Goal: Task Accomplishment & Management: Manage account settings

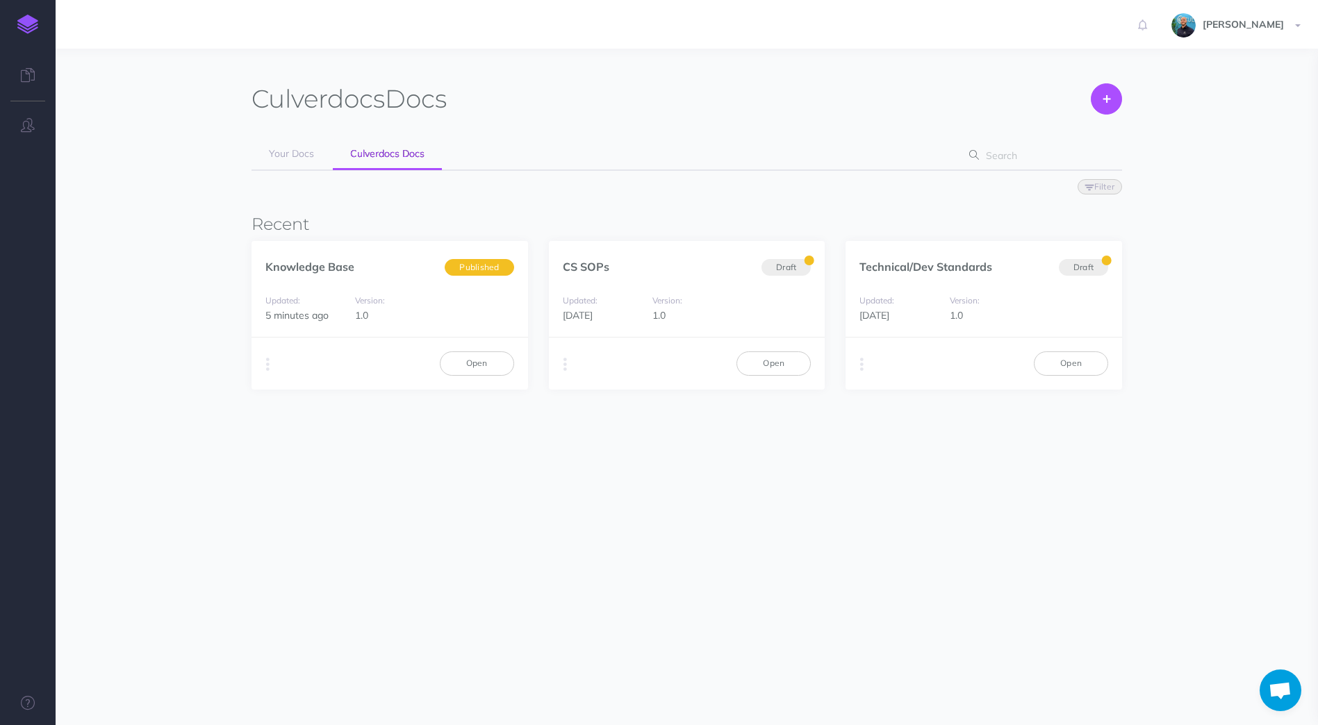
scroll to position [309, 0]
click at [479, 370] on link "Open" at bounding box center [477, 363] width 74 height 24
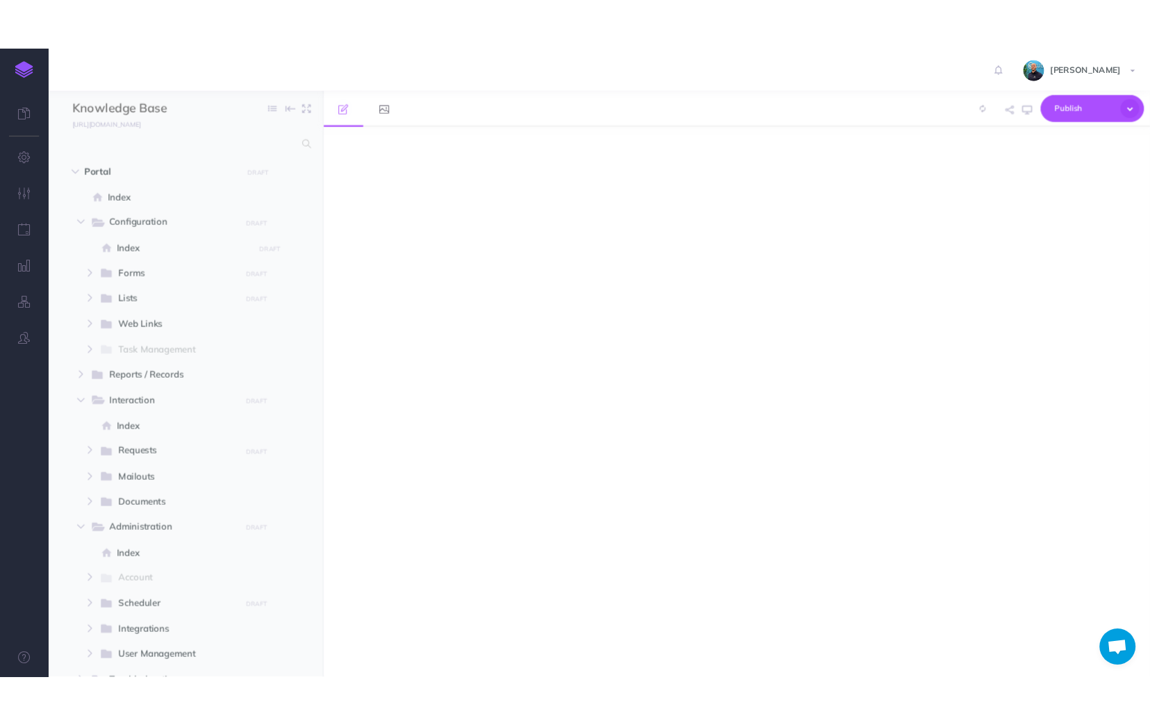
scroll to position [309, 0]
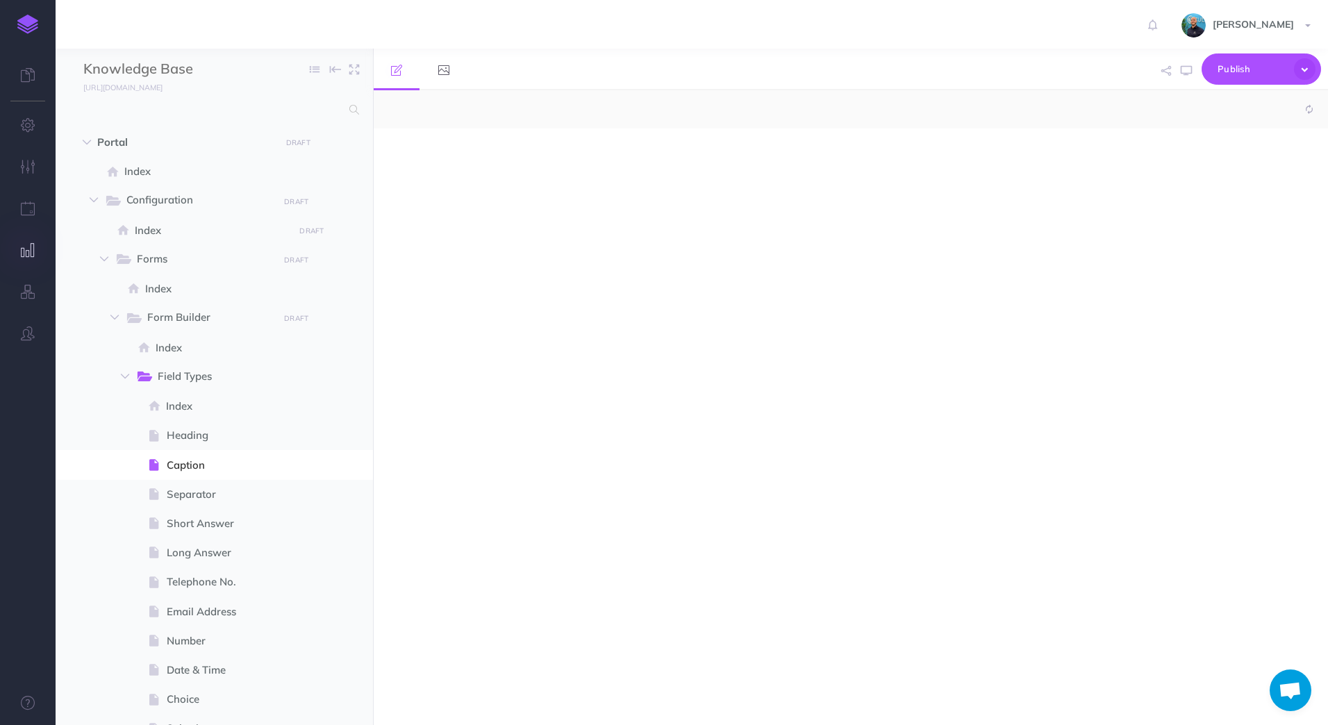
select select "null"
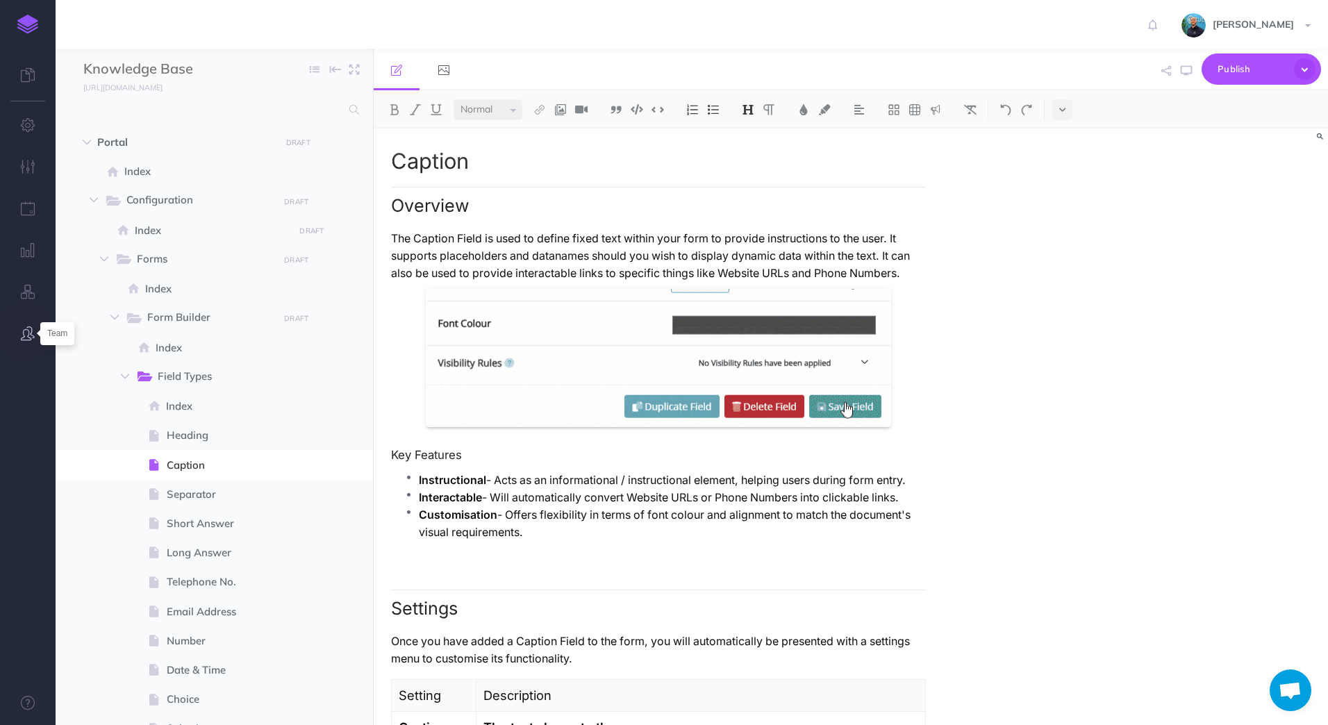
click at [22, 326] on icon "button" at bounding box center [28, 333] width 14 height 14
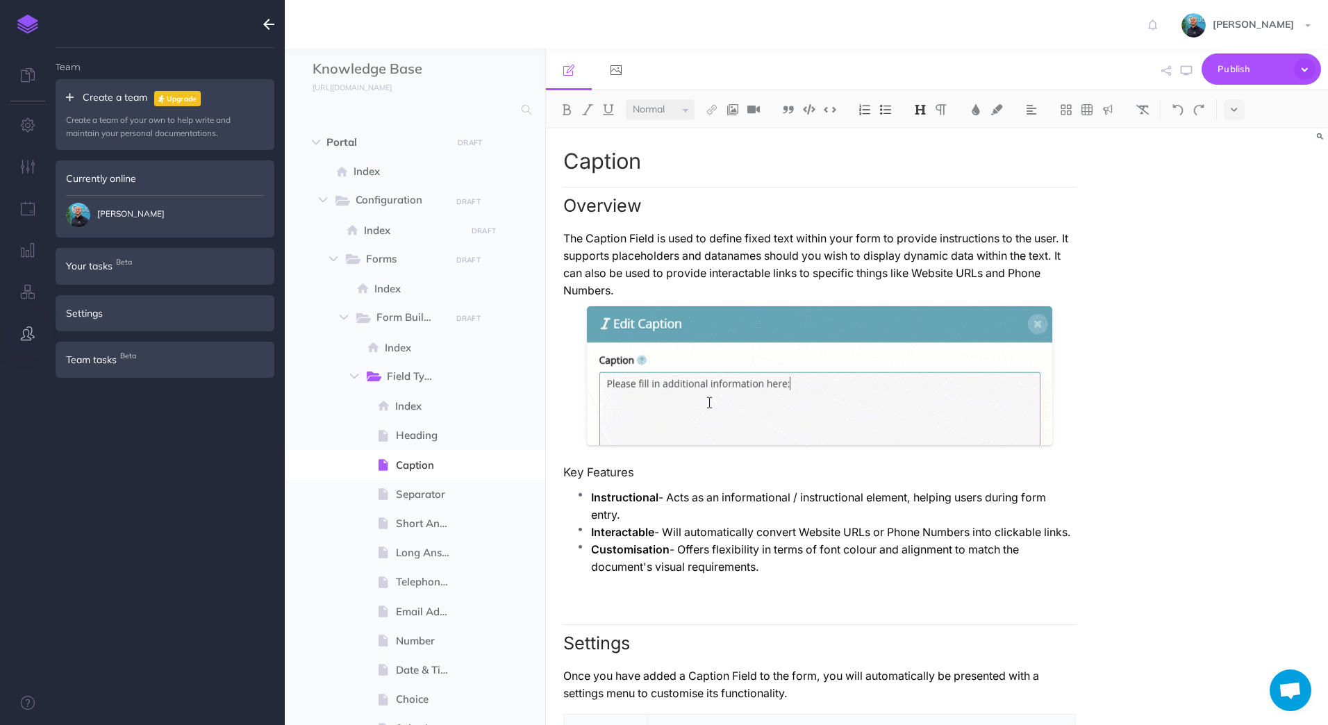
click at [22, 326] on icon "button" at bounding box center [28, 333] width 14 height 14
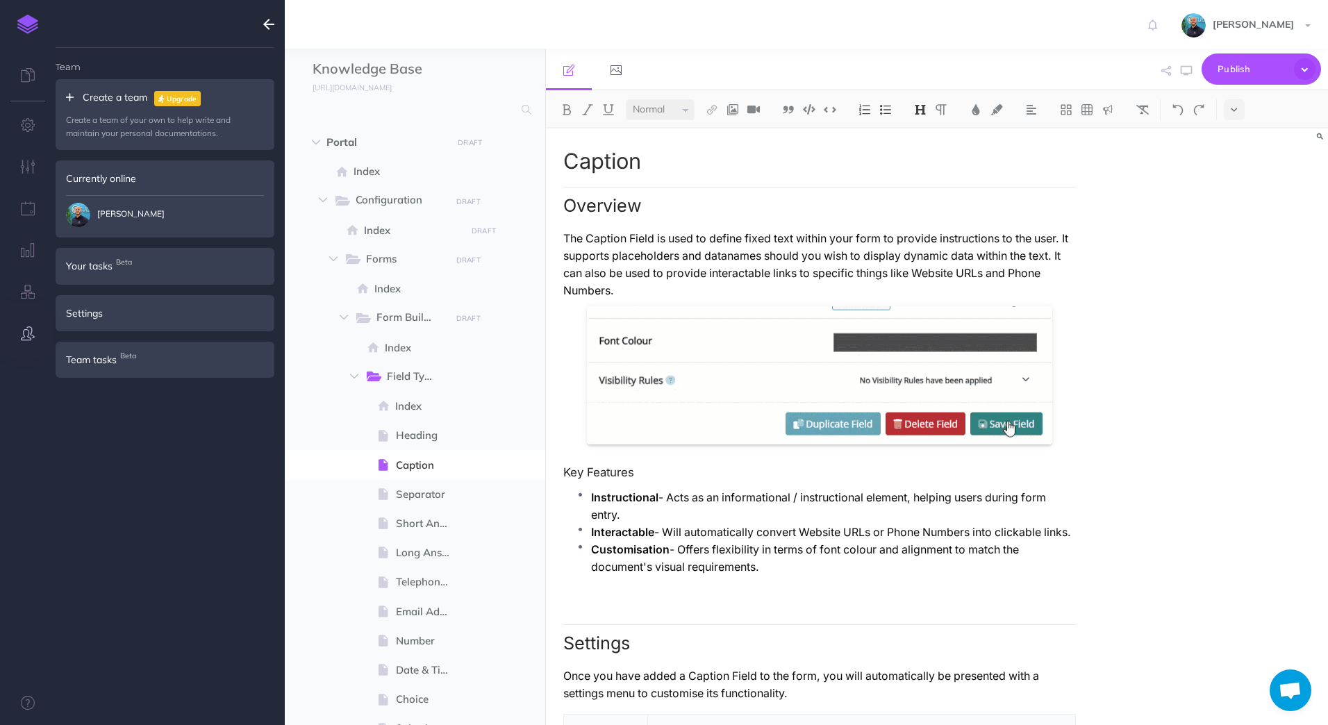
click at [267, 35] on button "button" at bounding box center [269, 24] width 32 height 49
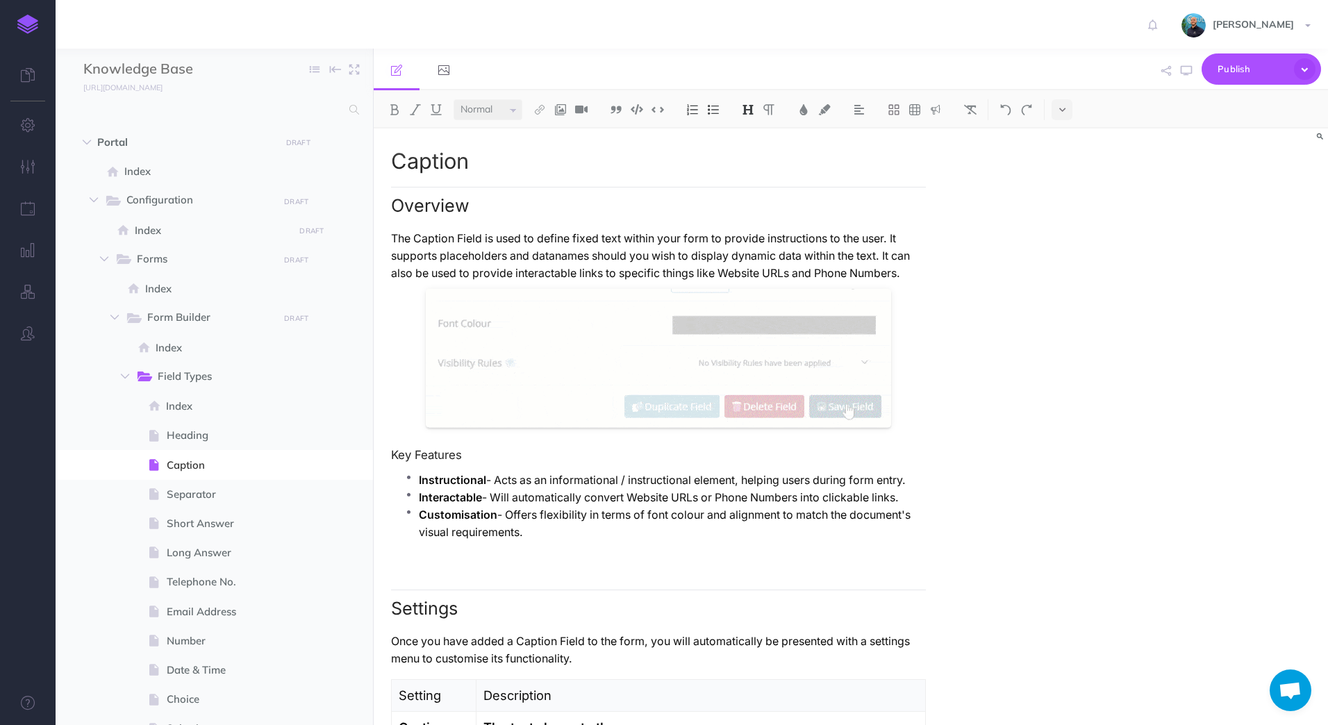
click at [1293, 676] on span "Open chat" at bounding box center [1291, 691] width 42 height 42
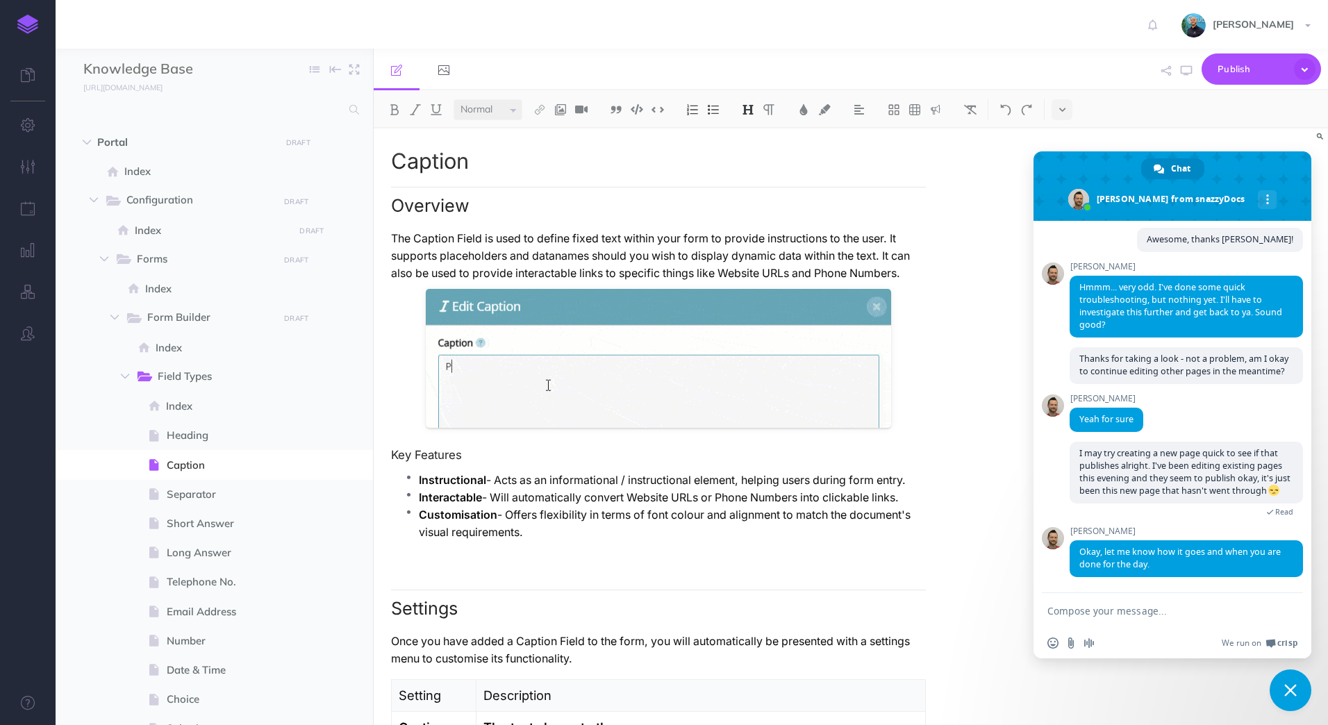
click at [1191, 139] on div "Caption Overview The Caption Field is used to define fixed text within your for…" at bounding box center [851, 426] width 954 height 597
click at [1300, 688] on span "Close chat" at bounding box center [1291, 691] width 42 height 42
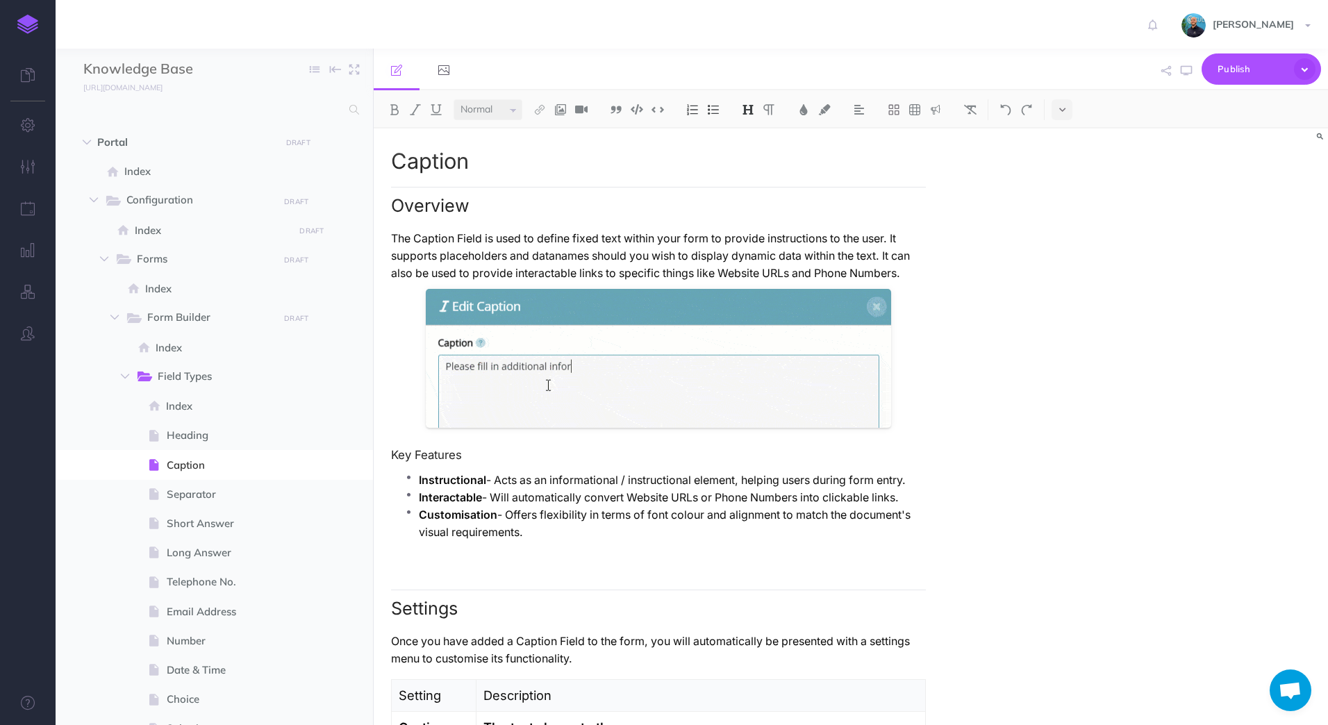
click at [1100, 490] on div "Caption Overview The Caption Field is used to define fixed text within your for…" at bounding box center [851, 426] width 954 height 597
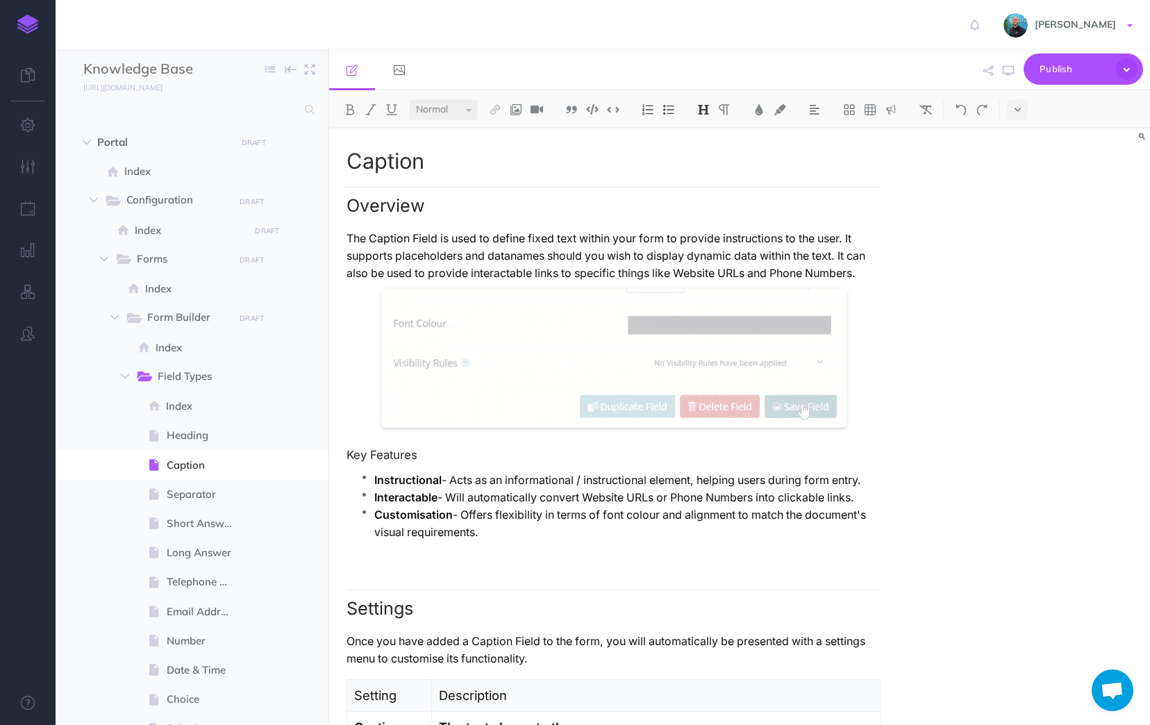
click at [1121, 17] on link "[PERSON_NAME]" at bounding box center [1070, 24] width 160 height 49
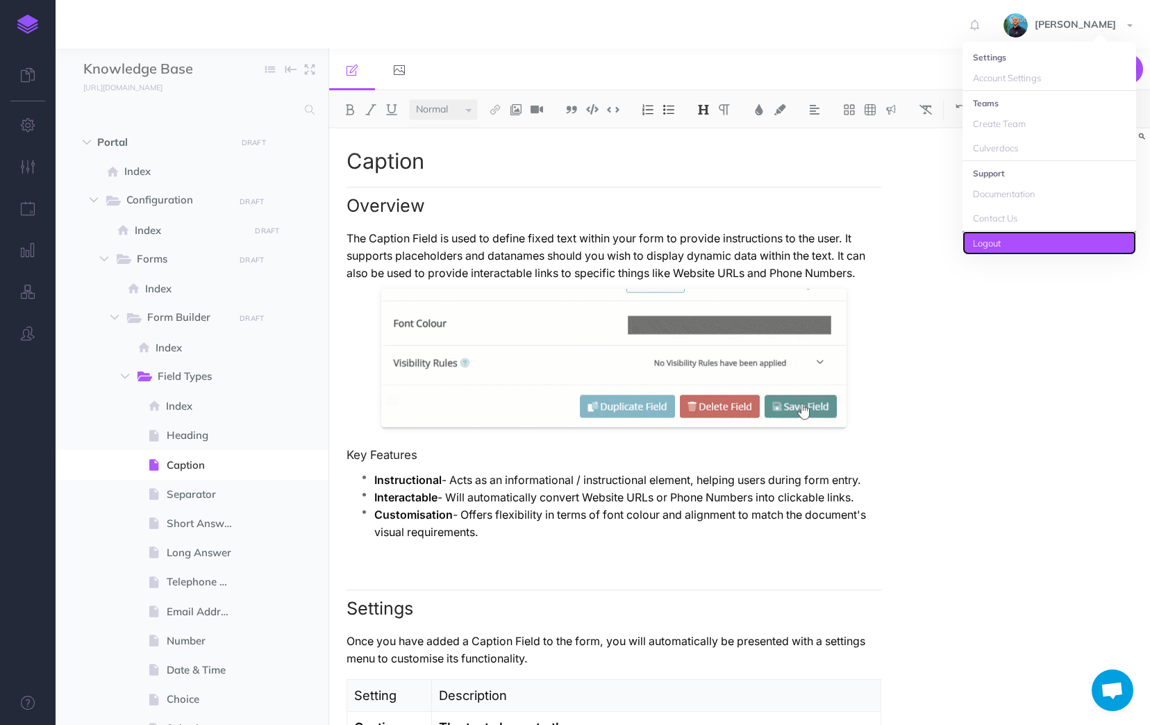
click at [1027, 233] on link "Logout" at bounding box center [1050, 243] width 174 height 24
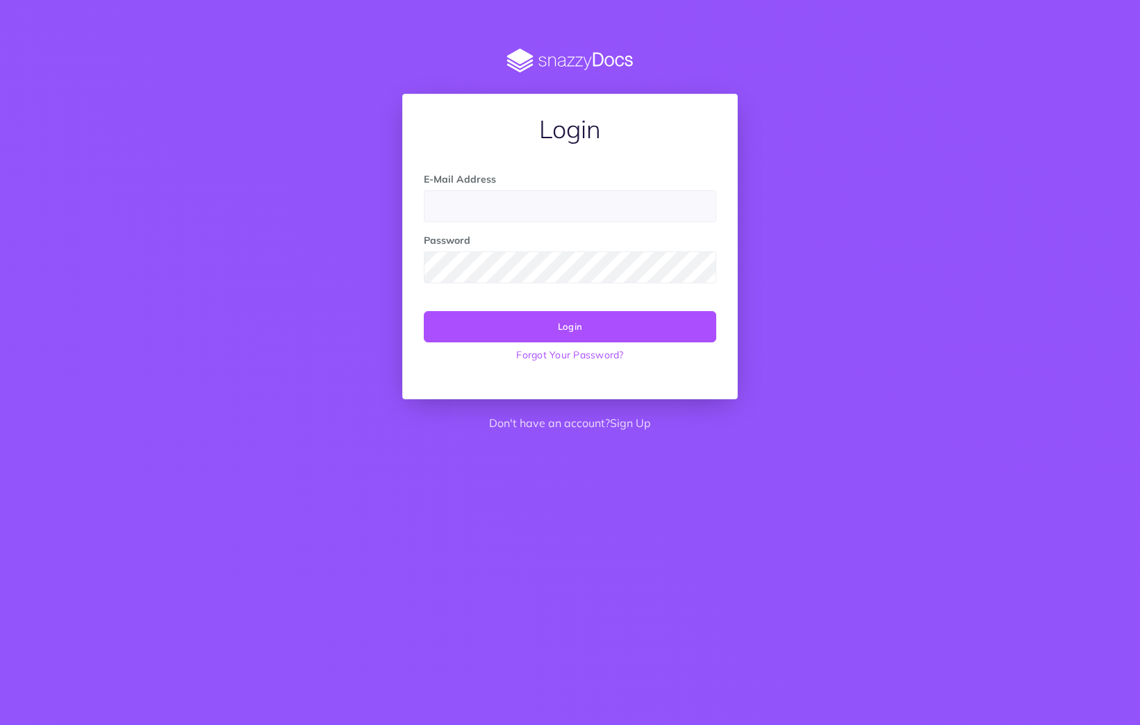
type input "jacob+sop@culvertech.co.uk"
type input "[PERSON_NAME][EMAIL_ADDRESS][DOMAIN_NAME]"
click at [605, 330] on button "Login" at bounding box center [570, 326] width 292 height 31
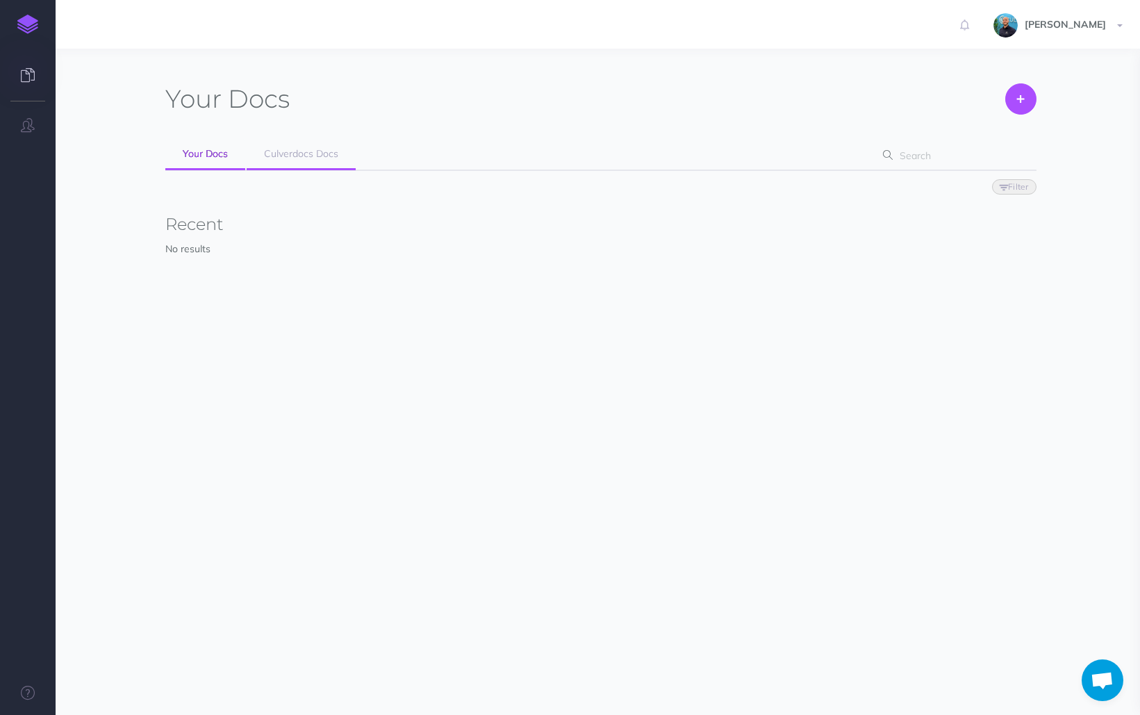
scroll to position [283, 0]
click at [305, 155] on span "Culverdocs Docs" at bounding box center [301, 153] width 74 height 13
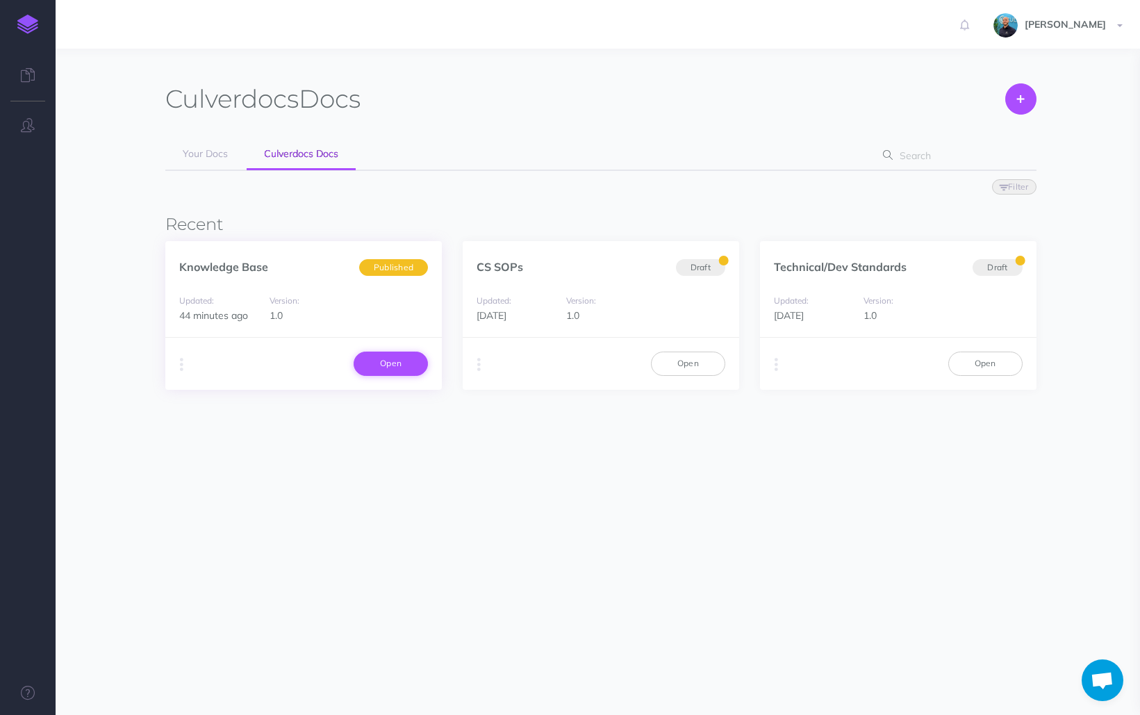
click at [400, 365] on link "Open" at bounding box center [391, 363] width 74 height 24
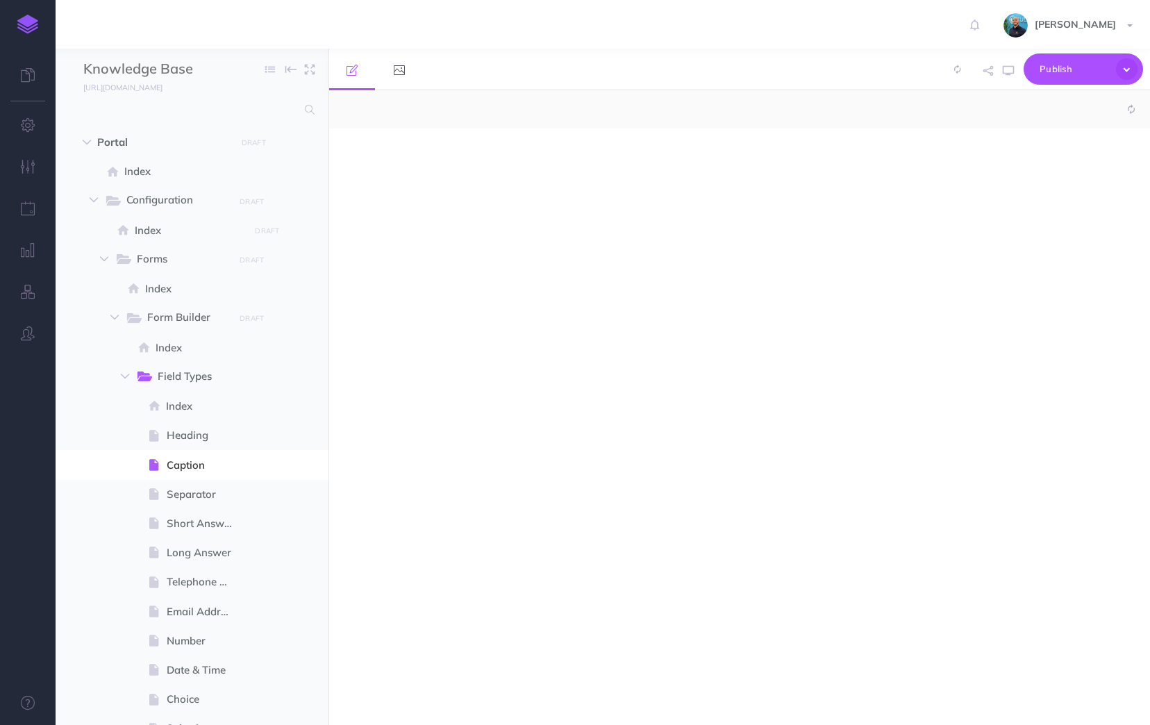
select select "null"
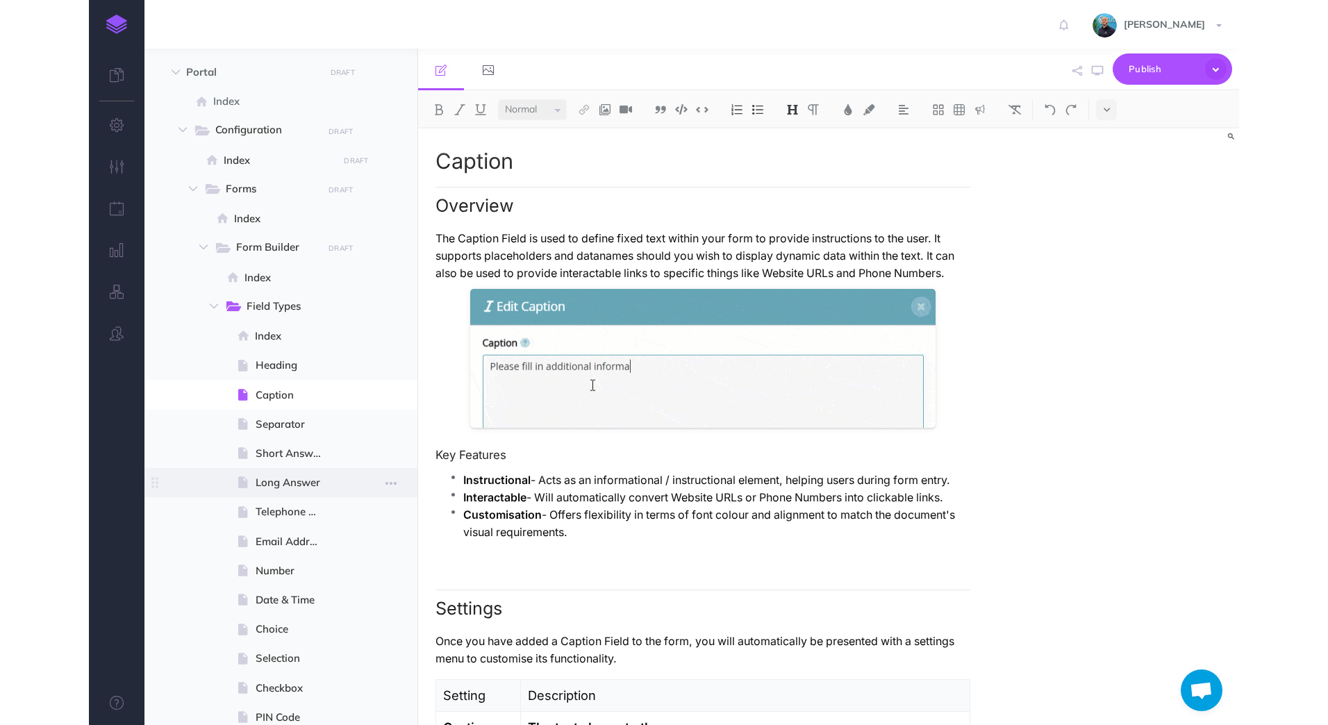
scroll to position [69, 0]
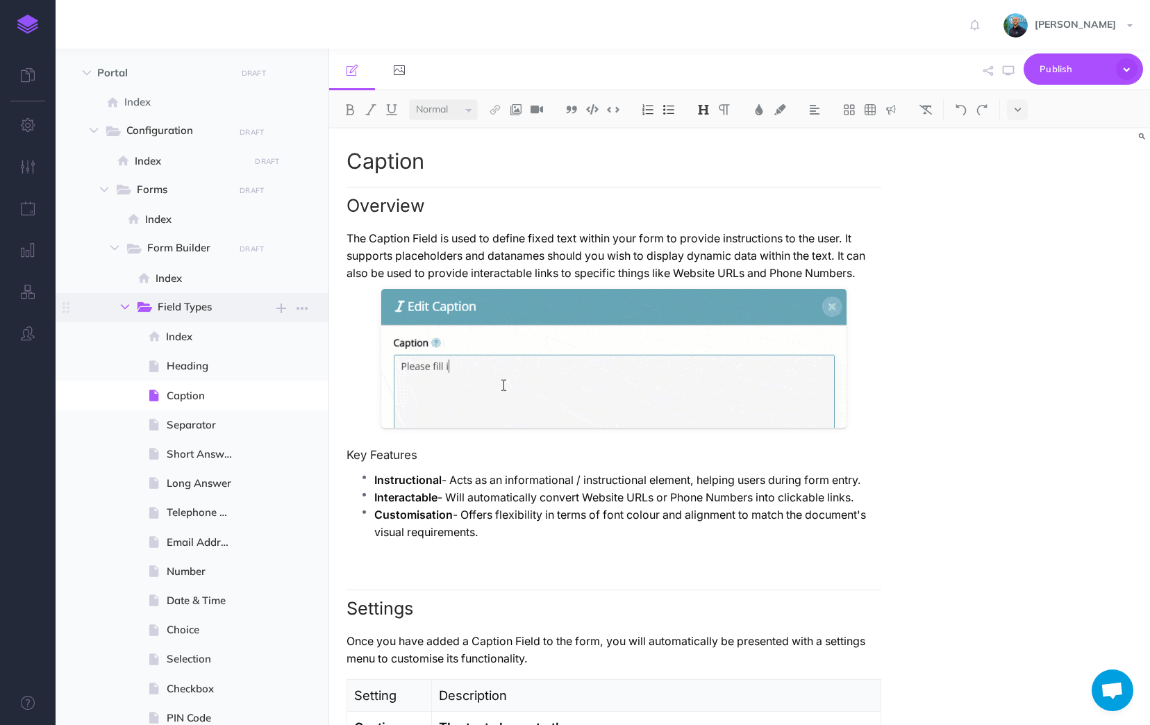
click at [126, 306] on icon "button" at bounding box center [125, 307] width 8 height 8
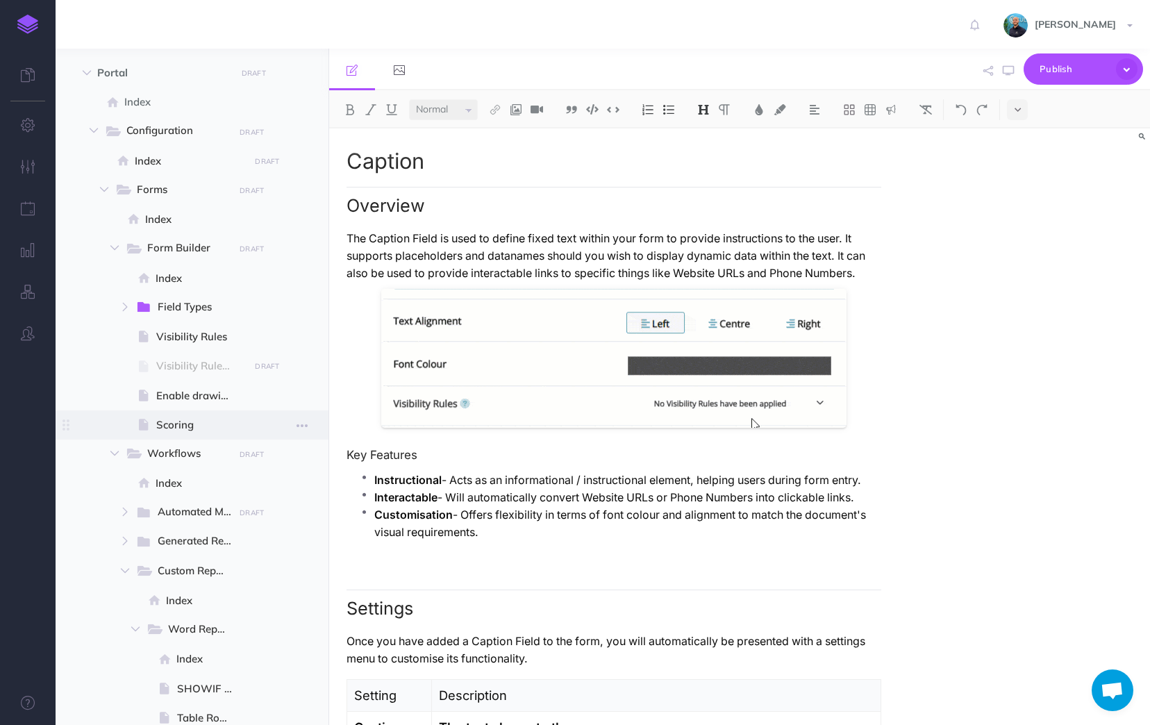
click at [190, 419] on span "Scoring" at bounding box center [200, 425] width 89 height 17
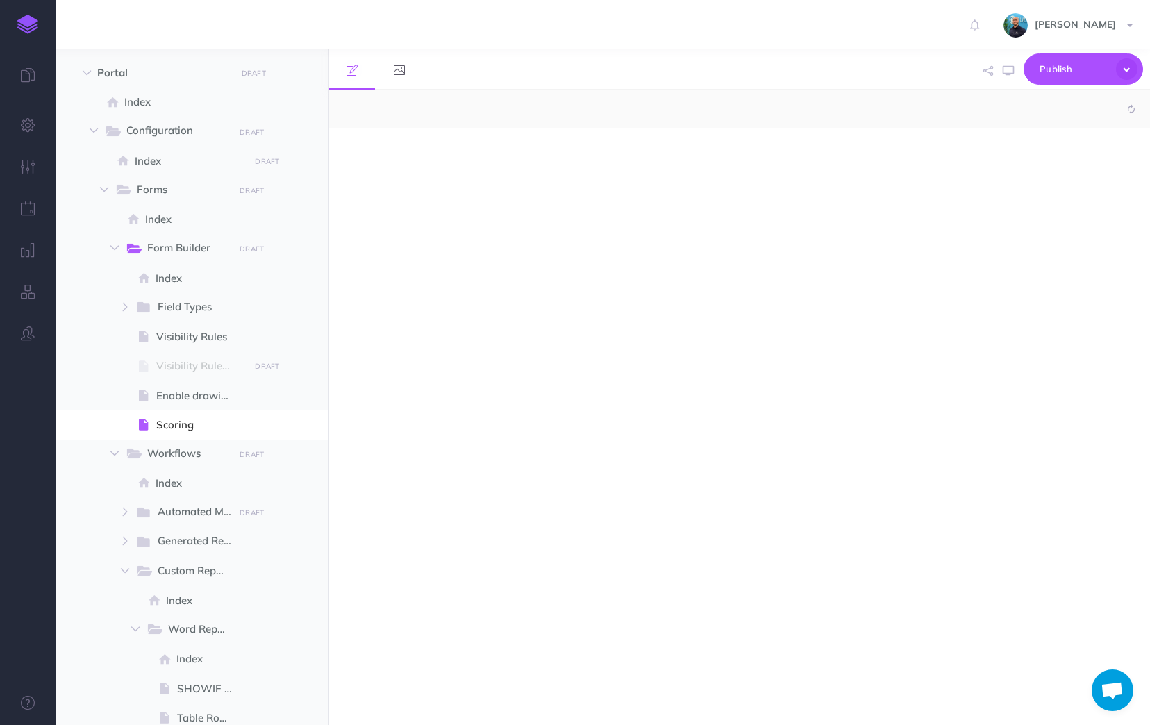
select select "null"
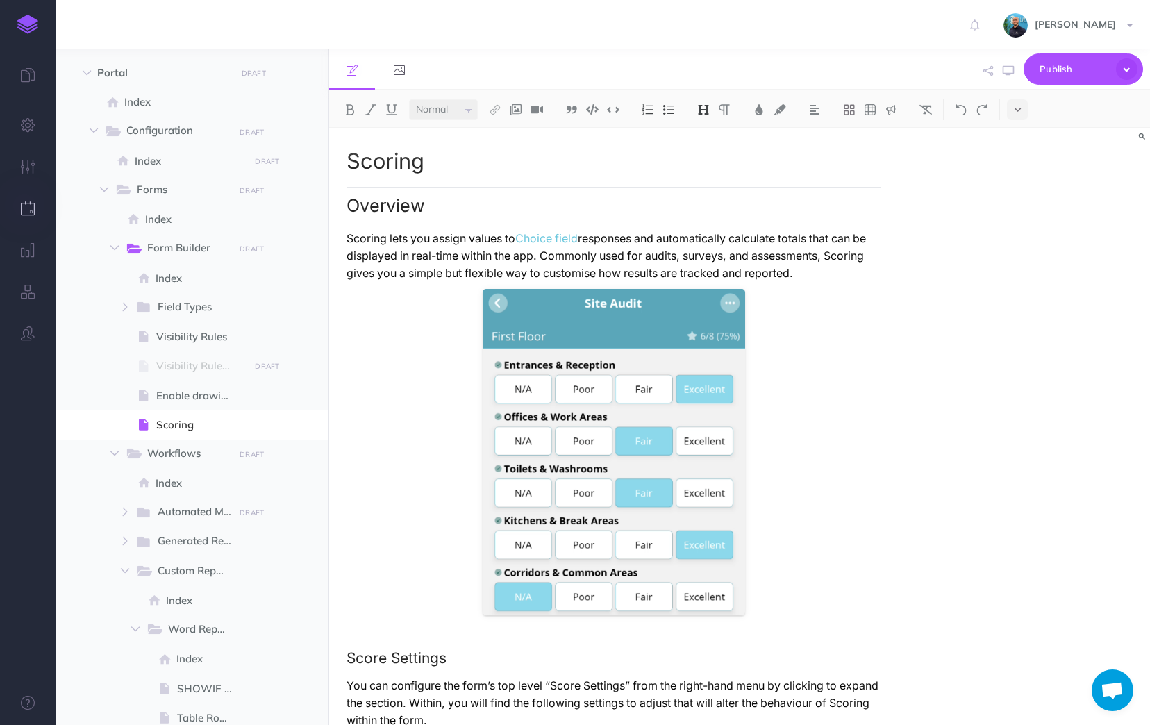
click at [28, 221] on button "button" at bounding box center [28, 209] width 56 height 42
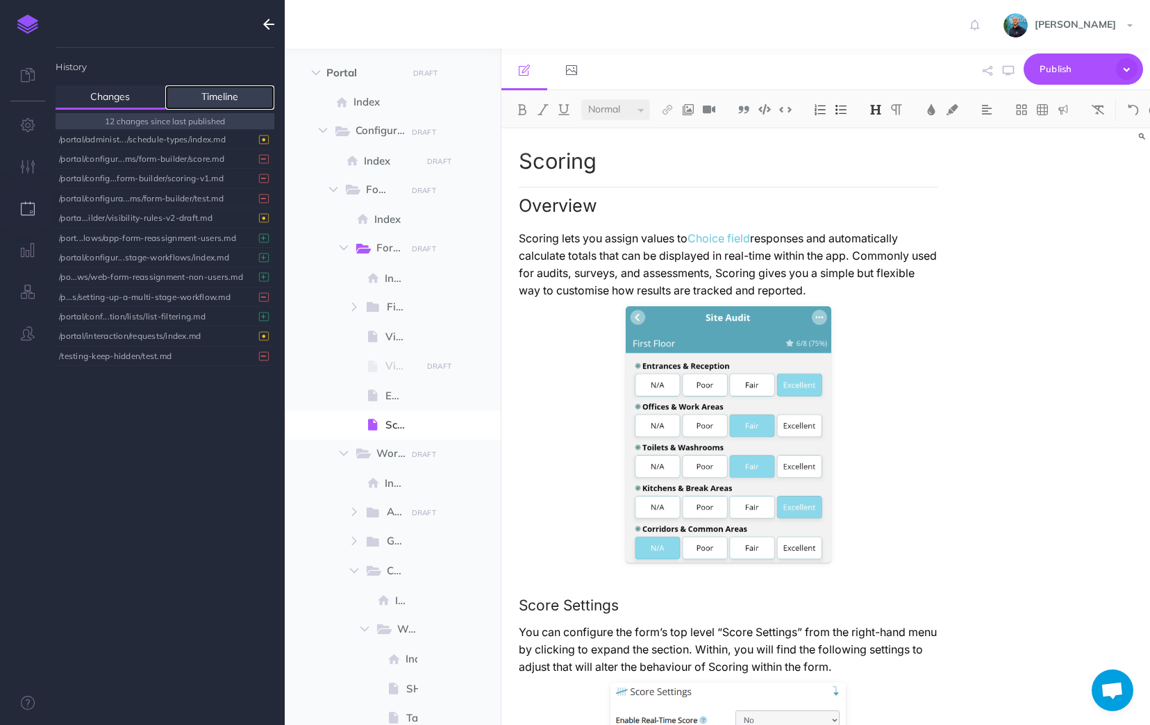
click at [205, 98] on link "Timeline" at bounding box center [220, 97] width 110 height 24
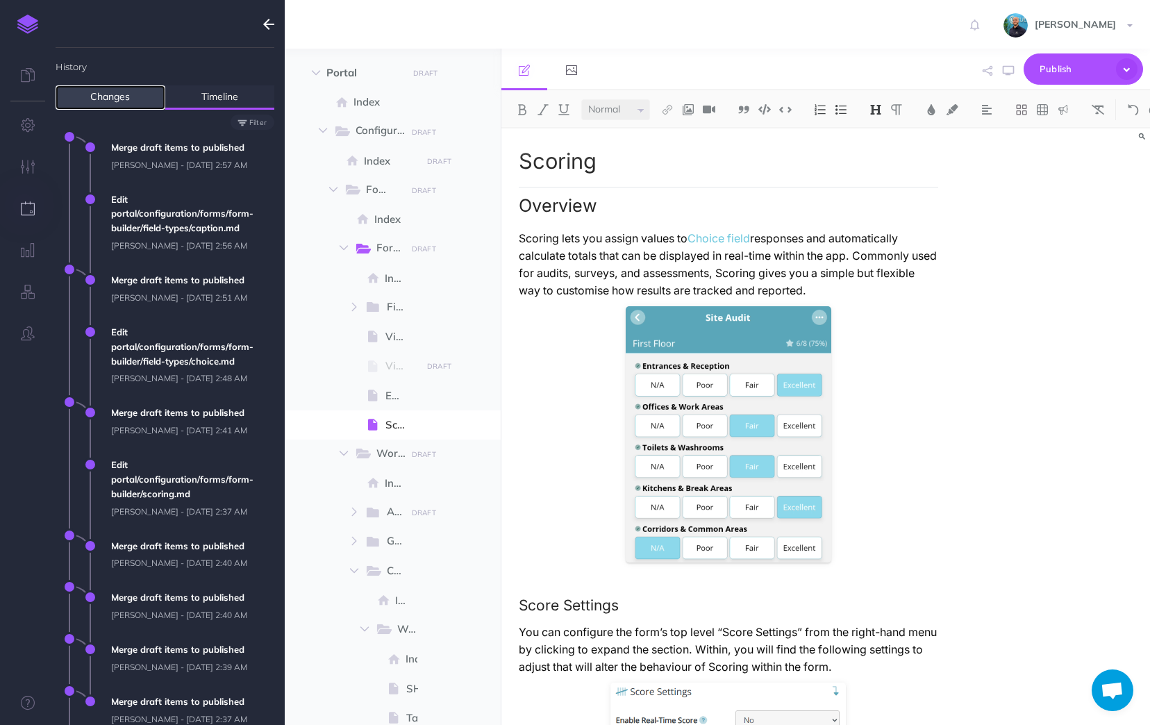
click at [137, 99] on link "Changes" at bounding box center [111, 97] width 110 height 24
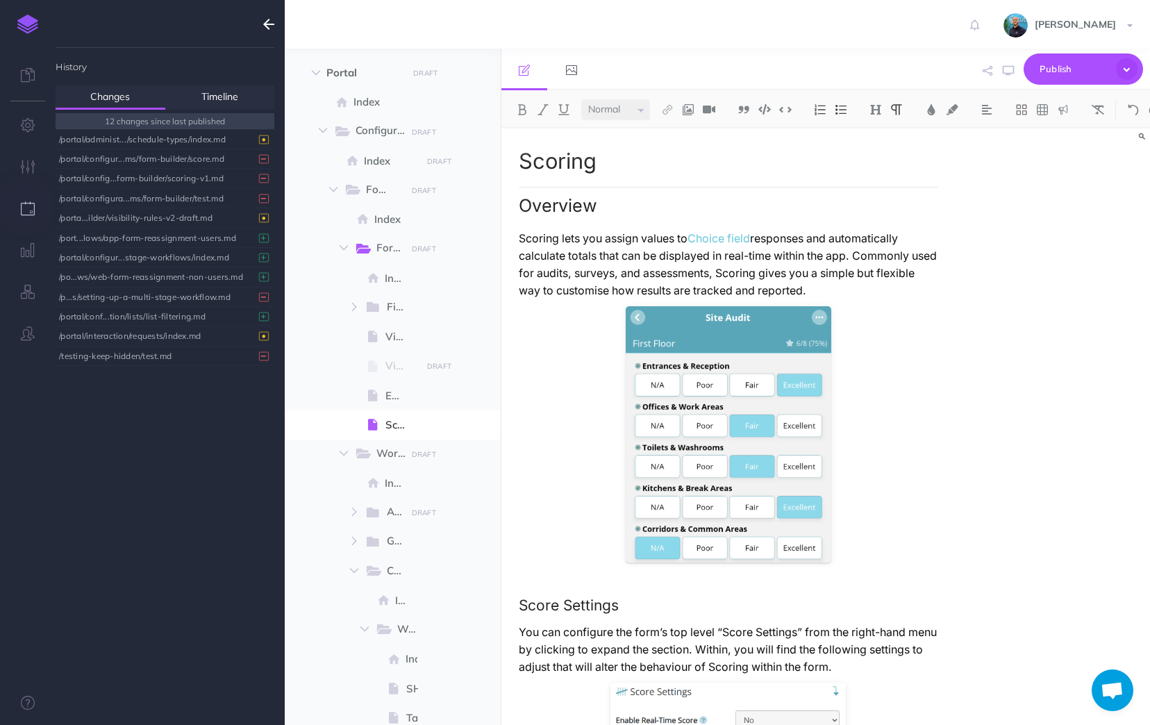
click at [859, 292] on p "Scoring lets you assign values to Choice field responses and automatically calc…" at bounding box center [729, 264] width 420 height 69
click at [155, 203] on div "/portal/configu...s/form-builder/scoring.md" at bounding box center [161, 198] width 205 height 19
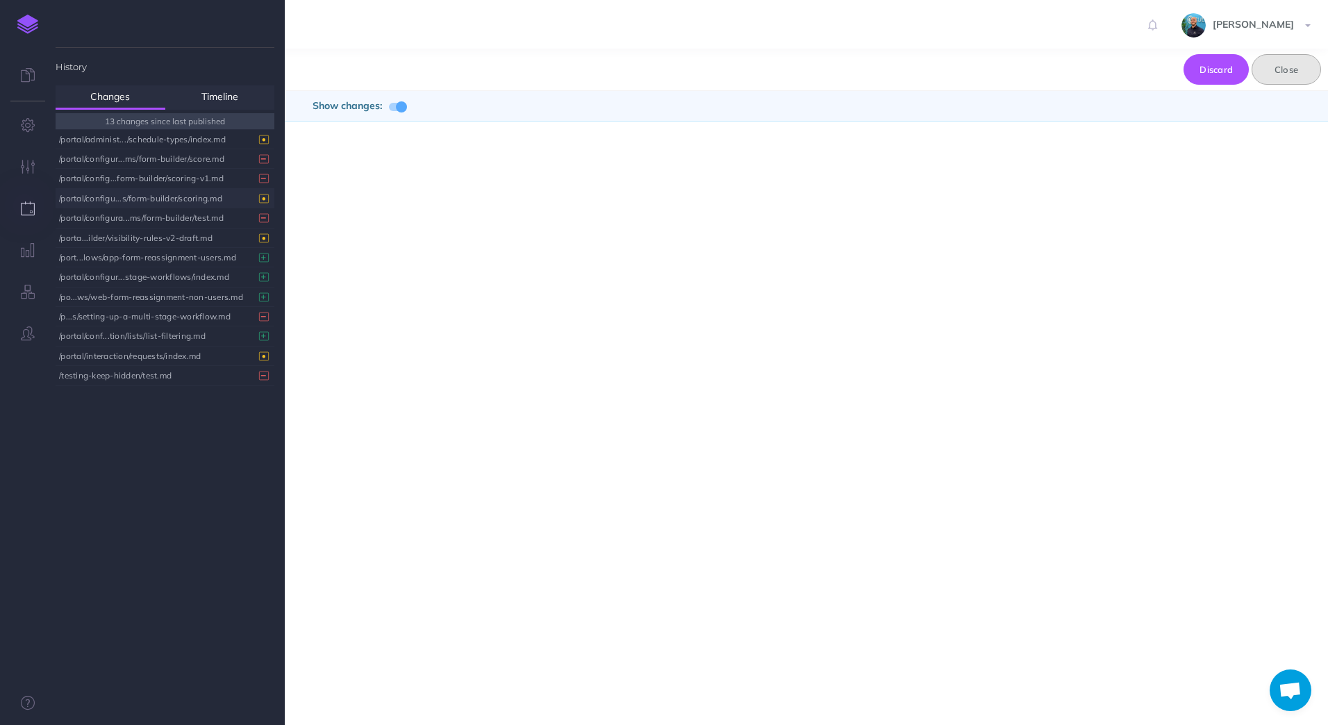
click at [1150, 69] on button "Close" at bounding box center [1286, 69] width 69 height 31
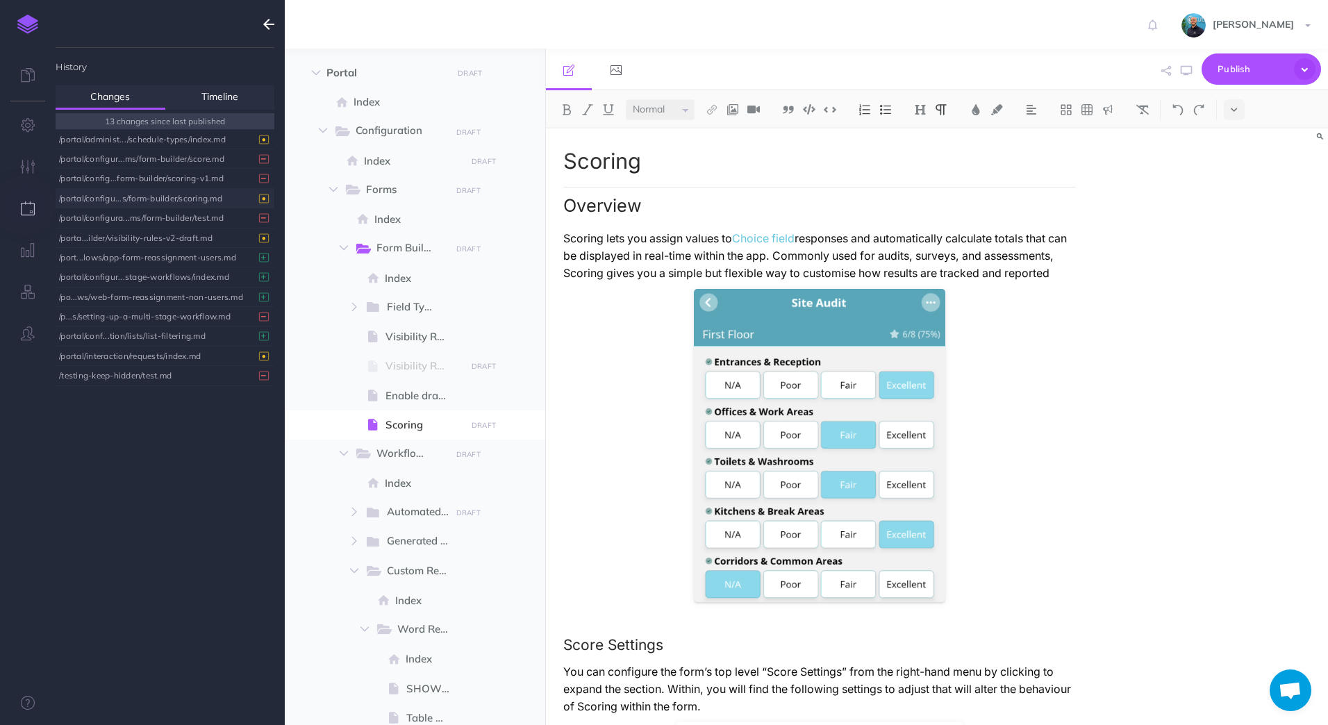
click at [858, 230] on p "Scoring lets you assign values to Choice field responses and automatically calc…" at bounding box center [819, 256] width 513 height 52
click at [856, 244] on p "Scoring lets you assign values to Choice field responses and automatically calc…" at bounding box center [819, 256] width 513 height 52
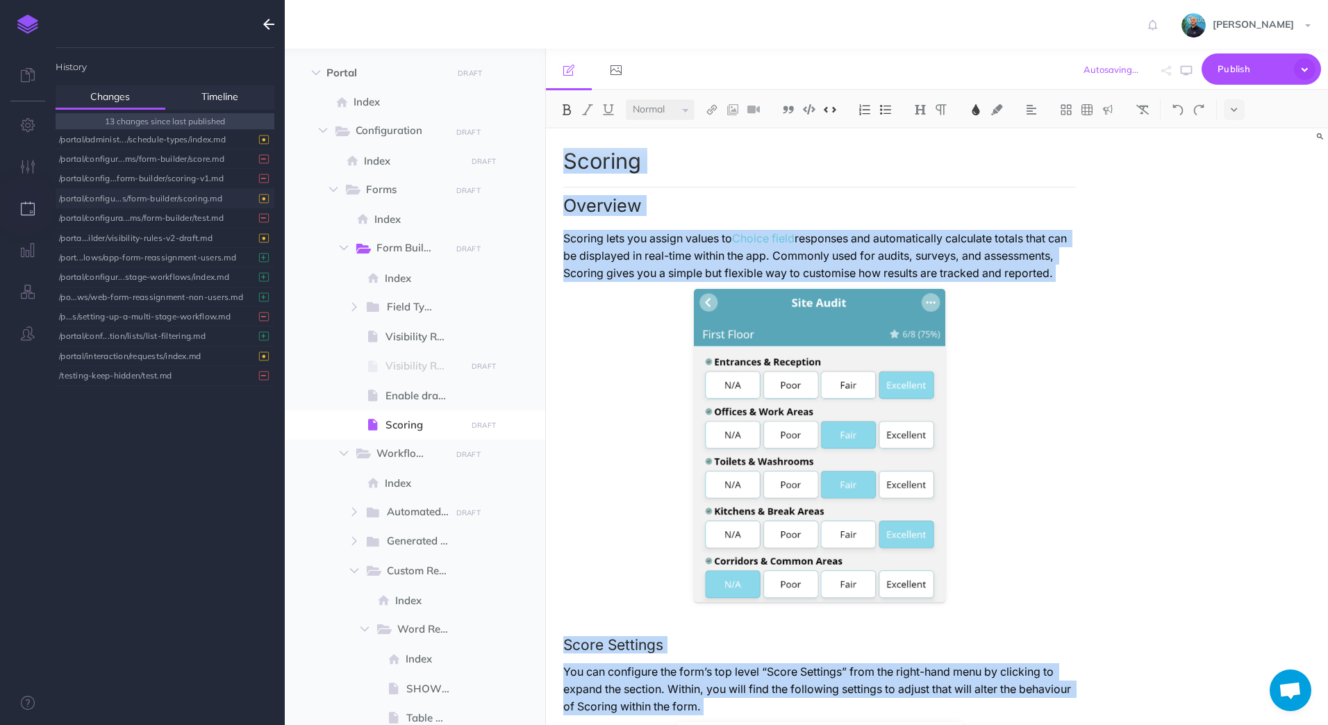
copy div "Scoring Overview Scoring lets you assign values to Choice field responses and a…"
click at [643, 282] on p "Scoring lets you assign values to Choice field responses and automatically calc…" at bounding box center [819, 256] width 513 height 52
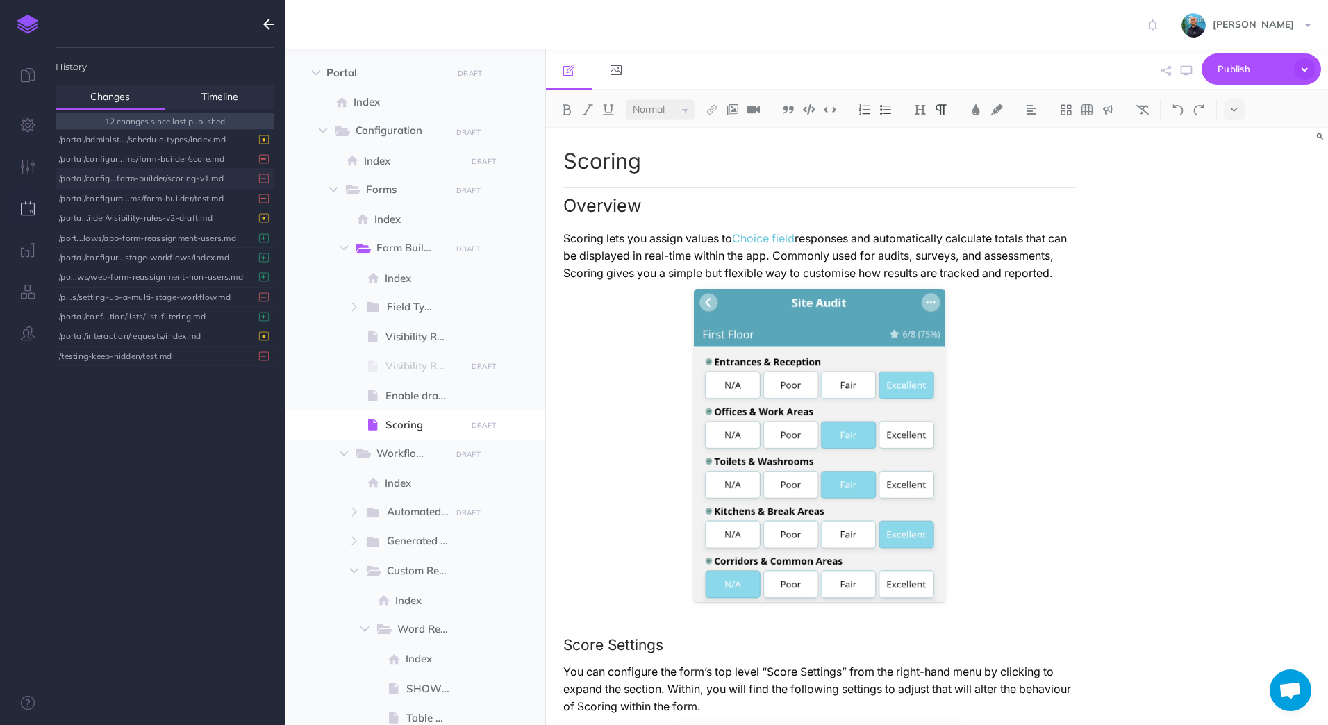
click at [211, 176] on div "/portal/config...form-builder/scoring-v1.md" at bounding box center [161, 178] width 205 height 19
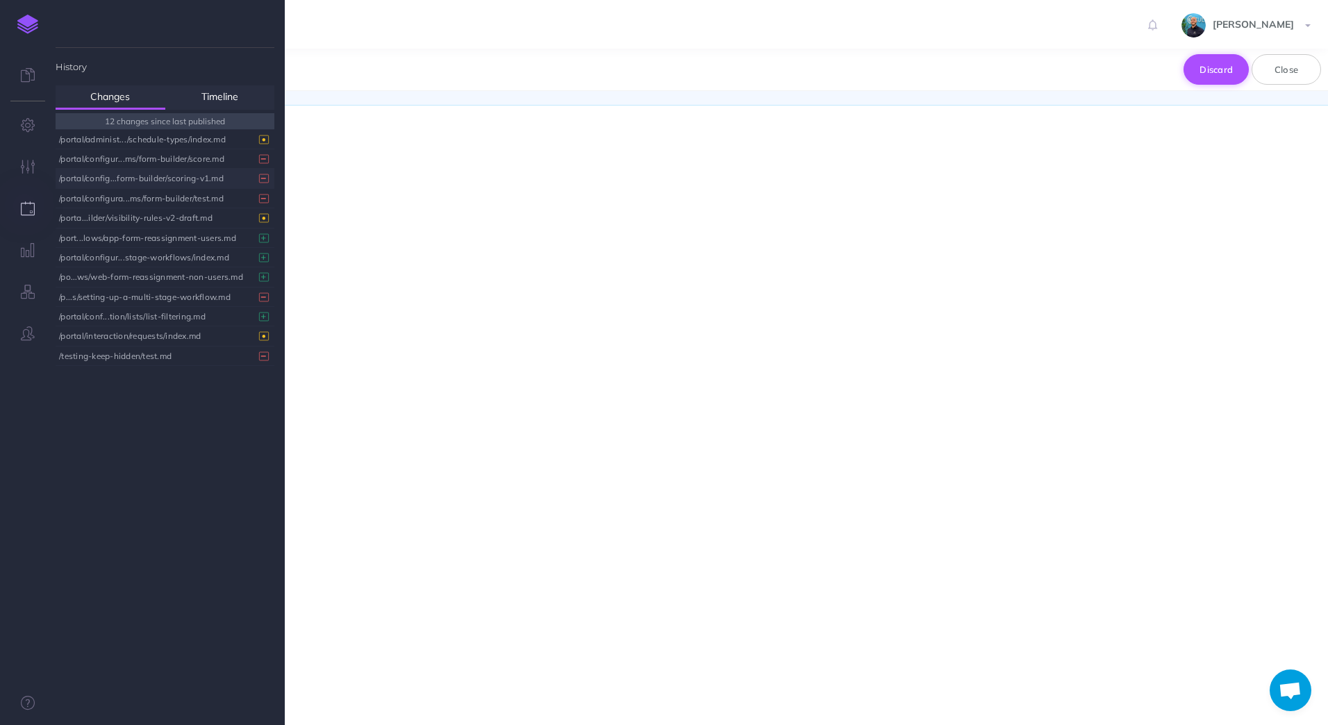
click at [1150, 65] on button "Discard" at bounding box center [1216, 69] width 65 height 31
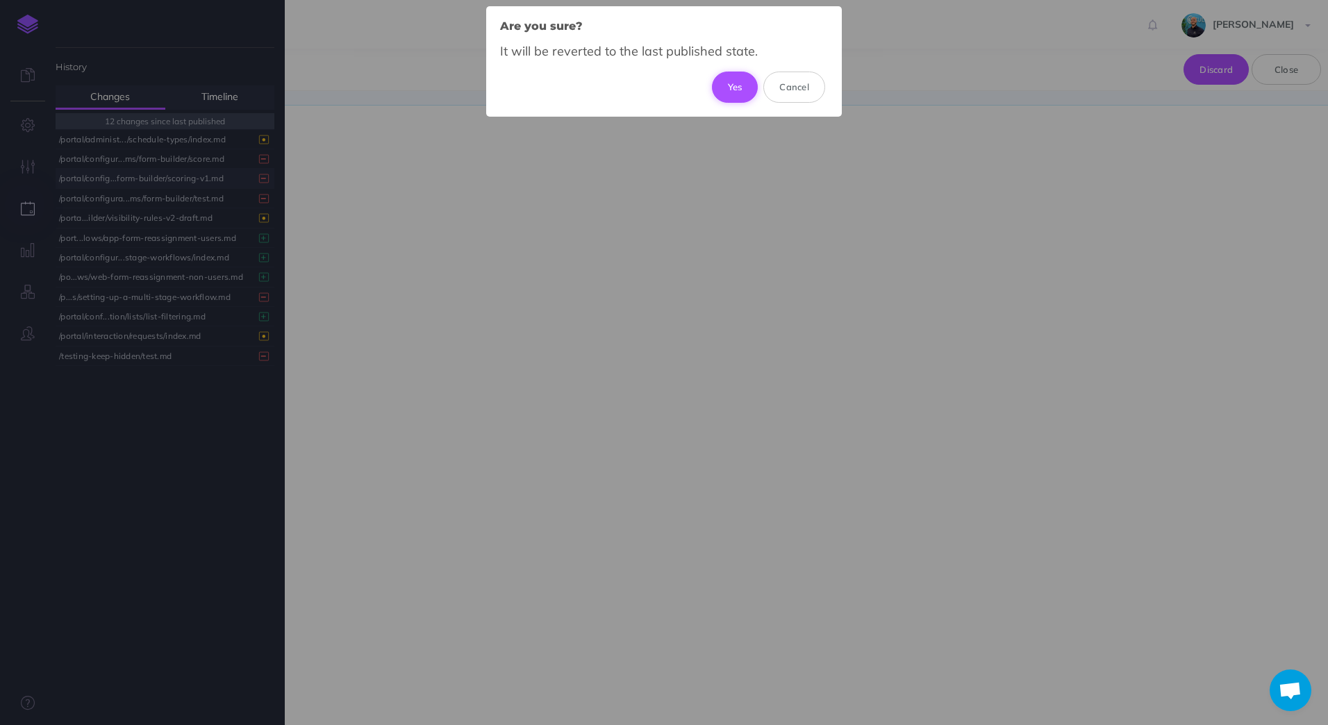
click at [731, 91] on button "Yes" at bounding box center [735, 87] width 47 height 31
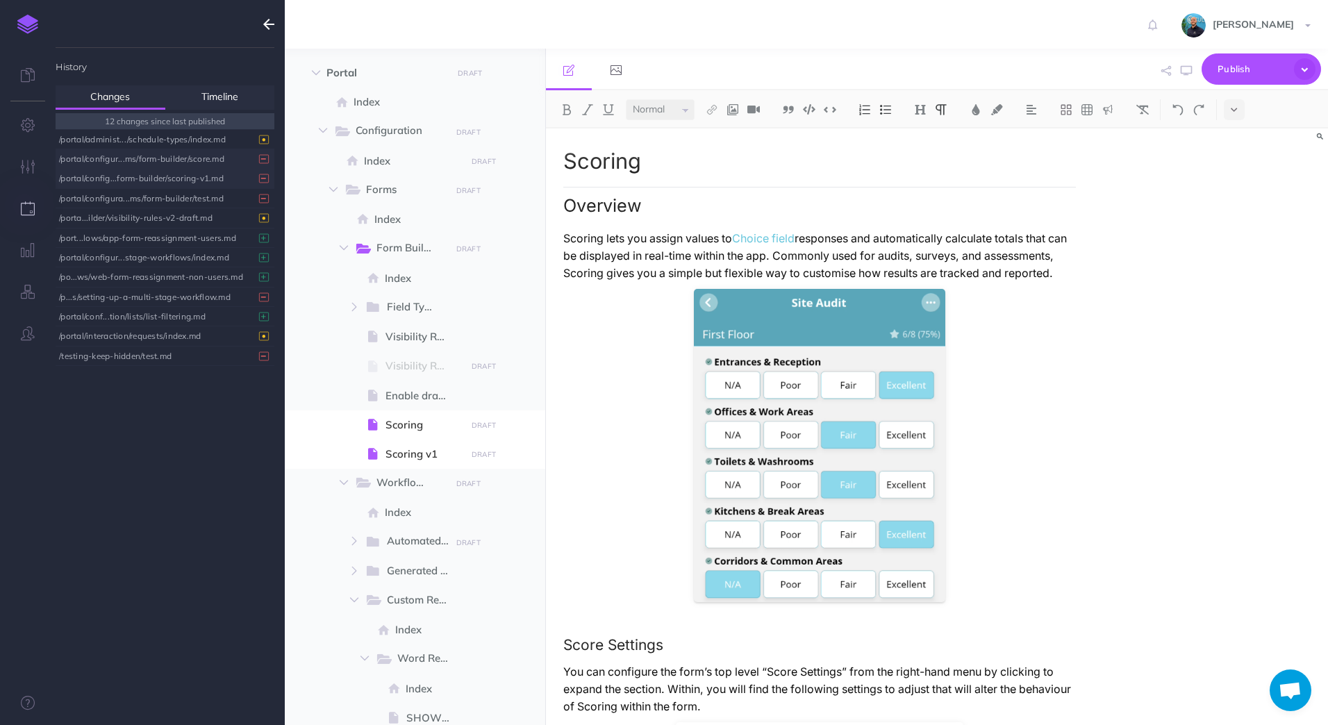
click at [190, 156] on div "/portal/configur...ms/form-builder/score.md" at bounding box center [161, 158] width 205 height 19
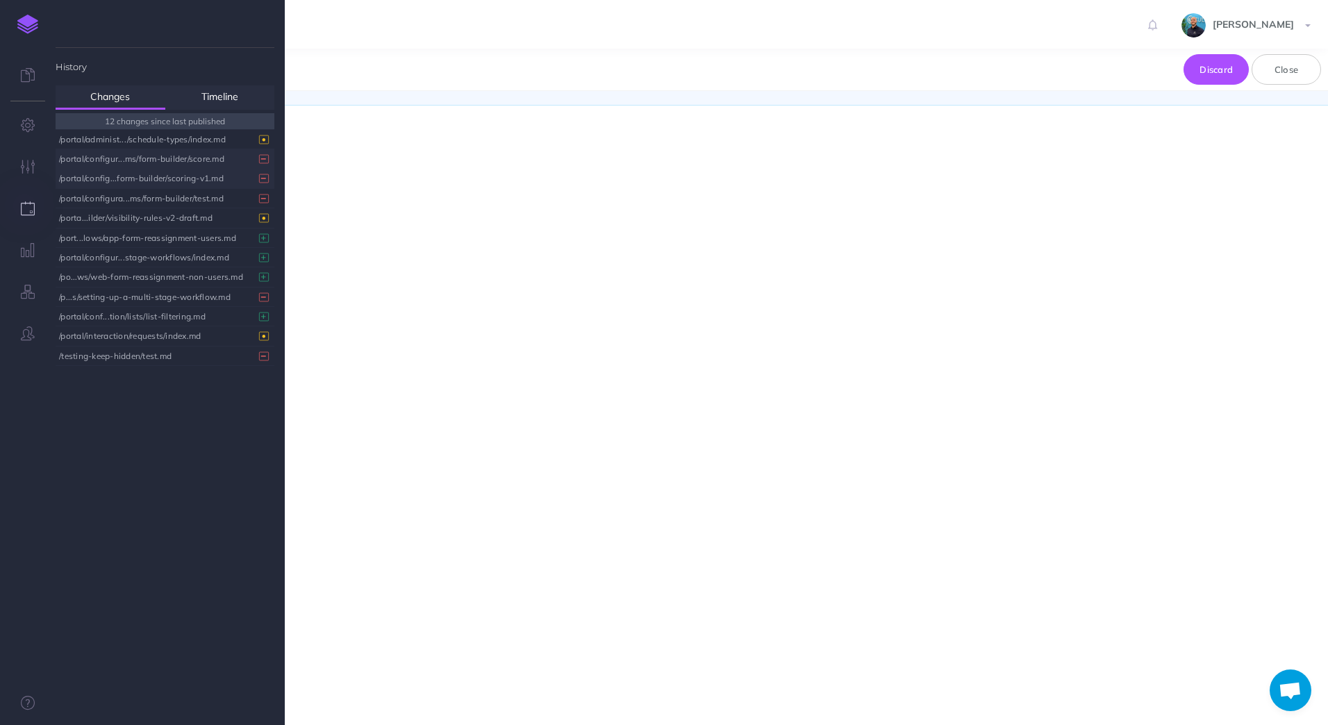
click at [191, 173] on div "/portal/config...form-builder/scoring-v1.md" at bounding box center [161, 178] width 205 height 19
click at [1150, 66] on button "Close" at bounding box center [1286, 69] width 69 height 31
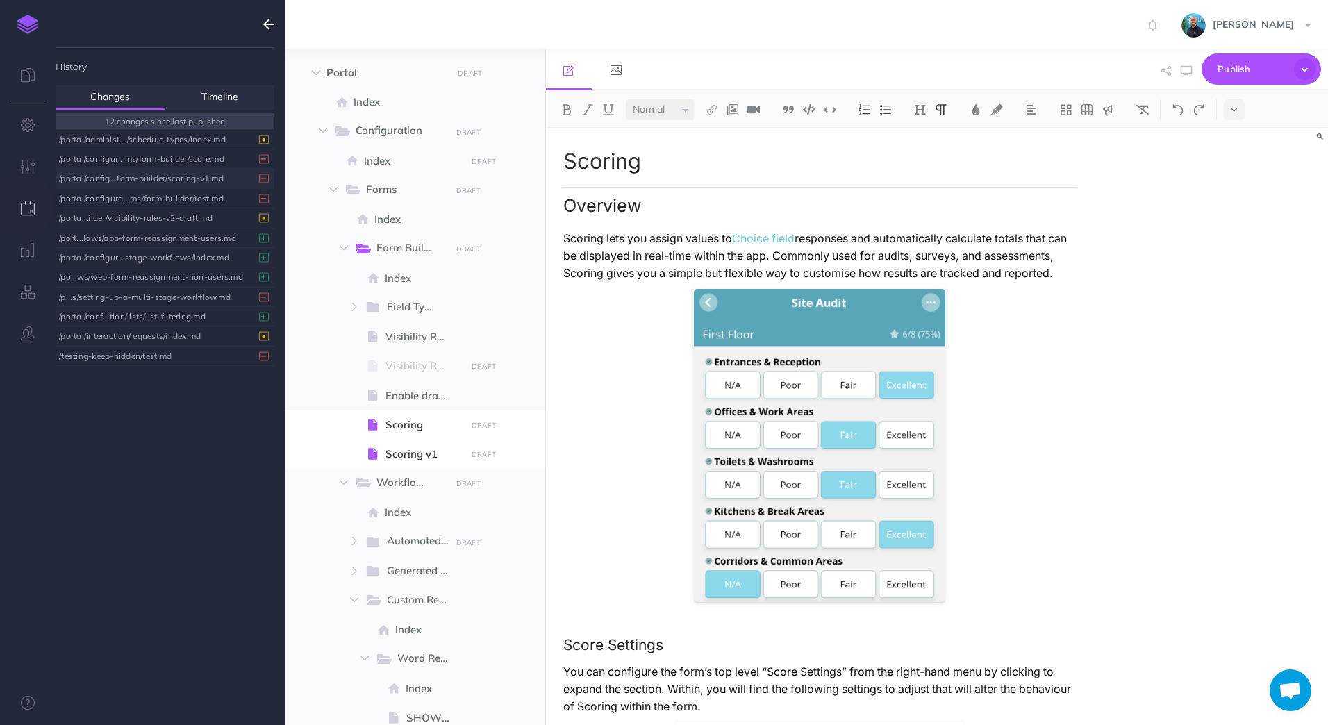
click at [208, 182] on div "/portal/config...form-builder/scoring-v1.md" at bounding box center [161, 178] width 205 height 19
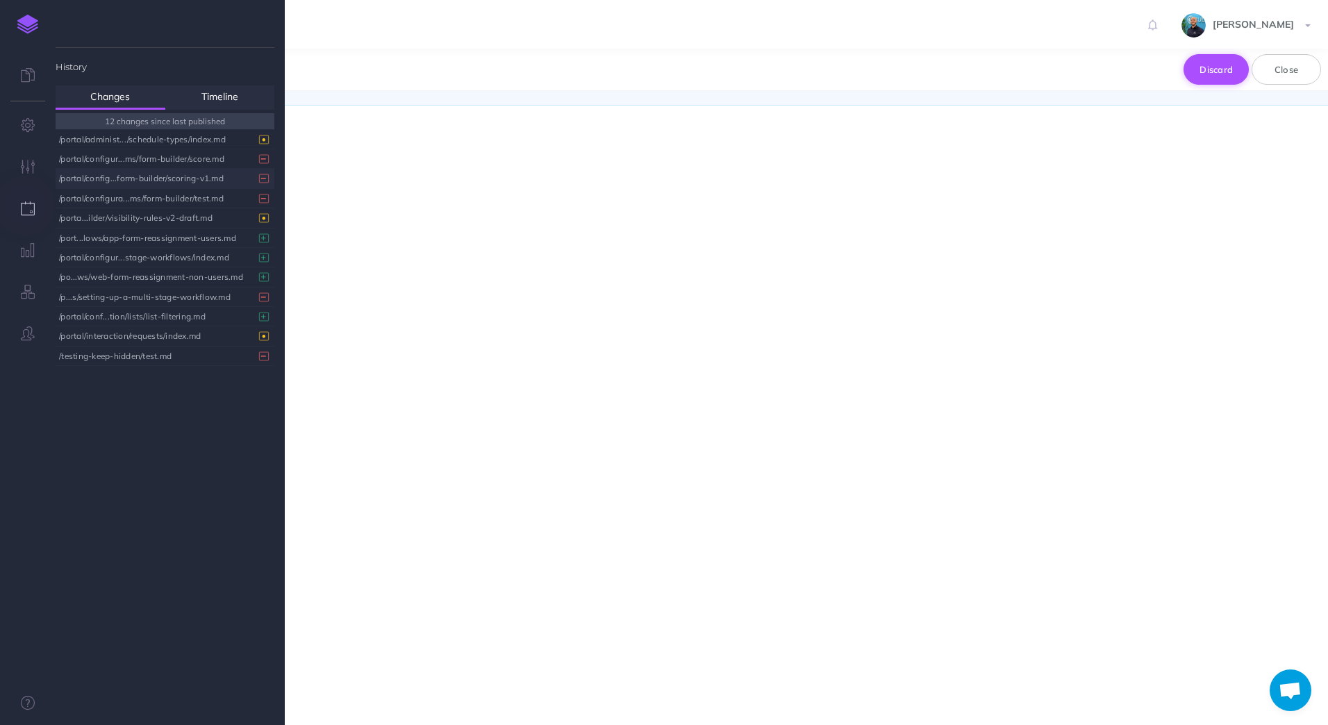
click at [1150, 71] on button "Discard" at bounding box center [1216, 69] width 65 height 31
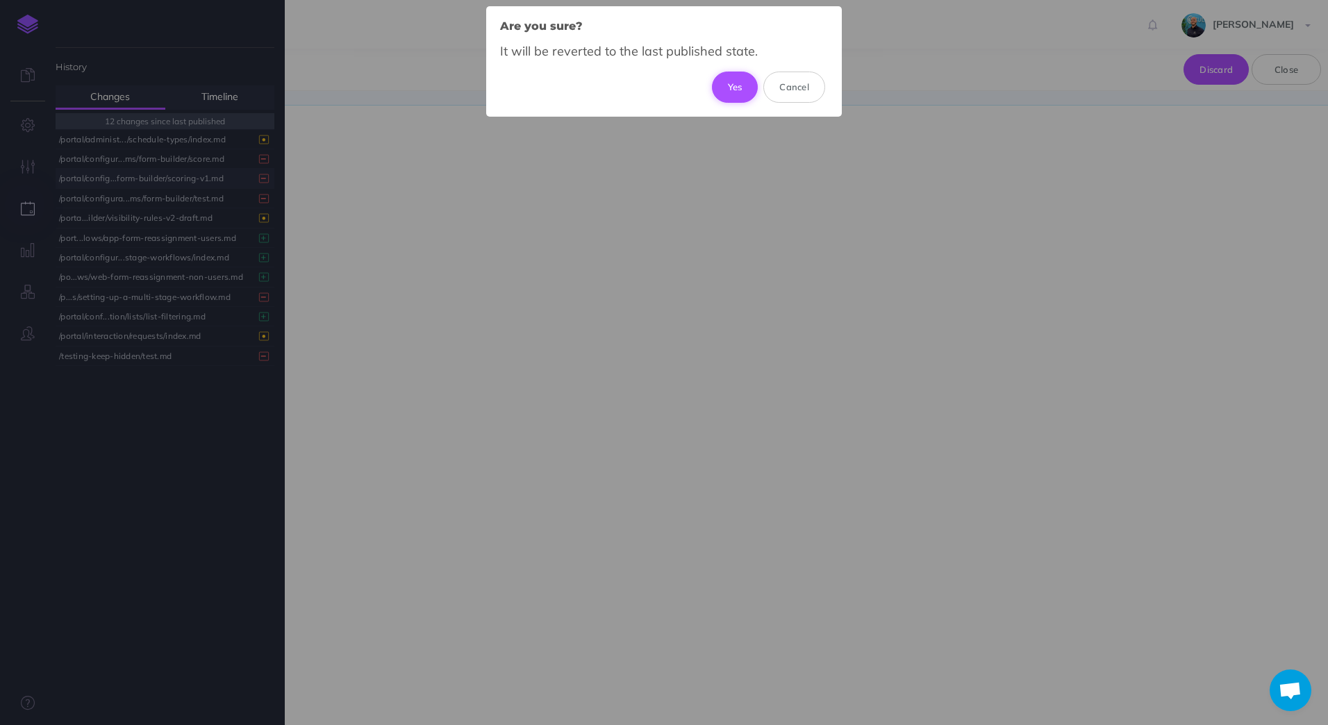
click at [721, 89] on button "Yes" at bounding box center [735, 87] width 47 height 31
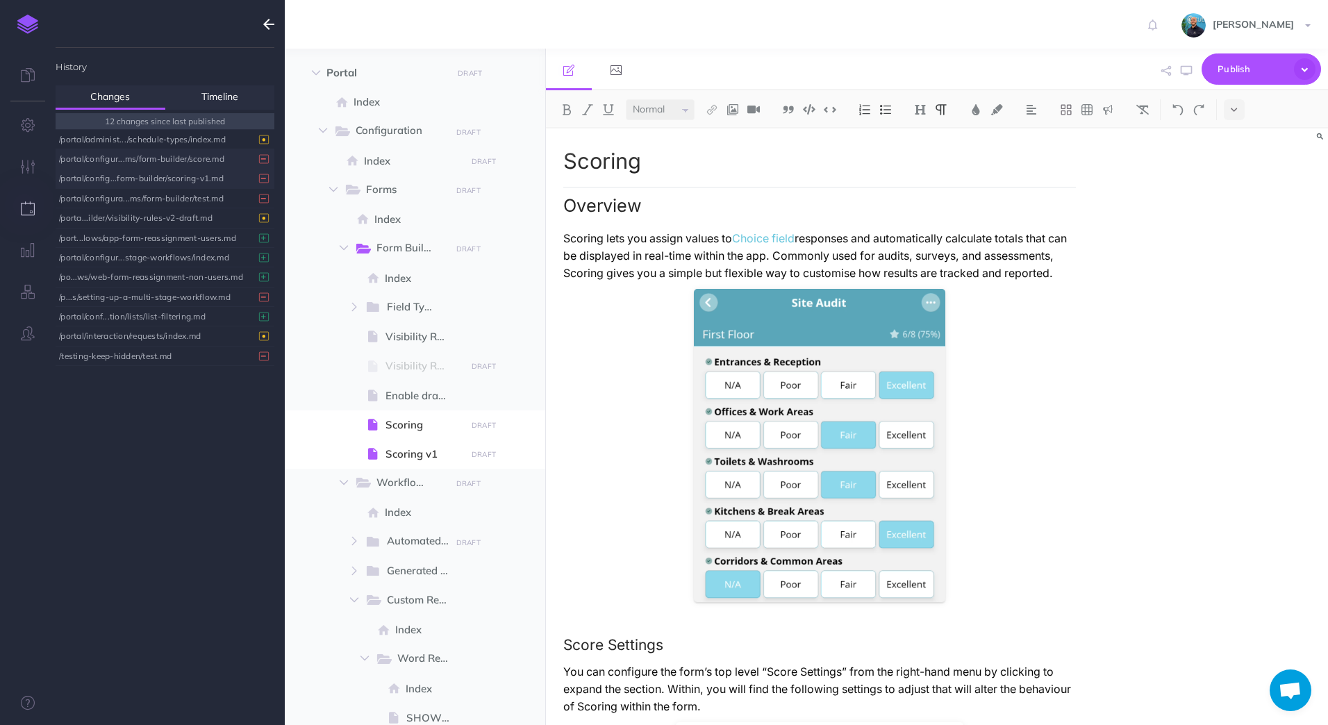
click at [165, 162] on div "/portal/configur...ms/form-builder/score.md" at bounding box center [161, 158] width 205 height 19
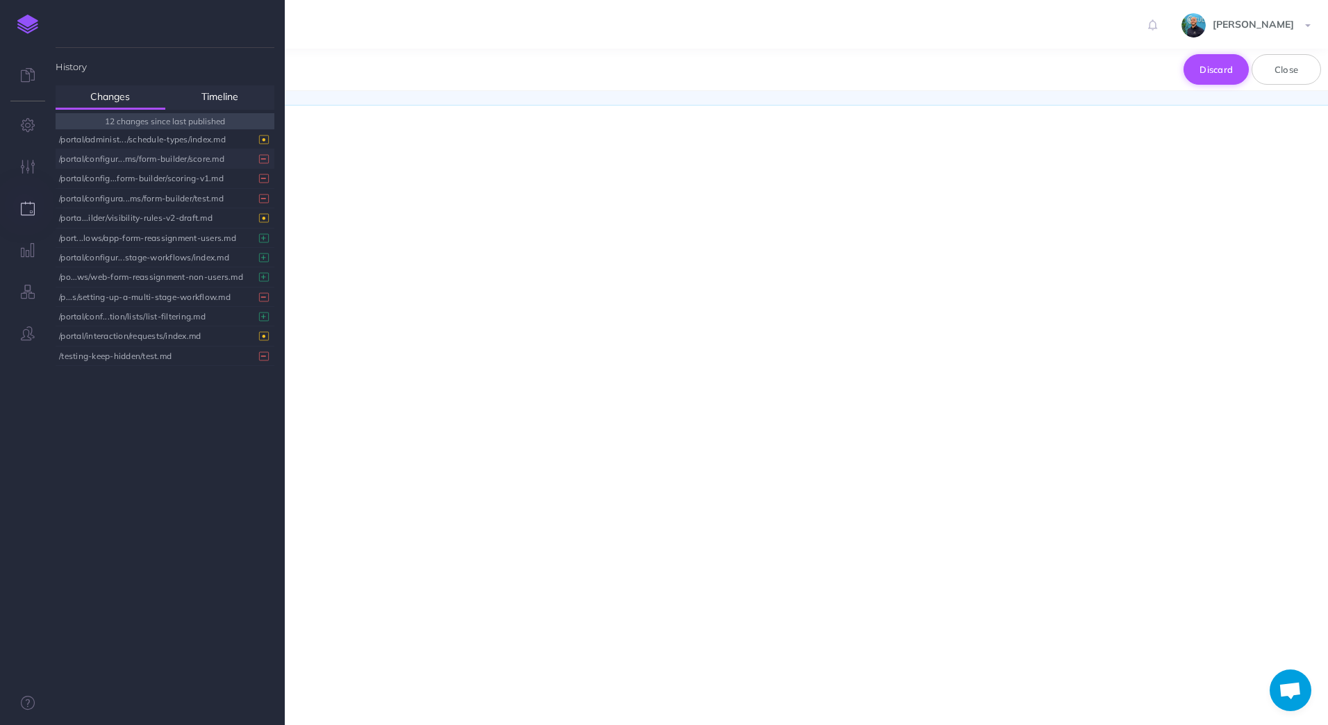
click at [1150, 74] on button "Discard" at bounding box center [1216, 69] width 65 height 31
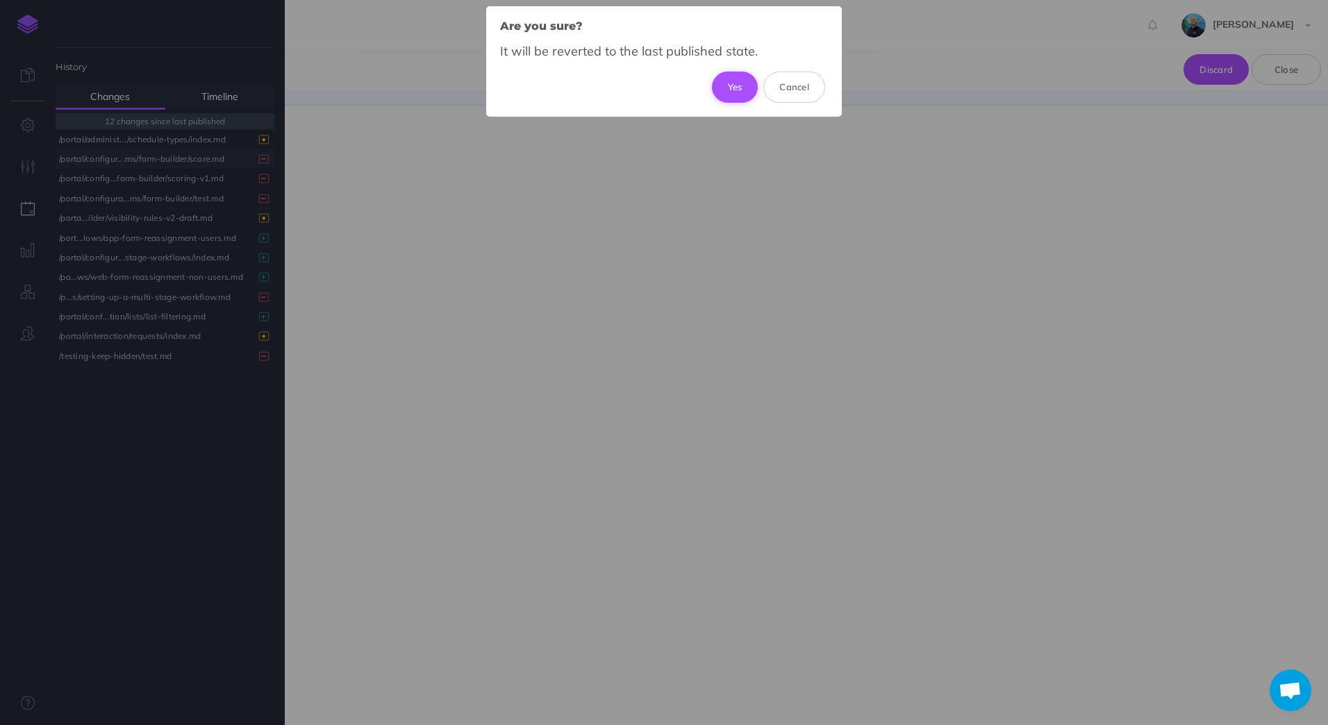
click at [729, 89] on button "Yes" at bounding box center [735, 87] width 47 height 31
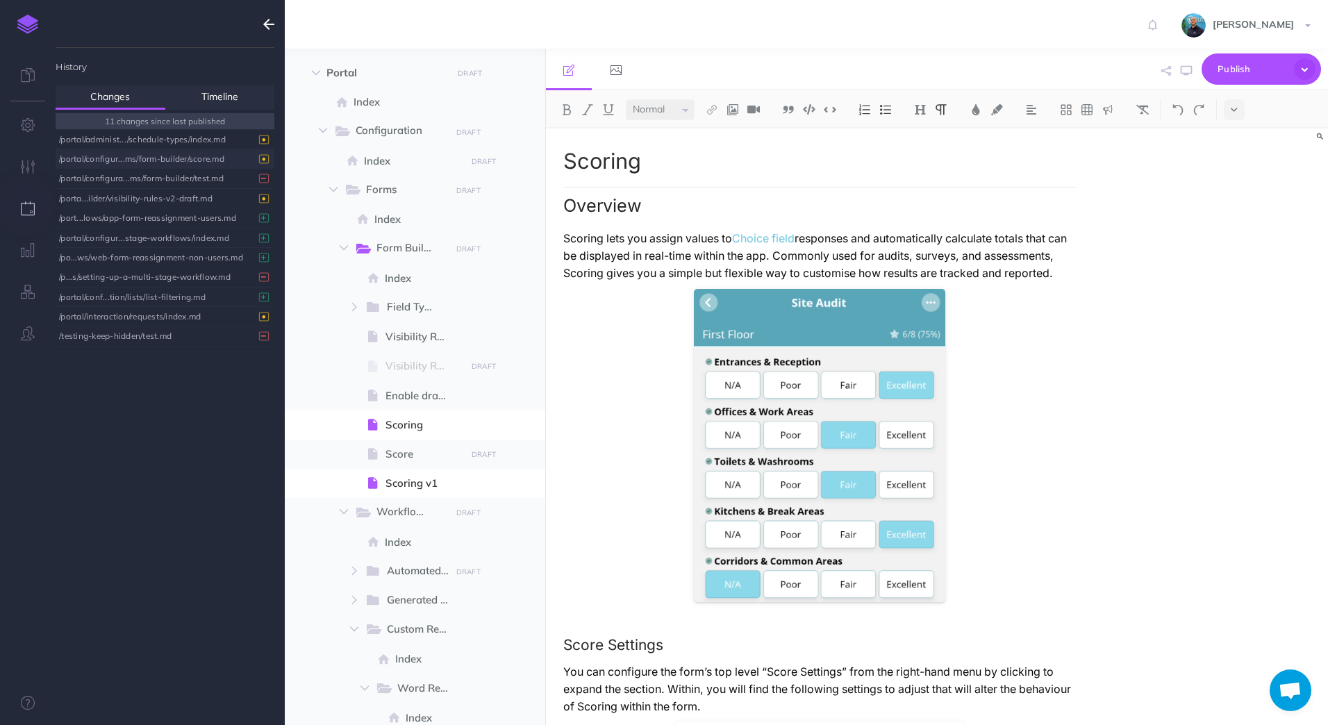
click at [173, 161] on div "/portal/configur...ms/form-builder/score.md" at bounding box center [161, 158] width 205 height 19
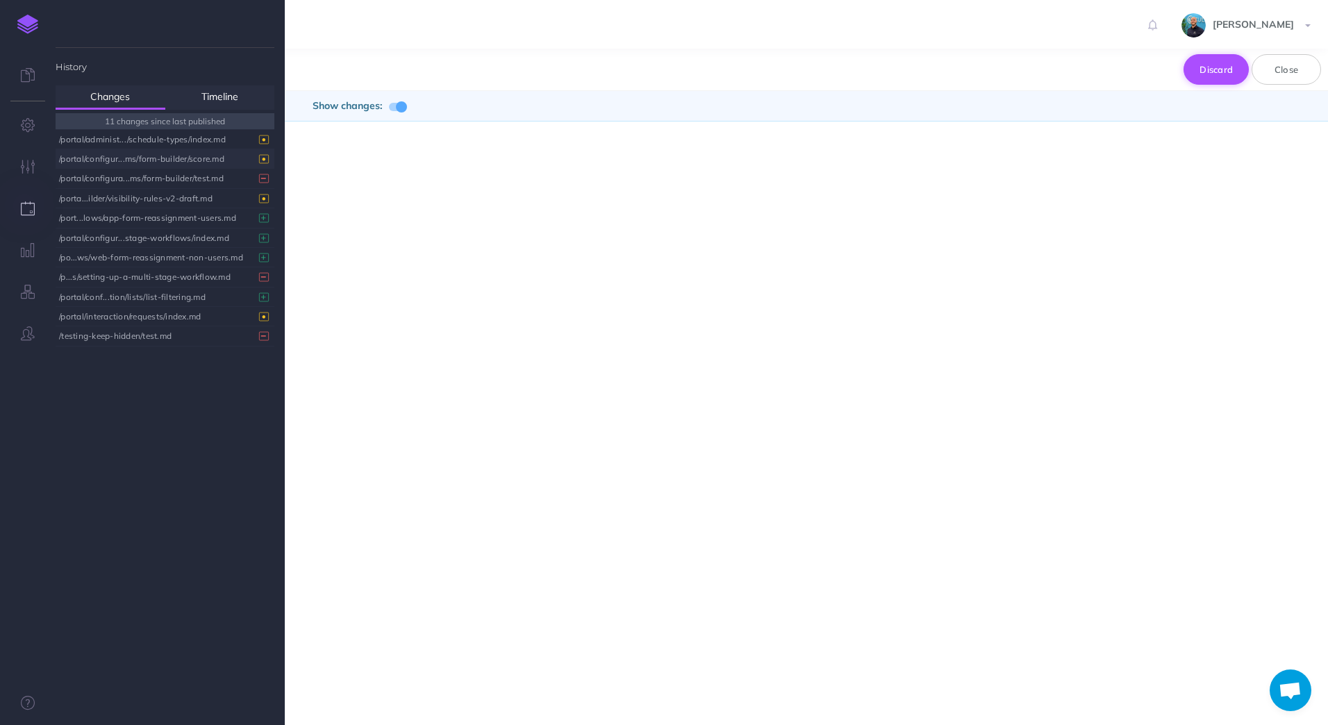
click at [1150, 73] on button "Discard" at bounding box center [1216, 69] width 65 height 31
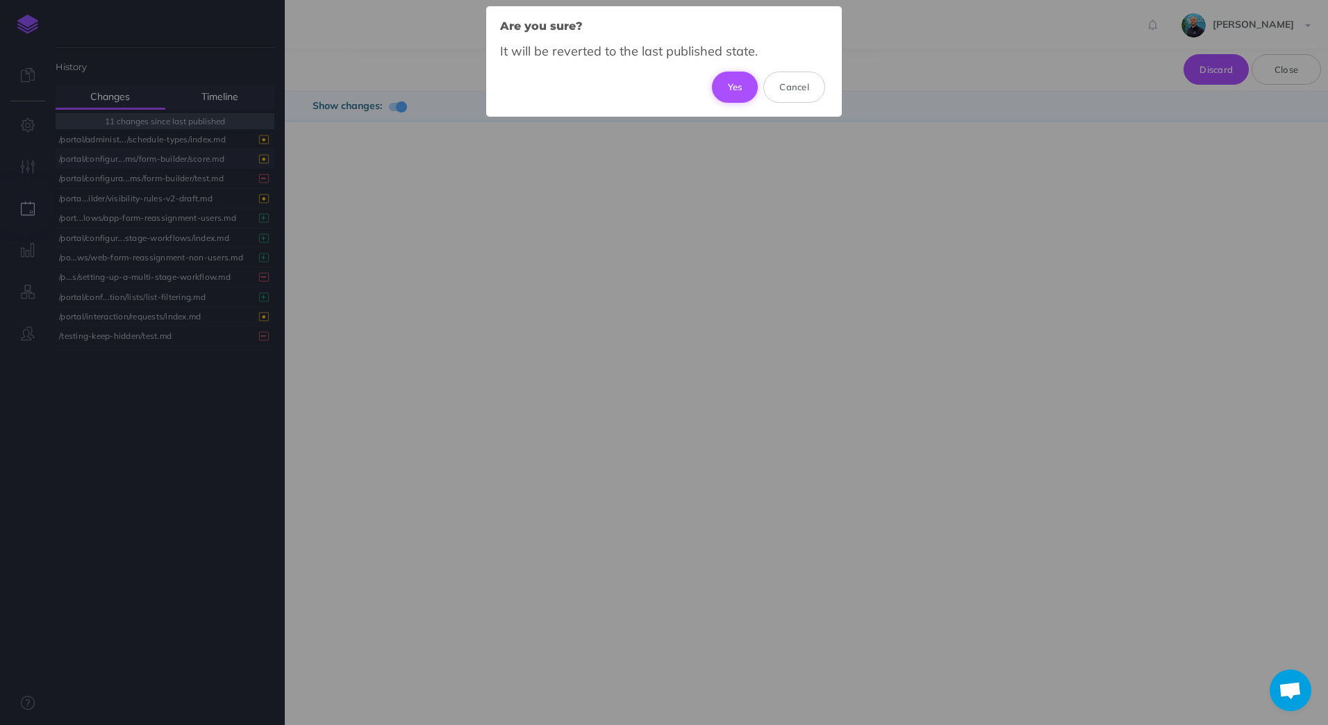
click at [731, 86] on button "Yes" at bounding box center [735, 87] width 47 height 31
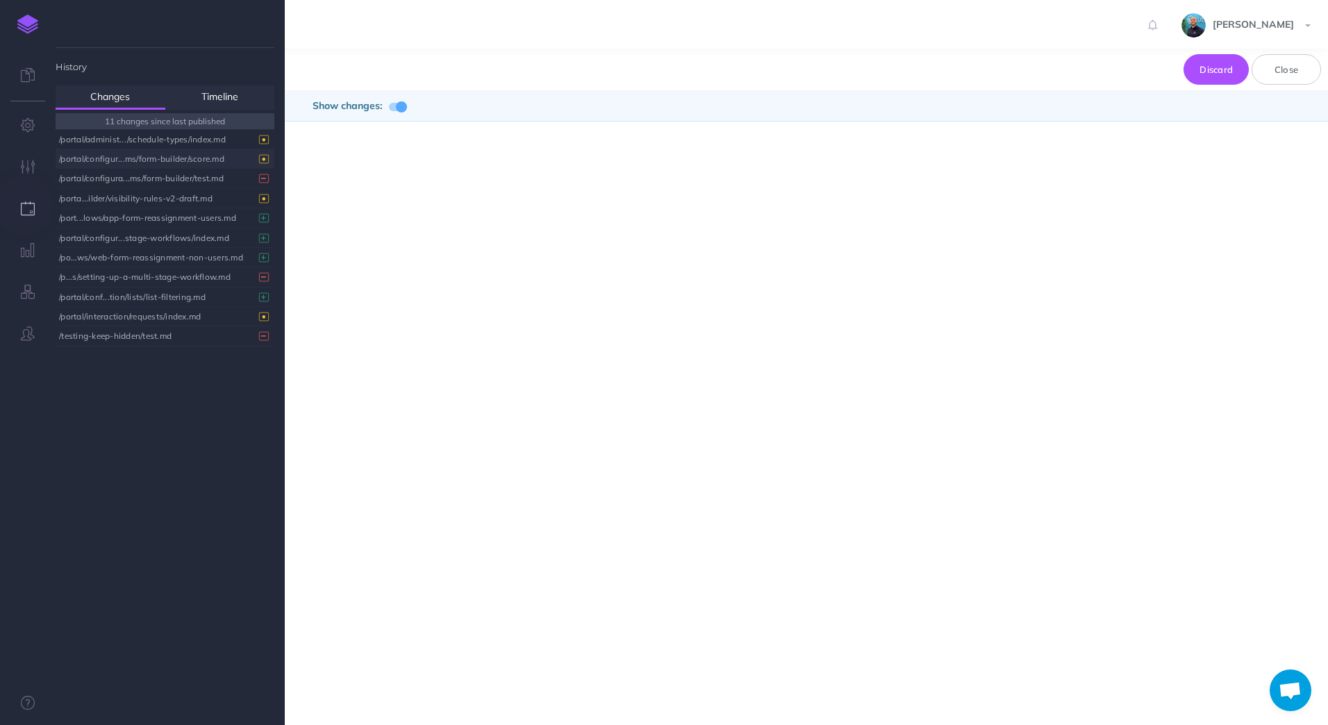
click at [181, 155] on div "/portal/configur...ms/form-builder/score.md" at bounding box center [161, 158] width 205 height 19
click at [1150, 71] on button "Discard" at bounding box center [1216, 69] width 65 height 31
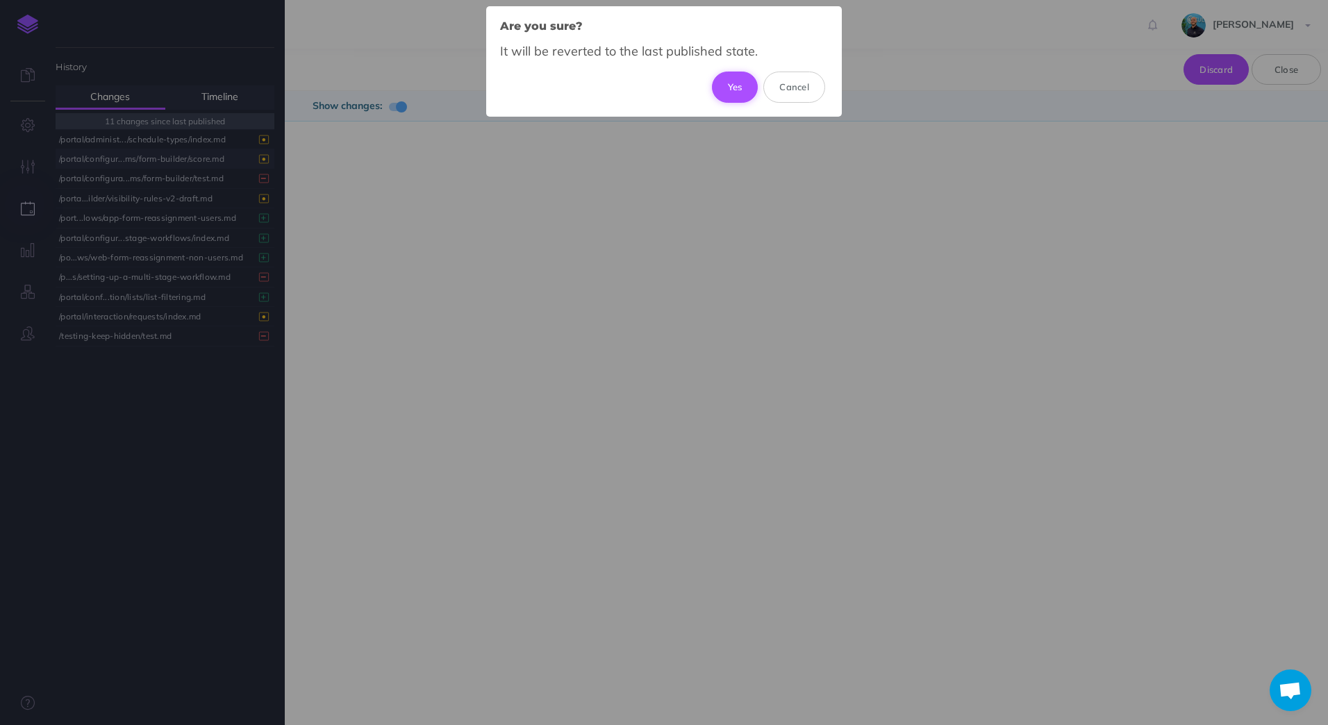
click at [729, 92] on button "Yes" at bounding box center [735, 87] width 47 height 31
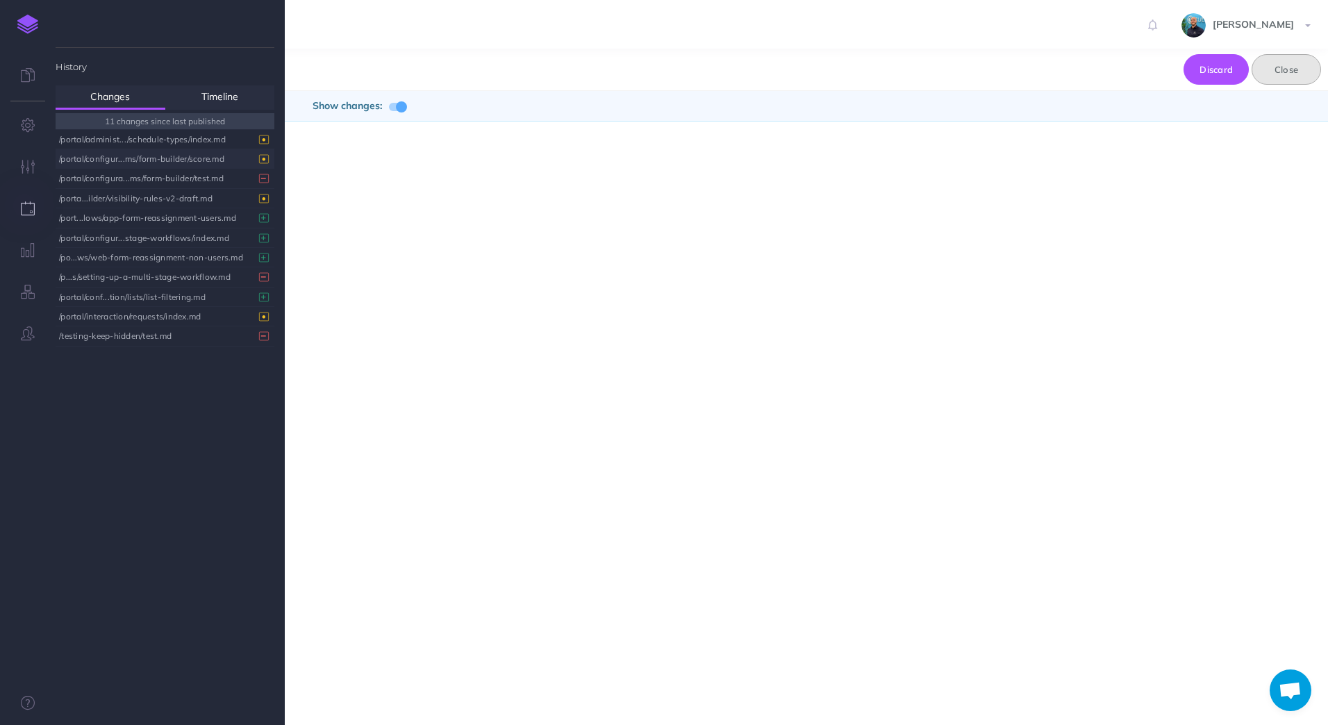
click at [1150, 72] on button "Close" at bounding box center [1286, 69] width 69 height 31
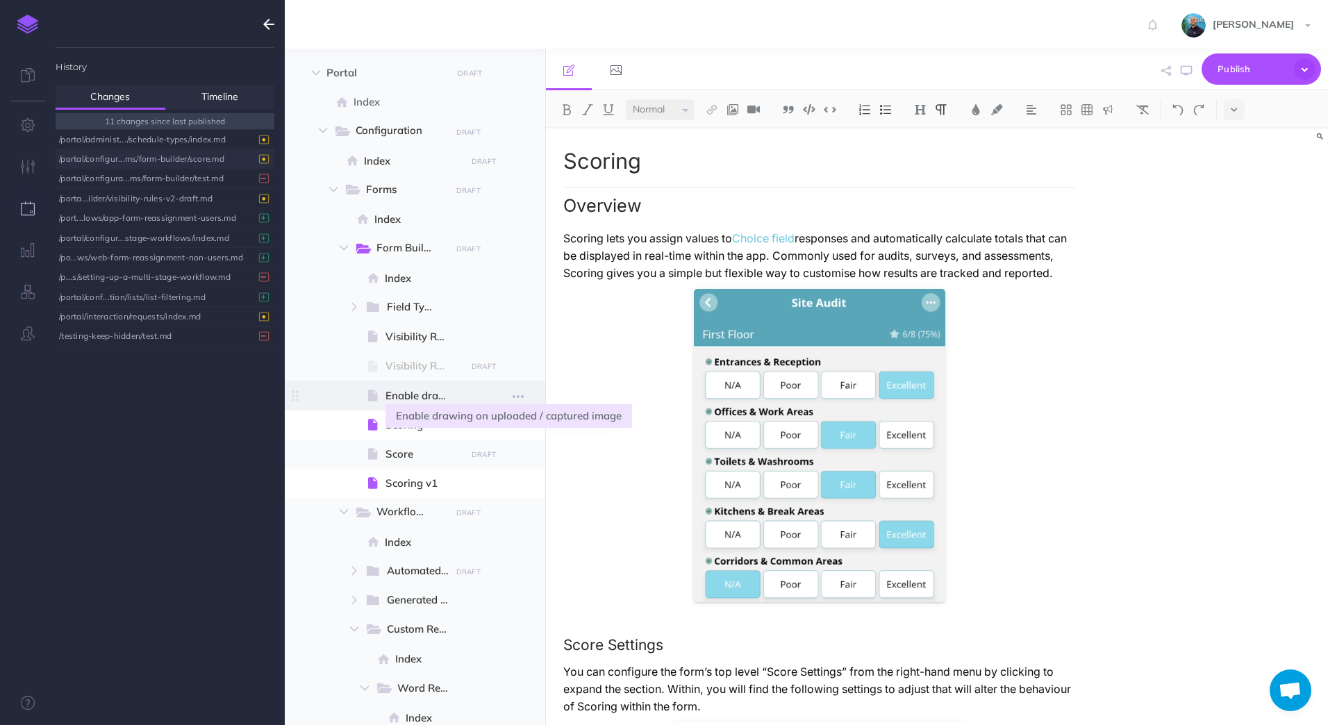
click at [451, 399] on span "Enable drawing on uploaded / captured image" at bounding box center [423, 396] width 76 height 17
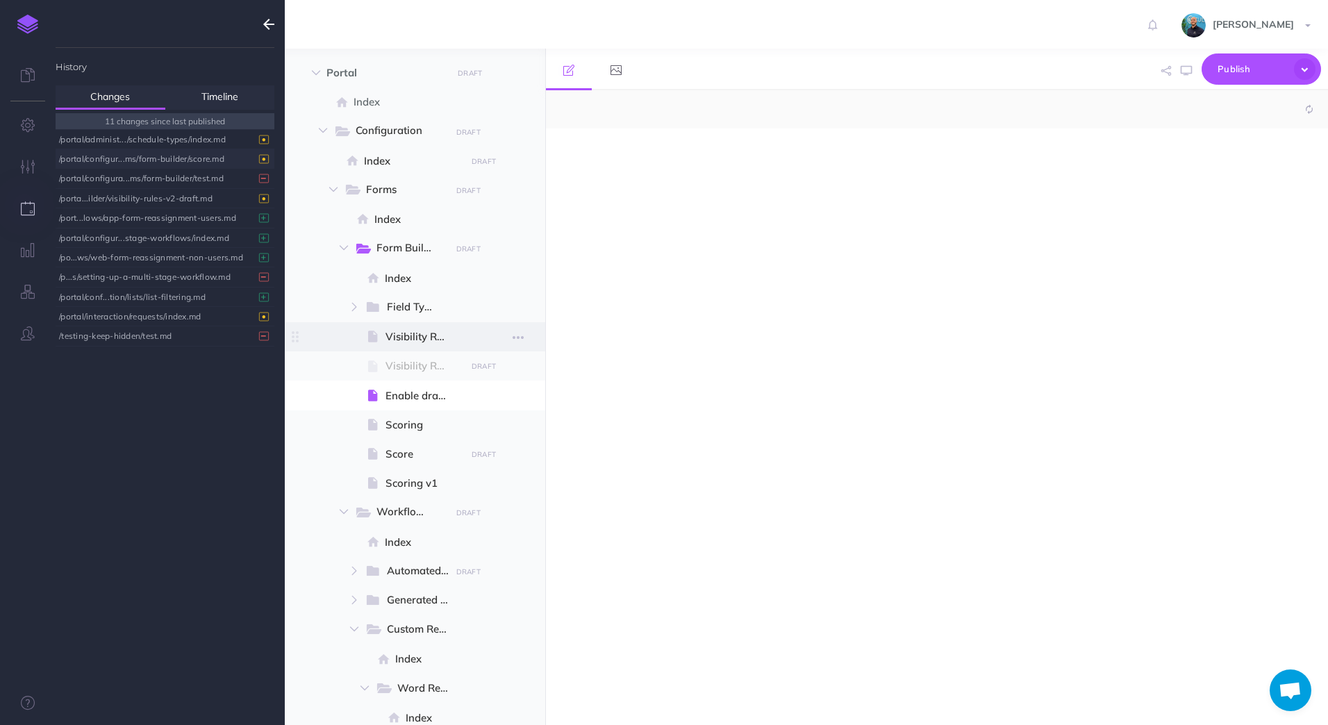
select select "null"
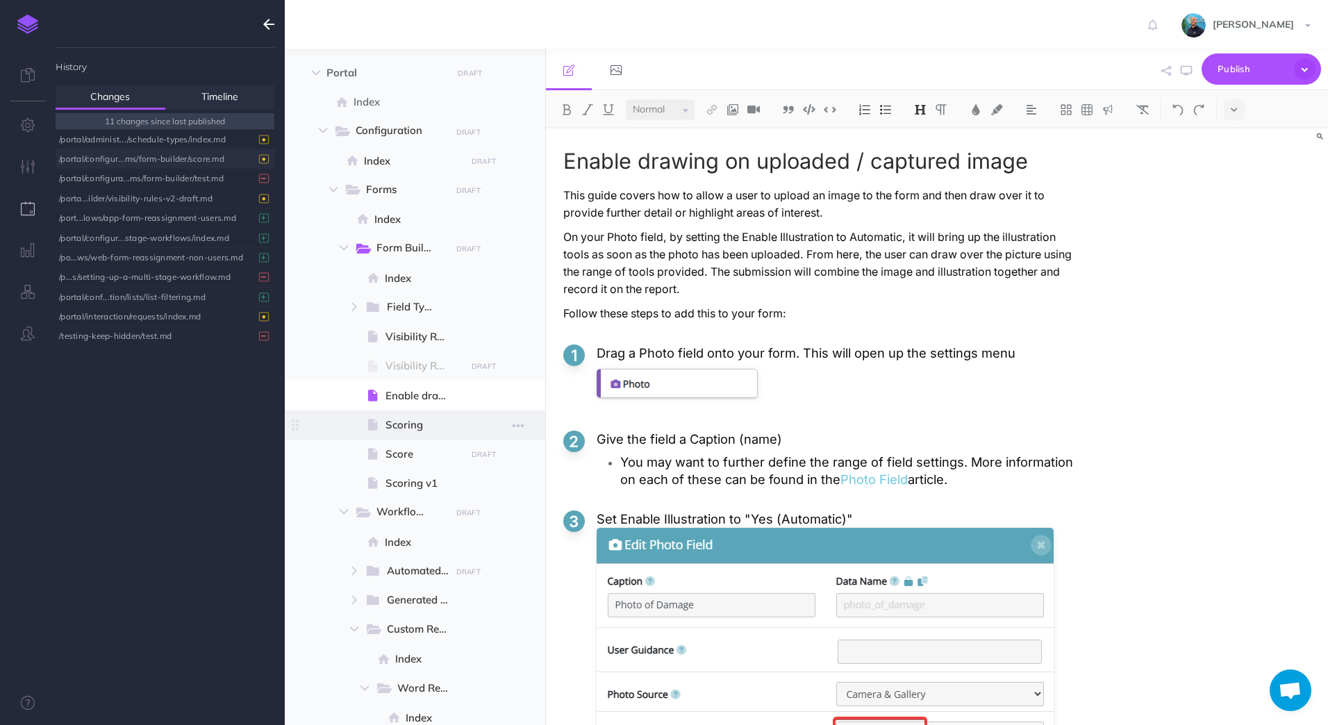
click at [469, 418] on span at bounding box center [415, 424] width 260 height 29
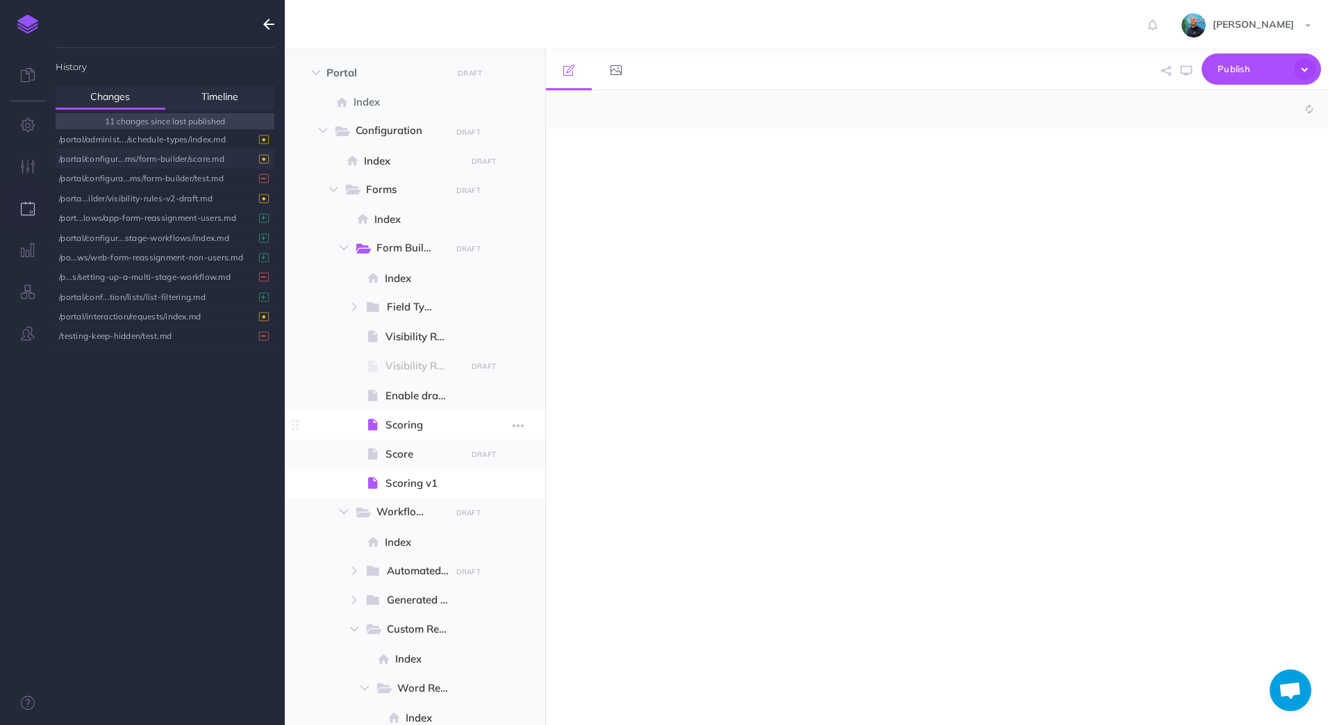
select select "null"
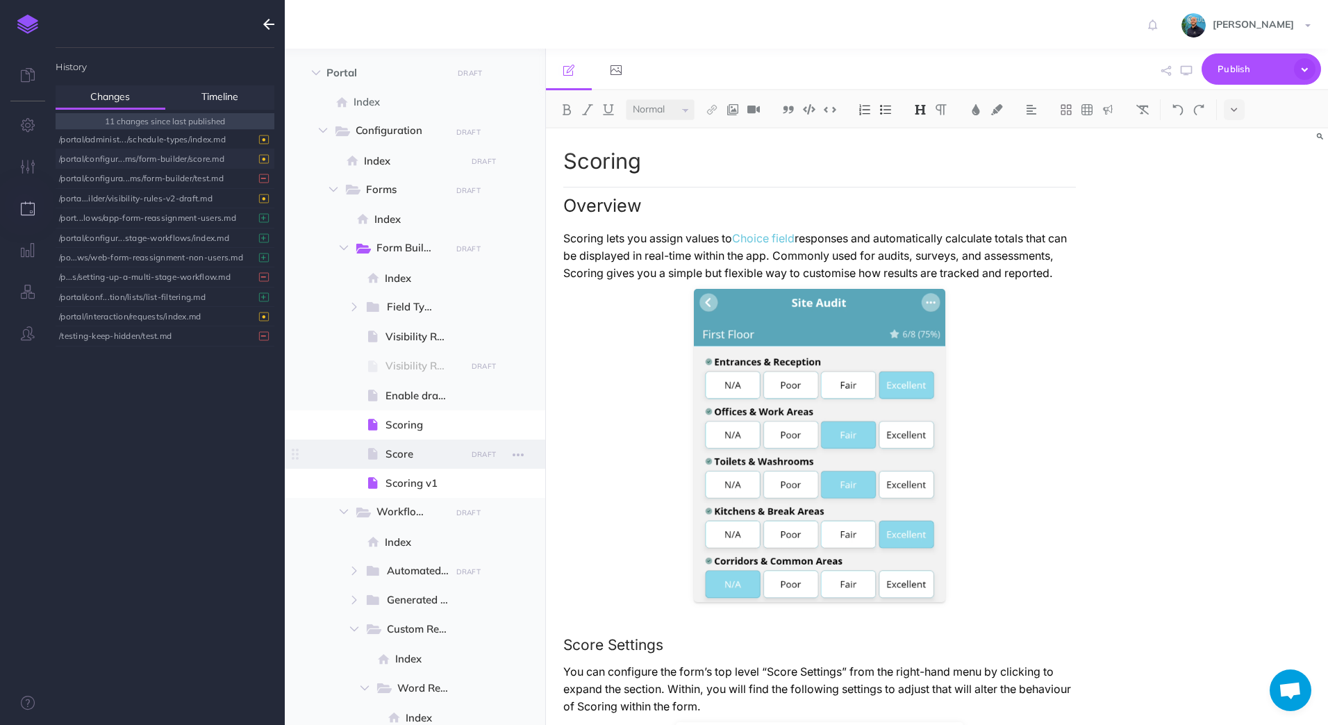
click at [433, 458] on span "Score" at bounding box center [423, 454] width 76 height 17
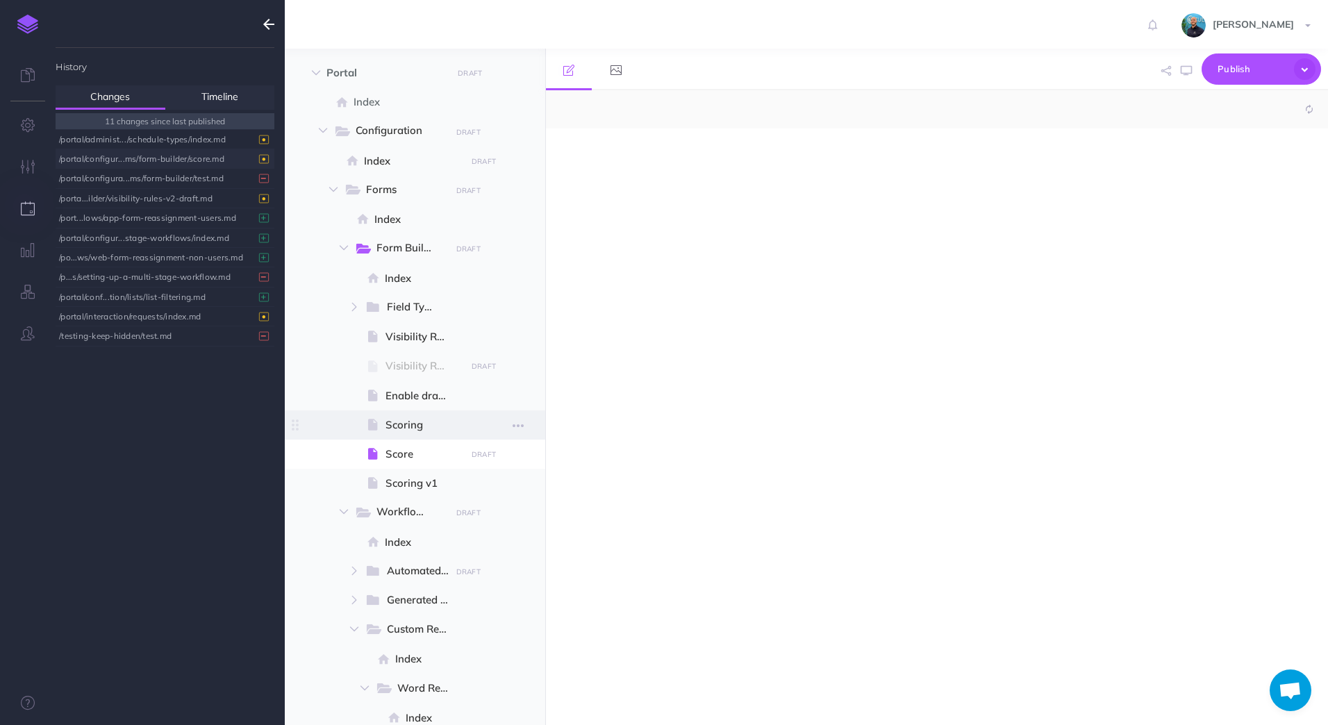
select select "null"
click at [448, 424] on span "Scoring" at bounding box center [423, 425] width 76 height 17
select select "null"
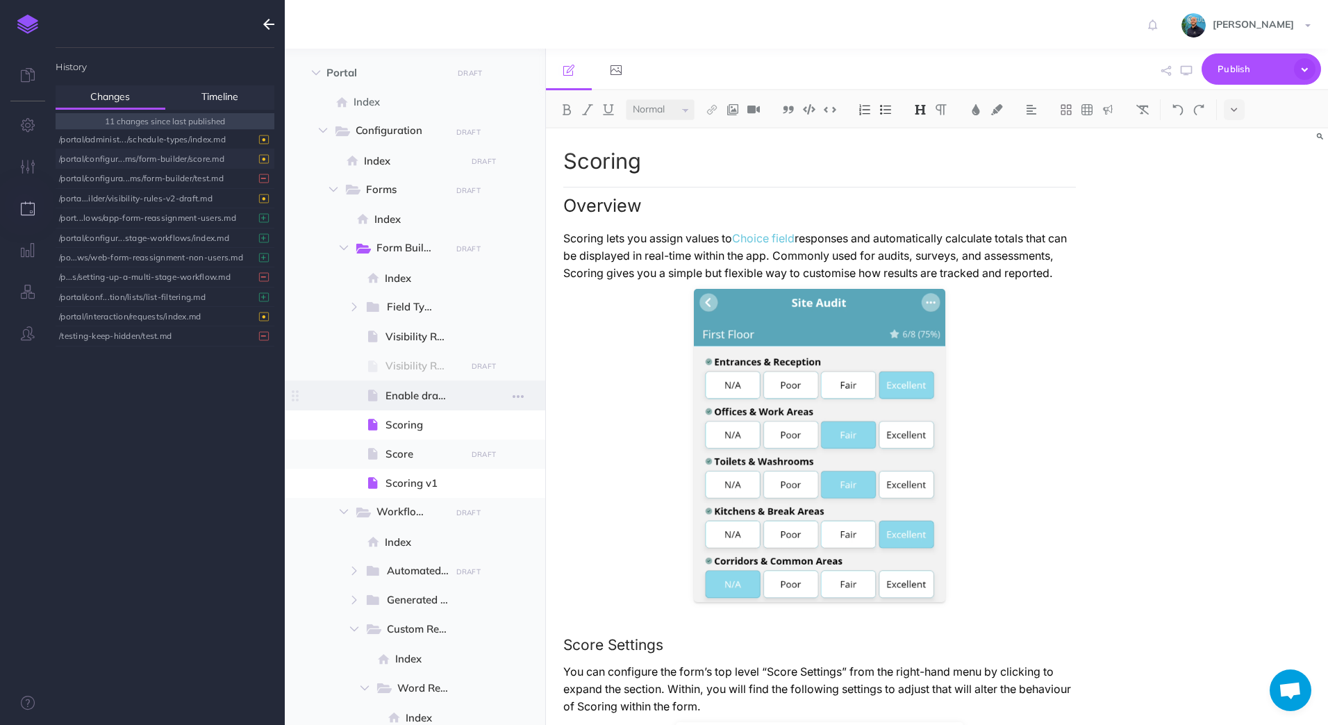
click at [462, 404] on span at bounding box center [415, 395] width 260 height 29
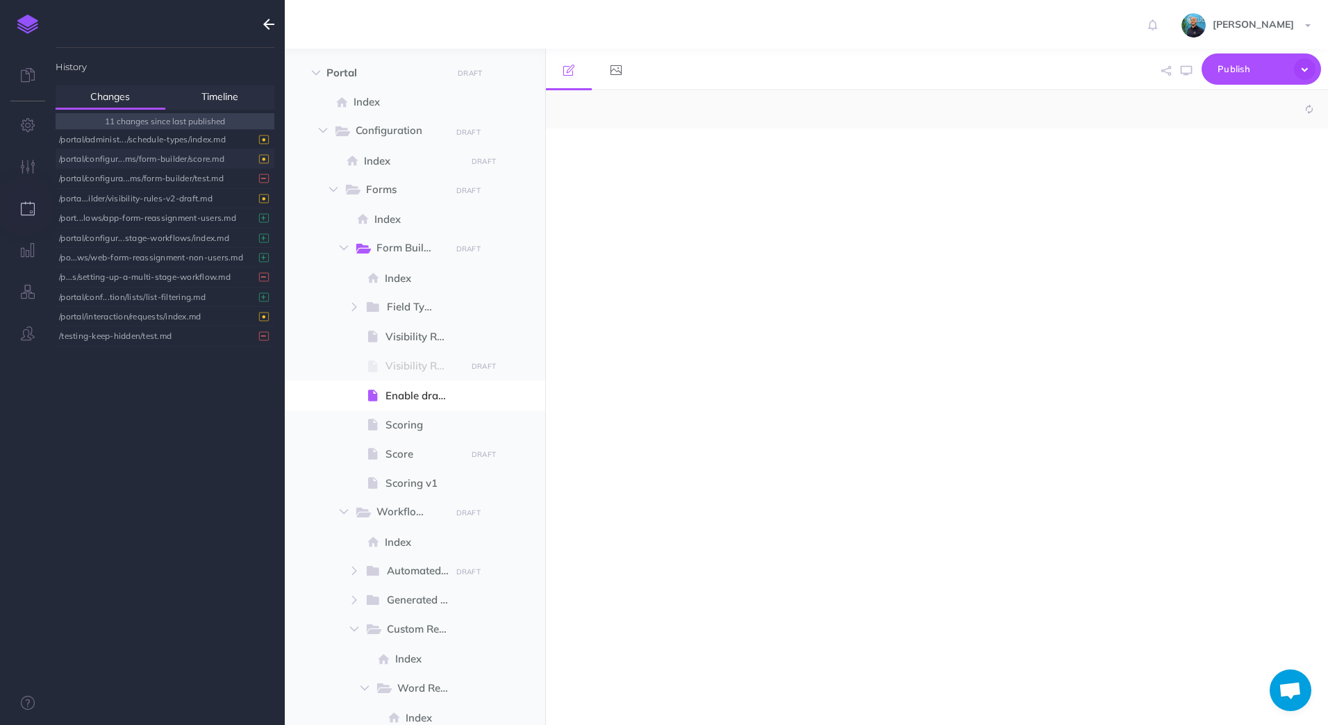
select select "null"
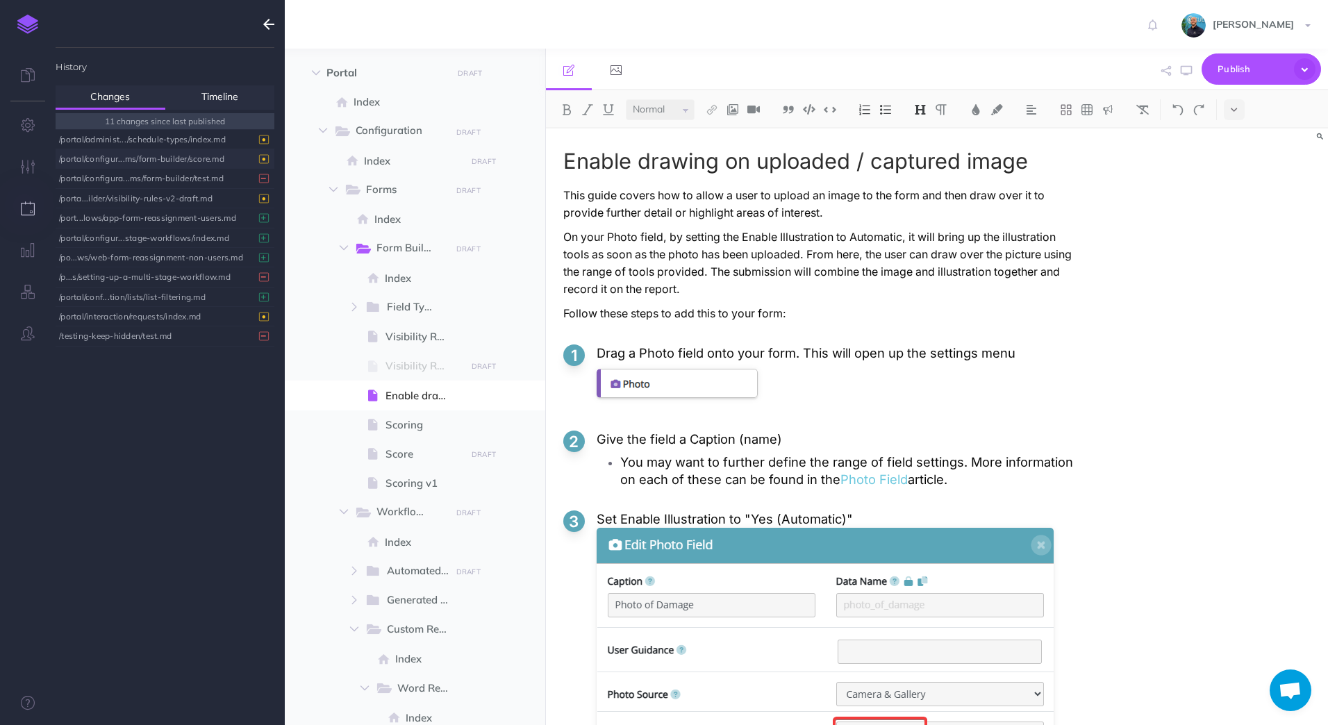
click at [267, 157] on icon "•" at bounding box center [264, 159] width 10 height 9
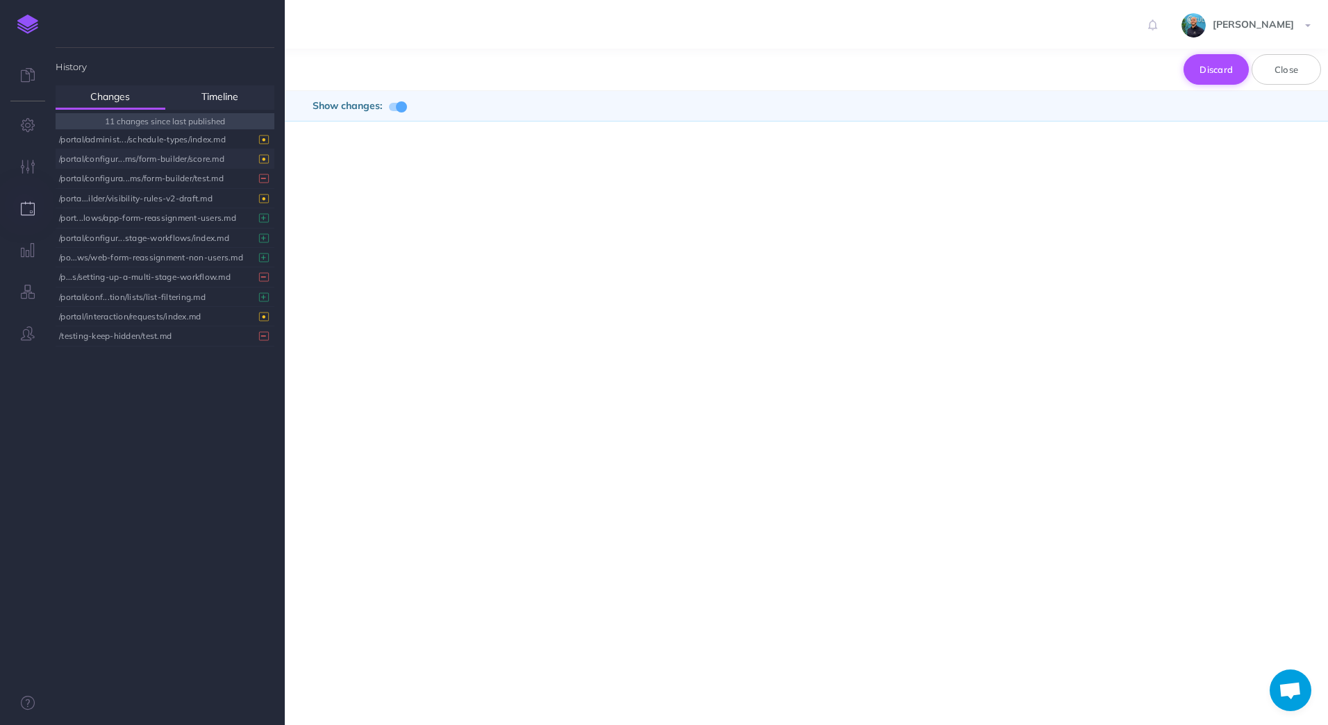
click at [1150, 73] on button "Discard" at bounding box center [1216, 69] width 65 height 31
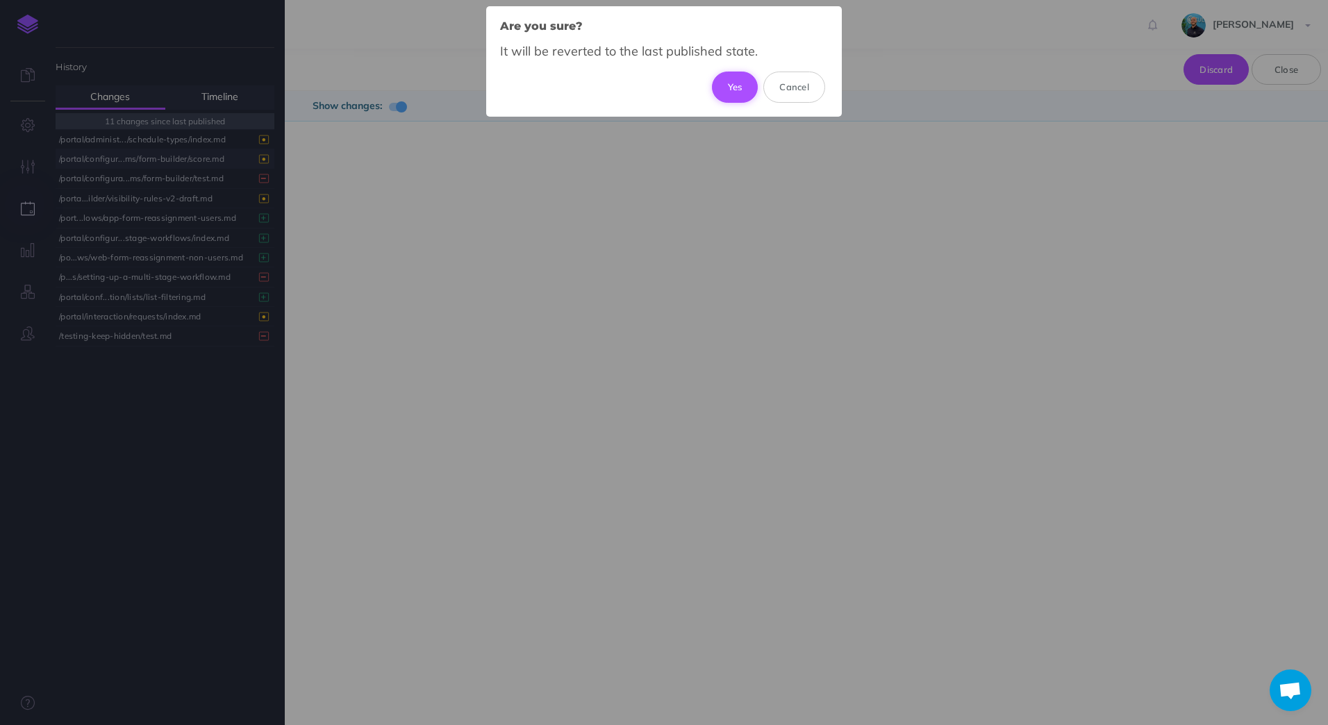
click at [734, 85] on button "Yes" at bounding box center [735, 87] width 47 height 31
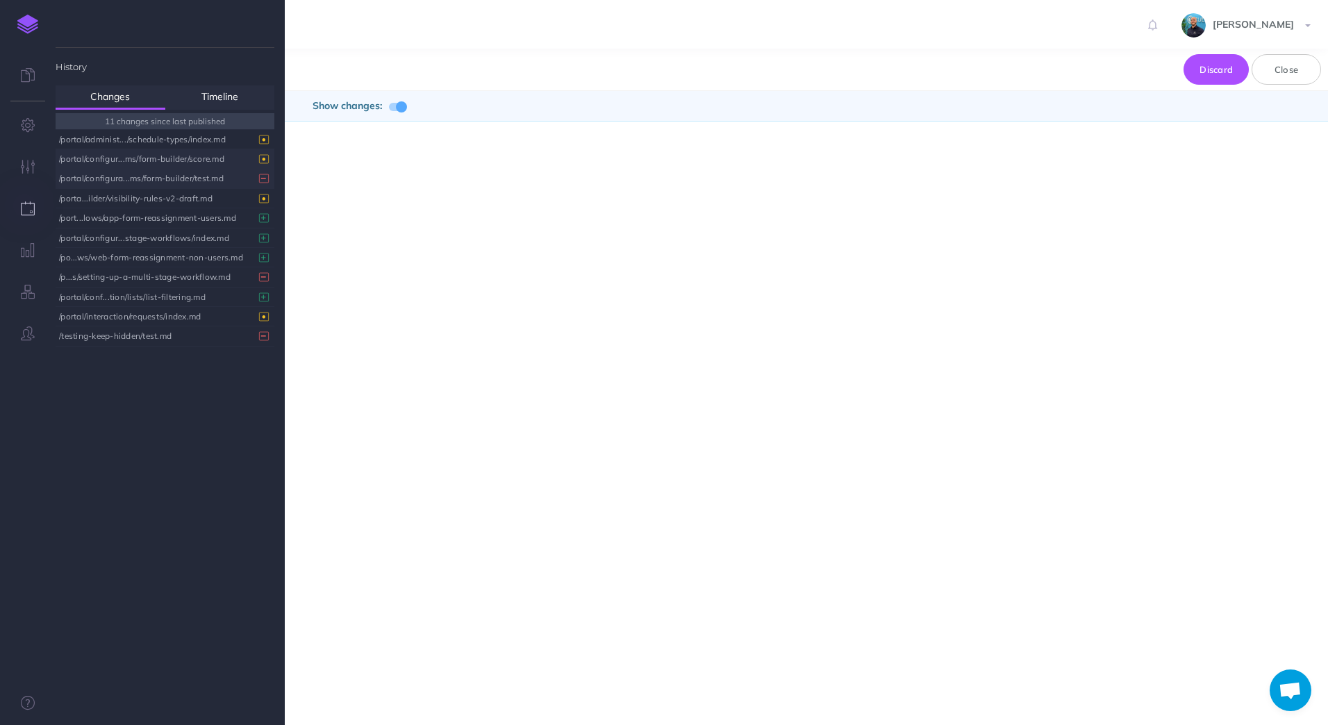
click at [194, 176] on div "/portal/configura...ms/form-builder/test.md" at bounding box center [161, 178] width 205 height 19
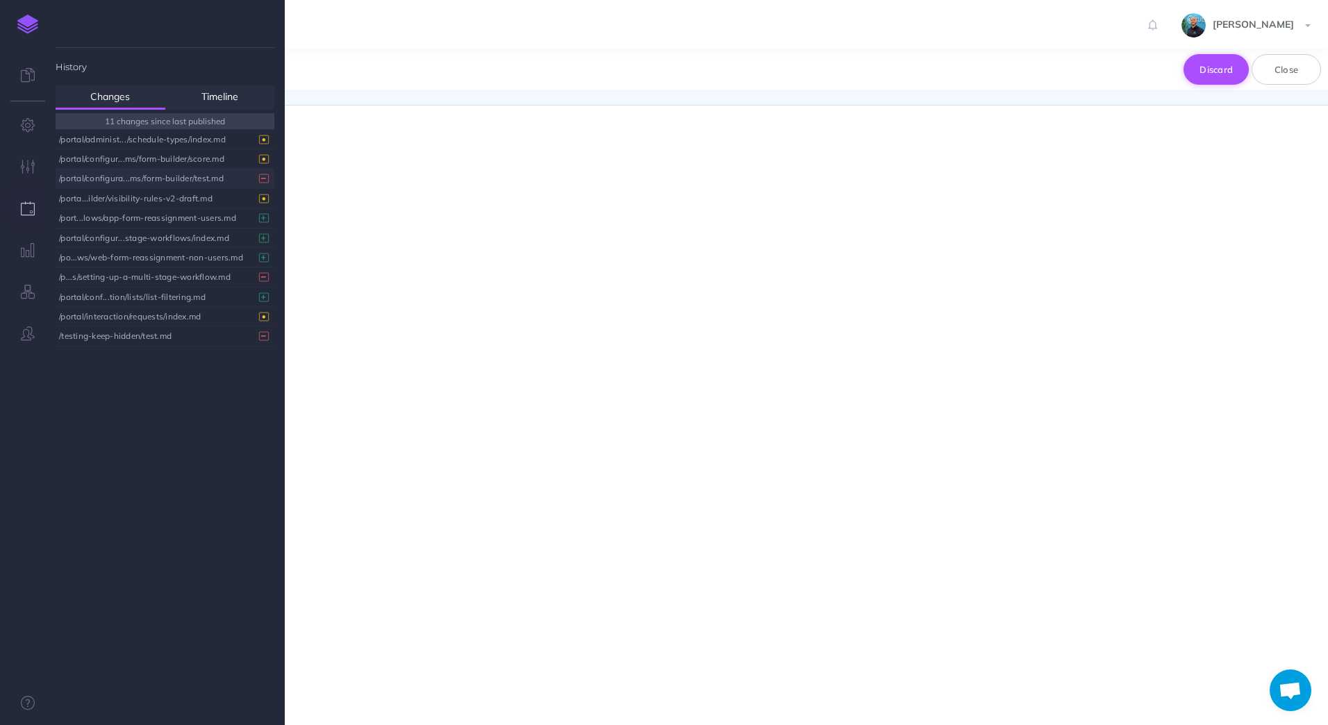
click at [1150, 63] on button "Discard" at bounding box center [1216, 69] width 65 height 31
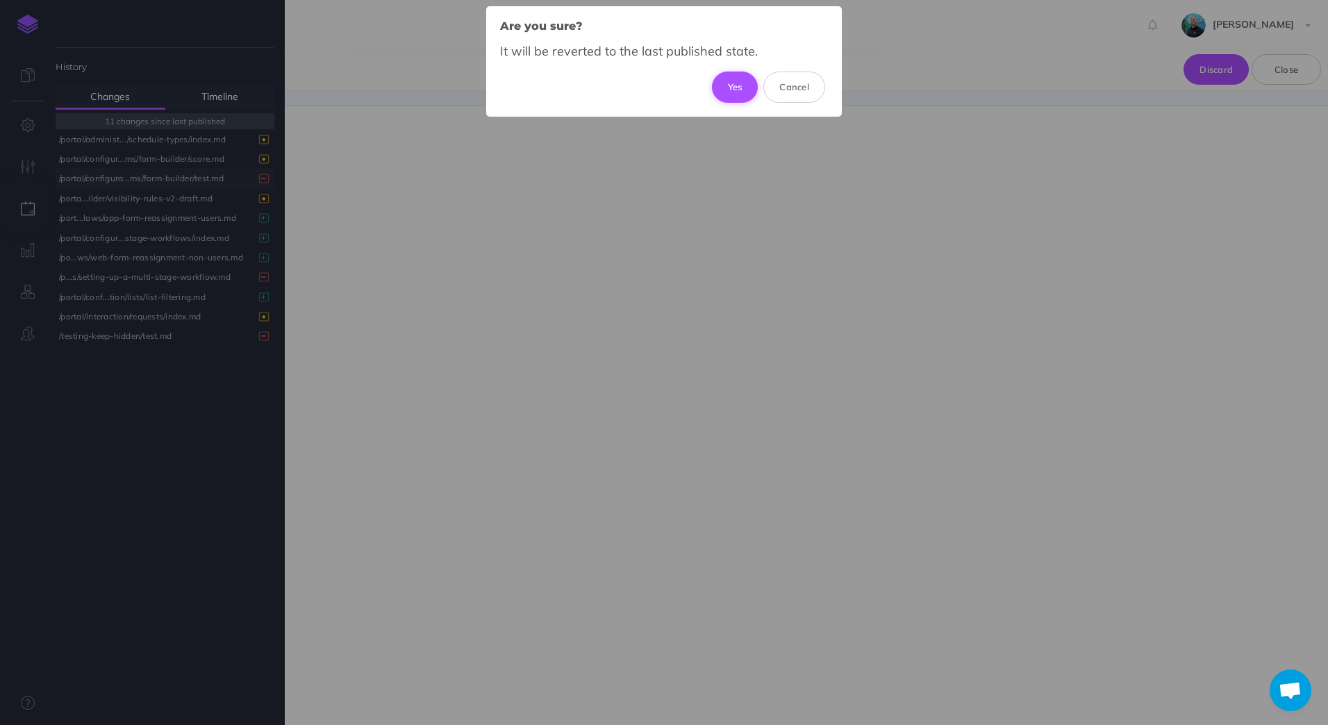
click at [750, 90] on button "Yes" at bounding box center [735, 87] width 47 height 31
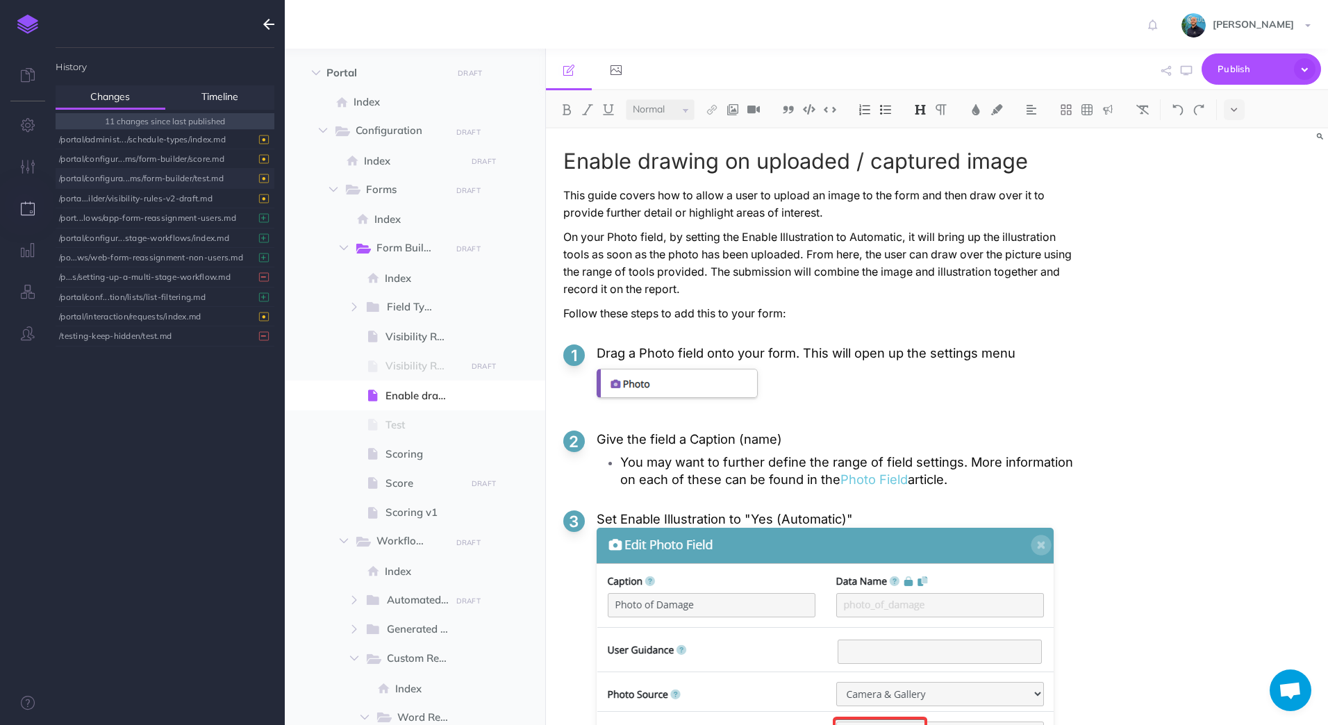
click at [232, 181] on div "/portal/configura...ms/form-builder/test.md" at bounding box center [161, 178] width 205 height 19
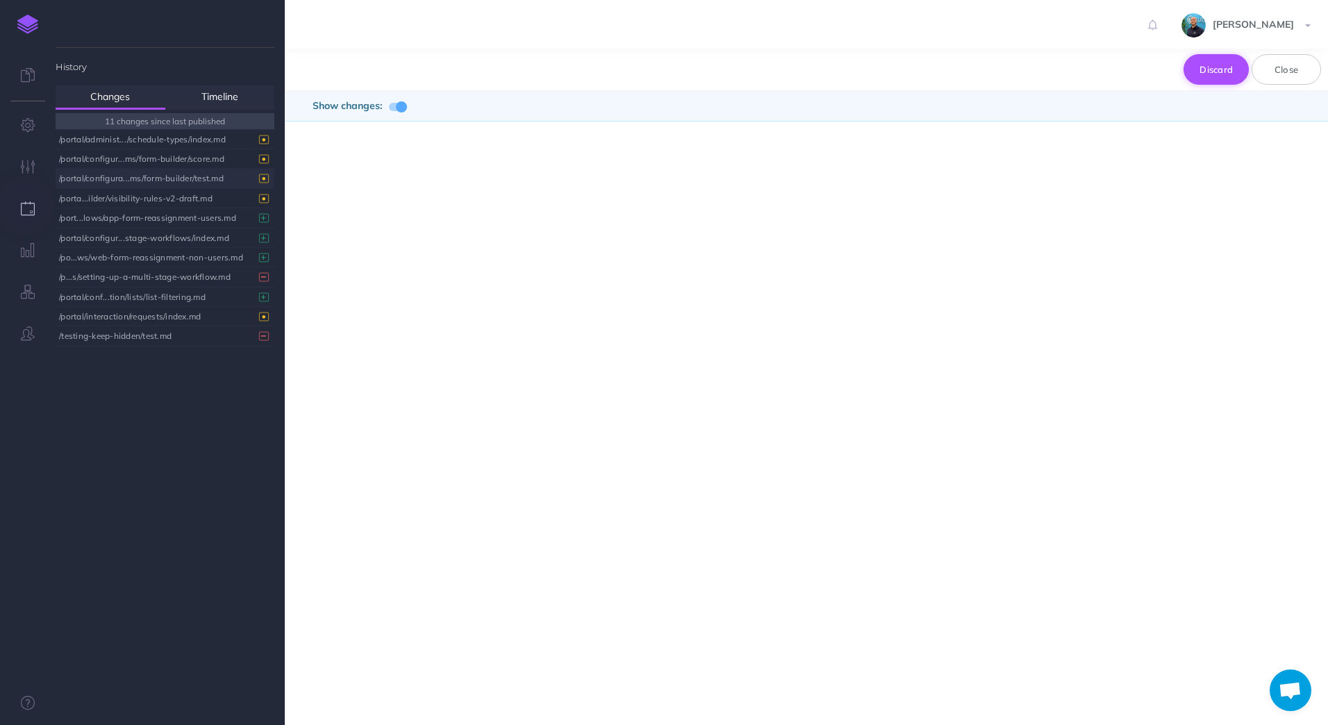
click at [1150, 74] on button "Discard" at bounding box center [1216, 69] width 65 height 31
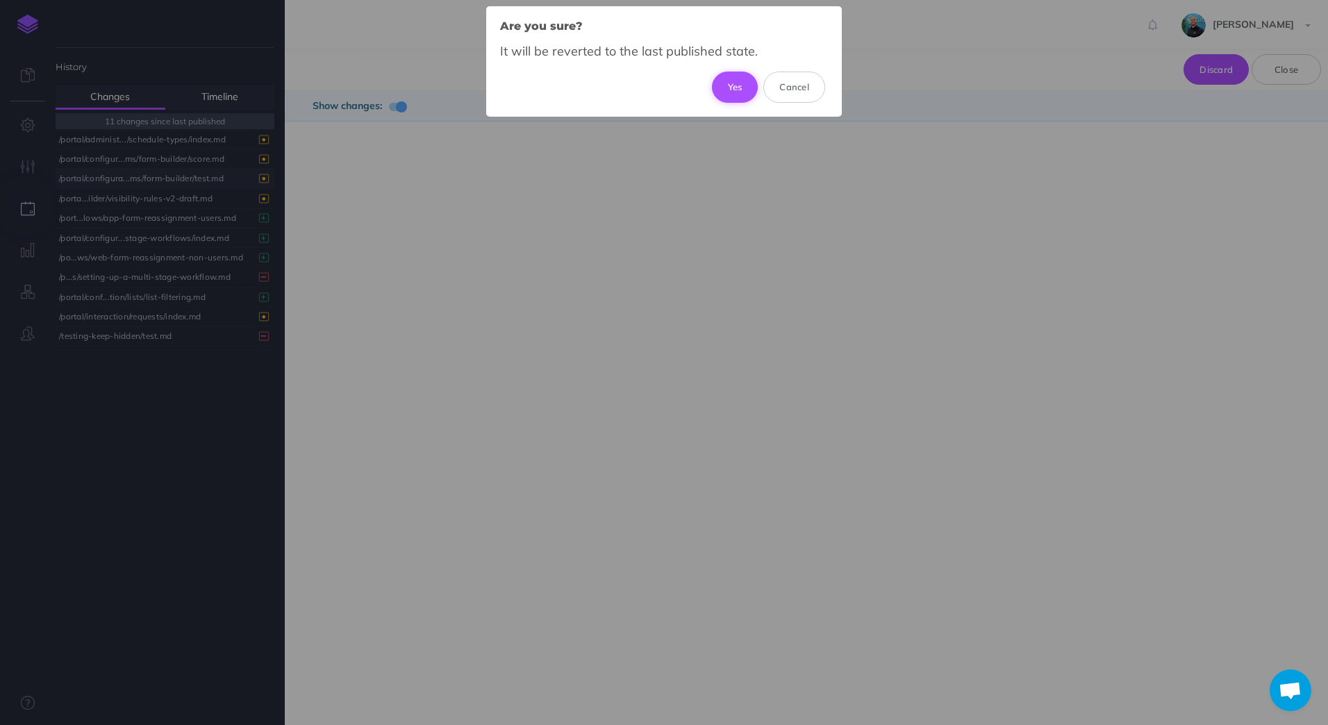
click at [732, 88] on button "Yes" at bounding box center [735, 87] width 47 height 31
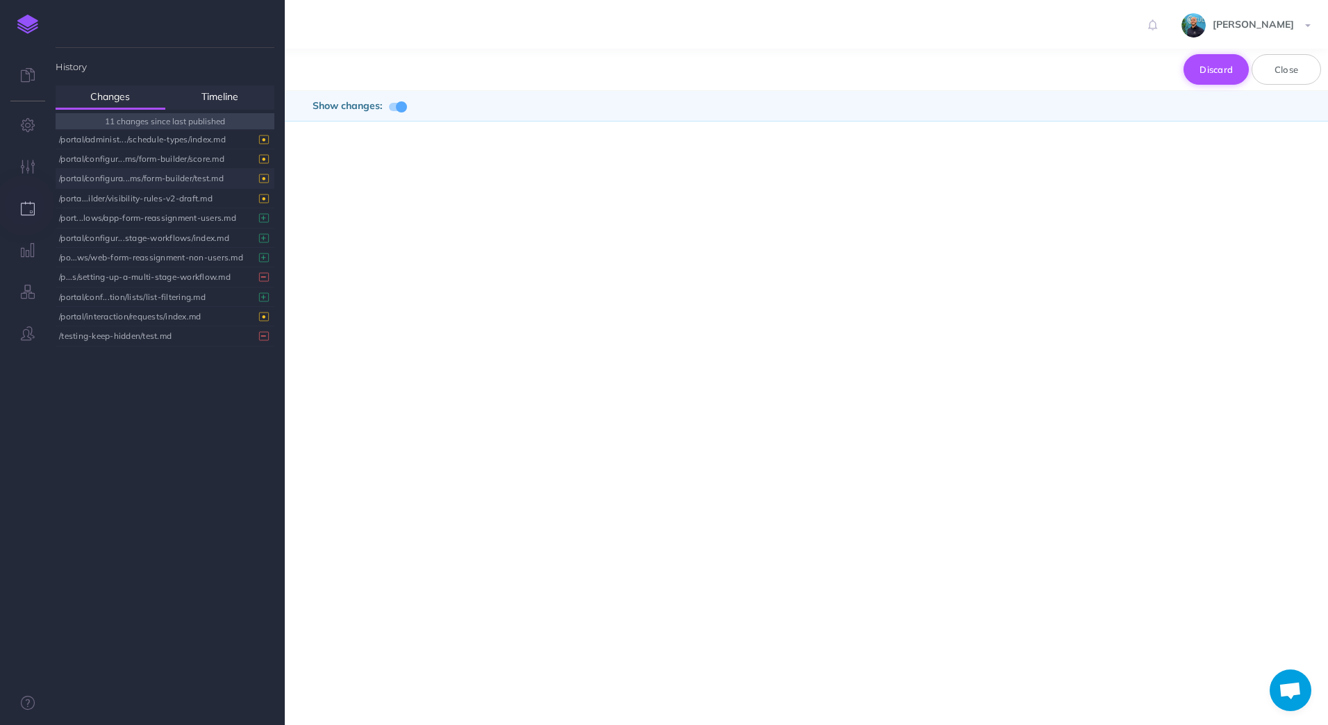
click at [1150, 72] on button "Discard" at bounding box center [1216, 69] width 65 height 31
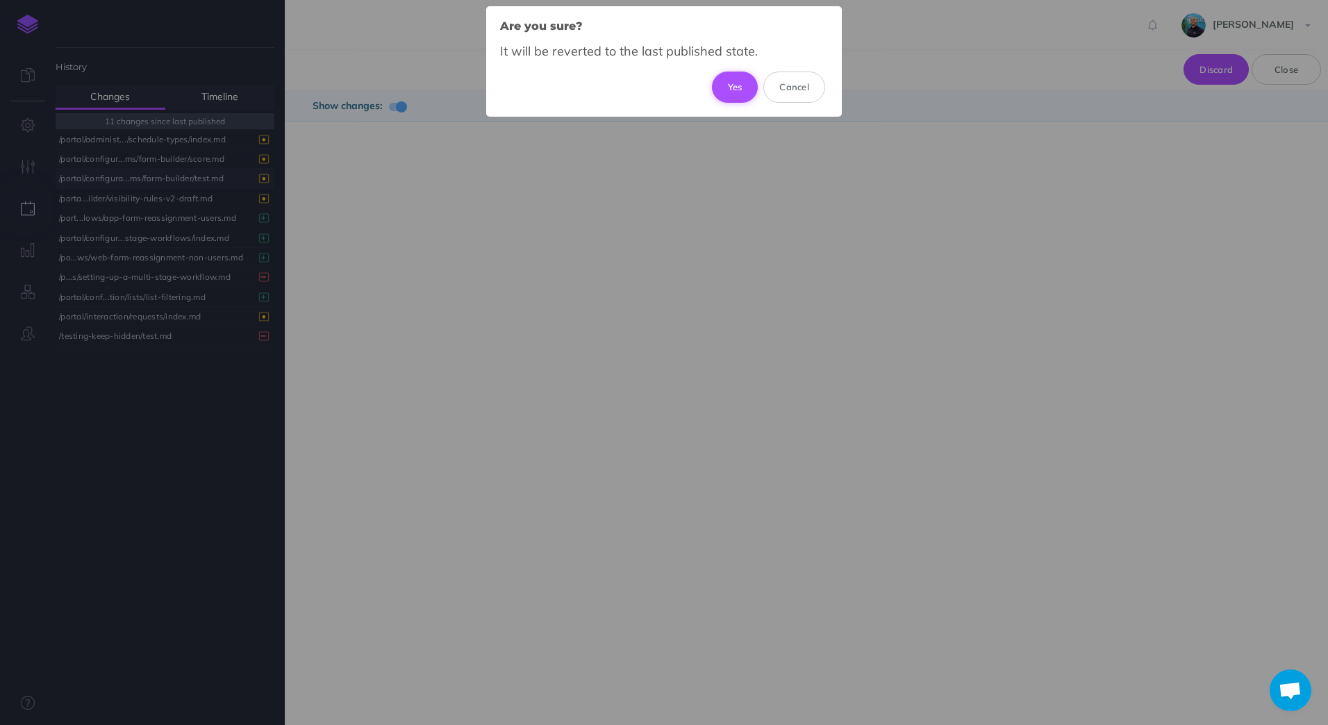
click at [736, 83] on button "Yes" at bounding box center [735, 87] width 47 height 31
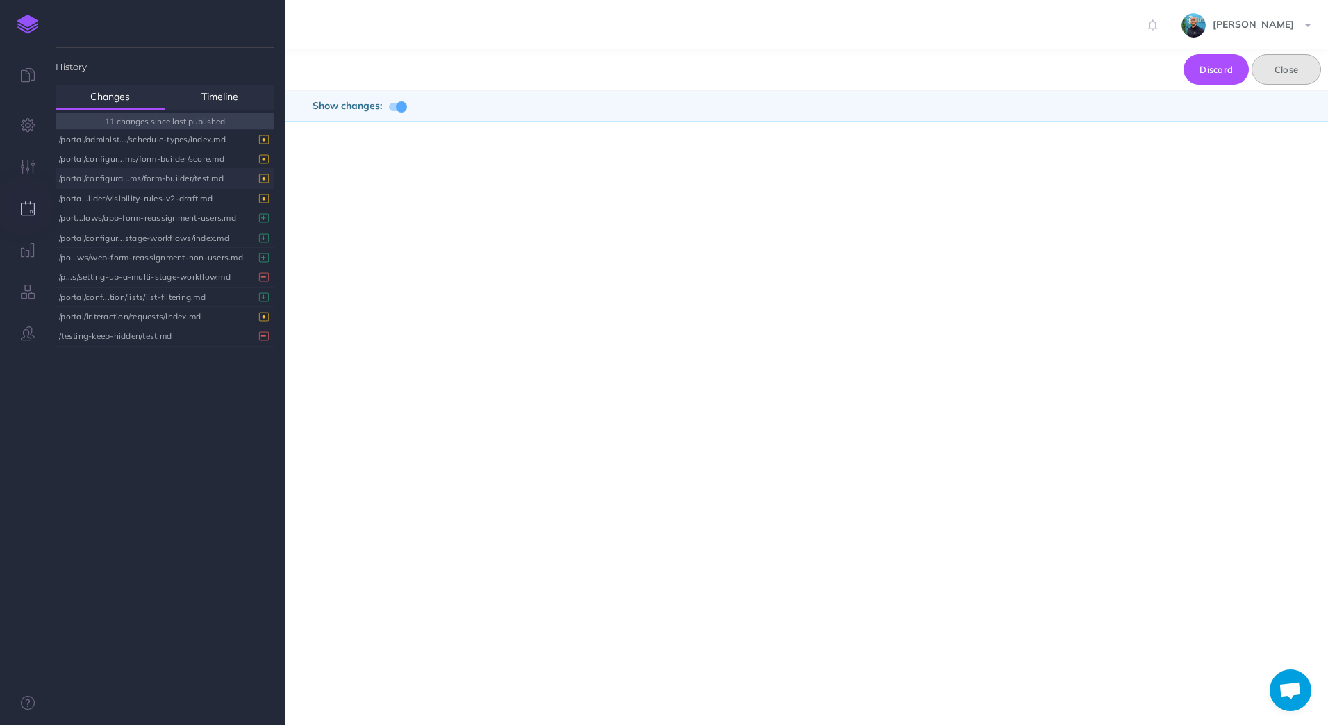
click at [1150, 69] on button "Close" at bounding box center [1286, 69] width 69 height 31
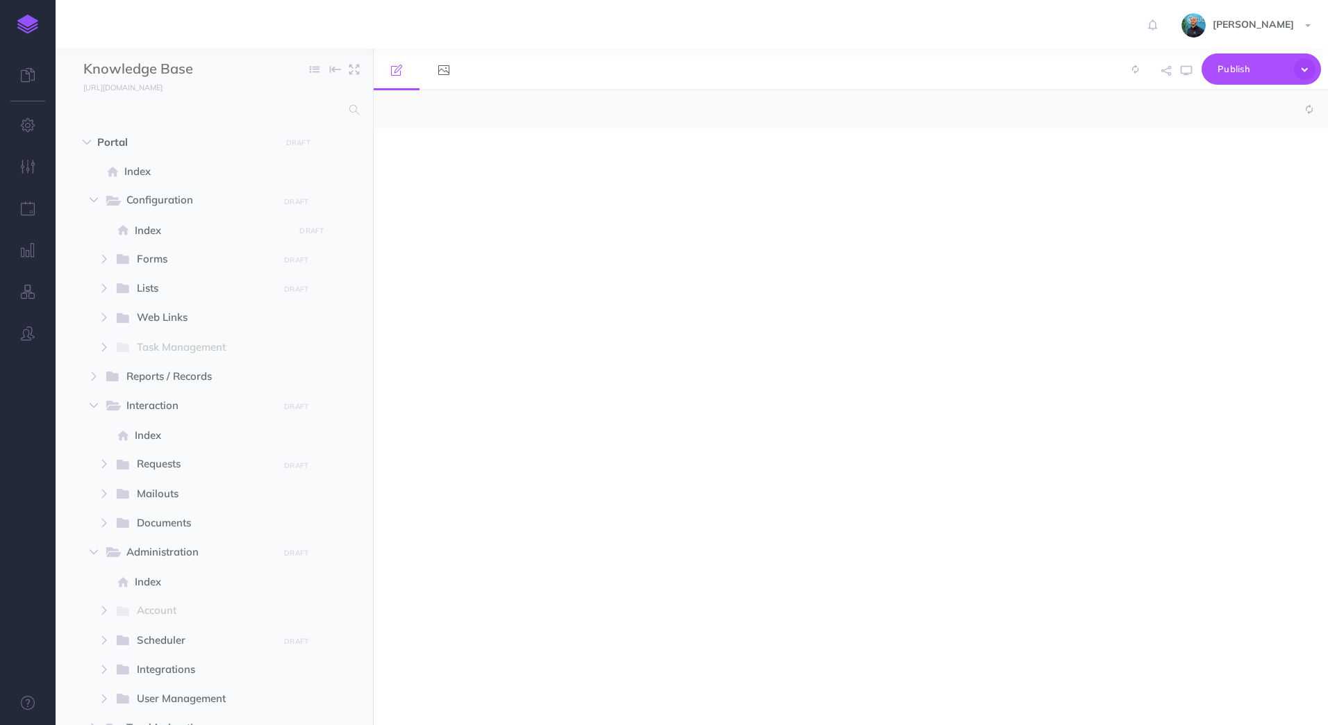
select select "null"
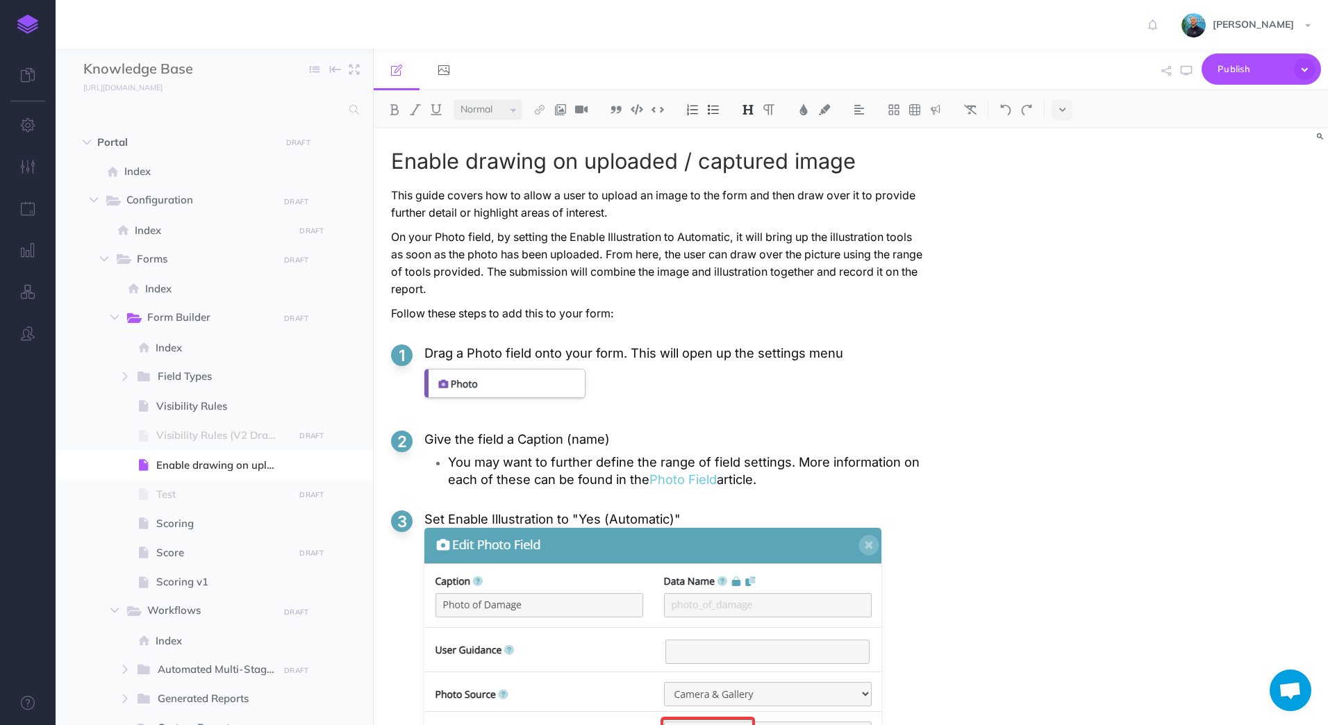
scroll to position [309, 0]
click at [33, 203] on icon "button" at bounding box center [28, 208] width 15 height 14
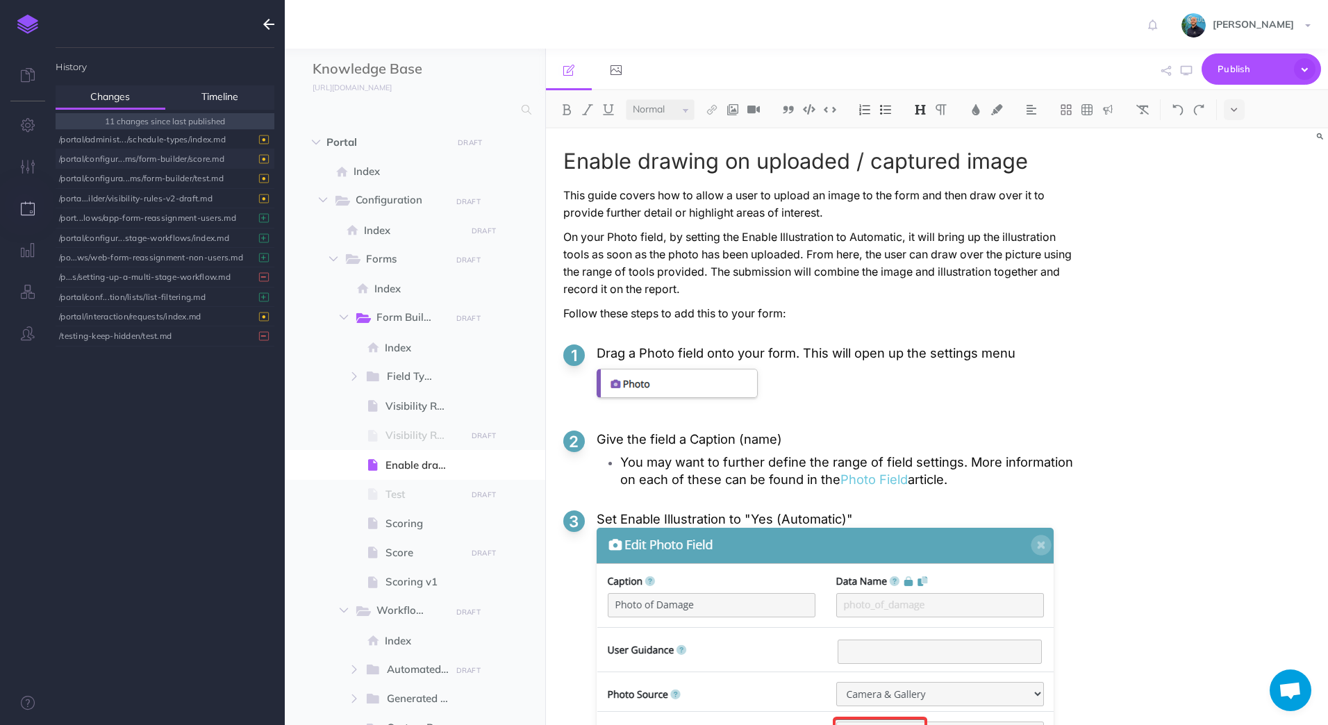
click at [223, 158] on div "/portal/configur...ms/form-builder/score.md" at bounding box center [161, 158] width 205 height 19
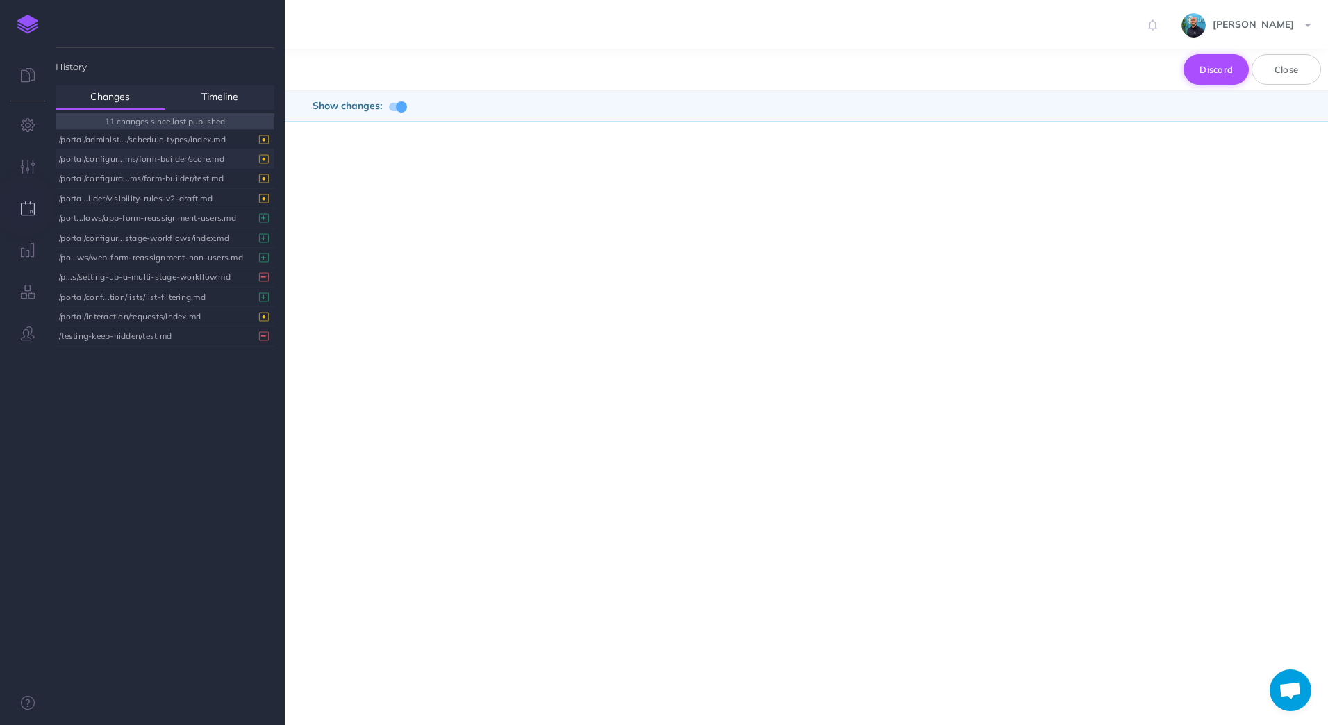
click at [1211, 72] on button "Discard" at bounding box center [1216, 69] width 65 height 31
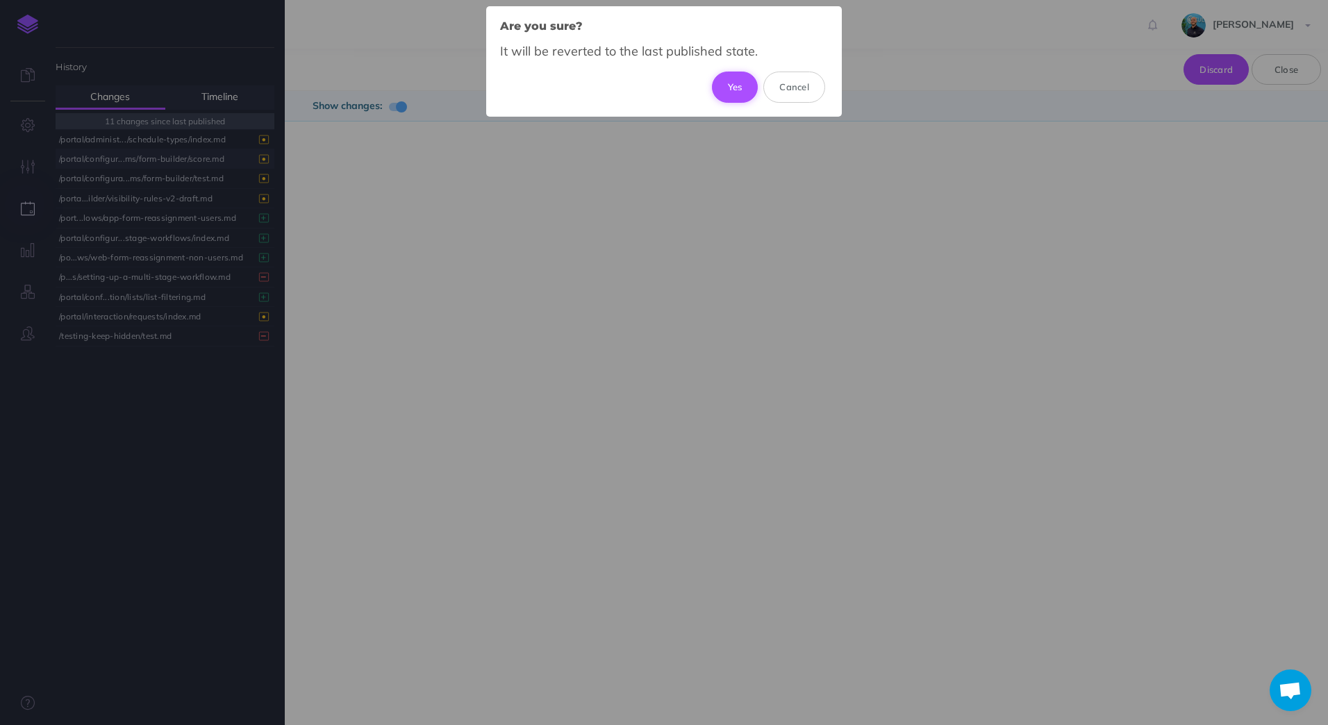
click at [730, 90] on button "Yes" at bounding box center [735, 87] width 47 height 31
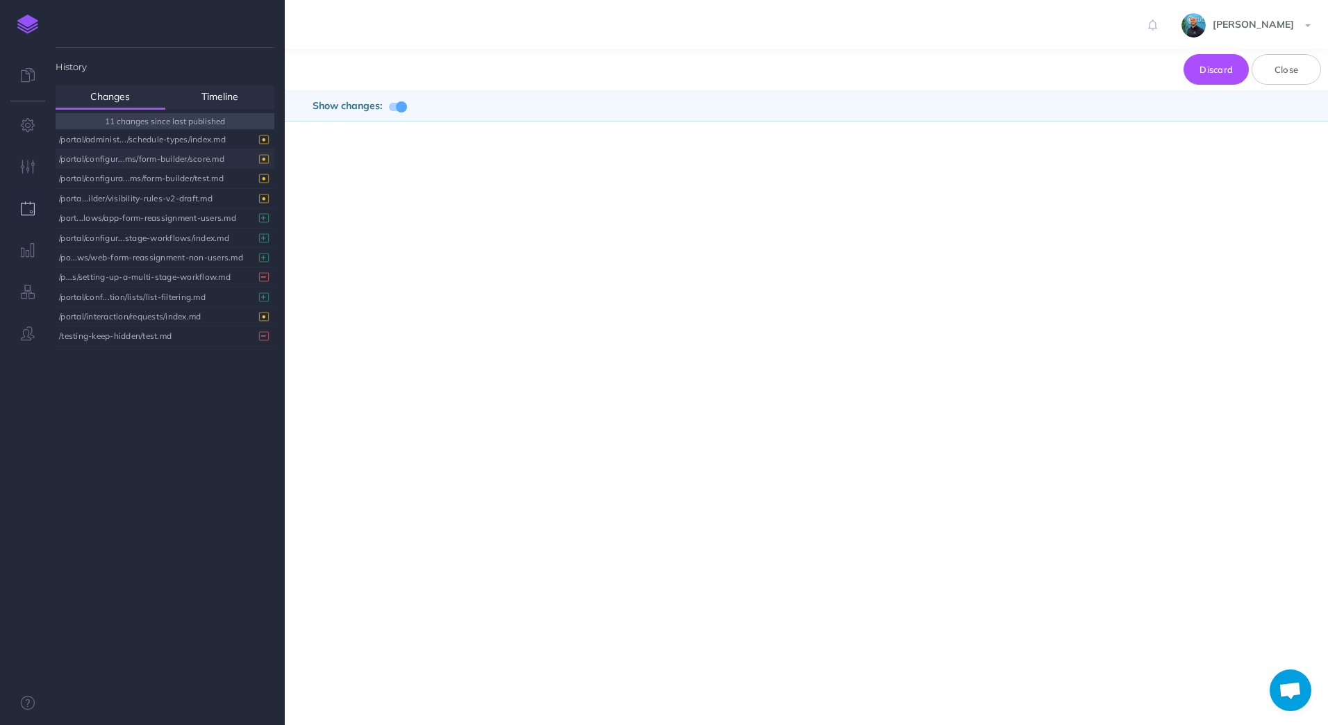
click at [1327, 69] on html "Toggle Navigation Jacob Topp Settings Account Settings Teams Create Team Culver…" at bounding box center [664, 362] width 1328 height 725
click at [1303, 68] on button "Close" at bounding box center [1286, 69] width 69 height 31
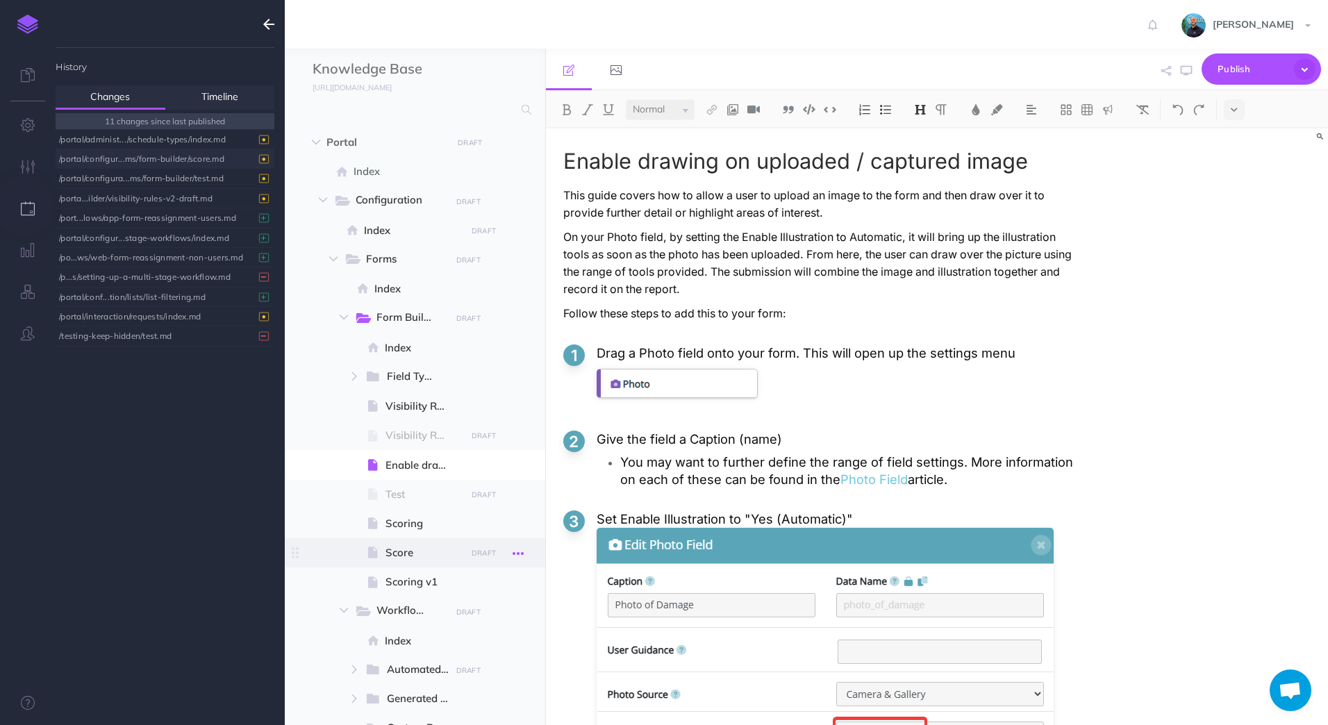
click at [513, 557] on icon "button" at bounding box center [518, 553] width 11 height 17
click at [463, 671] on link "Delete" at bounding box center [479, 669] width 104 height 23
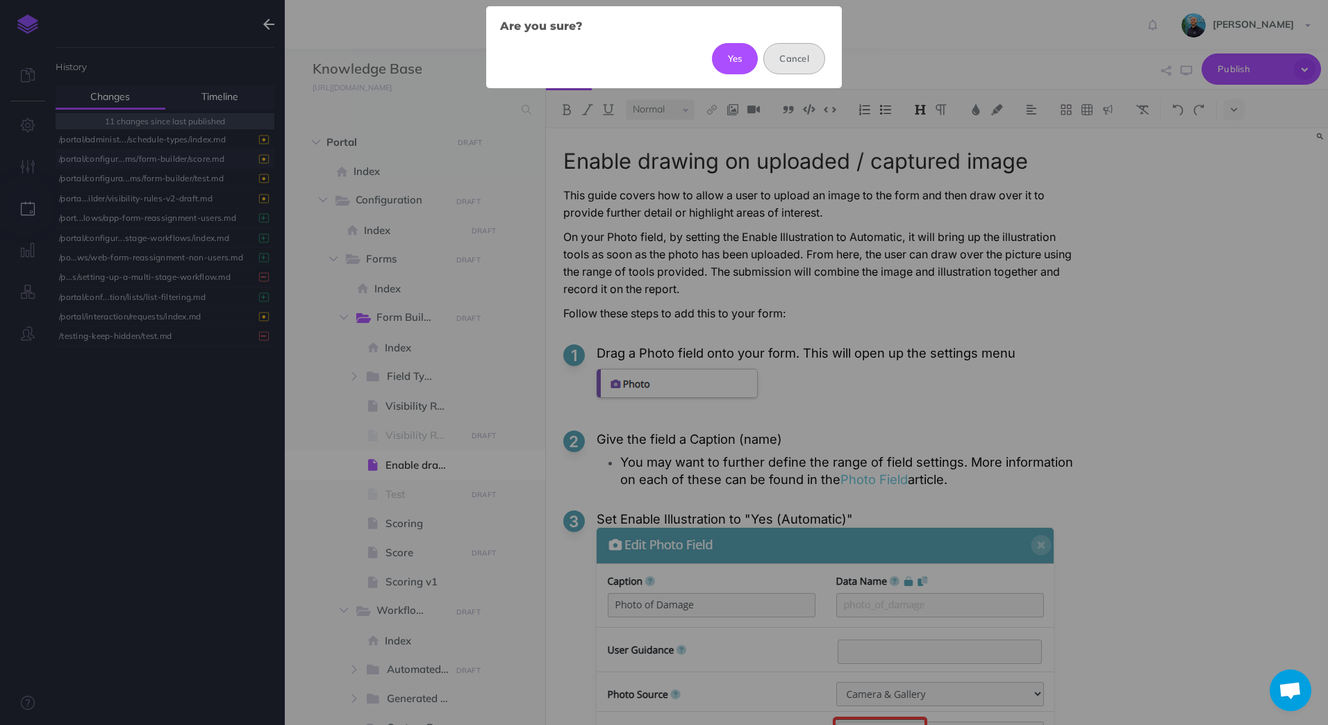
click at [809, 57] on button "Cancel" at bounding box center [794, 58] width 62 height 31
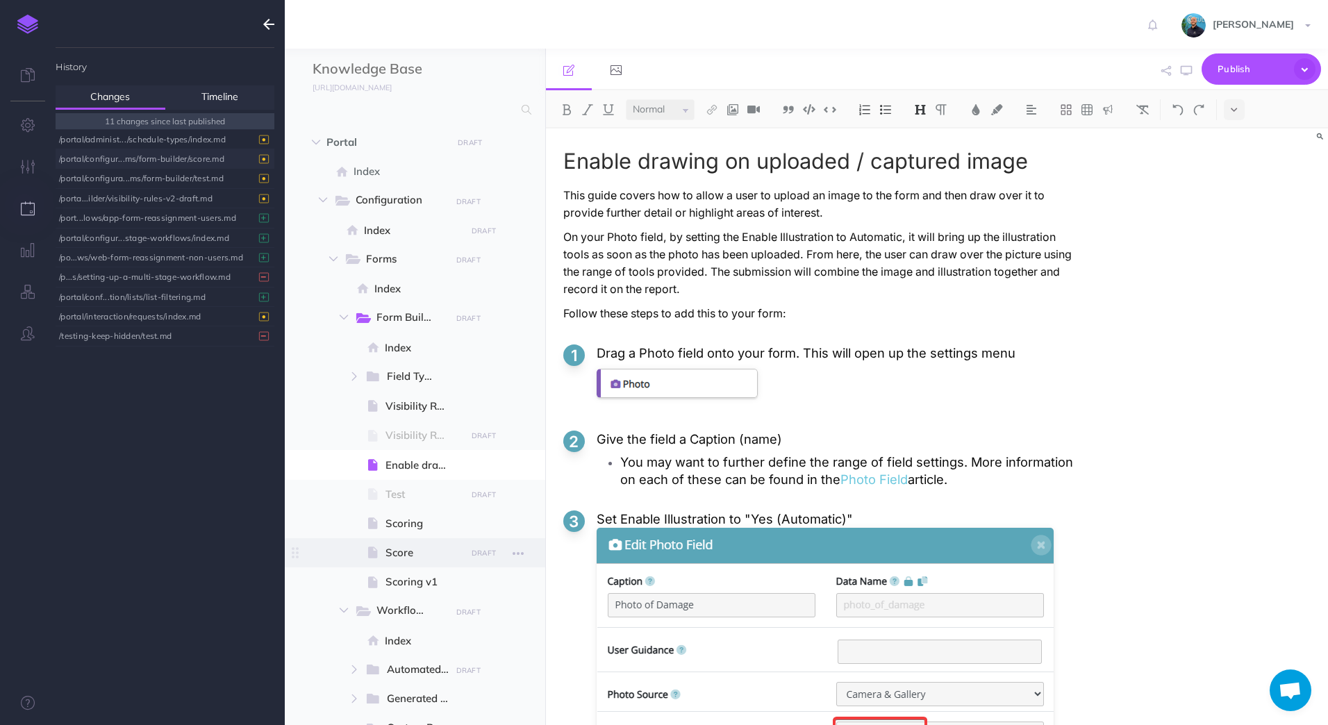
click at [408, 551] on span "Score" at bounding box center [423, 553] width 76 height 17
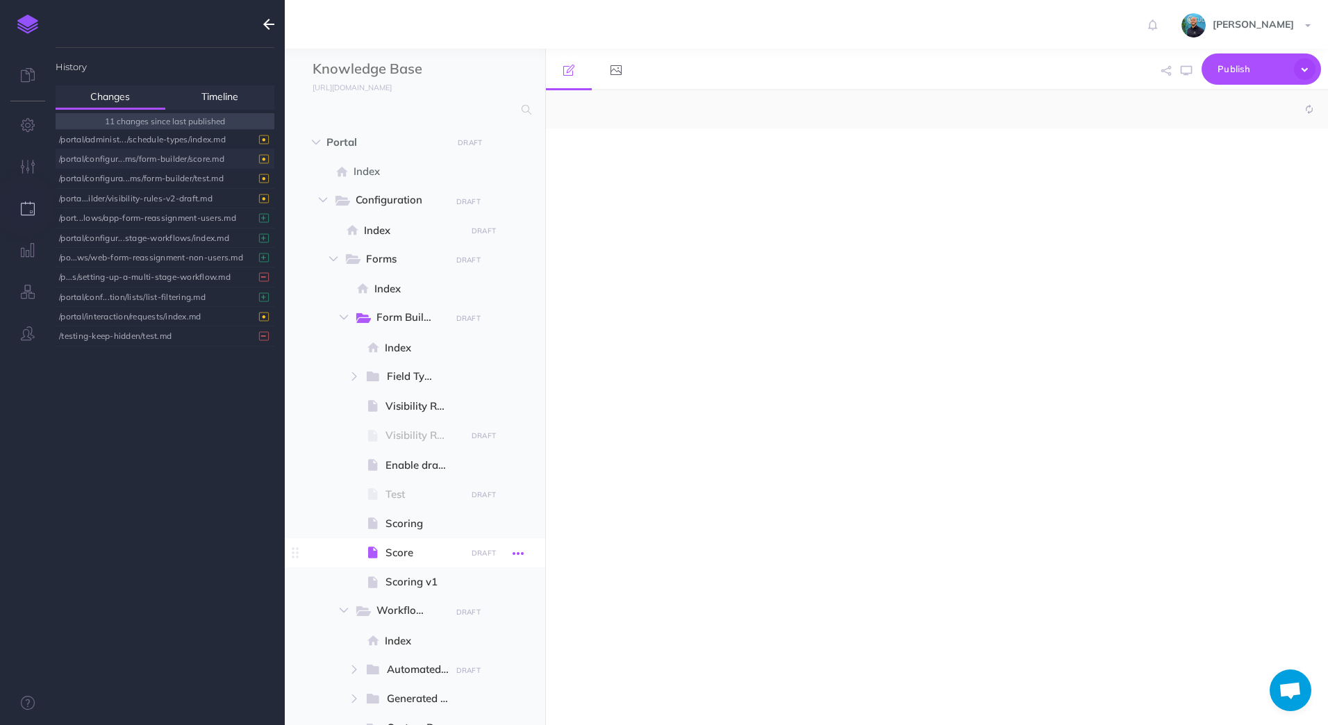
select select "null"
click at [520, 556] on icon "button" at bounding box center [518, 553] width 11 height 17
click at [463, 669] on link "Delete" at bounding box center [479, 669] width 104 height 23
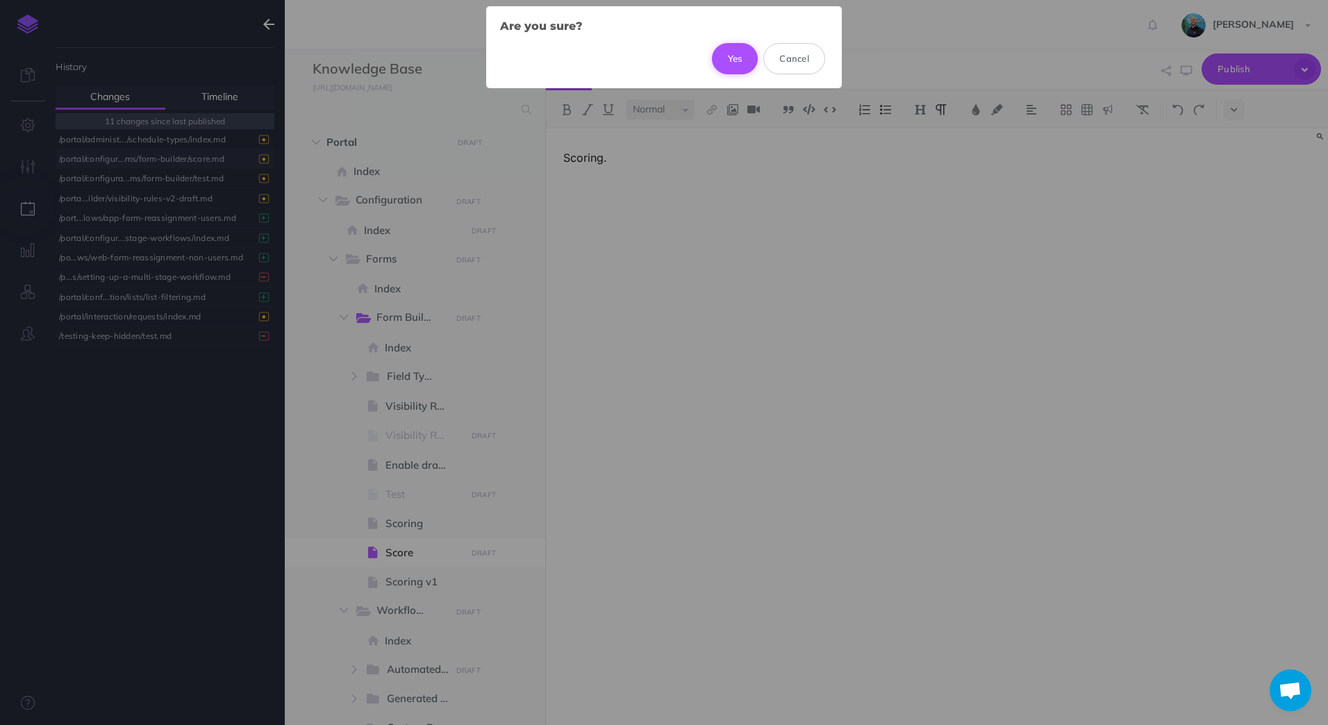
click at [734, 61] on button "Yes" at bounding box center [735, 58] width 47 height 31
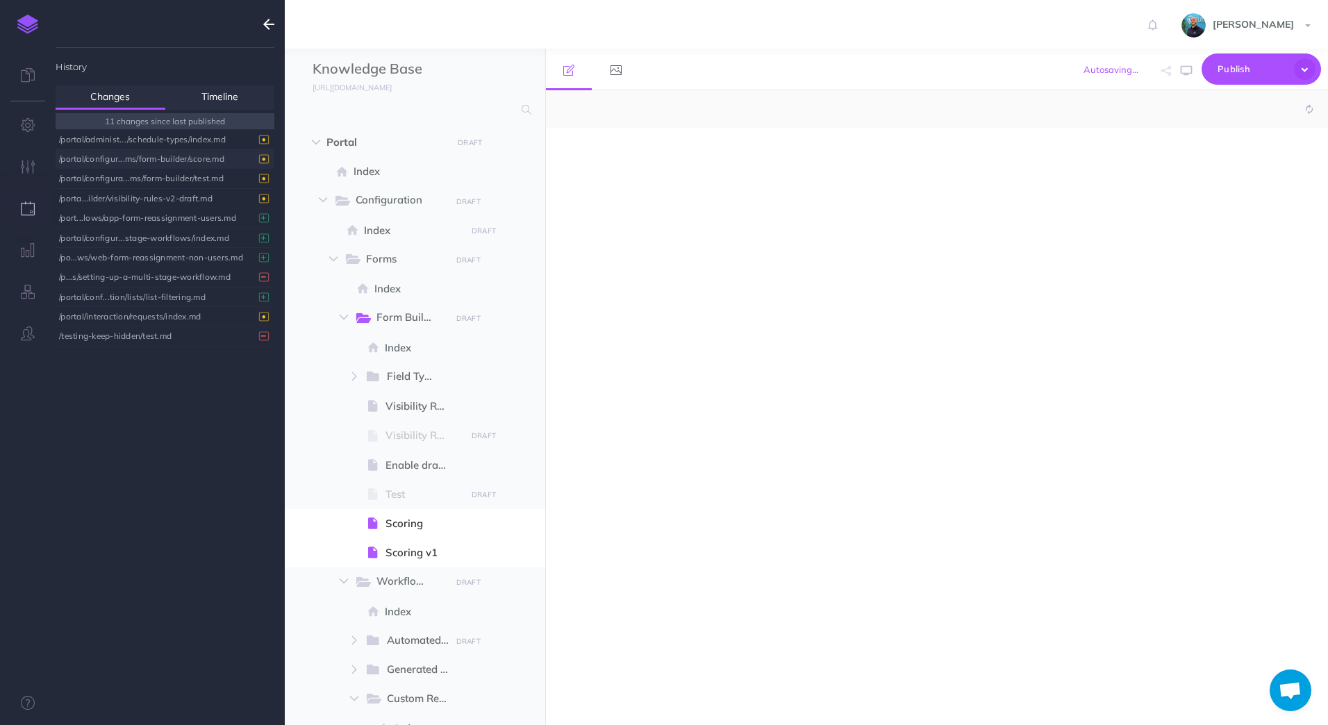
select select "null"
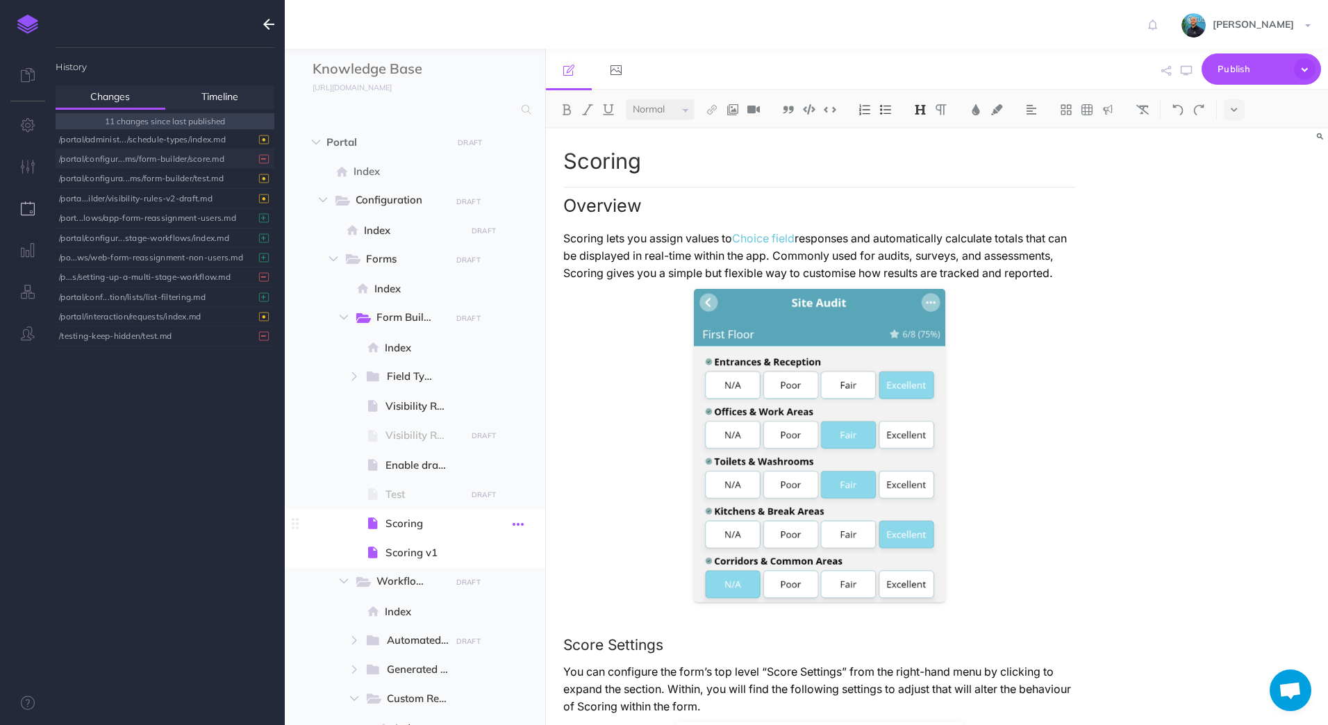
click at [518, 528] on icon "button" at bounding box center [518, 524] width 11 height 17
click at [481, 624] on link "Settings" at bounding box center [479, 617] width 104 height 23
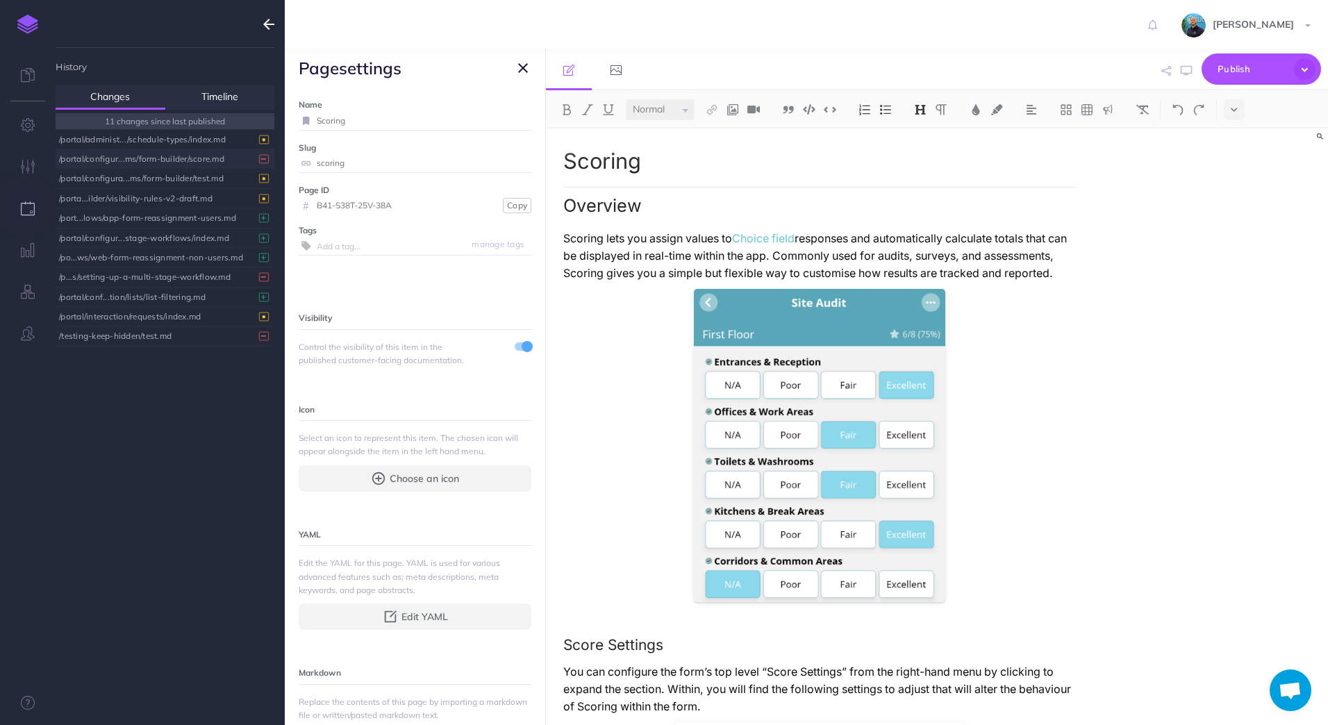
click at [524, 65] on icon "button" at bounding box center [523, 68] width 10 height 17
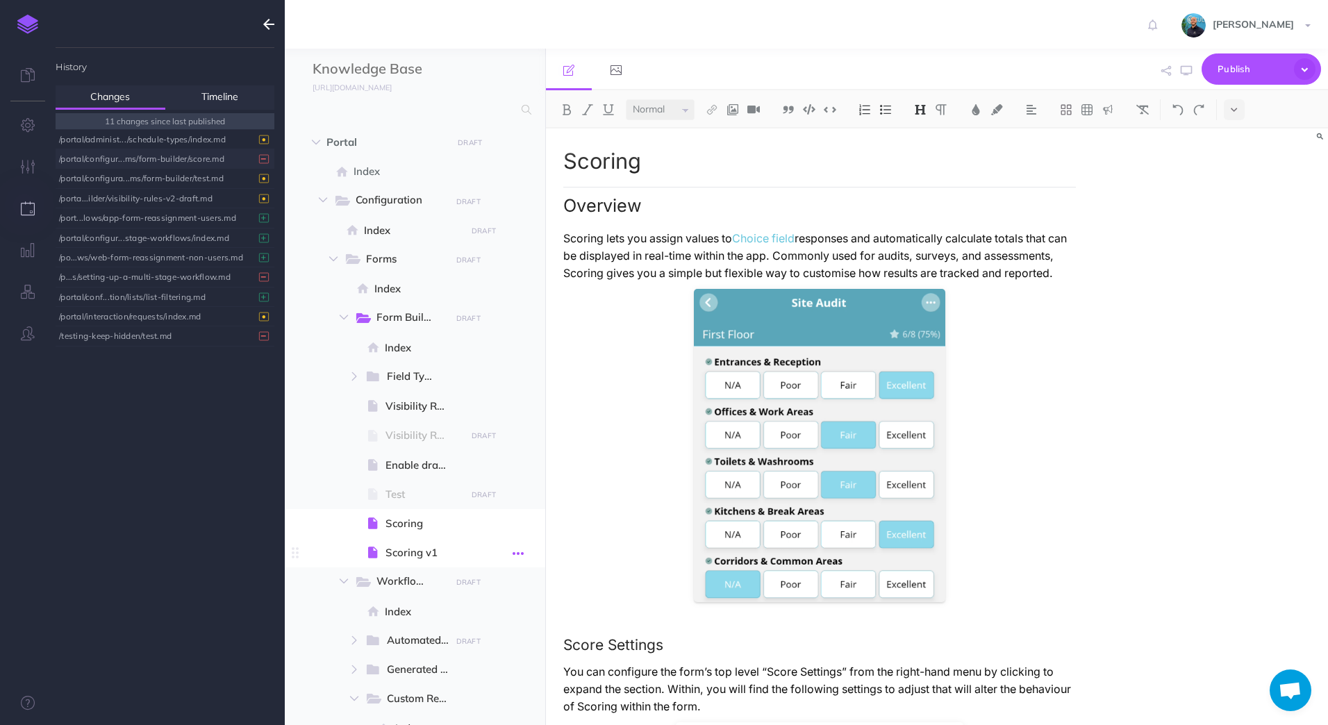
click at [513, 554] on icon "button" at bounding box center [518, 553] width 11 height 17
click at [494, 647] on link "Settings" at bounding box center [479, 647] width 104 height 23
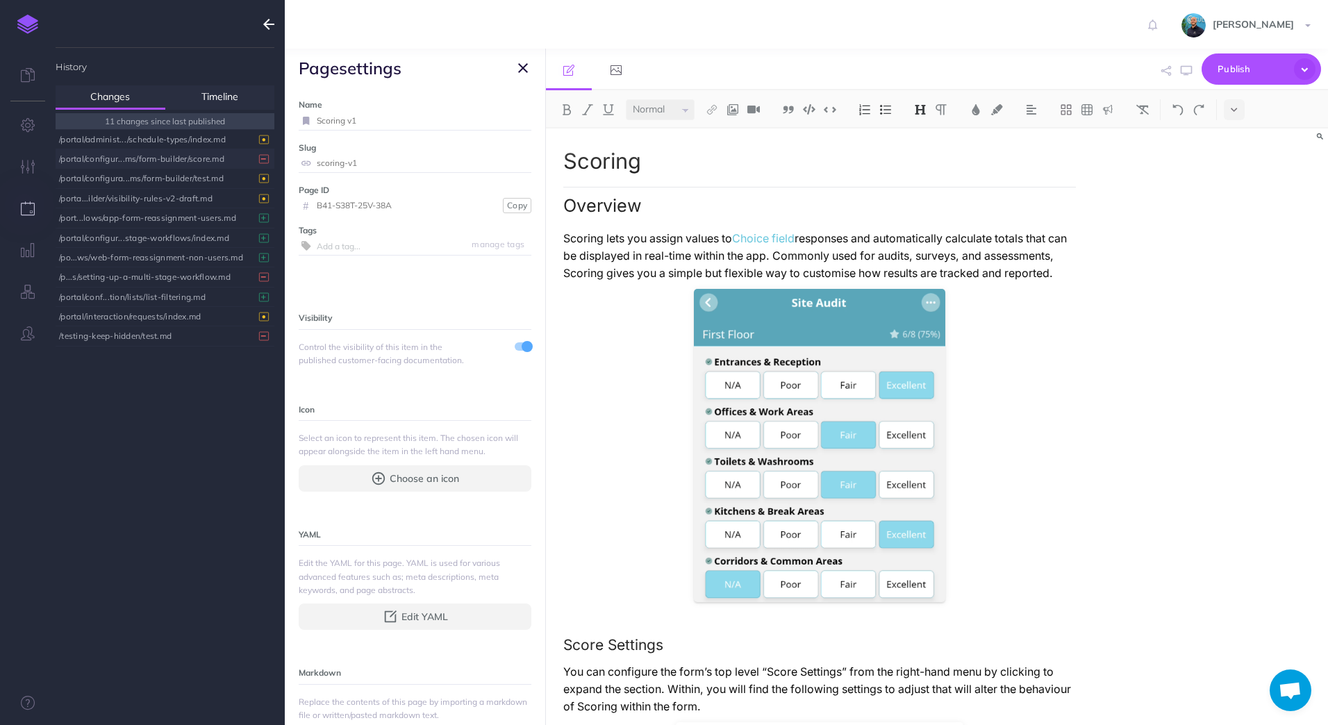
click at [523, 68] on icon "button" at bounding box center [523, 68] width 10 height 17
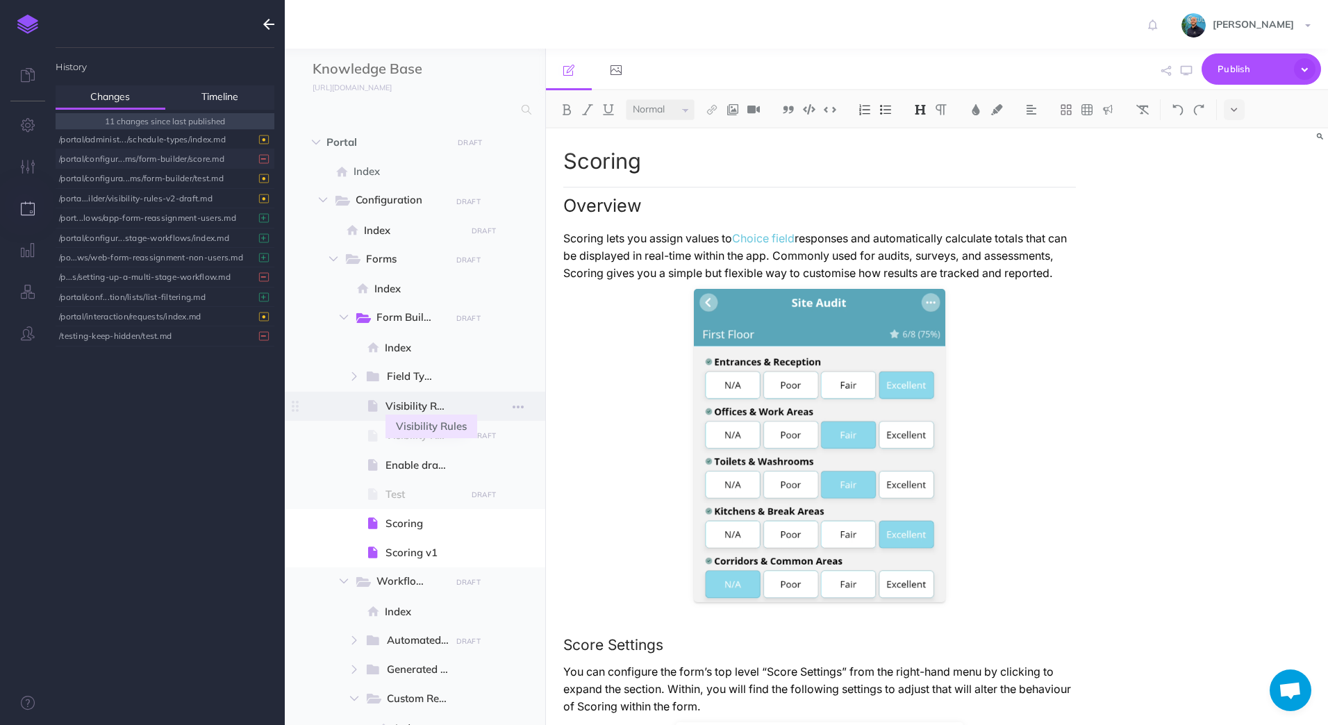
click at [424, 404] on span "Visibility Rules" at bounding box center [423, 406] width 76 height 17
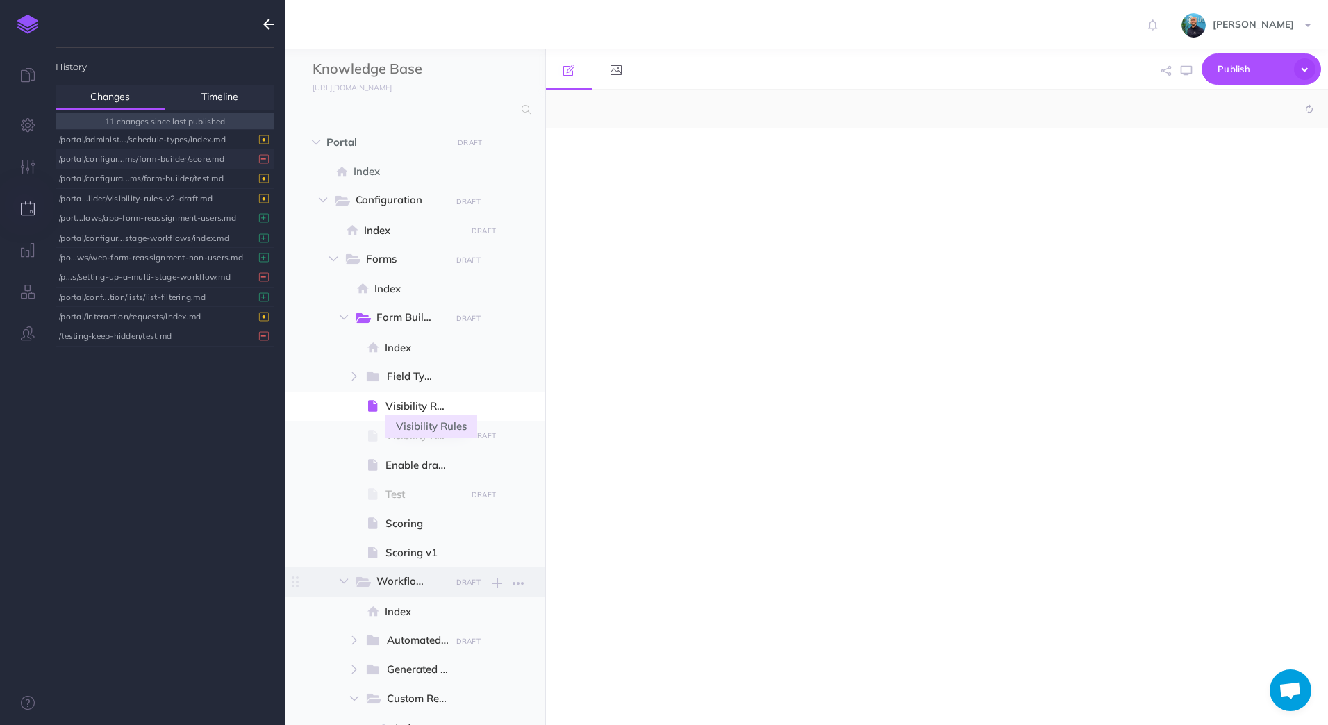
select select "null"
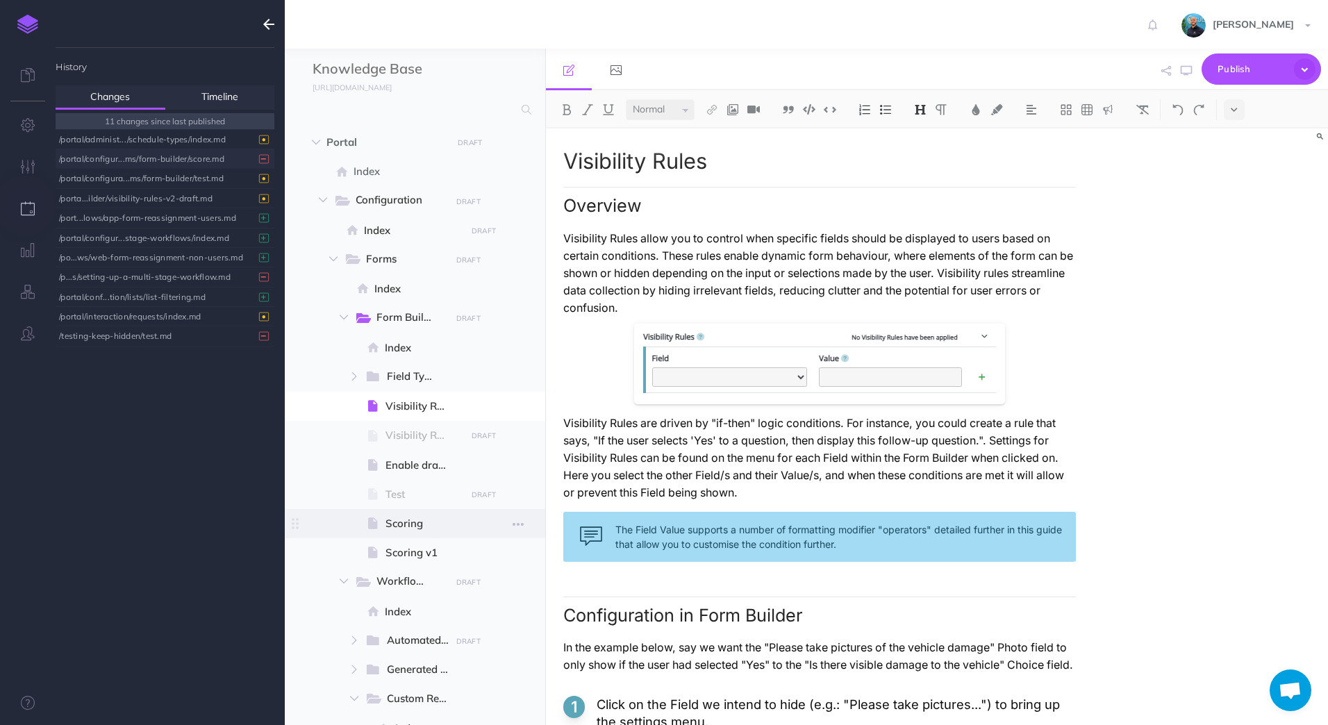
click at [431, 519] on span "Scoring" at bounding box center [423, 523] width 76 height 17
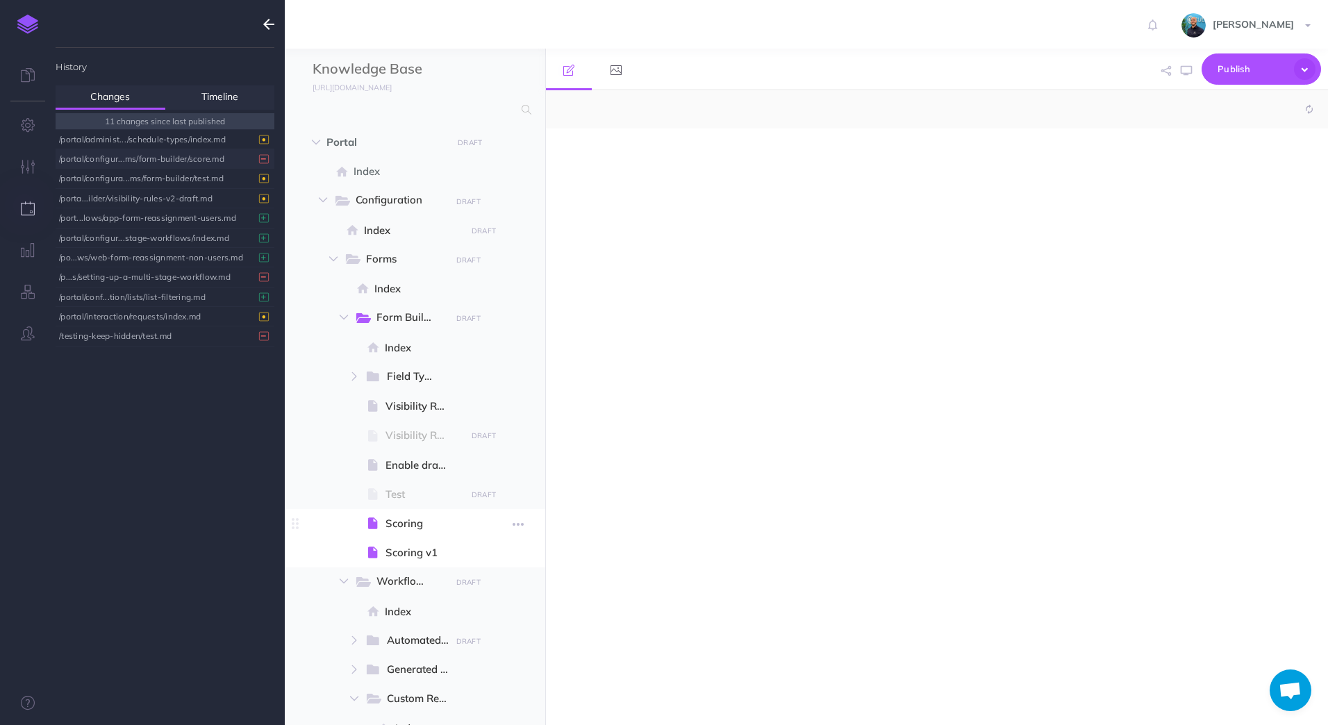
select select "null"
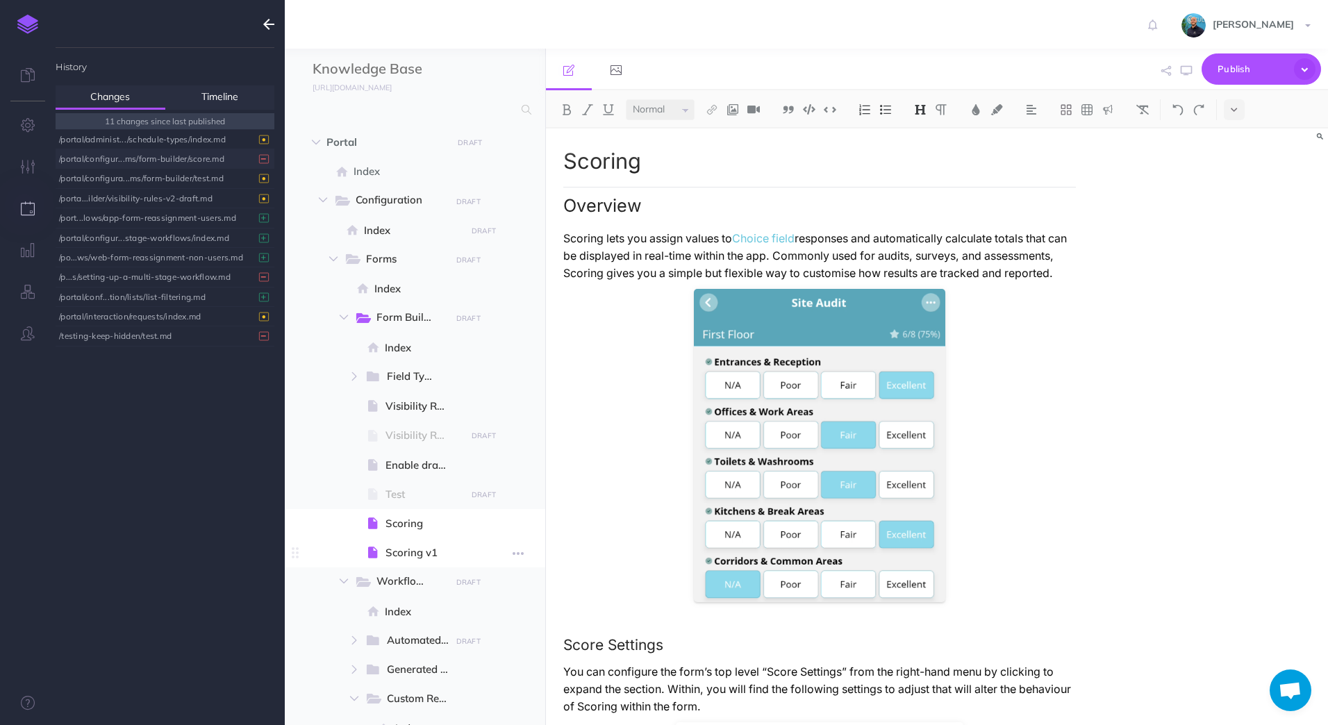
click at [424, 553] on span "Scoring v1" at bounding box center [423, 553] width 76 height 17
click at [517, 524] on icon "button" at bounding box center [518, 524] width 11 height 17
click at [481, 618] on link "Settings" at bounding box center [479, 617] width 104 height 23
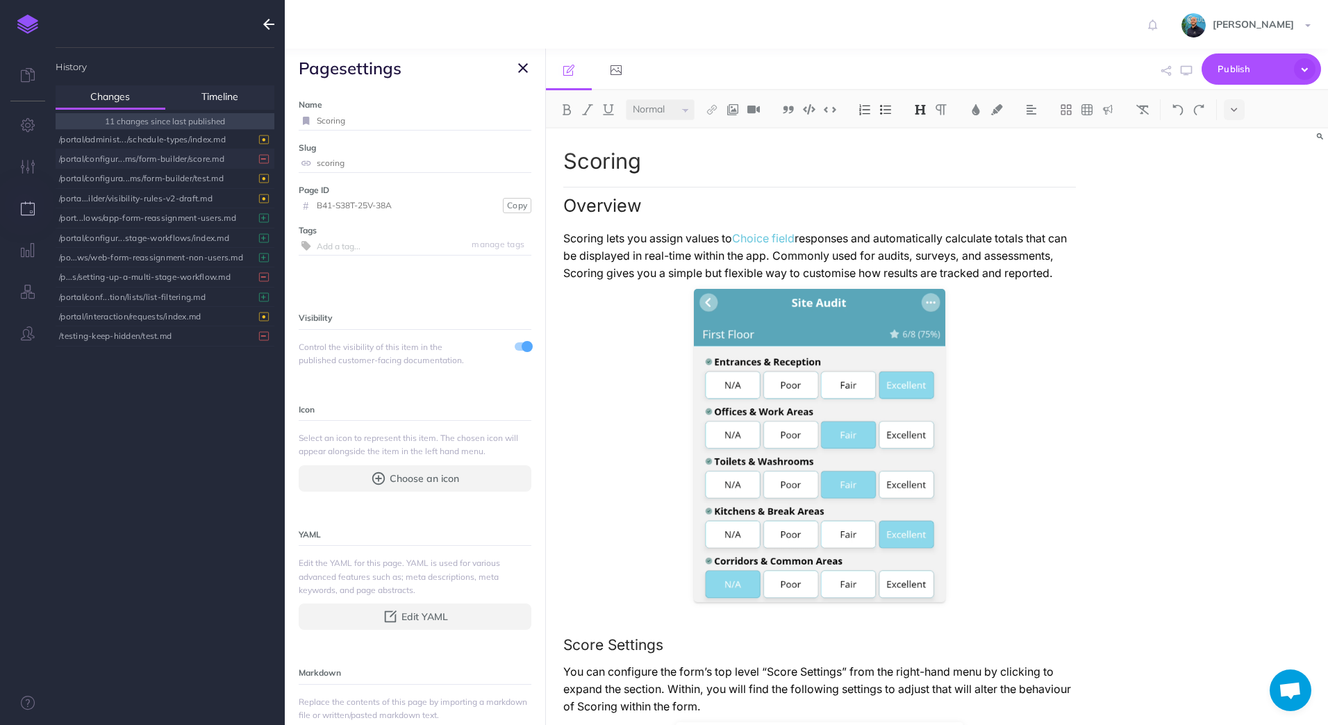
click at [526, 69] on icon "button" at bounding box center [523, 68] width 10 height 17
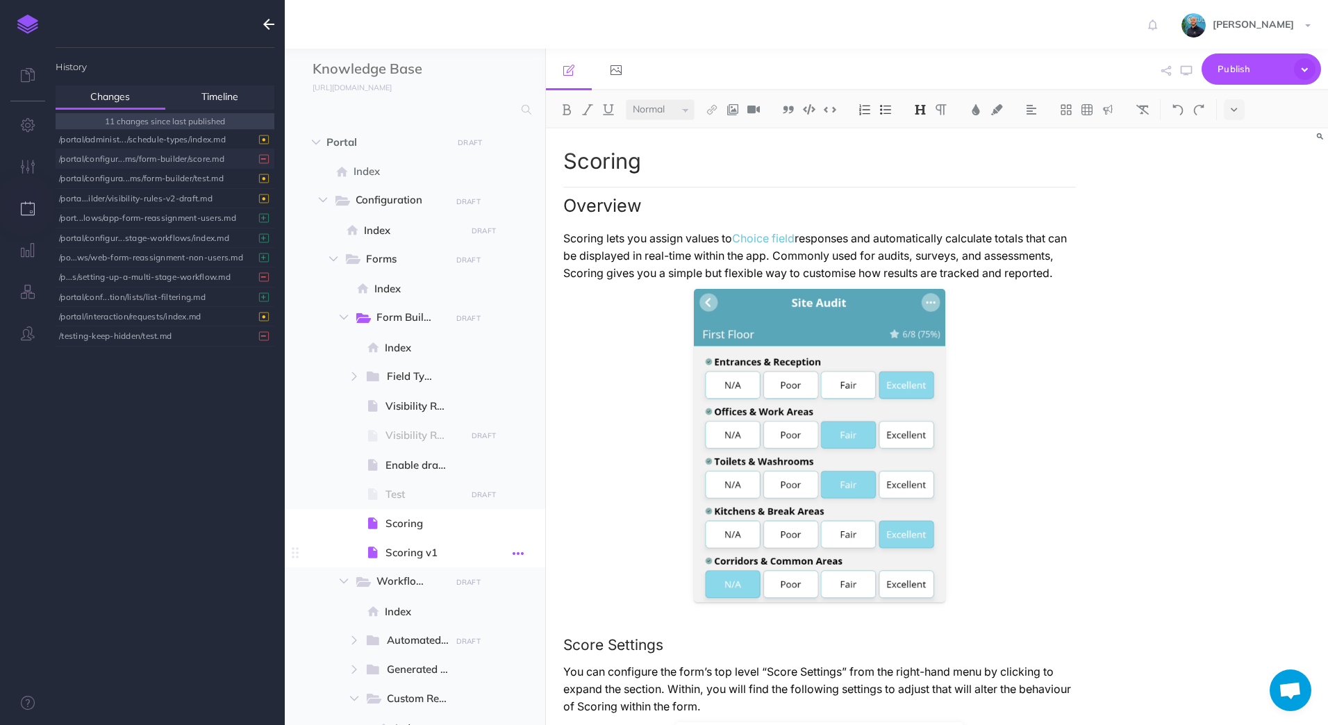
click at [524, 557] on icon "button" at bounding box center [518, 553] width 11 height 17
click at [472, 645] on link "Settings" at bounding box center [479, 647] width 104 height 23
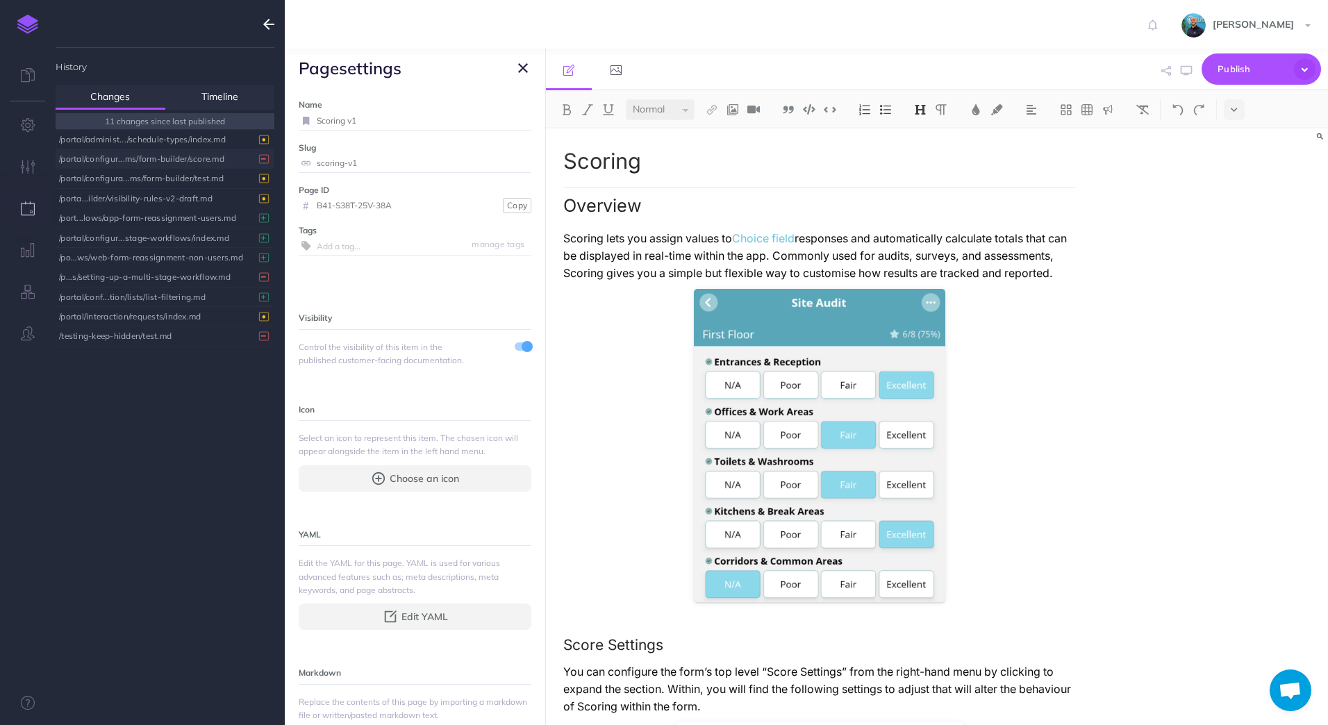
click at [526, 68] on icon "button" at bounding box center [523, 68] width 10 height 17
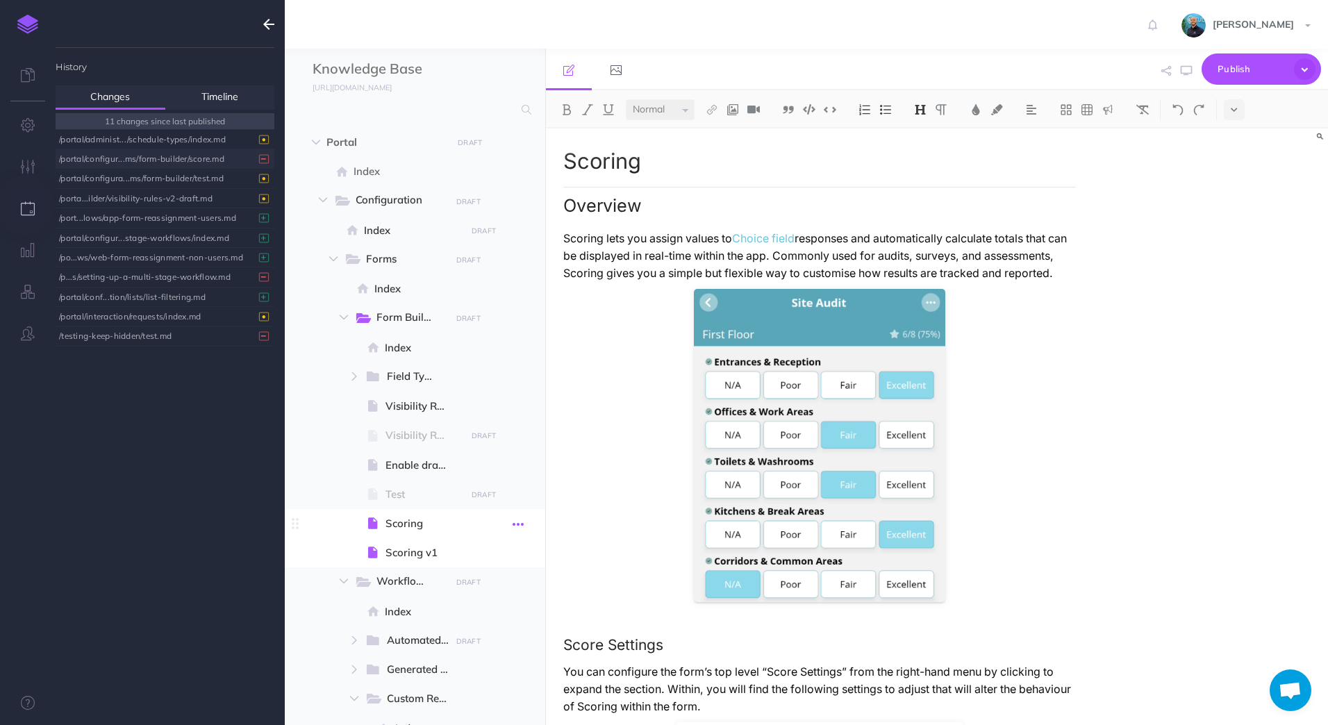
click at [518, 528] on icon "button" at bounding box center [518, 524] width 11 height 17
click at [506, 612] on link "Settings" at bounding box center [479, 617] width 104 height 23
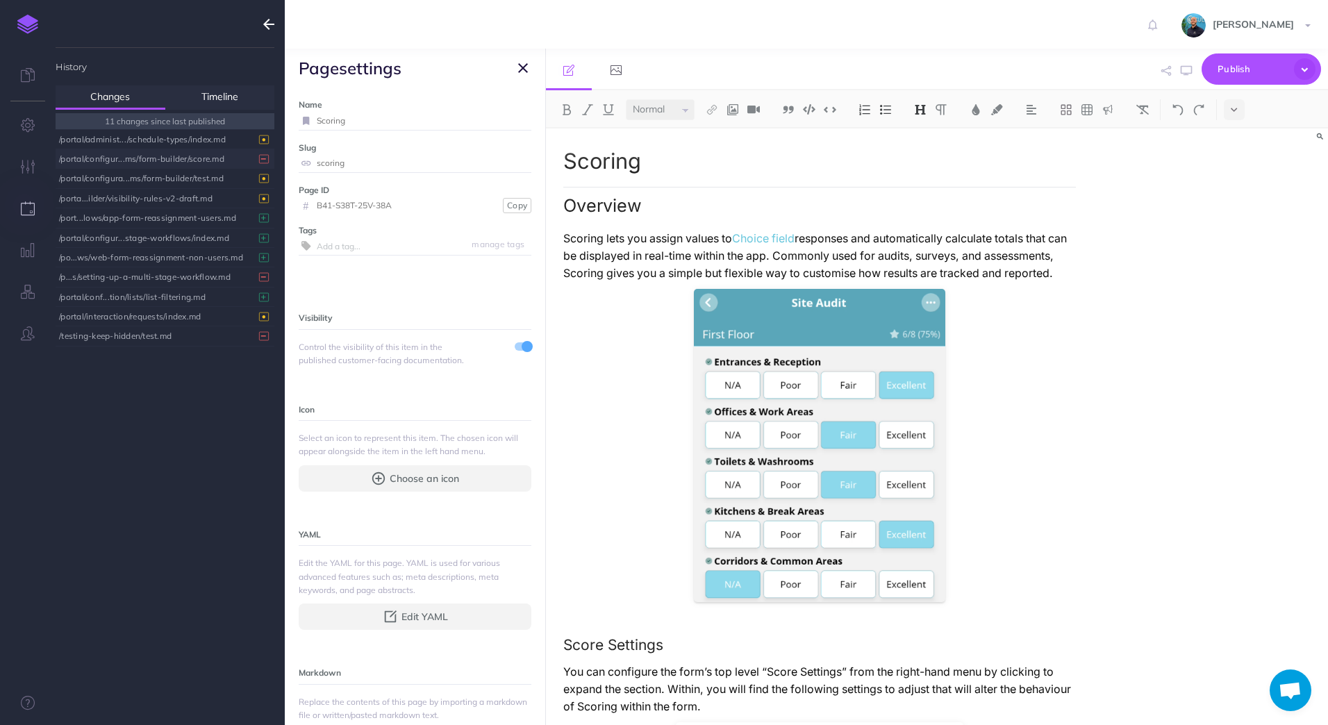
click at [526, 65] on icon "button" at bounding box center [523, 68] width 10 height 17
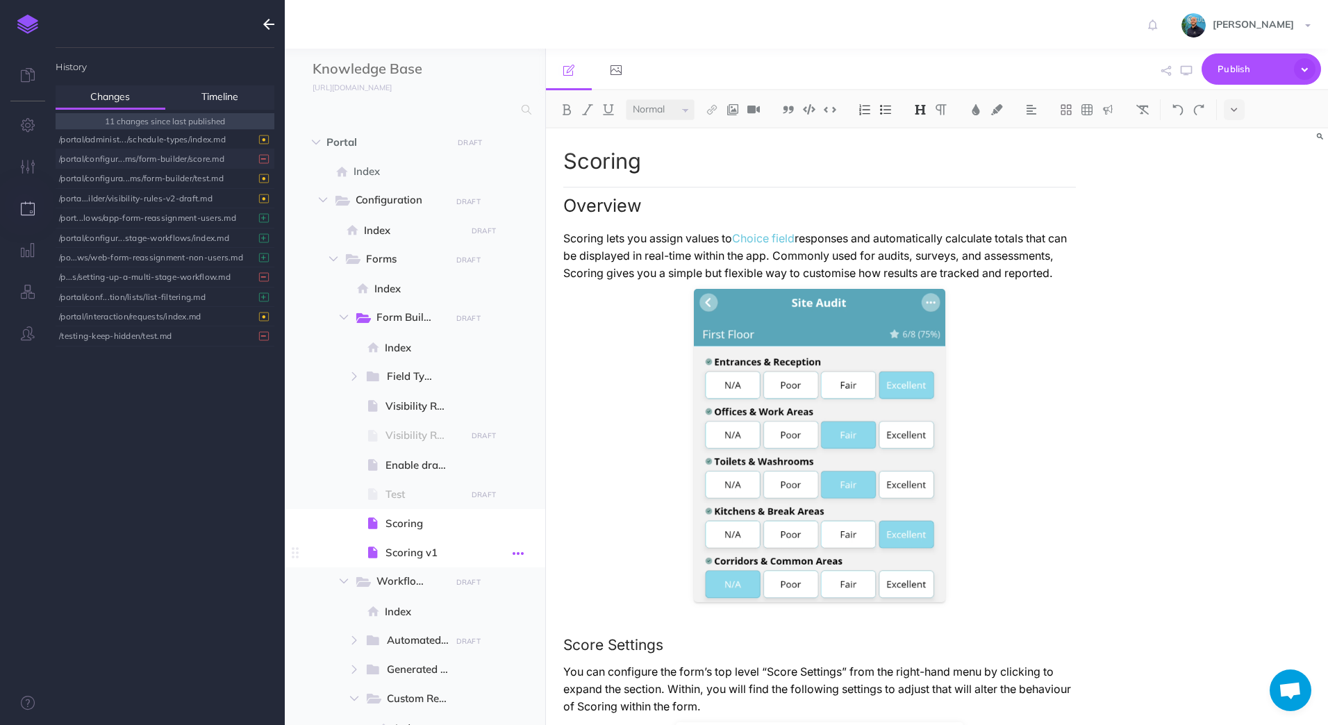
click at [518, 553] on icon "button" at bounding box center [518, 553] width 11 height 17
click at [506, 652] on link "Settings" at bounding box center [479, 647] width 104 height 23
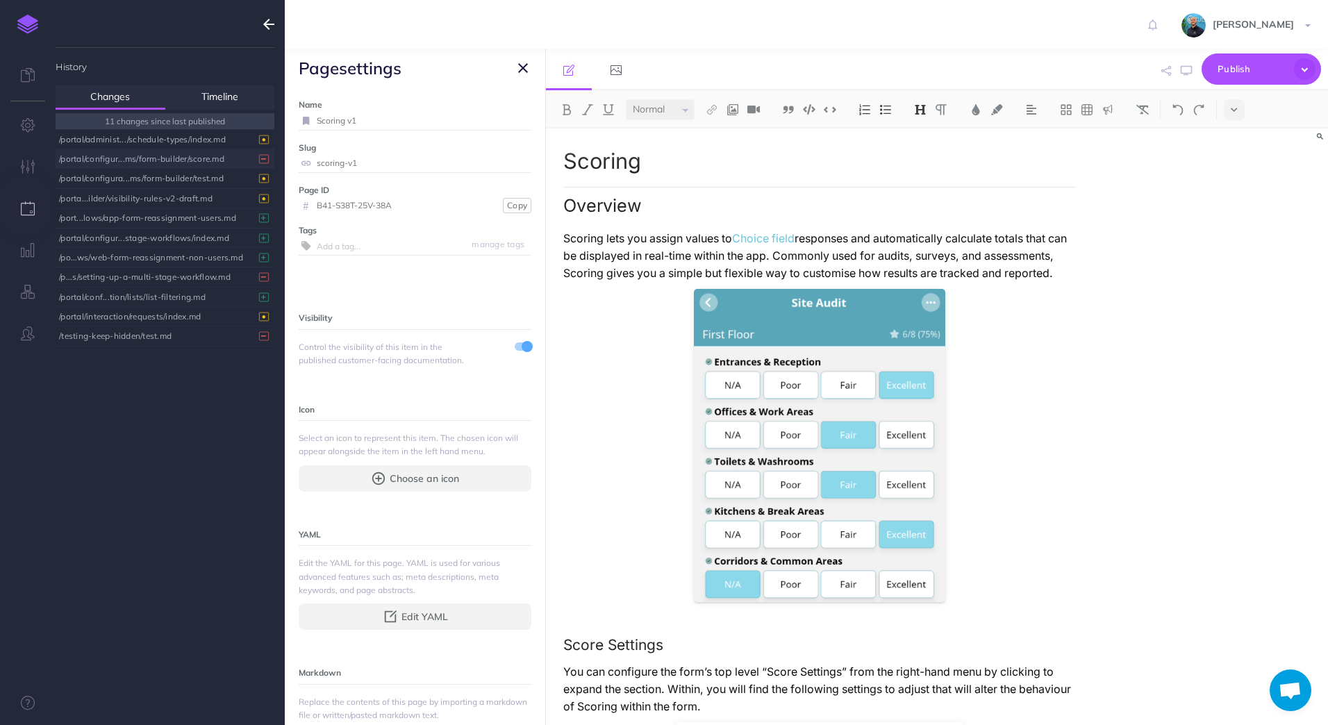
click at [520, 67] on icon "button" at bounding box center [523, 68] width 10 height 17
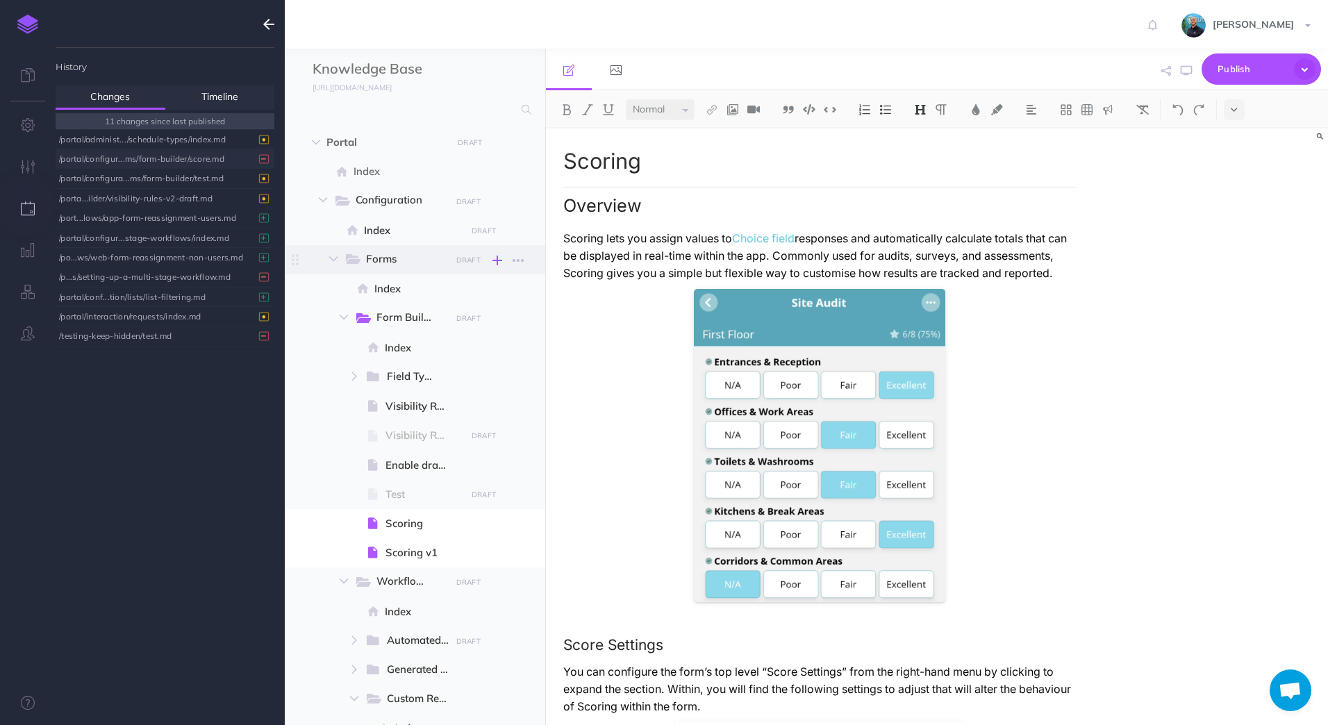
click at [495, 260] on icon "button" at bounding box center [497, 260] width 10 height 17
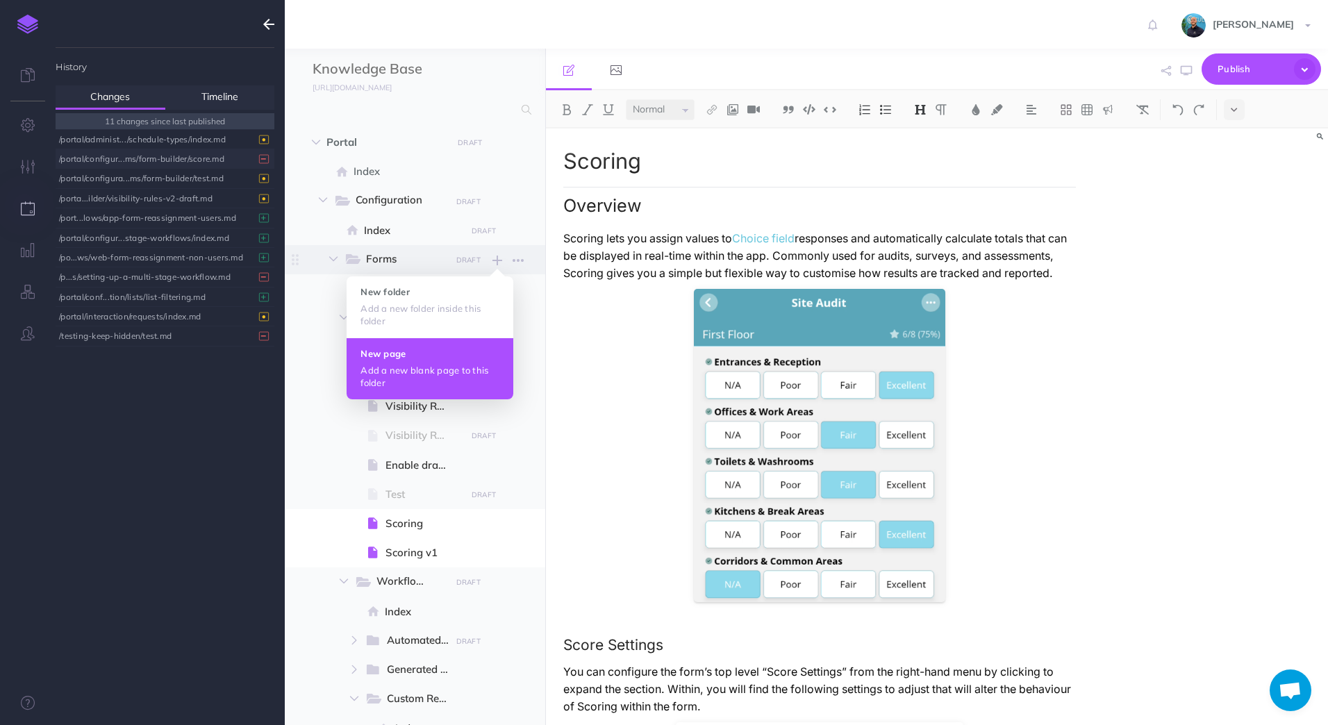
click at [433, 360] on button "New page Add a new blank page to this folder" at bounding box center [430, 369] width 167 height 62
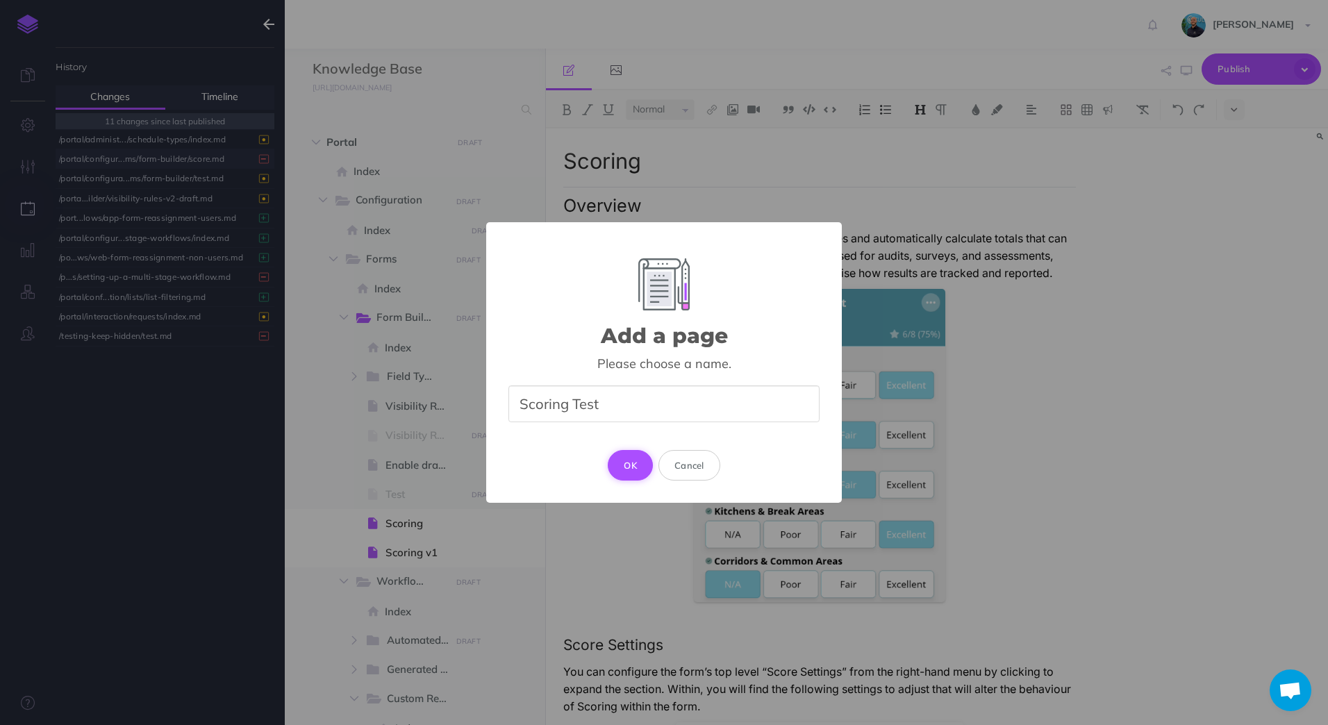
type input "Scoring Test"
click at [646, 463] on button "OK" at bounding box center [630, 465] width 45 height 31
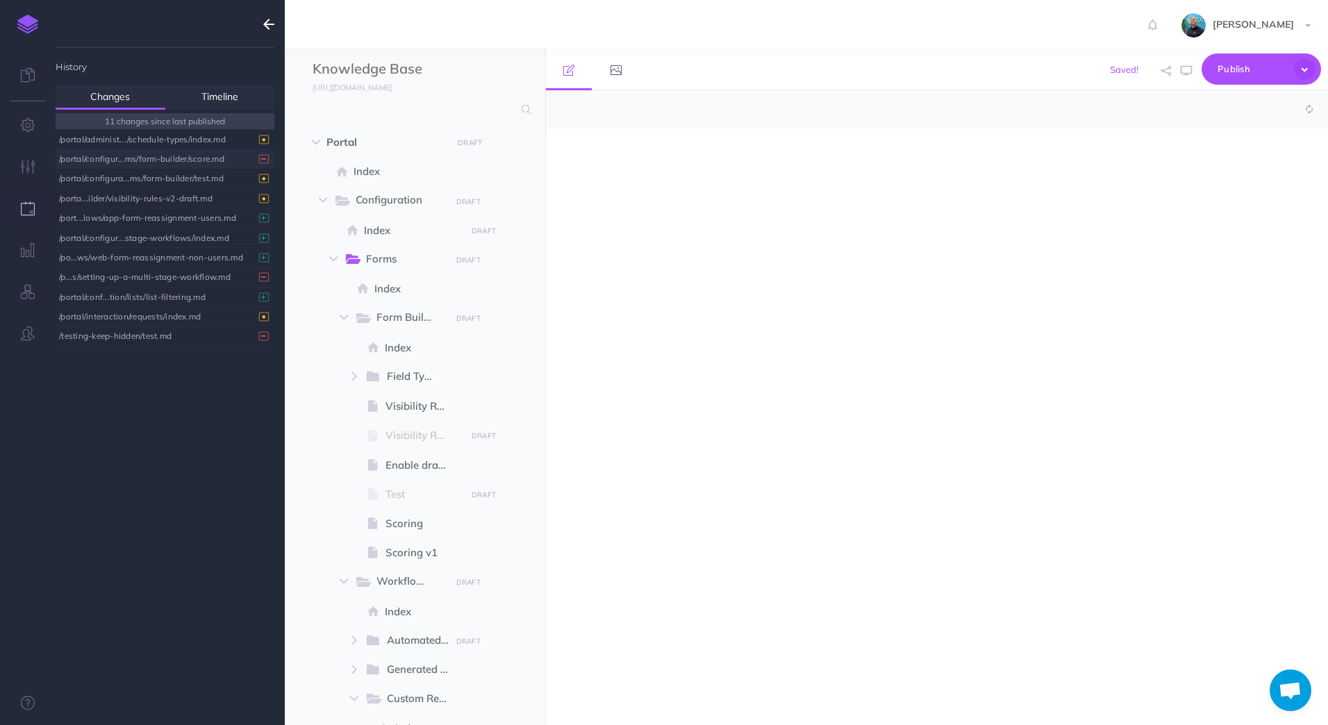
select select "null"
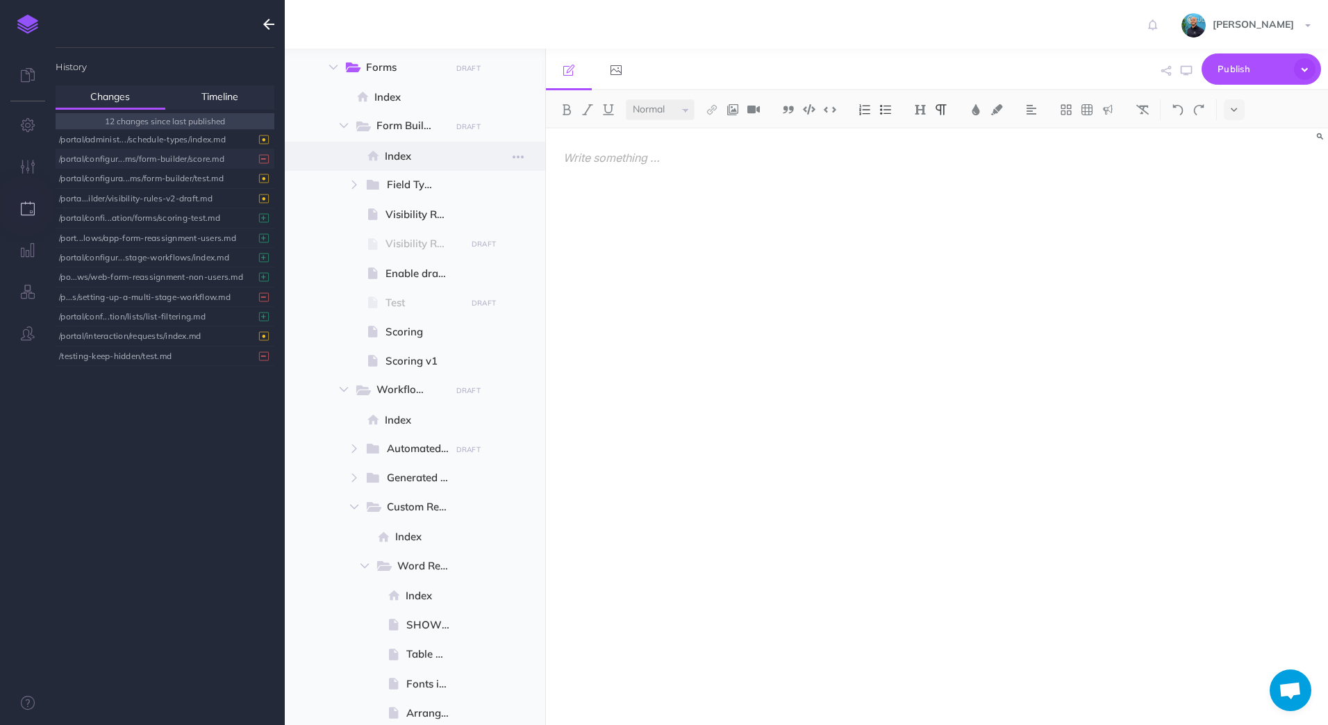
scroll to position [69, 0]
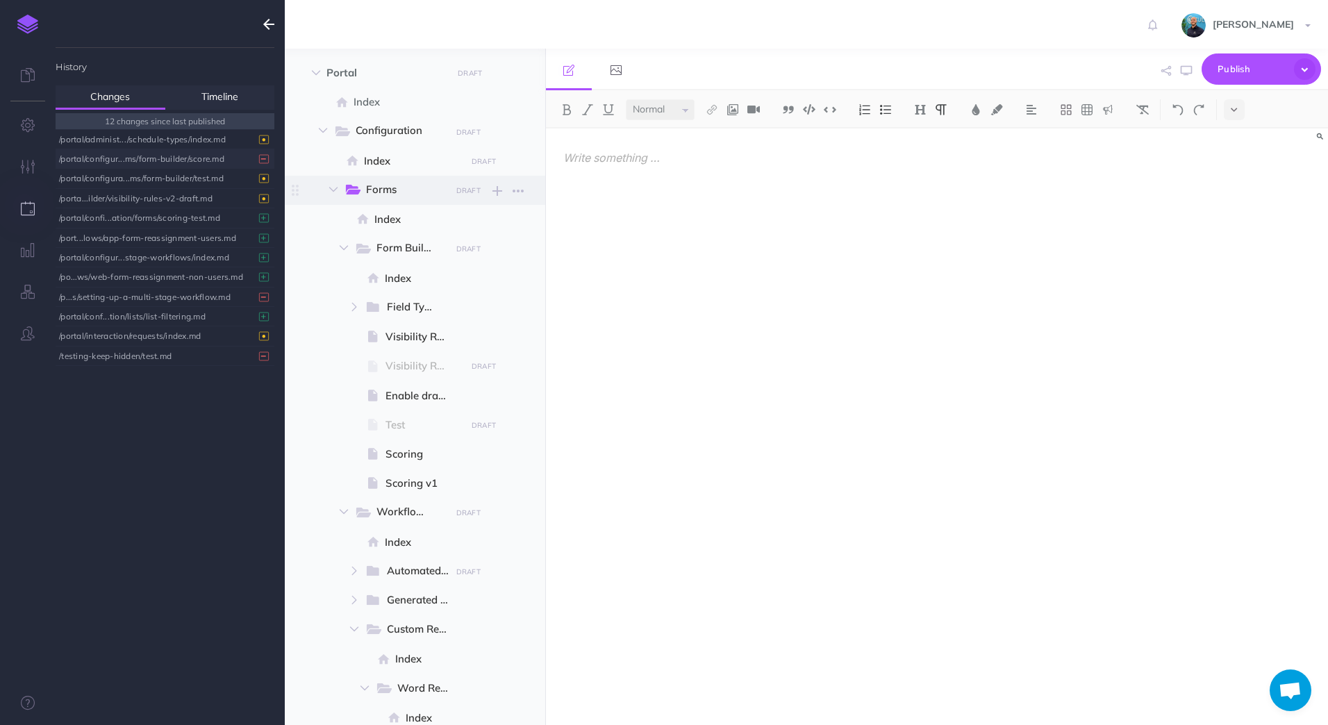
click at [391, 193] on span "Forms" at bounding box center [403, 190] width 75 height 18
select select "null"
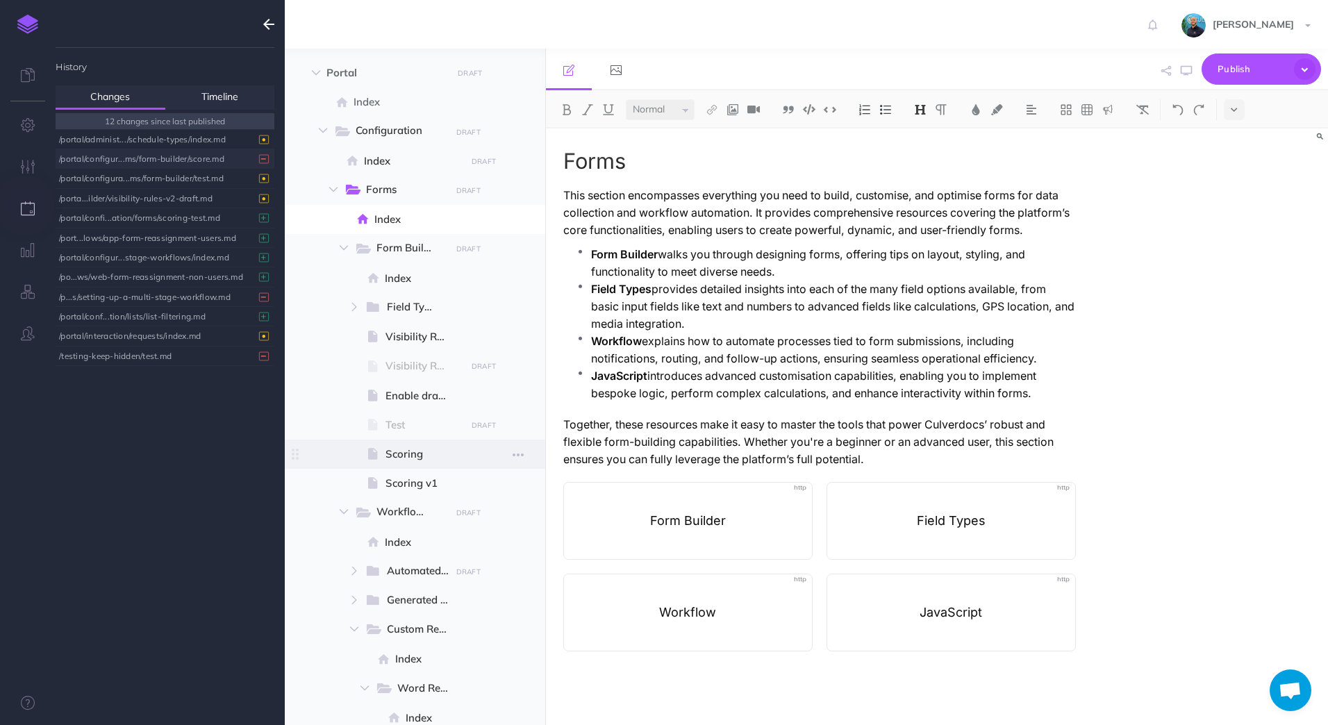
click at [437, 455] on span "Scoring" at bounding box center [423, 454] width 76 height 17
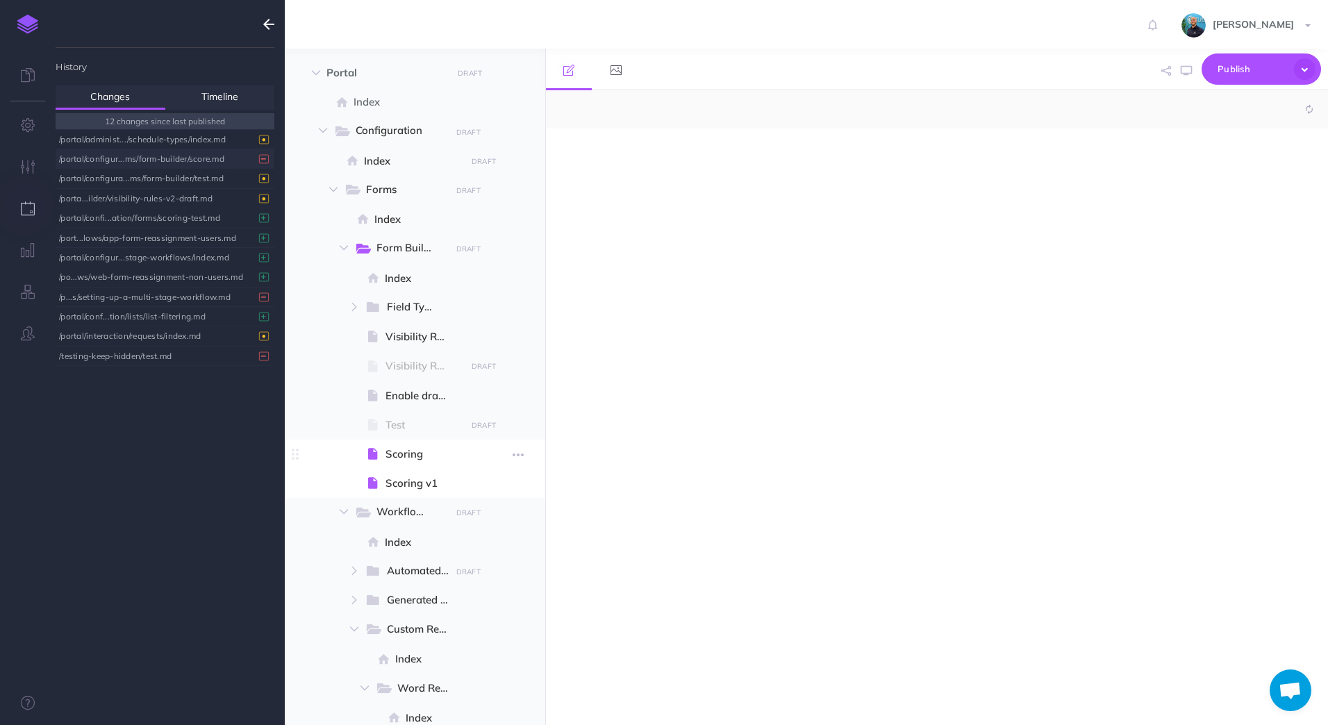
select select "null"
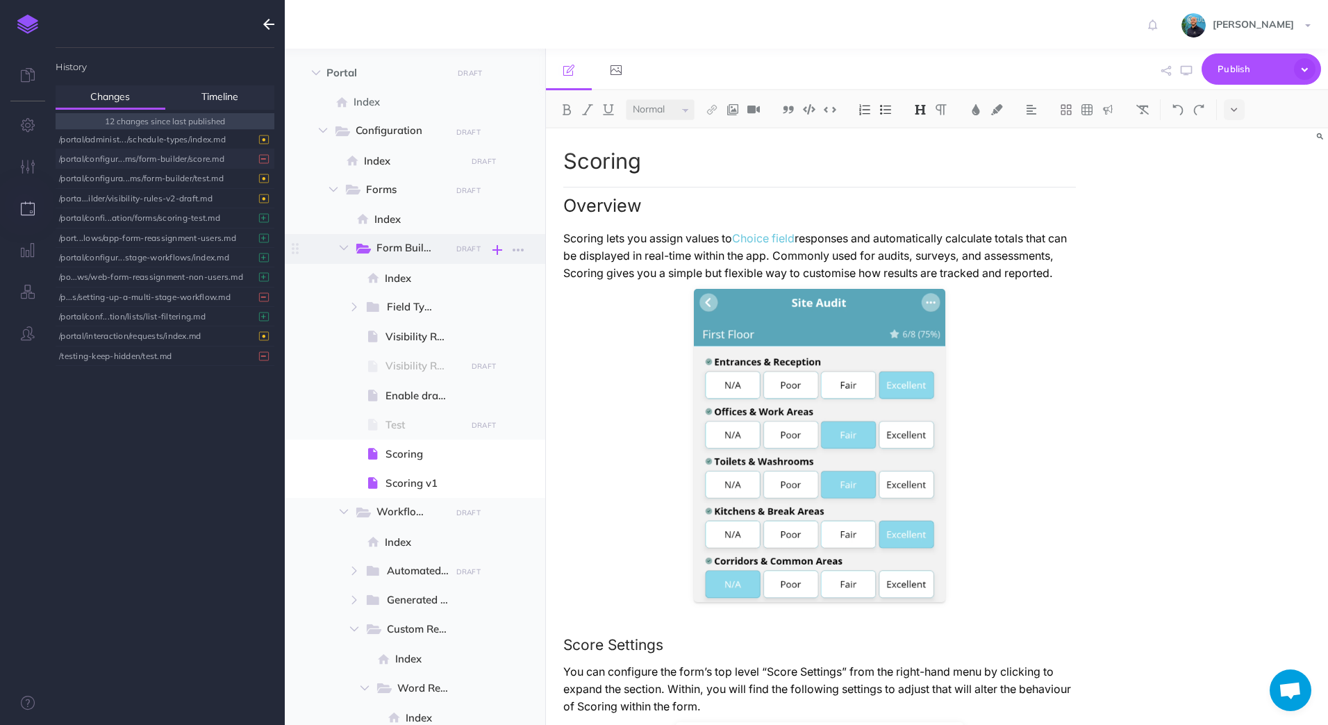
click at [497, 249] on icon "button" at bounding box center [497, 250] width 10 height 17
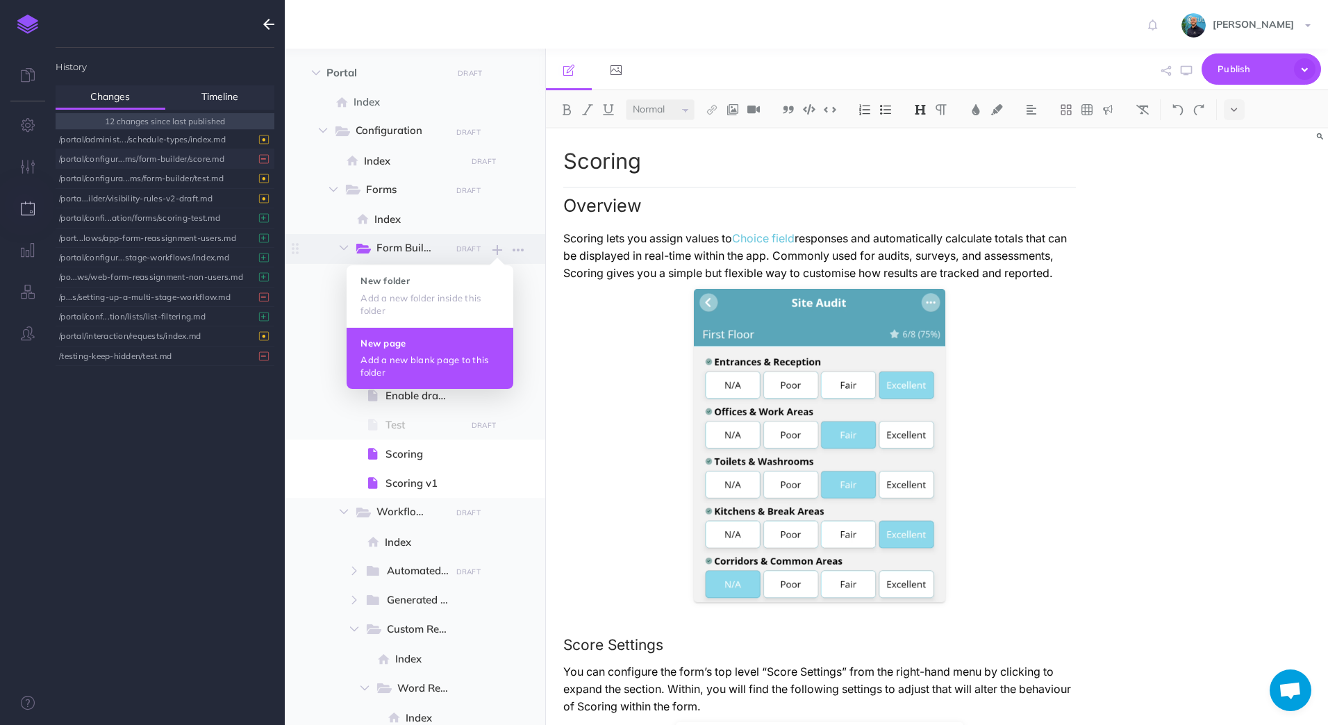
click at [438, 350] on button "New page Add a new blank page to this folder" at bounding box center [430, 358] width 167 height 62
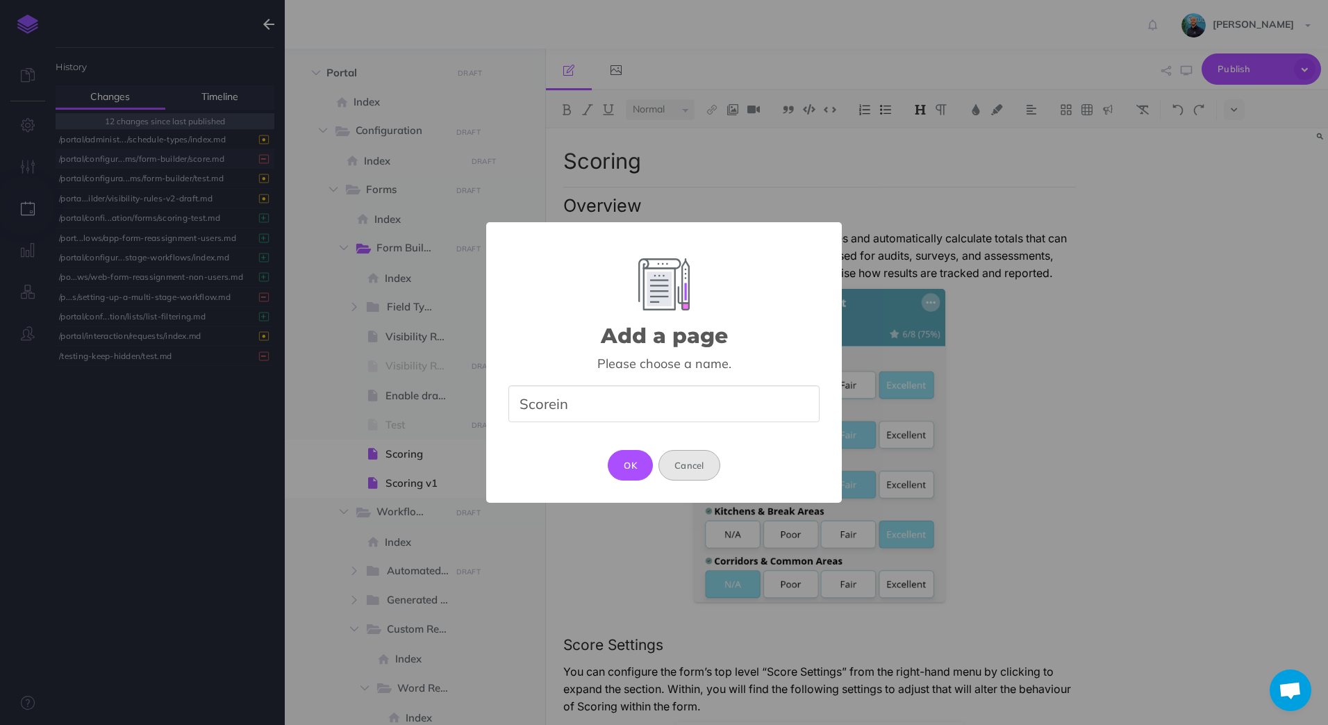
type input "Scorein"
click at [697, 465] on button "Cancel" at bounding box center [689, 465] width 62 height 31
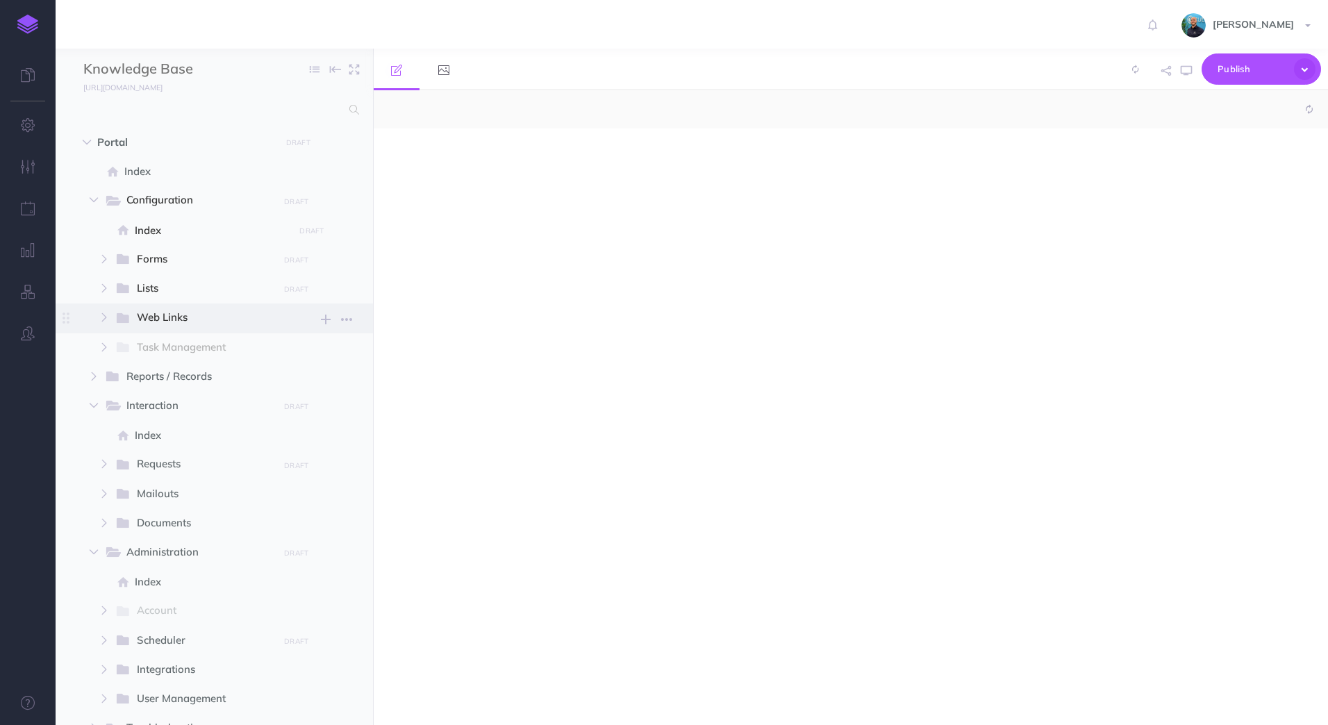
select select "null"
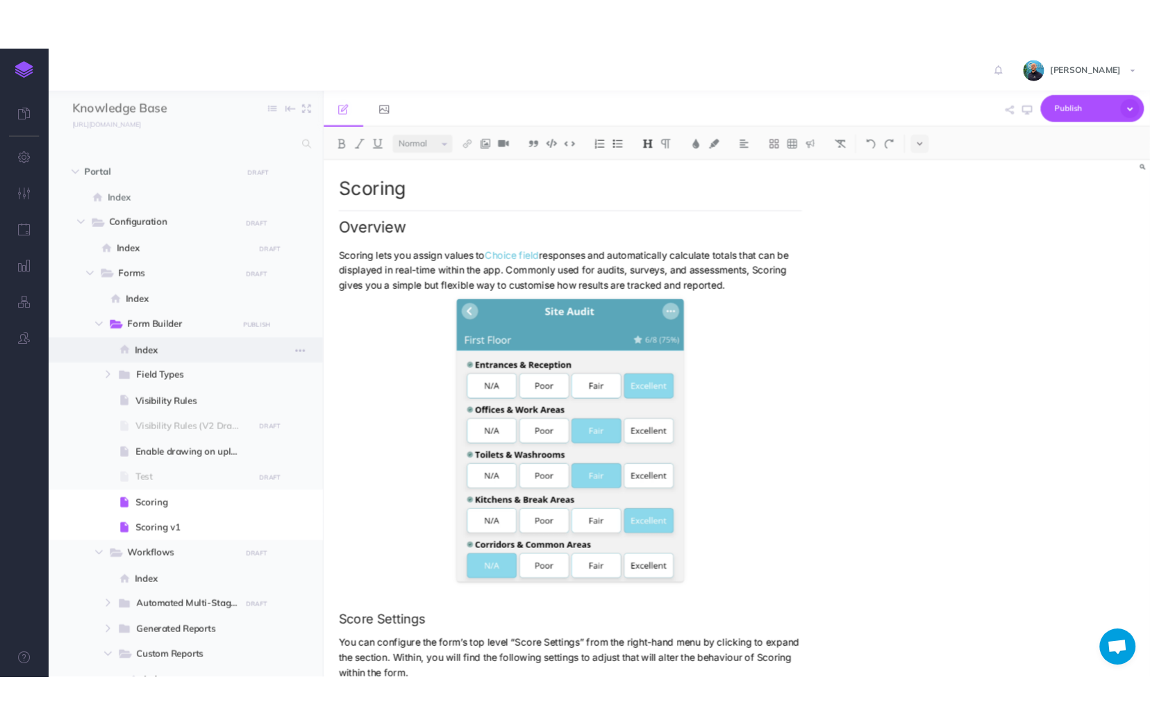
scroll to position [309, 0]
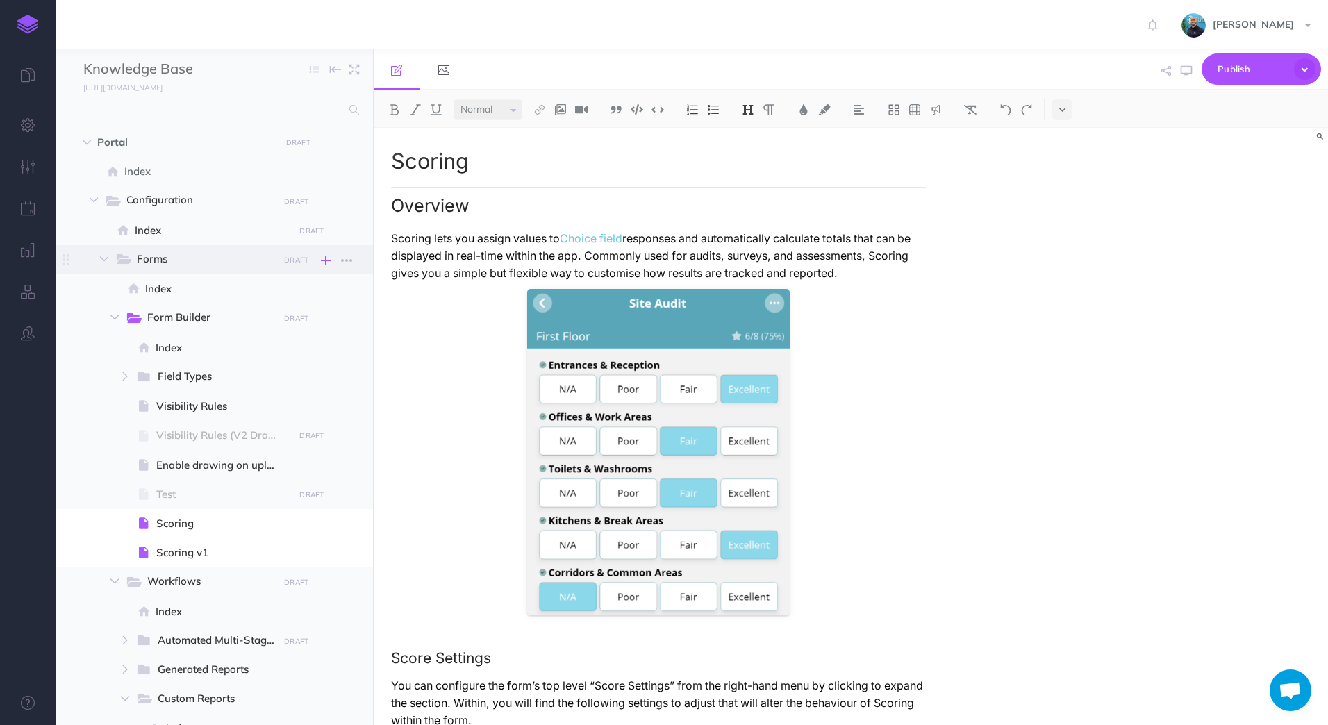
click at [324, 263] on icon "button" at bounding box center [326, 260] width 10 height 17
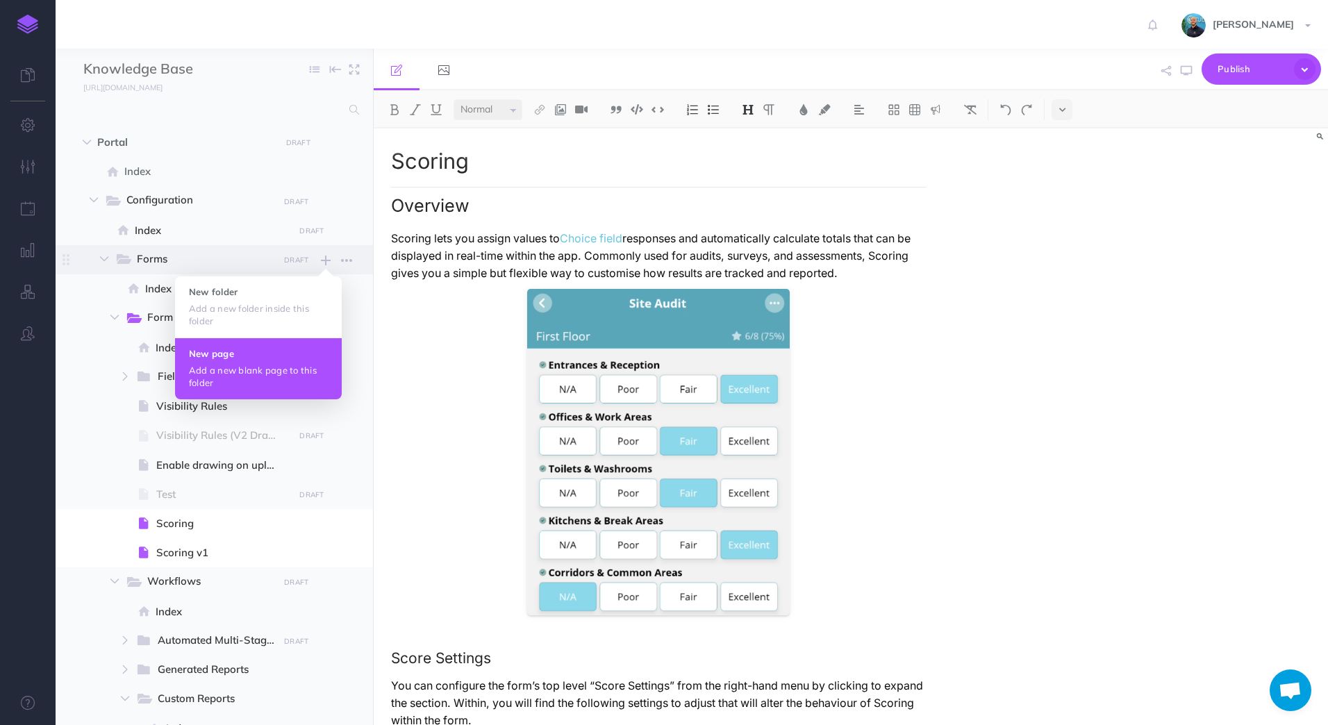
click at [267, 382] on p "Add a new blank page to this folder" at bounding box center [258, 376] width 139 height 25
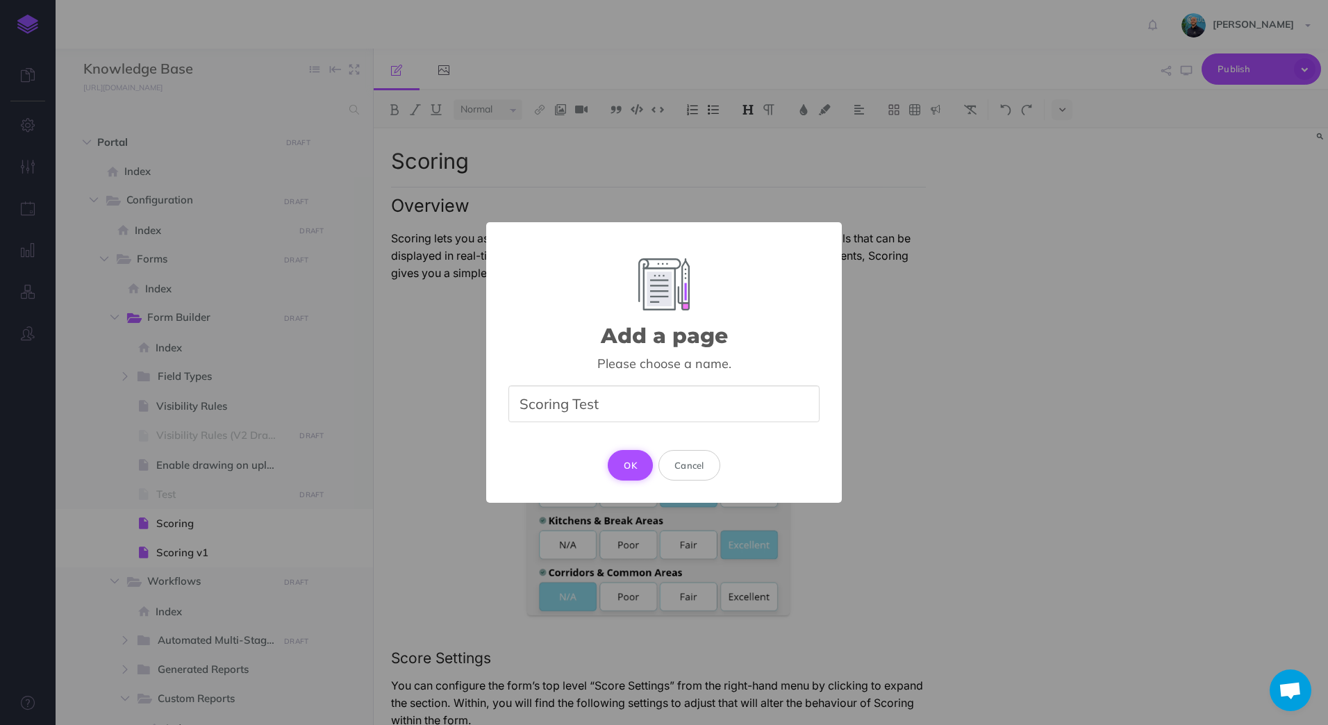
click at [626, 465] on button "OK" at bounding box center [630, 465] width 45 height 31
type input "Scoring Test"
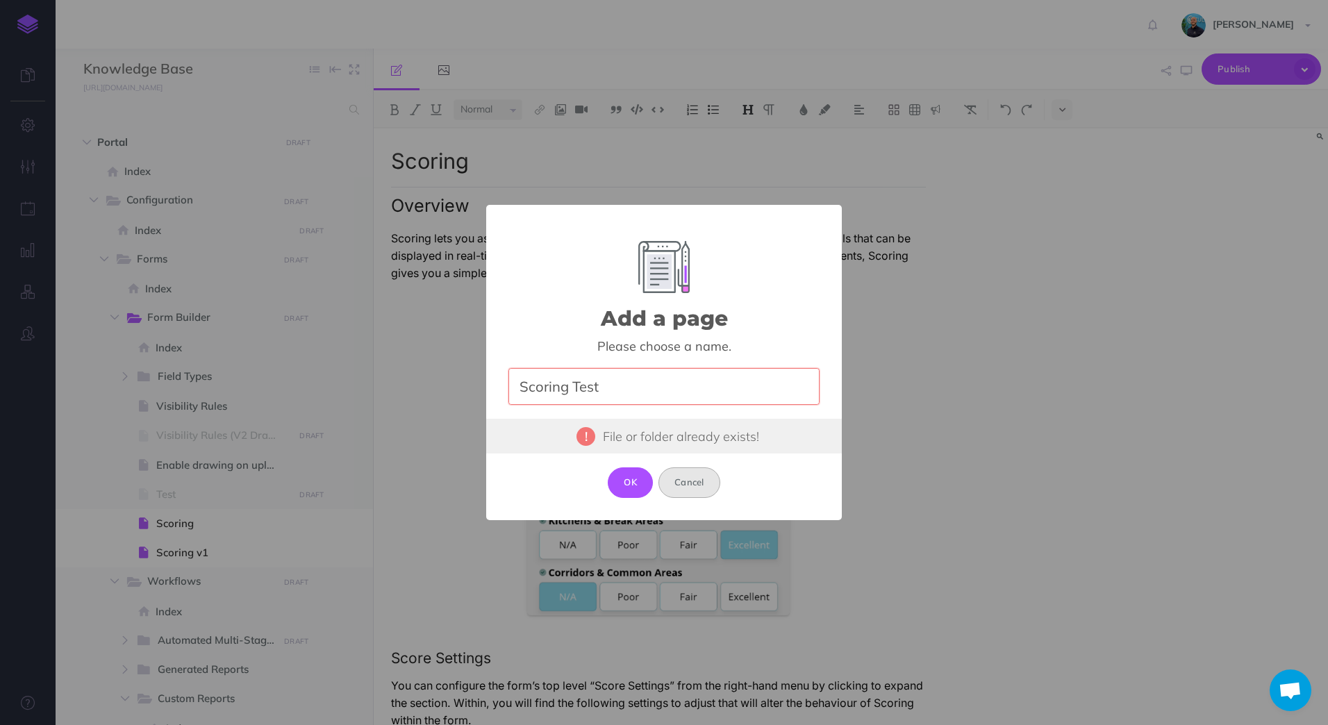
click at [692, 479] on button "Cancel" at bounding box center [689, 482] width 62 height 31
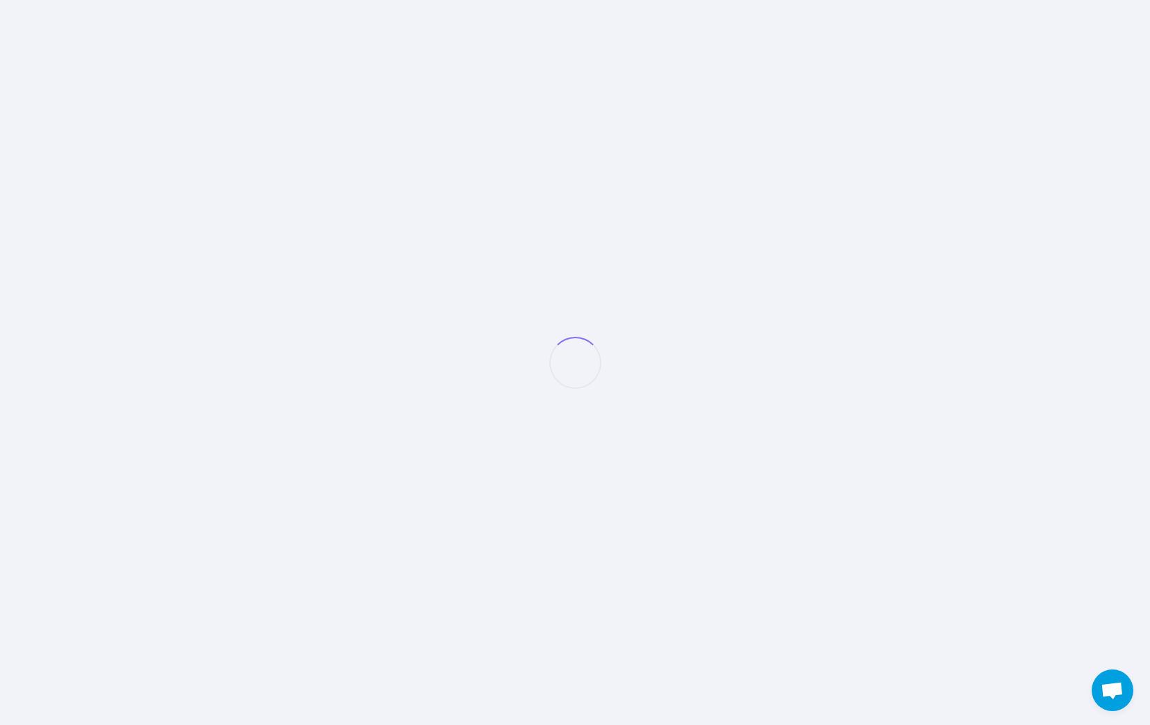
scroll to position [309, 0]
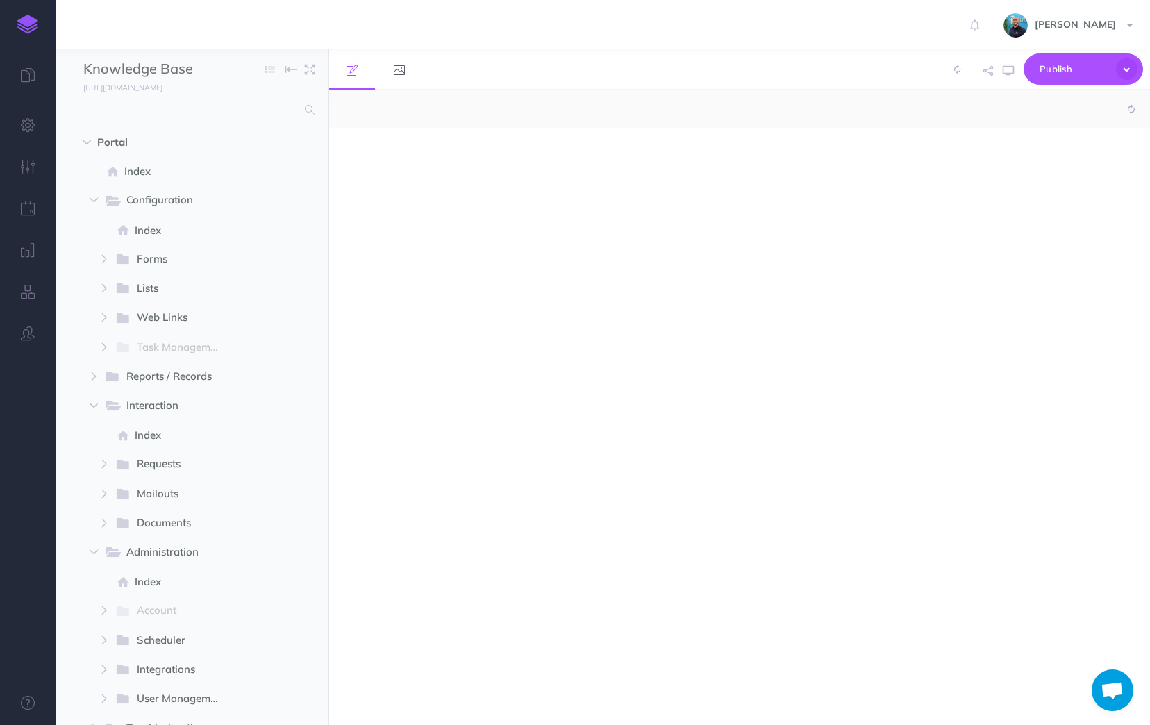
select select "null"
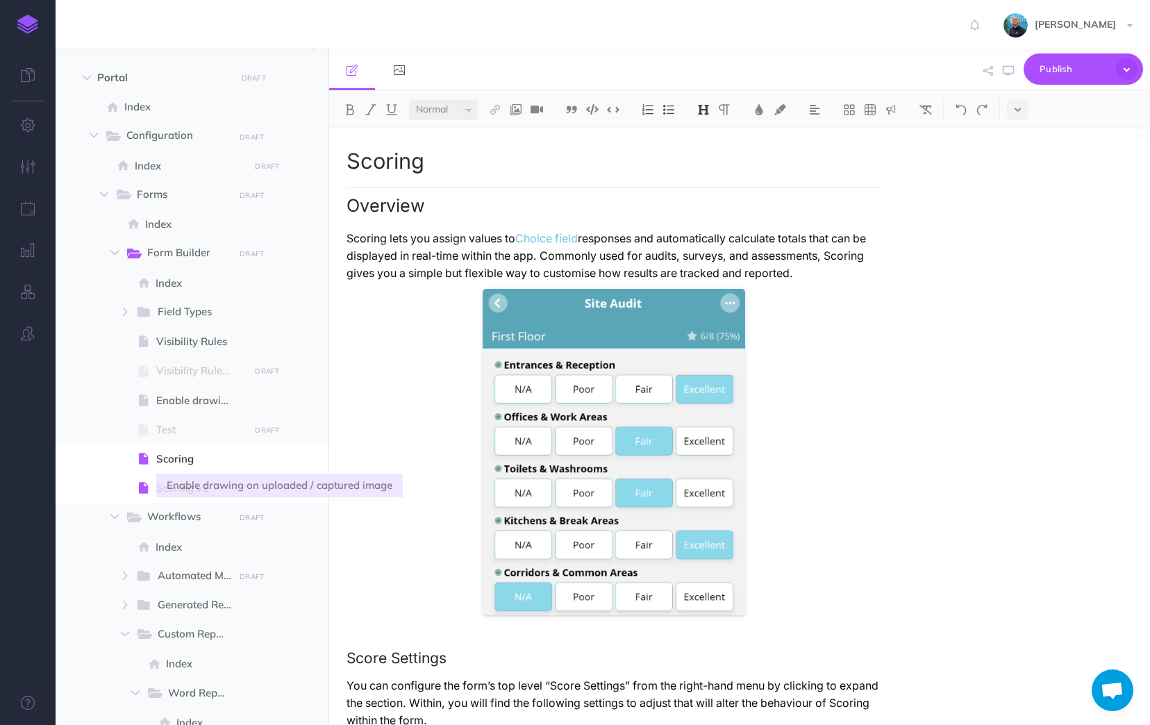
scroll to position [0, 0]
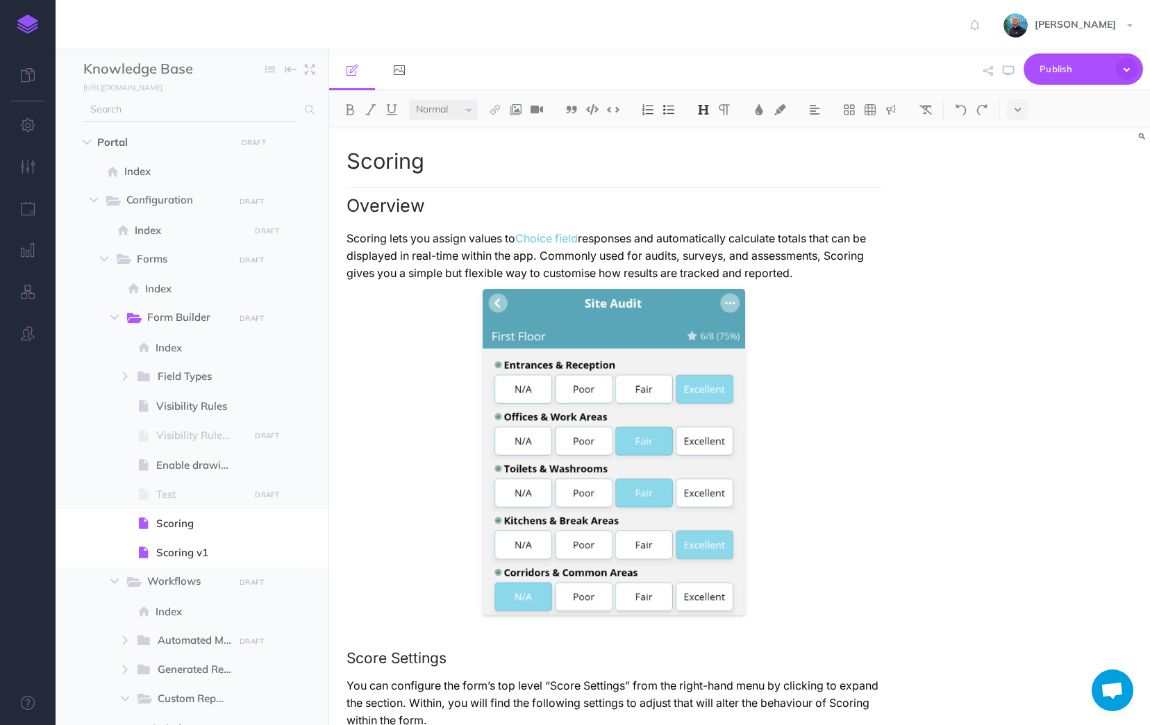
click at [156, 112] on input "text" at bounding box center [189, 109] width 213 height 25
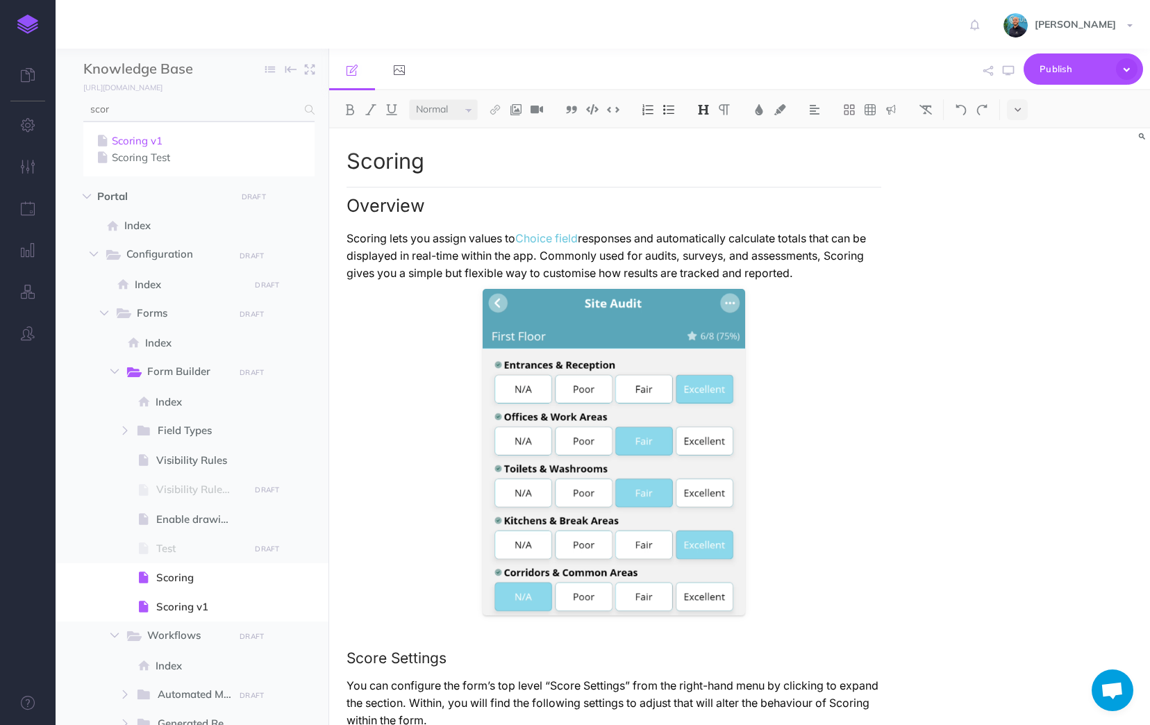
type input "scor"
click at [165, 138] on link "Scoring v1" at bounding box center [199, 141] width 210 height 17
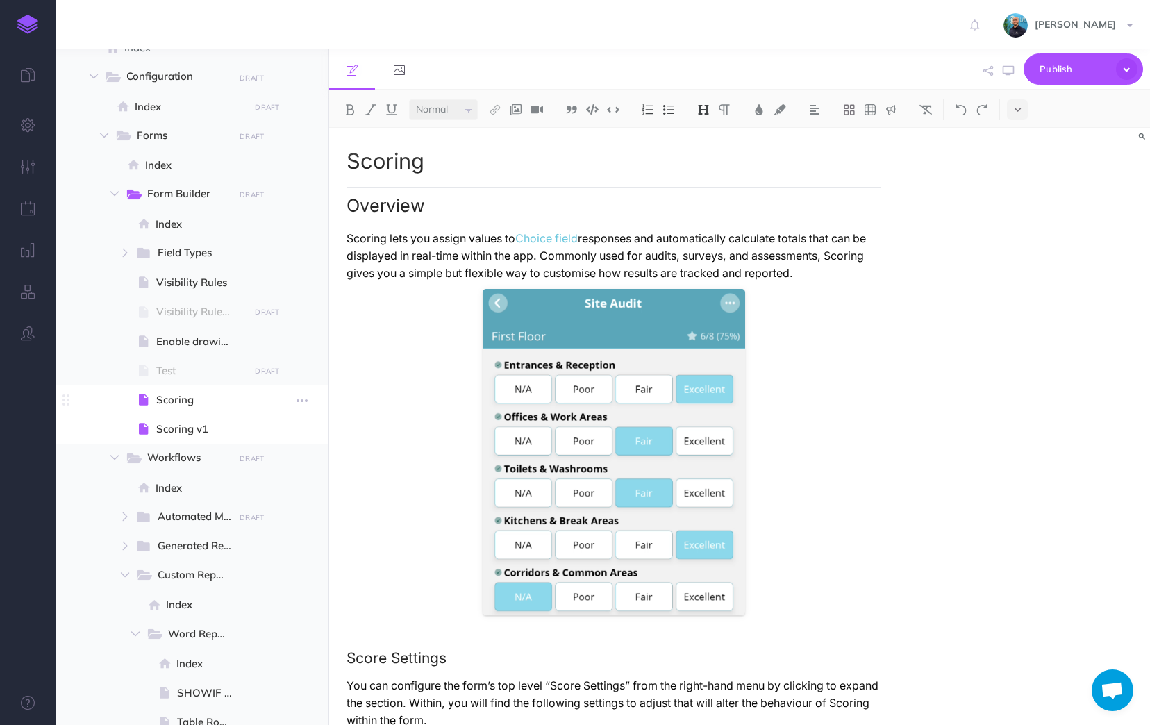
scroll to position [120, 0]
click at [34, 213] on icon "button" at bounding box center [28, 208] width 15 height 14
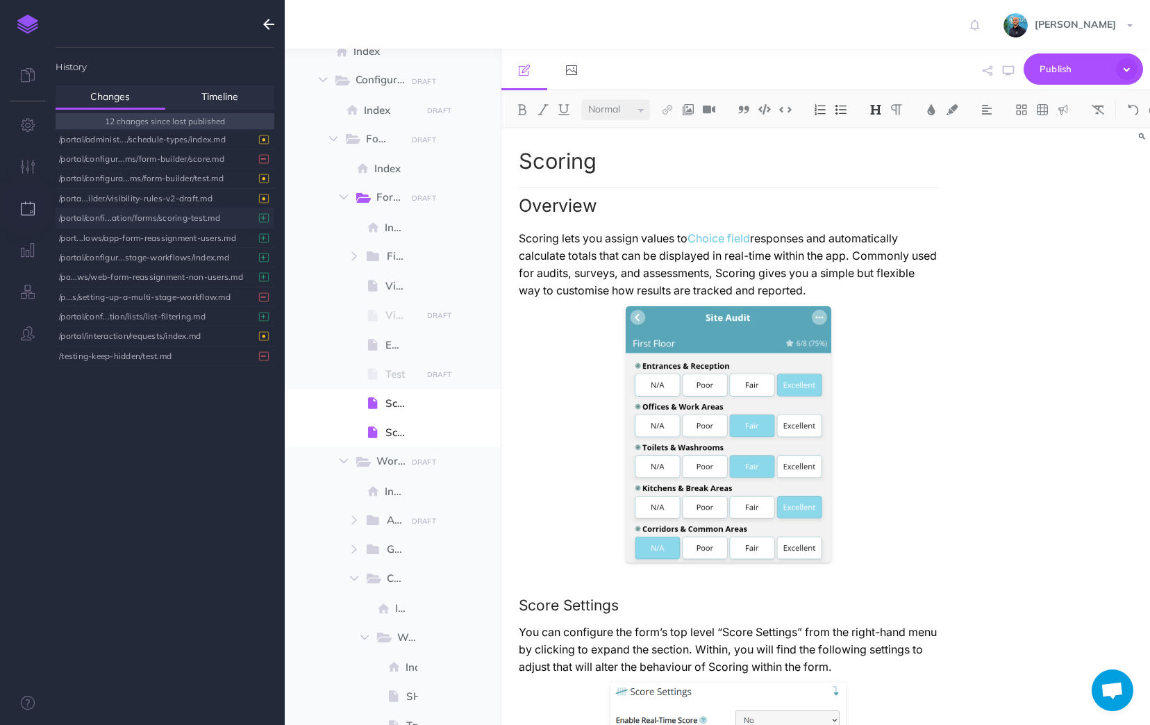
click at [214, 219] on div "/portal/confi...ation/forms/scoring-test.md" at bounding box center [161, 217] width 205 height 19
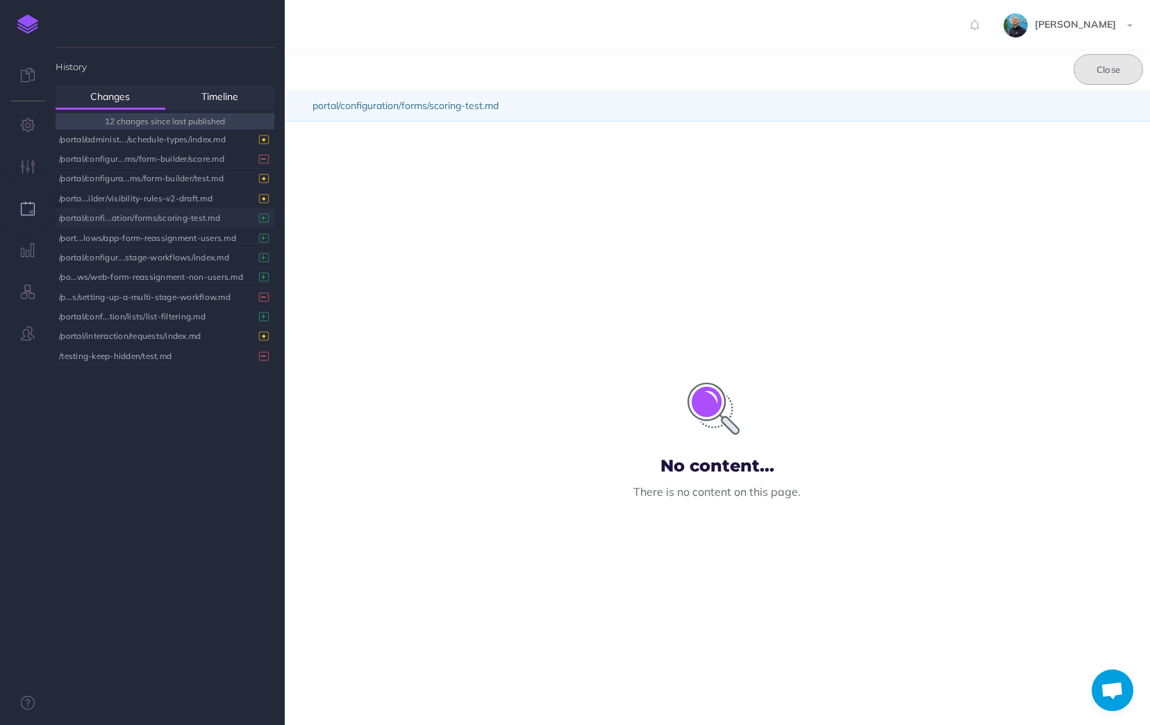
click at [1122, 72] on button "Close" at bounding box center [1108, 69] width 69 height 31
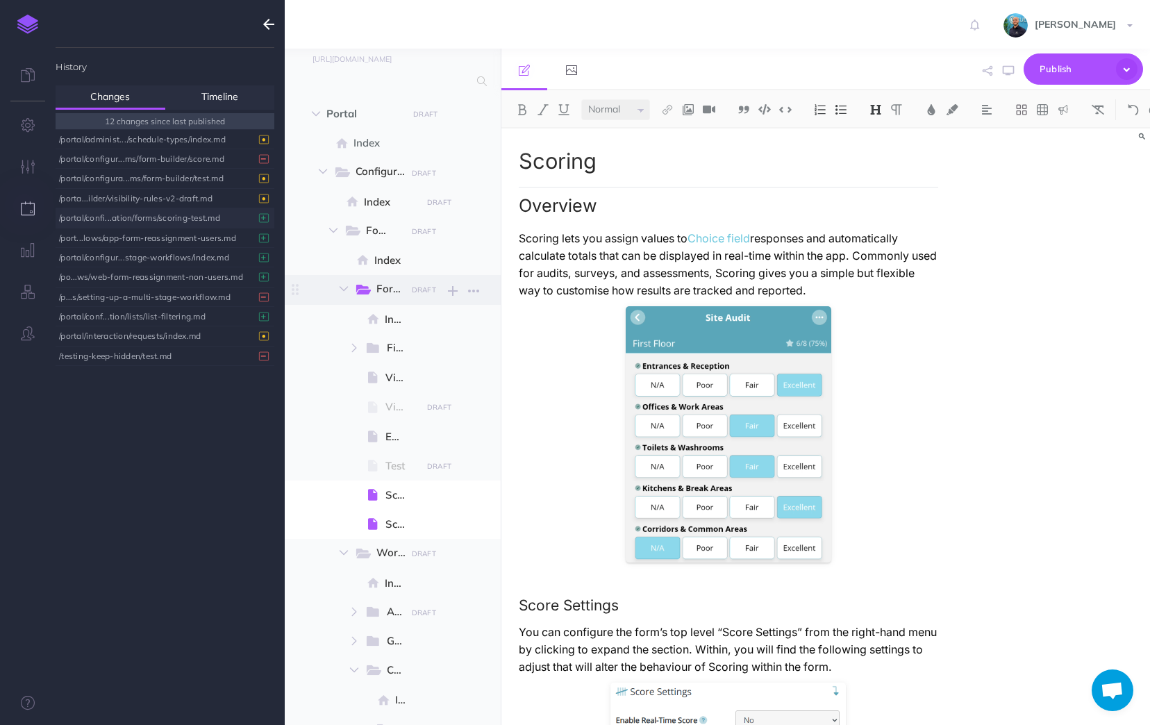
scroll to position [69, 0]
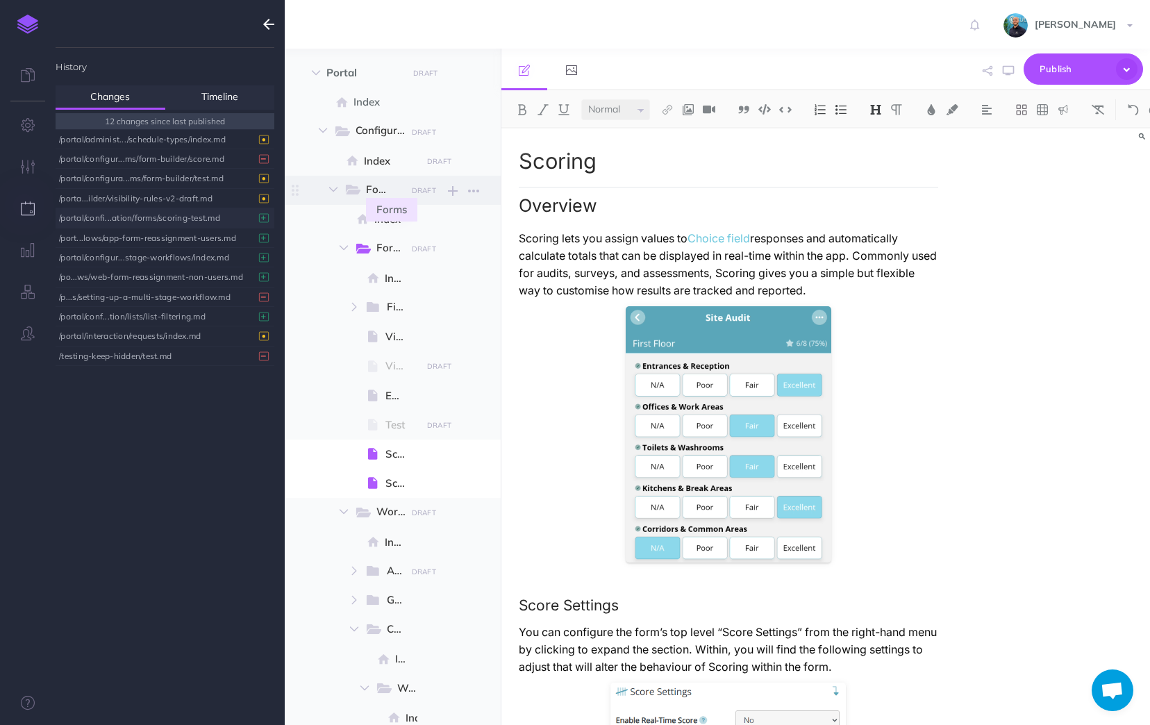
click at [379, 191] on span "Forms" at bounding box center [383, 190] width 35 height 18
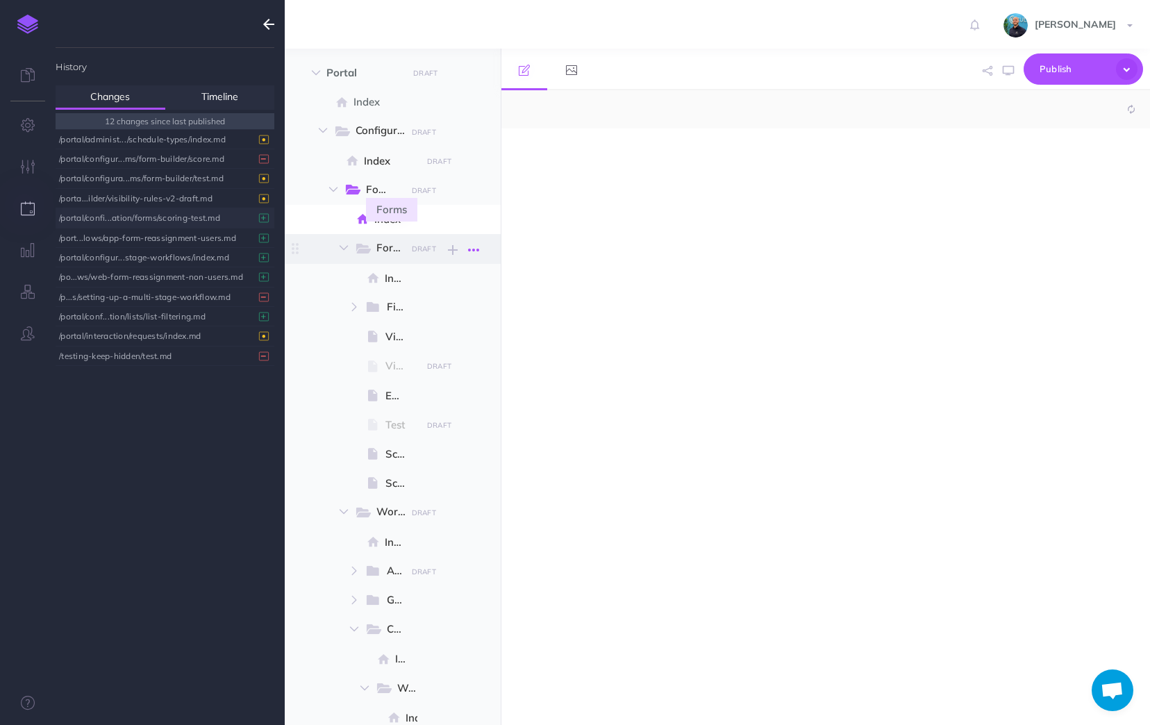
select select "null"
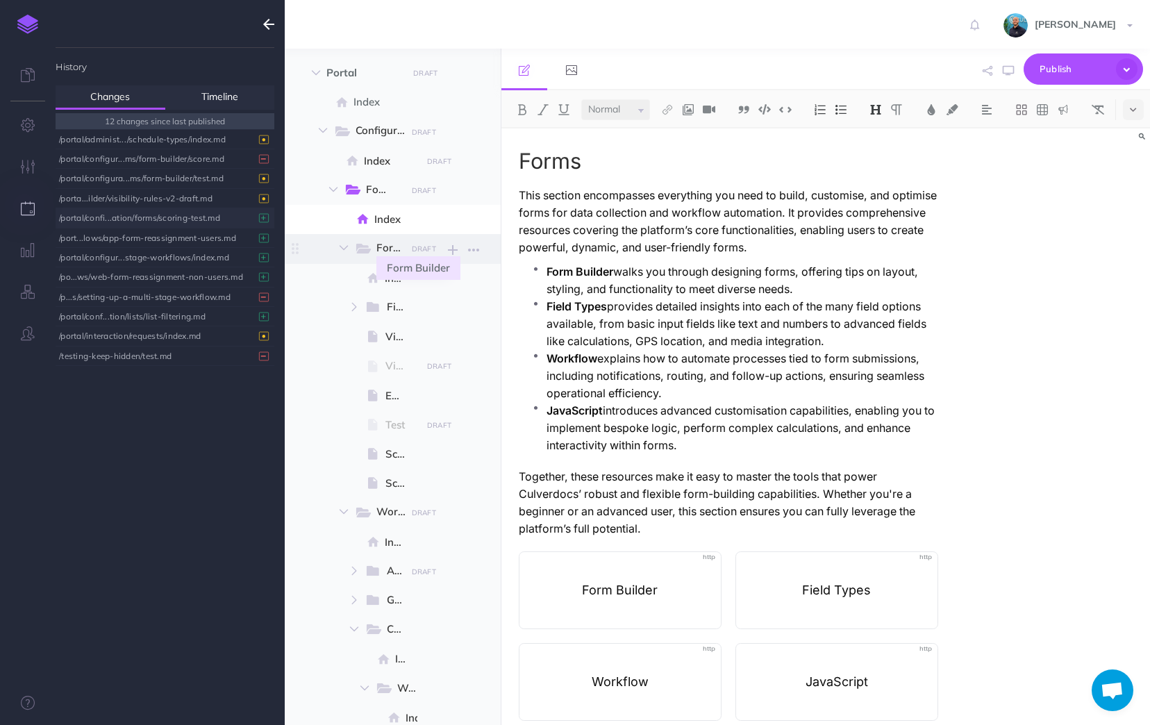
click at [393, 254] on span "Form Builder" at bounding box center [397, 249] width 42 height 18
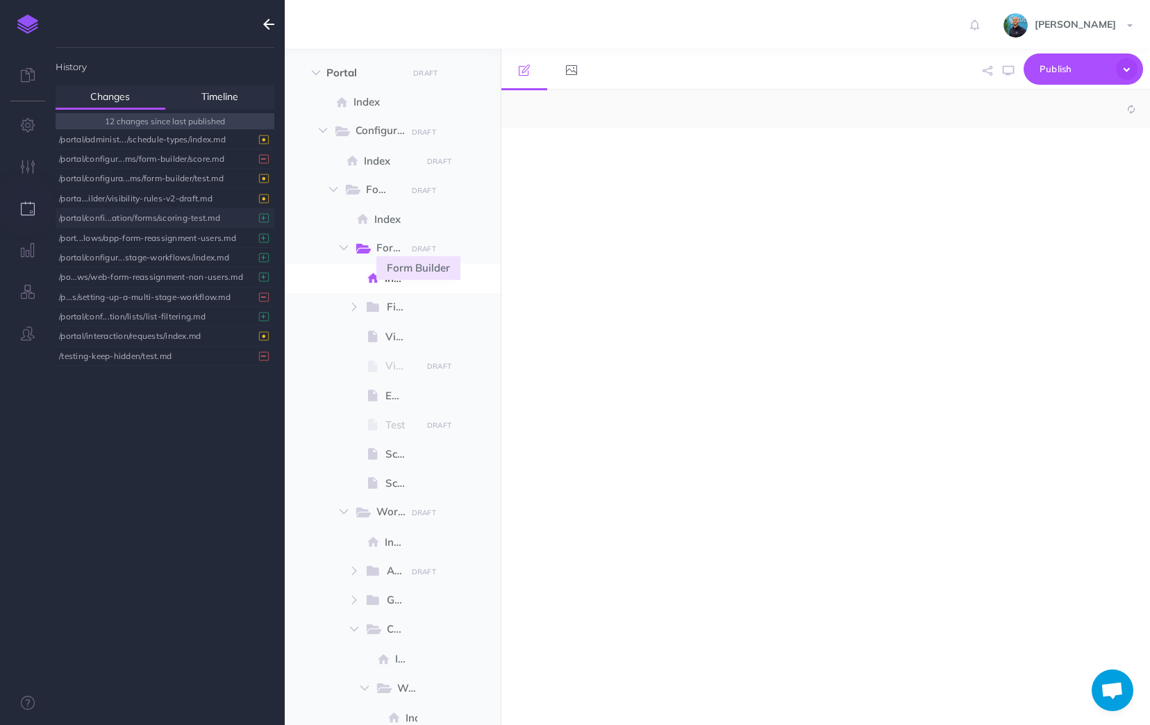
select select "null"
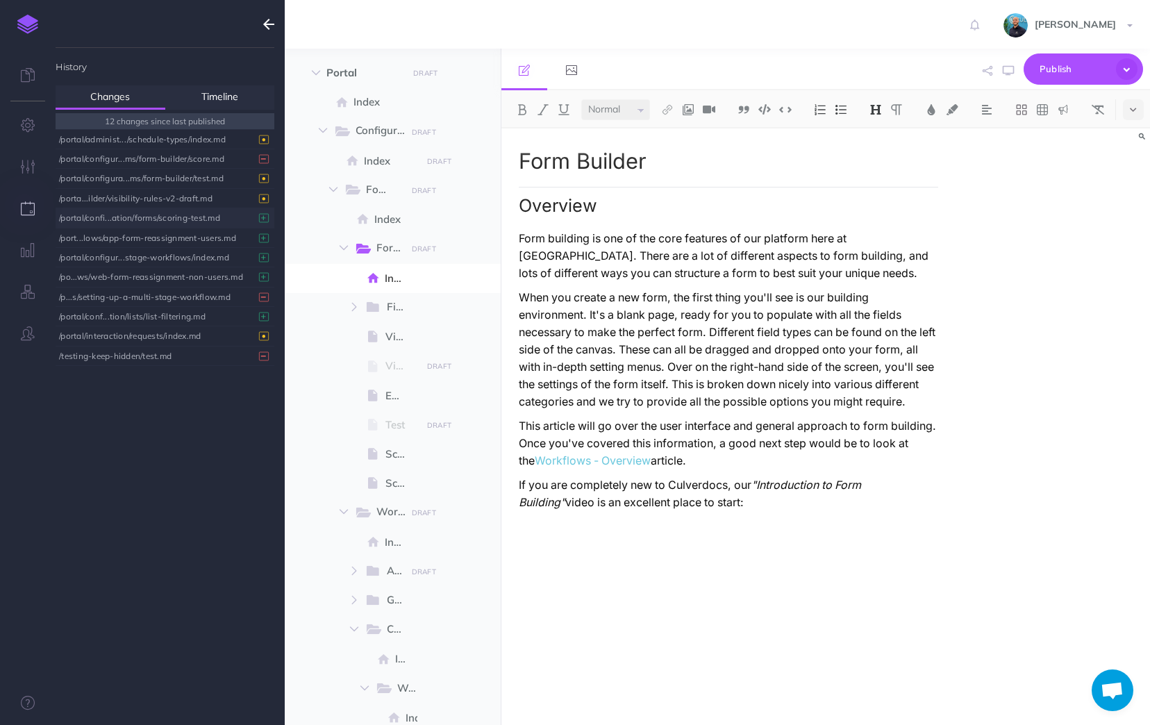
click at [269, 23] on icon "button" at bounding box center [268, 24] width 11 height 17
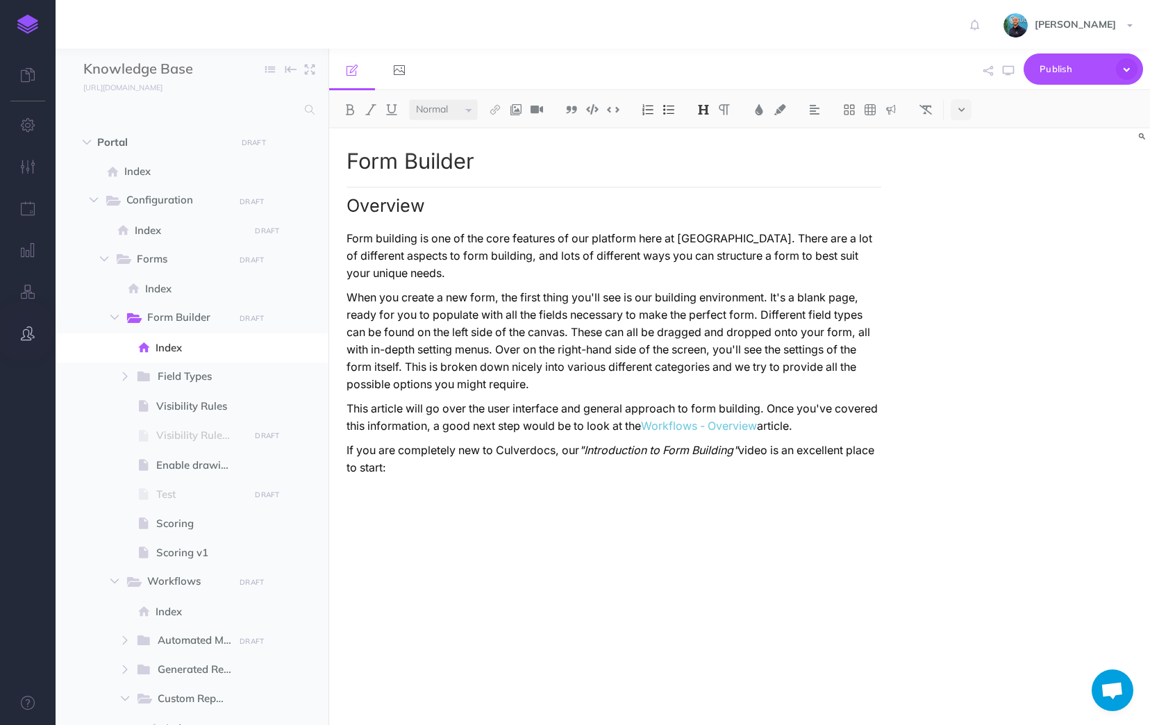
click at [26, 330] on icon "button" at bounding box center [28, 333] width 14 height 14
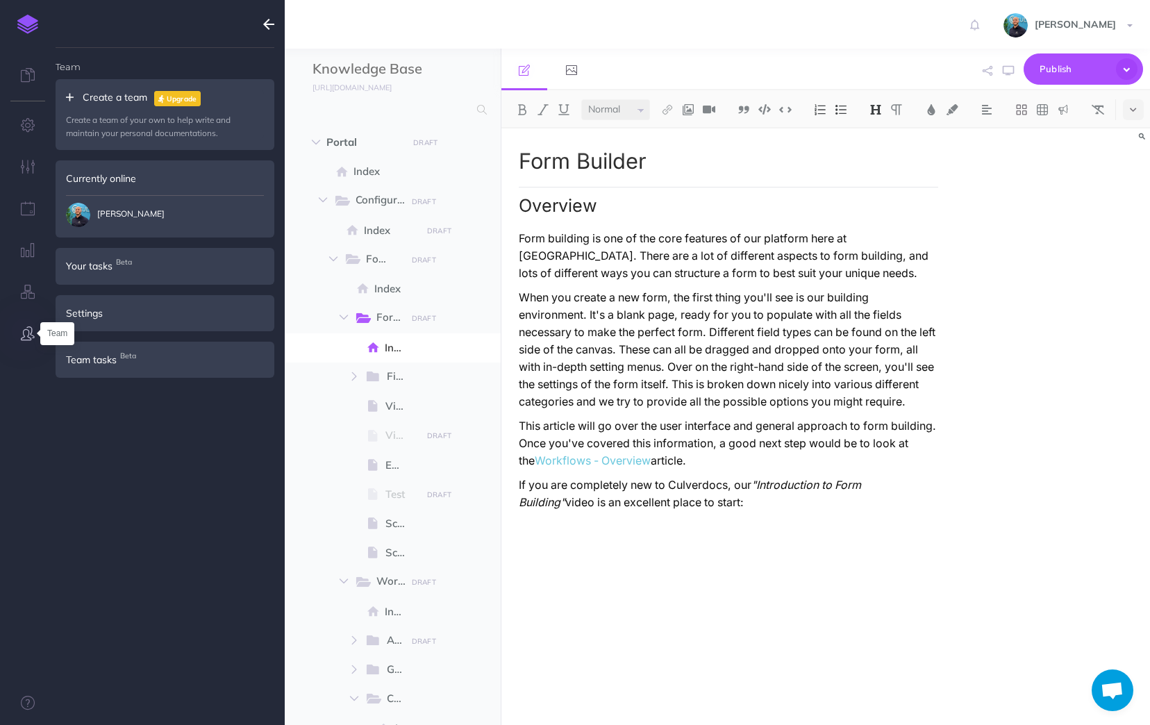
click at [26, 330] on icon "button" at bounding box center [28, 333] width 14 height 14
click at [1112, 690] on span "Open chat" at bounding box center [1112, 691] width 23 height 19
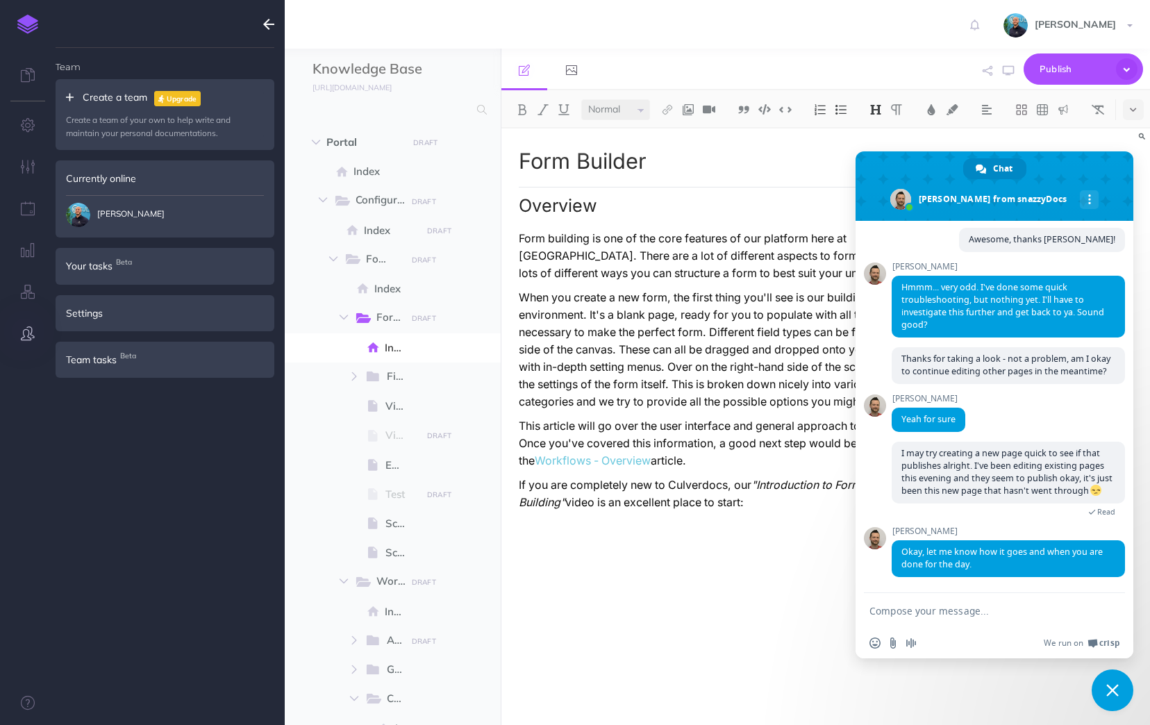
click at [1111, 689] on span "Close chat" at bounding box center [1112, 690] width 13 height 13
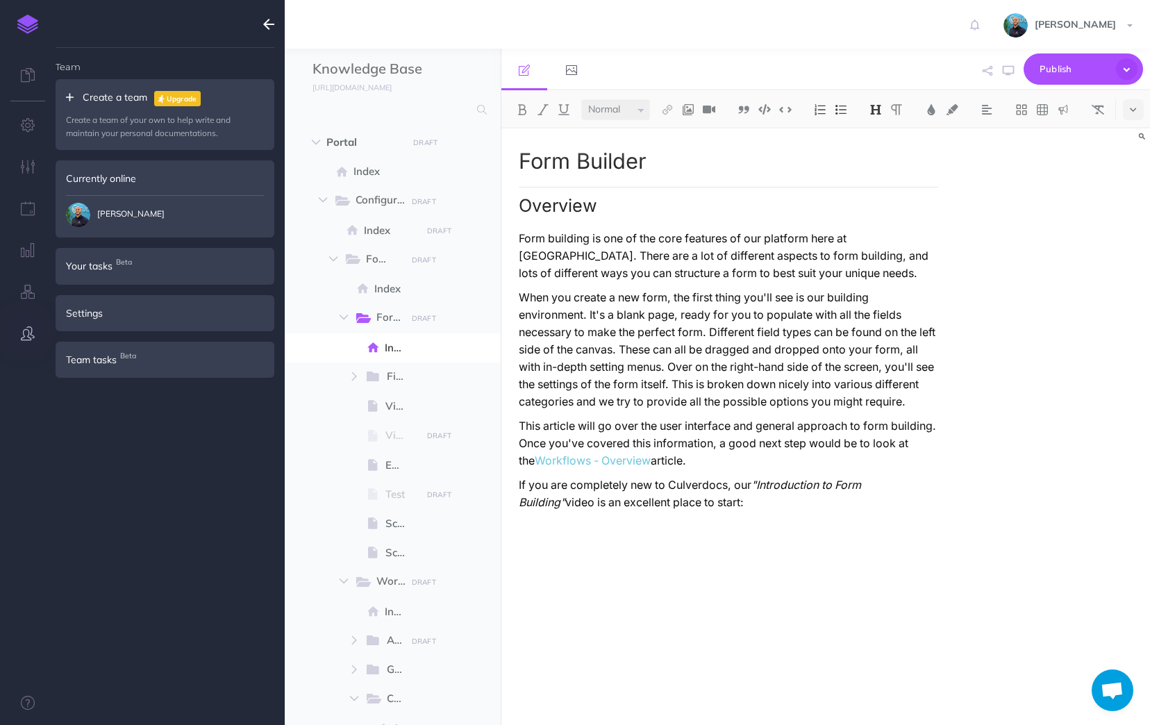
click at [96, 317] on div "Settings" at bounding box center [165, 313] width 219 height 36
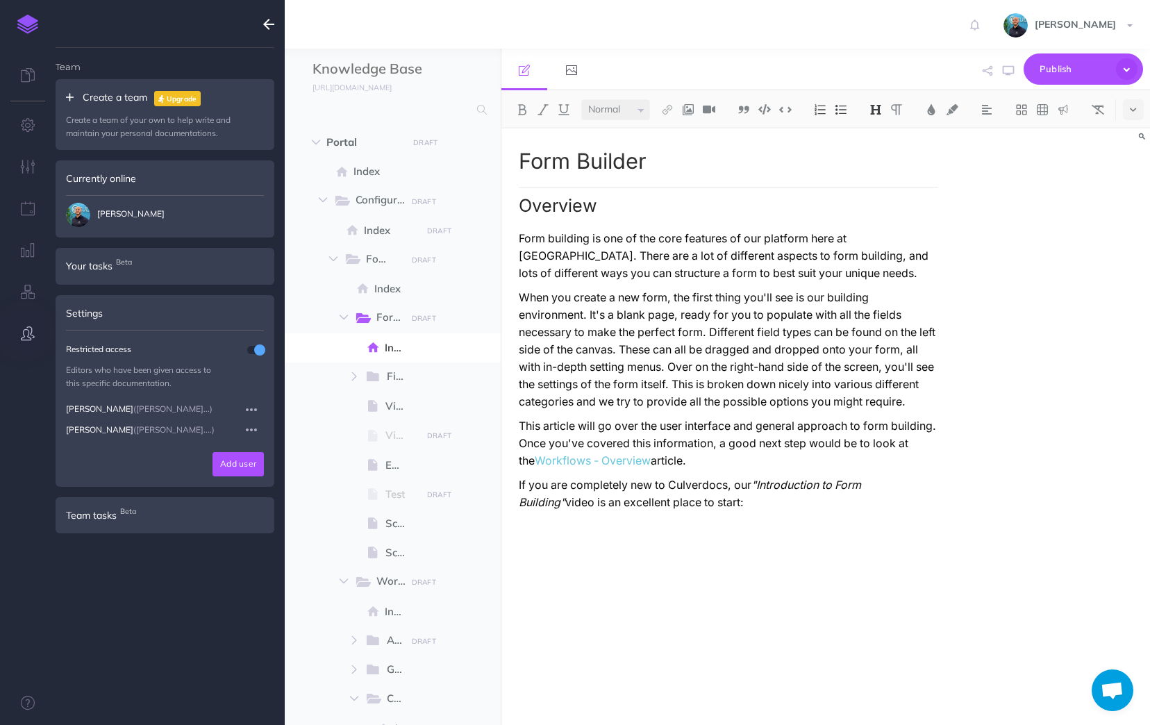
click at [91, 313] on div "Settings" at bounding box center [165, 313] width 219 height 36
click at [249, 406] on icon "button" at bounding box center [251, 409] width 11 height 17
click at [256, 382] on p "Editors who have been given access to this specific documentation." at bounding box center [165, 376] width 198 height 26
click at [256, 424] on icon "button" at bounding box center [251, 430] width 11 height 17
click at [248, 371] on p "Editors who have been given access to this specific documentation." at bounding box center [165, 376] width 198 height 26
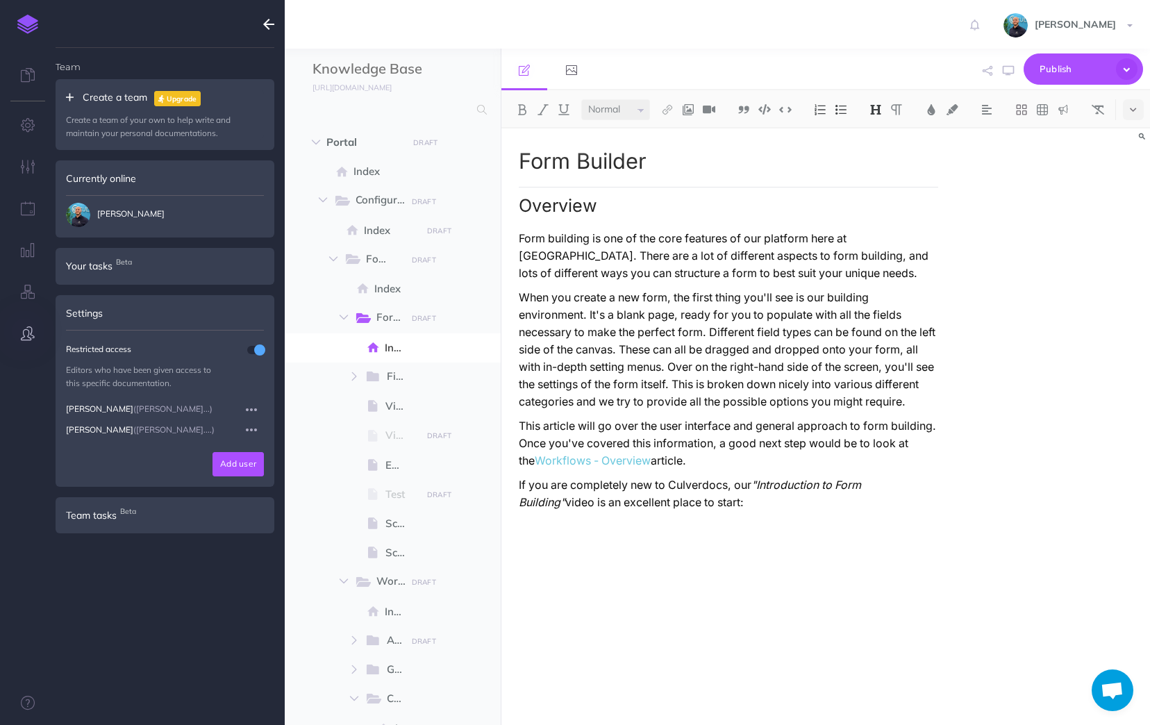
click at [19, 335] on button "button" at bounding box center [28, 334] width 56 height 42
click at [263, 21] on icon "button" at bounding box center [268, 24] width 11 height 17
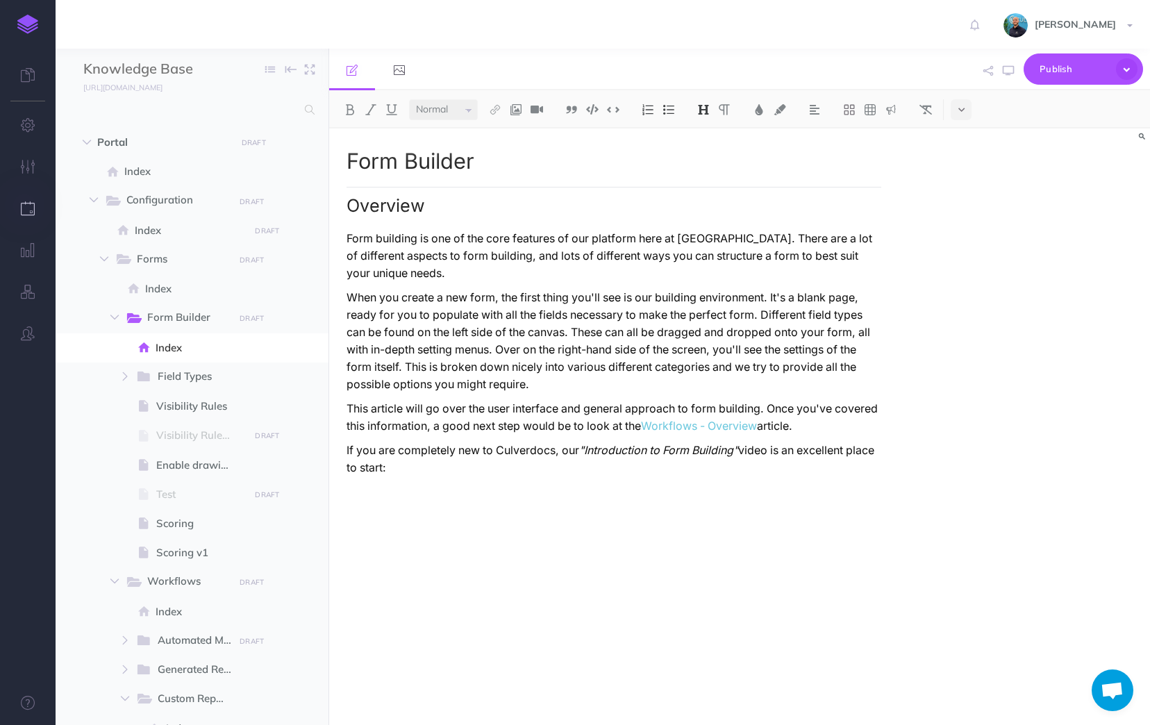
click at [30, 208] on icon "button" at bounding box center [28, 208] width 15 height 14
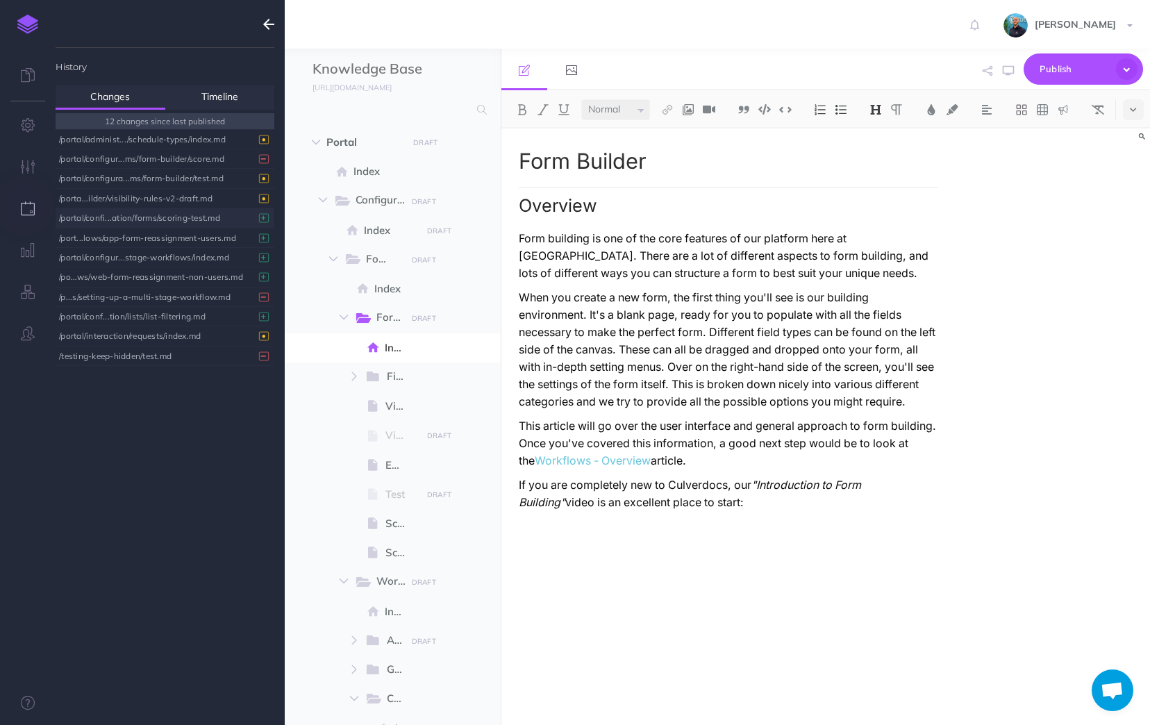
click at [212, 222] on div "/portal/confi...ation/forms/scoring-test.md" at bounding box center [161, 217] width 205 height 19
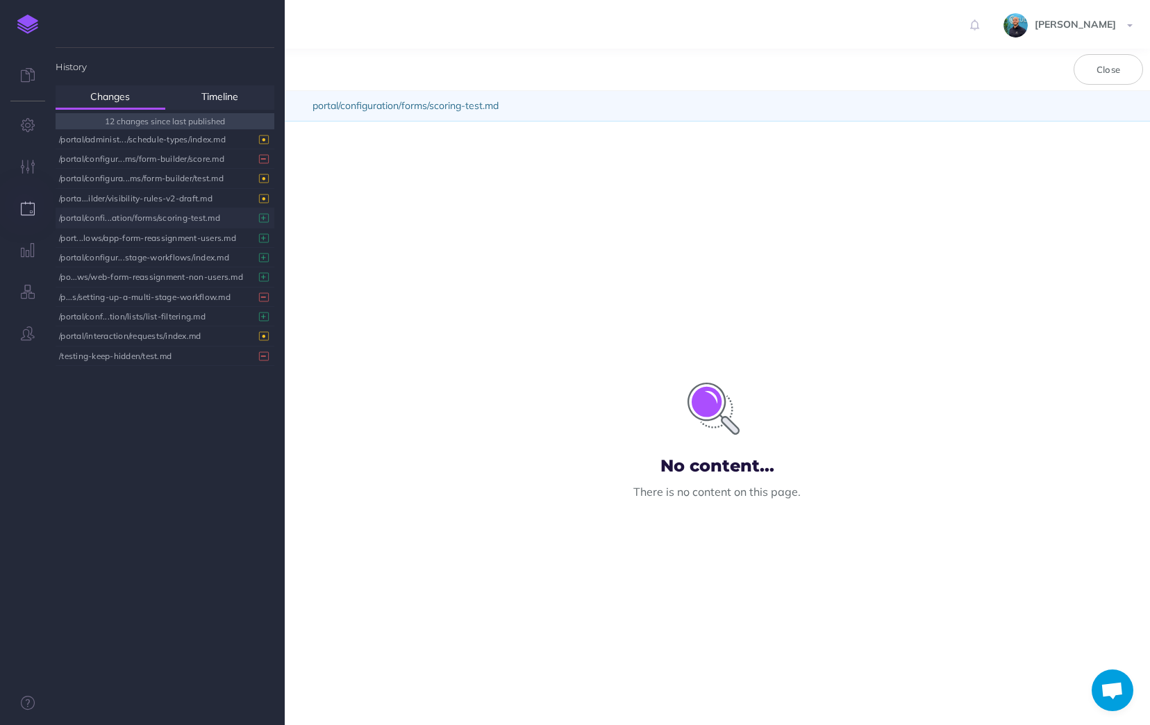
click at [1095, 192] on div "No content... There is no content on this page." at bounding box center [717, 439] width 865 height 634
drag, startPoint x: 196, startPoint y: 214, endPoint x: 153, endPoint y: 214, distance: 43.1
click at [153, 214] on div "/portal/confi...ation/forms/scoring-test.md" at bounding box center [161, 217] width 205 height 19
click at [152, 219] on div "/portal/confi...ation/forms/scoring-test.md" at bounding box center [161, 217] width 205 height 19
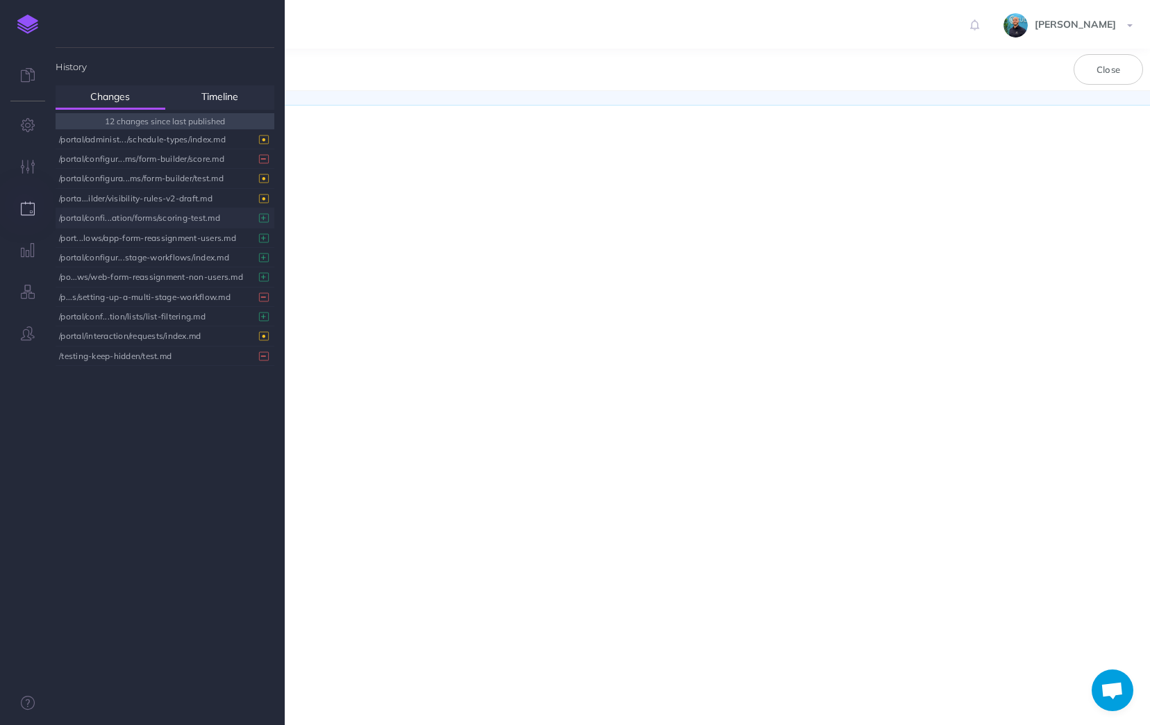
click at [152, 219] on div "/portal/confi...ation/forms/scoring-test.md" at bounding box center [161, 217] width 205 height 19
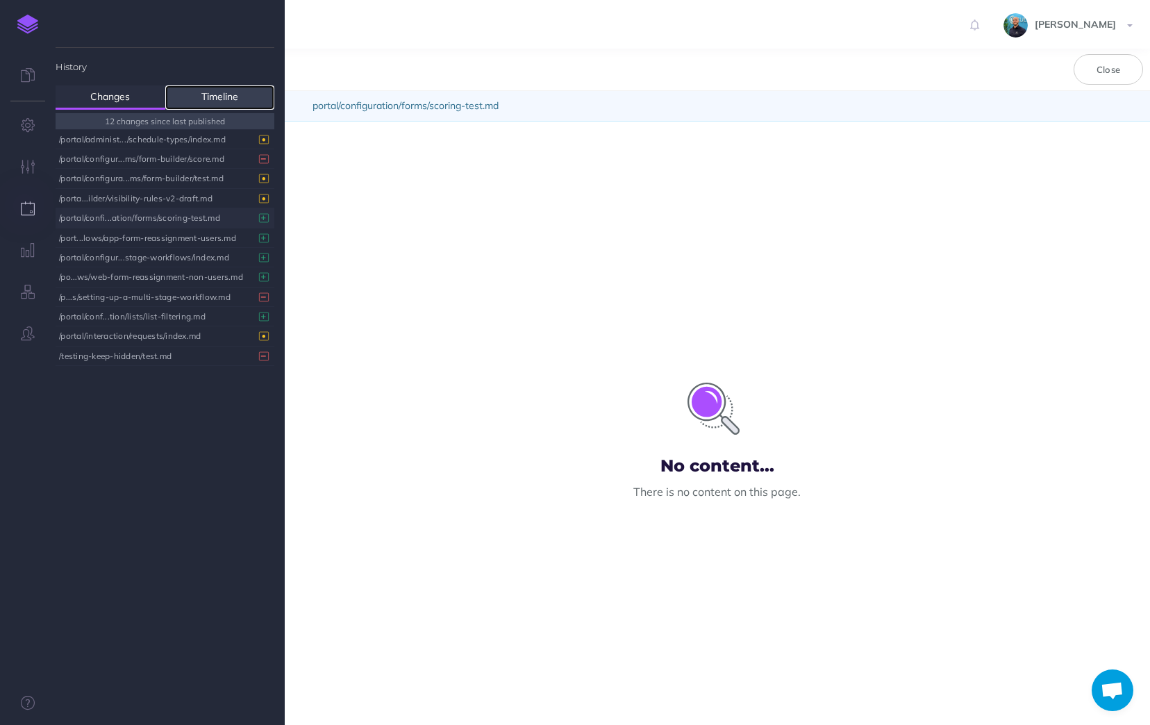
drag, startPoint x: 152, startPoint y: 219, endPoint x: 224, endPoint y: 95, distance: 143.8
click at [224, 95] on link "Timeline" at bounding box center [220, 97] width 110 height 24
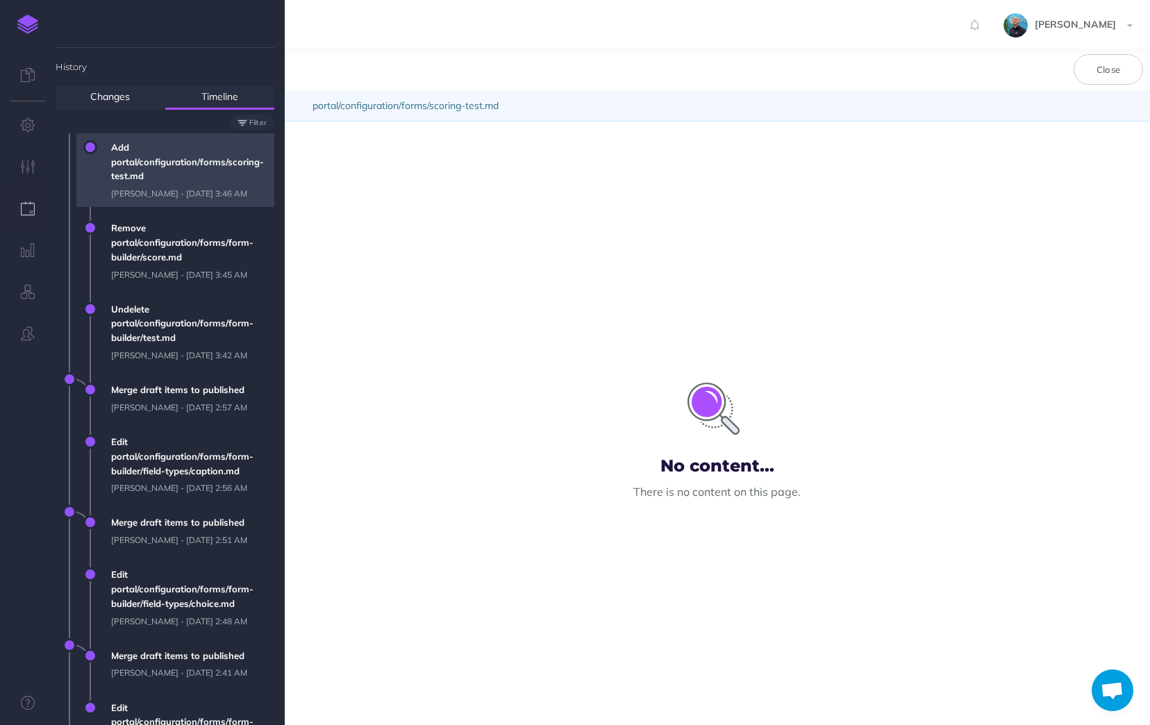
click at [165, 165] on span "Add portal/configuration/forms/scoring-test.md Jacob Topp - Wed, Sep 10, 2025 3…" at bounding box center [189, 170] width 170 height 74
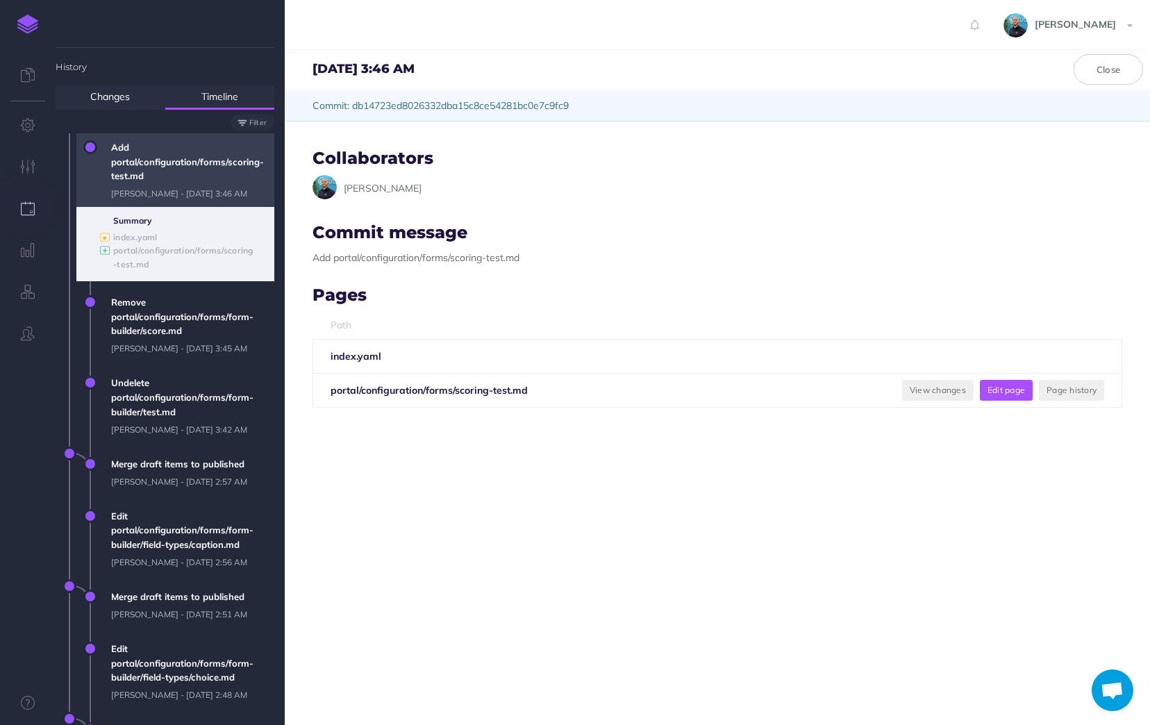
click at [1009, 392] on button "Edit page" at bounding box center [1006, 390] width 53 height 21
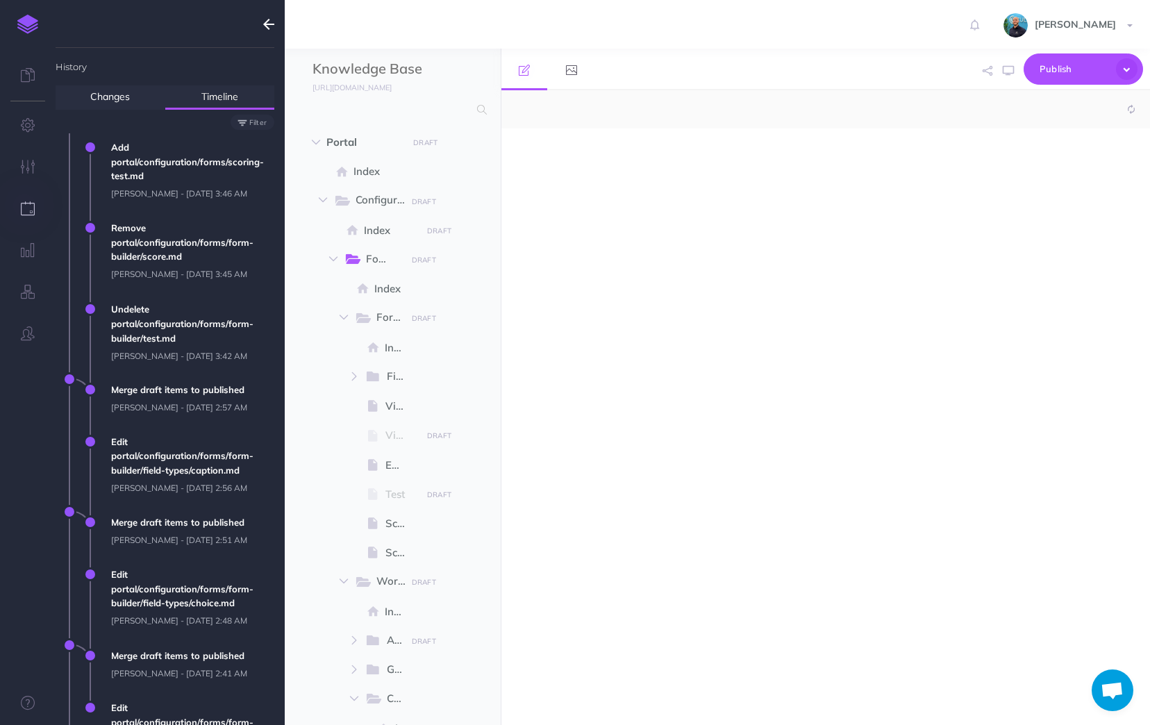
select select "null"
click at [691, 190] on div at bounding box center [728, 419] width 454 height 583
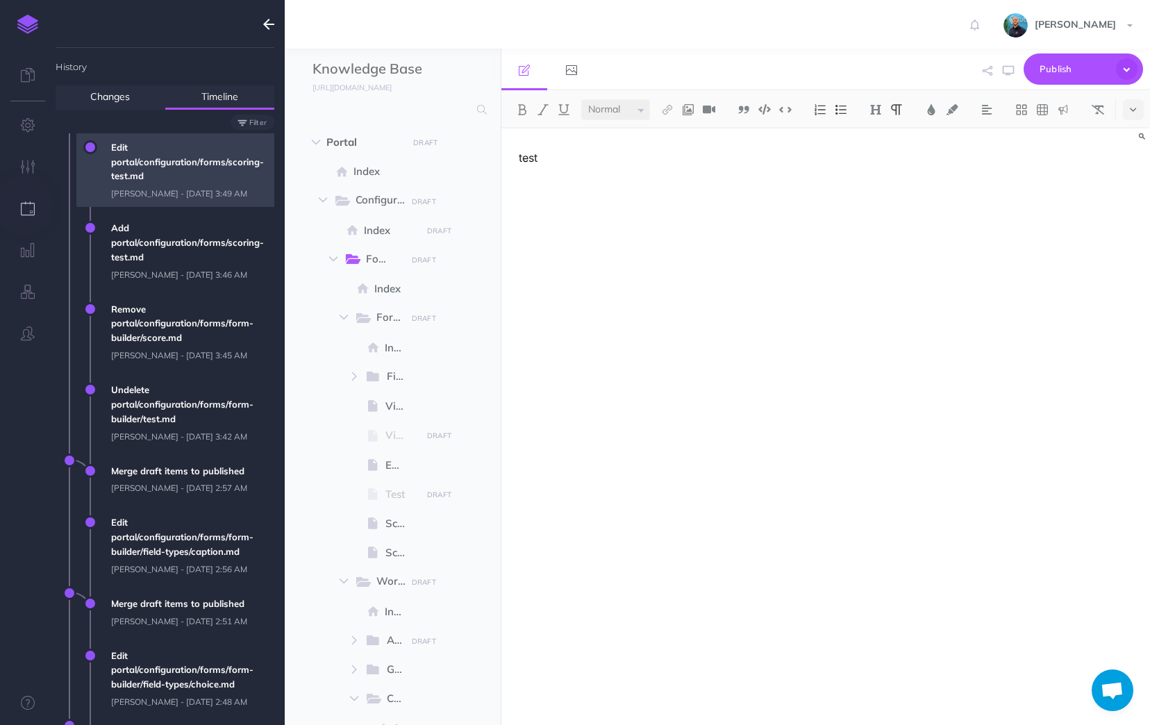
click at [188, 153] on span "Edit portal/configuration/forms/scoring-test.md Jacob Topp - Wed, Sep 10, 2025 …" at bounding box center [189, 170] width 170 height 74
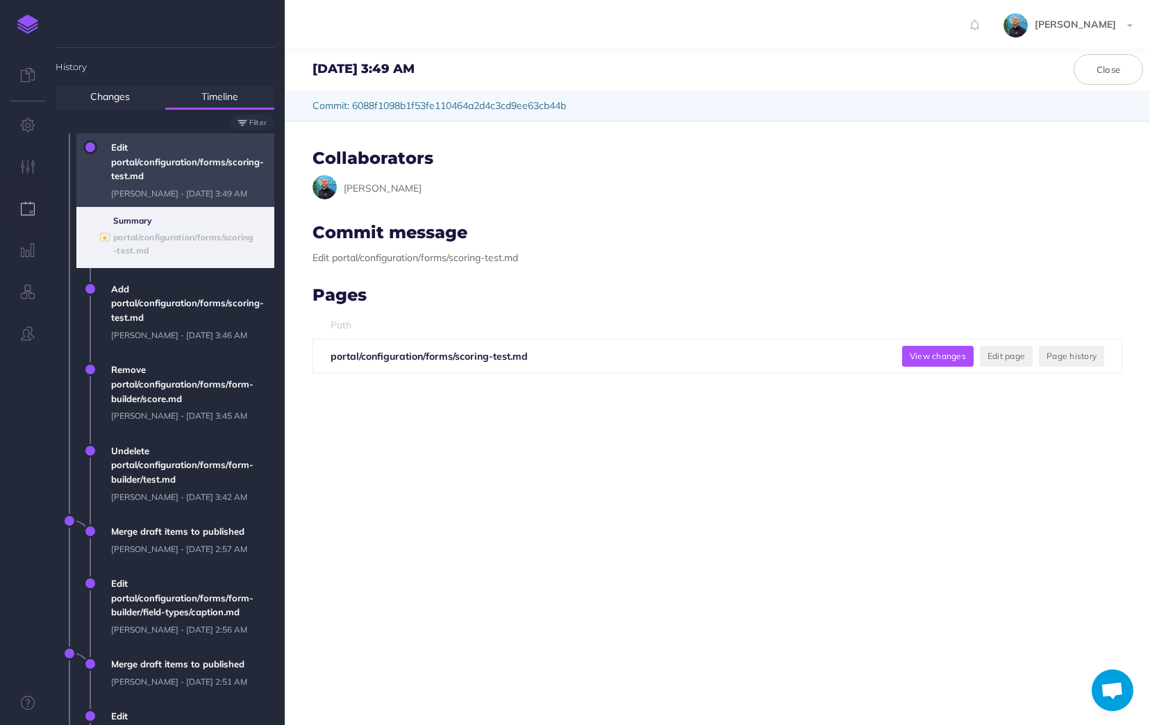
click at [932, 353] on button "View changes" at bounding box center [938, 356] width 72 height 21
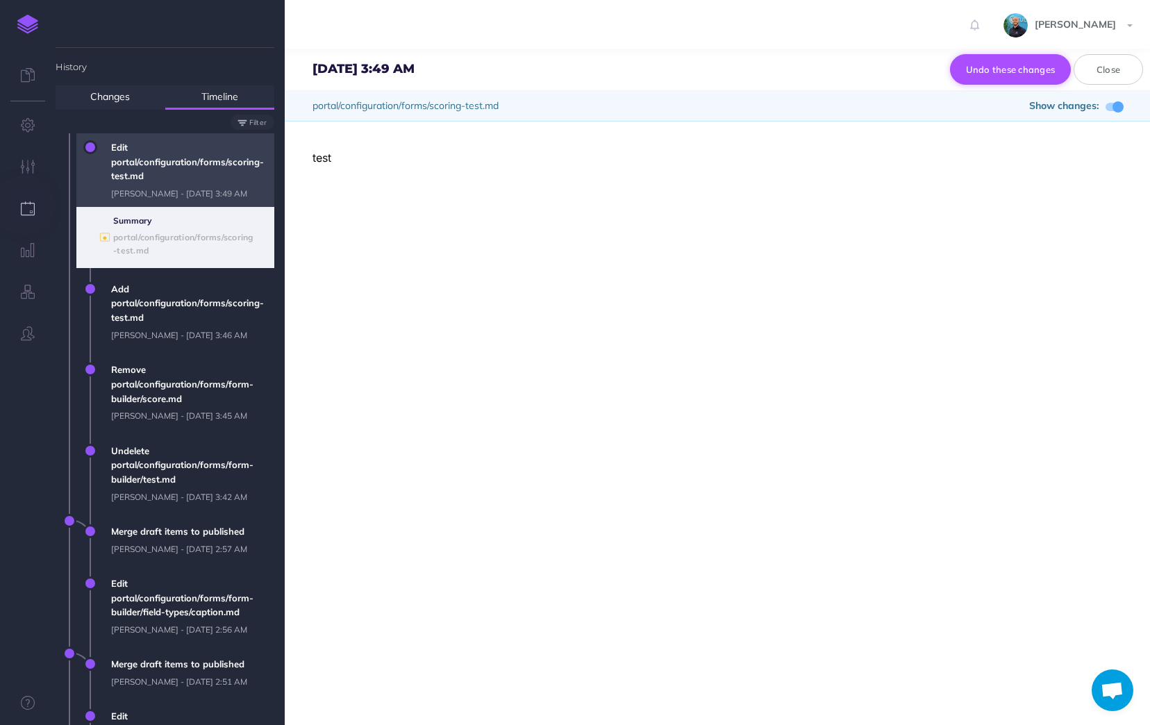
click at [1026, 76] on button "Undo these changes" at bounding box center [1011, 69] width 122 height 31
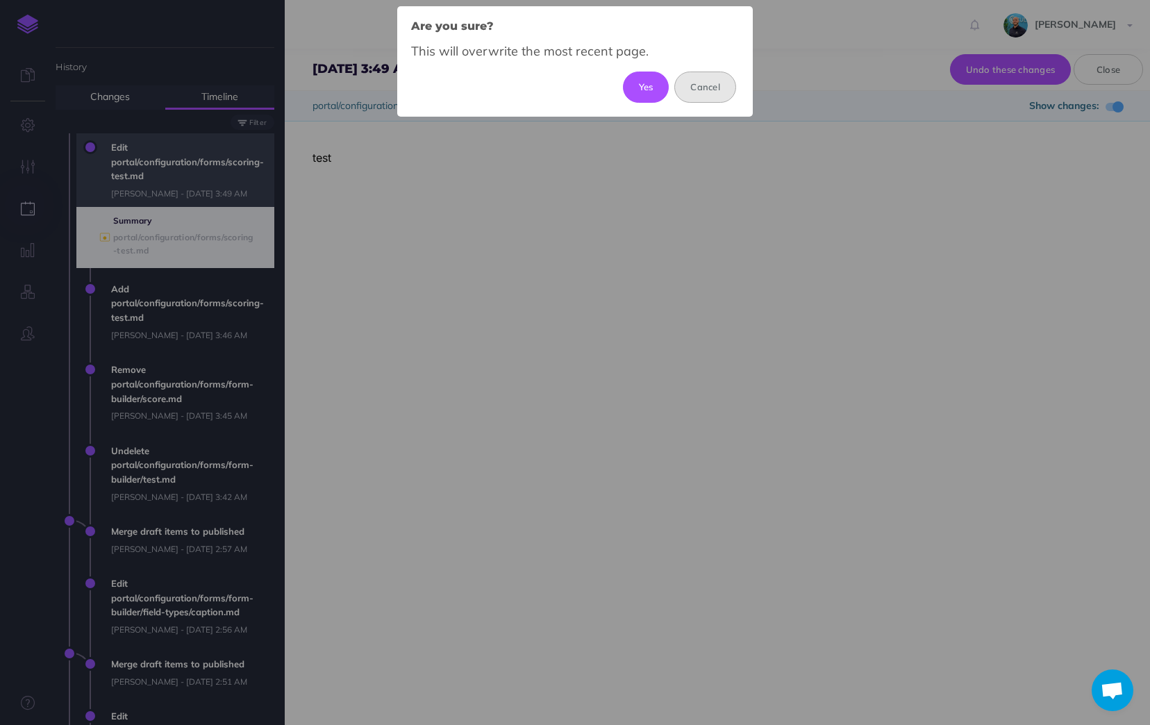
click at [714, 94] on button "Cancel" at bounding box center [705, 87] width 62 height 31
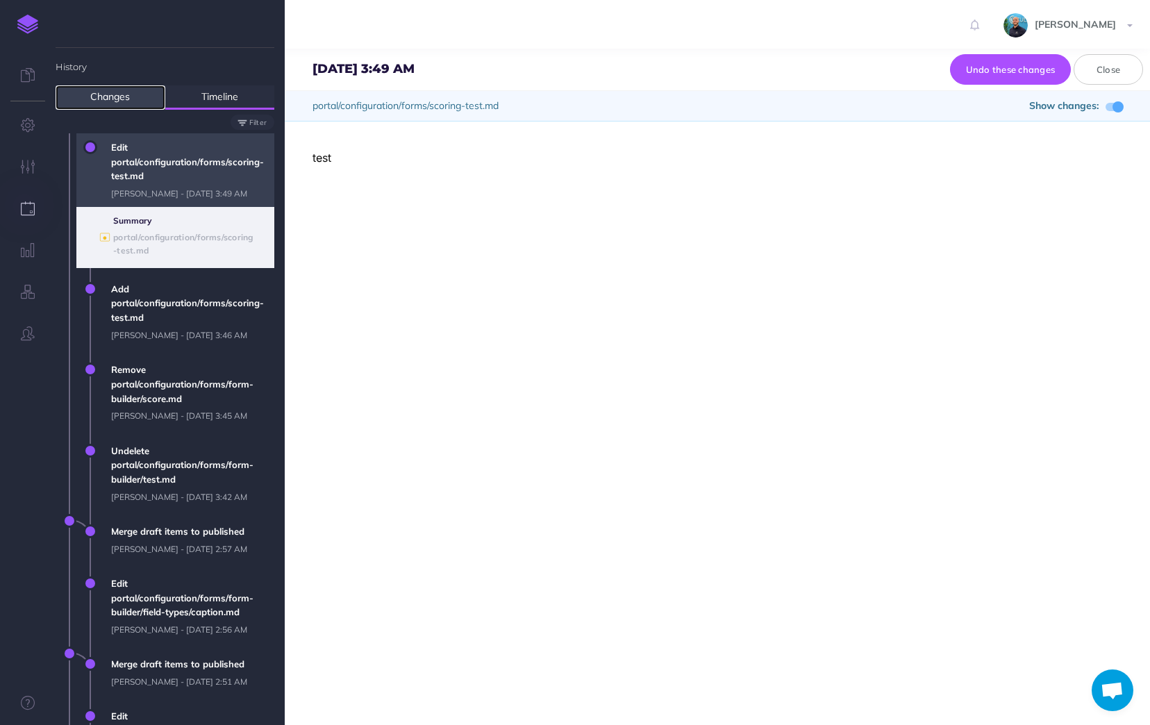
click at [126, 91] on link "Changes" at bounding box center [111, 97] width 110 height 24
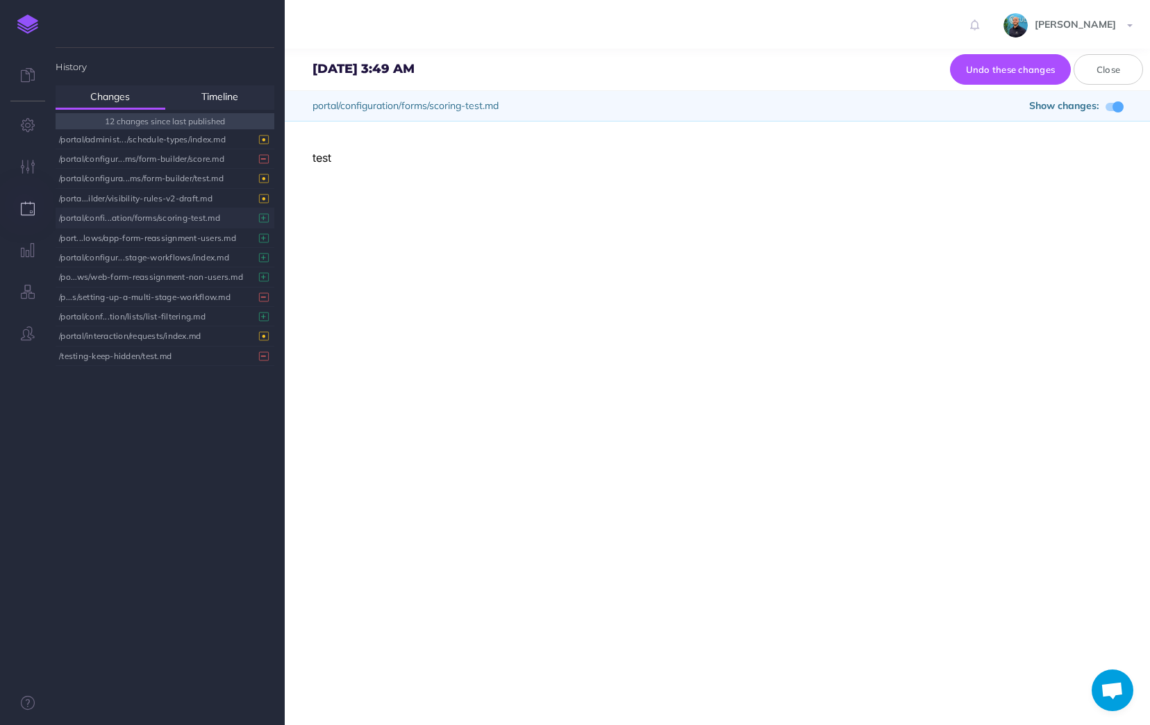
click at [199, 217] on div "/portal/confi...ation/forms/scoring-test.md" at bounding box center [161, 217] width 205 height 19
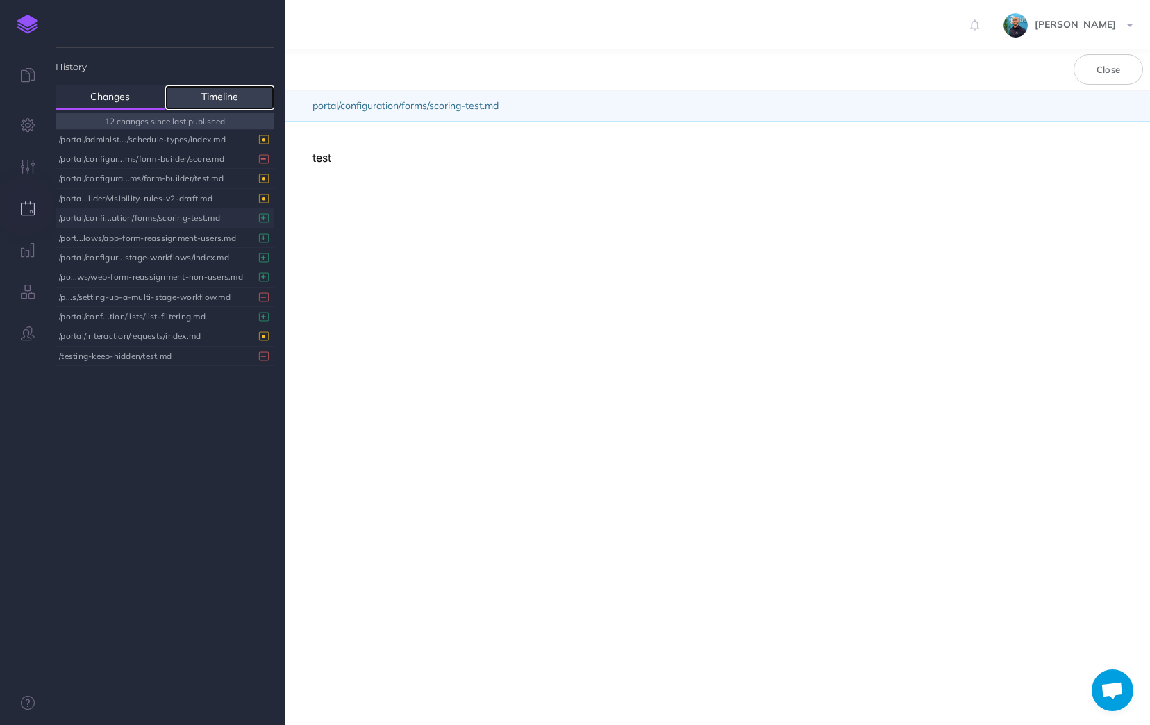
click at [201, 92] on link "Timeline" at bounding box center [220, 97] width 110 height 24
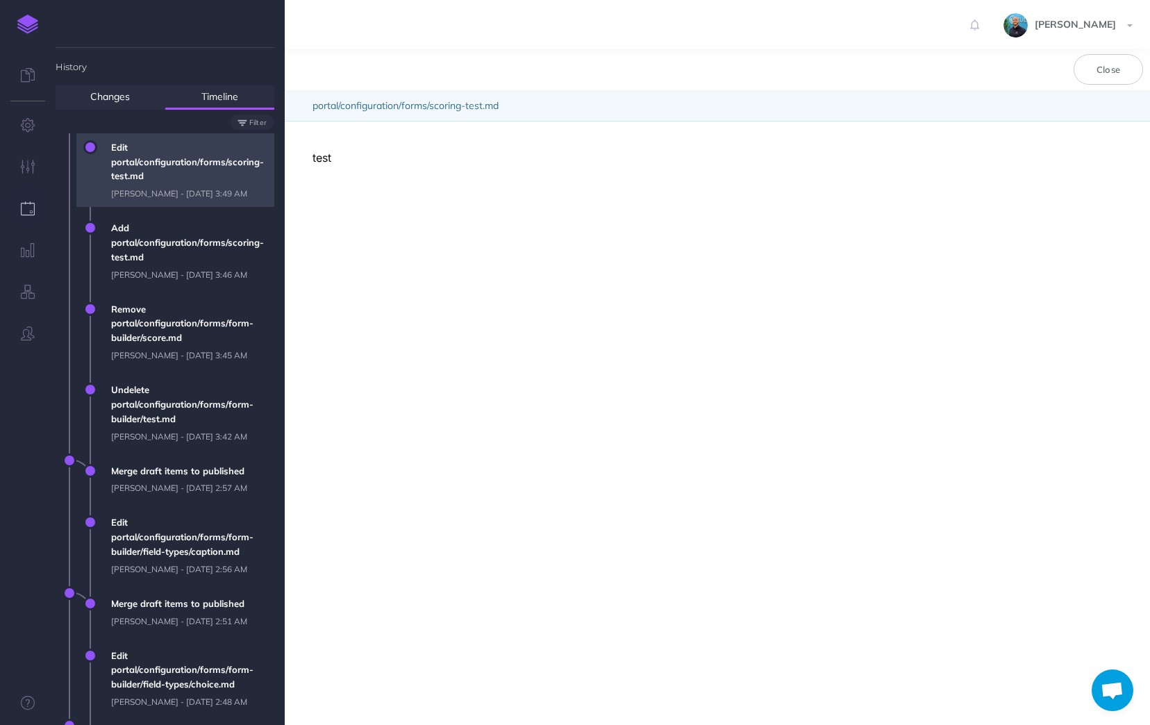
click at [138, 167] on span "Edit portal/configuration/forms/scoring-test.md Jacob Topp - Wed, Sep 10, 2025 …" at bounding box center [189, 170] width 170 height 74
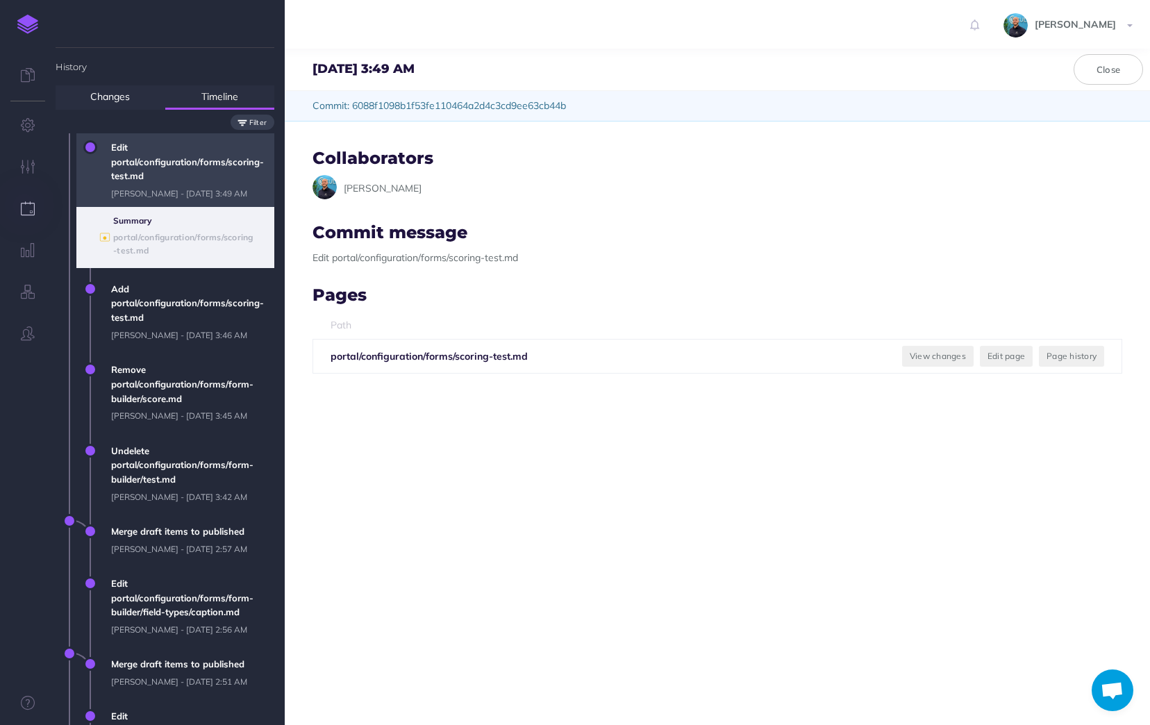
click at [258, 122] on small "Filter" at bounding box center [258, 122] width 18 height 9
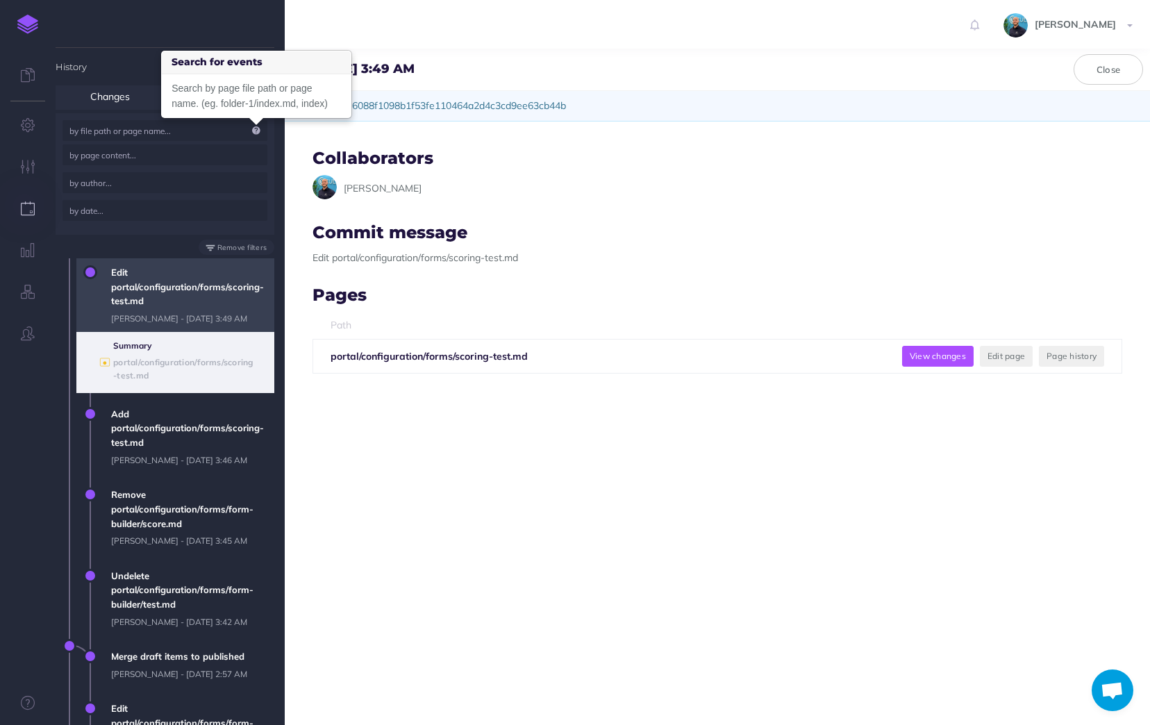
click at [927, 356] on button "View changes" at bounding box center [938, 356] width 72 height 21
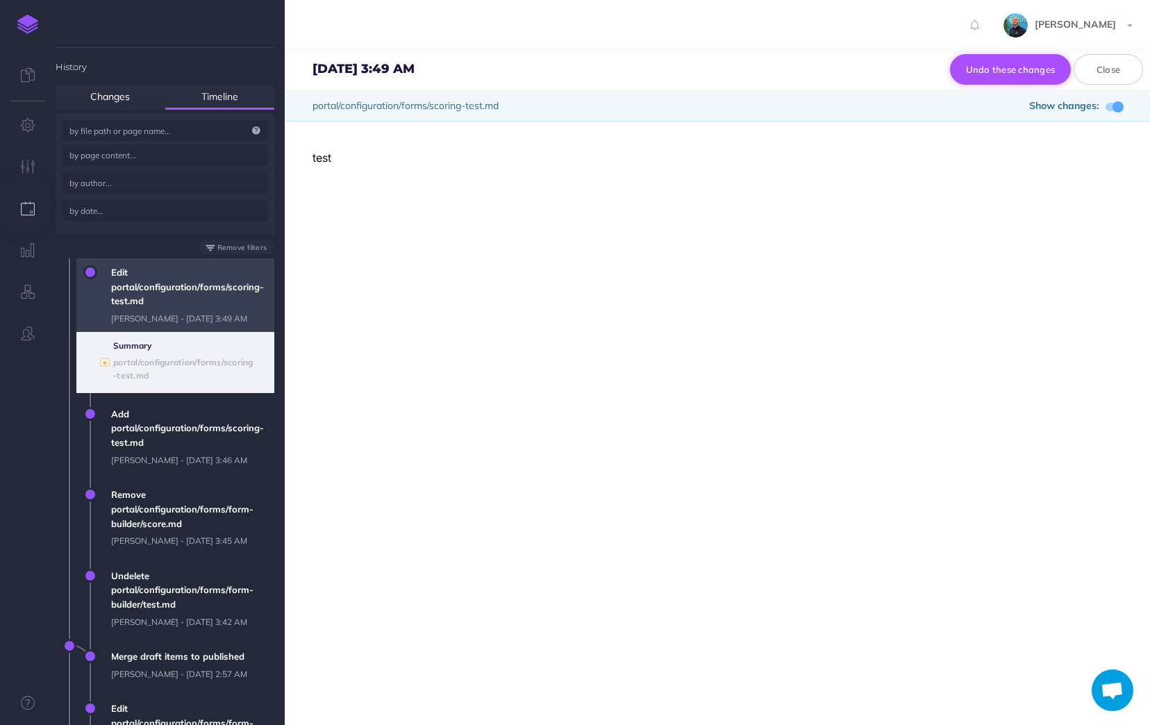
click at [991, 67] on button "Undo these changes" at bounding box center [1011, 69] width 122 height 31
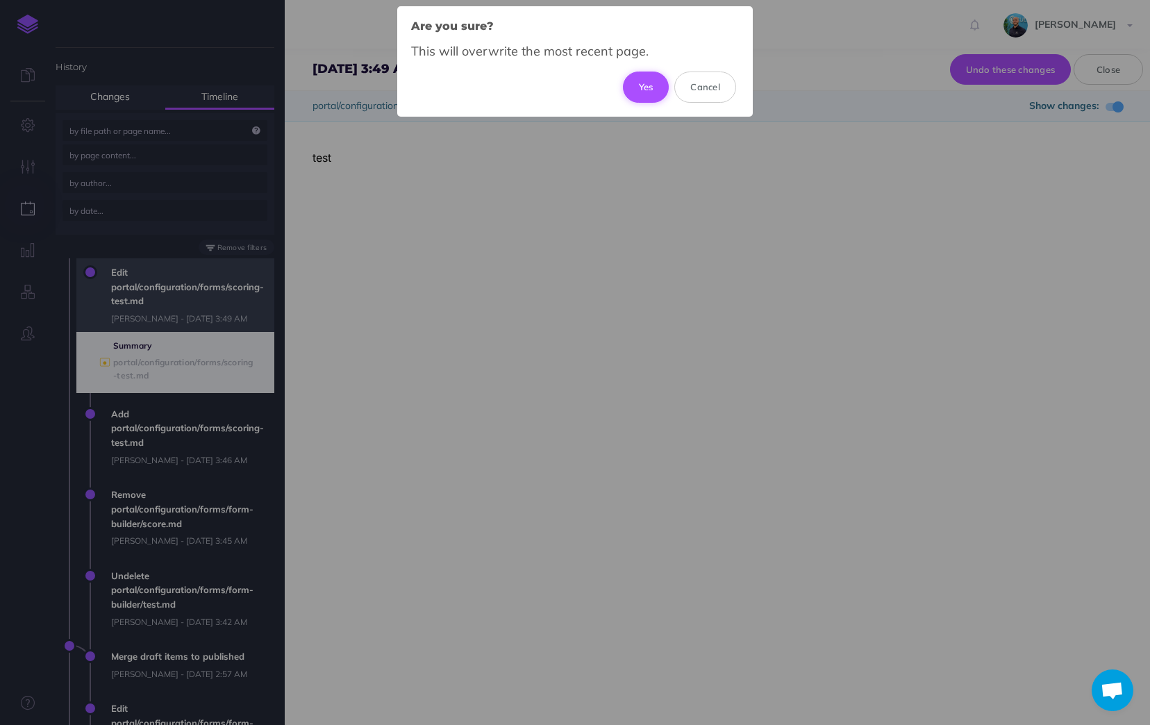
click at [640, 81] on button "Yes" at bounding box center [646, 87] width 47 height 31
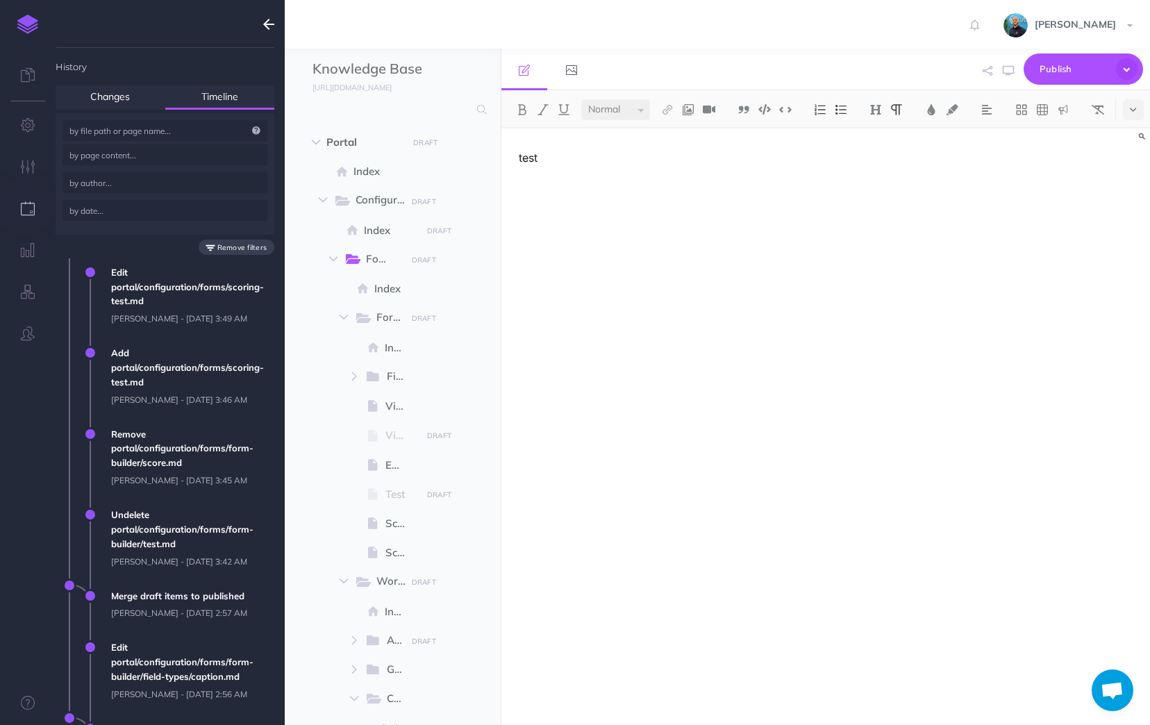
click at [235, 245] on small "Remove filters" at bounding box center [242, 247] width 50 height 9
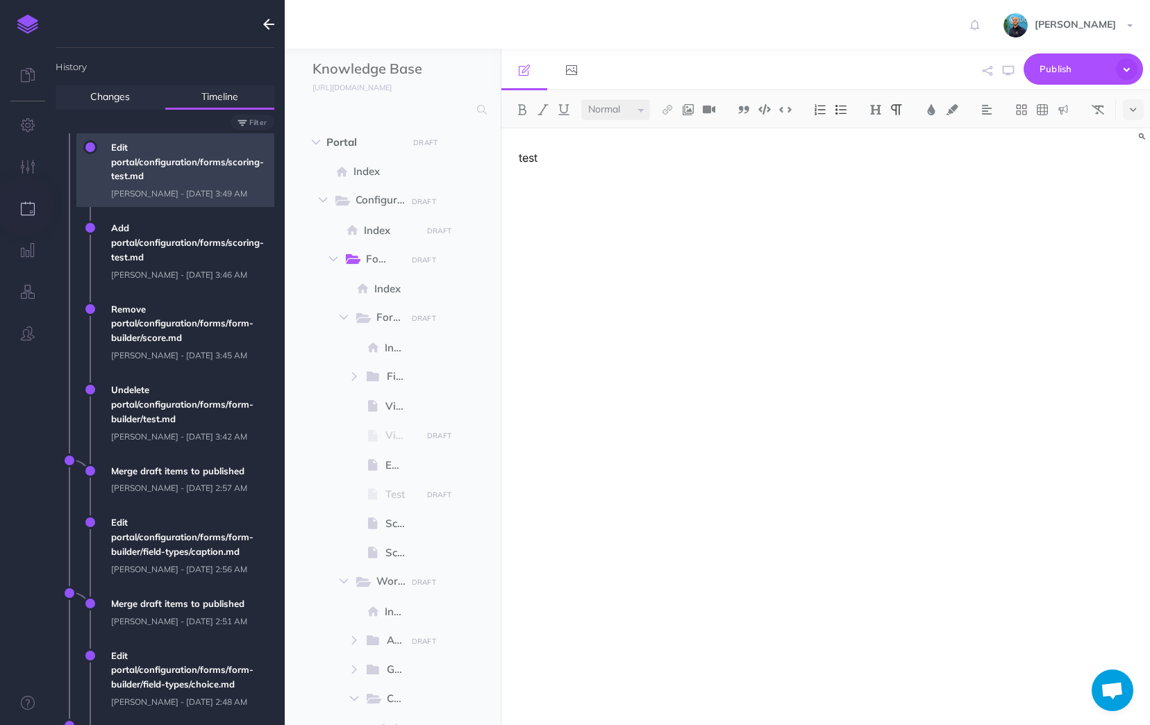
click at [193, 173] on span "Edit portal/configuration/forms/scoring-test.md Jacob Topp - Wed, Sep 10, 2025 …" at bounding box center [189, 170] width 170 height 74
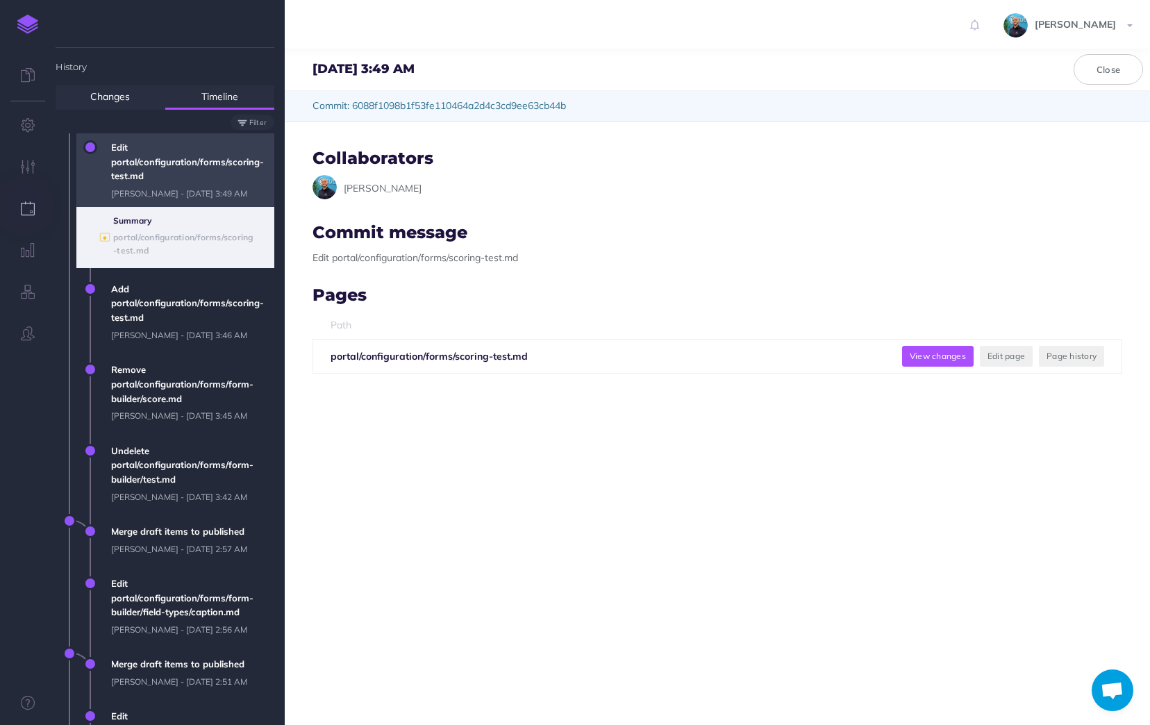
click at [934, 354] on button "View changes" at bounding box center [938, 356] width 72 height 21
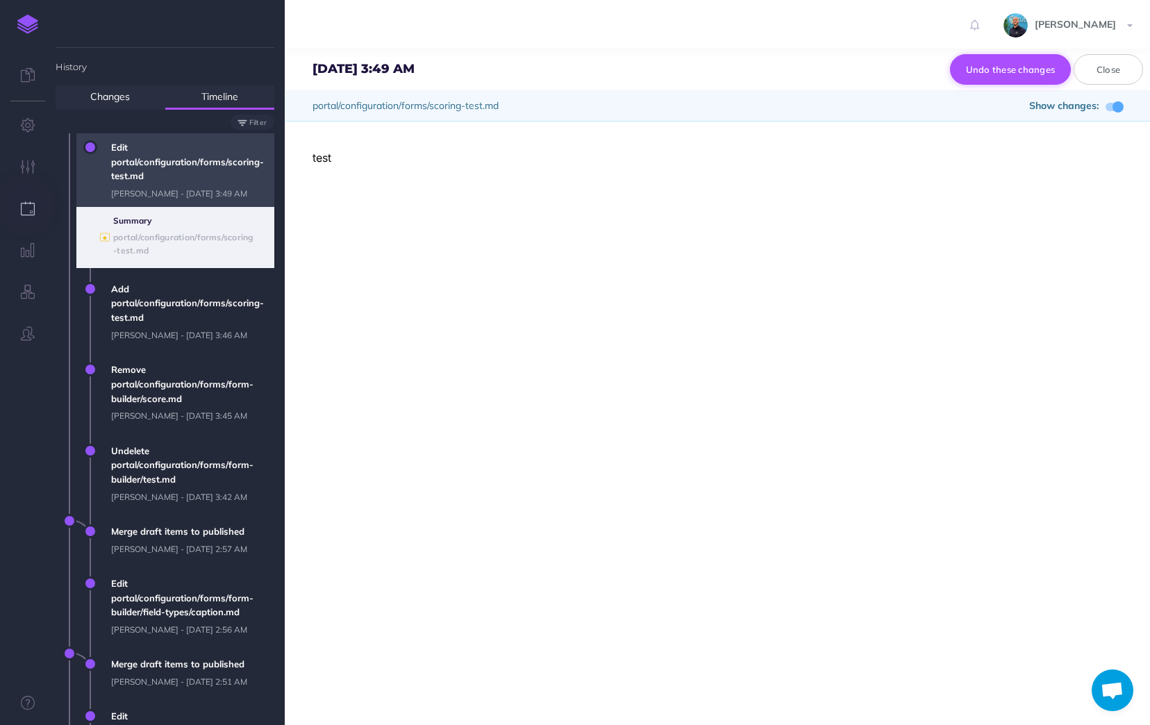
click at [1020, 73] on button "Undo these changes" at bounding box center [1011, 69] width 122 height 31
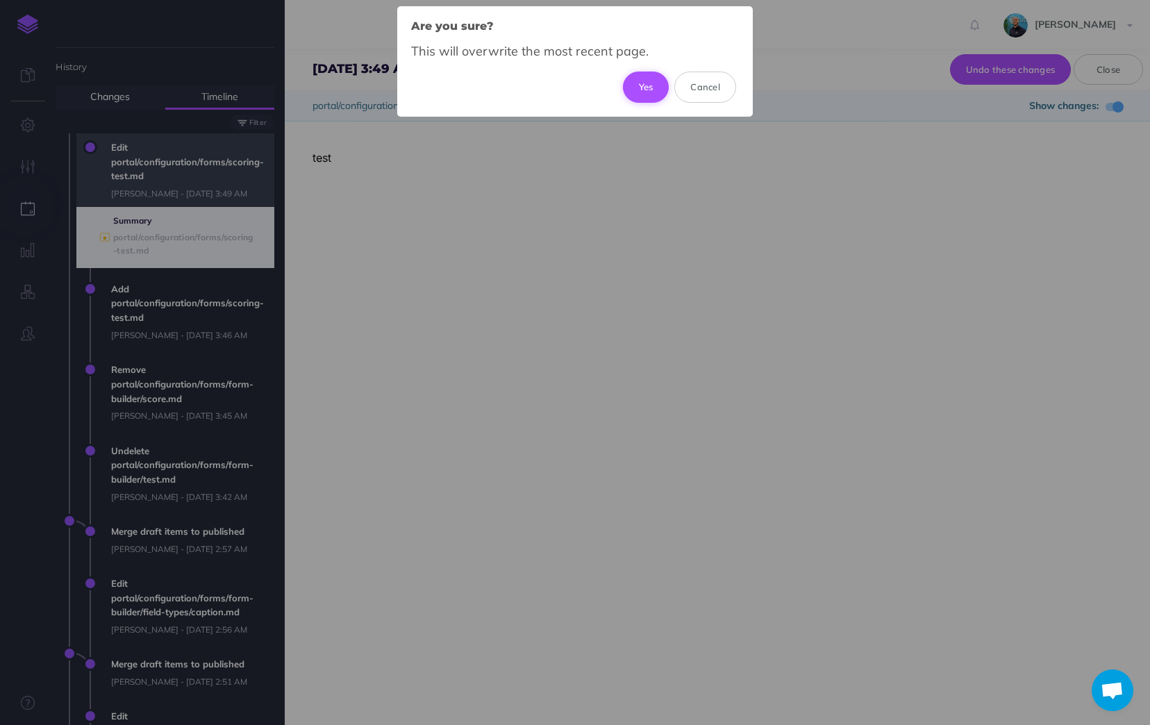
click at [645, 76] on button "Yes" at bounding box center [646, 87] width 47 height 31
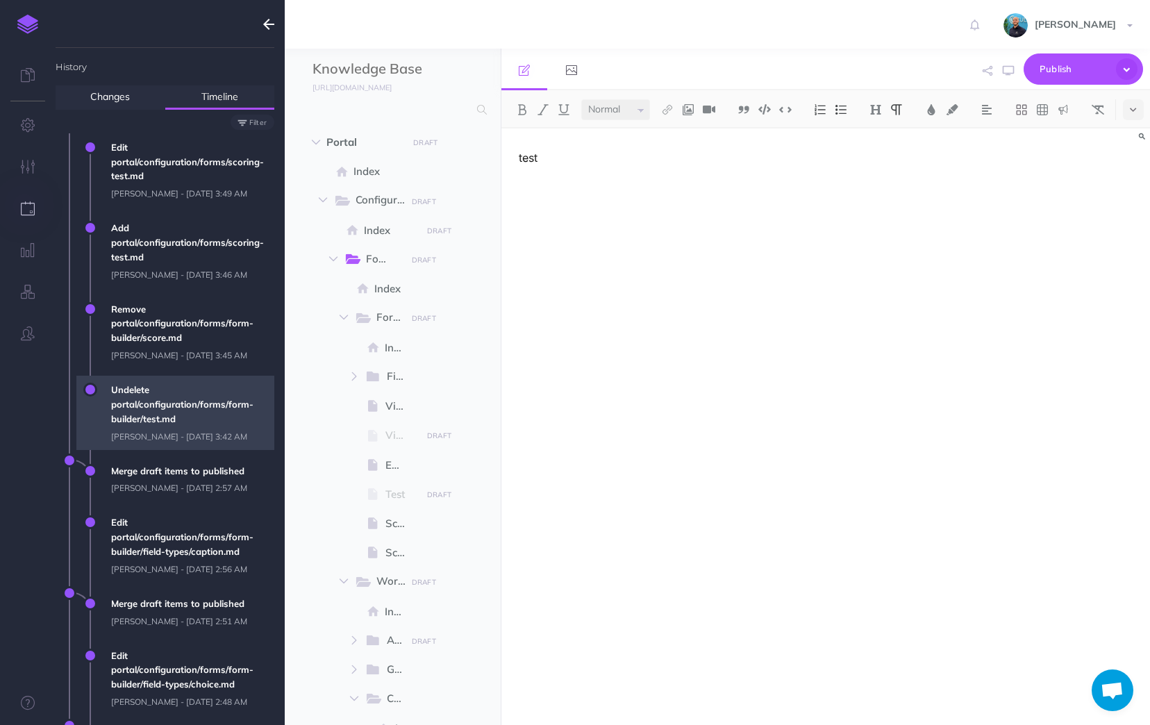
click at [219, 441] on span "Undelete portal/configuration/forms/form-builder/test.md Jacob Topp - Wed, Sep …" at bounding box center [189, 413] width 170 height 74
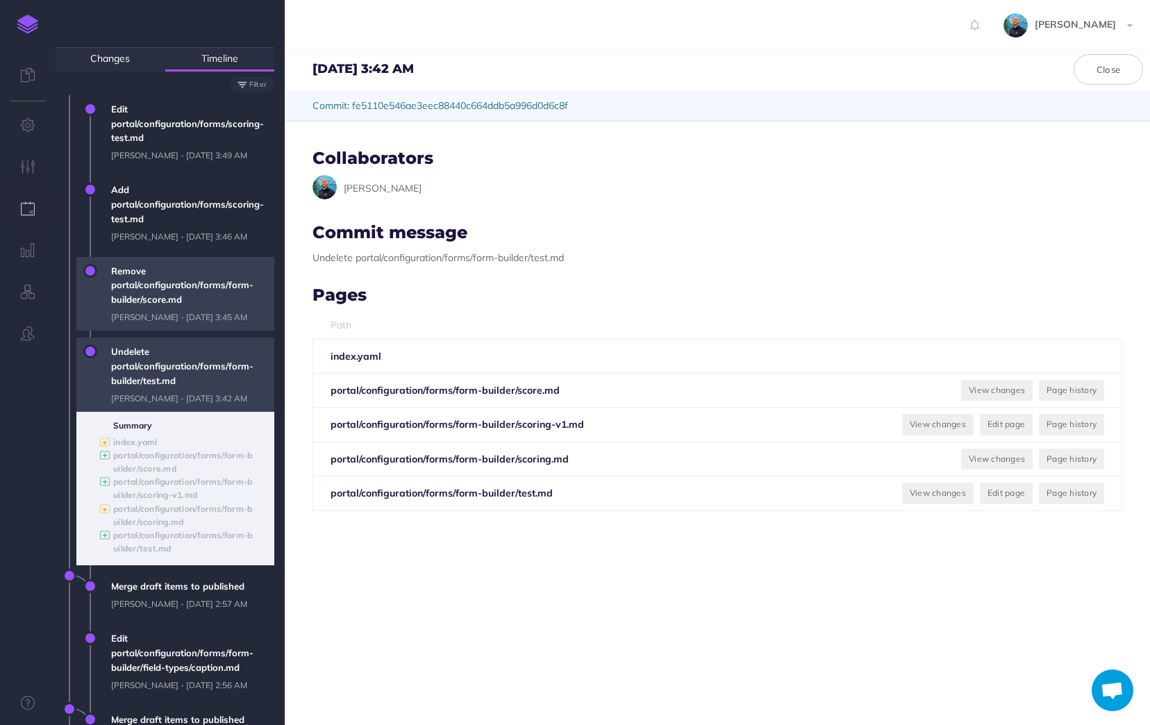
scroll to position [69, 0]
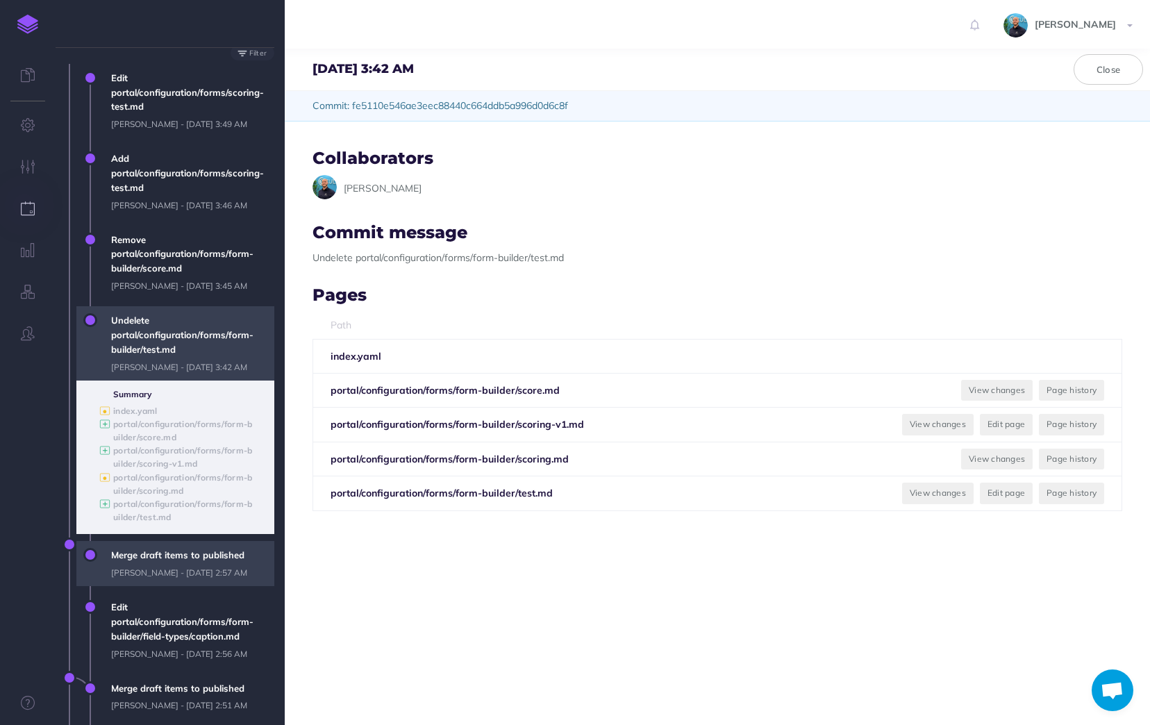
click at [159, 586] on span "Merge draft items to published Jacob Topp - Wed, Sep 10, 2025 2:57 AM" at bounding box center [189, 563] width 170 height 45
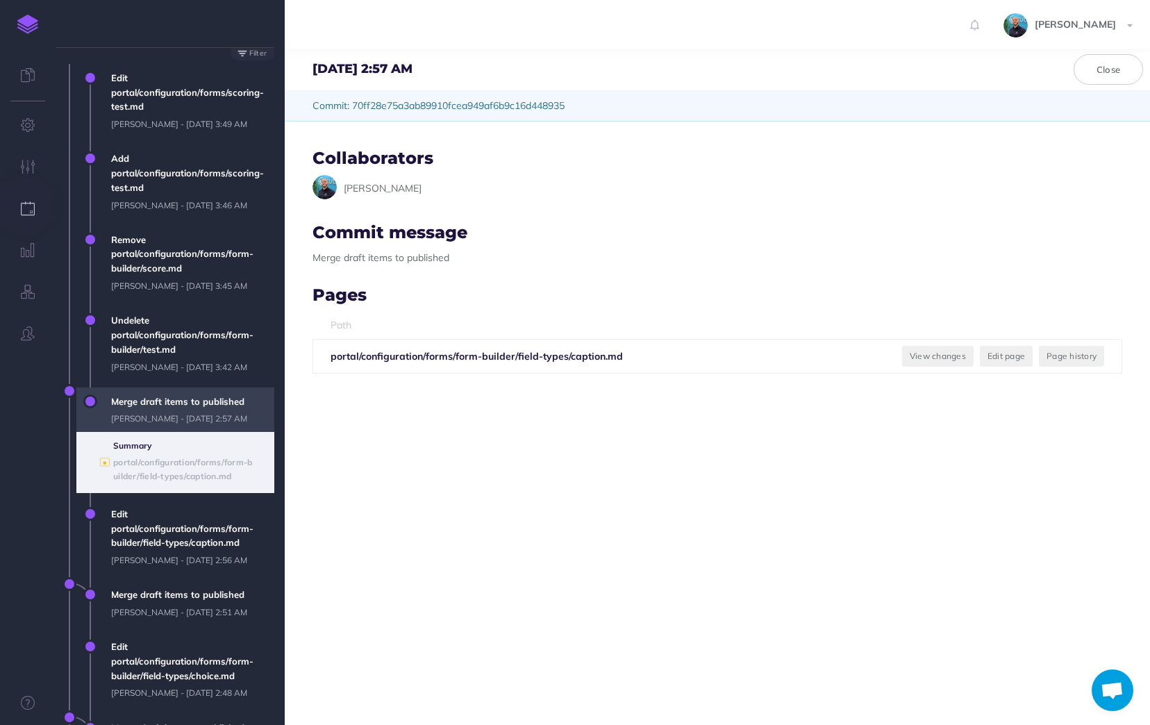
drag, startPoint x: 122, startPoint y: 462, endPoint x: 90, endPoint y: 461, distance: 32.0
click at [90, 461] on div "Merge draft items to published Jacob Topp - Wed, Sep 10, 2025 2:57 AM Summary ●…" at bounding box center [175, 441] width 198 height 106
click at [92, 408] on span at bounding box center [90, 402] width 14 height 14
click at [69, 445] on span "Merge draft items to published Jacob Topp - Wed, Sep 10, 2025 2:57 AM Summary ●…" at bounding box center [165, 444] width 219 height 113
click at [117, 482] on div "● portal/configuration/forms/form-builder/field-types/caption.md" at bounding box center [186, 469] width 147 height 26
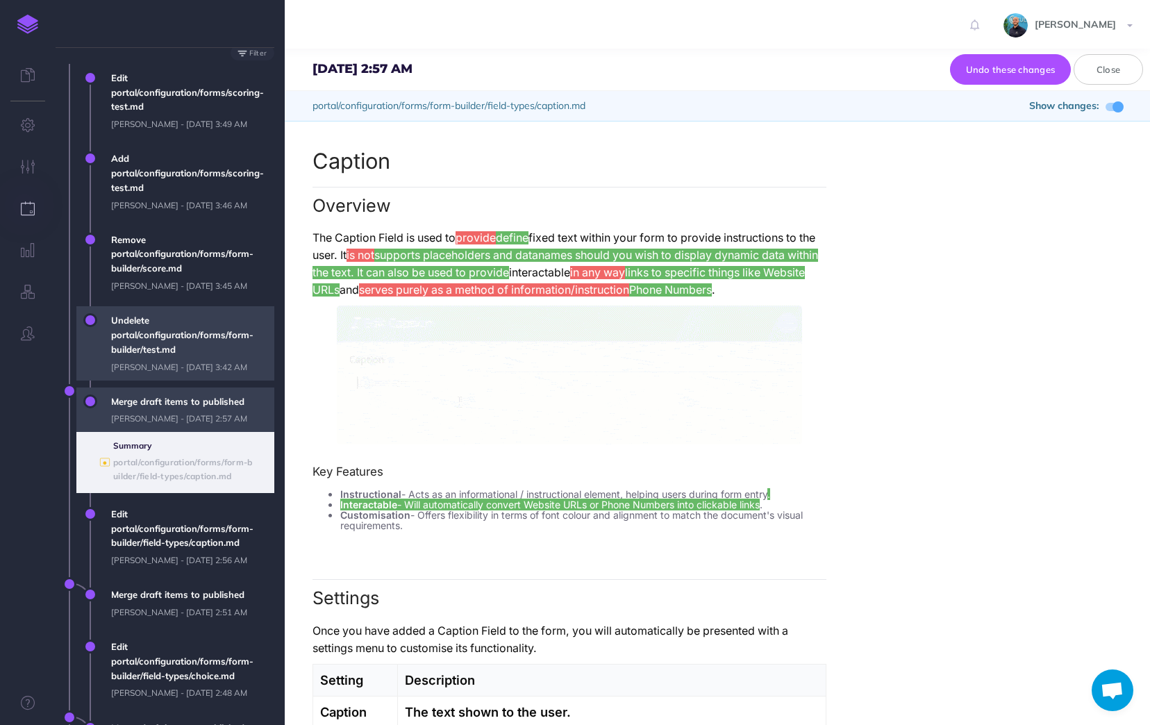
click at [156, 380] on span "Undelete portal/configuration/forms/form-builder/test.md Jacob Topp - Wed, Sep …" at bounding box center [189, 343] width 170 height 74
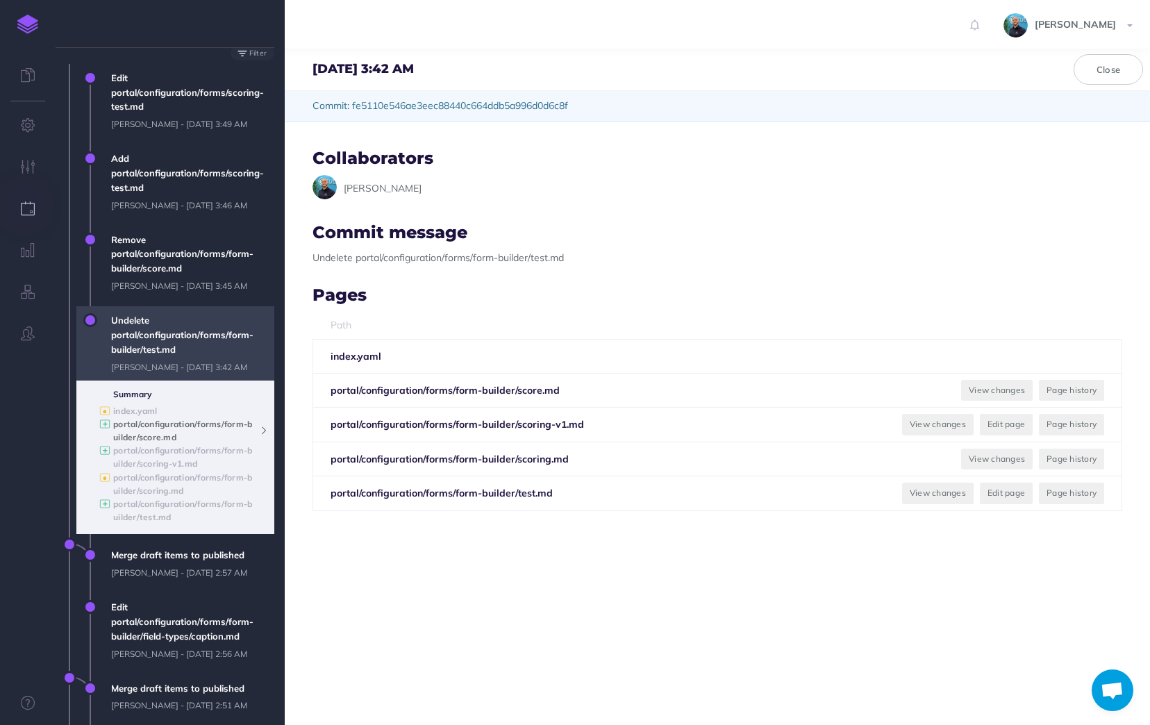
click at [151, 442] on b "portal/configuration/forms/form-builder/score.md" at bounding box center [182, 431] width 139 height 24
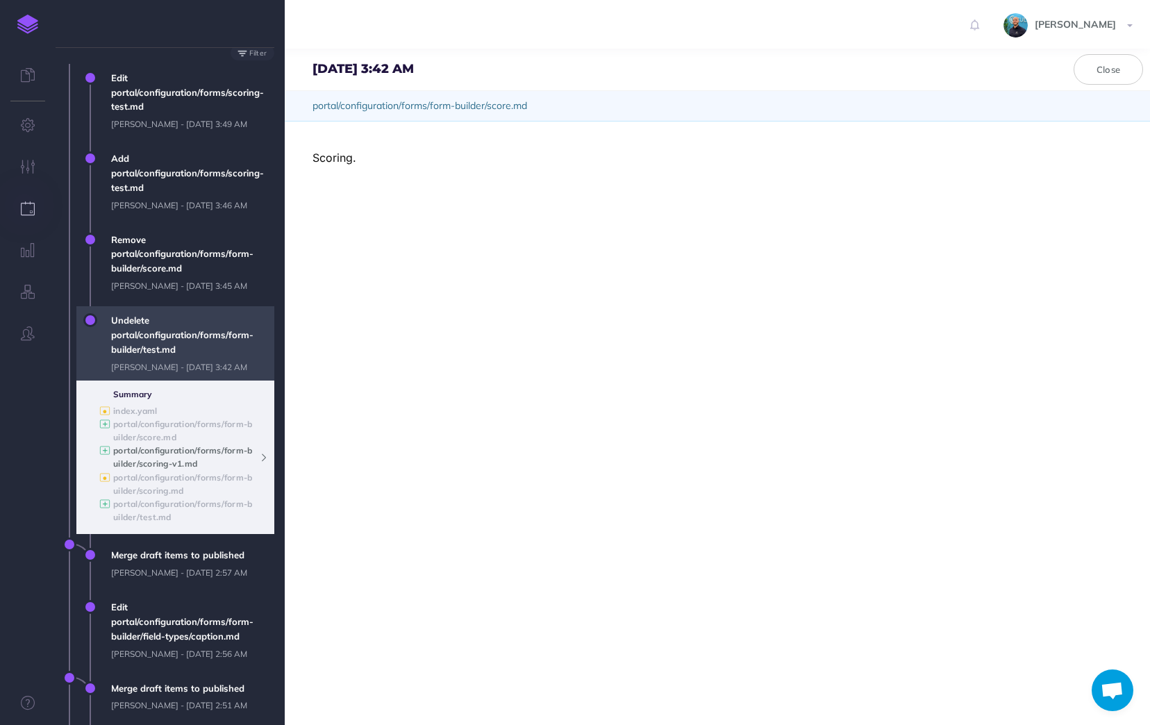
click at [155, 469] on b "portal/configuration/forms/form-builder/scoring-v1.md" at bounding box center [182, 457] width 139 height 24
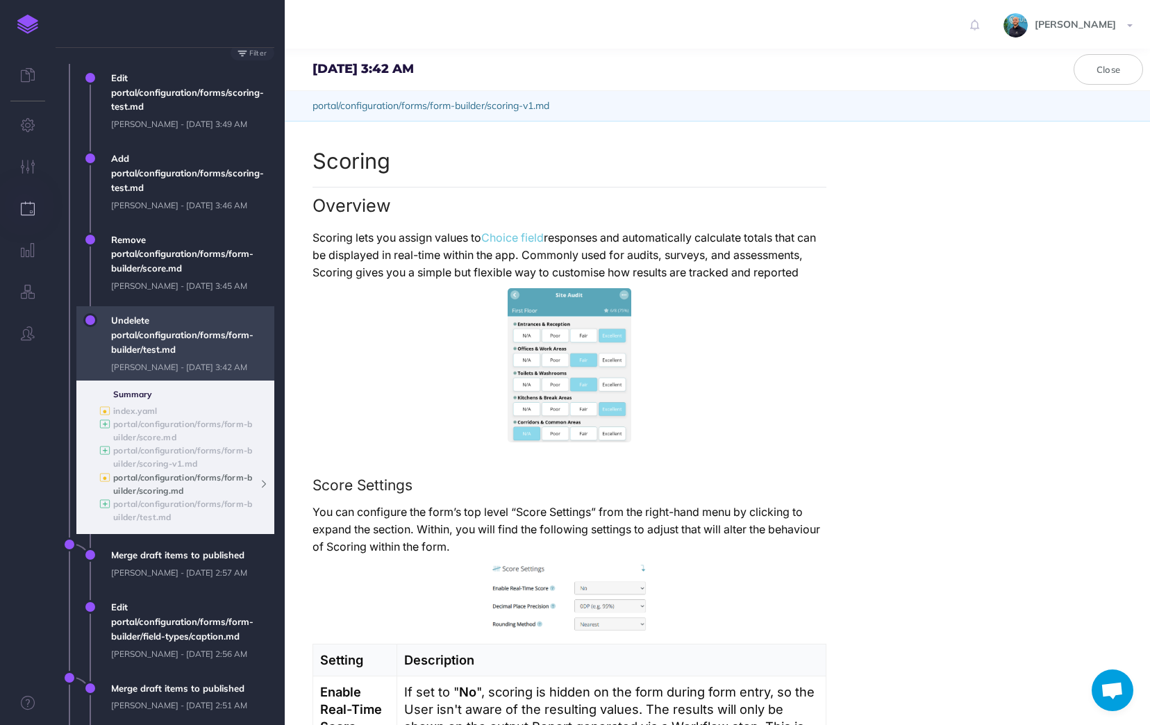
click at [153, 496] on b "portal/configuration/forms/form-builder/scoring.md" at bounding box center [182, 484] width 139 height 24
click at [470, 493] on h3 "Score Settings" at bounding box center [570, 485] width 514 height 16
click at [1118, 106] on span at bounding box center [1118, 106] width 11 height 11
click at [1041, 78] on button "Restore this page" at bounding box center [1017, 69] width 108 height 31
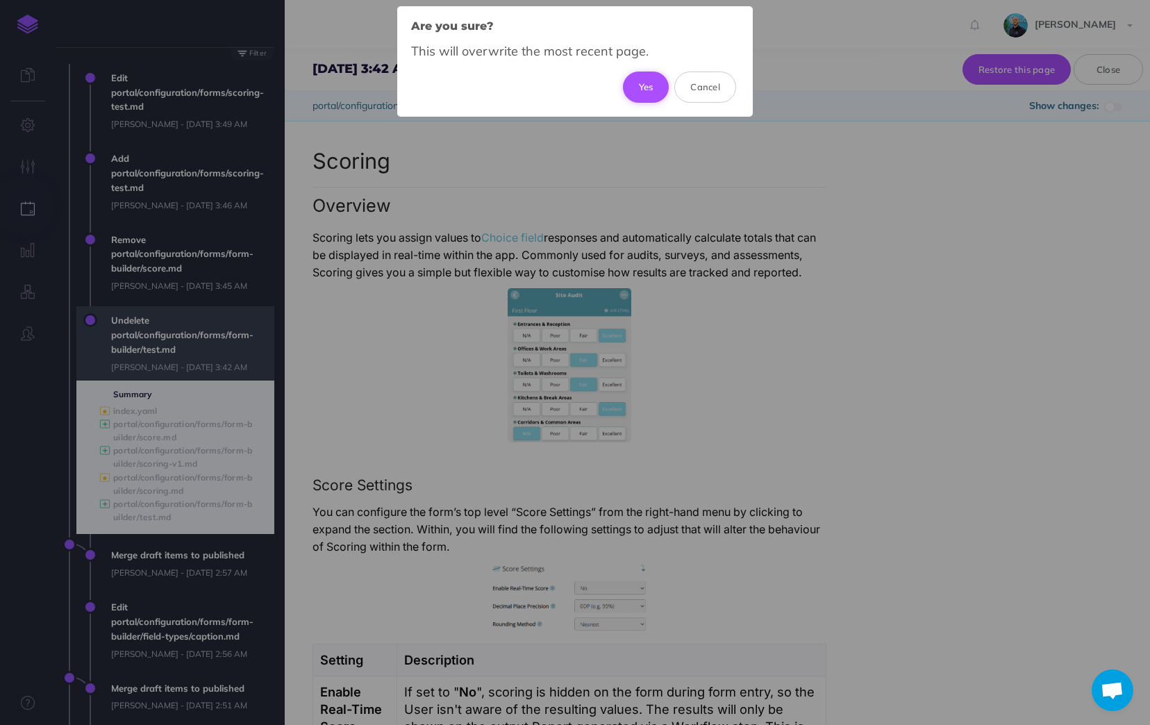
click at [649, 84] on button "Yes" at bounding box center [646, 87] width 47 height 31
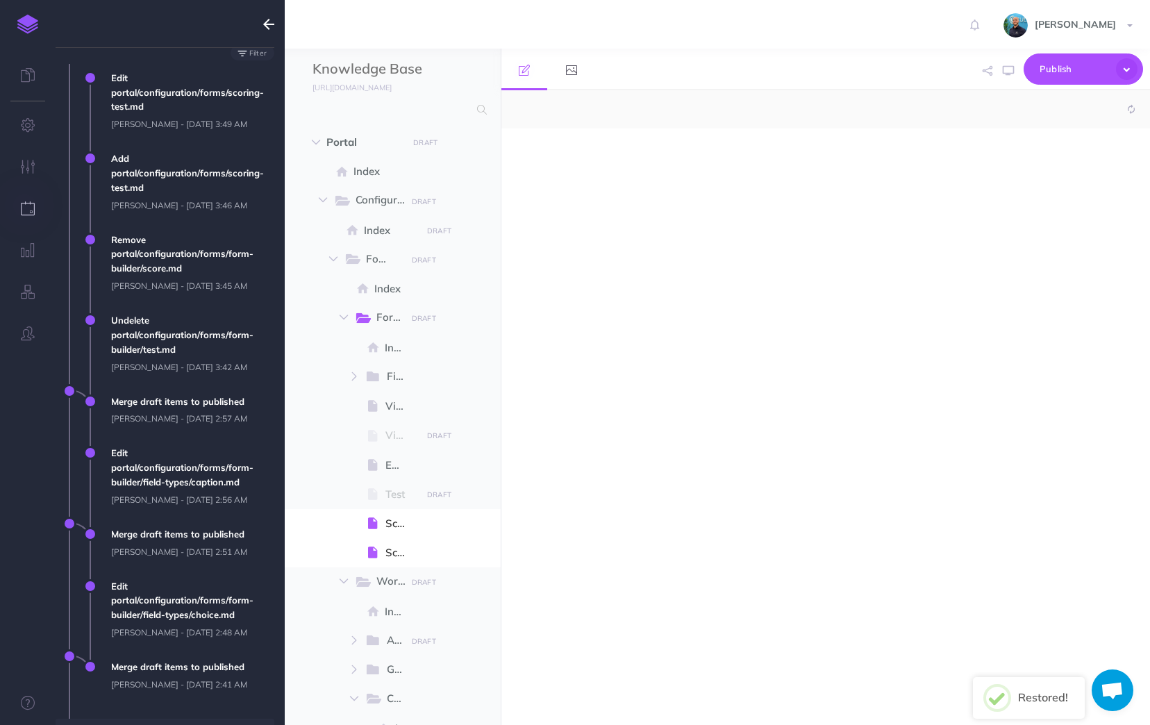
select select "null"
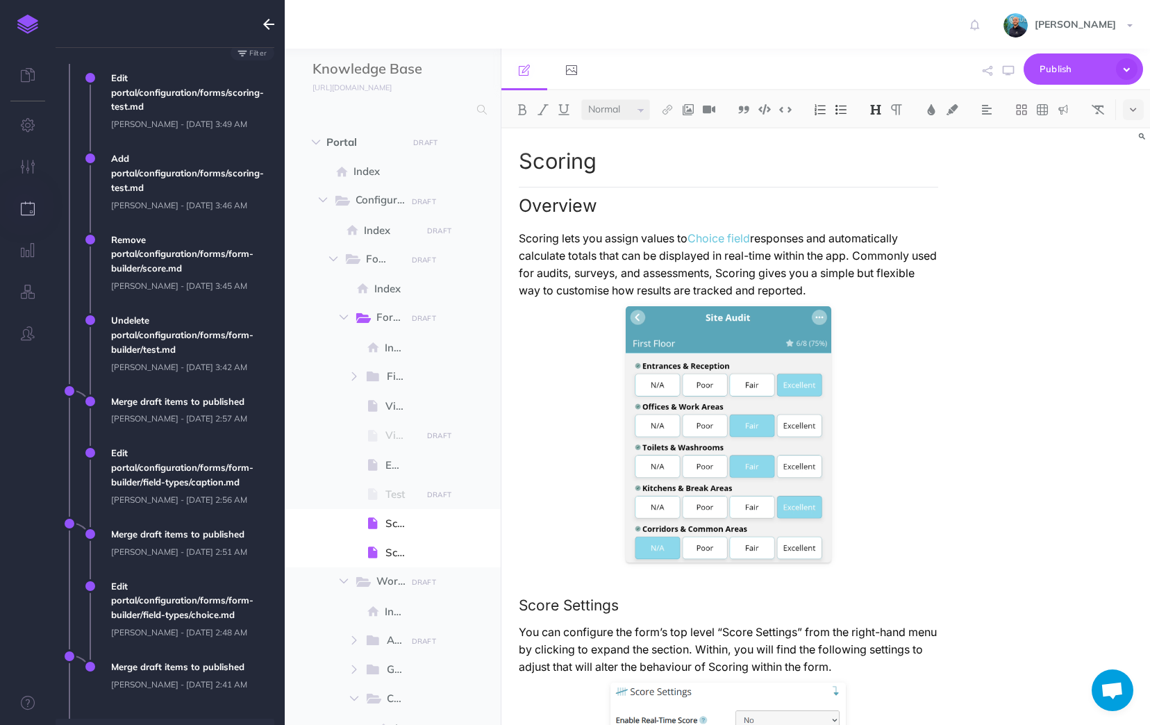
click at [272, 26] on icon "button" at bounding box center [268, 24] width 11 height 17
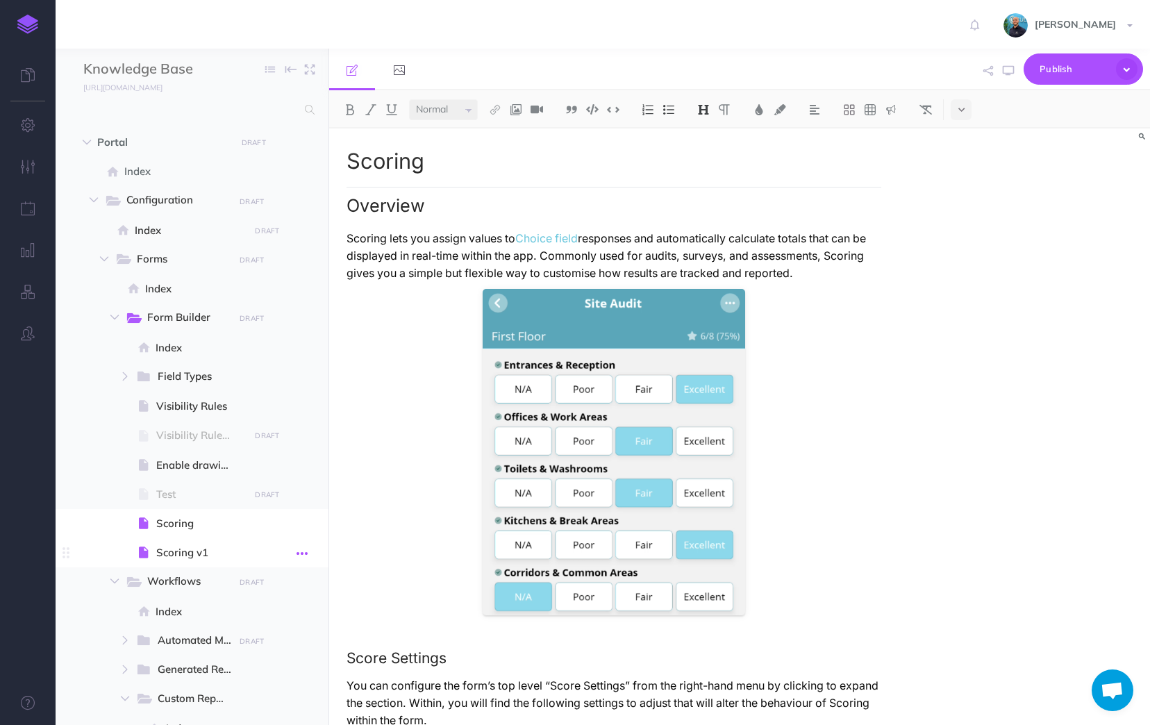
click at [301, 554] on icon "button" at bounding box center [302, 553] width 11 height 17
click at [271, 675] on link "Delete" at bounding box center [262, 669] width 104 height 23
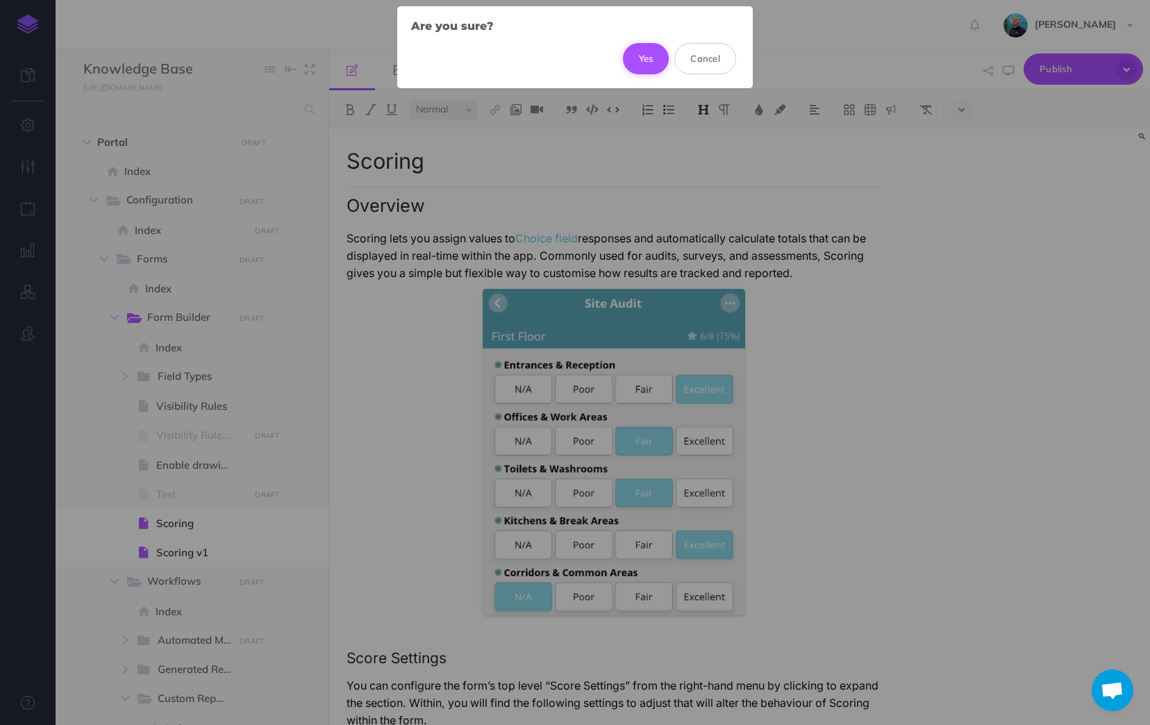
click at [640, 56] on button "Yes" at bounding box center [646, 58] width 47 height 31
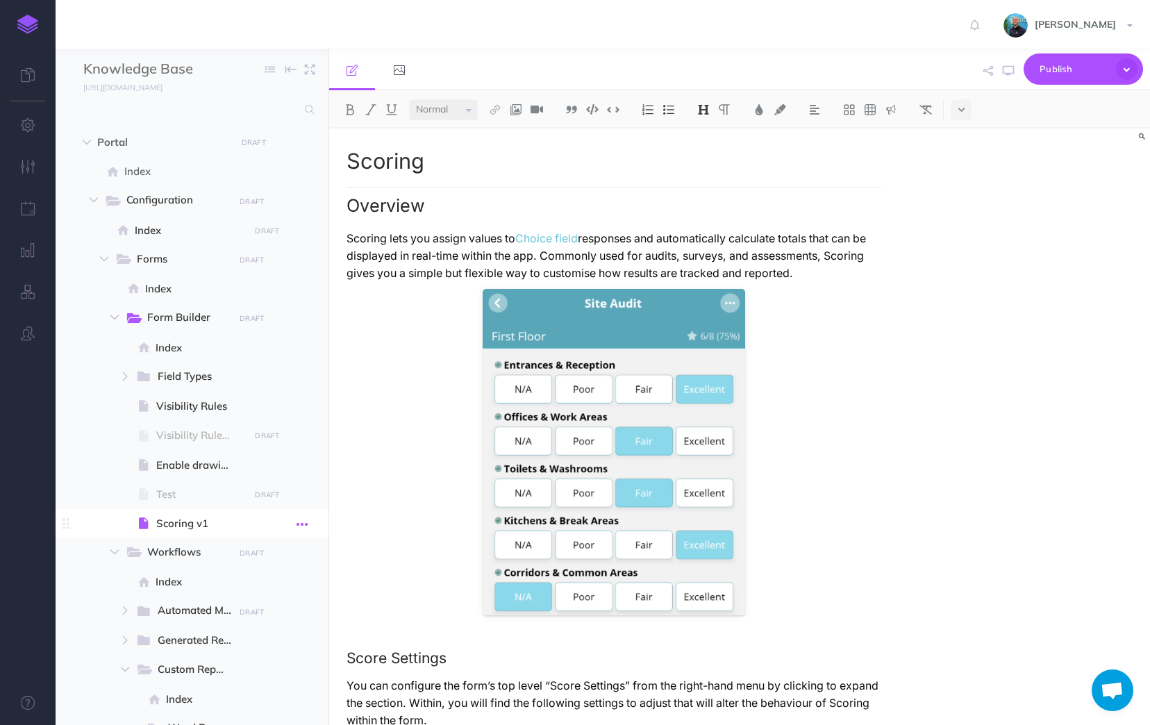
click at [294, 524] on button "button" at bounding box center [302, 524] width 25 height 18
click at [281, 619] on link "Settings" at bounding box center [262, 617] width 104 height 23
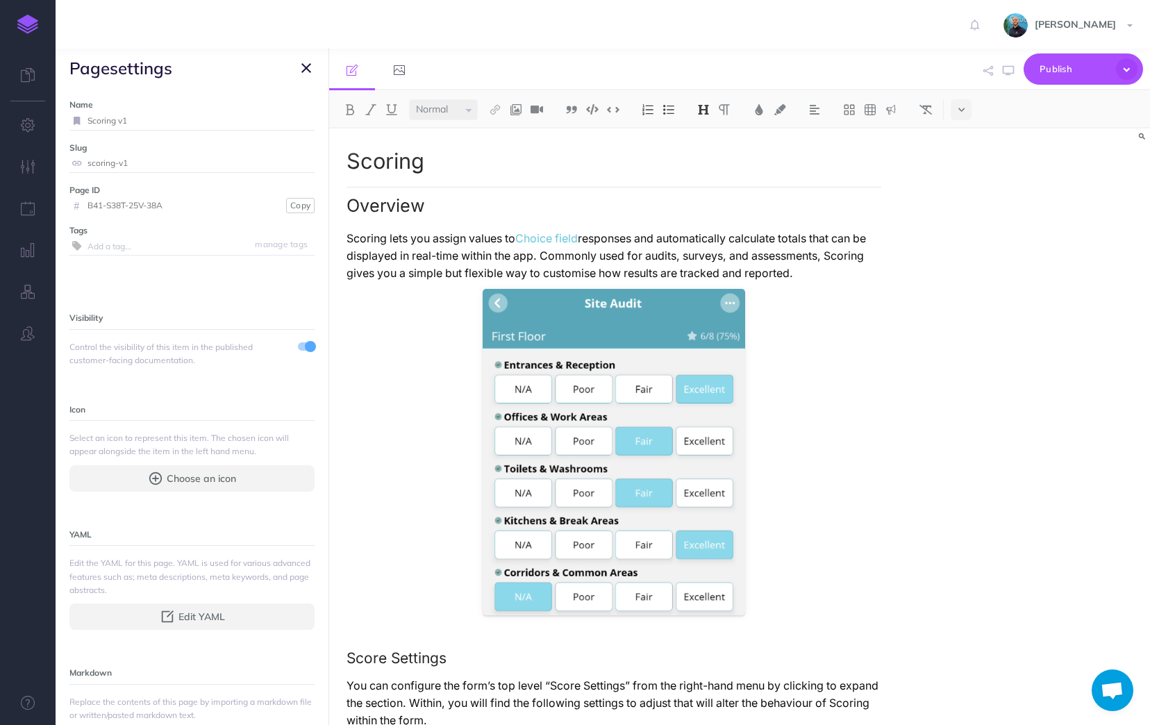
click at [156, 163] on input "scoring-v1" at bounding box center [201, 163] width 227 height 18
click at [156, 119] on input "Scoring v1" at bounding box center [201, 121] width 227 height 18
type input "Scoring"
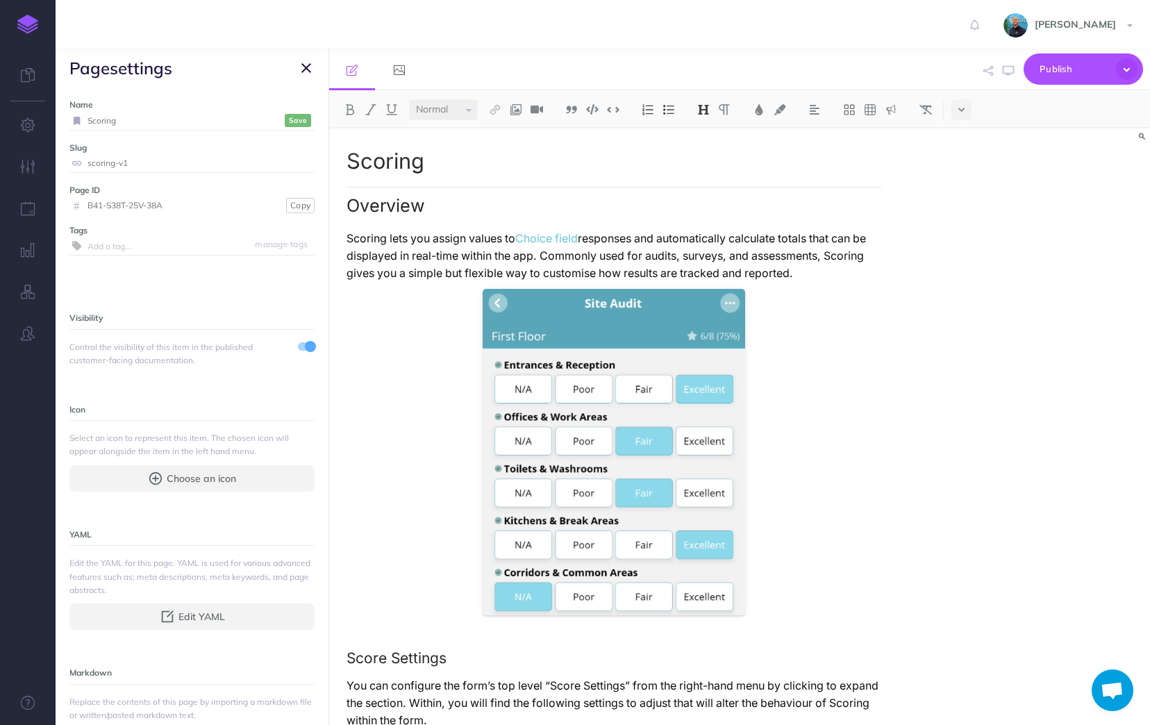
click at [289, 119] on small "Save" at bounding box center [298, 120] width 18 height 10
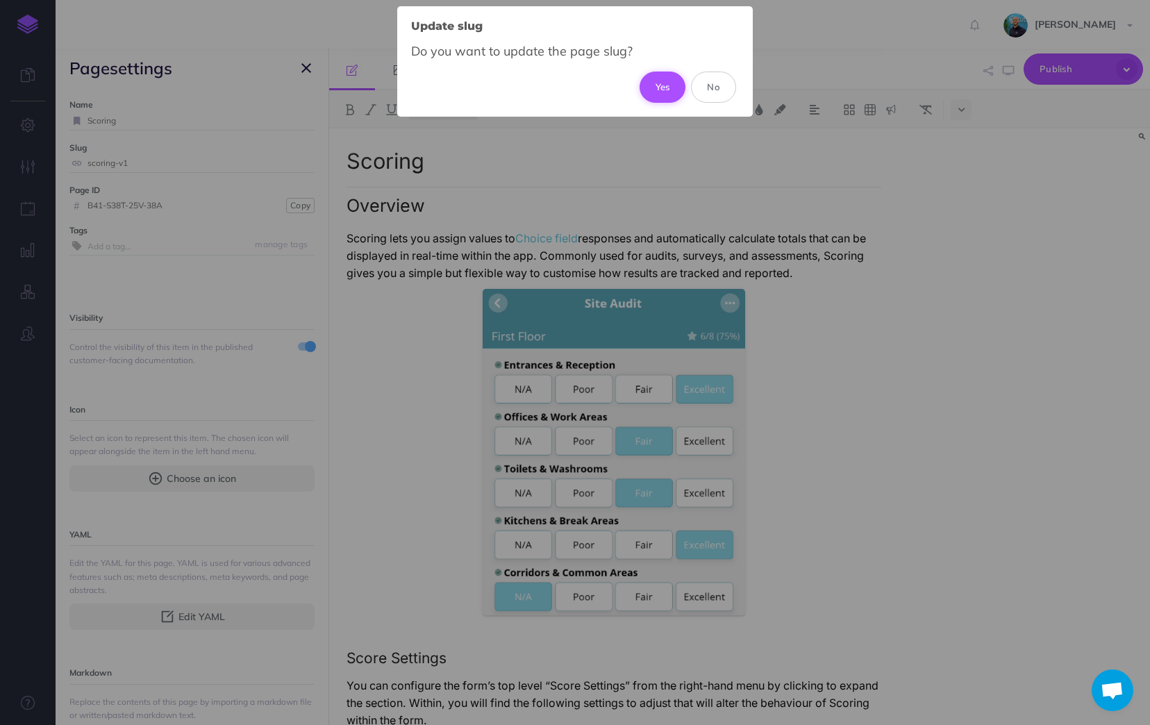
click at [663, 85] on button "Yes" at bounding box center [663, 87] width 47 height 31
type input "scoring"
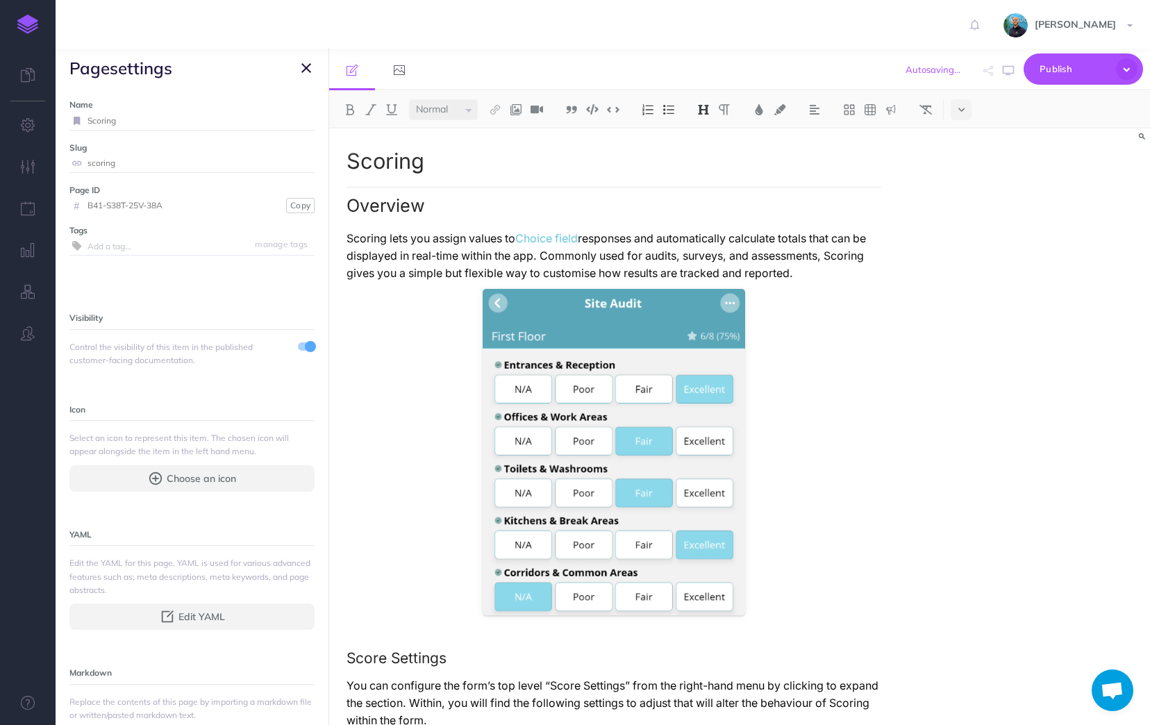
type input "Scoring v1"
type input "scoring-v1"
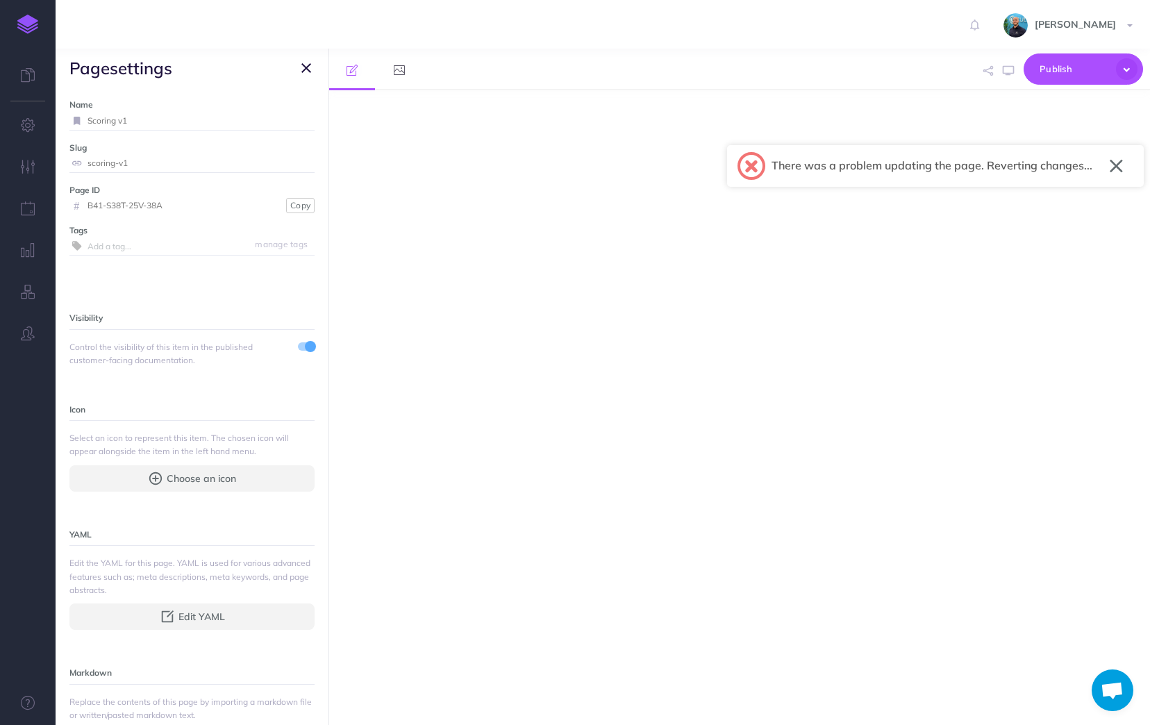
click at [1114, 169] on button "button" at bounding box center [1116, 166] width 13 height 22
click at [310, 75] on icon "button" at bounding box center [306, 68] width 10 height 17
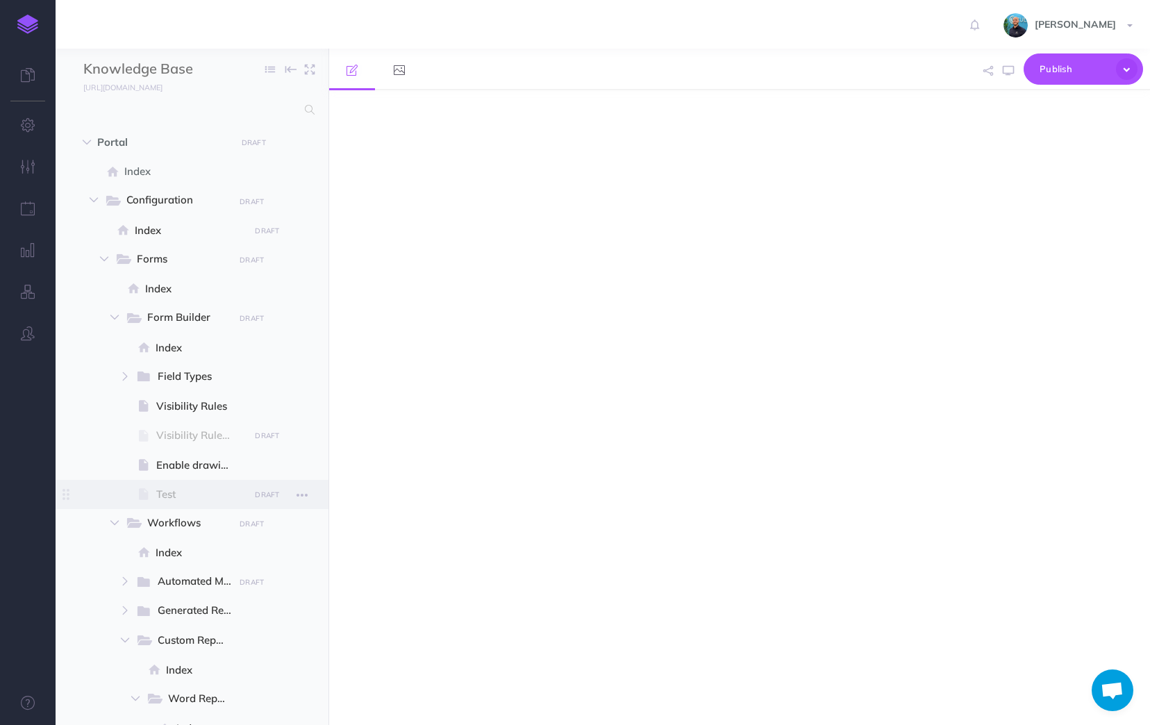
click at [218, 488] on span "Test" at bounding box center [200, 494] width 89 height 17
select select "null"
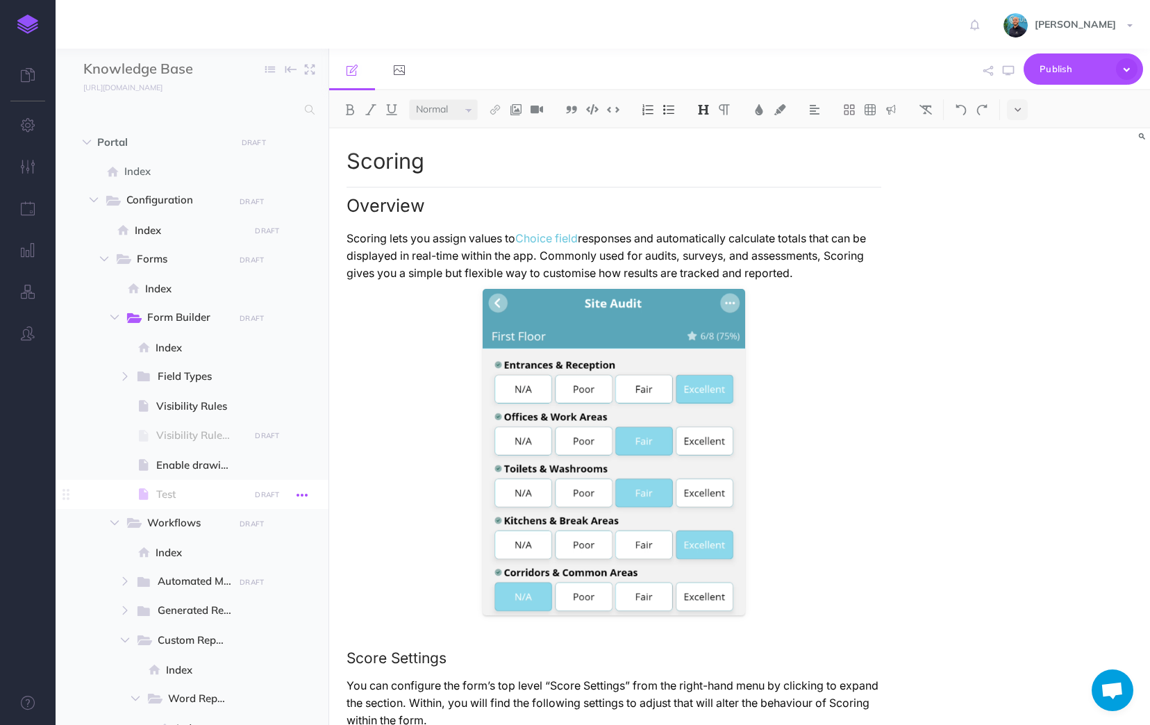
click at [307, 497] on icon "button" at bounding box center [302, 495] width 11 height 17
click at [282, 608] on link "Delete" at bounding box center [262, 610] width 104 height 23
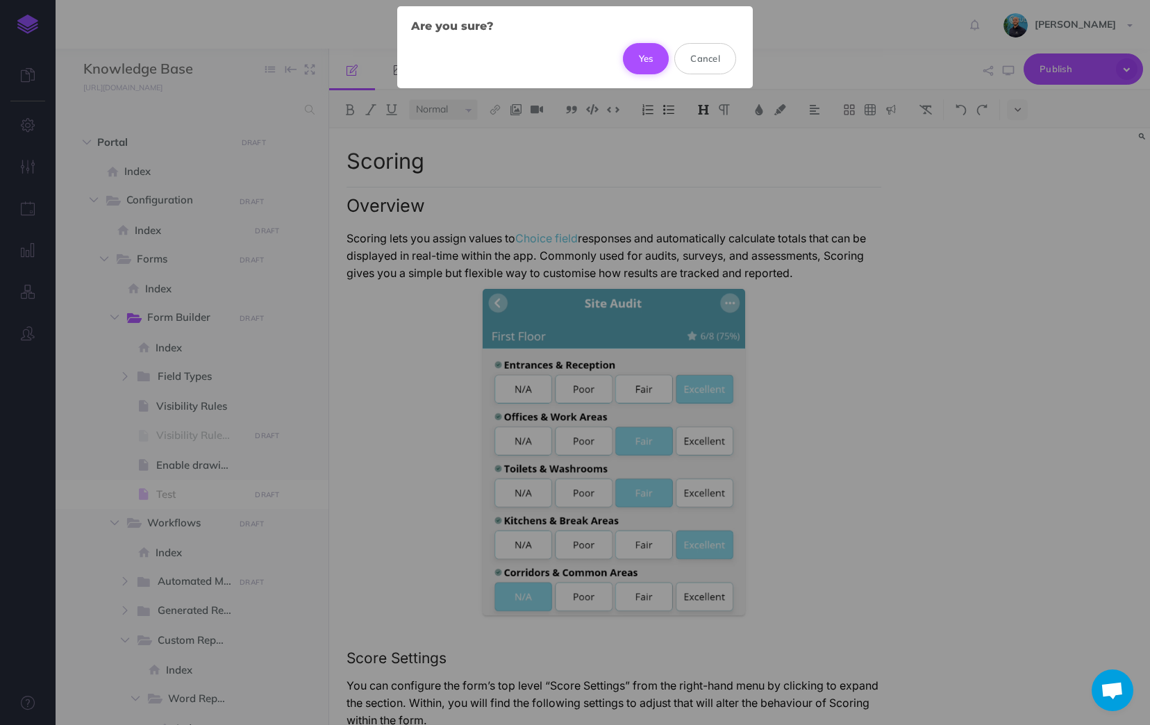
click at [647, 57] on button "Yes" at bounding box center [646, 58] width 47 height 31
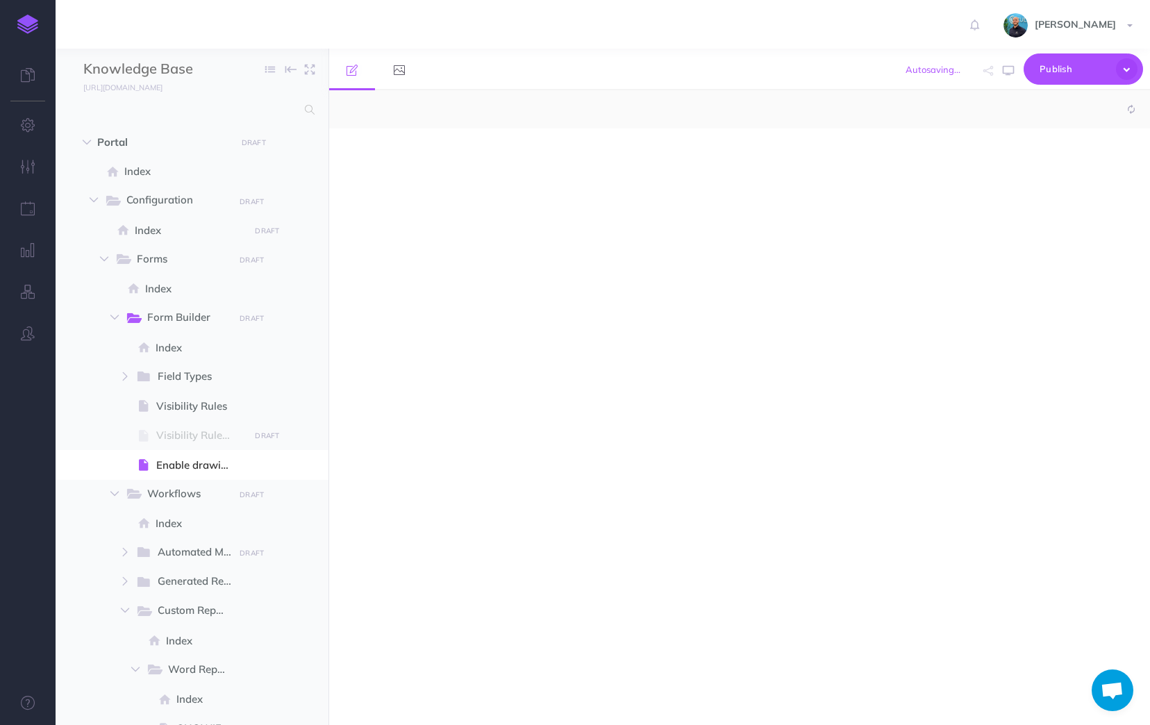
select select "null"
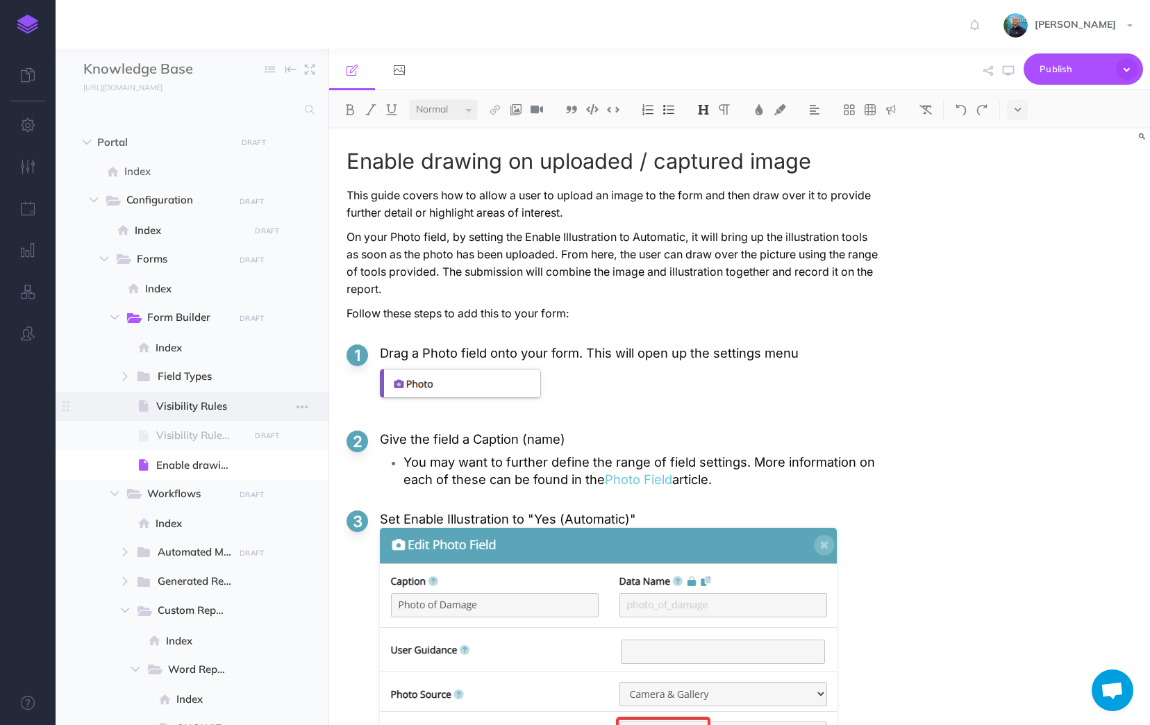
click at [194, 399] on span "Visibility Rules" at bounding box center [200, 406] width 89 height 17
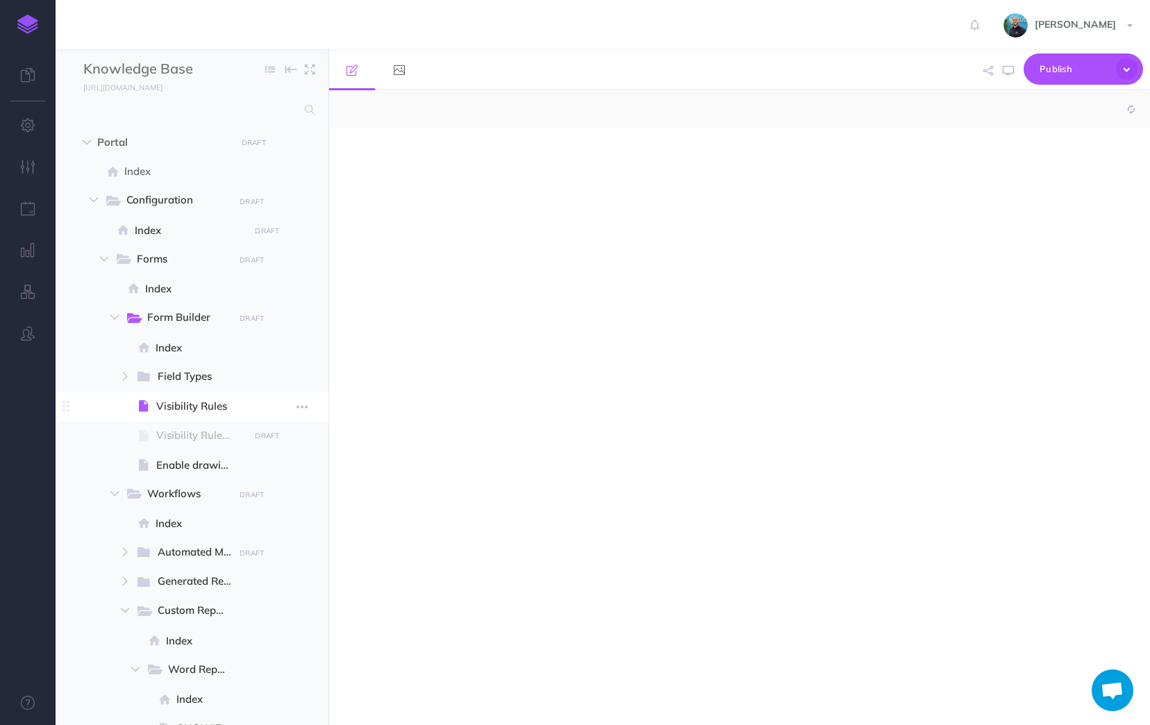
select select "null"
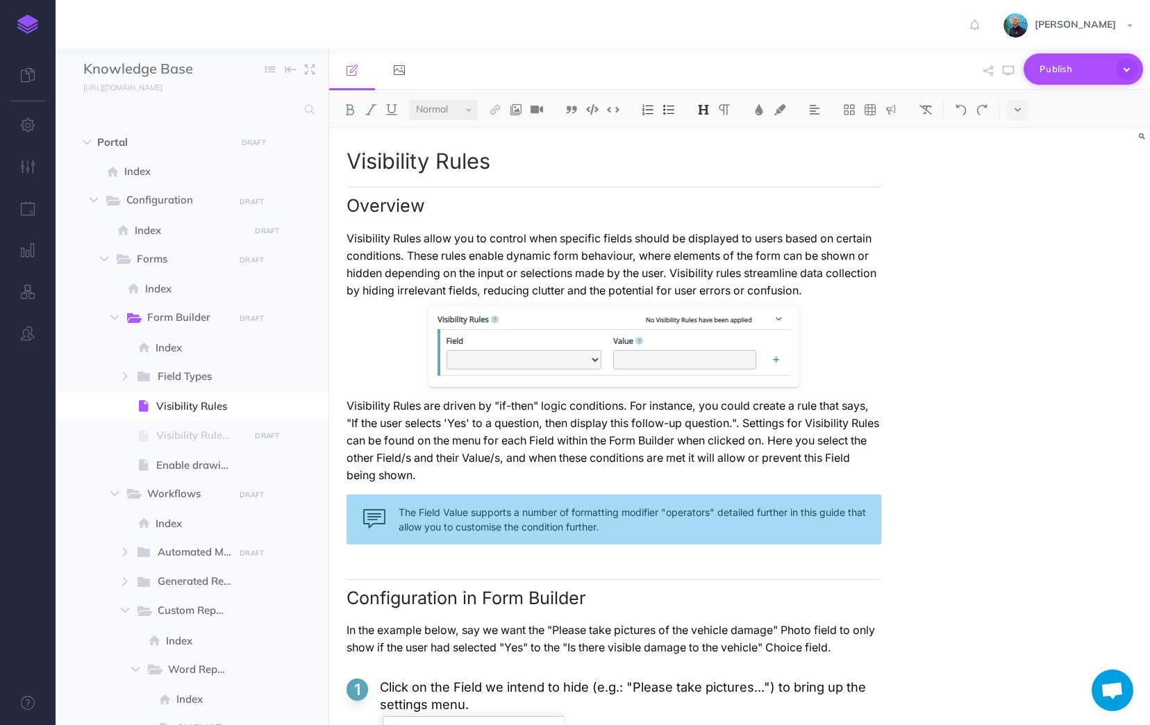
click at [1127, 69] on icon "button" at bounding box center [1127, 69] width 22 height 22
click at [1092, 423] on div "Visibility Rules Overview Visibility Rules allow you to control when specific f…" at bounding box center [739, 426] width 821 height 597
click at [174, 435] on span "Visibility Rules (V2 Draft)" at bounding box center [200, 435] width 89 height 17
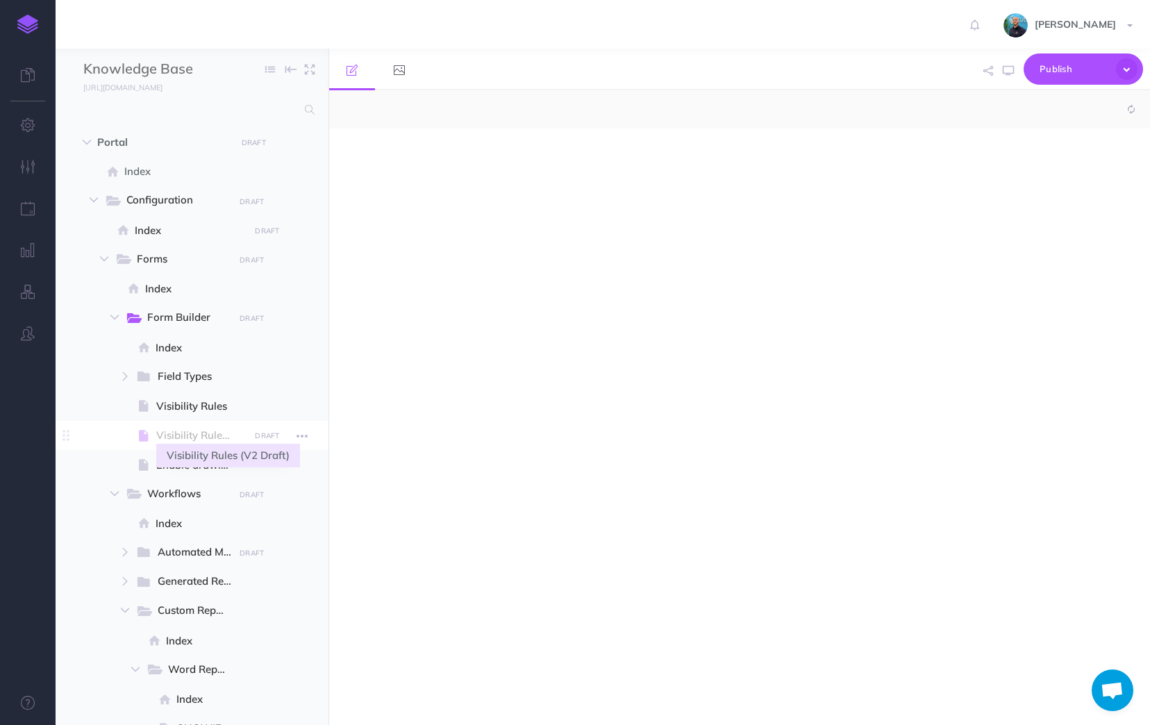
select select "null"
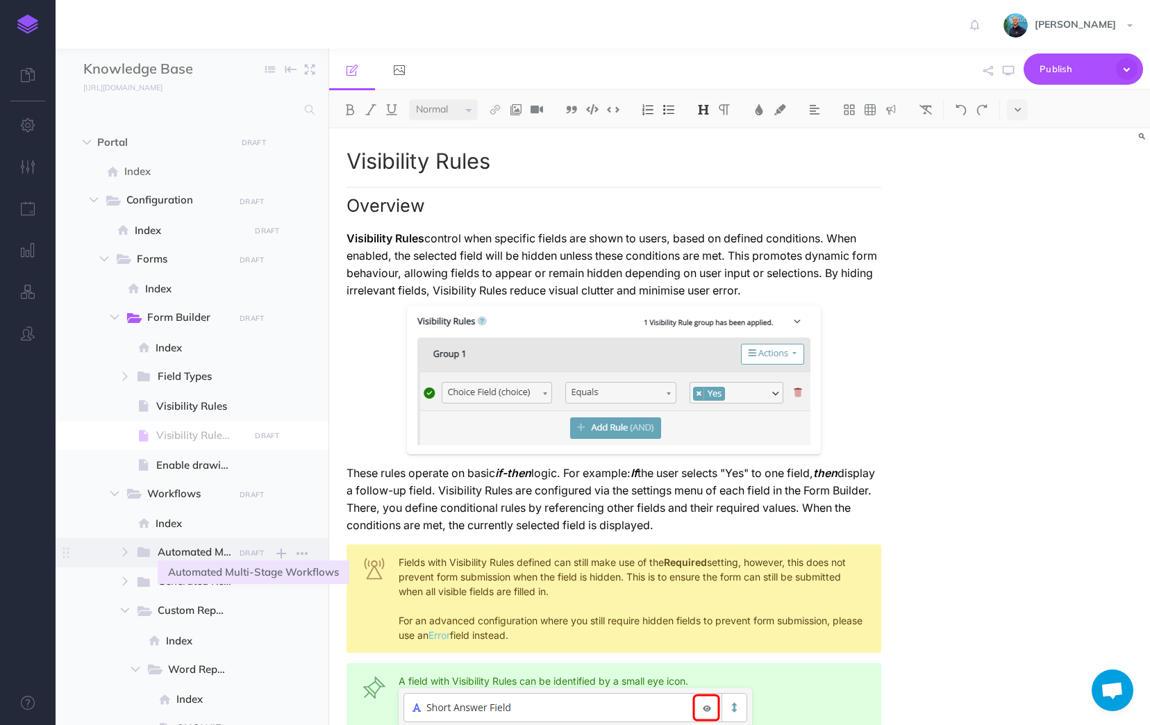
click at [201, 543] on span "Automated Multi-Stage Workflows DRAFT Publish these changes Nevermind Publish N…" at bounding box center [224, 552] width 179 height 29
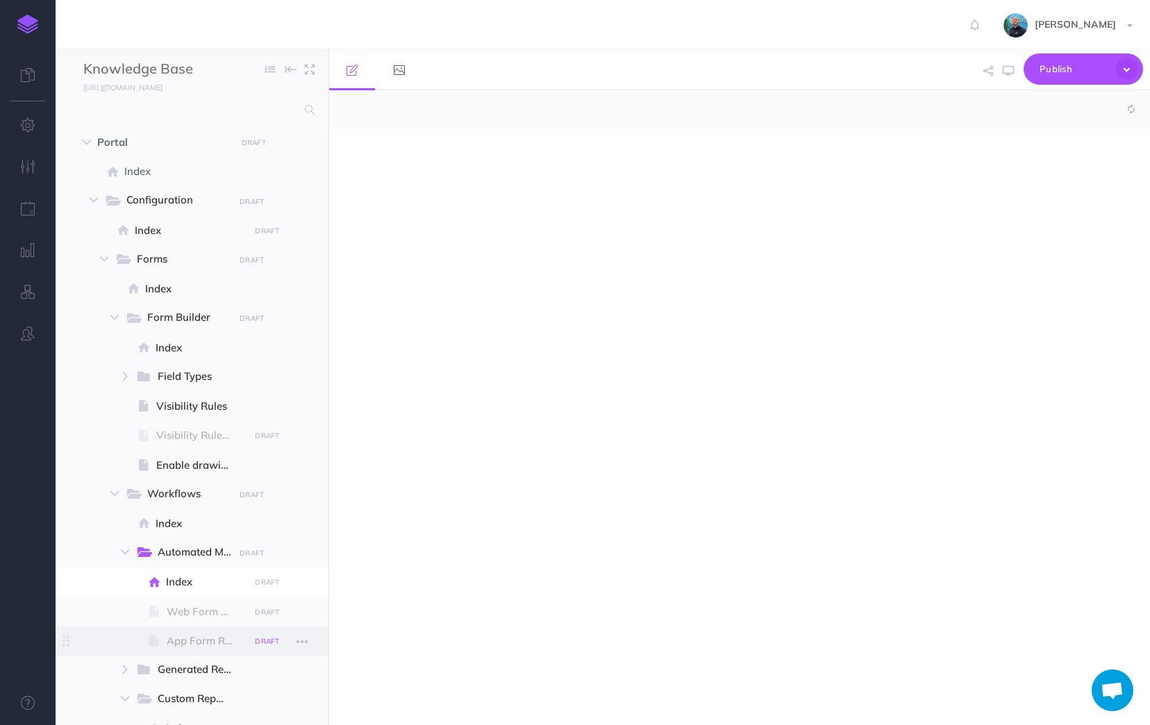
select select "null"
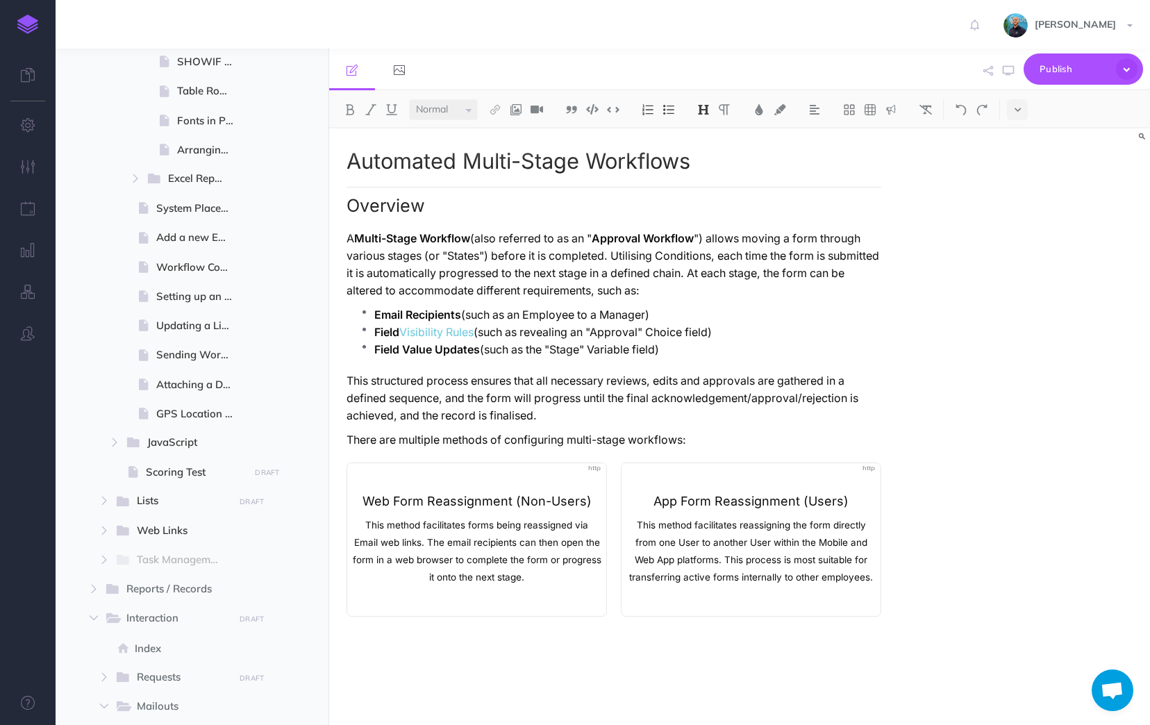
scroll to position [764, 0]
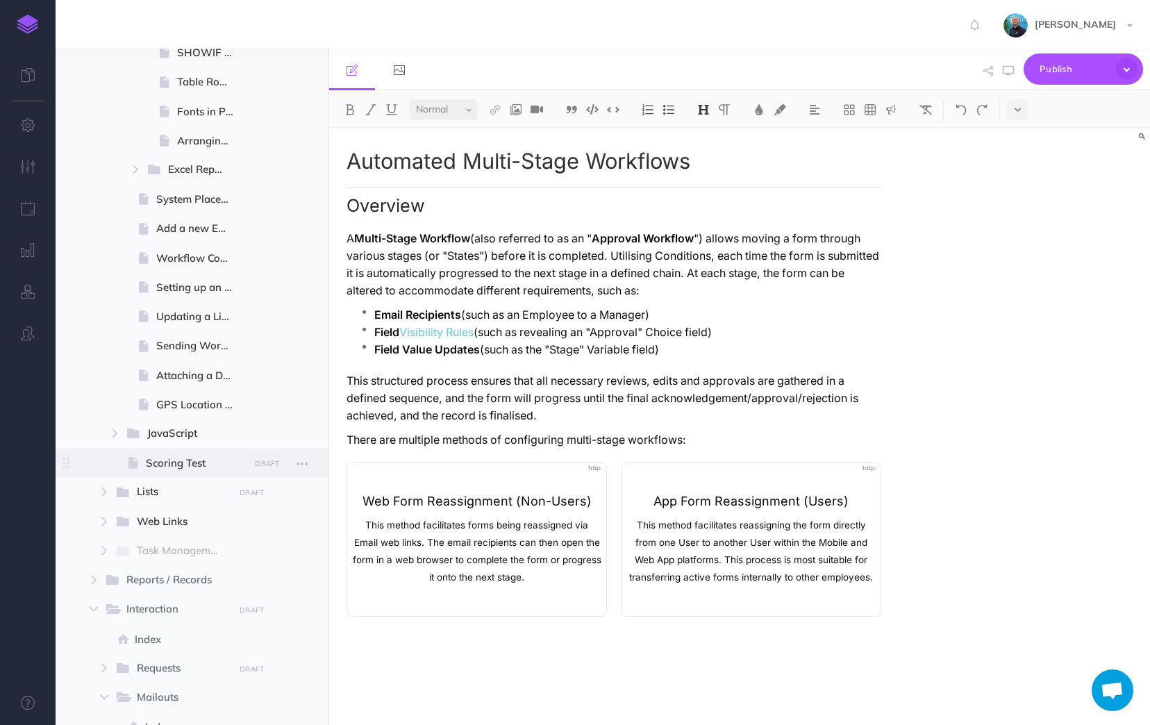
click at [202, 469] on span "Scoring Test" at bounding box center [195, 463] width 99 height 17
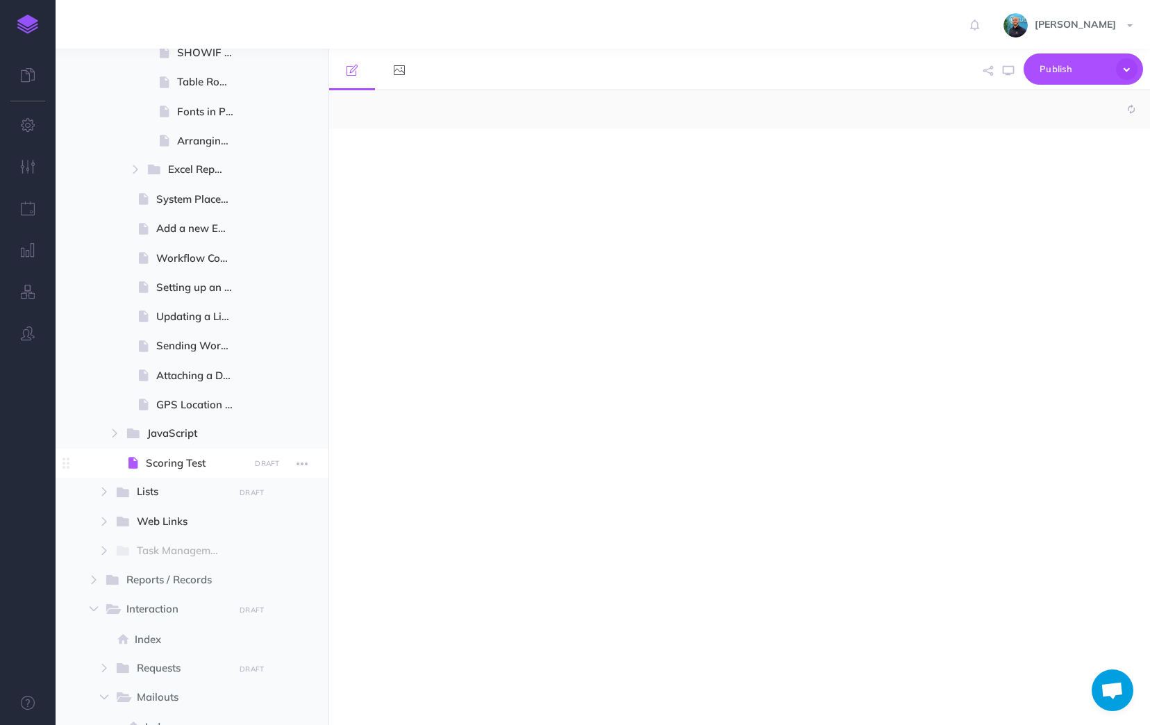
select select "null"
click at [544, 170] on div "test" at bounding box center [614, 419] width 570 height 583
click at [1127, 72] on icon "button" at bounding box center [1127, 69] width 22 height 22
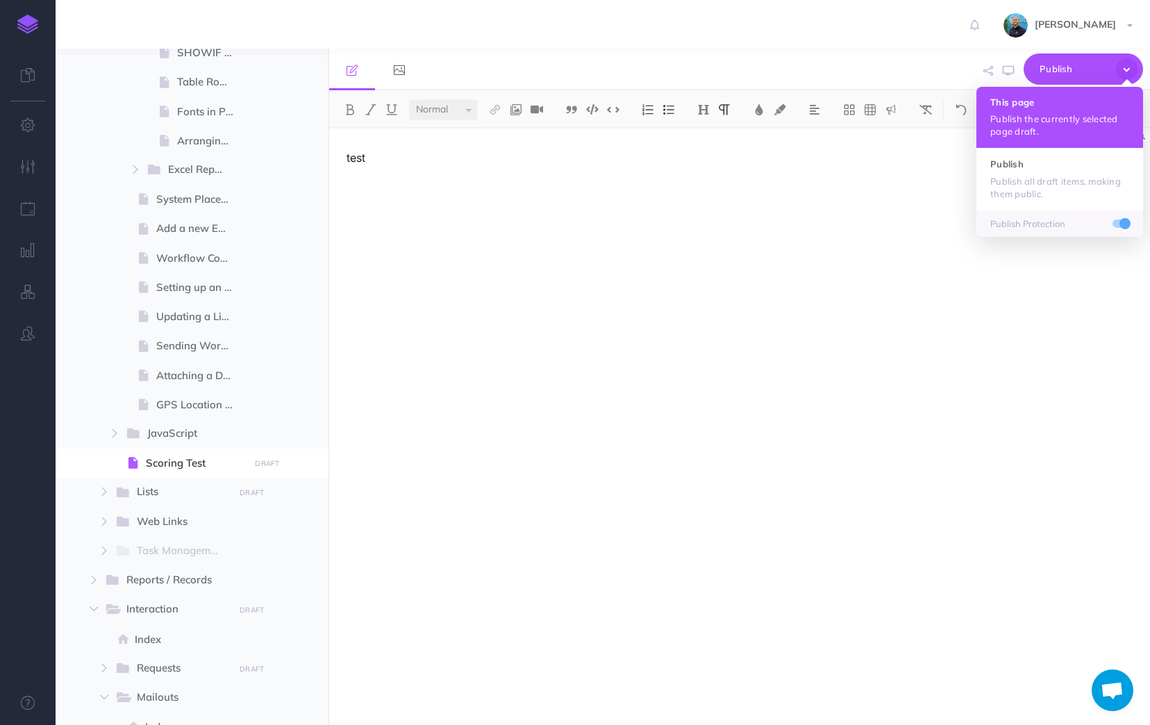
click at [1079, 102] on h4 "This page" at bounding box center [1059, 102] width 139 height 10
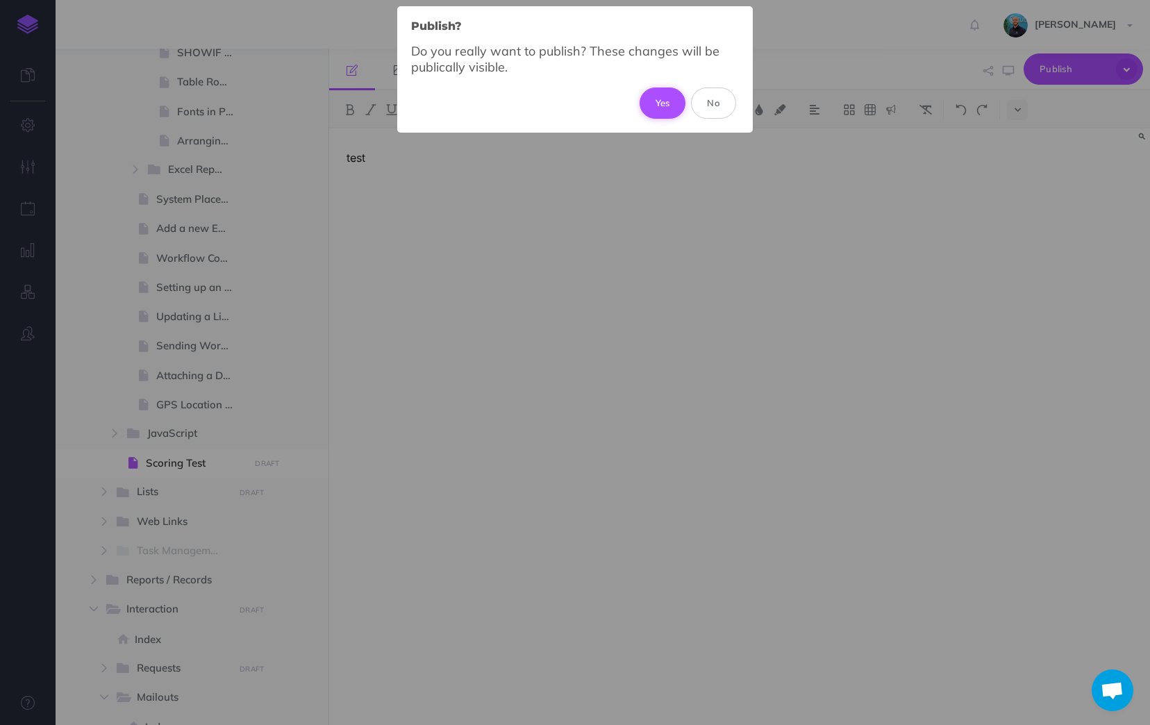
click at [660, 102] on button "Yes" at bounding box center [663, 103] width 47 height 31
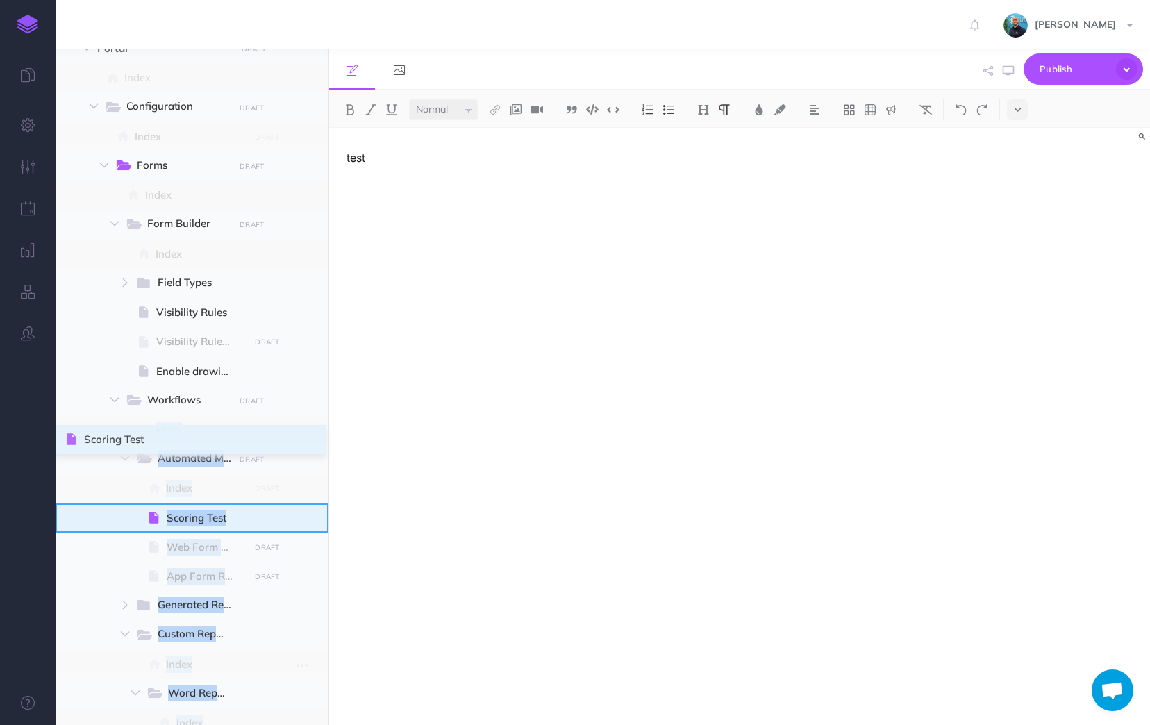
scroll to position [69, 0]
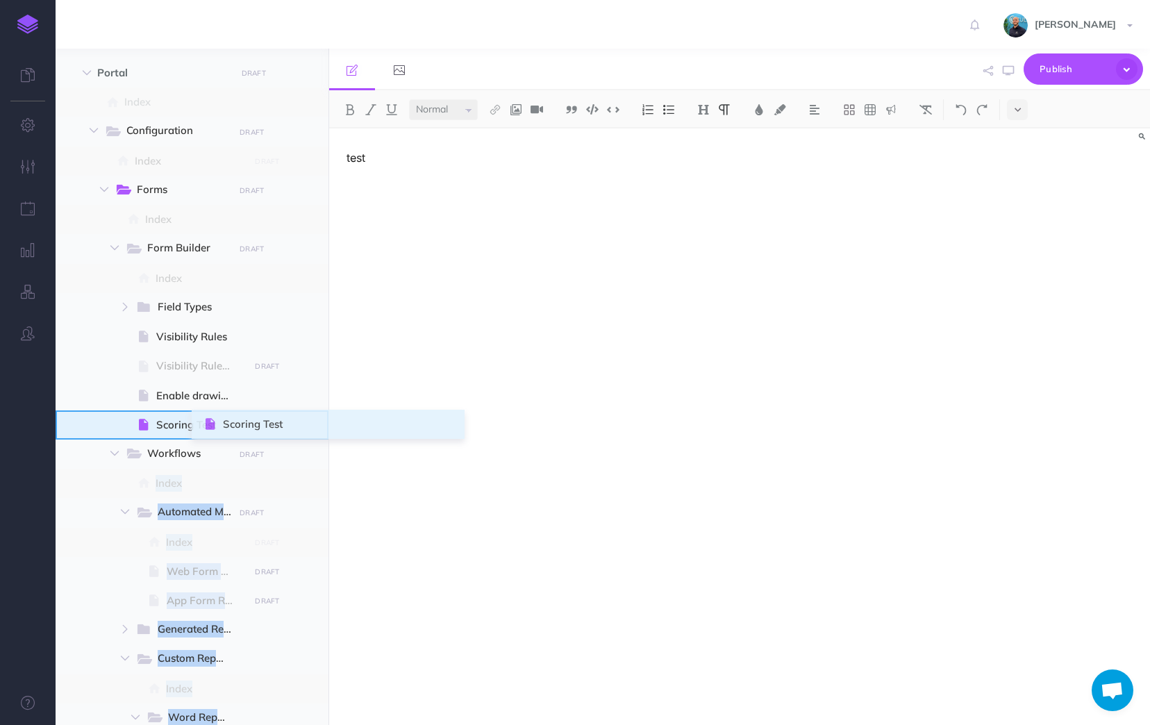
drag, startPoint x: 65, startPoint y: 464, endPoint x: 207, endPoint y: 425, distance: 146.9
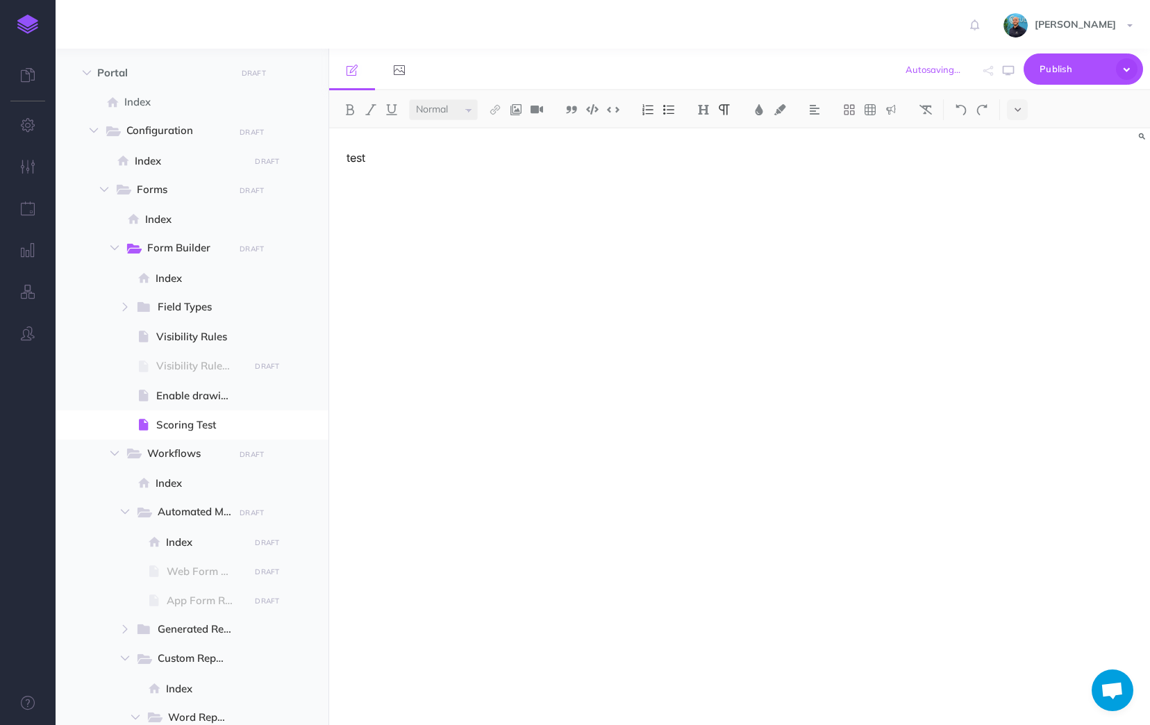
click at [442, 444] on div "test" at bounding box center [614, 419] width 570 height 583
click at [281, 425] on span at bounding box center [192, 424] width 273 height 29
click at [306, 427] on icon "button" at bounding box center [302, 425] width 11 height 17
click at [281, 516] on link "Settings" at bounding box center [262, 519] width 104 height 23
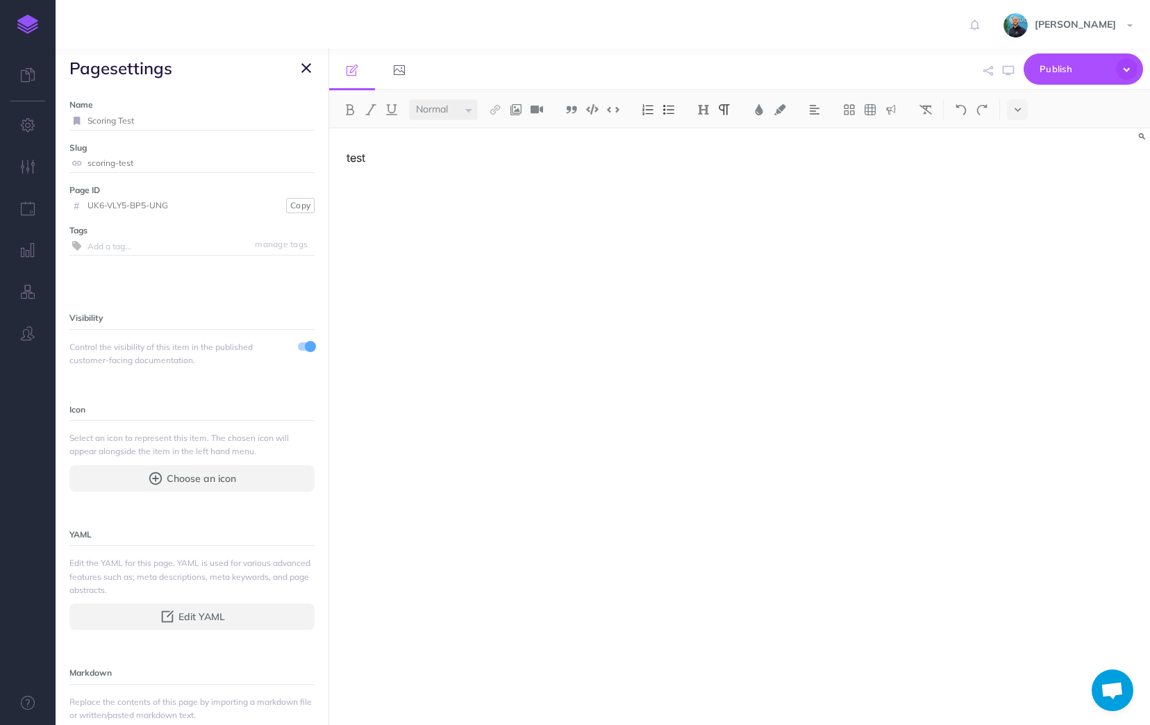
click at [307, 70] on icon "button" at bounding box center [306, 68] width 10 height 17
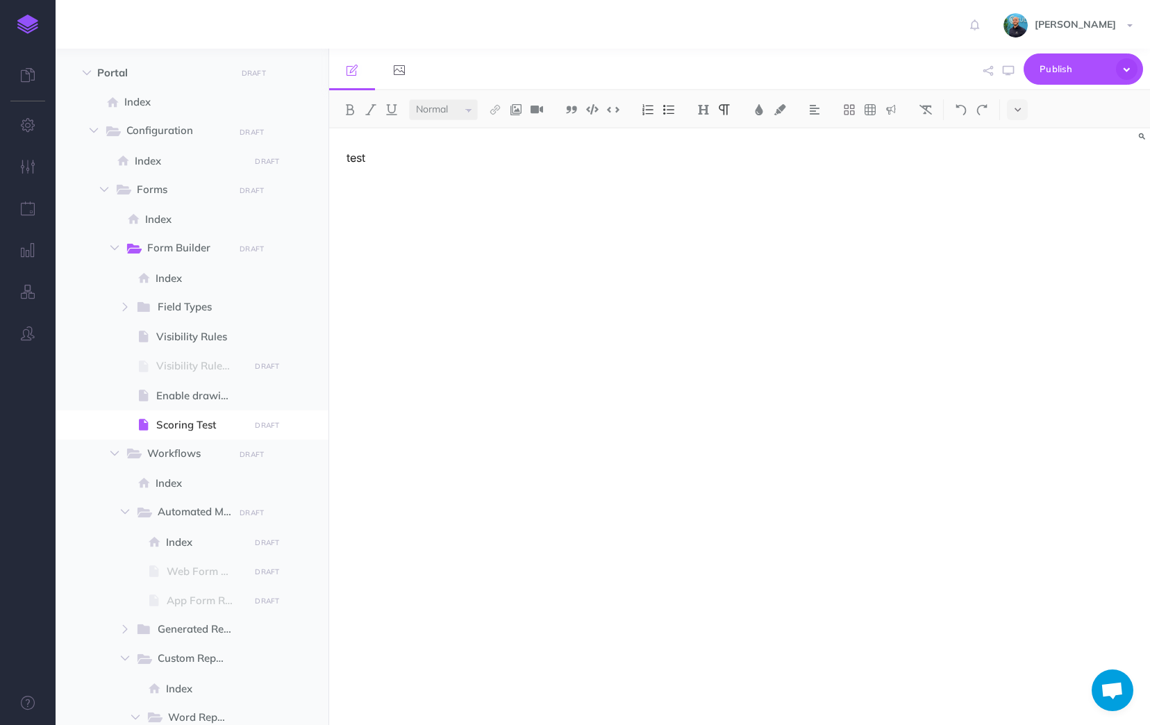
click at [459, 171] on div "test" at bounding box center [614, 419] width 570 height 583
click at [1135, 70] on icon "button" at bounding box center [1127, 69] width 22 height 22
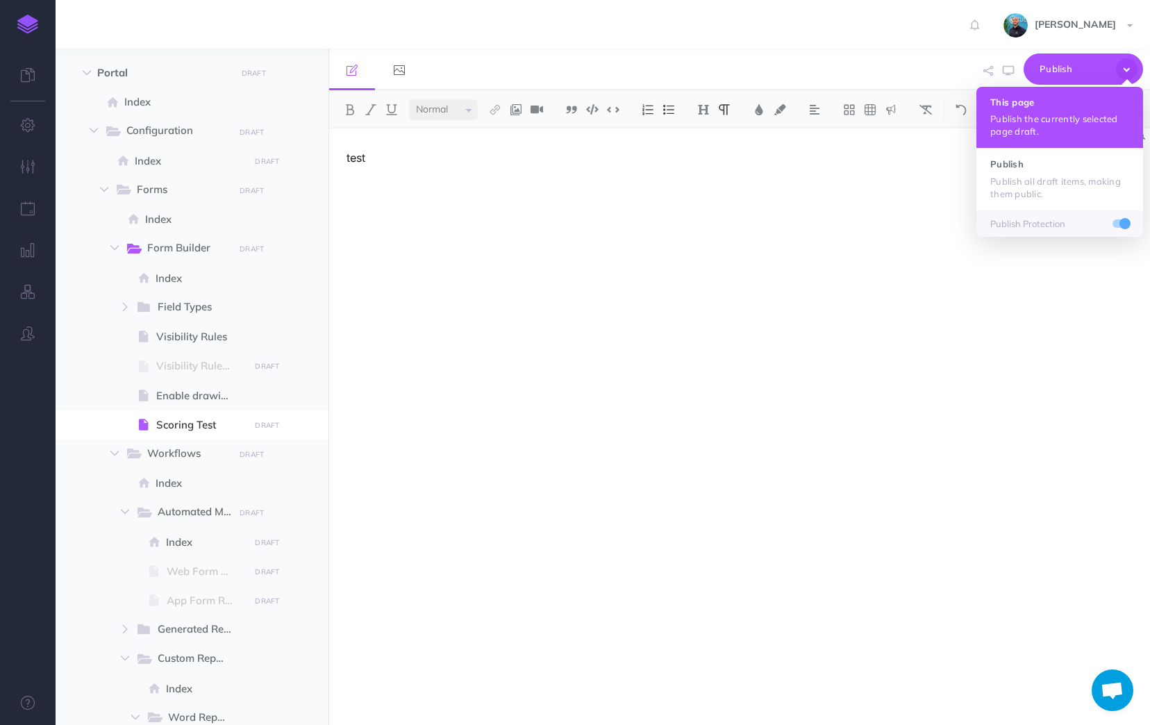
click at [1092, 108] on button "This page Publish the currently selected page draft." at bounding box center [1060, 117] width 167 height 61
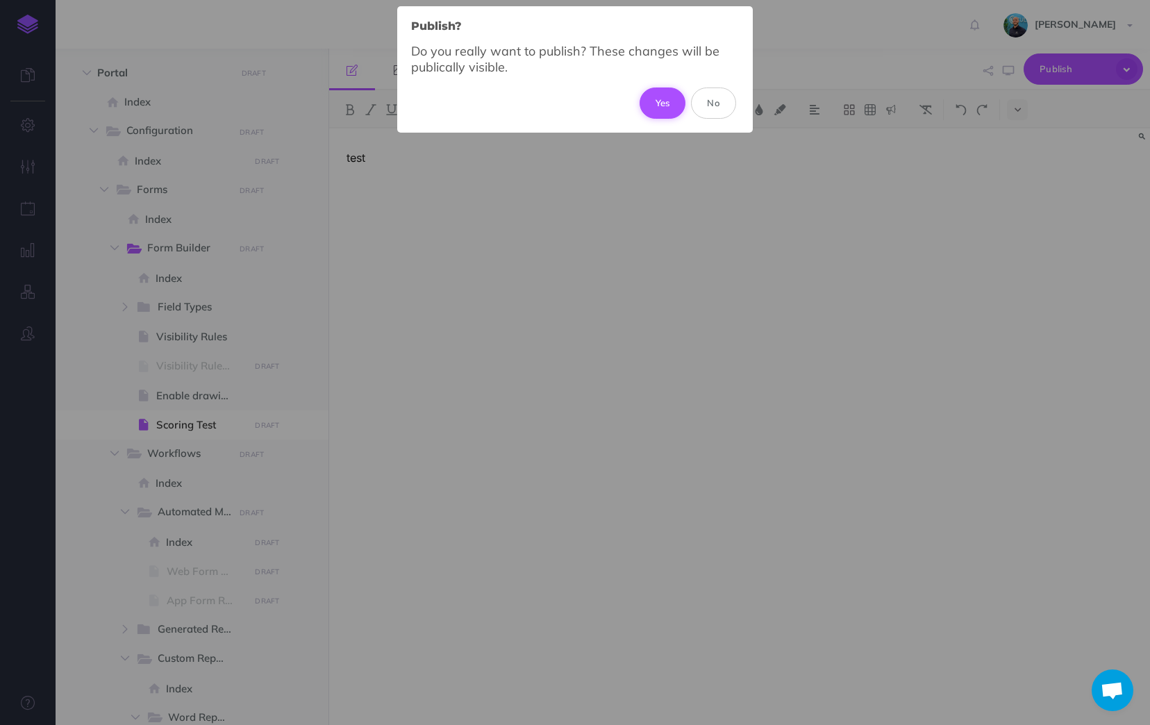
click at [648, 101] on button "Yes" at bounding box center [663, 103] width 47 height 31
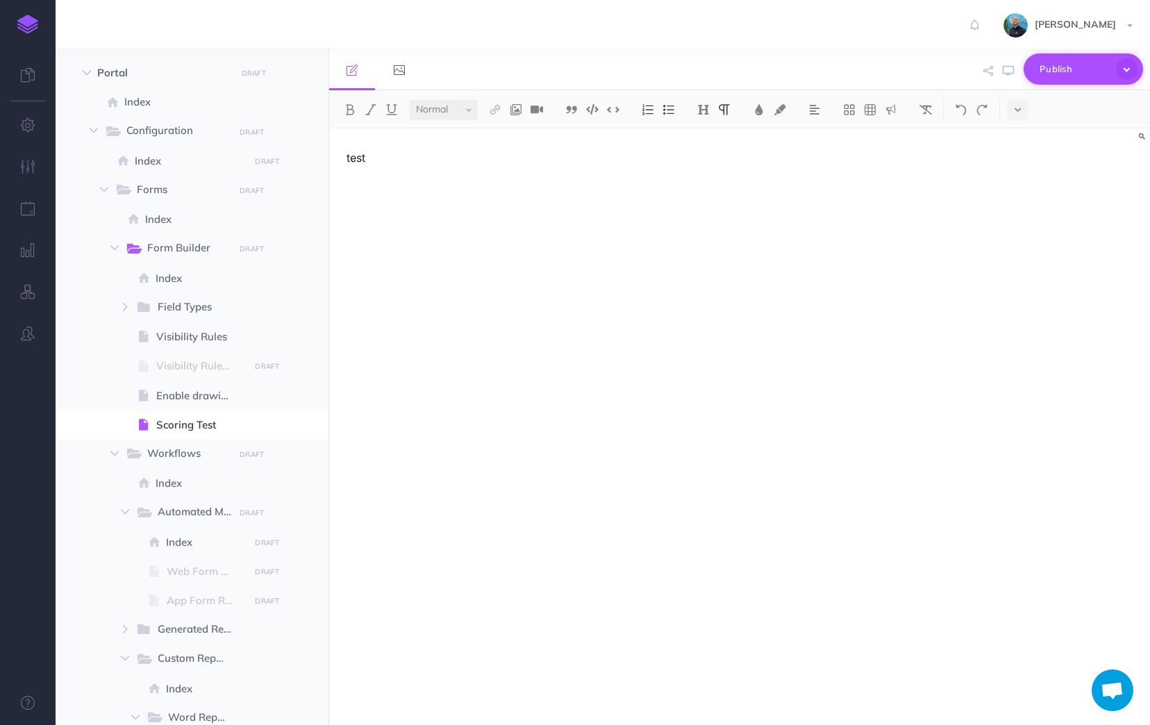
click at [1124, 69] on icon "button" at bounding box center [1127, 69] width 22 height 22
click at [653, 153] on p "test" at bounding box center [614, 157] width 535 height 17
drag, startPoint x: 402, startPoint y: 199, endPoint x: 192, endPoint y: 124, distance: 223.2
click at [192, 124] on div "Knowledge Base Collapse all Expand all Expand to root folders http://help.culve…" at bounding box center [603, 387] width 1095 height 677
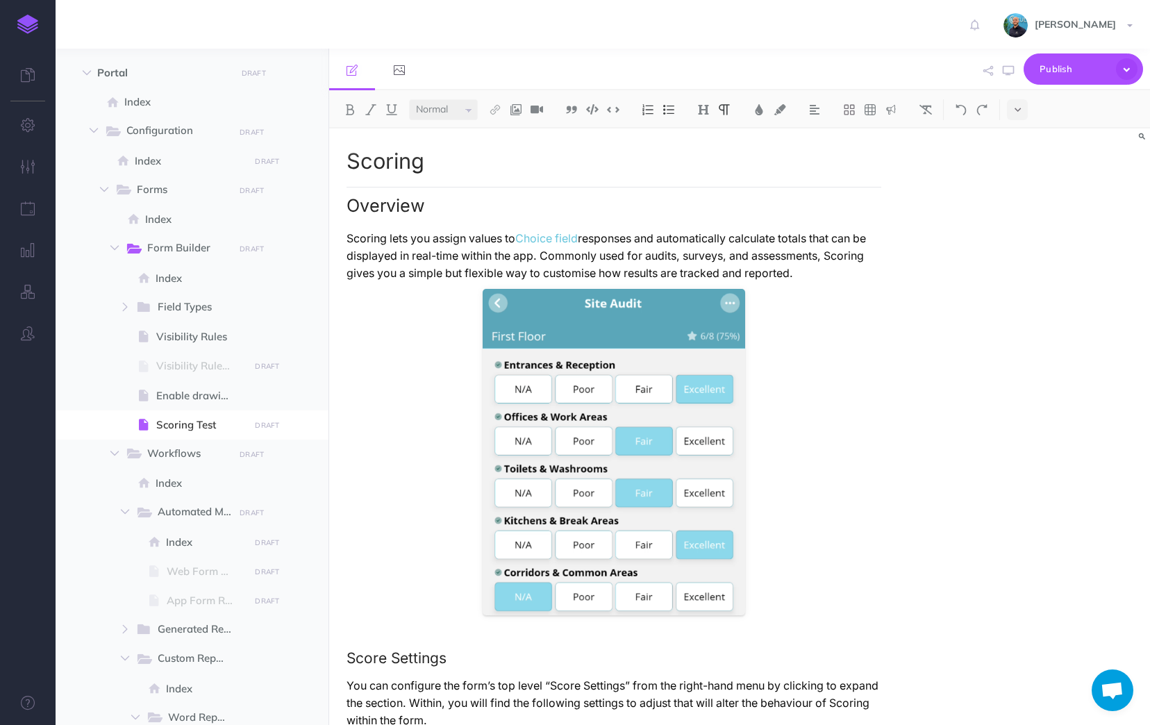
click at [619, 215] on h2 "Overview" at bounding box center [614, 201] width 535 height 29
click at [818, 273] on p "Scoring lets you assign values to Choice field responses and automatically calc…" at bounding box center [614, 256] width 535 height 52
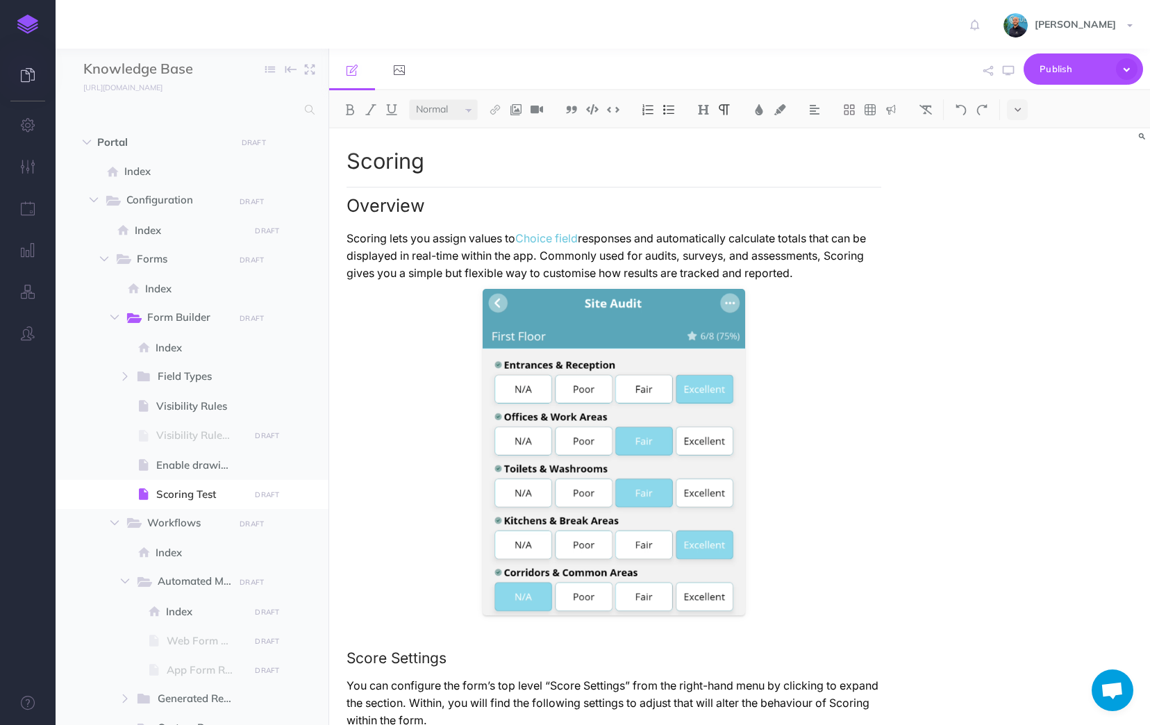
click at [36, 83] on link at bounding box center [28, 77] width 56 height 42
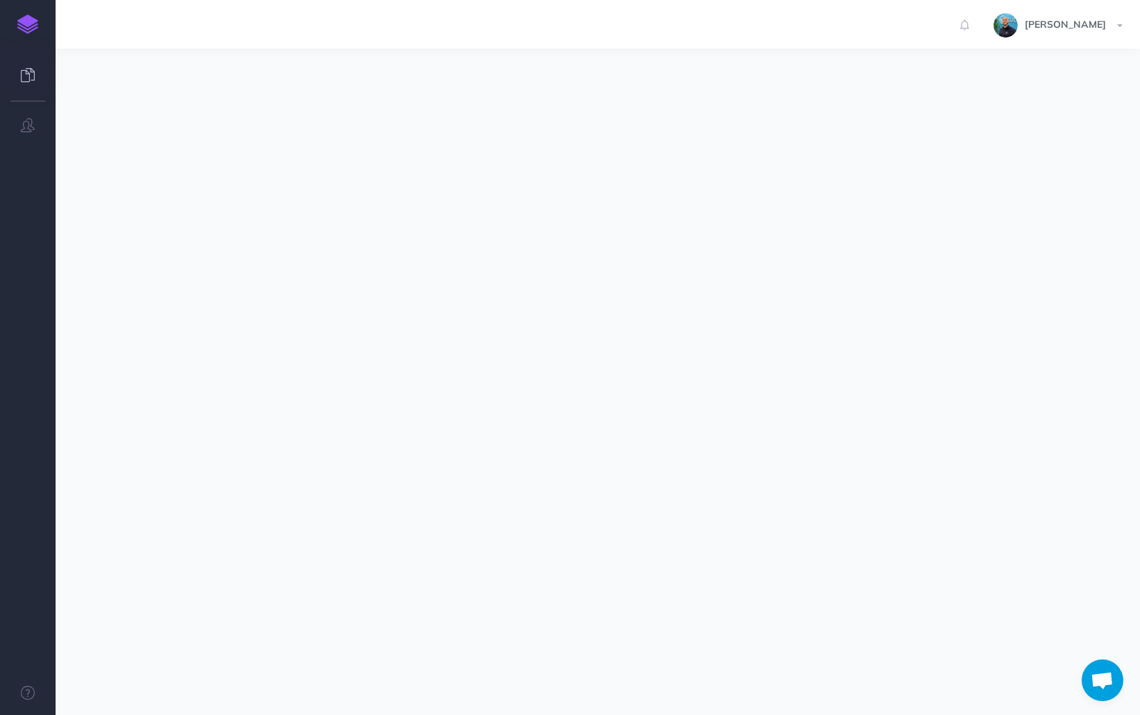
scroll to position [309, 0]
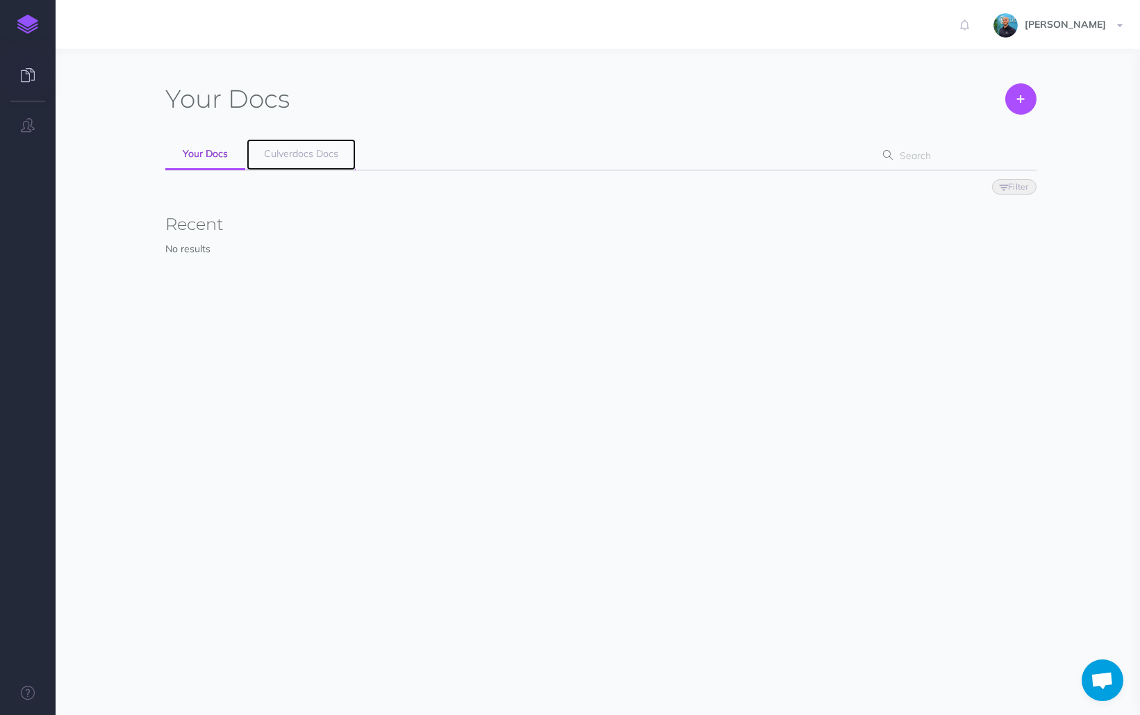
click at [309, 150] on span "Culverdocs Docs" at bounding box center [301, 153] width 74 height 13
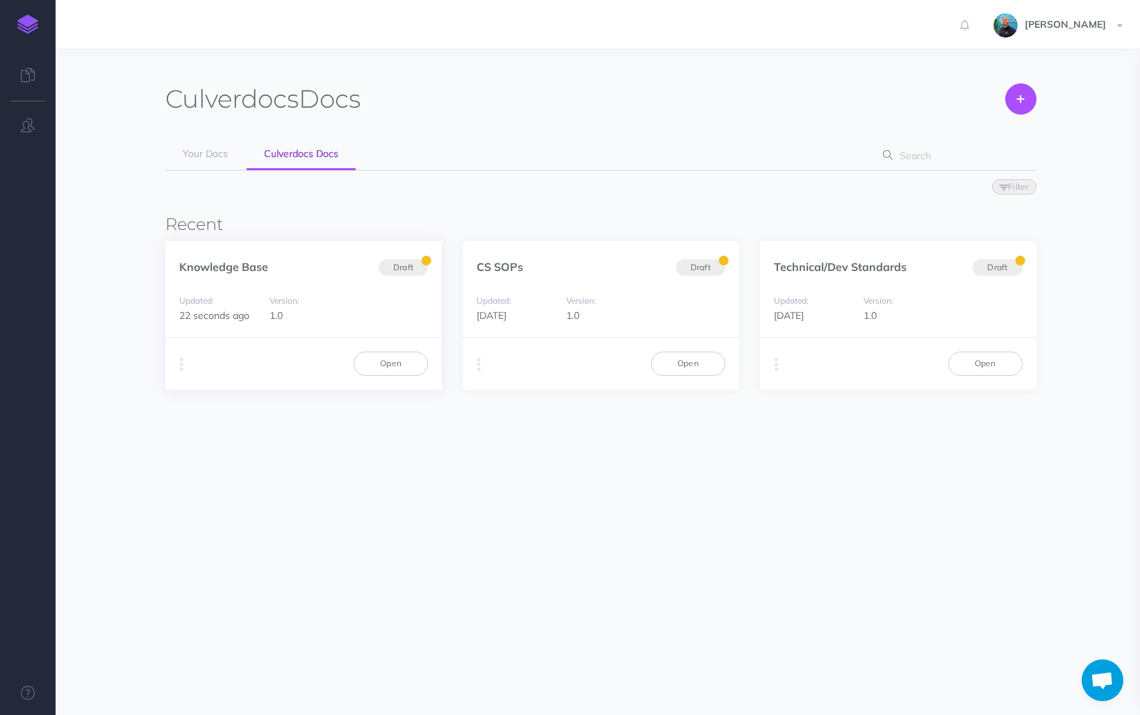
scroll to position [309, 0]
click at [400, 369] on link "Open" at bounding box center [391, 363] width 74 height 24
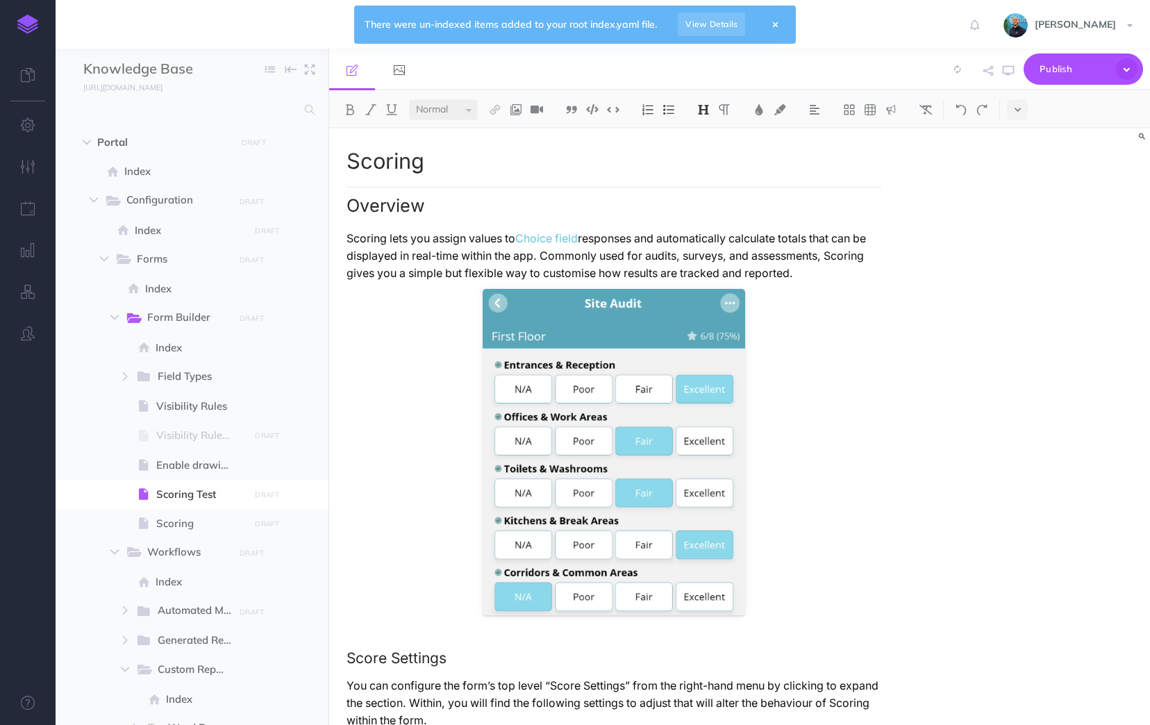
select select "null"
click at [697, 19] on link "View Details" at bounding box center [711, 25] width 67 height 24
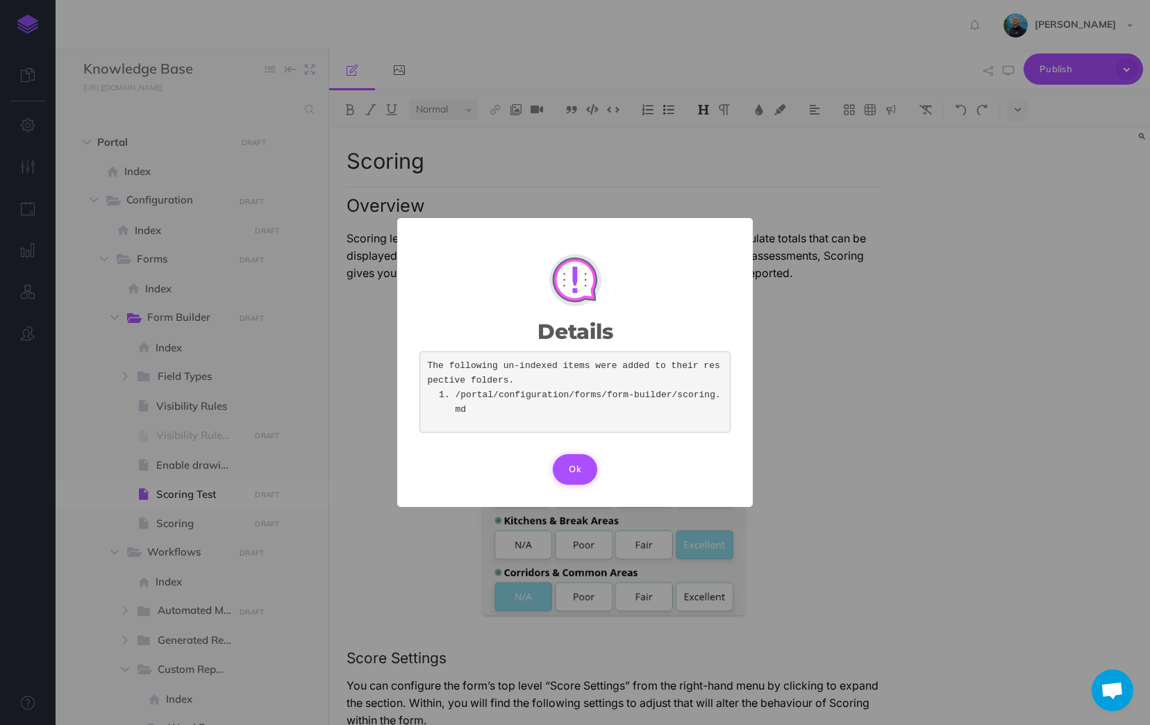
click at [583, 472] on button "Ok" at bounding box center [575, 469] width 44 height 31
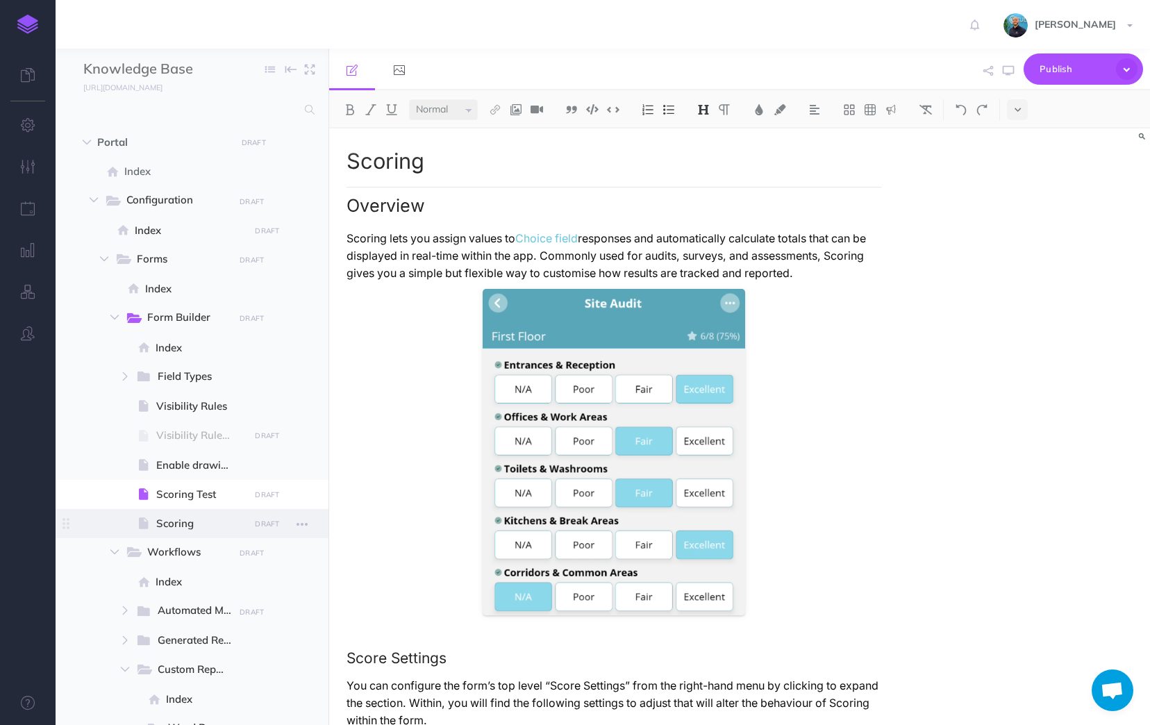
click at [185, 522] on span "Scoring" at bounding box center [200, 523] width 89 height 17
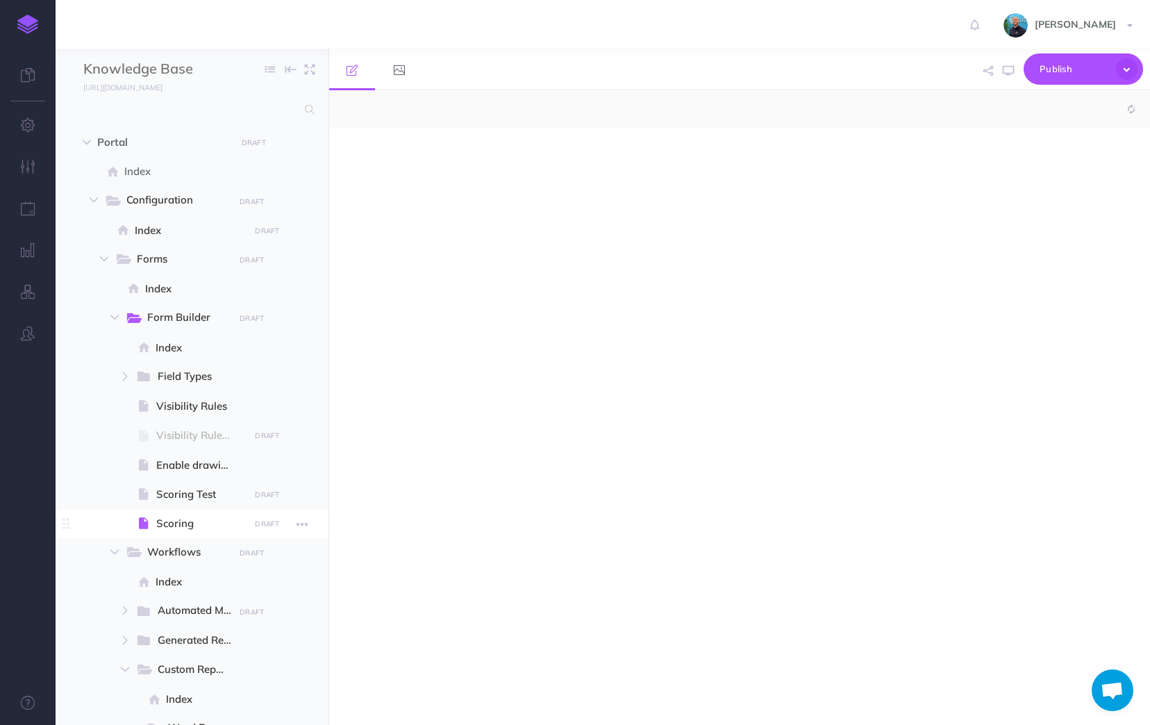
select select "null"
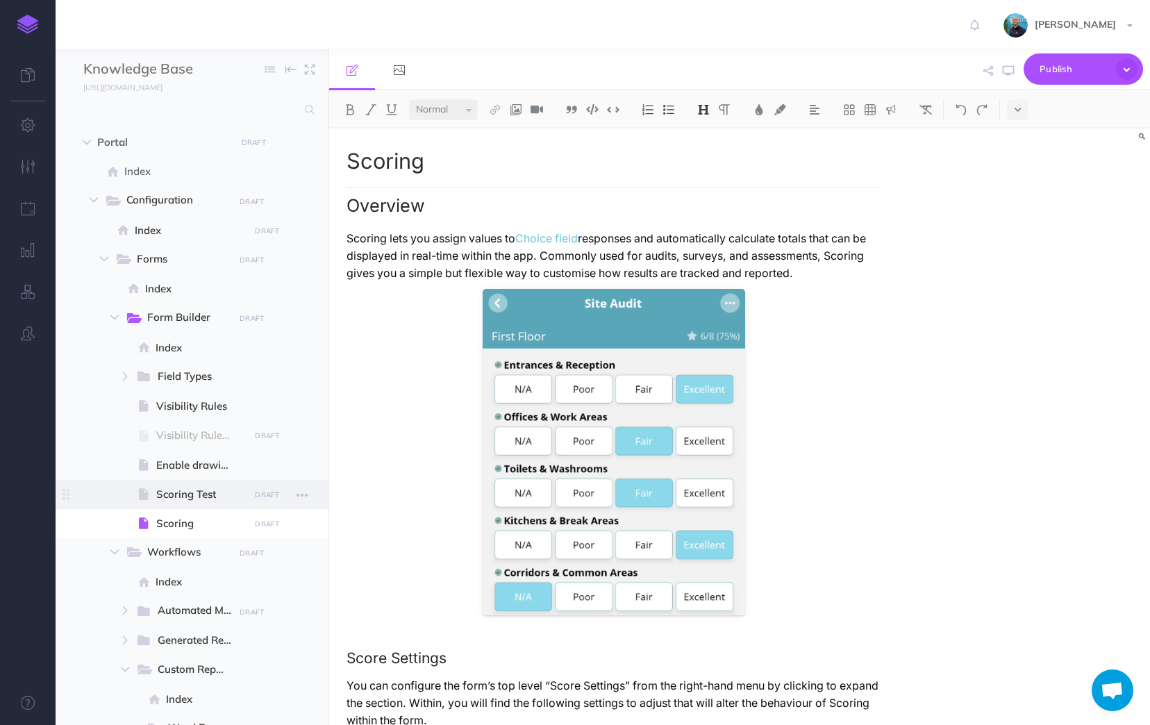
click at [226, 495] on span "Scoring Test" at bounding box center [200, 494] width 89 height 17
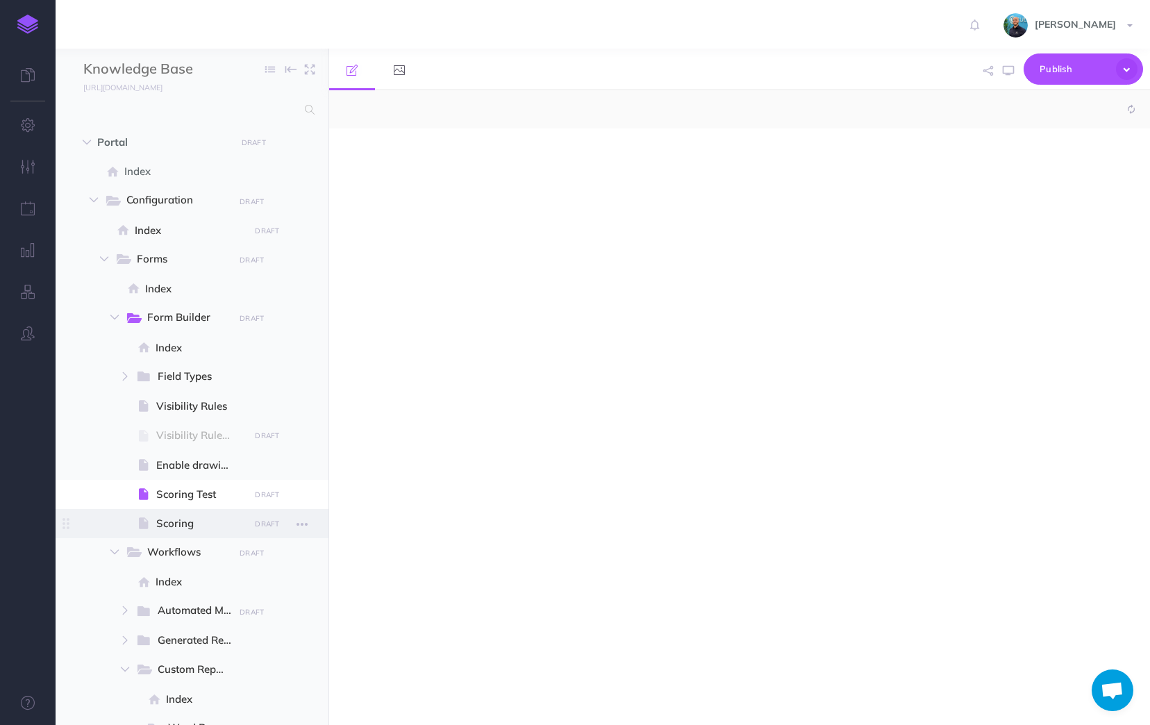
select select "null"
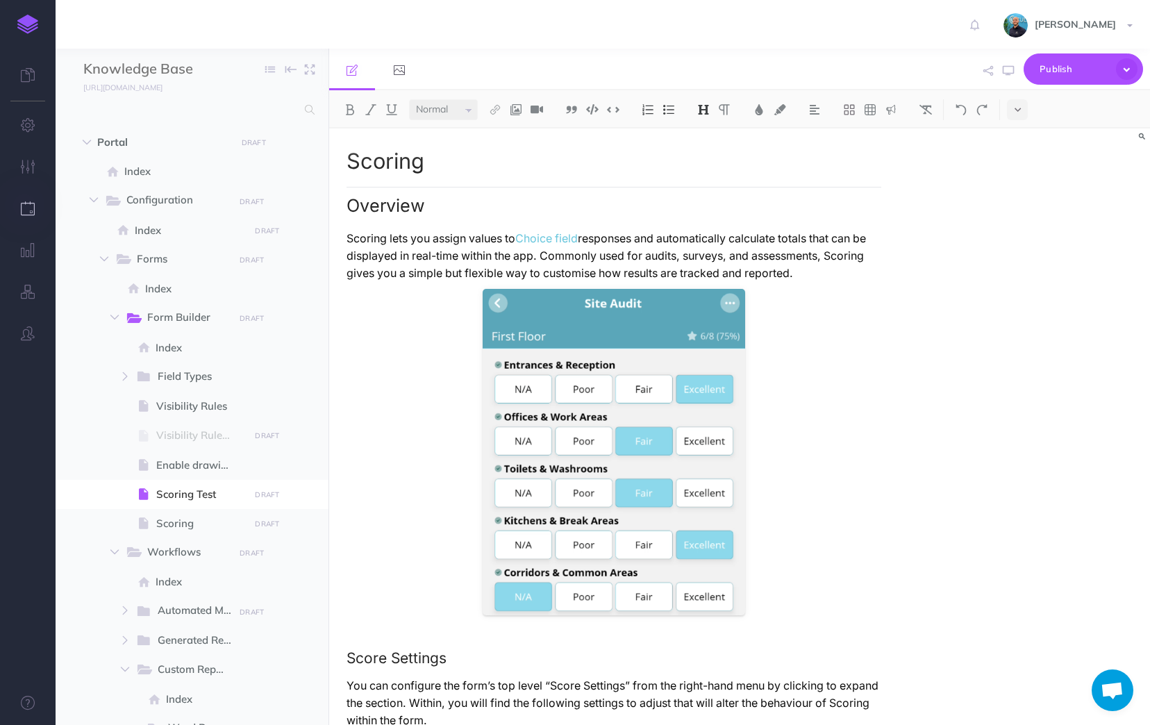
click at [28, 217] on button "button" at bounding box center [28, 209] width 56 height 42
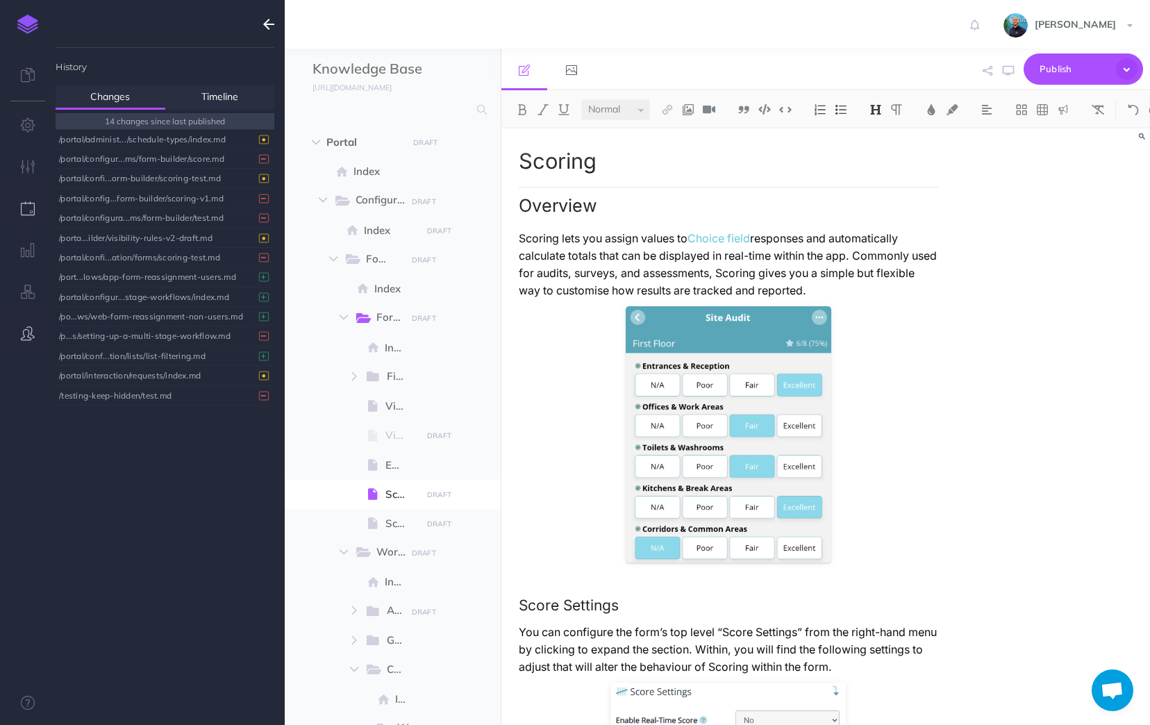
click at [26, 329] on icon "button" at bounding box center [28, 333] width 14 height 14
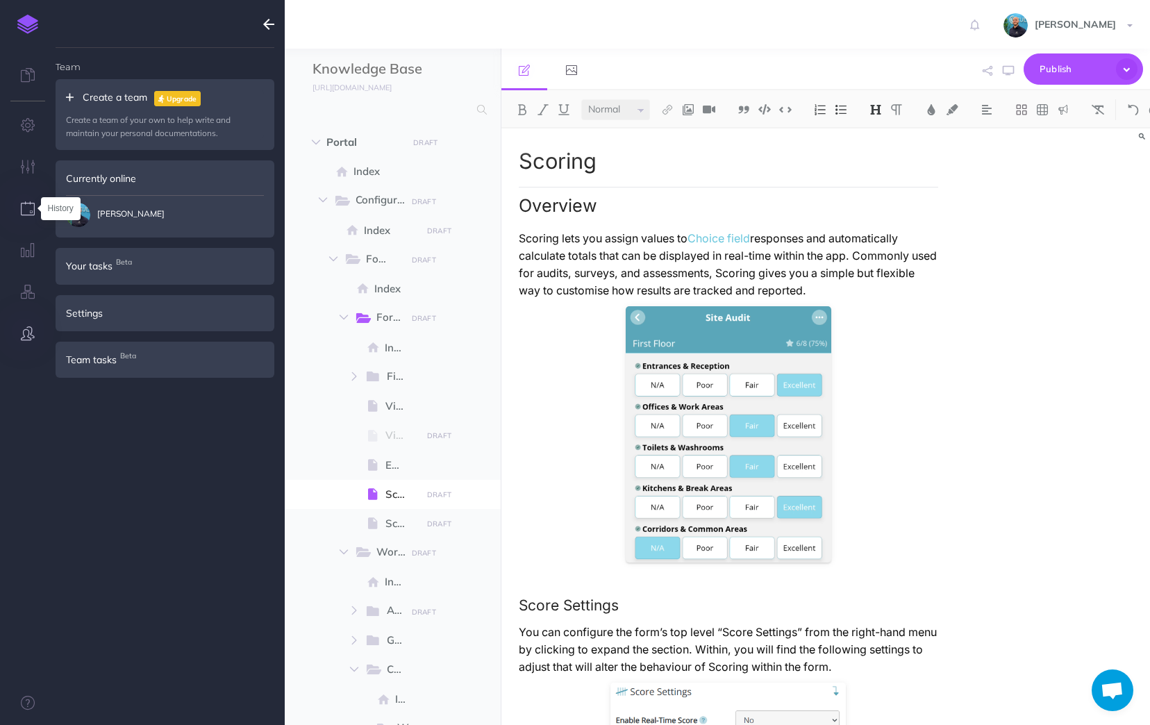
click at [28, 213] on icon "button" at bounding box center [28, 208] width 15 height 14
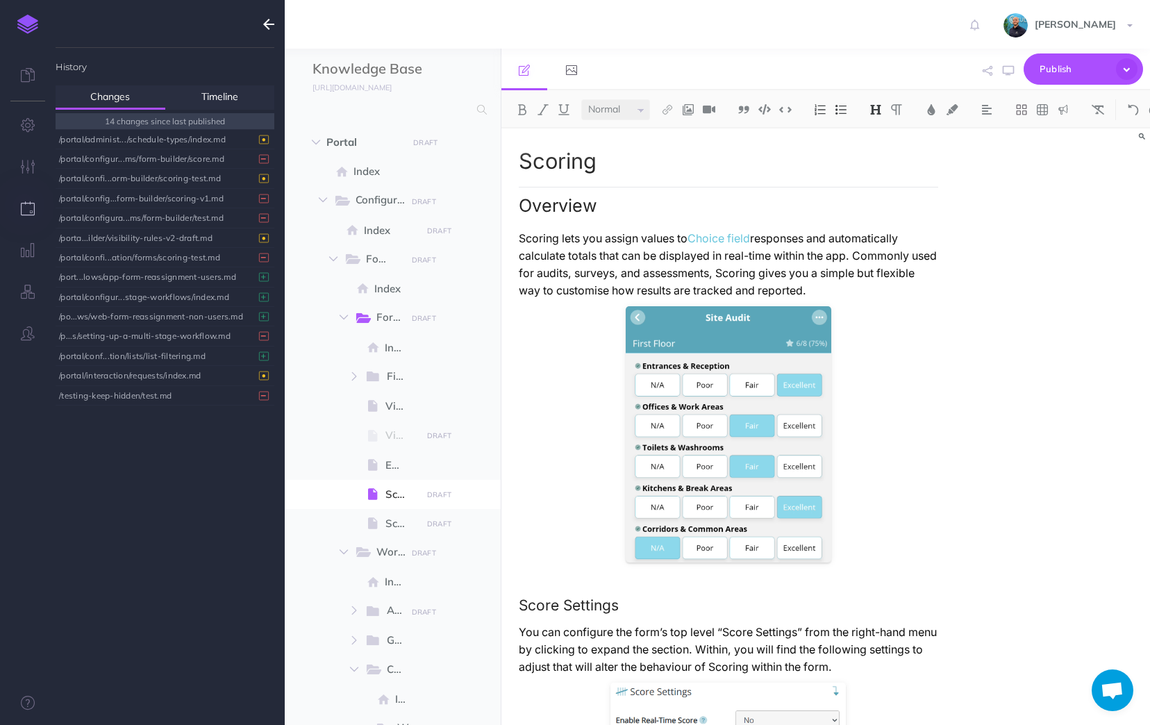
click at [897, 292] on p "Scoring lets you assign values to Choice field responses and automatically calc…" at bounding box center [729, 264] width 420 height 69
click at [185, 183] on div "/portal/confi...orm-builder/scoring-test.md" at bounding box center [161, 178] width 205 height 19
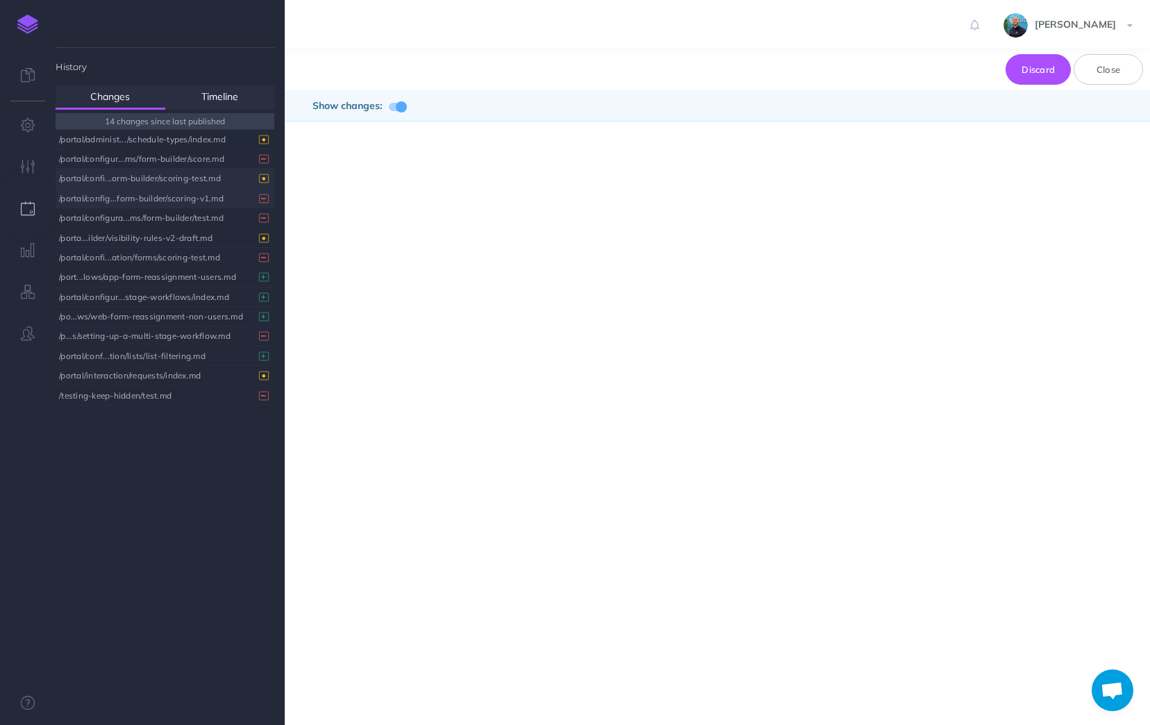
click at [183, 197] on div "/portal/config...form-builder/scoring-v1.md" at bounding box center [161, 198] width 205 height 19
click at [179, 220] on div "/portal/configura...ms/form-builder/test.md" at bounding box center [161, 217] width 205 height 19
click at [233, 260] on div "/portal/confi...ation/forms/scoring-test.md" at bounding box center [161, 257] width 205 height 19
click at [219, 160] on div "/portal/configur...ms/form-builder/score.md" at bounding box center [161, 158] width 205 height 19
click at [220, 142] on div "/portal/administ.../schedule-types/index.md" at bounding box center [161, 139] width 205 height 19
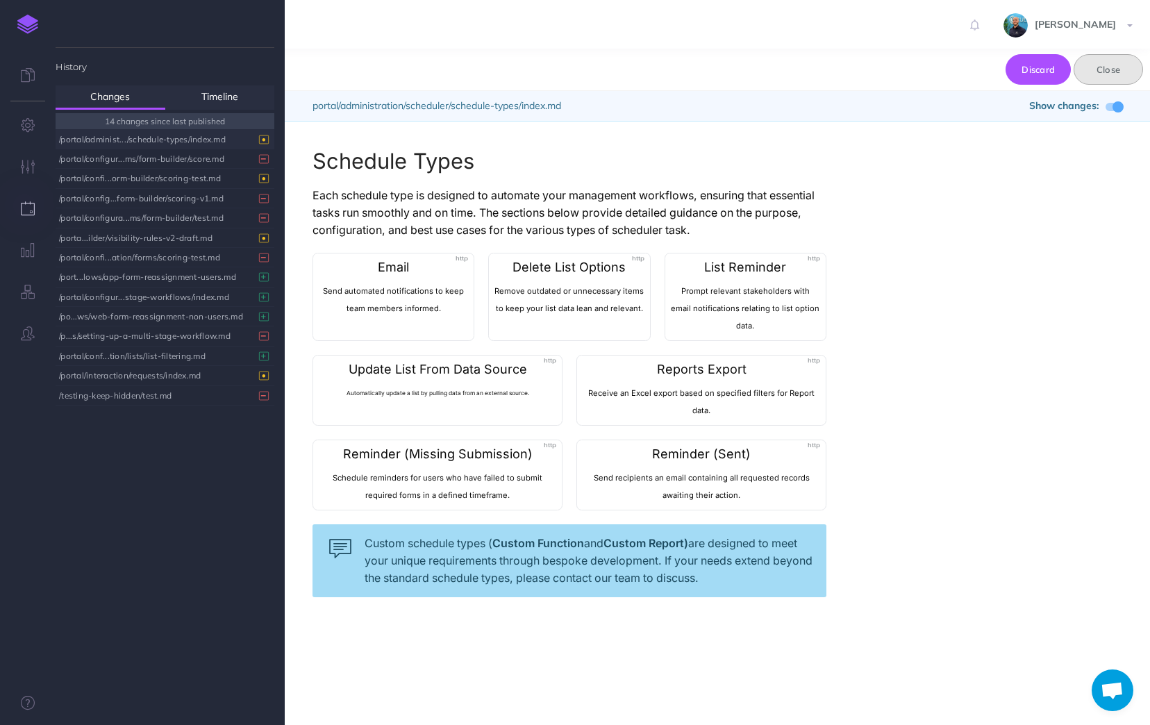
click at [1107, 70] on button "Close" at bounding box center [1108, 69] width 69 height 31
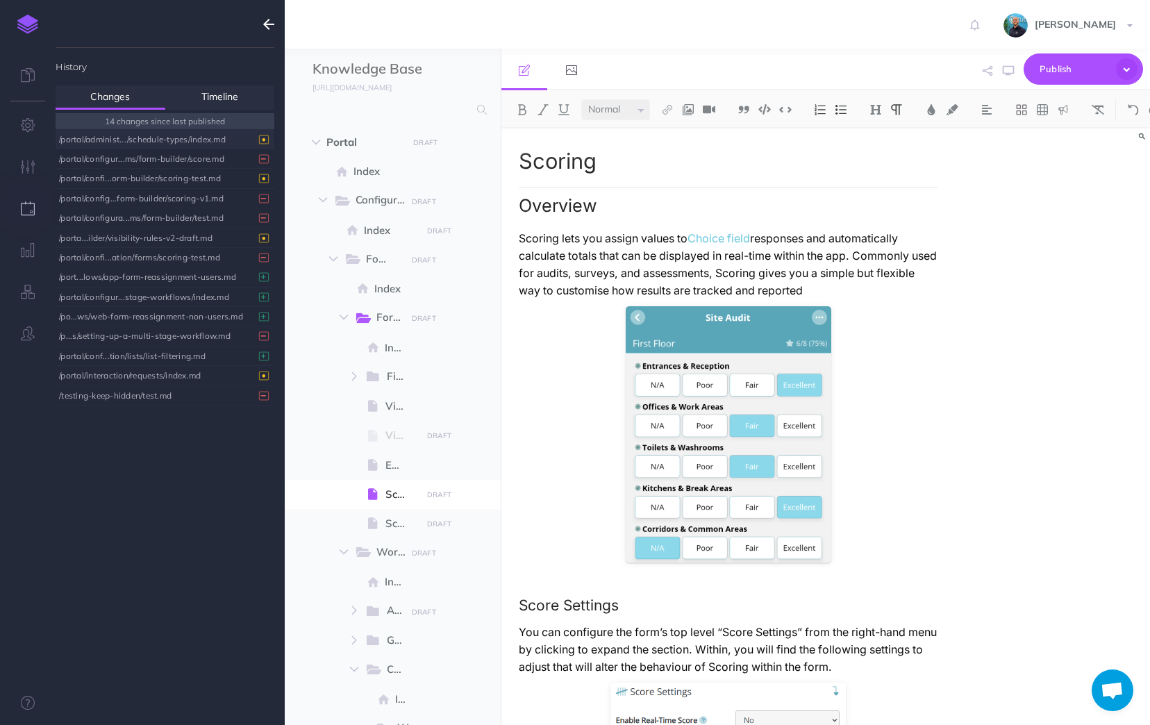
click at [917, 287] on p "Scoring lets you assign values to Choice field responses and automatically calc…" at bounding box center [729, 264] width 420 height 69
click at [1136, 72] on icon "button" at bounding box center [1127, 69] width 22 height 22
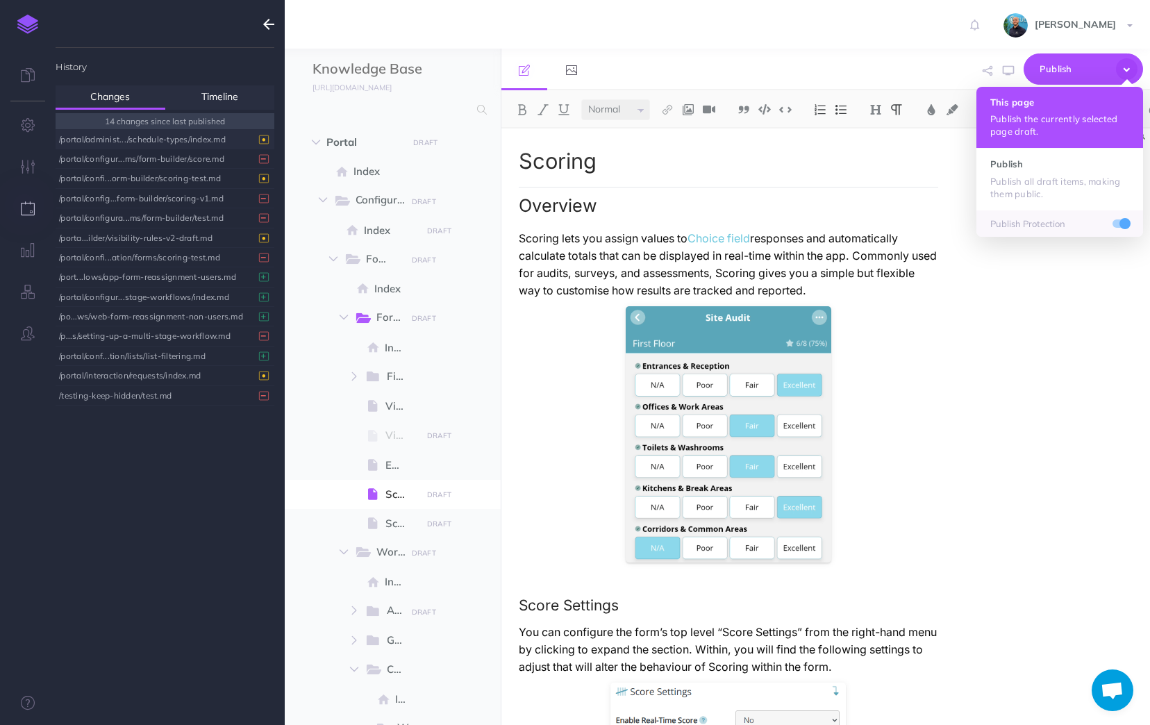
click at [1115, 107] on h4 "This page" at bounding box center [1059, 102] width 139 height 10
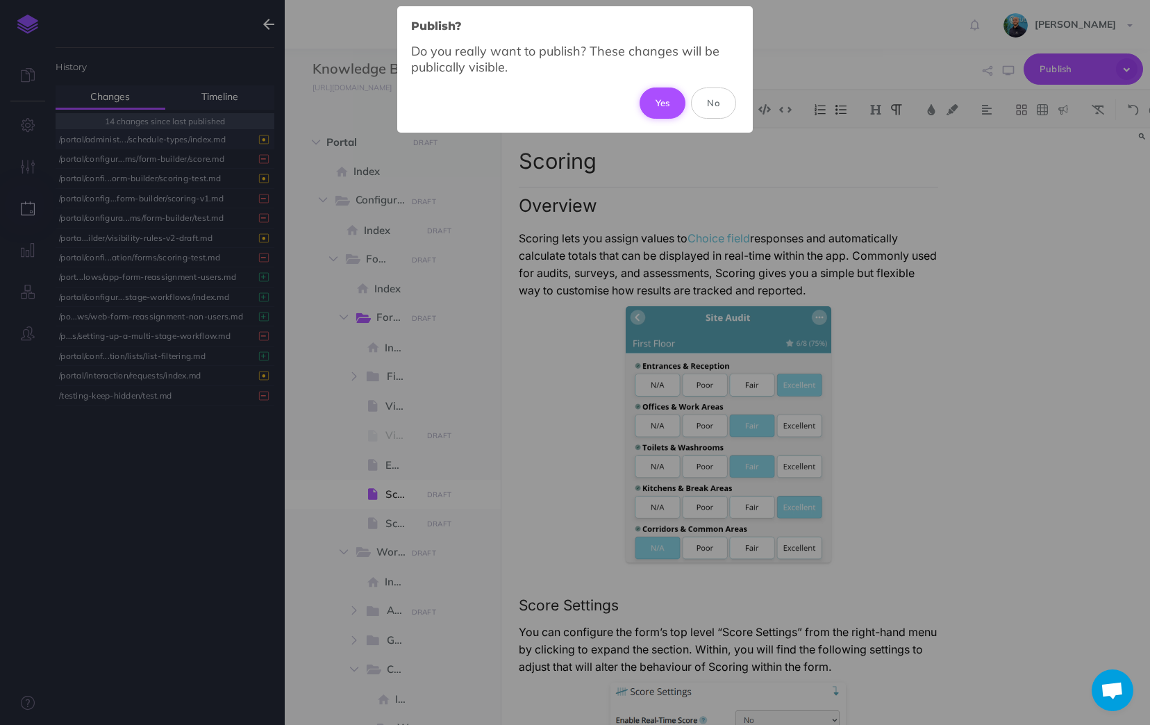
click at [655, 106] on button "Yes" at bounding box center [663, 103] width 47 height 31
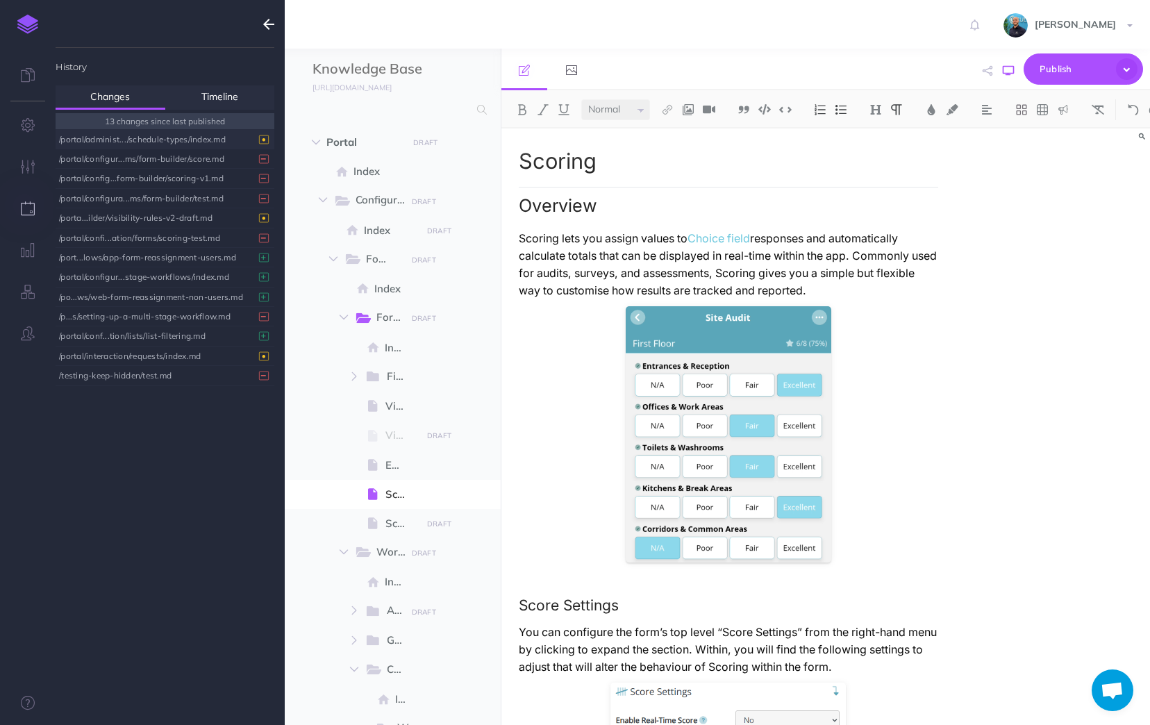
click at [1003, 71] on icon "button" at bounding box center [1008, 70] width 11 height 11
click at [266, 26] on icon "button" at bounding box center [268, 24] width 11 height 17
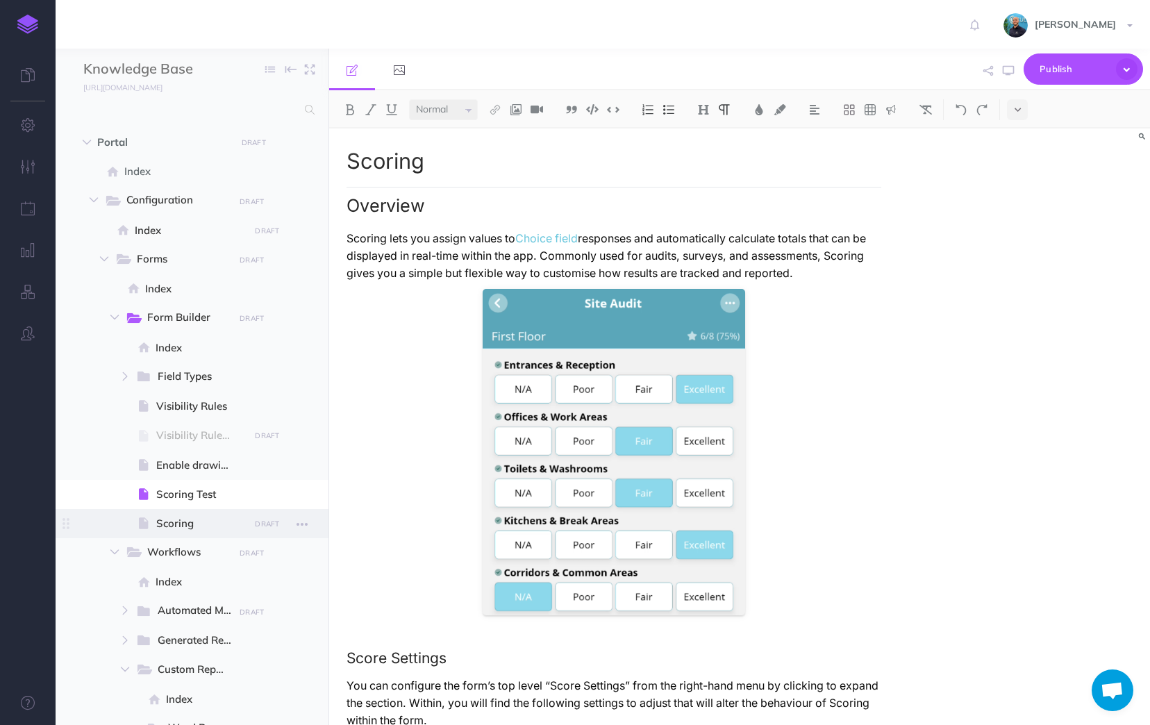
click at [213, 526] on span "Scoring" at bounding box center [200, 523] width 89 height 17
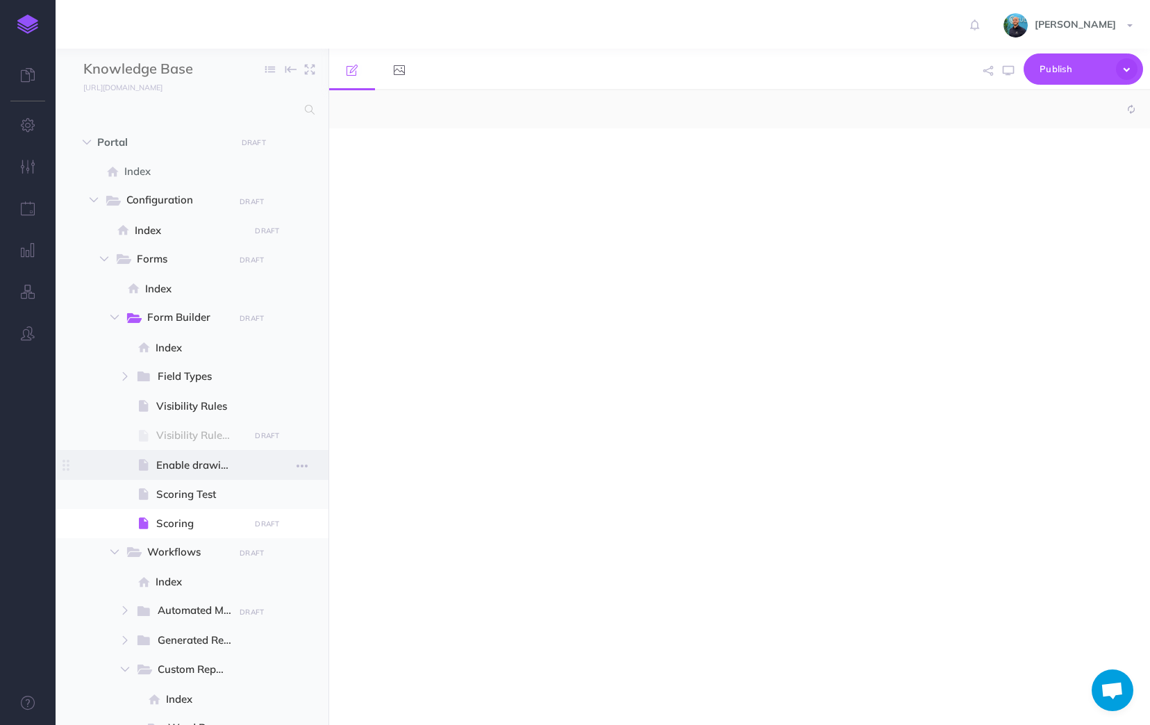
select select "null"
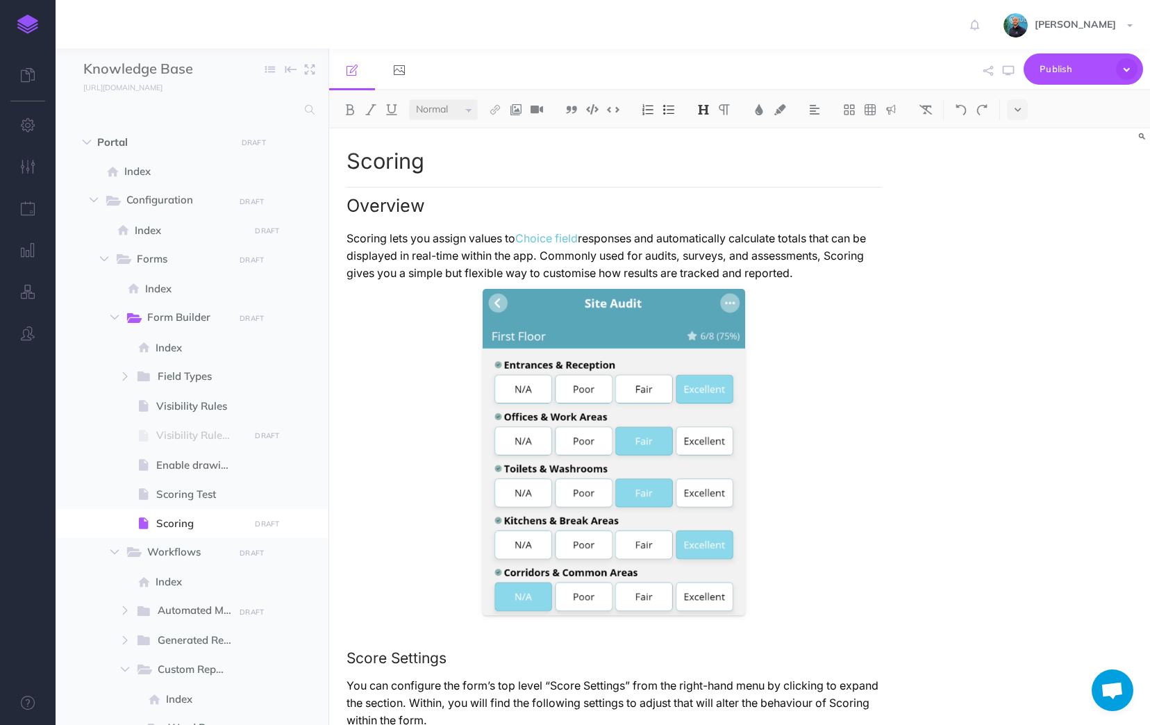
click at [820, 279] on p "Scoring lets you assign values to Choice field responses and automatically calc…" at bounding box center [614, 256] width 535 height 52
click at [36, 221] on button "button" at bounding box center [28, 209] width 56 height 42
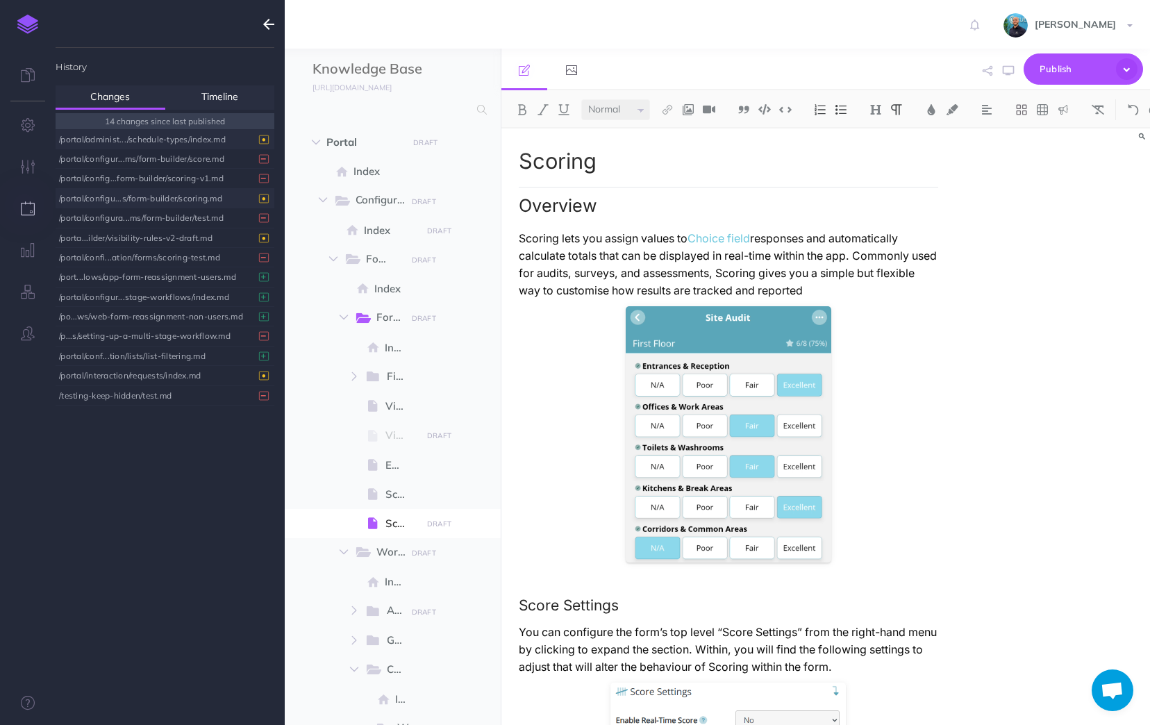
click at [149, 201] on div "/portal/configu...s/form-builder/scoring.md" at bounding box center [161, 198] width 205 height 19
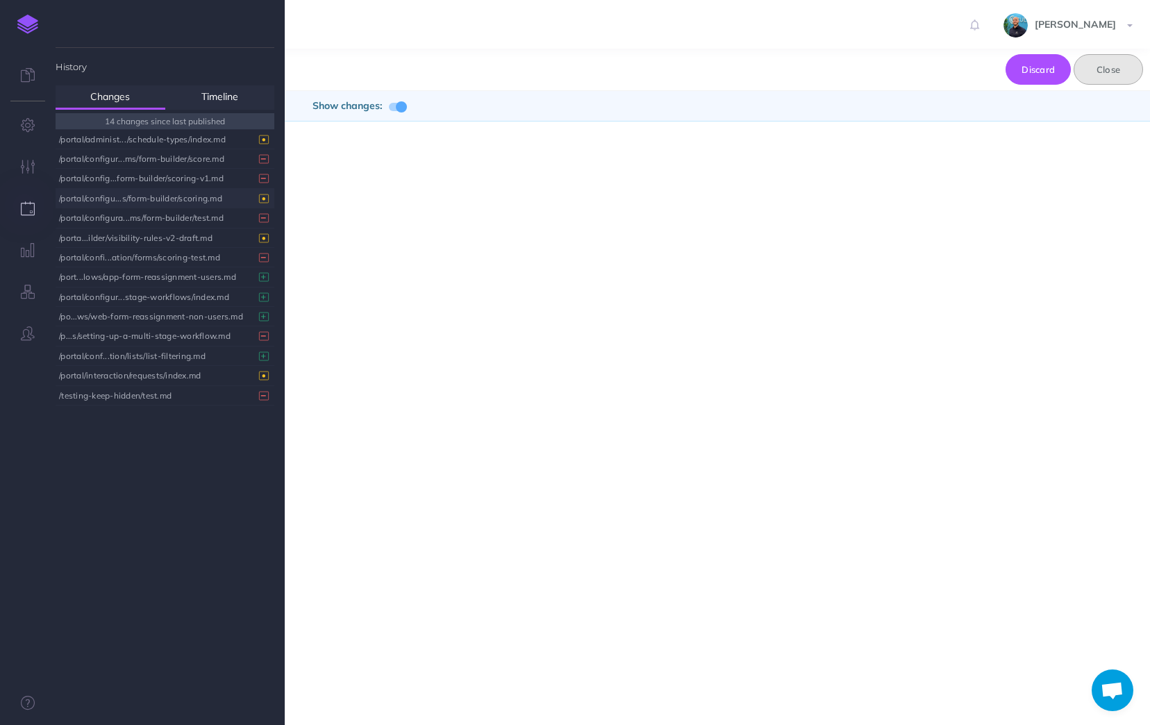
click at [1108, 74] on button "Close" at bounding box center [1108, 69] width 69 height 31
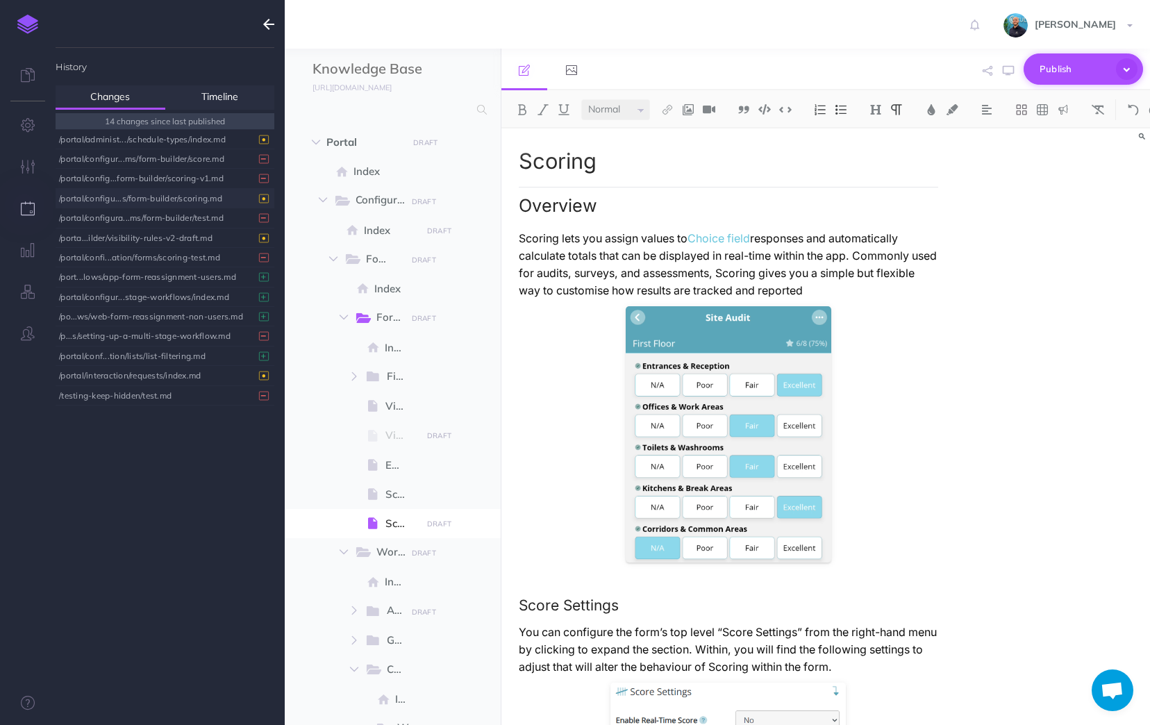
click at [1094, 77] on span "Publish" at bounding box center [1074, 69] width 69 height 22
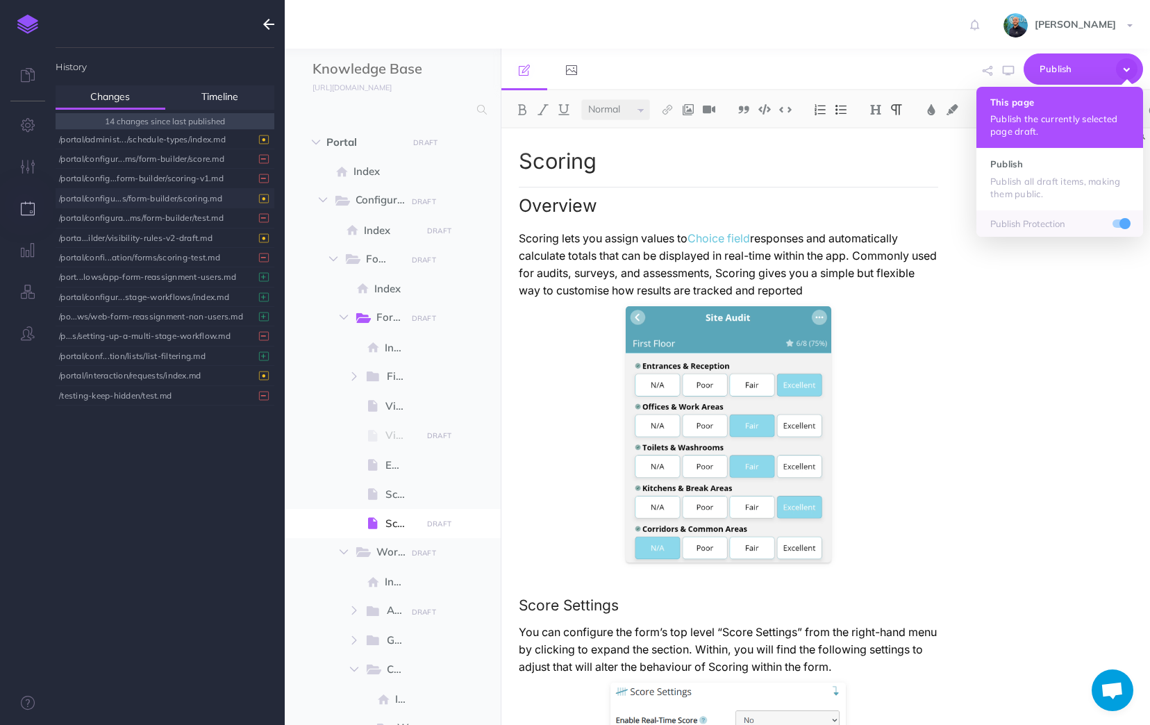
click at [1084, 102] on h4 "This page" at bounding box center [1059, 102] width 139 height 10
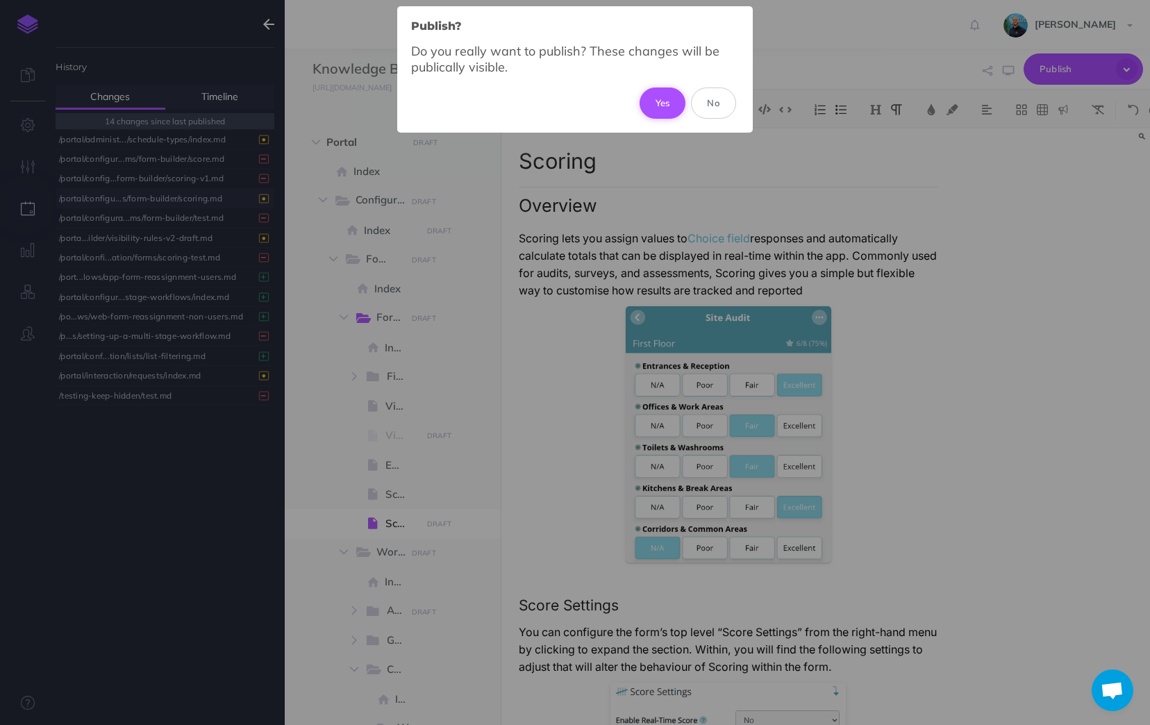
click at [663, 103] on button "Yes" at bounding box center [663, 103] width 47 height 31
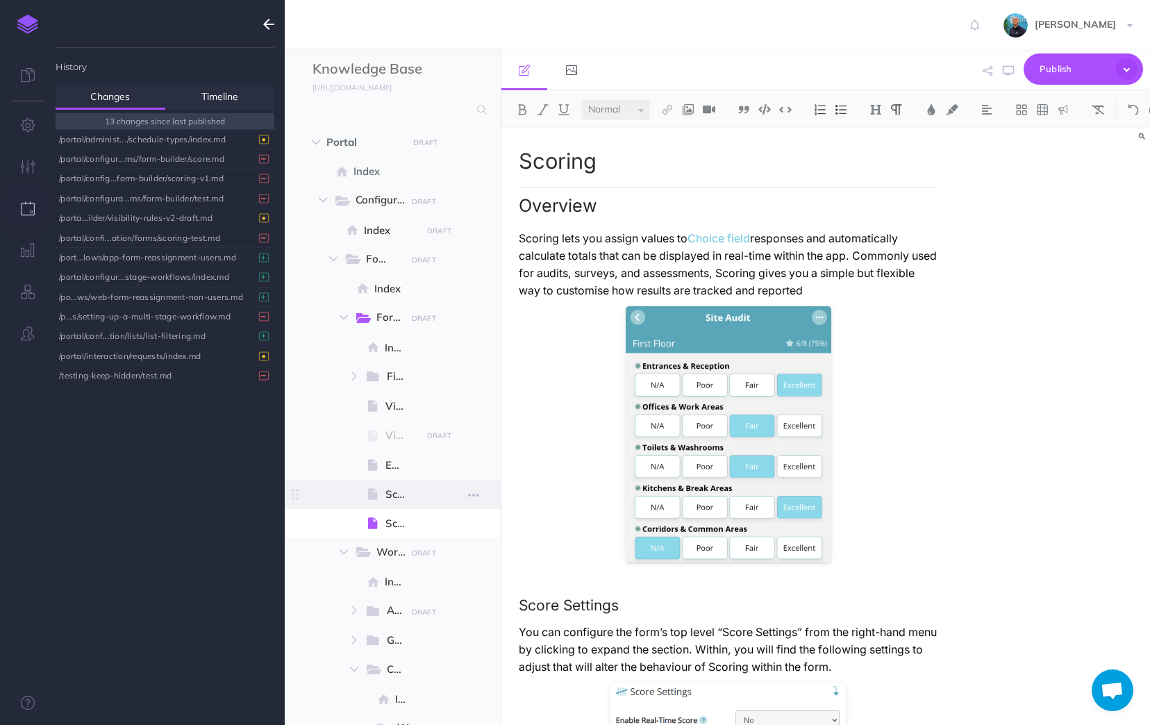
click at [421, 499] on span at bounding box center [393, 494] width 216 height 29
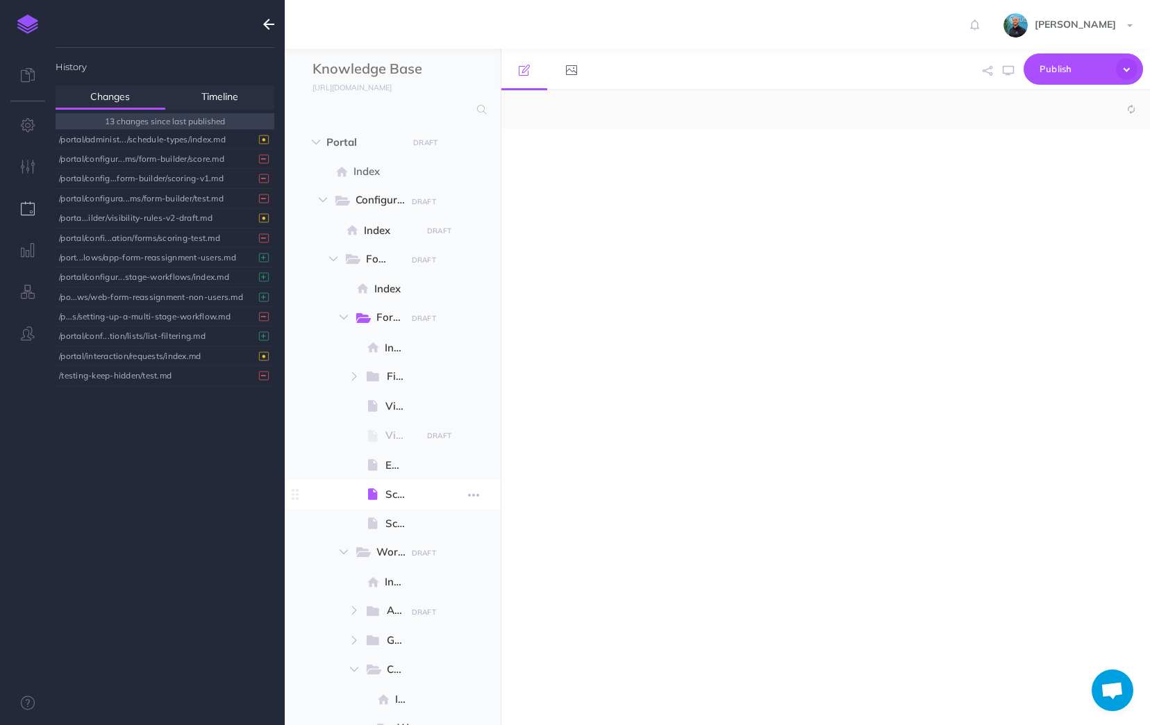
select select "null"
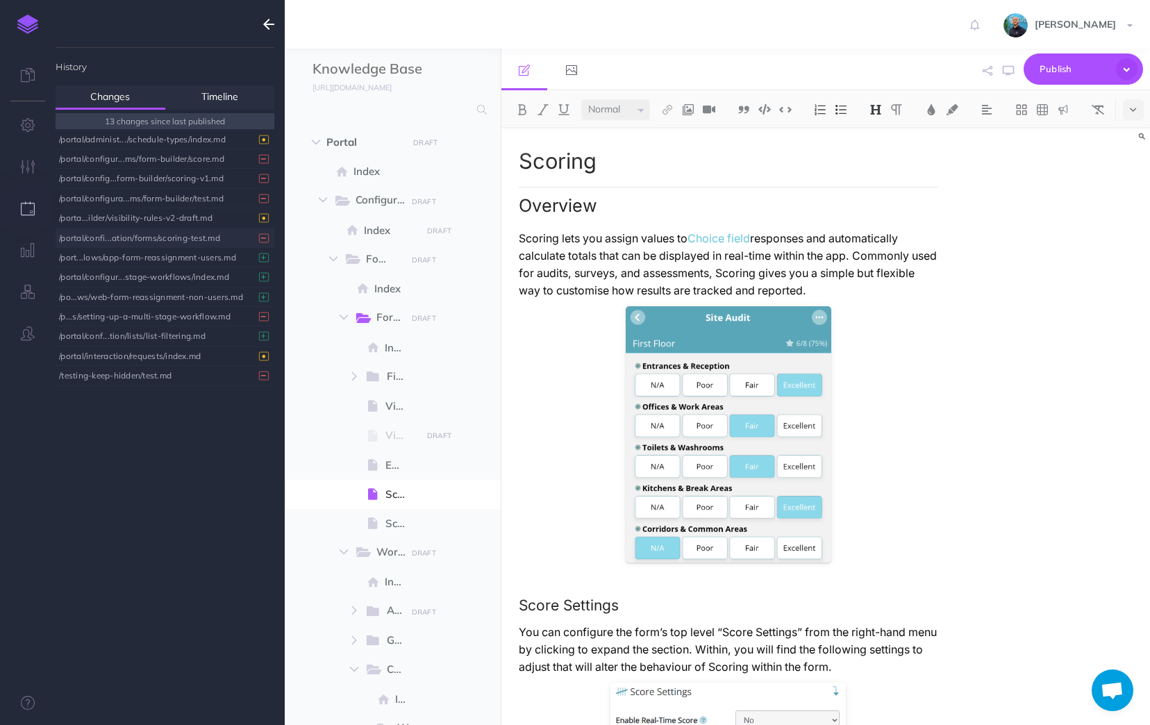
click at [130, 234] on div "/portal/confi...ation/forms/scoring-test.md" at bounding box center [161, 238] width 205 height 19
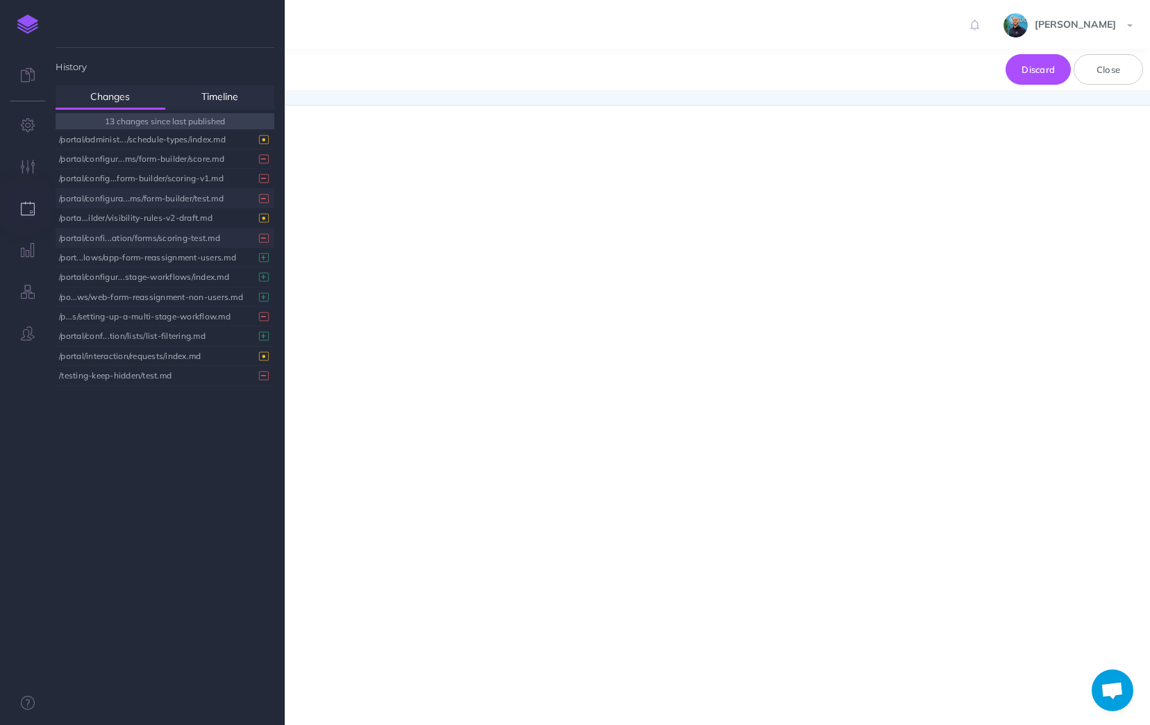
click at [131, 202] on div "/portal/configura...ms/form-builder/test.md" at bounding box center [161, 198] width 205 height 19
click at [135, 178] on div "/portal/config...form-builder/scoring-v1.md" at bounding box center [161, 178] width 205 height 19
click at [140, 160] on div "/portal/configur...ms/form-builder/score.md" at bounding box center [161, 158] width 205 height 19
click at [144, 144] on div "/portal/administ.../schedule-types/index.md" at bounding box center [161, 139] width 205 height 19
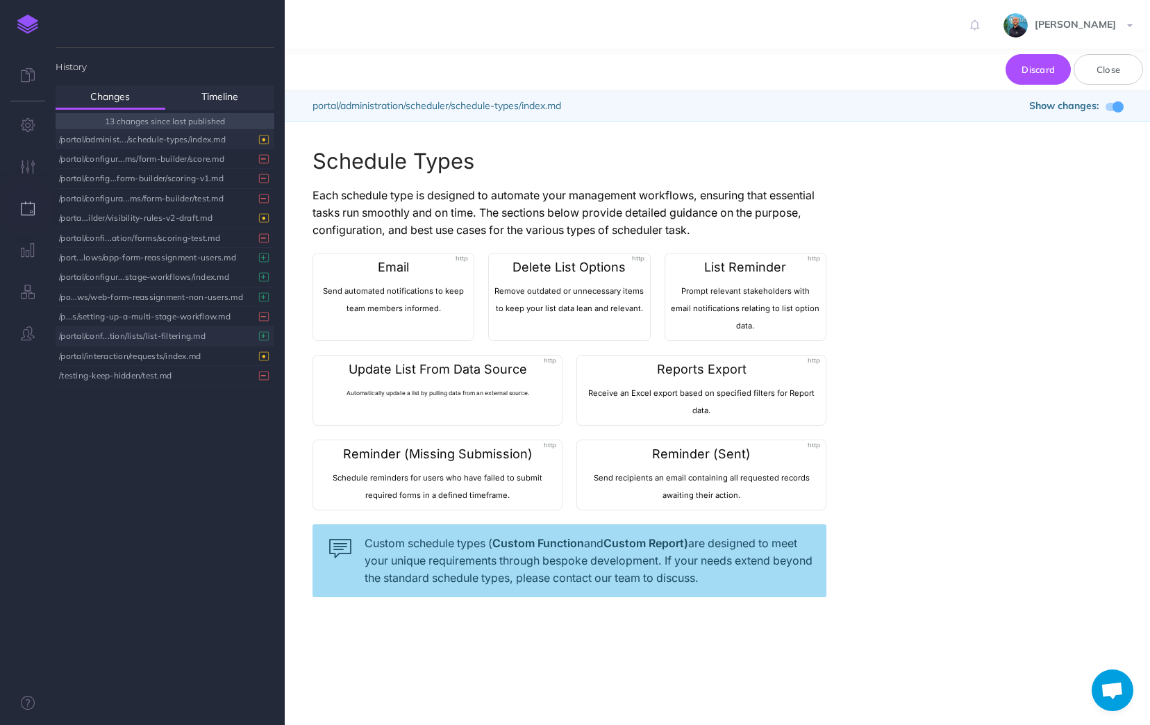
click at [150, 333] on div "/portal/conf...tion/lists/list-filtering.md" at bounding box center [161, 335] width 205 height 19
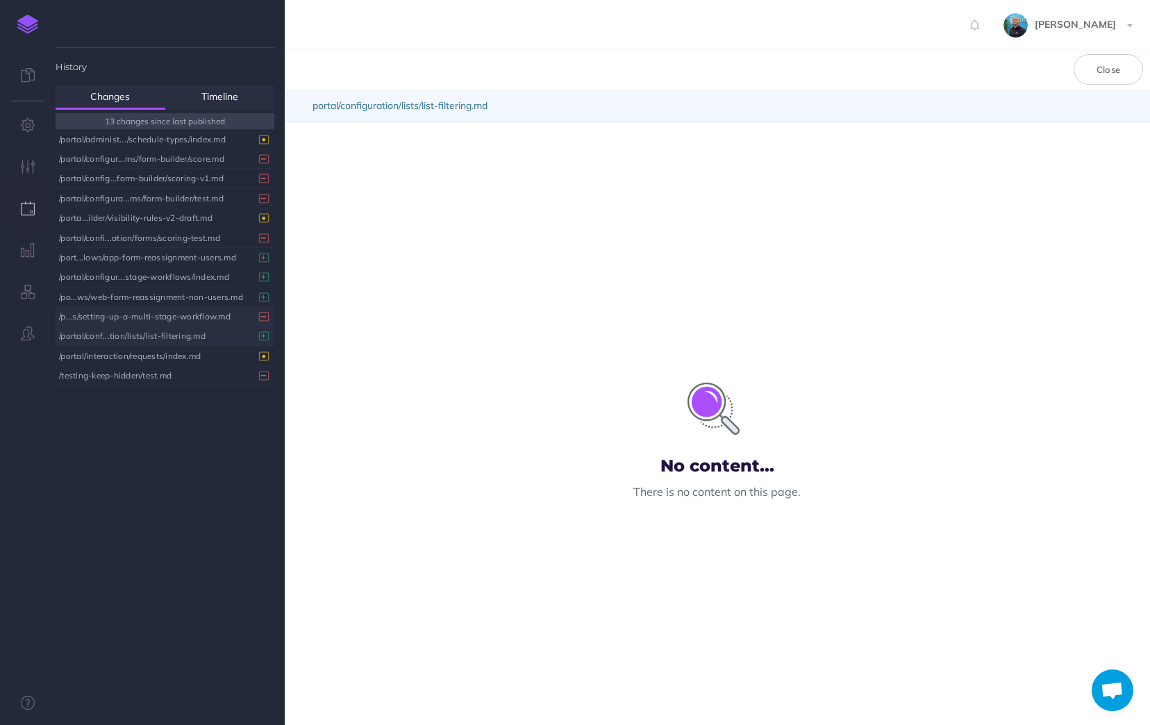
click at [167, 314] on div "/p...s/setting-up-a-multi-stage-workflow.md" at bounding box center [161, 316] width 205 height 19
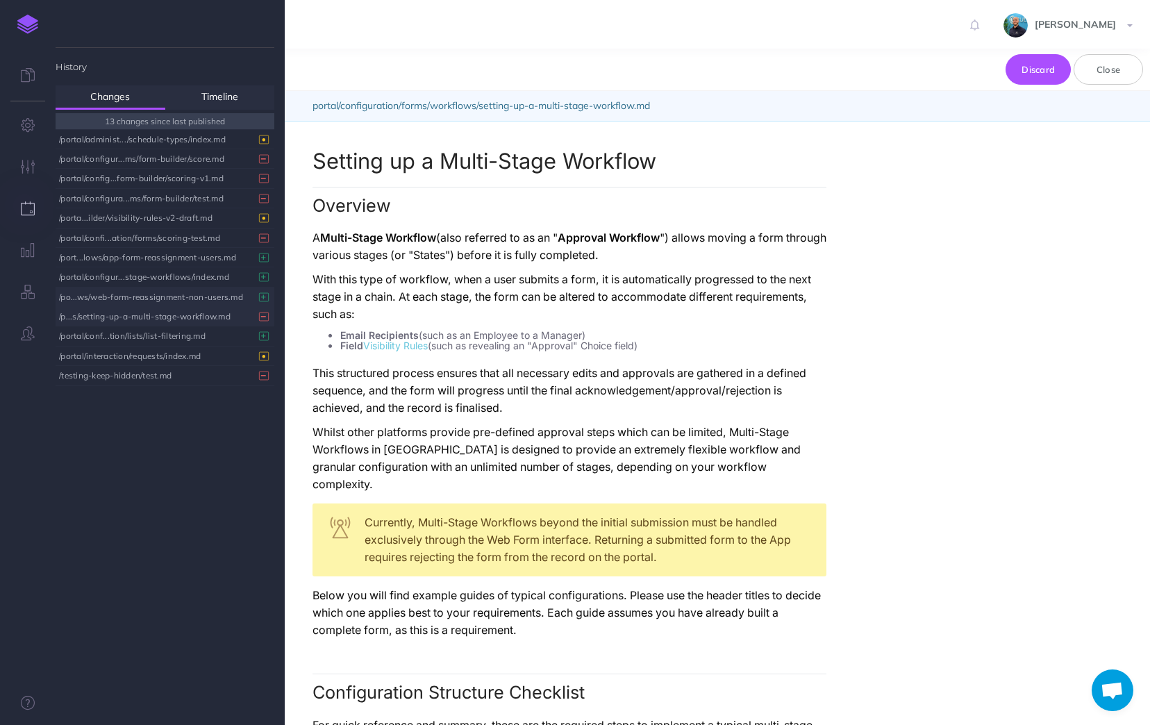
click at [149, 299] on div "/po...ws/web-form-reassignment-non-users.md" at bounding box center [161, 297] width 205 height 19
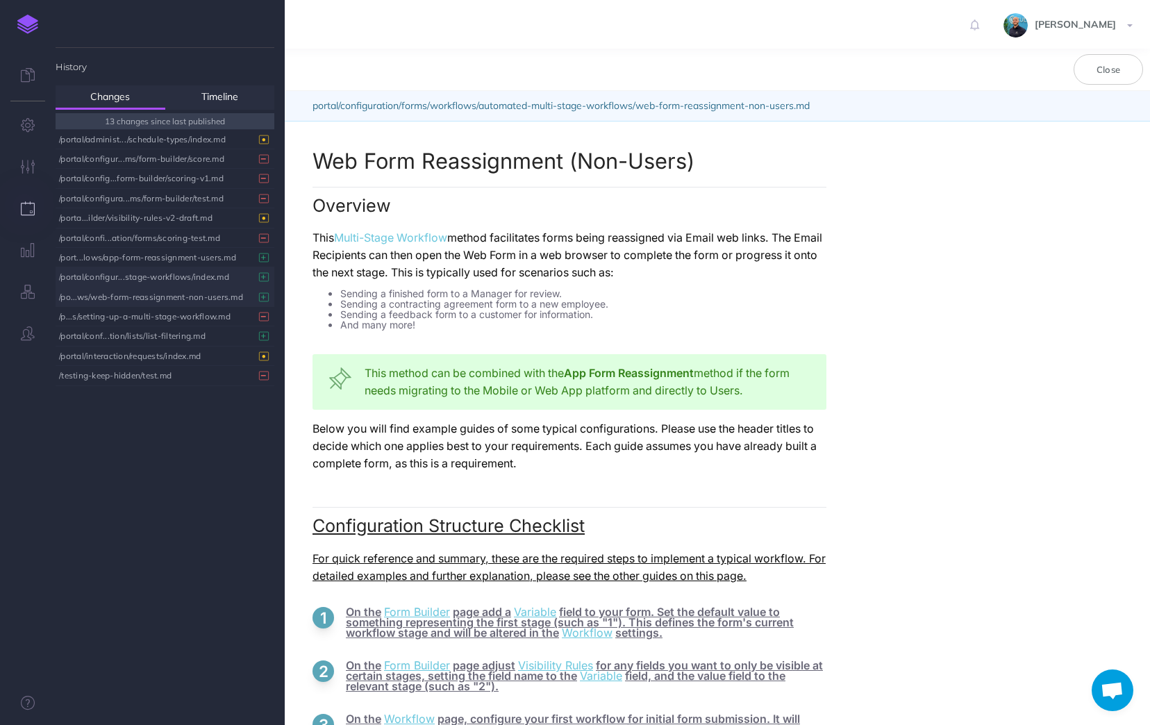
click at [154, 283] on div "/portal/configur...stage-workflows/index.md" at bounding box center [161, 276] width 205 height 19
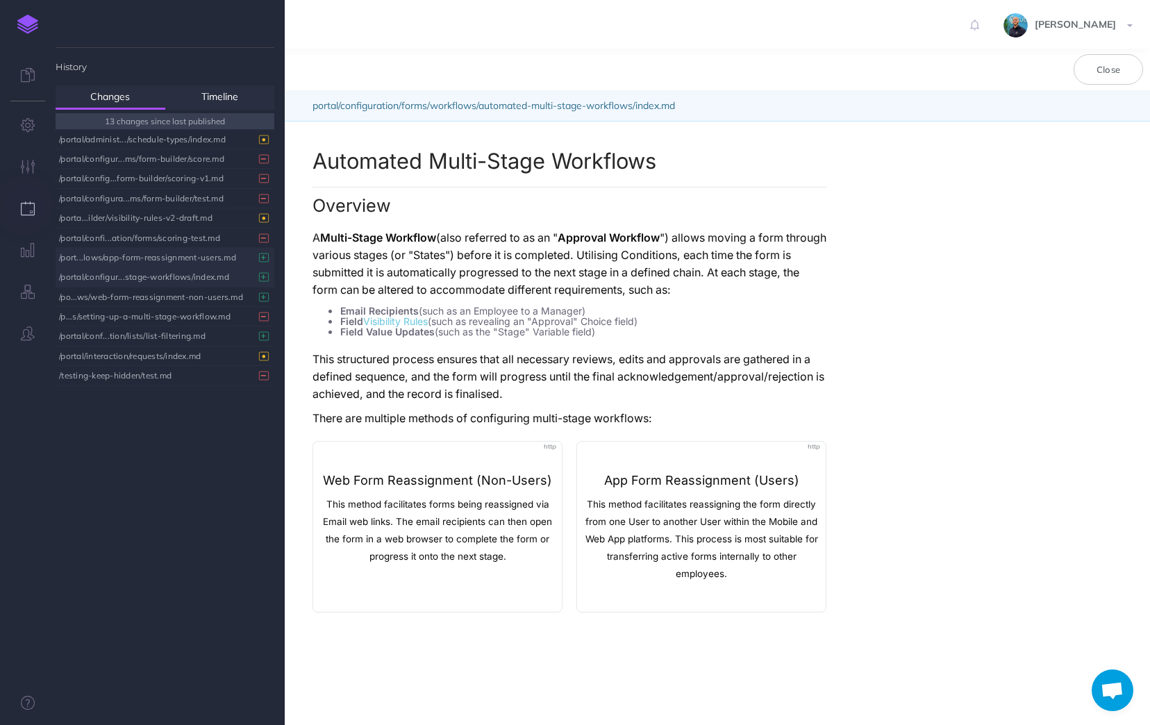
click at [156, 260] on div "/port...lows/app-form-reassignment-users.md" at bounding box center [161, 257] width 205 height 19
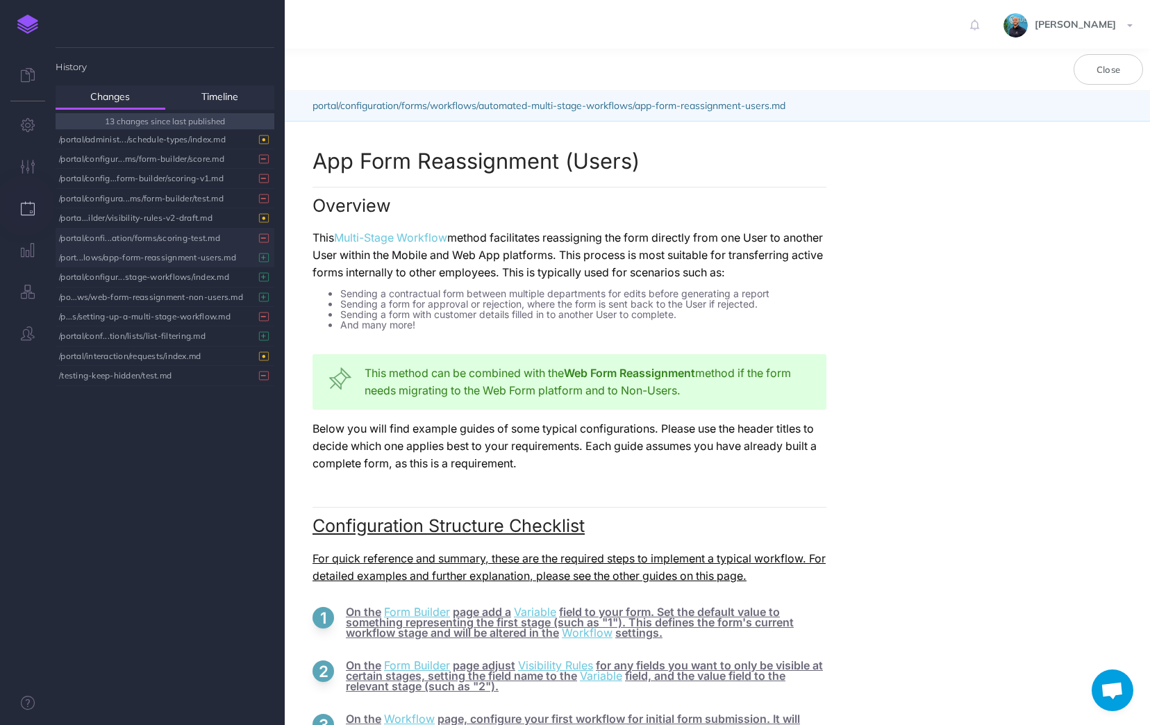
click at [166, 238] on div "/portal/confi...ation/forms/scoring-test.md" at bounding box center [161, 238] width 205 height 19
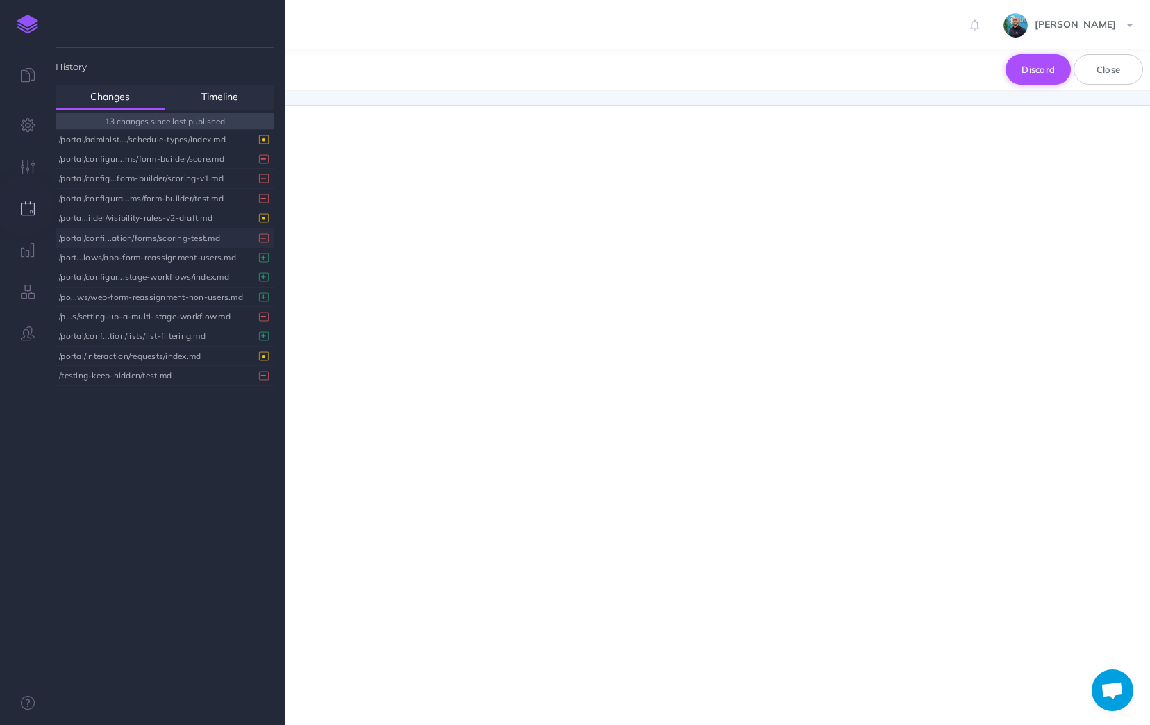
click at [1040, 67] on button "Discard" at bounding box center [1038, 69] width 65 height 31
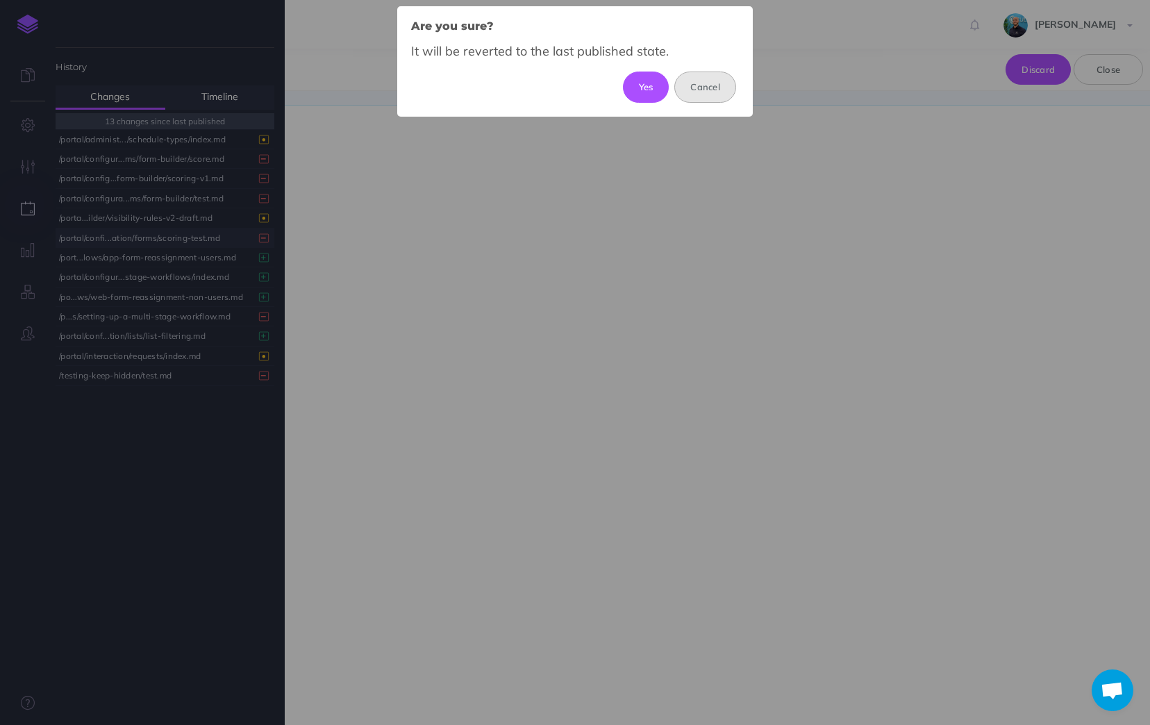
click at [717, 90] on button "Cancel" at bounding box center [705, 87] width 62 height 31
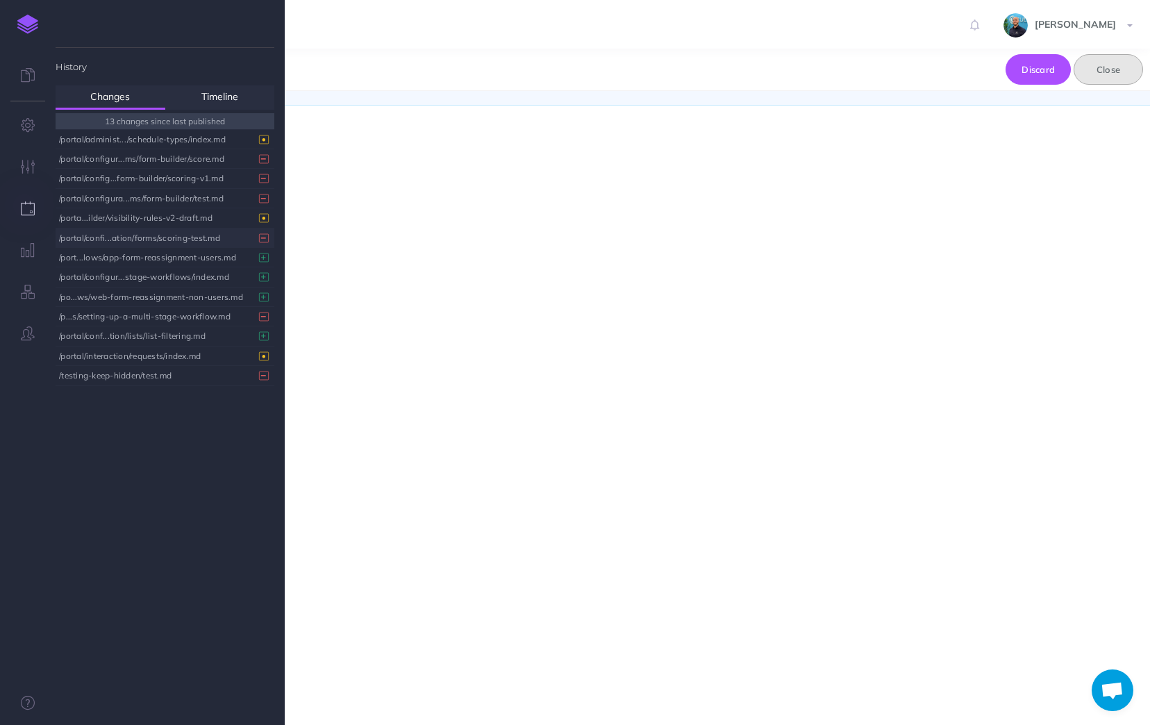
click at [1136, 71] on button "Close" at bounding box center [1108, 69] width 69 height 31
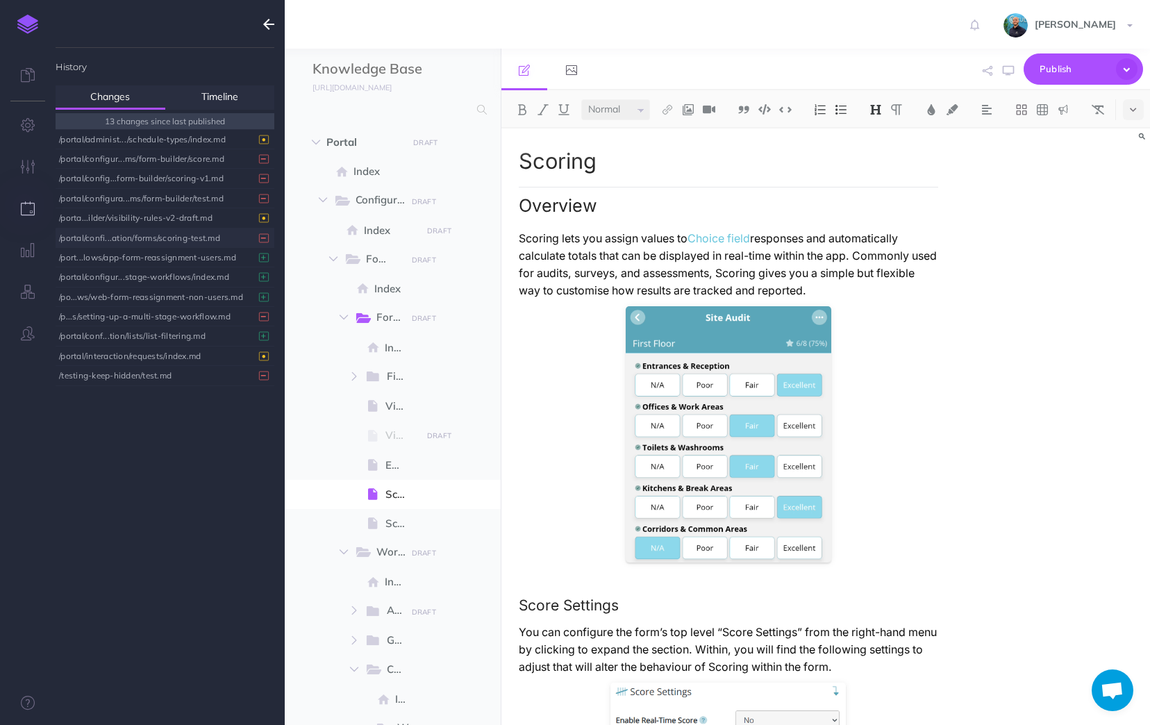
drag, startPoint x: 265, startPoint y: 22, endPoint x: 433, endPoint y: 304, distance: 327.3
click at [265, 22] on icon "button" at bounding box center [268, 24] width 11 height 17
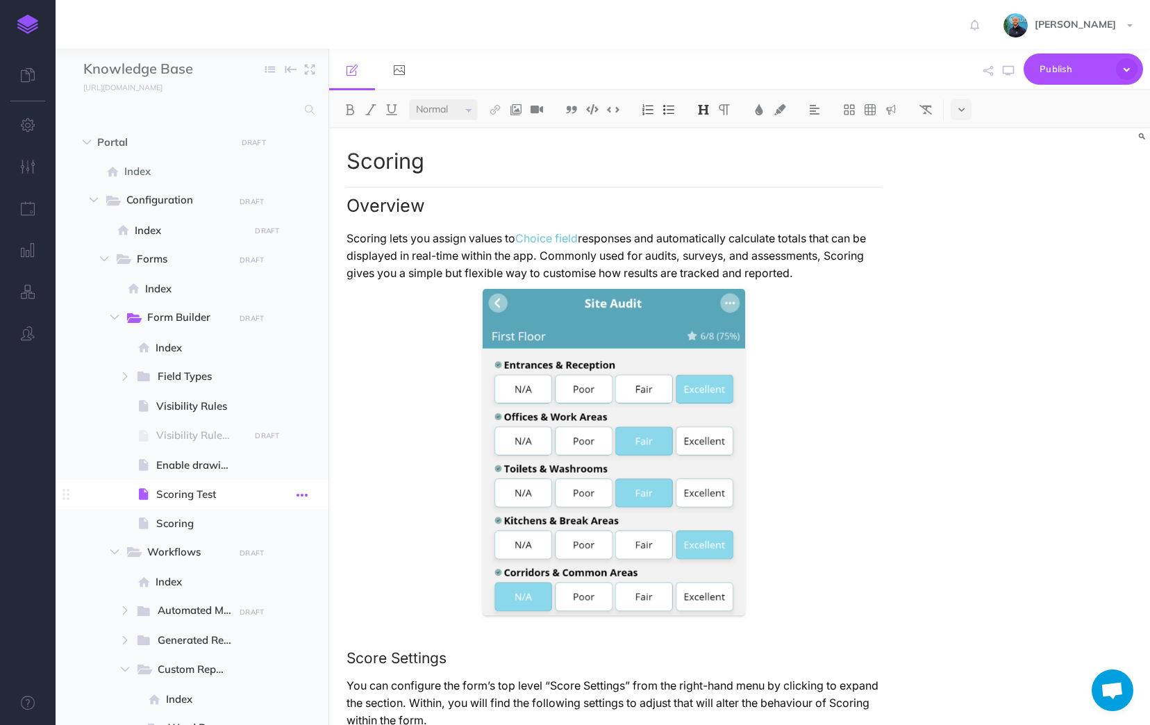
click at [308, 492] on button "button" at bounding box center [302, 495] width 25 height 18
click at [278, 617] on link "Delete" at bounding box center [262, 610] width 104 height 23
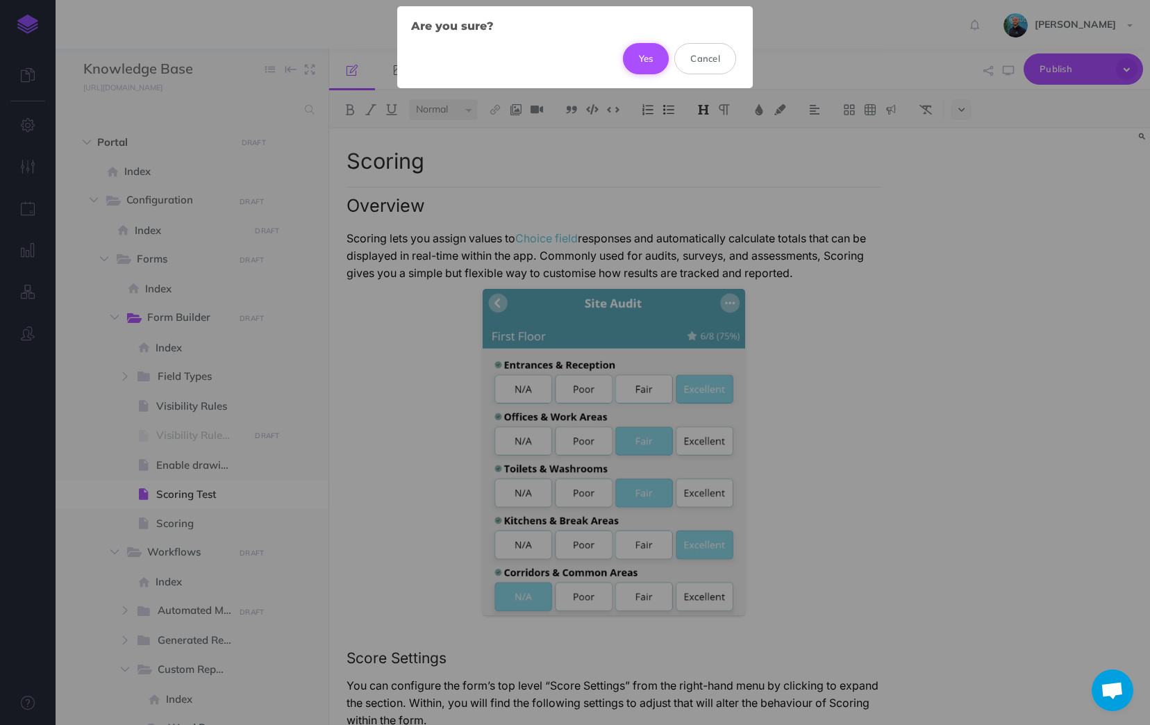
click at [645, 65] on button "Yes" at bounding box center [646, 58] width 47 height 31
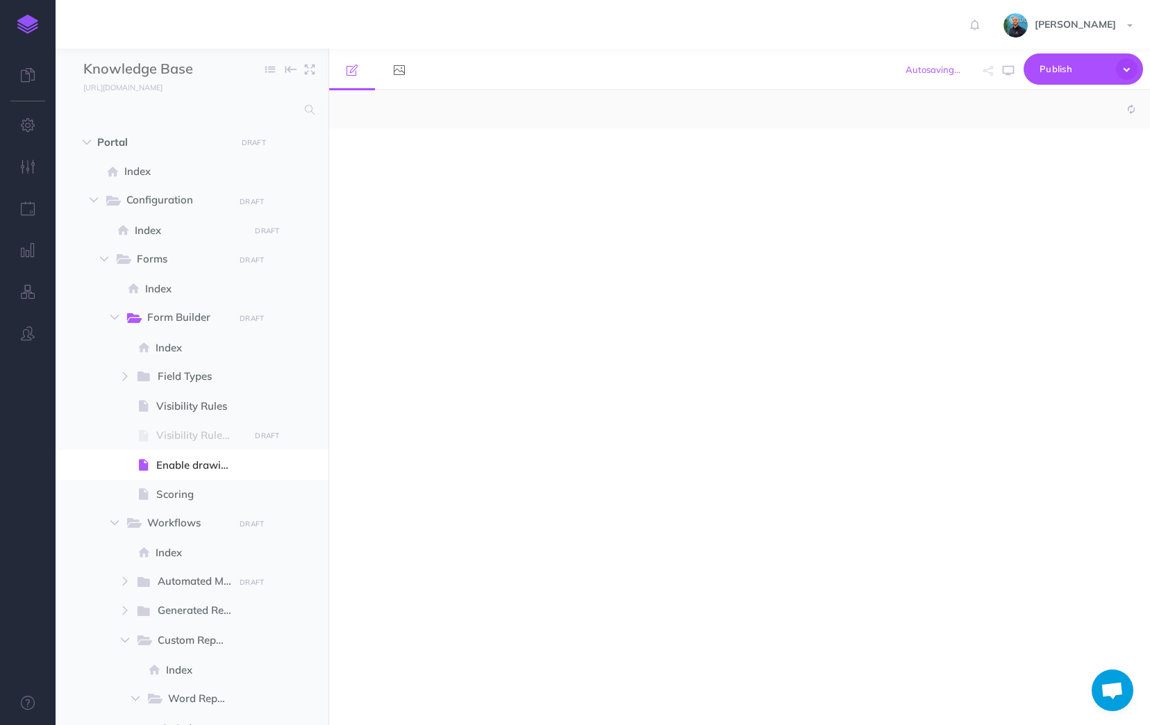
select select "null"
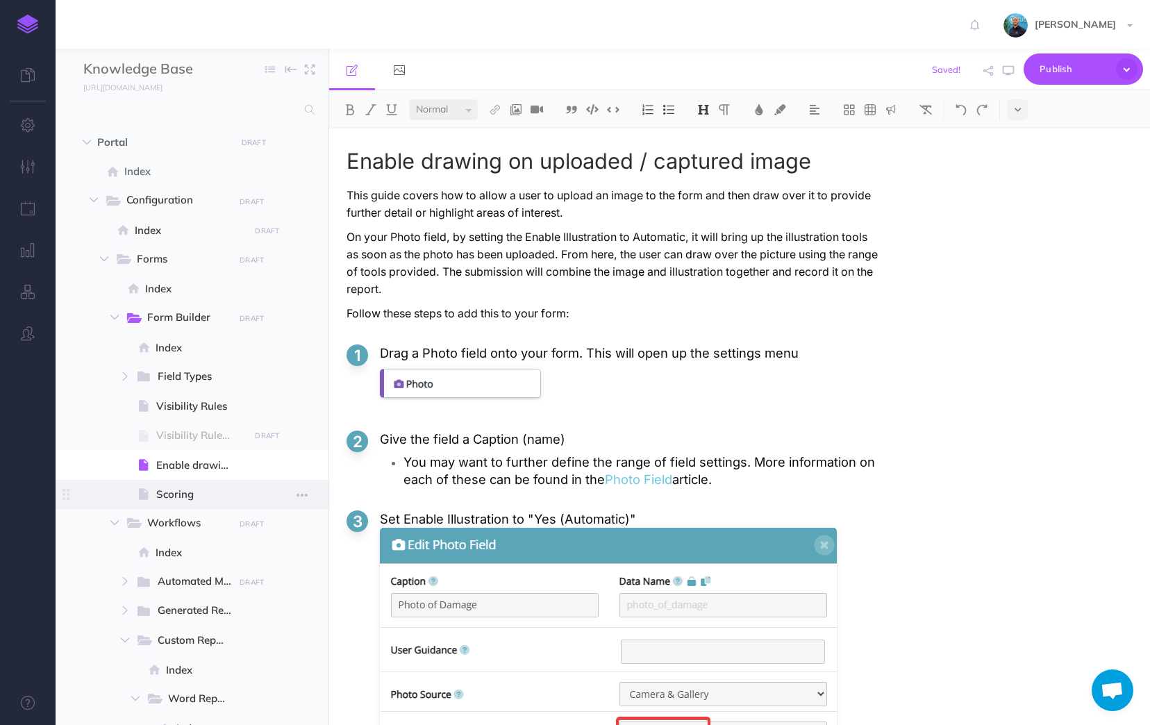
click at [243, 488] on span "Scoring" at bounding box center [200, 494] width 89 height 17
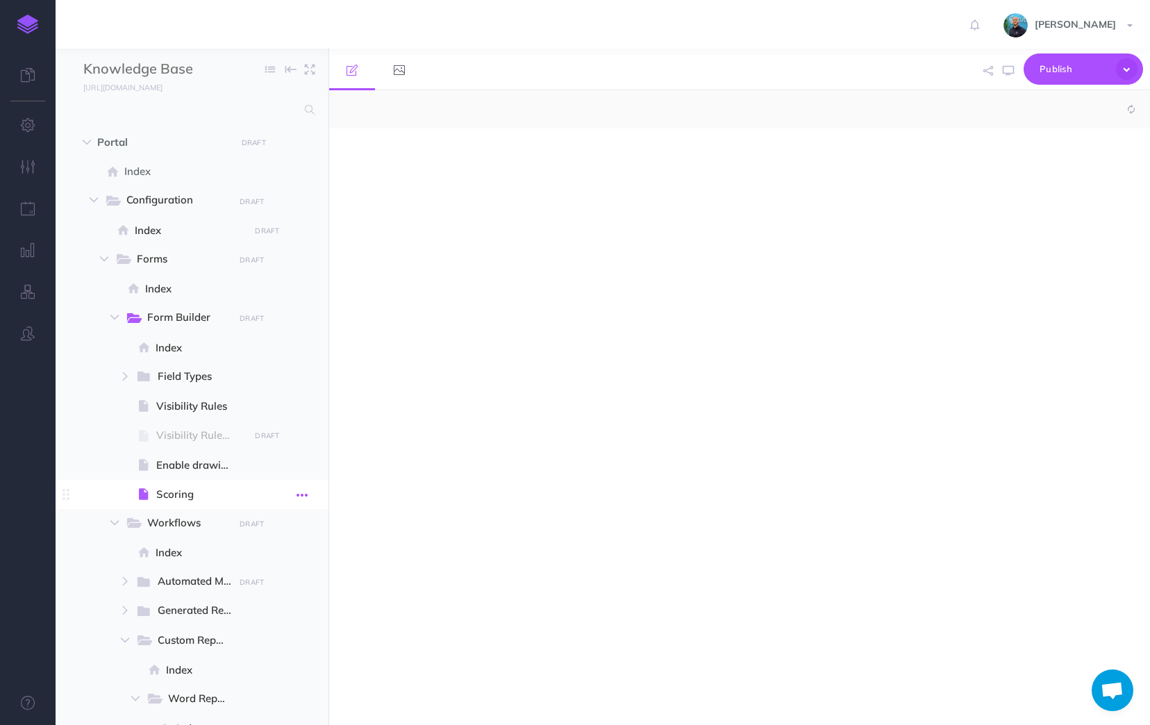
select select "null"
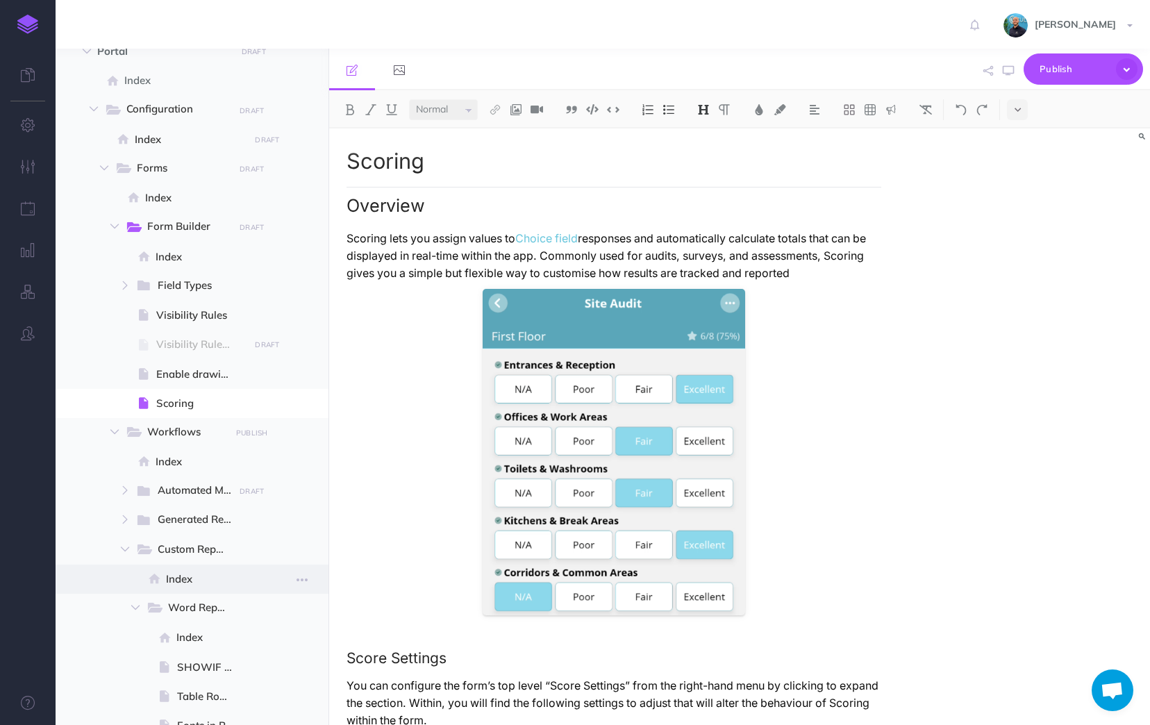
scroll to position [139, 0]
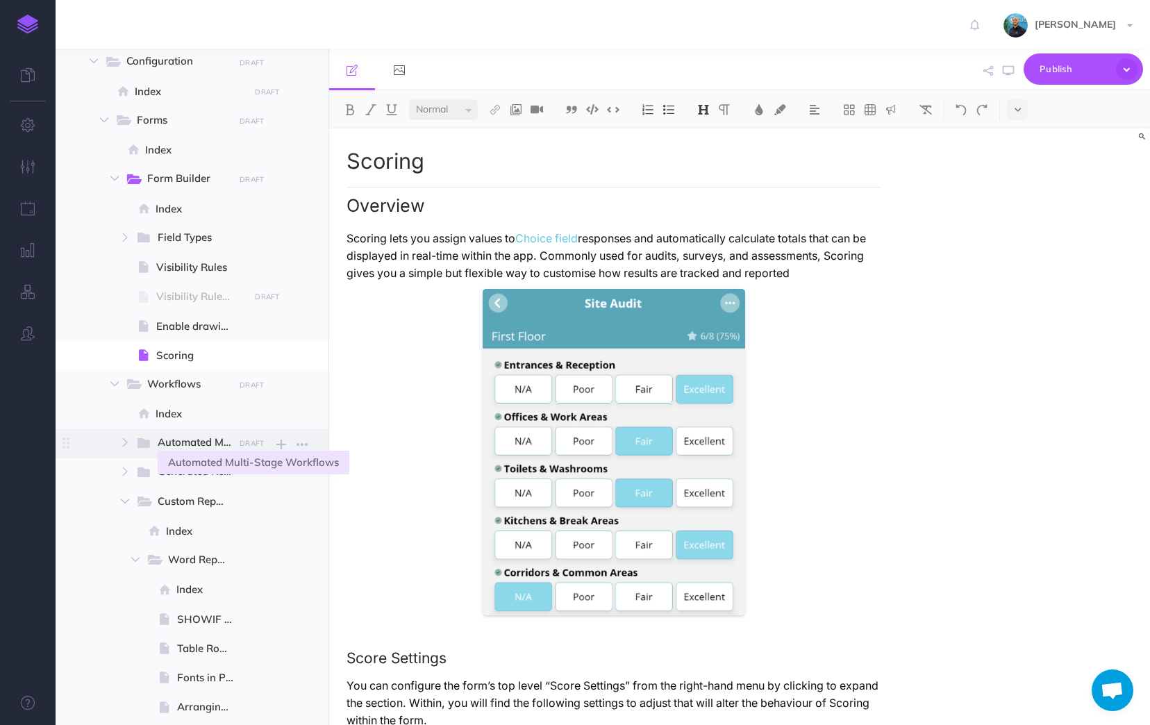
click at [215, 443] on span "Automated Multi-Stage Workflows" at bounding box center [202, 443] width 89 height 18
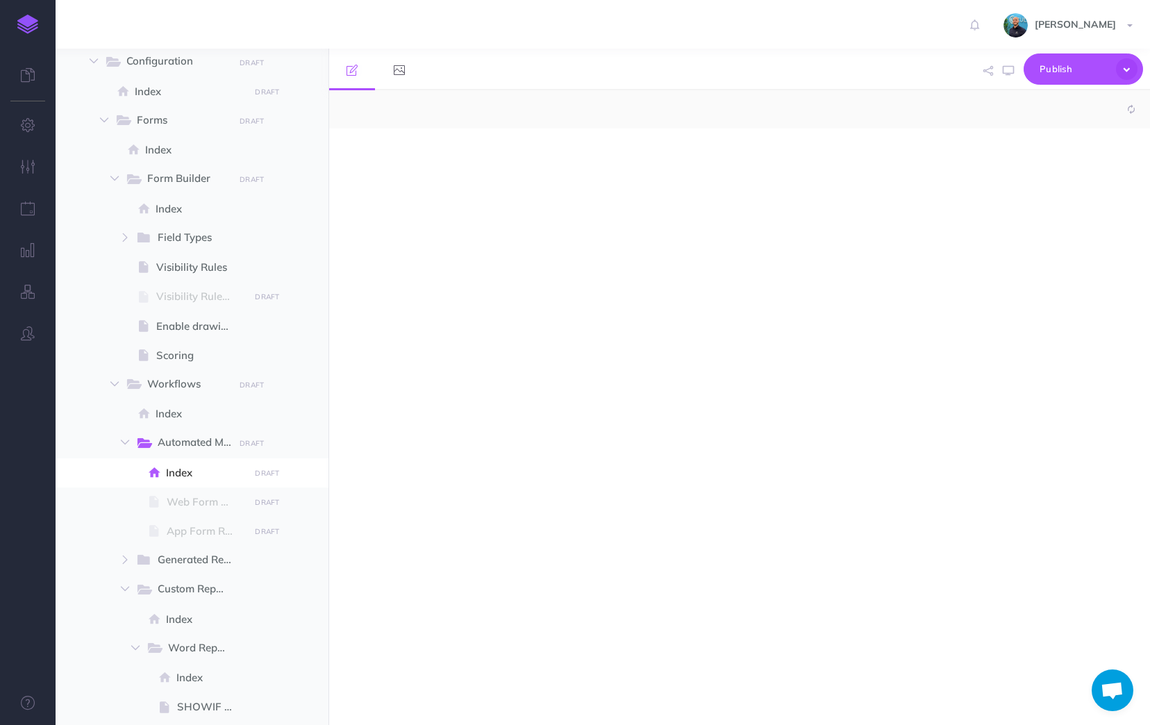
select select "null"
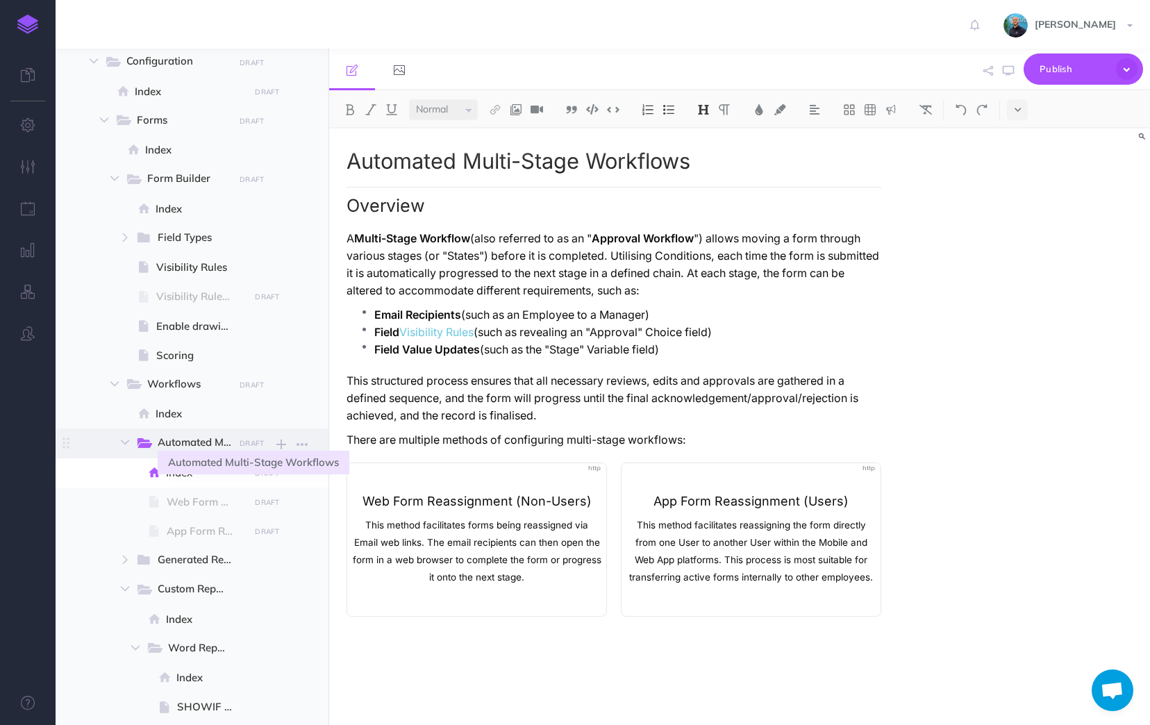
click at [174, 441] on span "Automated Multi-Stage Workflows" at bounding box center [202, 443] width 89 height 18
click at [301, 445] on icon "button" at bounding box center [302, 444] width 11 height 17
click at [1013, 381] on div "Automated Multi-Stage Workflows Overview A Multi-Stage Workflow (also referred …" at bounding box center [739, 426] width 821 height 597
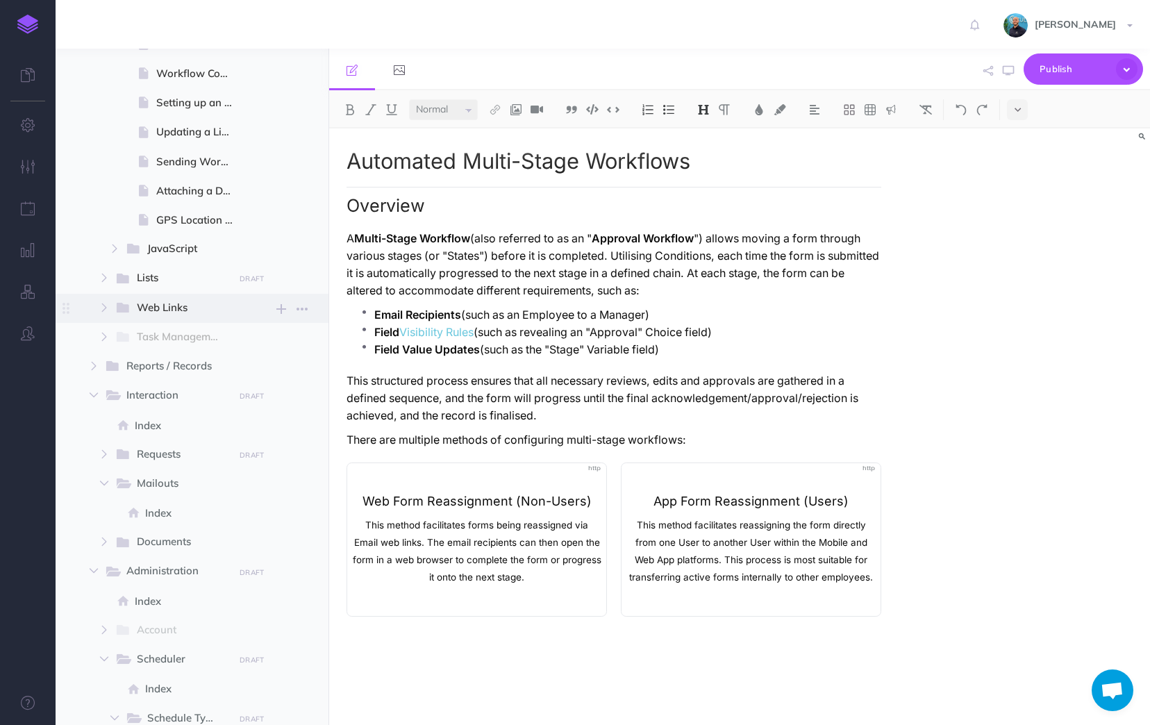
scroll to position [972, 0]
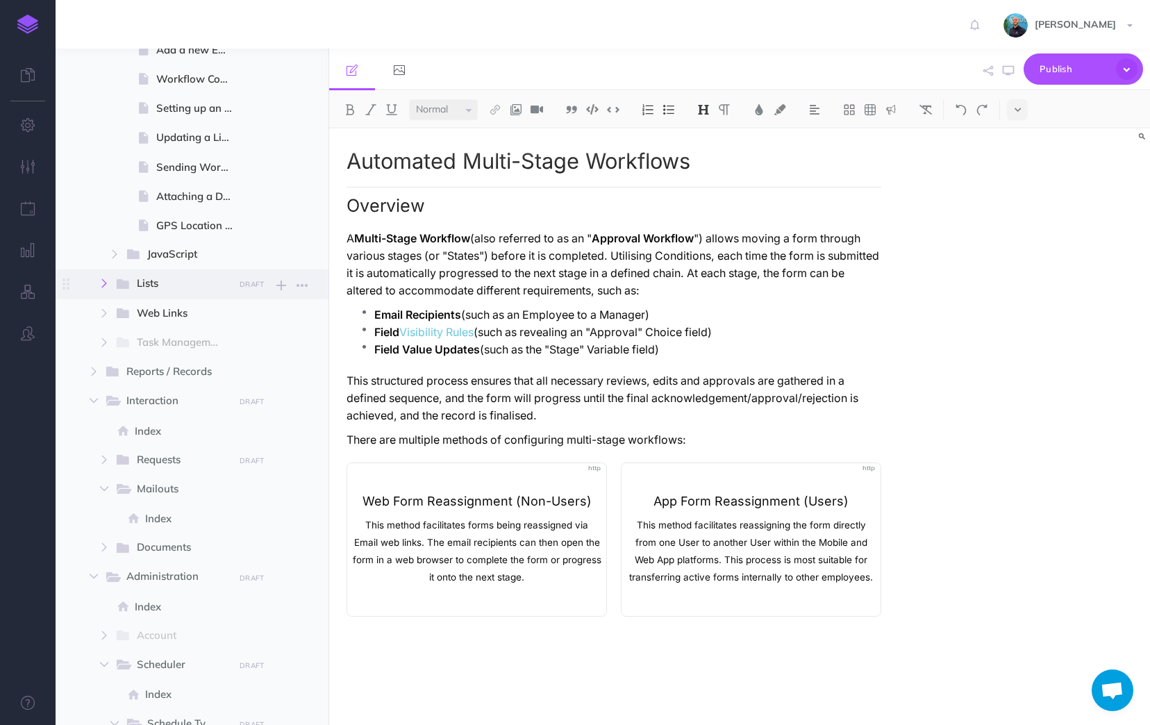
click at [103, 285] on icon "button" at bounding box center [104, 283] width 8 height 8
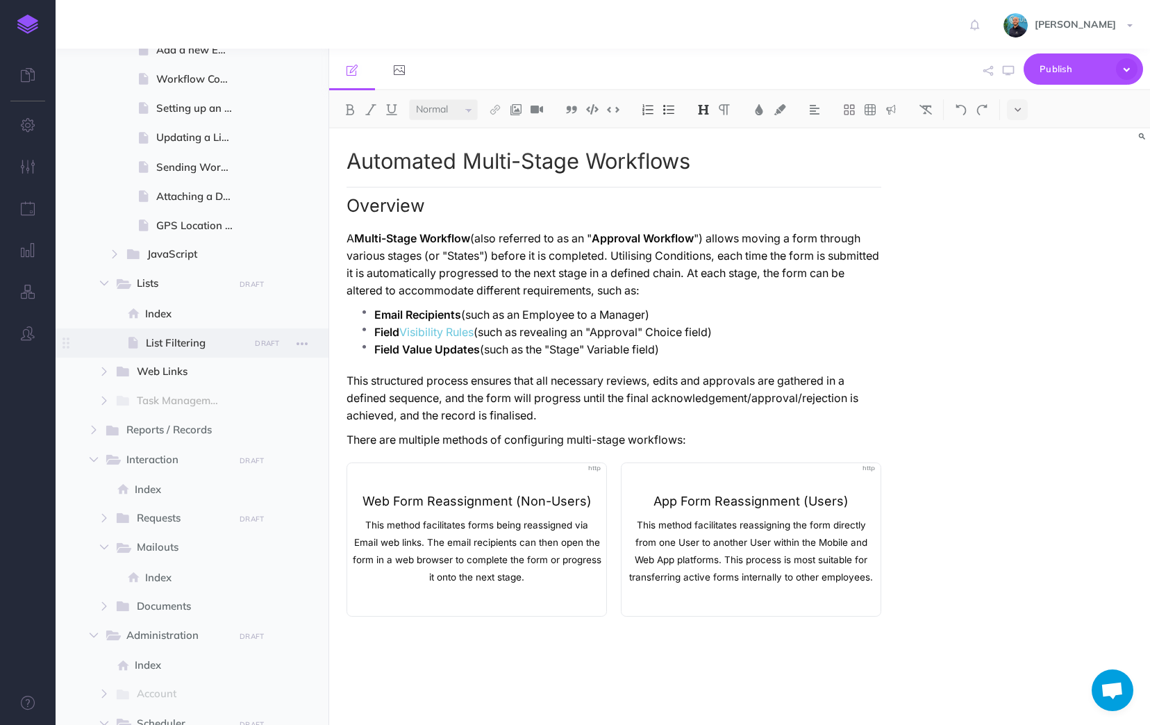
click at [130, 344] on icon at bounding box center [133, 343] width 10 height 10
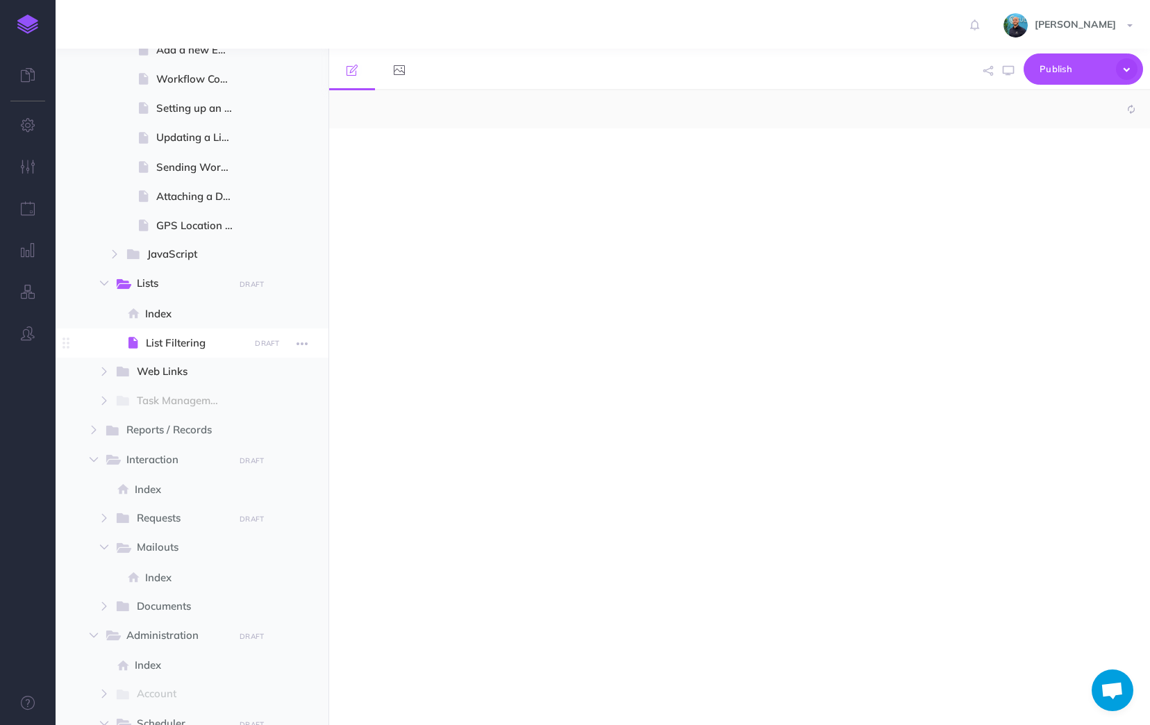
select select "null"
click at [301, 344] on icon "button" at bounding box center [302, 343] width 11 height 17
click at [156, 321] on span "Index" at bounding box center [195, 314] width 100 height 17
select select "null"
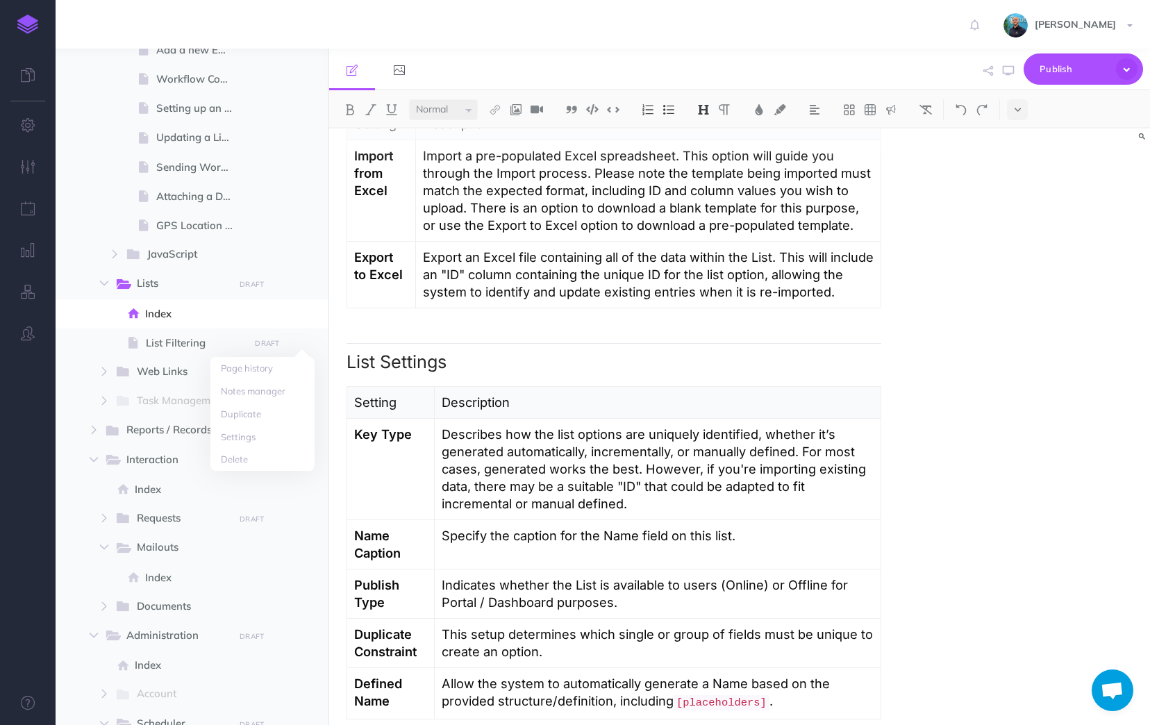
scroll to position [2256, 0]
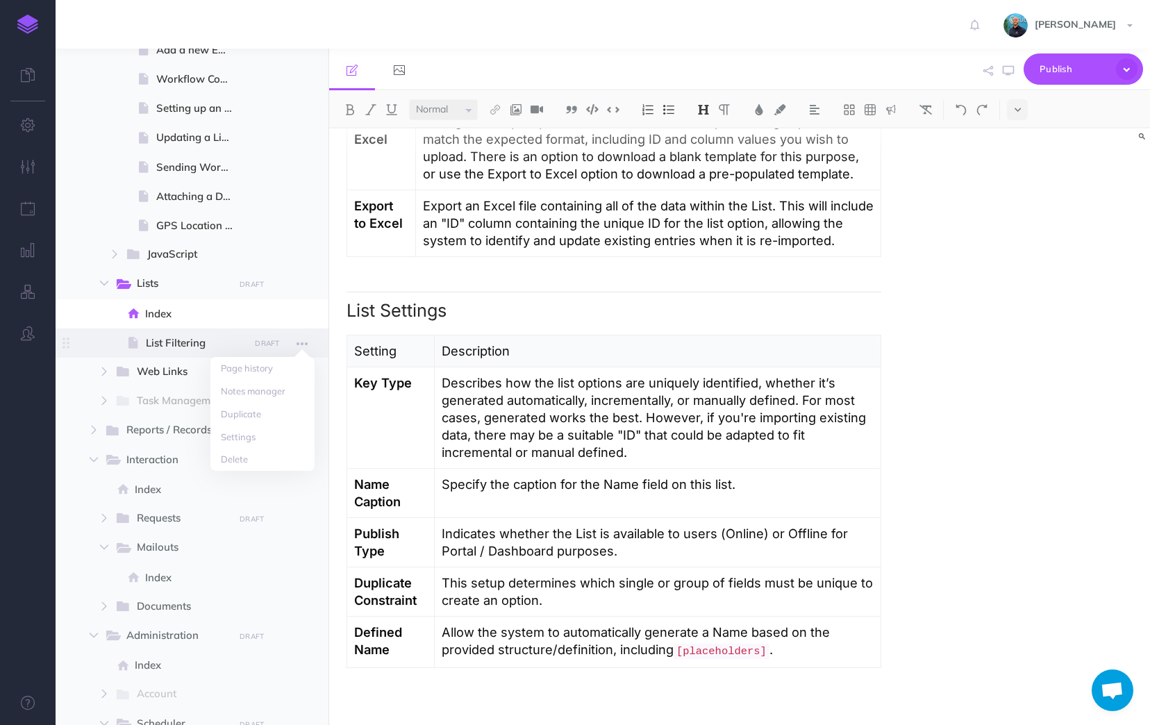
click at [151, 347] on span "List Filtering" at bounding box center [195, 343] width 99 height 17
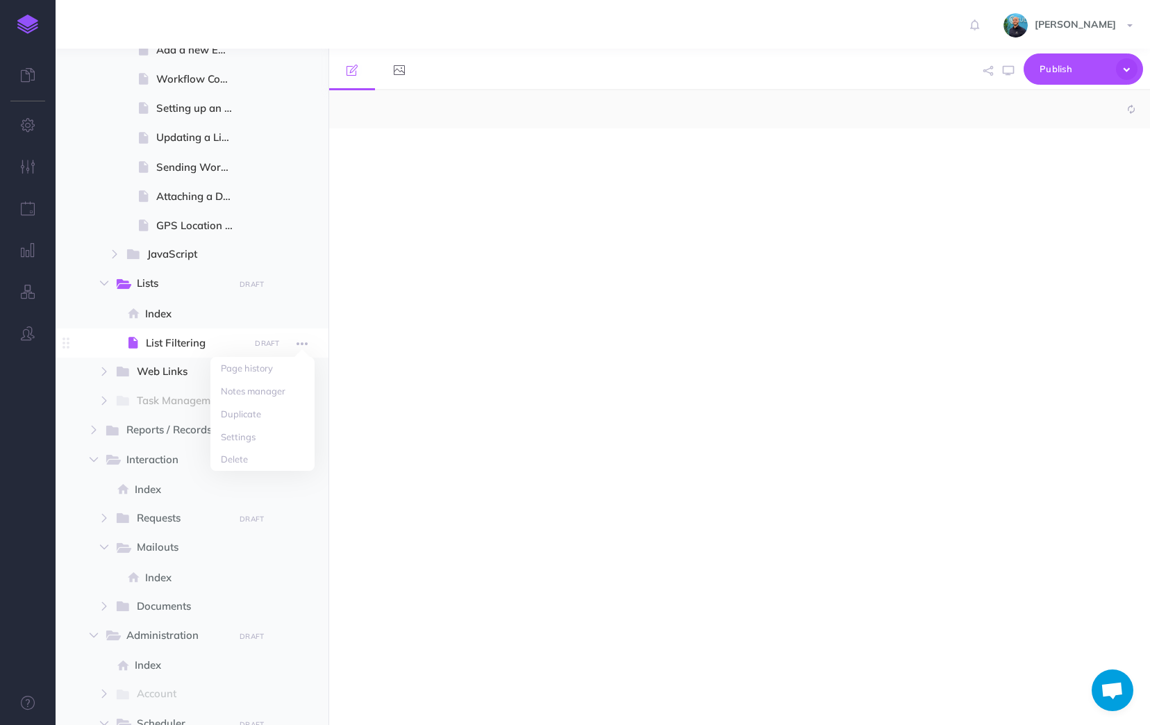
select select "null"
click at [248, 457] on link "Delete" at bounding box center [262, 459] width 104 height 23
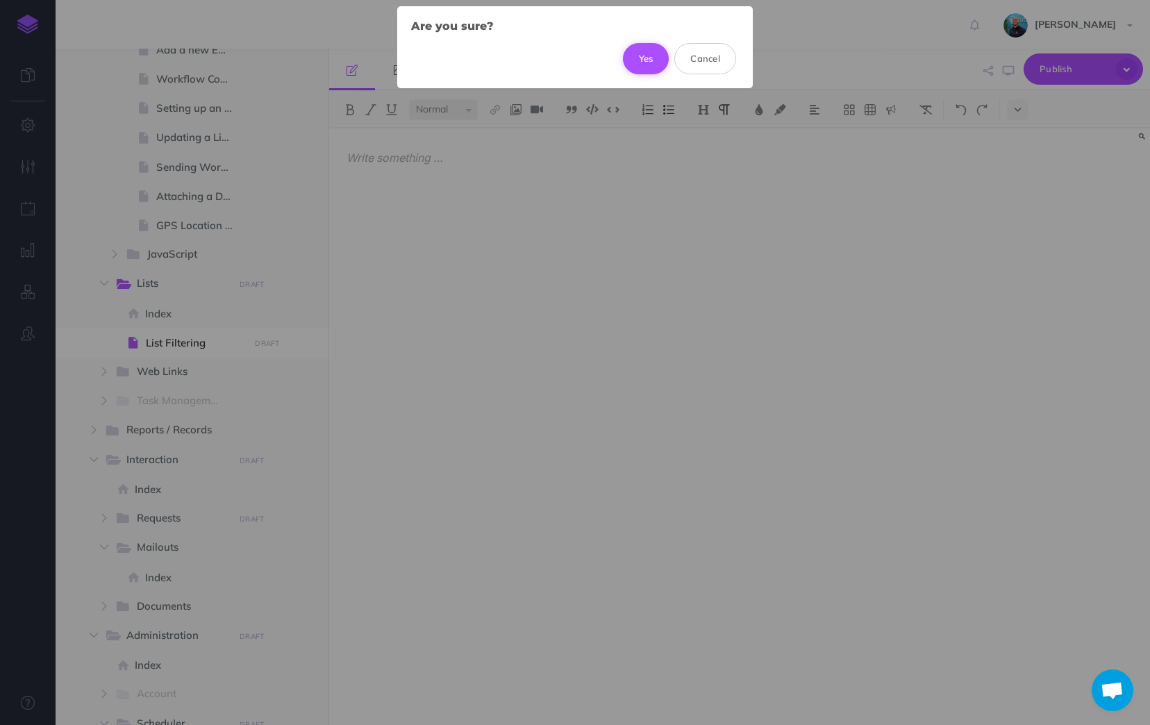
click at [638, 63] on button "Yes" at bounding box center [646, 58] width 47 height 31
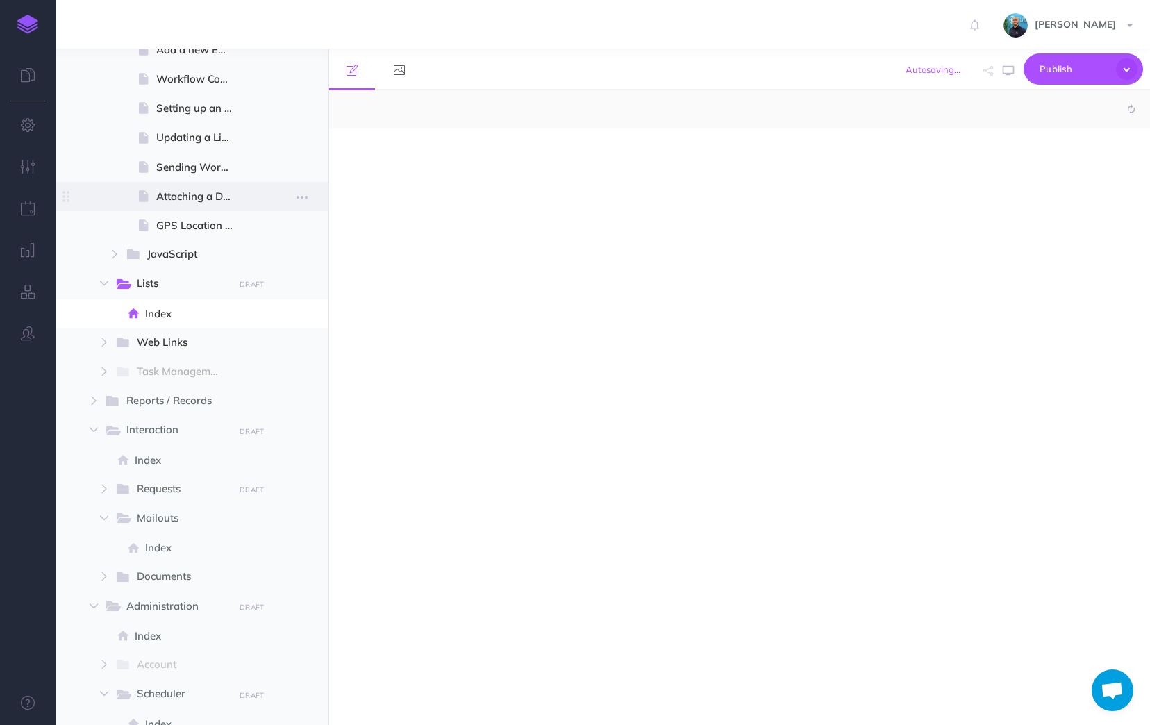
select select "null"
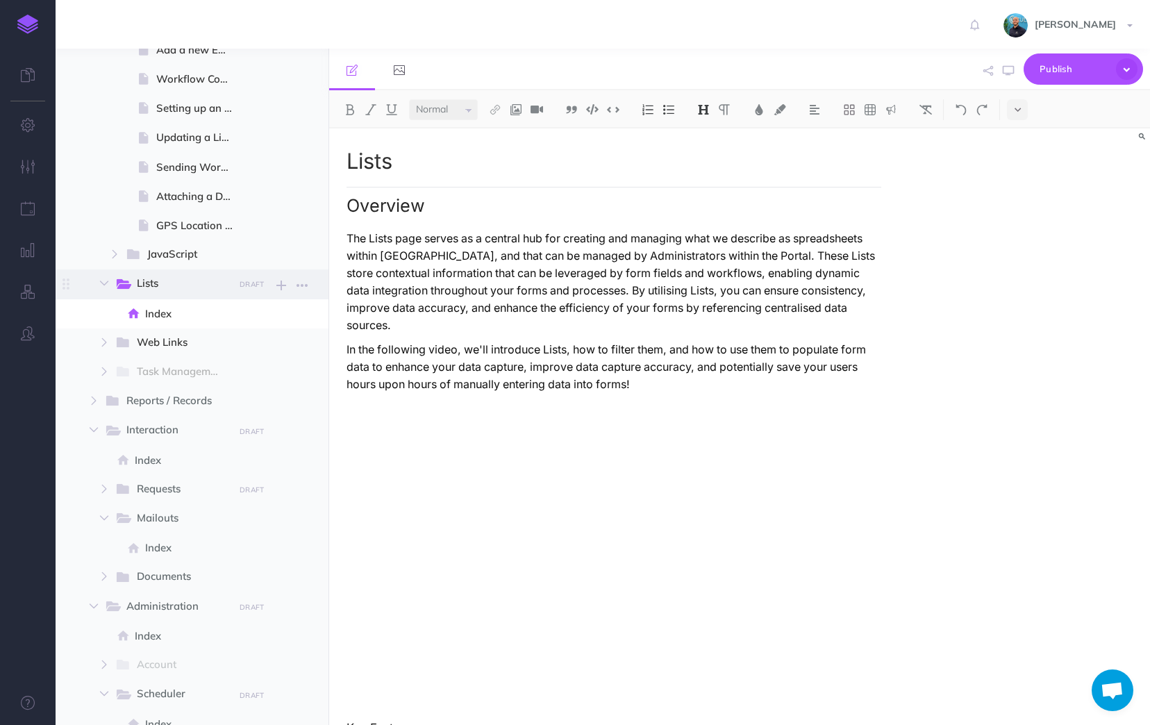
click at [215, 285] on span "Lists" at bounding box center [181, 284] width 88 height 18
click at [154, 312] on span "Index" at bounding box center [195, 314] width 100 height 17
click at [165, 251] on span "JavaScript" at bounding box center [185, 255] width 77 height 18
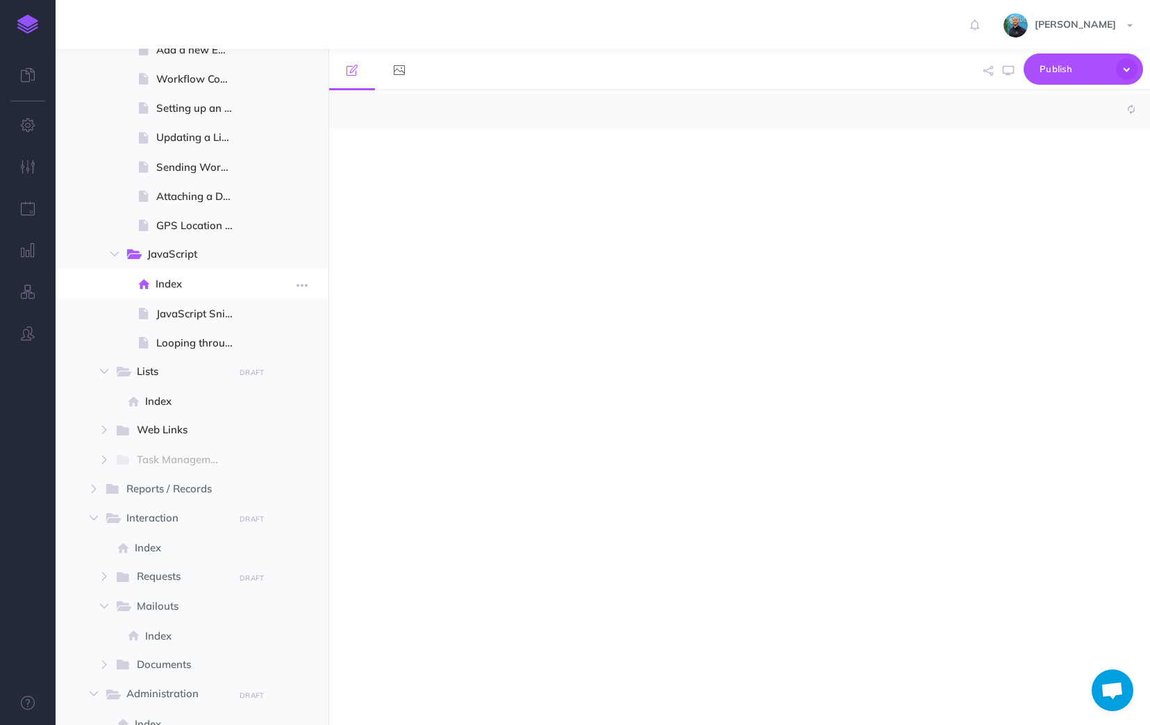
select select "null"
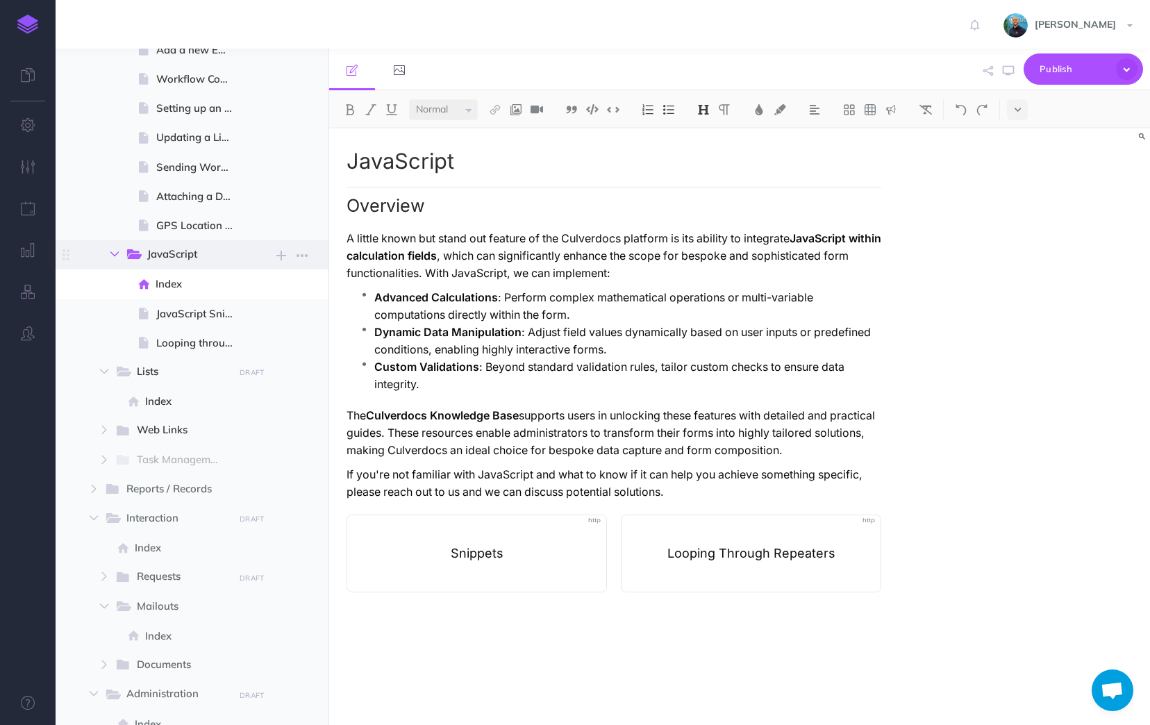
click at [119, 251] on button "button" at bounding box center [114, 254] width 25 height 17
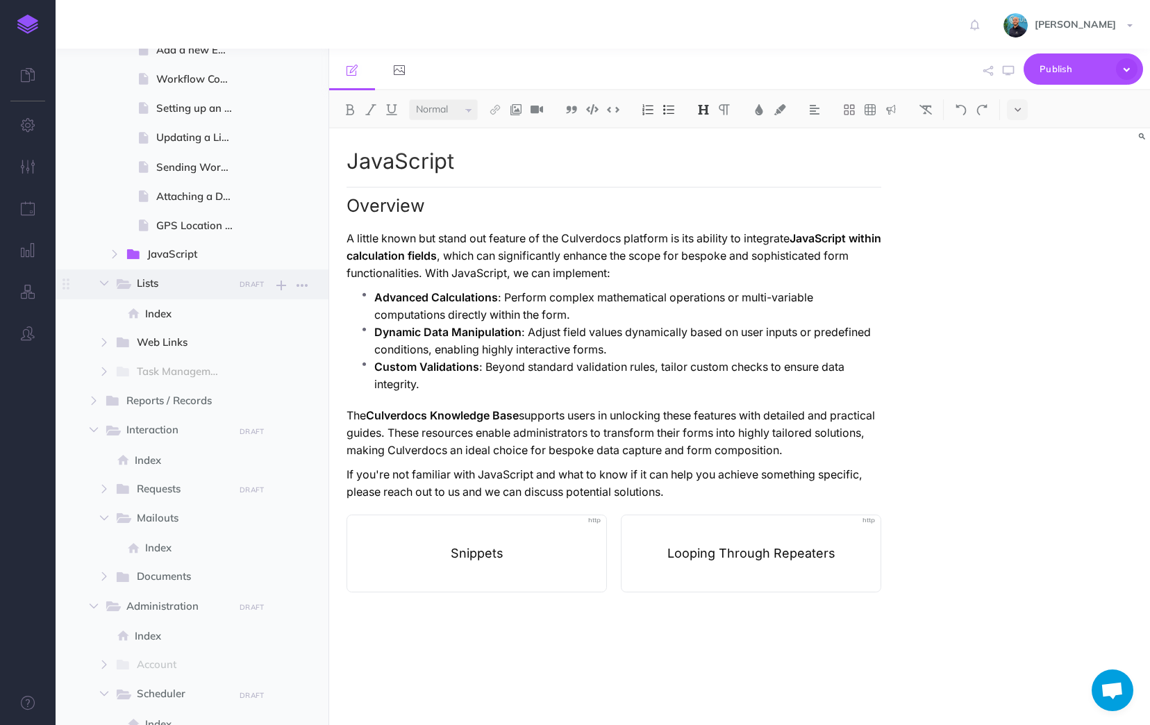
click at [131, 288] on icon at bounding box center [124, 284] width 15 height 10
click at [130, 285] on icon at bounding box center [124, 284] width 15 height 10
click at [170, 315] on span "Index" at bounding box center [195, 314] width 100 height 17
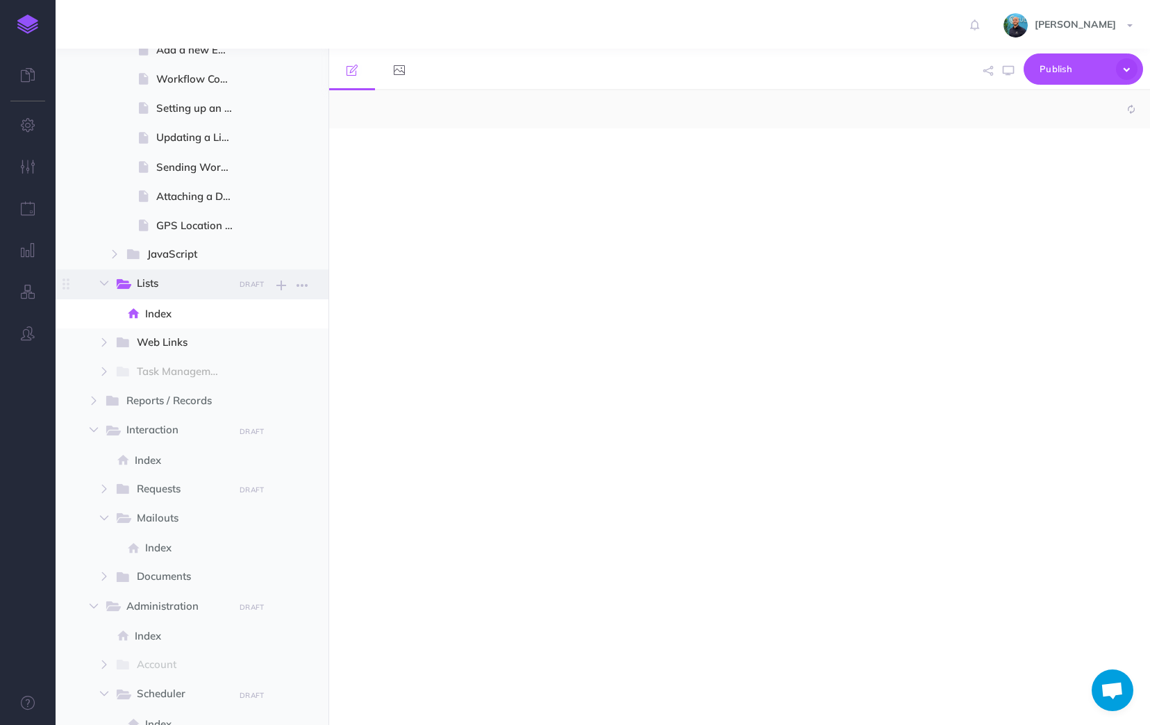
select select "null"
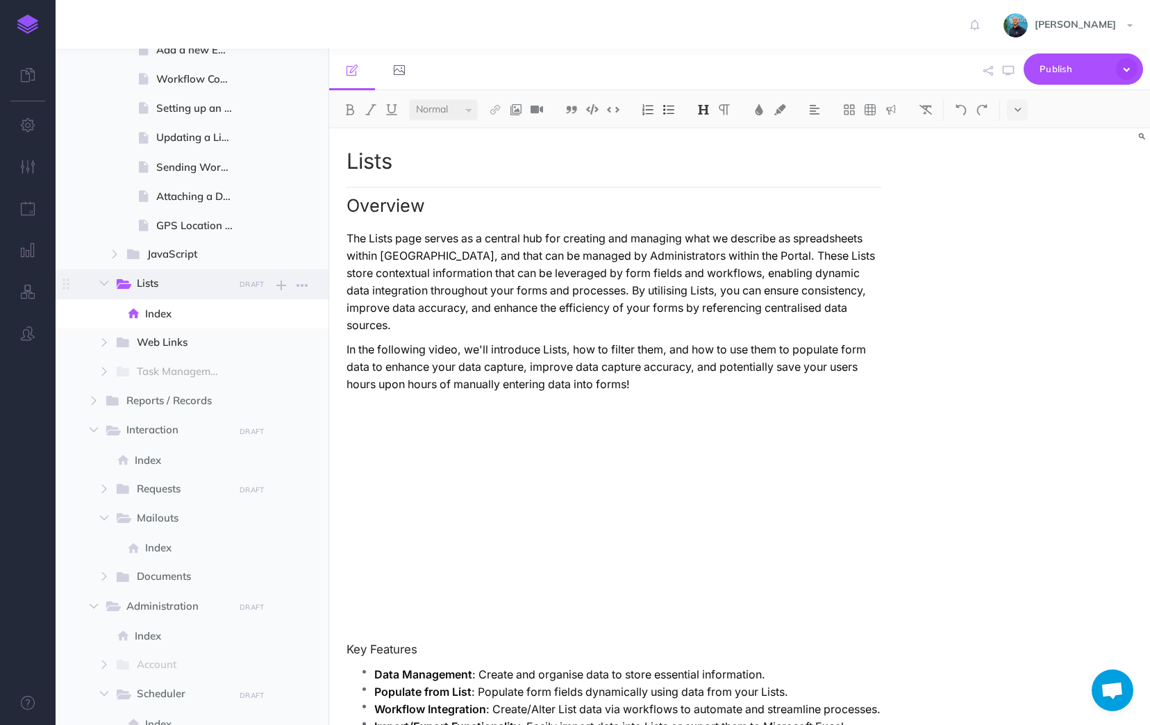
click at [176, 284] on span "Lists" at bounding box center [181, 284] width 88 height 18
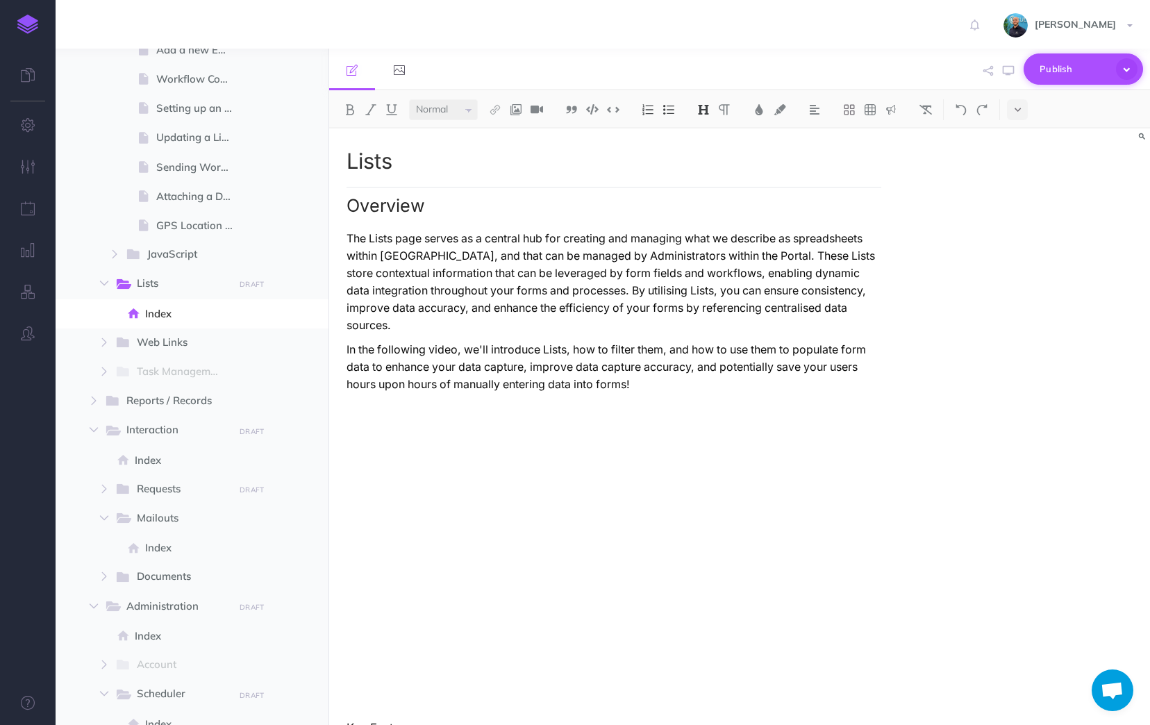
click at [1131, 72] on icon "button" at bounding box center [1127, 69] width 22 height 22
click at [107, 490] on icon "button" at bounding box center [104, 489] width 8 height 8
click at [190, 517] on span "Index" at bounding box center [195, 519] width 100 height 17
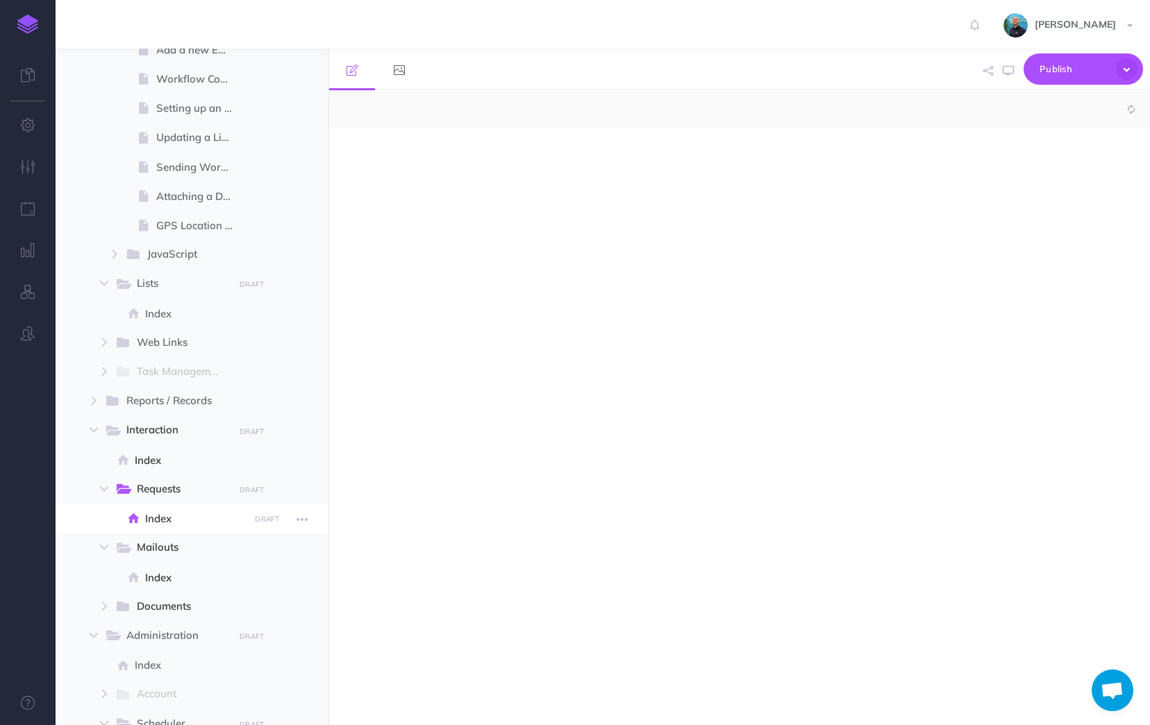
select select "null"
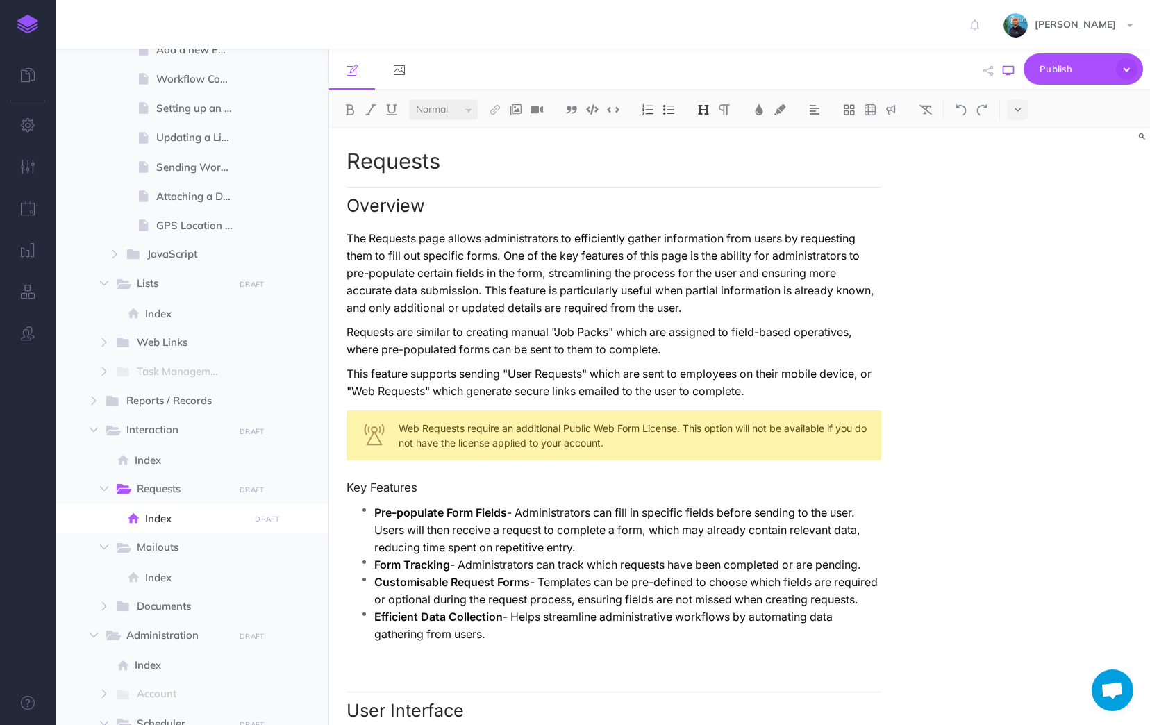
click at [1004, 74] on icon "button" at bounding box center [1008, 70] width 11 height 11
click at [13, 205] on button "button" at bounding box center [28, 209] width 56 height 42
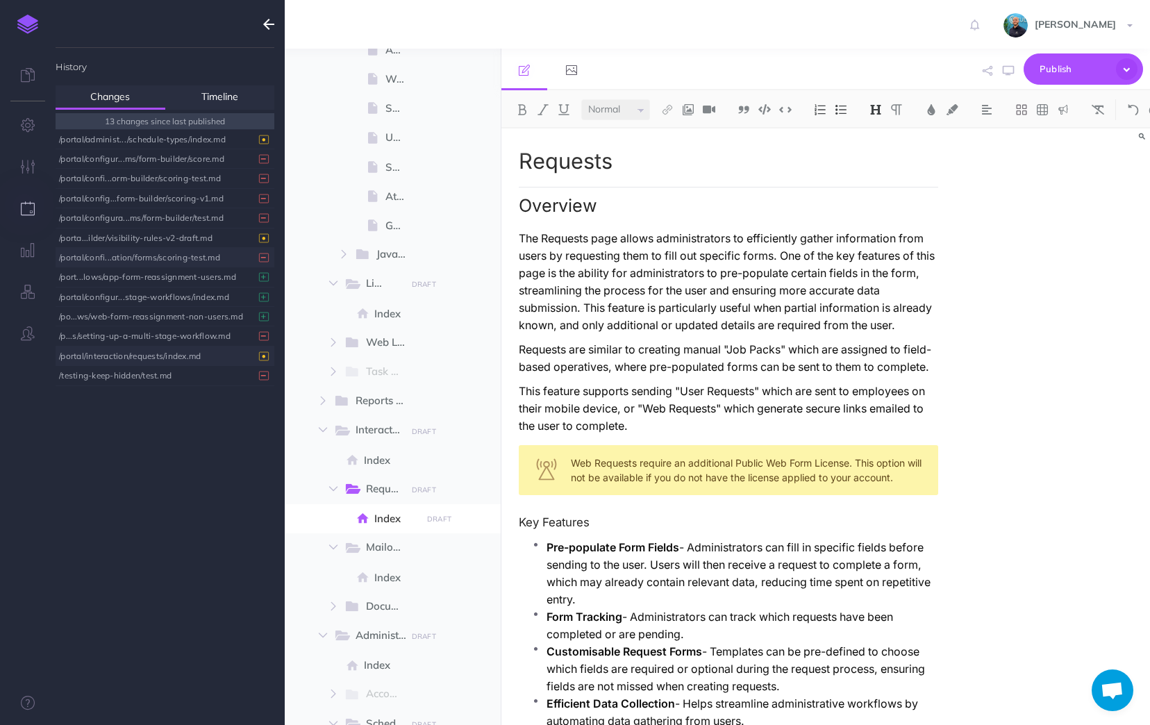
click at [138, 349] on div "/portal/interaction/requests/index.md" at bounding box center [161, 356] width 205 height 19
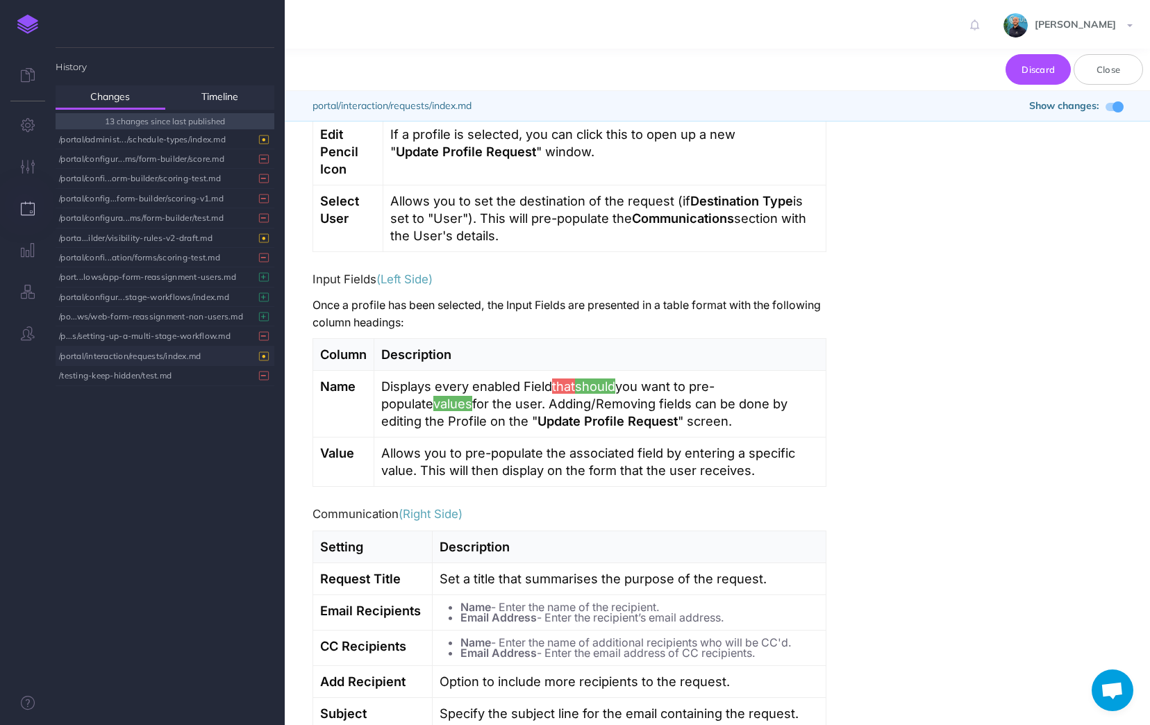
scroll to position [1320, 0]
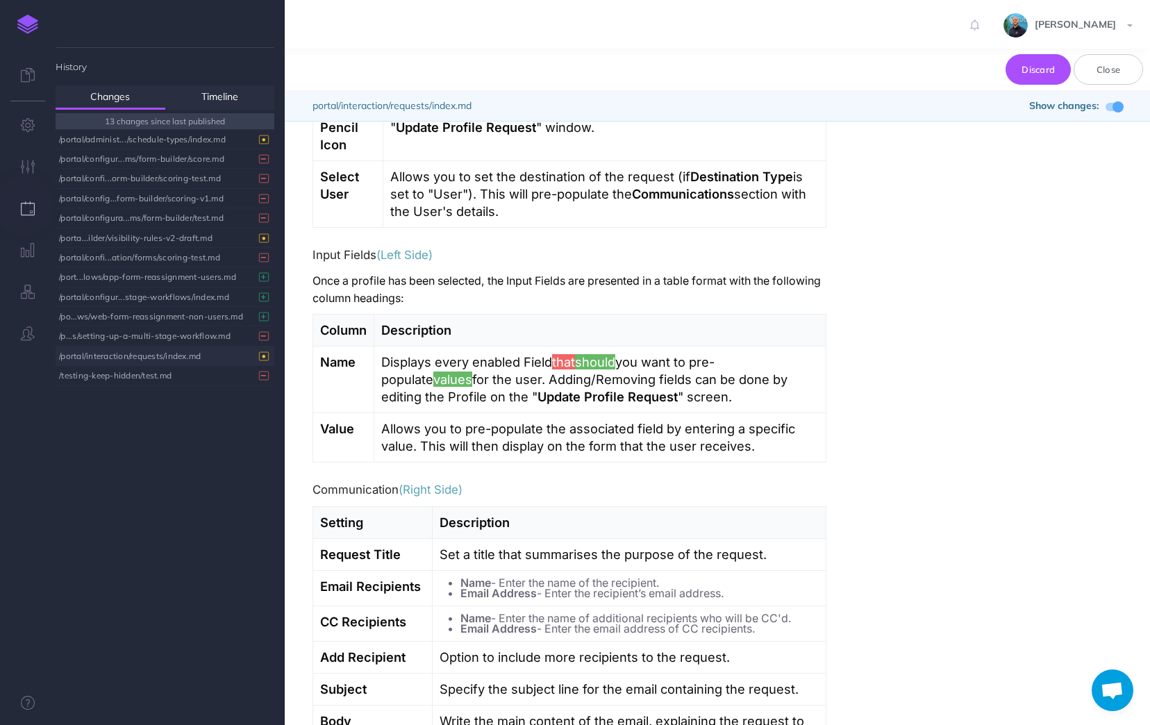
click at [1115, 107] on span at bounding box center [1118, 106] width 11 height 11
click at [1115, 106] on span at bounding box center [1114, 107] width 17 height 8
click at [1115, 106] on span at bounding box center [1118, 106] width 11 height 11
click at [1115, 106] on span at bounding box center [1114, 107] width 17 height 8
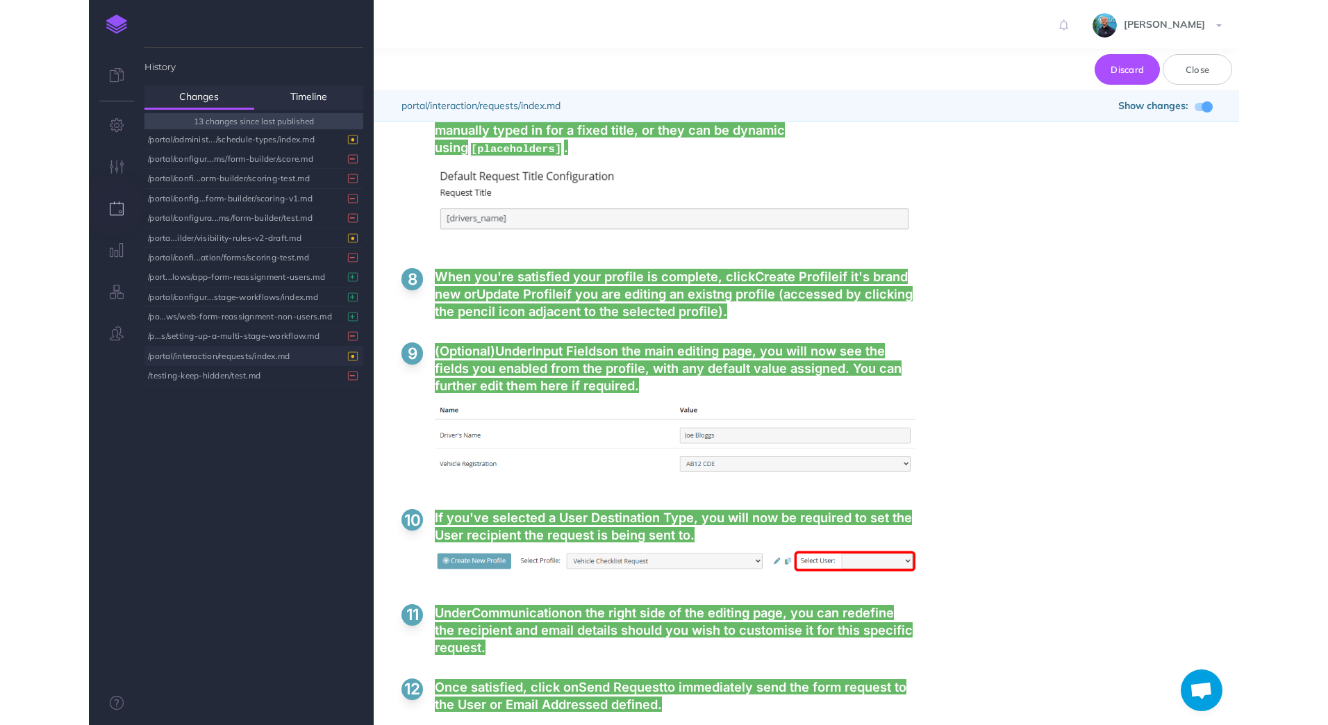
scroll to position [4181, 0]
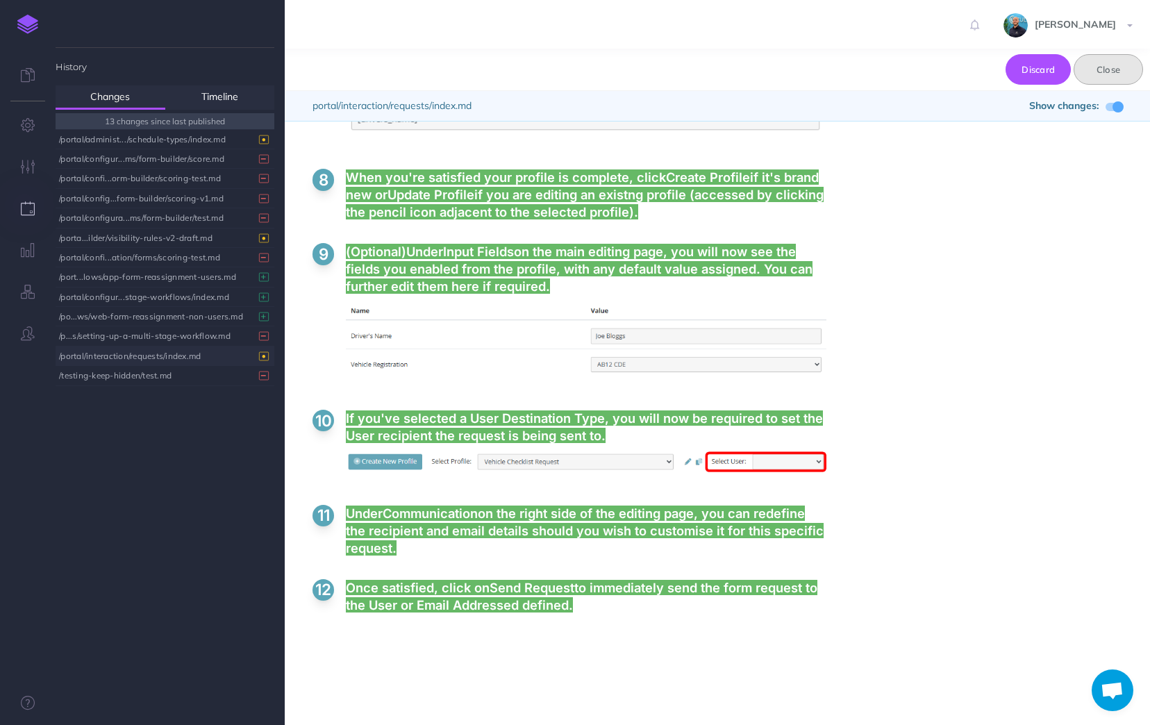
click at [1123, 70] on button "Close" at bounding box center [1108, 69] width 69 height 31
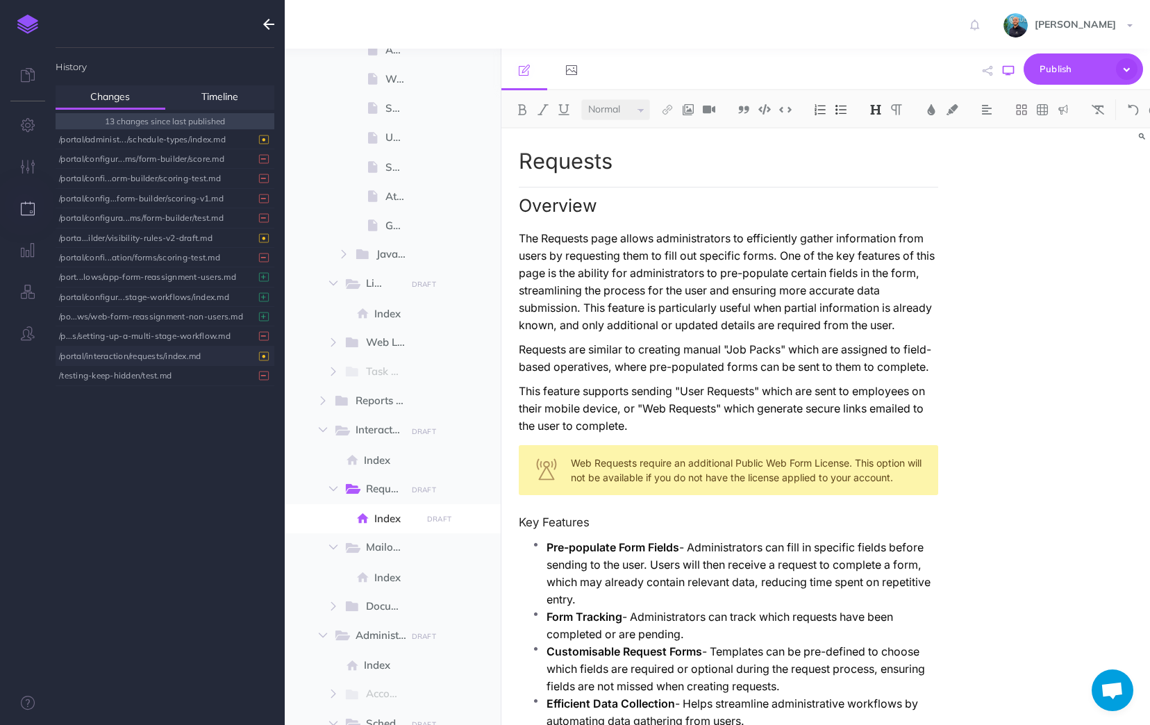
click at [1004, 75] on icon "button" at bounding box center [1008, 70] width 11 height 11
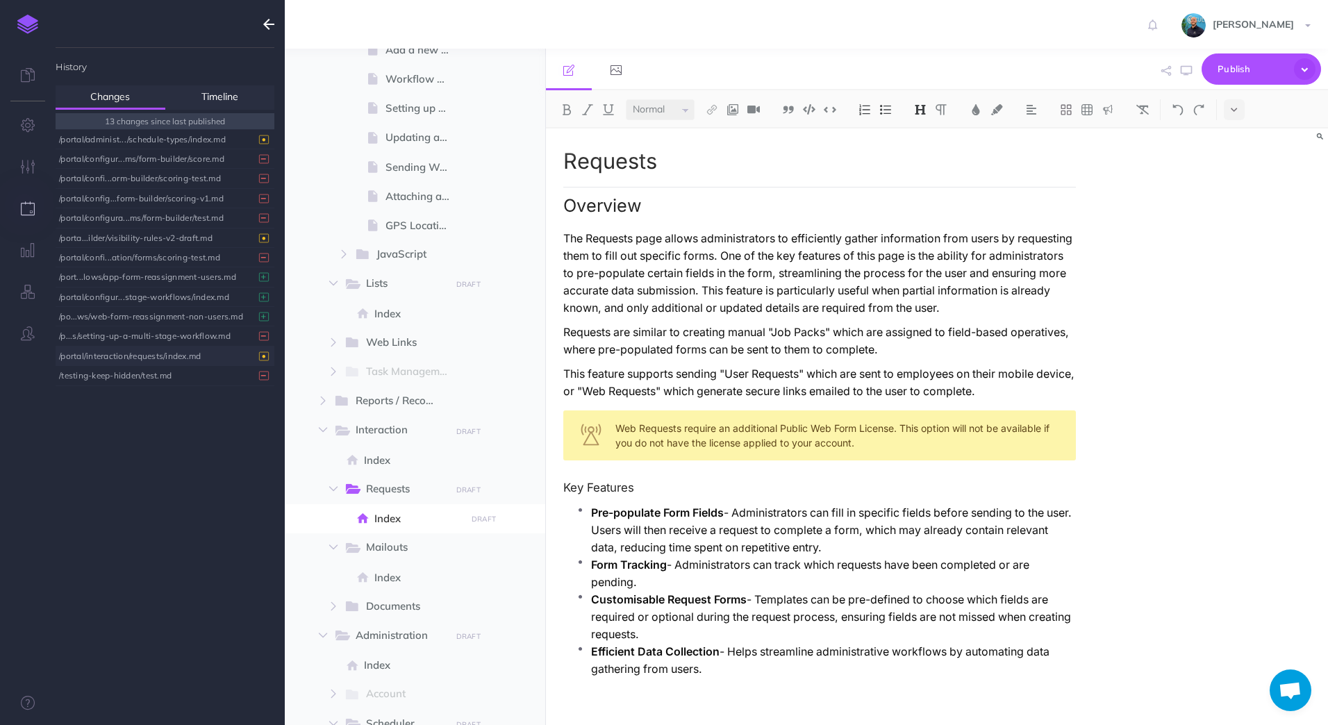
click at [208, 358] on div "/portal/interaction/requests/index.md" at bounding box center [161, 356] width 205 height 19
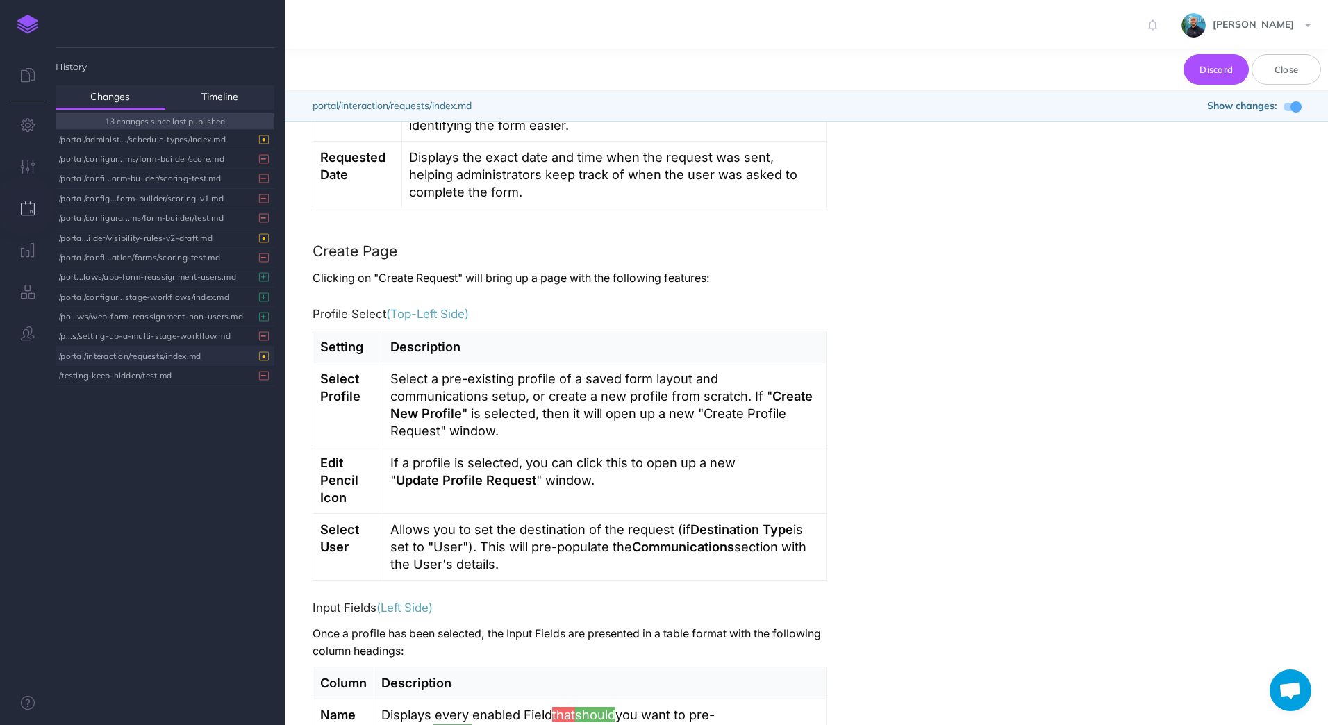
scroll to position [0, 0]
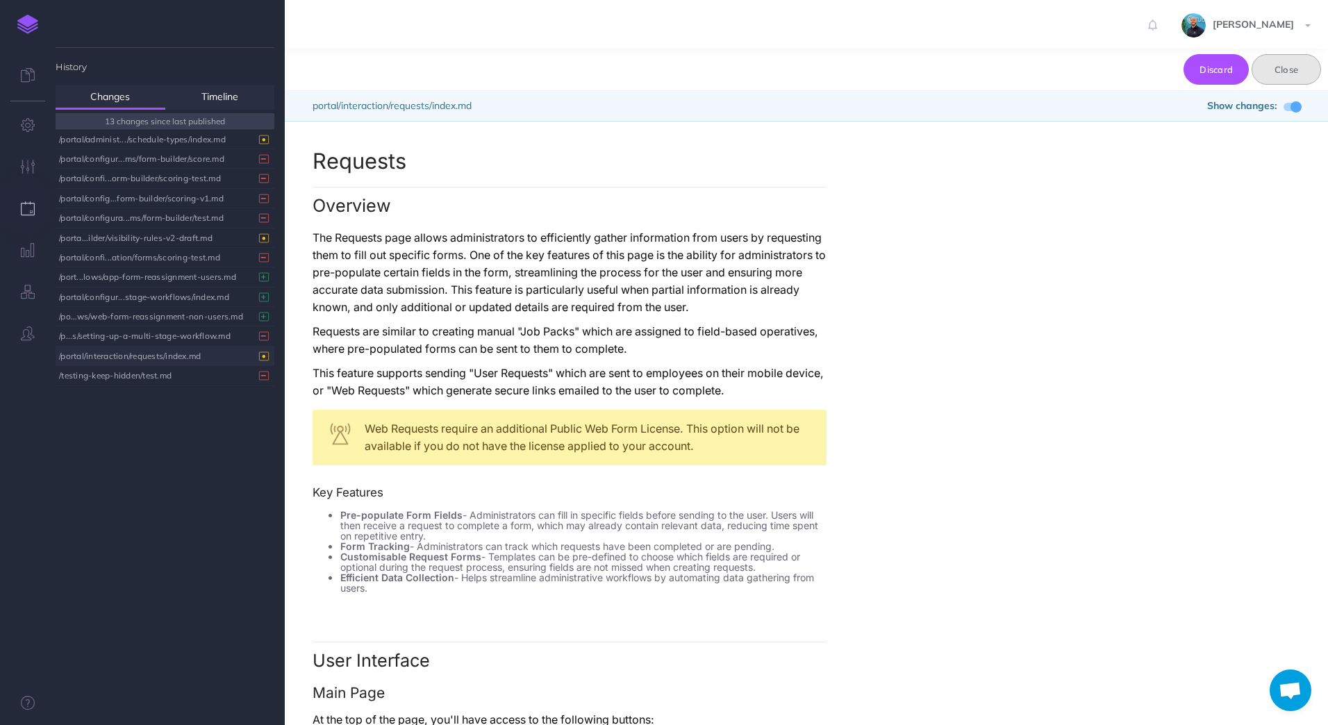
click at [1150, 80] on button "Close" at bounding box center [1286, 69] width 69 height 31
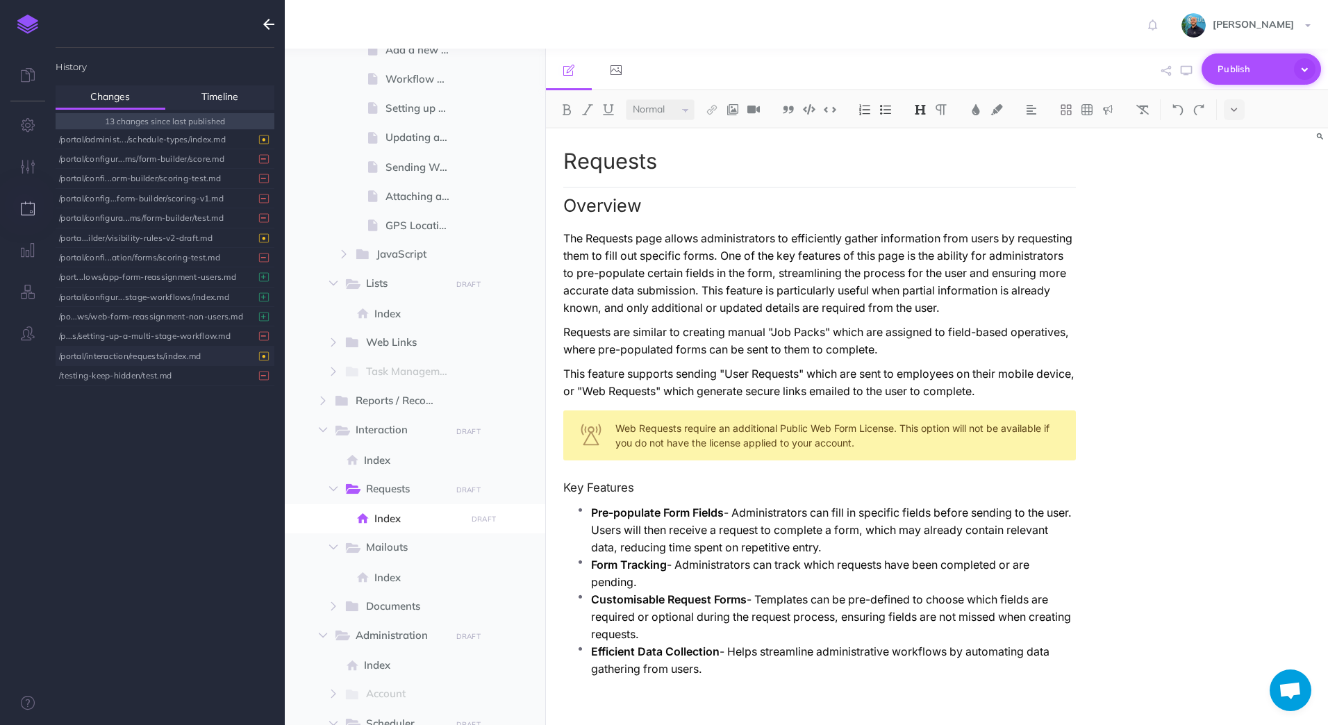
click at [1150, 72] on icon "button" at bounding box center [1305, 69] width 22 height 22
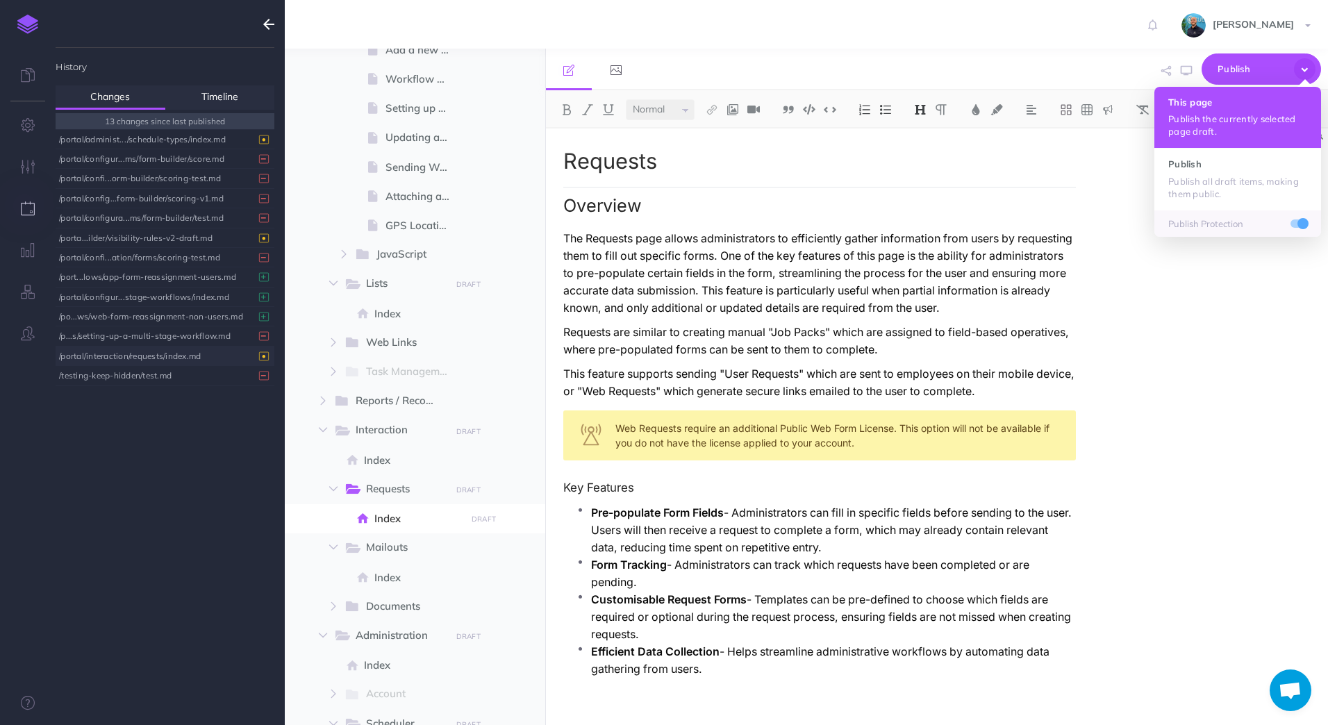
click at [1150, 104] on h4 "This page" at bounding box center [1237, 102] width 139 height 10
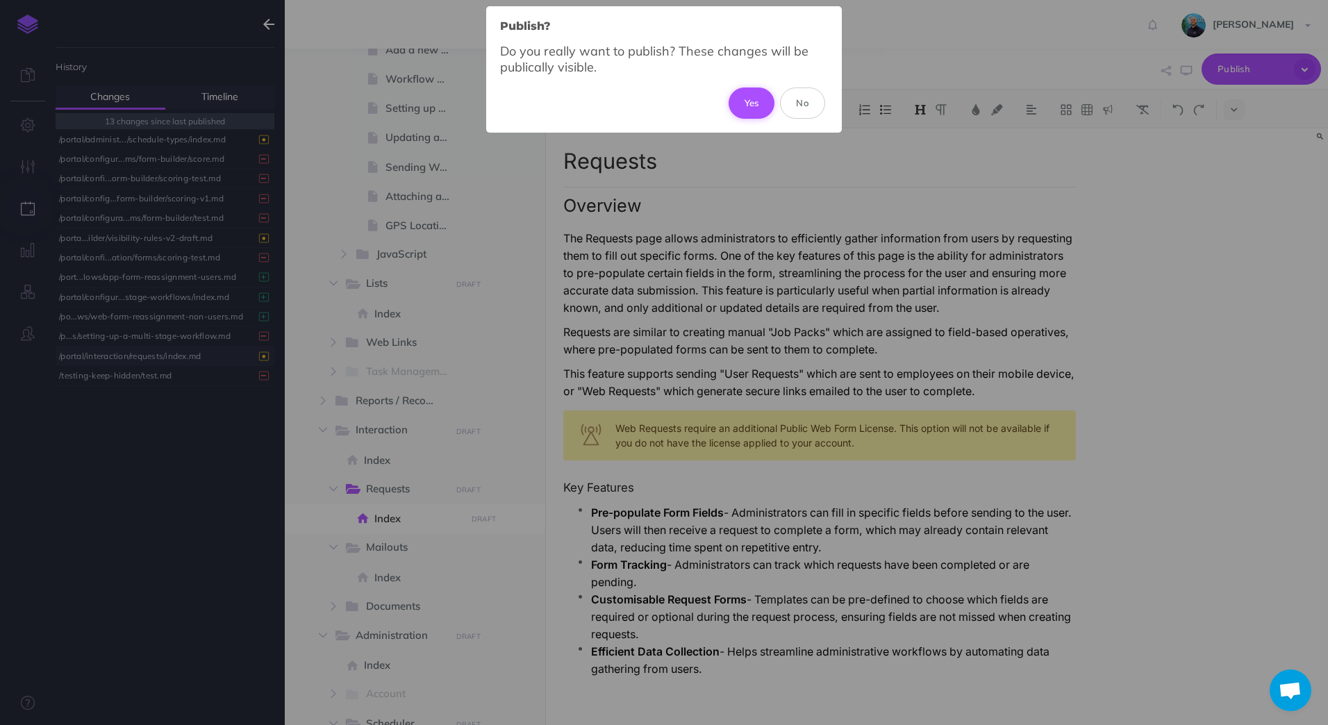
click at [752, 103] on button "Yes" at bounding box center [752, 103] width 47 height 31
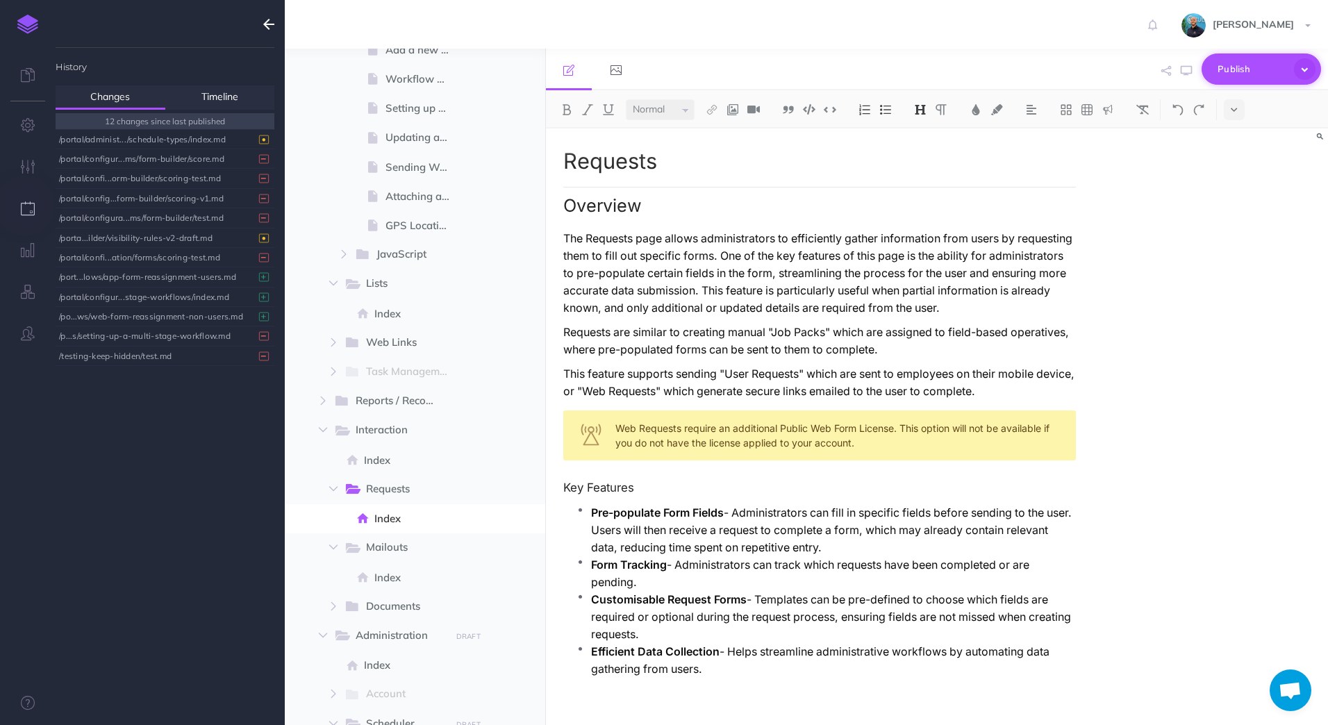
click at [1150, 71] on icon "button" at bounding box center [1305, 69] width 22 height 22
click at [1150, 260] on div "Requests Overview The Requests page allows administrators to efficiently gather…" at bounding box center [937, 426] width 783 height 597
click at [179, 142] on div "/portal/administ.../schedule-types/index.md" at bounding box center [161, 139] width 205 height 19
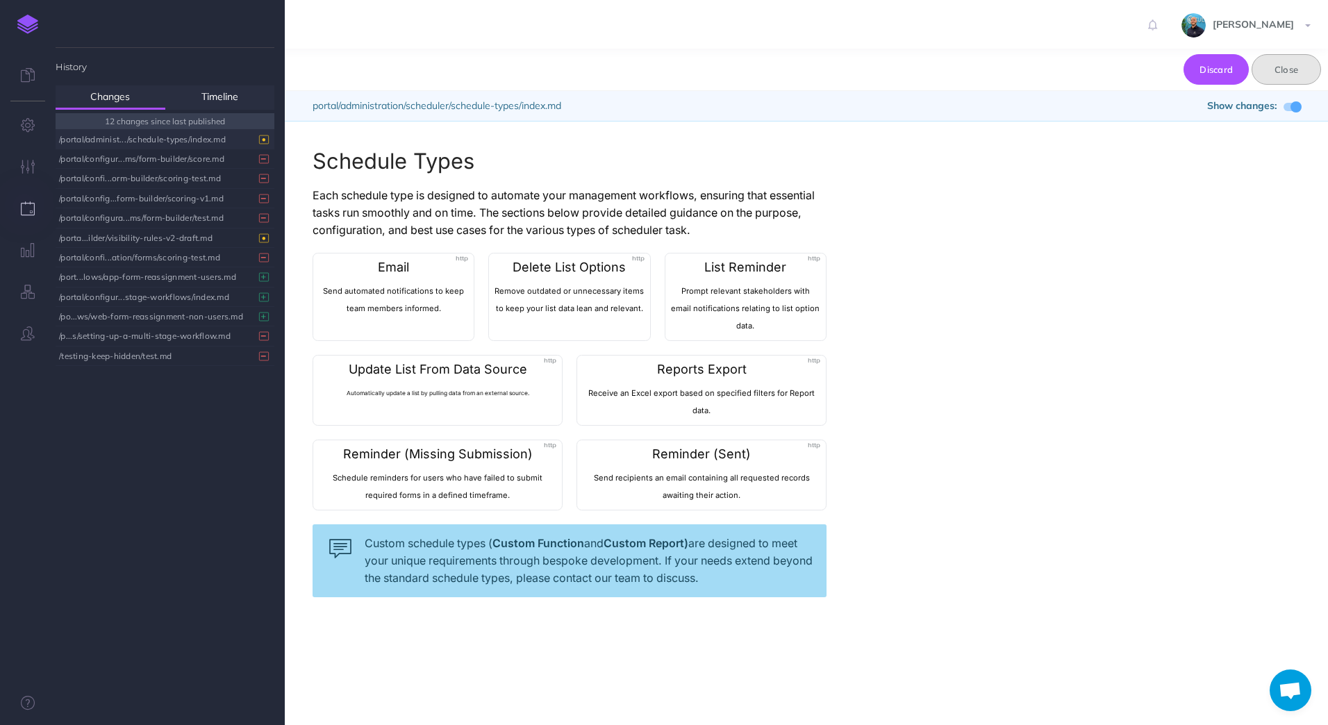
click at [1150, 74] on button "Close" at bounding box center [1286, 69] width 69 height 31
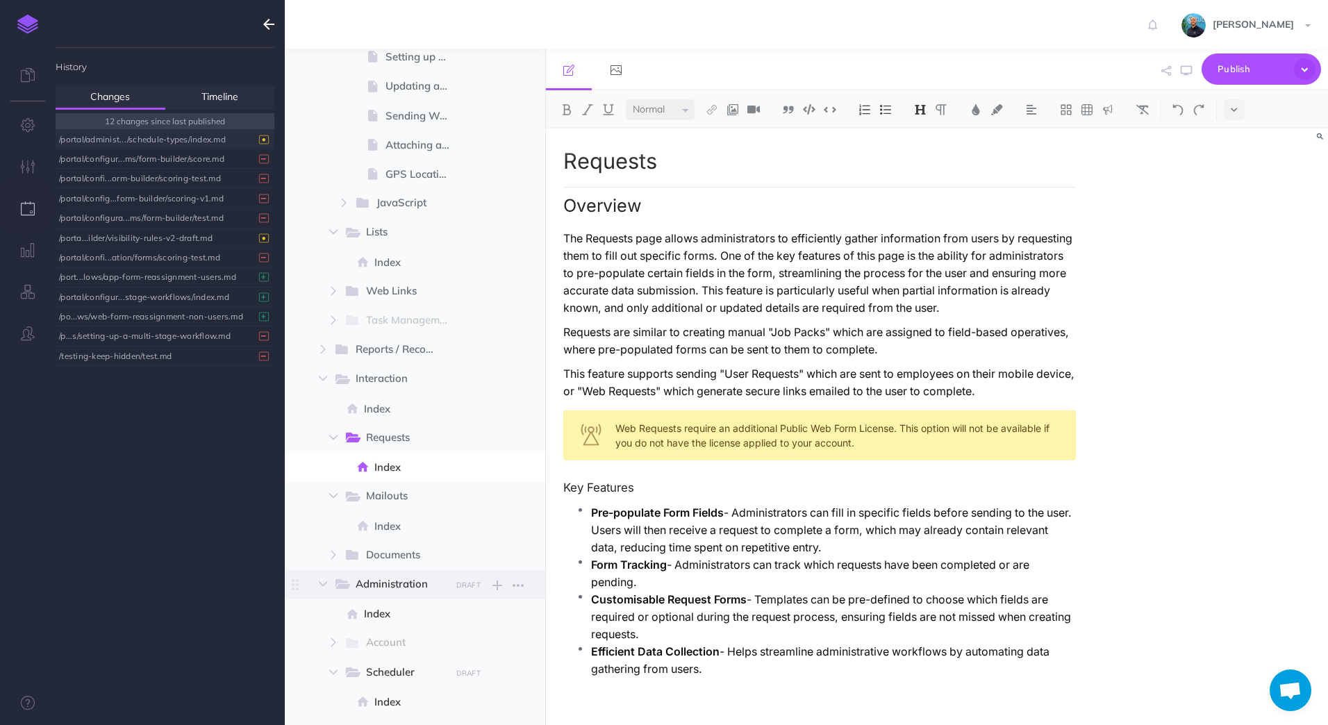
scroll to position [1111, 0]
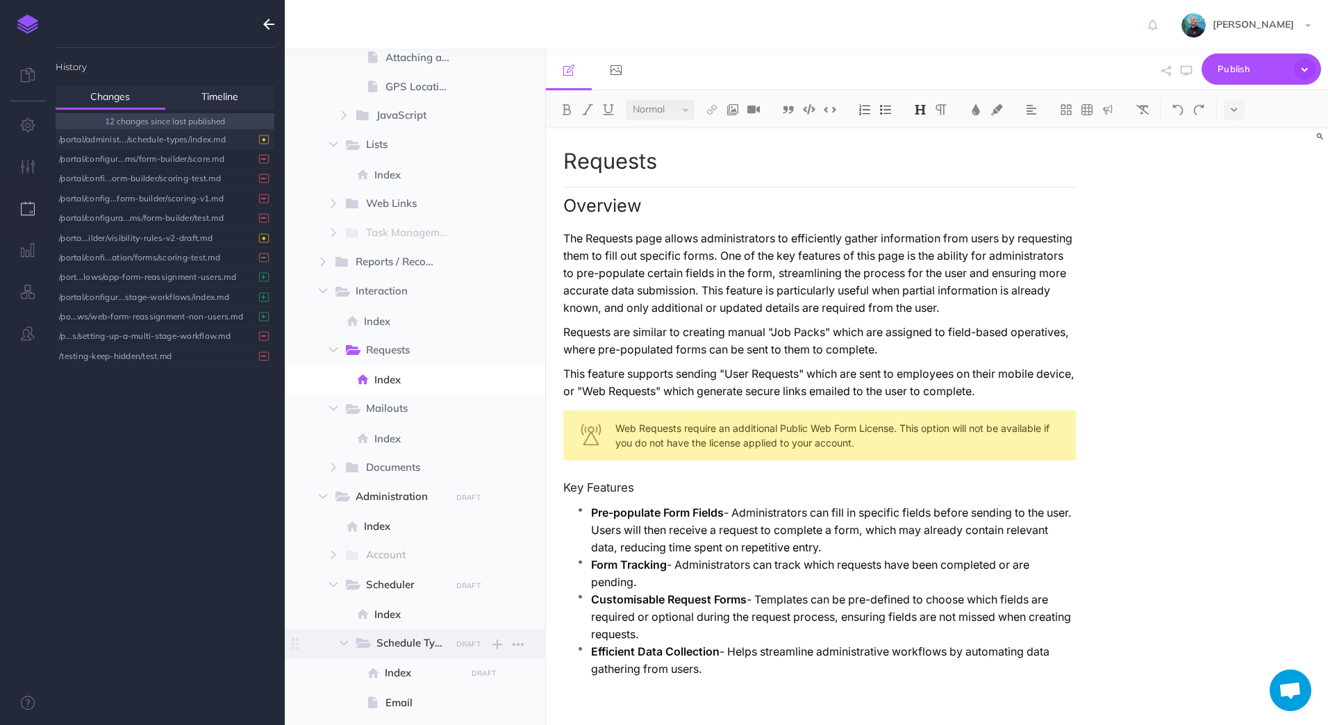
click at [402, 631] on span "Schedule Types DRAFT Publish these changes Nevermind Publish New folder Add a n…" at bounding box center [442, 643] width 177 height 29
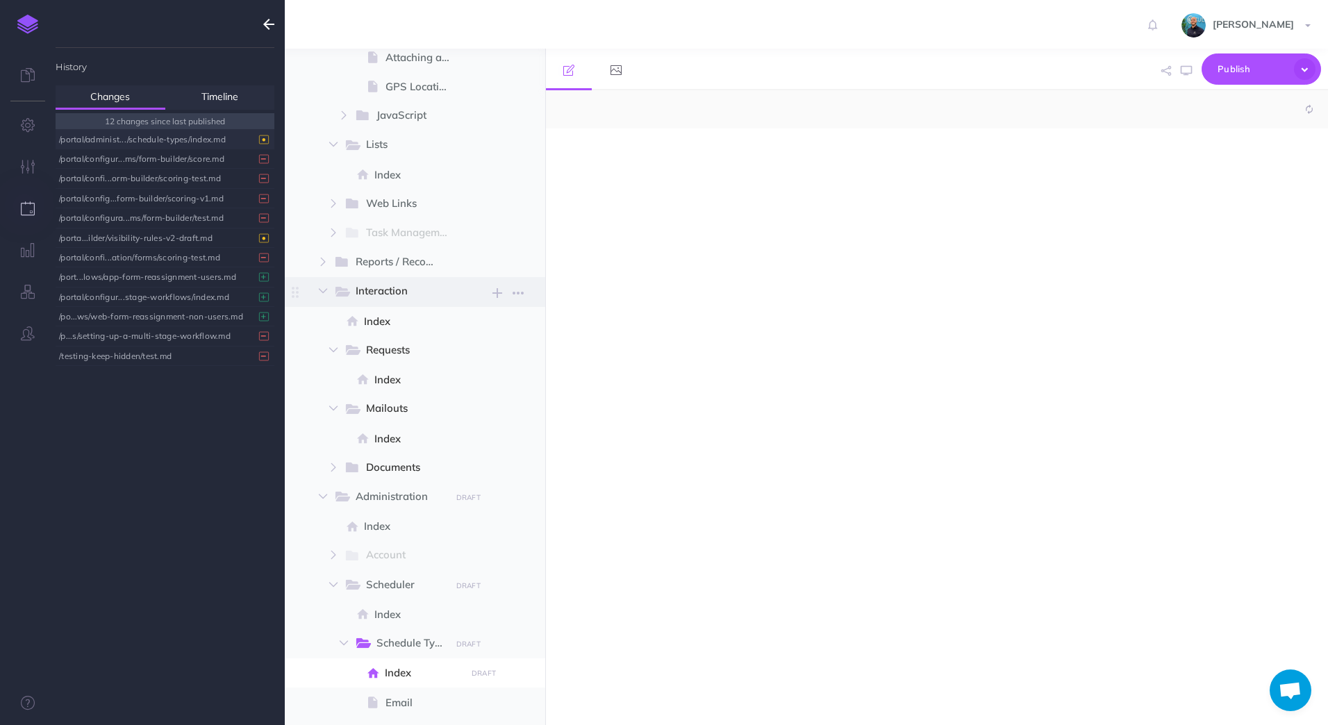
select select "null"
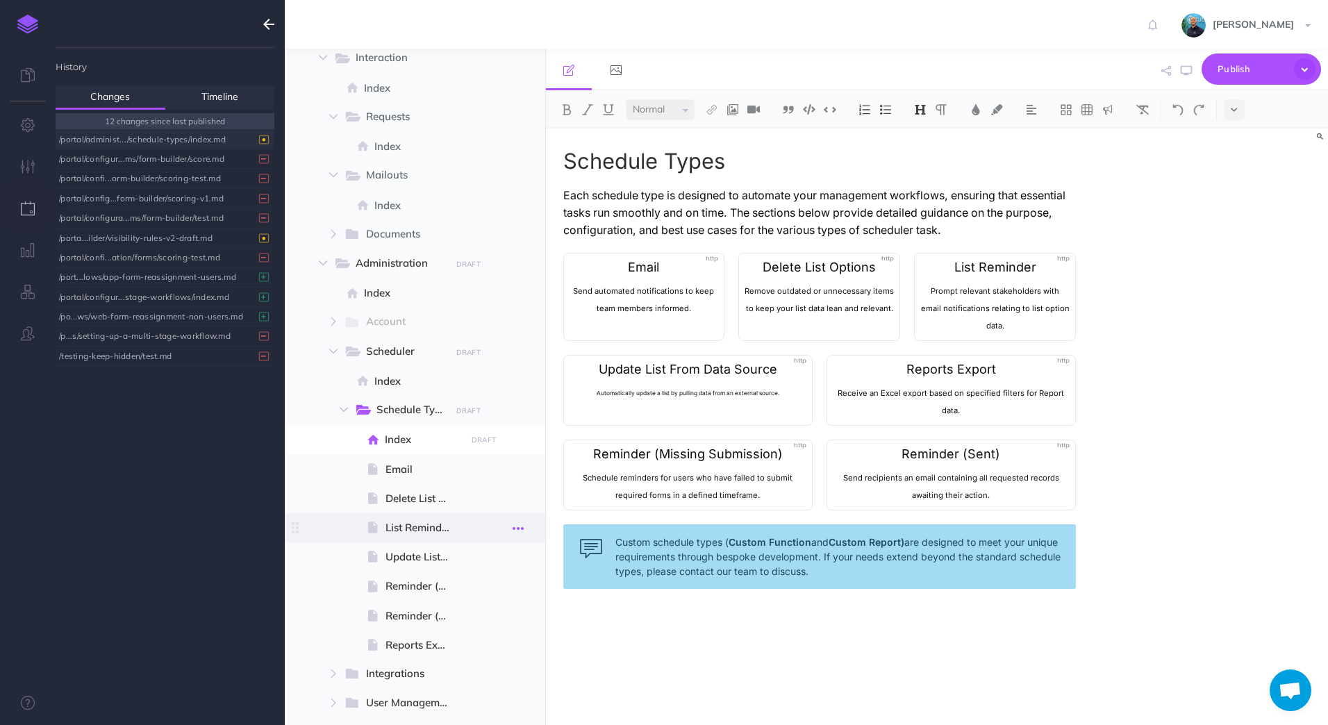
scroll to position [1389, 0]
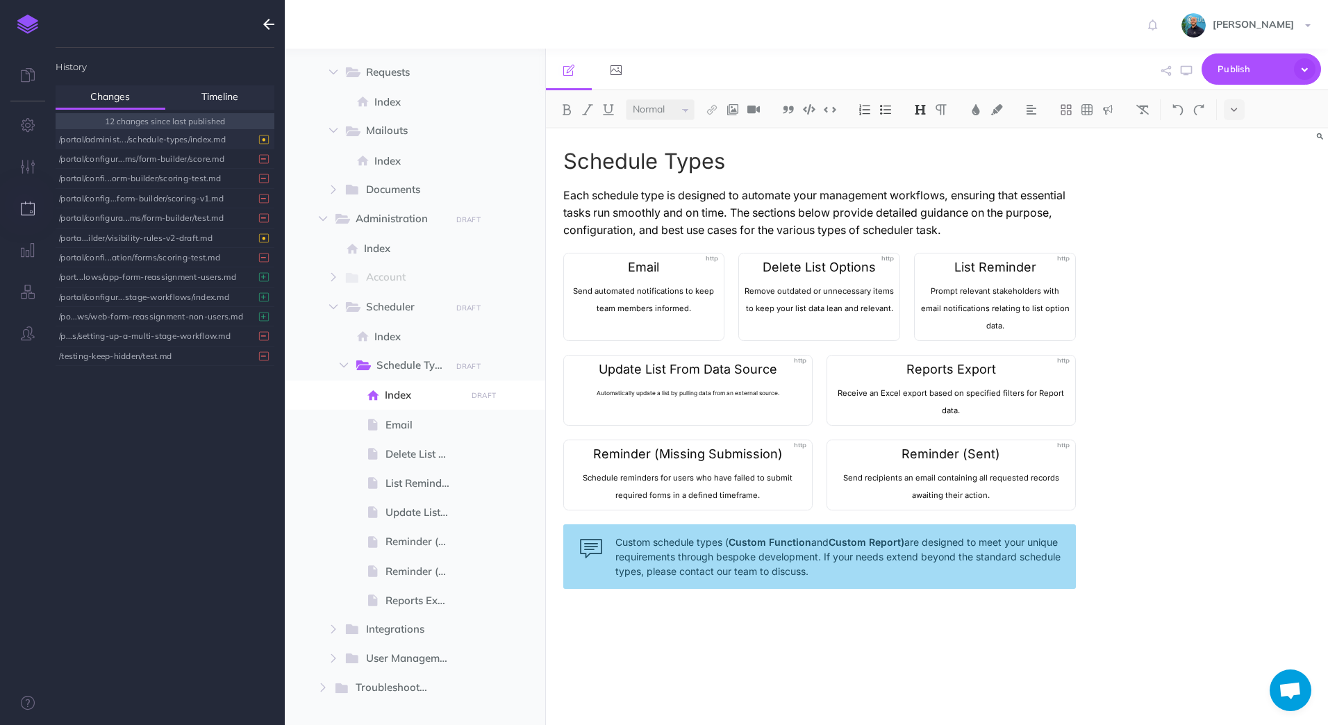
click at [204, 142] on div "/portal/administ.../schedule-types/index.md" at bounding box center [161, 139] width 205 height 19
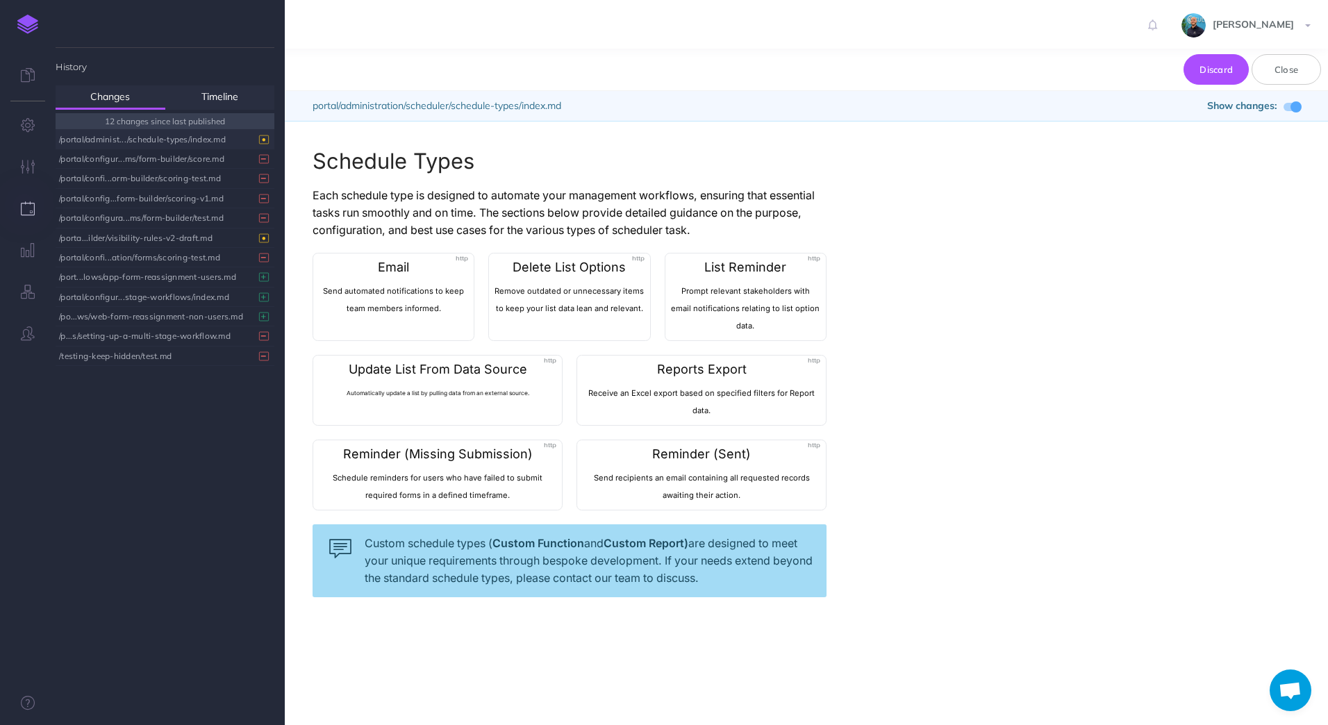
click at [1150, 108] on span at bounding box center [1296, 106] width 11 height 11
click at [1150, 107] on span at bounding box center [1292, 107] width 17 height 8
click at [1150, 78] on button "Close" at bounding box center [1286, 69] width 69 height 31
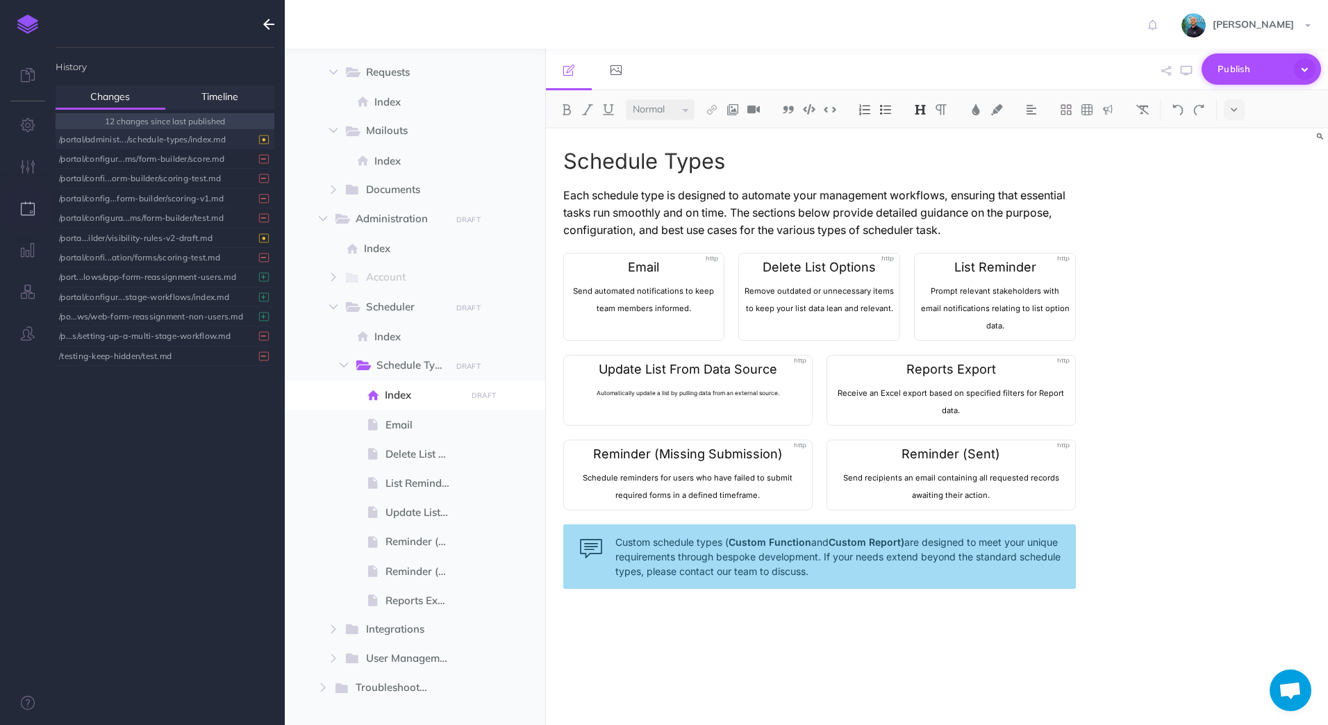
click at [1150, 71] on icon "button" at bounding box center [1305, 69] width 22 height 22
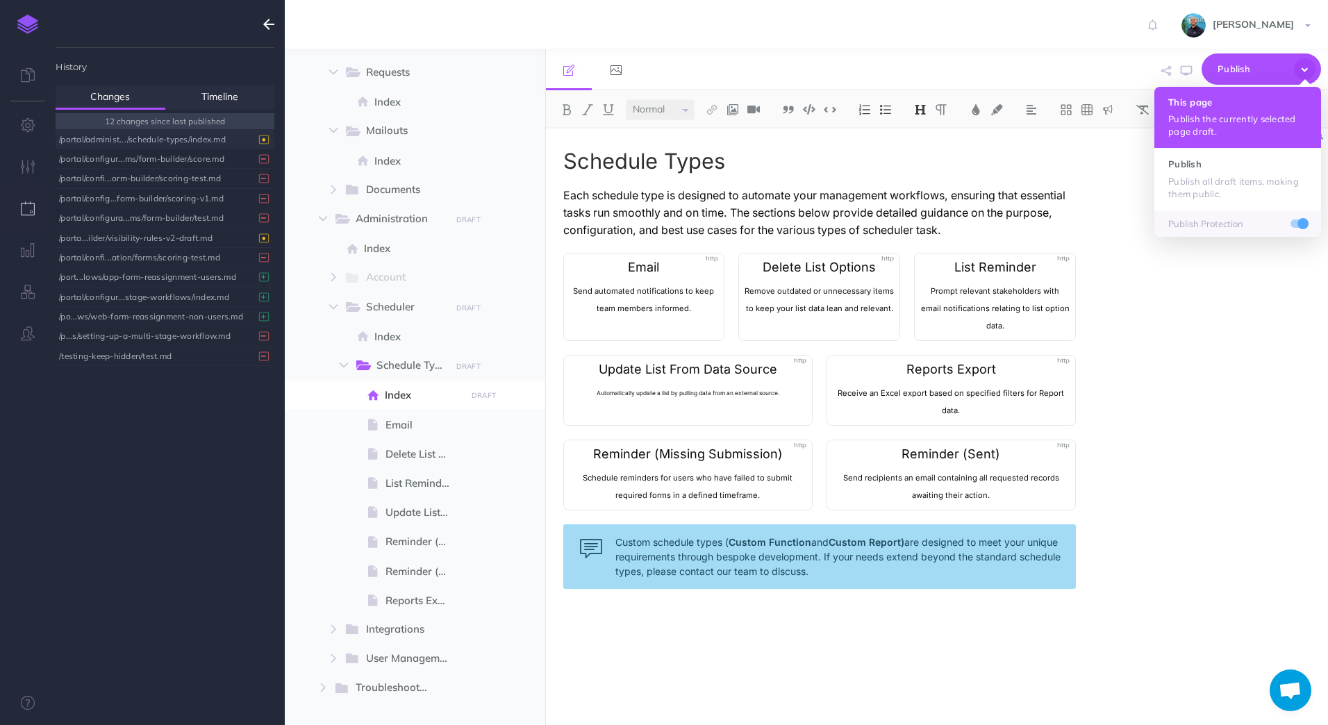
click at [1150, 95] on button "This page Publish the currently selected page draft." at bounding box center [1237, 117] width 167 height 61
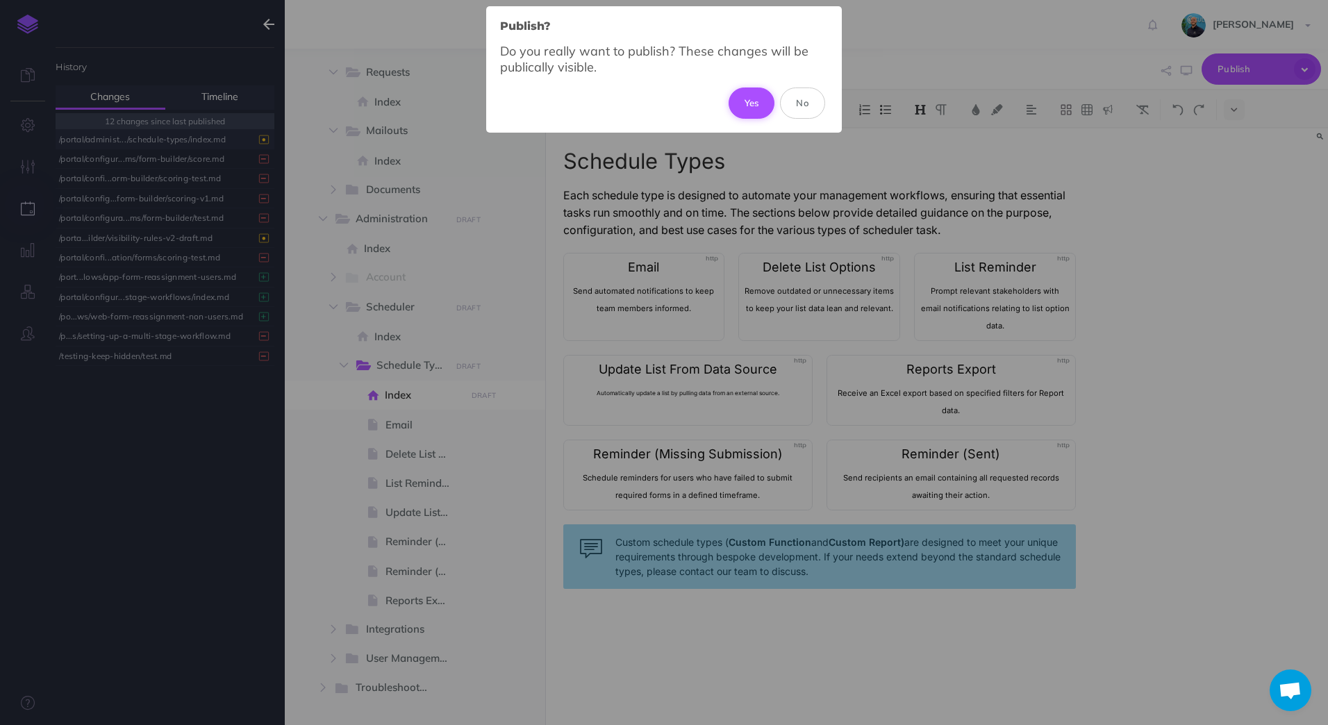
click at [748, 96] on button "Yes" at bounding box center [752, 103] width 47 height 31
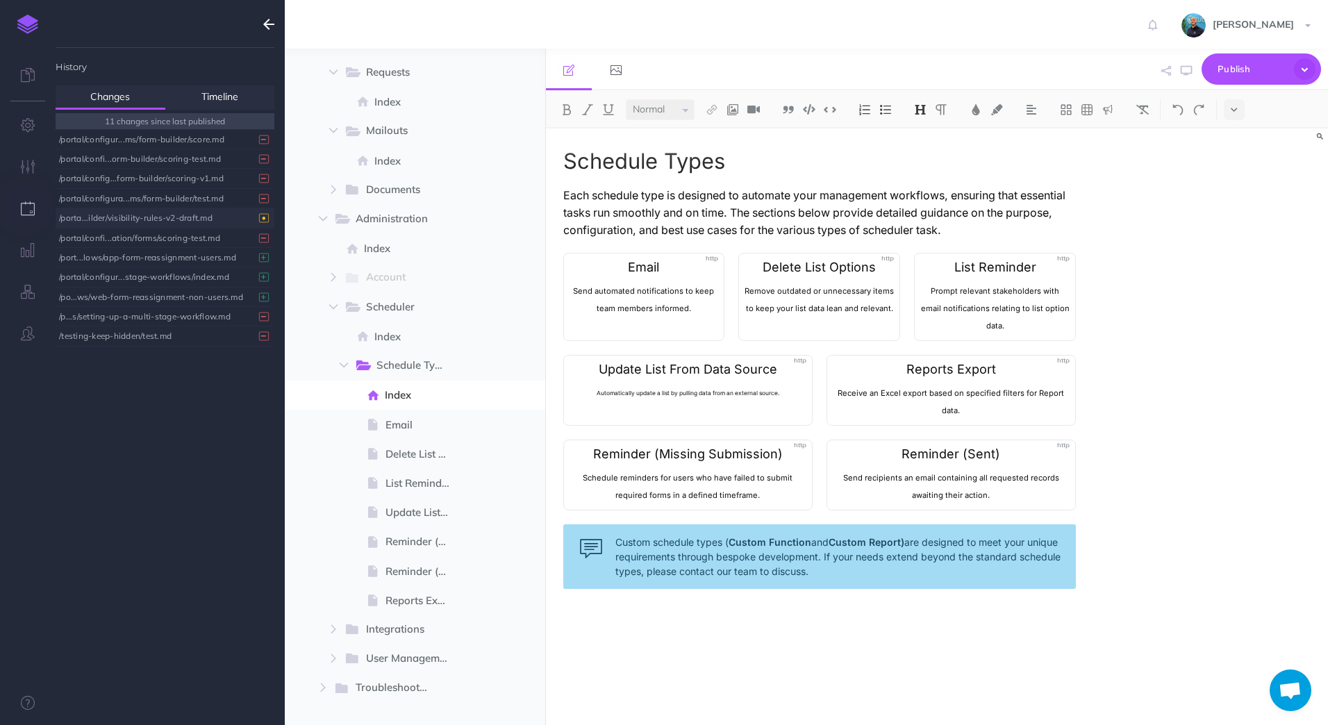
click at [177, 216] on div "/porta...ilder/visibility-rules-v2-draft.md" at bounding box center [161, 217] width 205 height 19
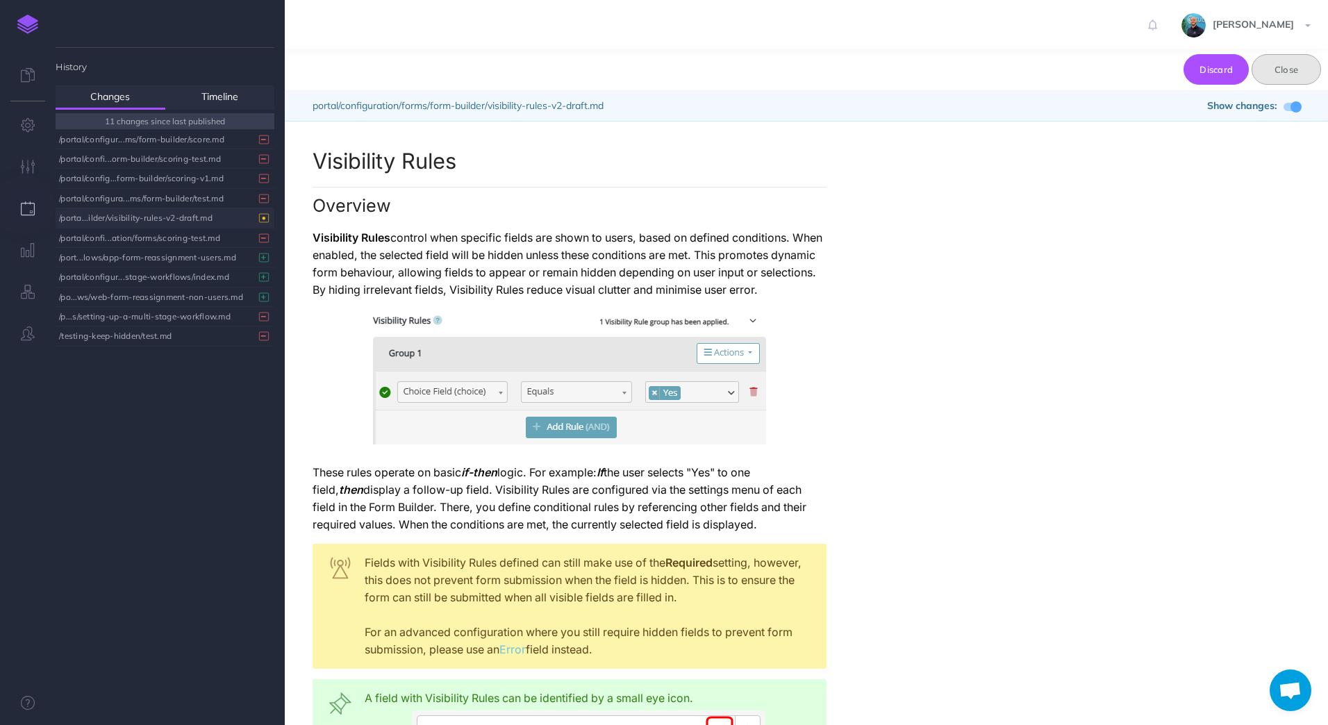
click at [1150, 80] on button "Close" at bounding box center [1286, 69] width 69 height 31
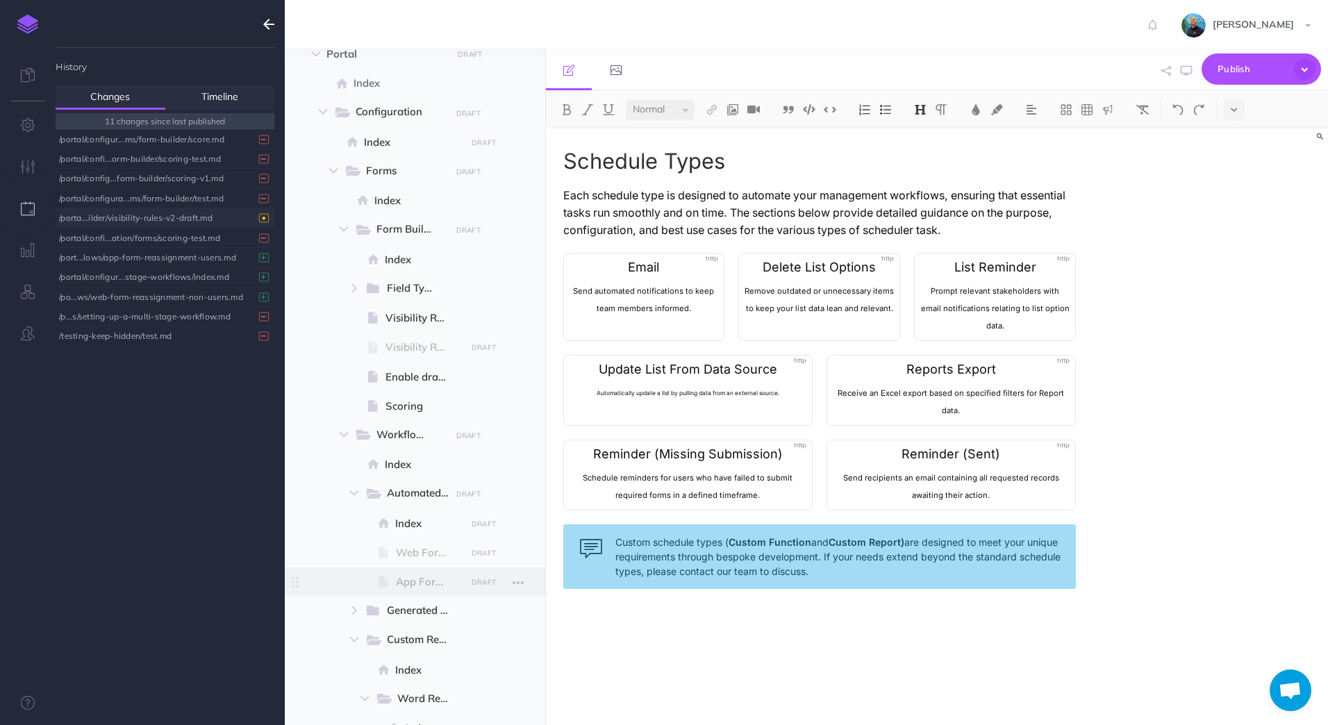
scroll to position [85, 0]
click at [407, 322] on span "Visibility Rules" at bounding box center [423, 321] width 76 height 17
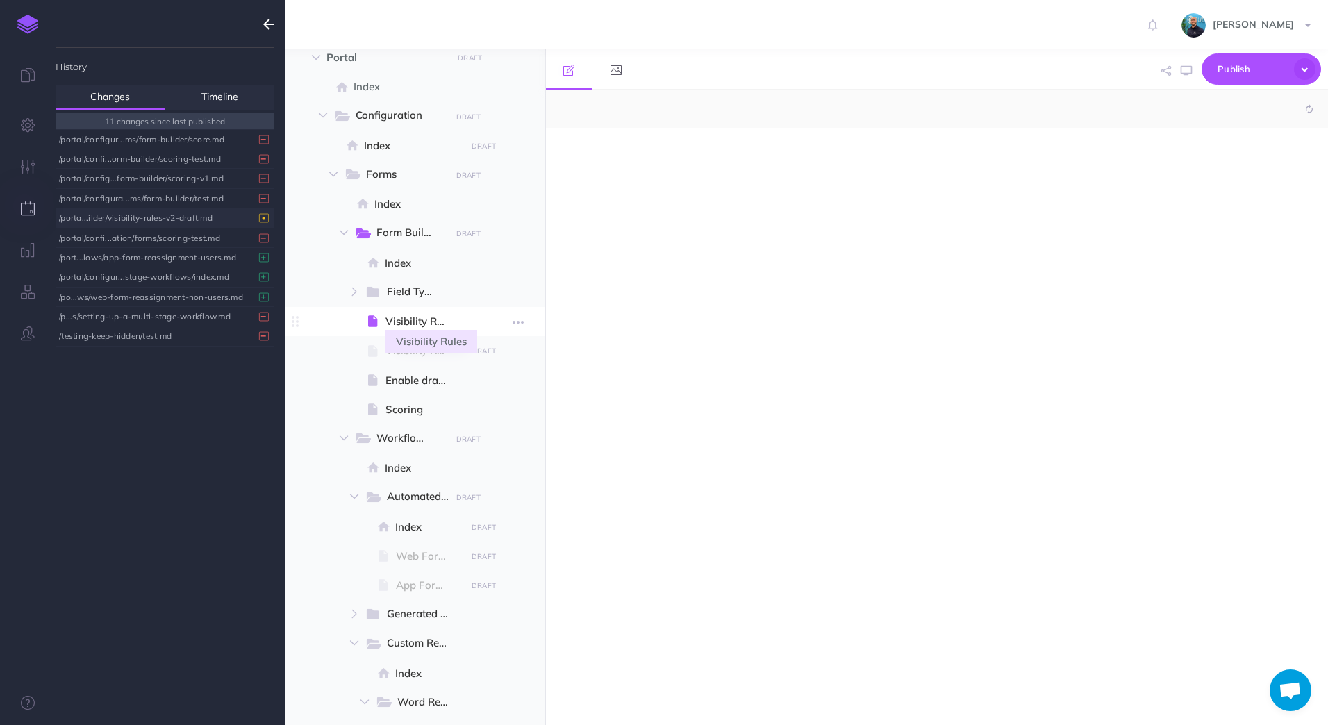
select select "null"
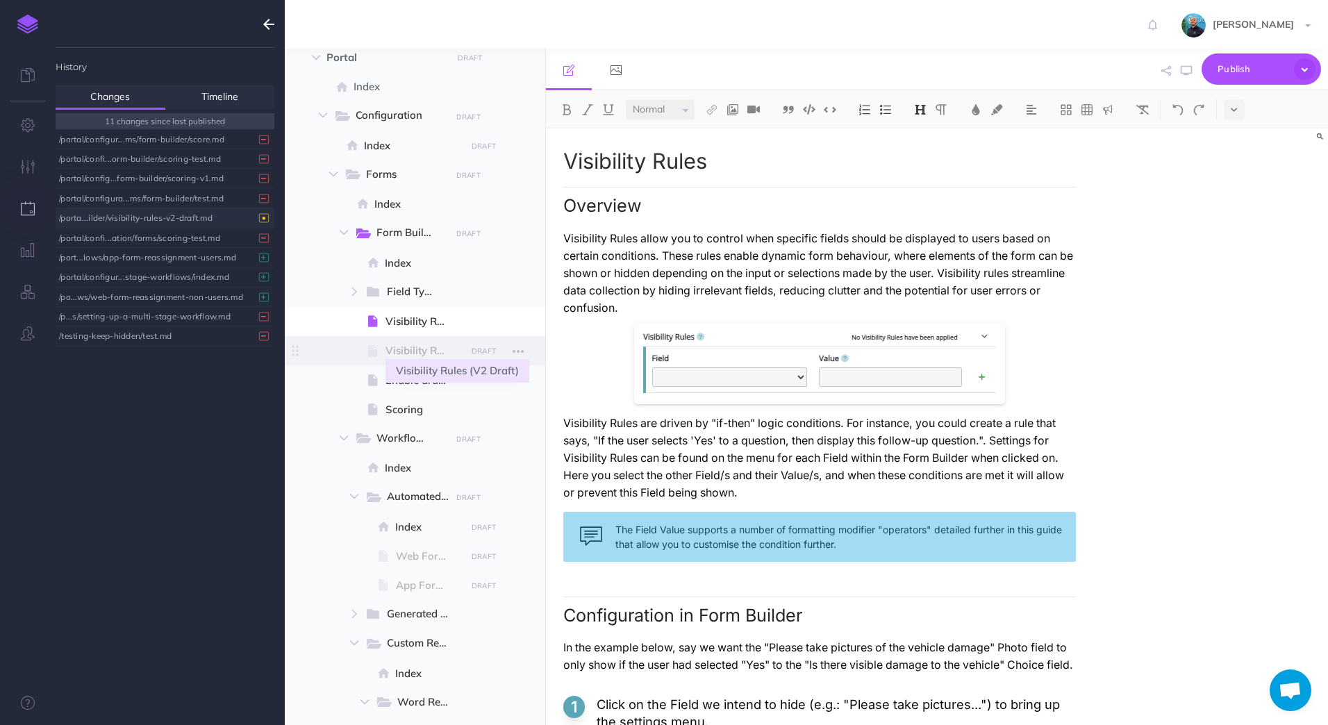
click at [398, 350] on span "Visibility Rules (V2 Draft)" at bounding box center [423, 350] width 76 height 17
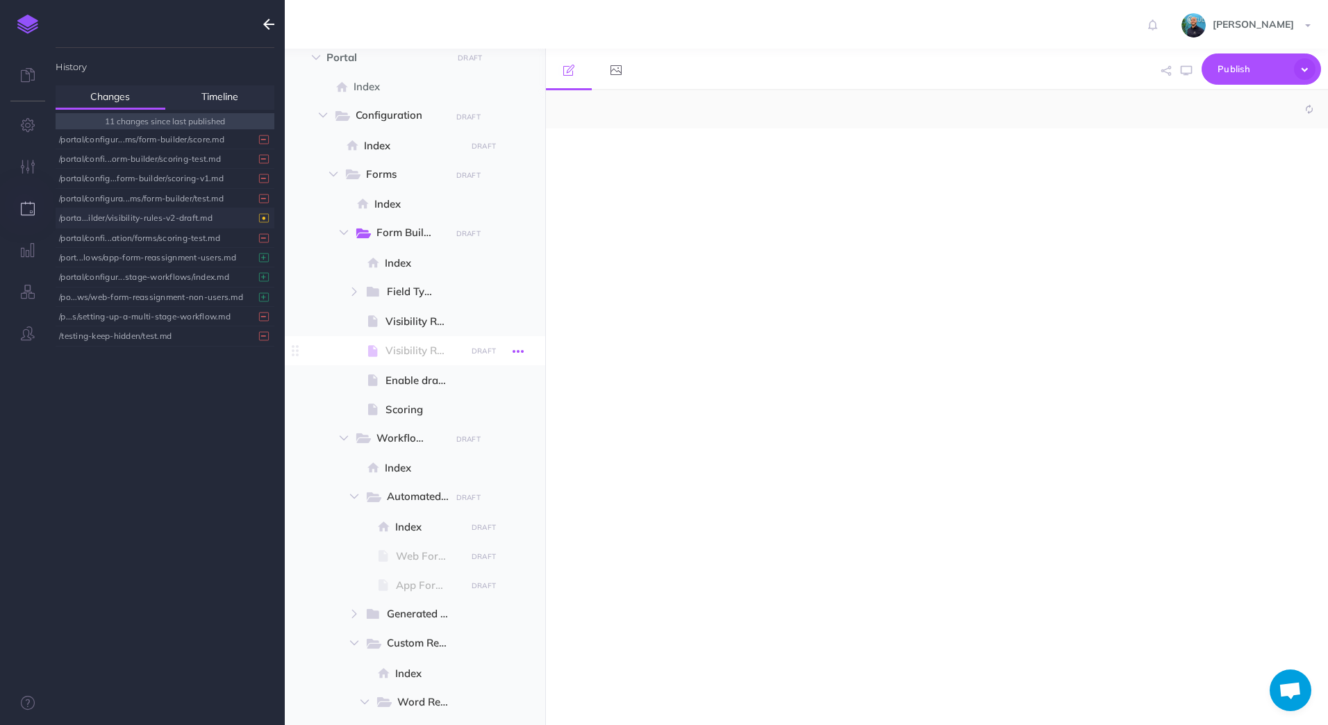
select select "null"
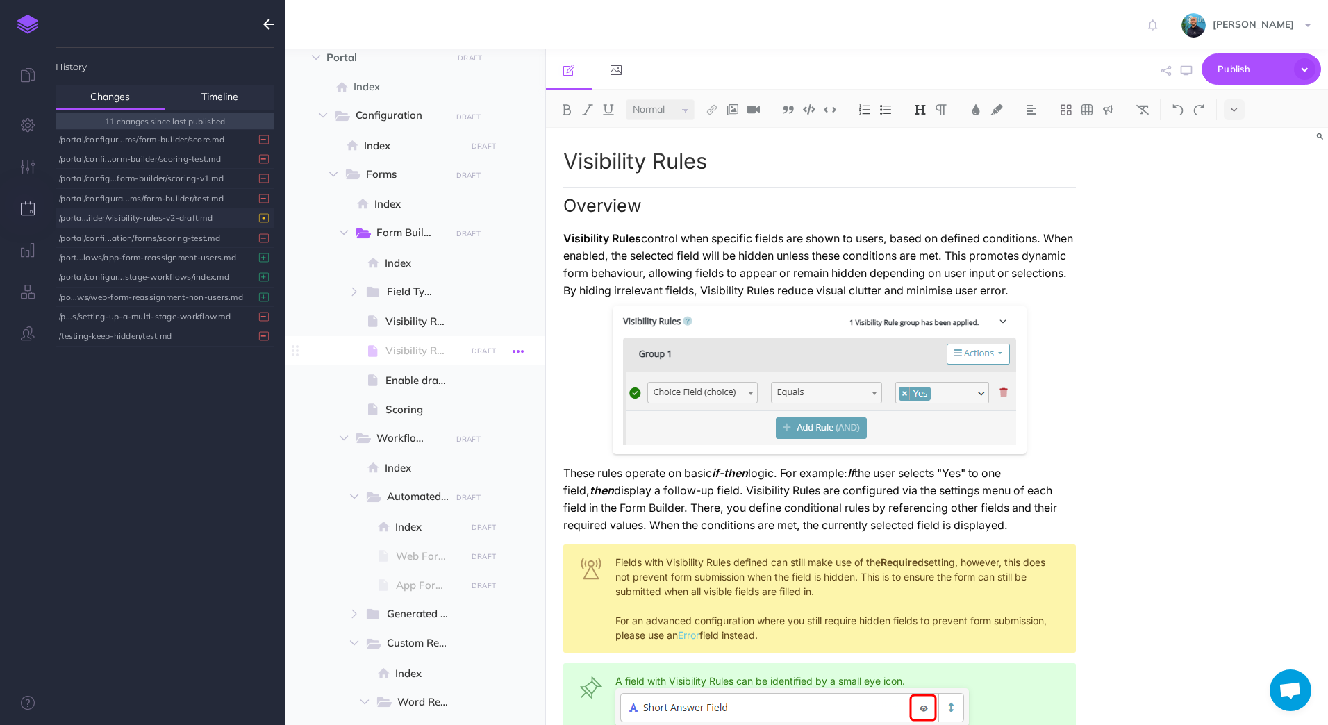
click at [517, 353] on icon "button" at bounding box center [518, 351] width 11 height 17
click at [460, 443] on link "Settings" at bounding box center [479, 444] width 104 height 23
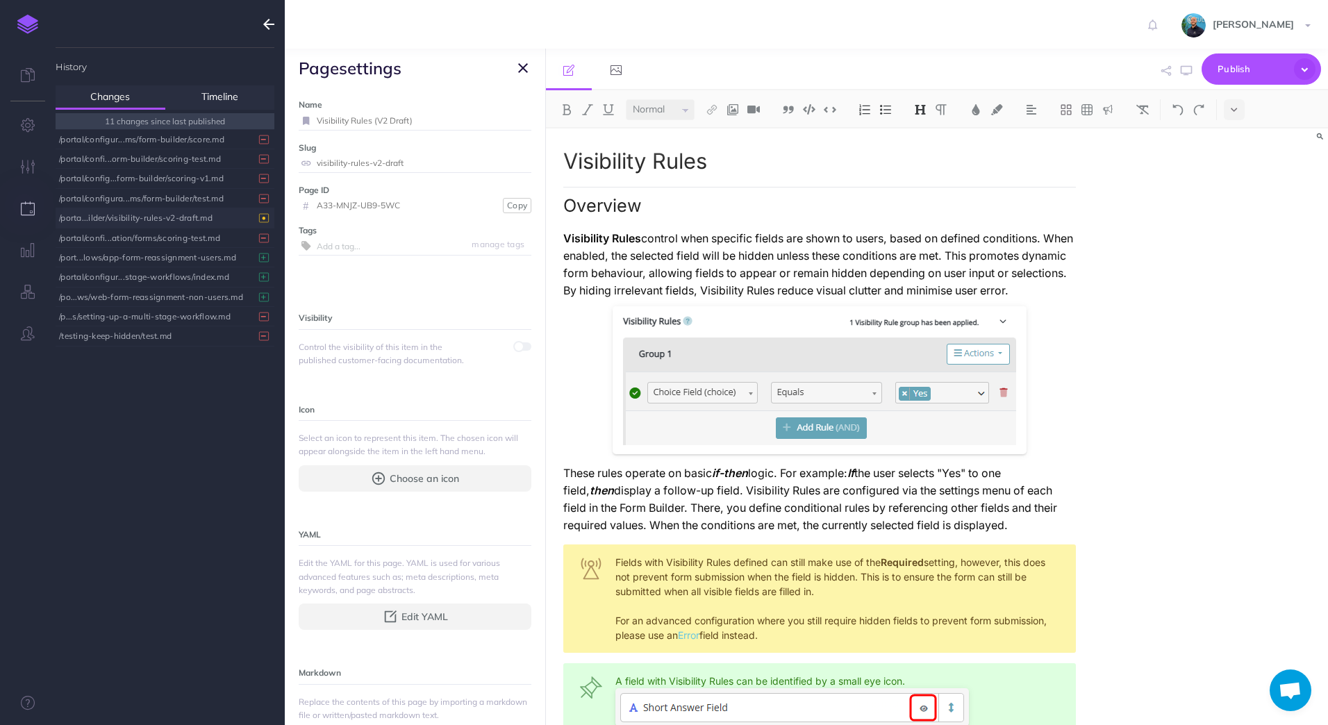
click at [527, 62] on icon "button" at bounding box center [523, 68] width 10 height 17
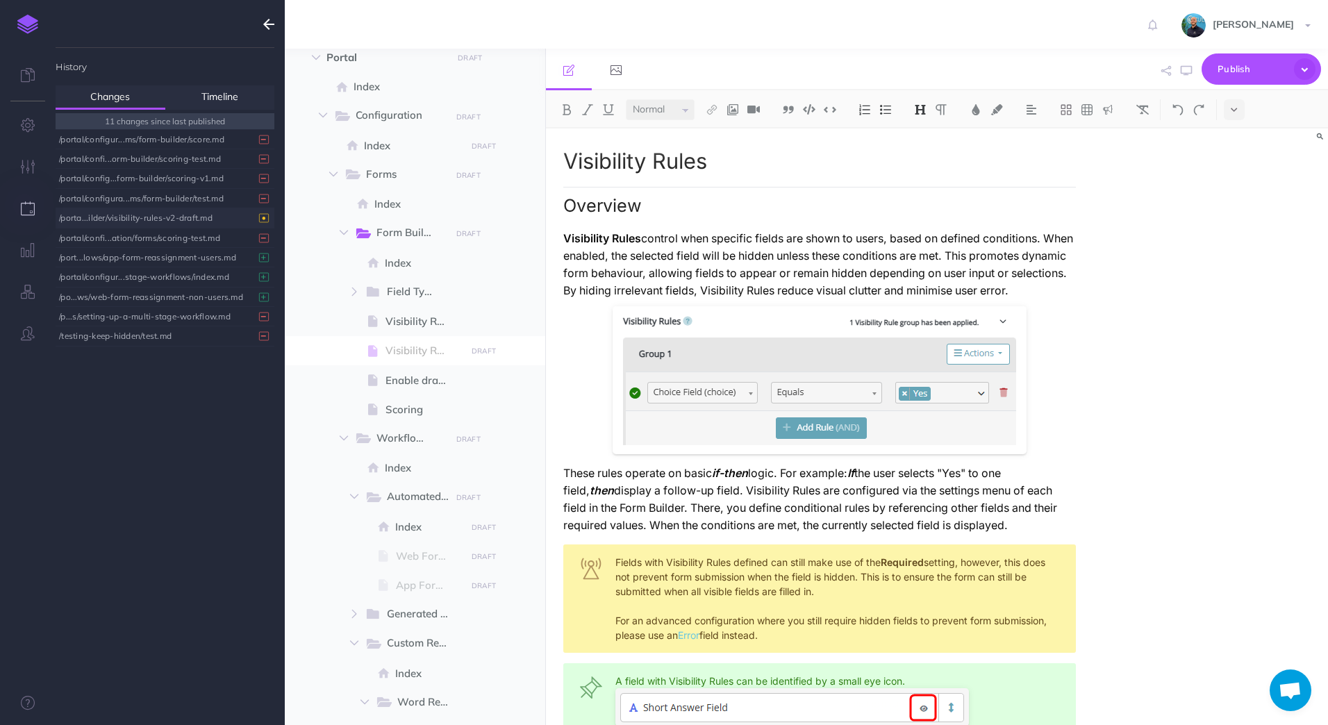
click at [123, 219] on div "/porta...ilder/visibility-rules-v2-draft.md" at bounding box center [161, 217] width 205 height 19
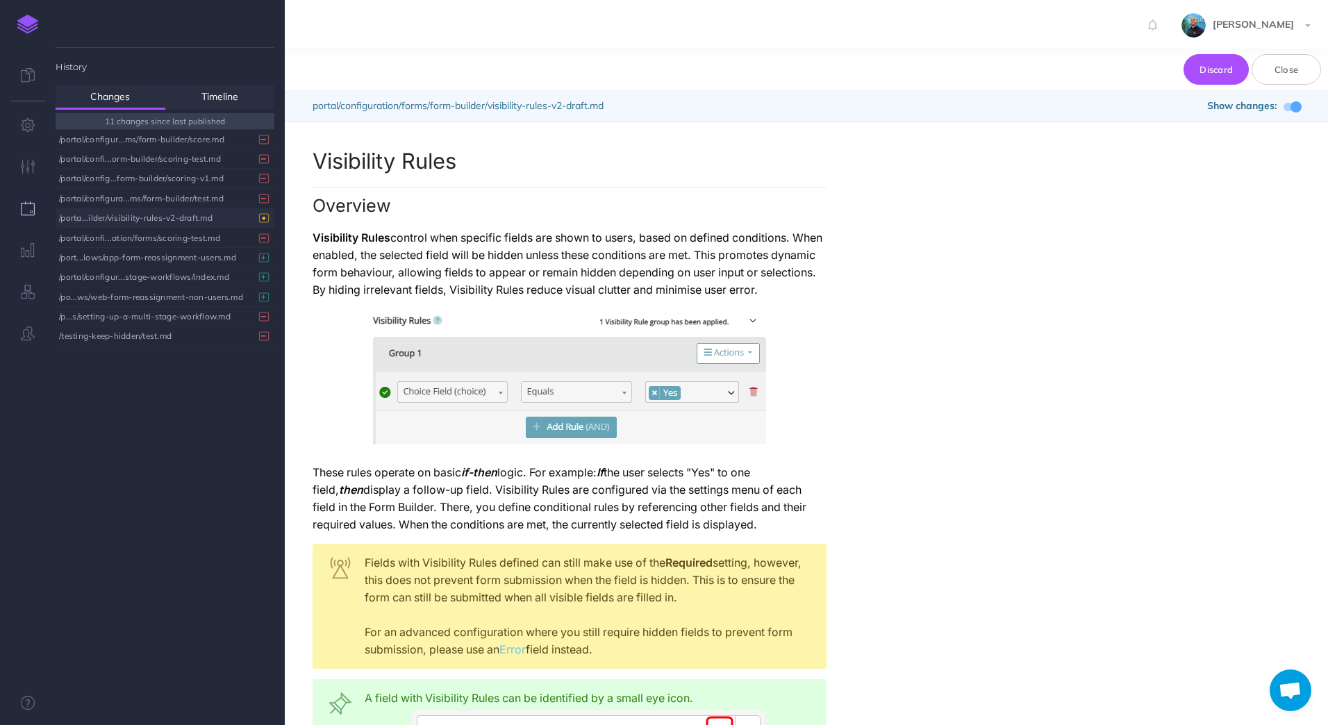
click at [1150, 106] on span at bounding box center [1292, 107] width 17 height 8
click at [1150, 108] on span at bounding box center [1287, 106] width 11 height 11
click at [1150, 72] on button "Close" at bounding box center [1286, 69] width 69 height 31
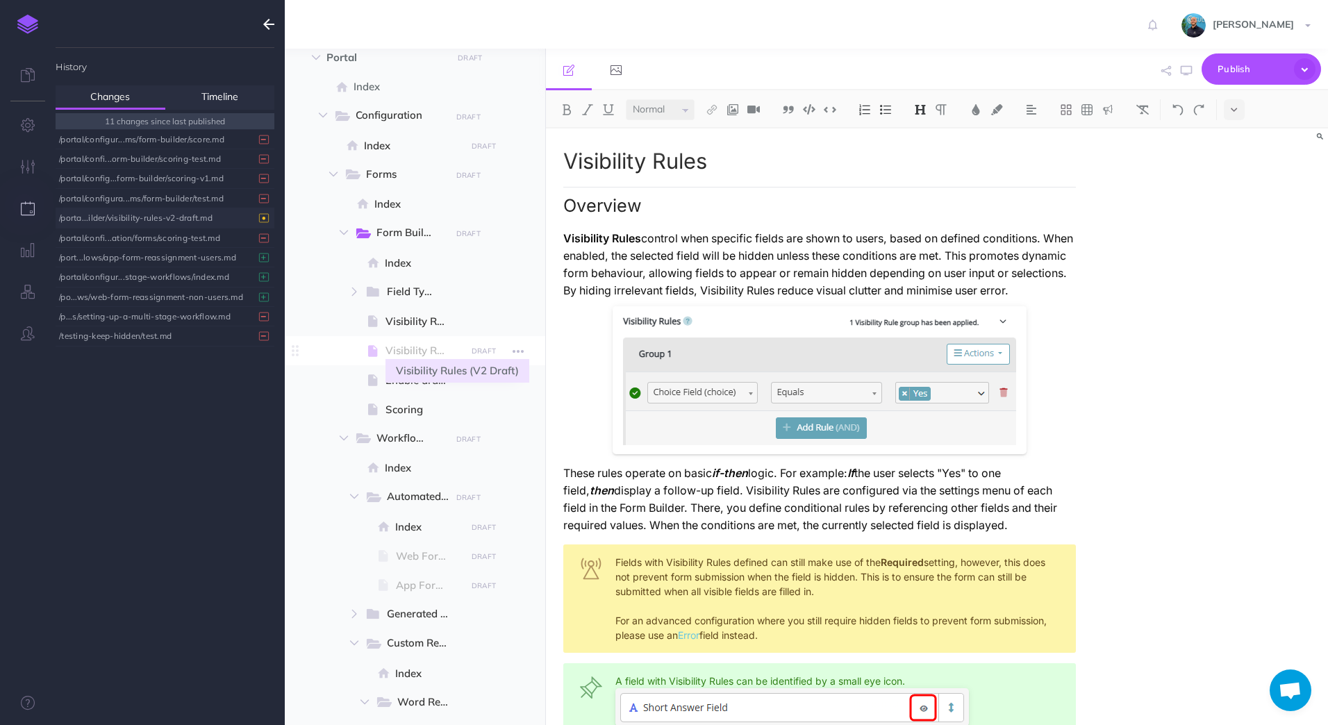
click at [415, 351] on span "Visibility Rules (V2 Draft)" at bounding box center [423, 350] width 76 height 17
click at [1150, 68] on icon "button" at bounding box center [1305, 69] width 22 height 22
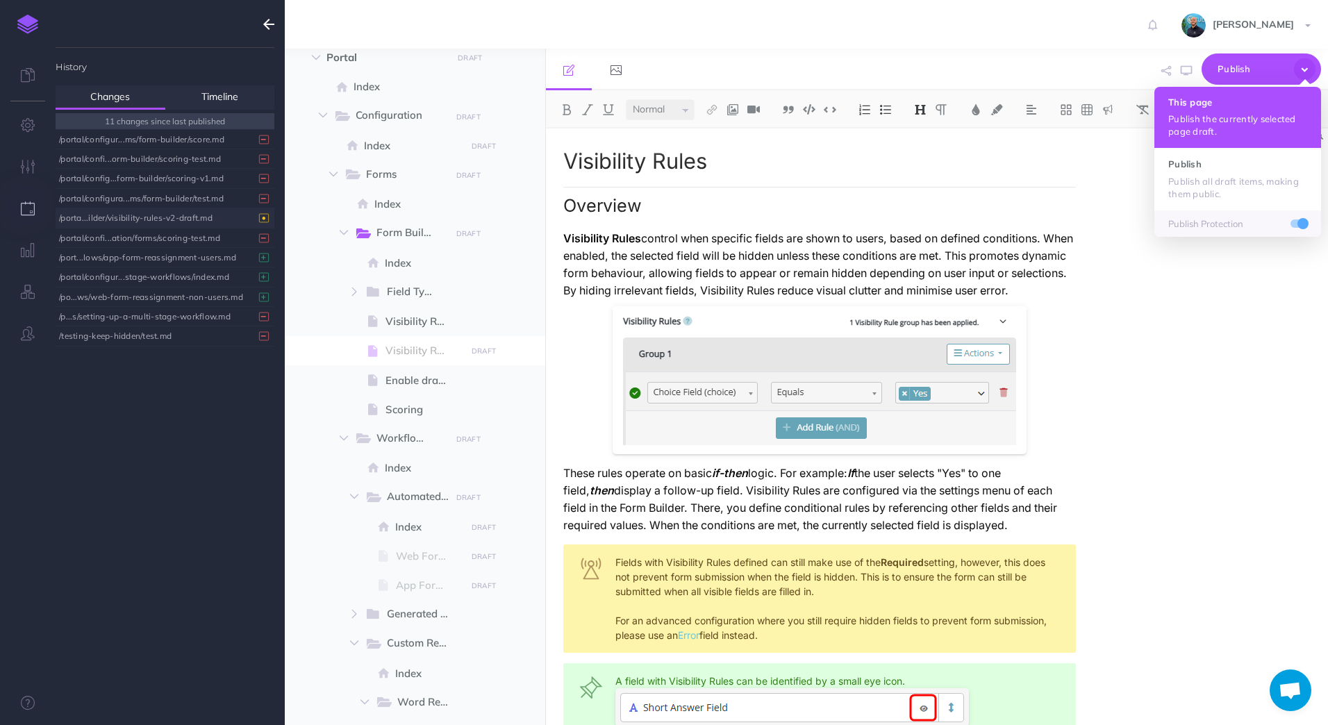
click at [1150, 106] on h4 "This page" at bounding box center [1237, 102] width 139 height 10
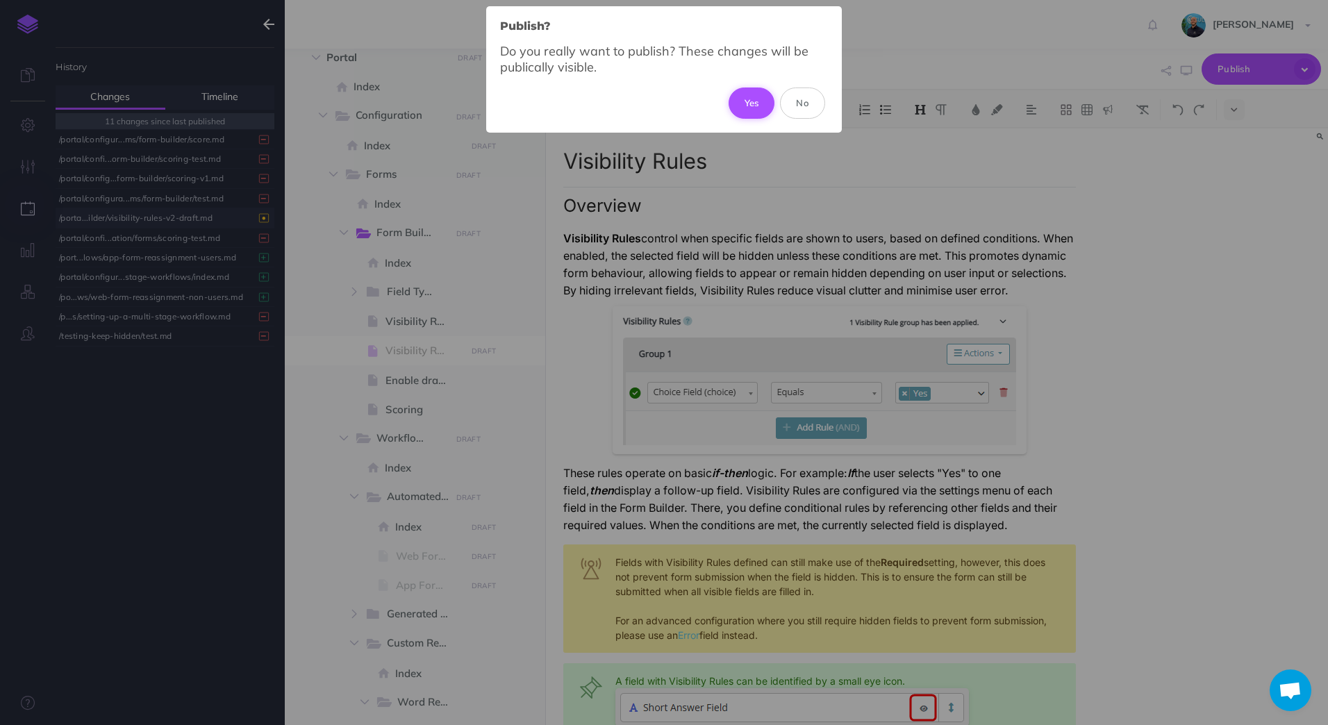
click at [762, 106] on button "Yes" at bounding box center [752, 103] width 47 height 31
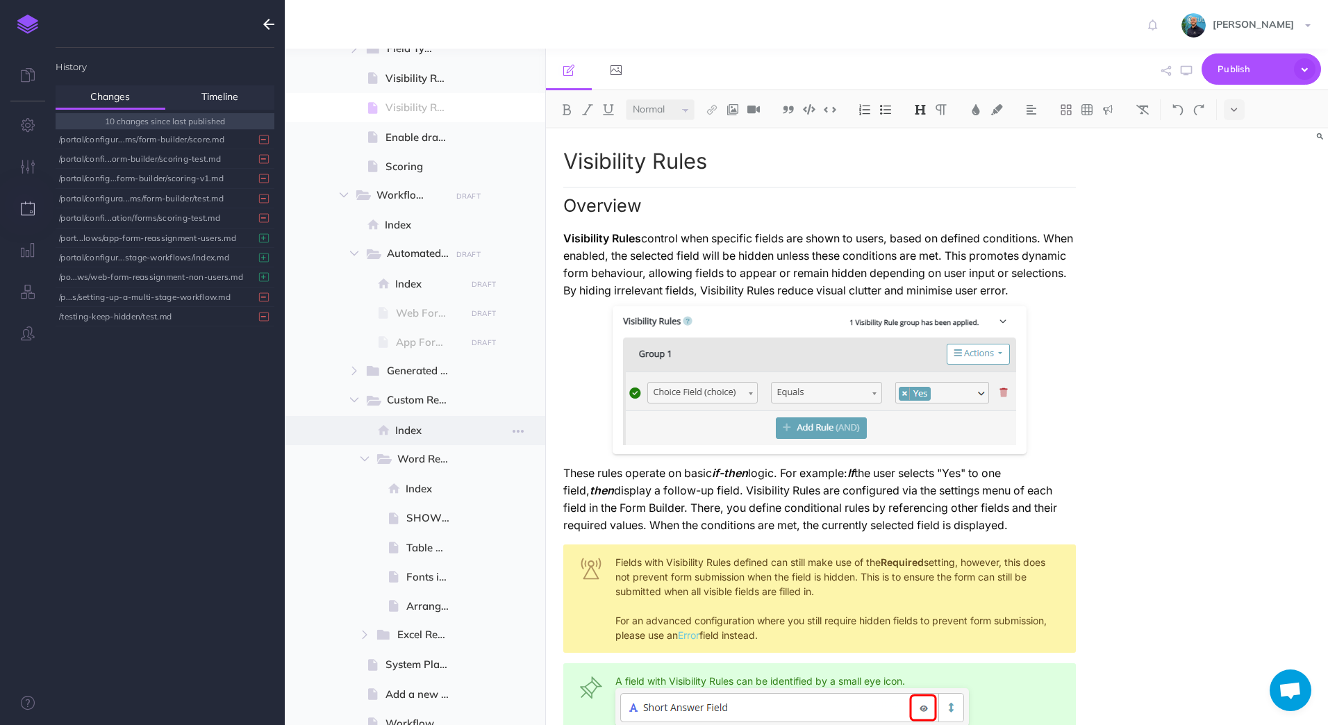
scroll to position [363, 0]
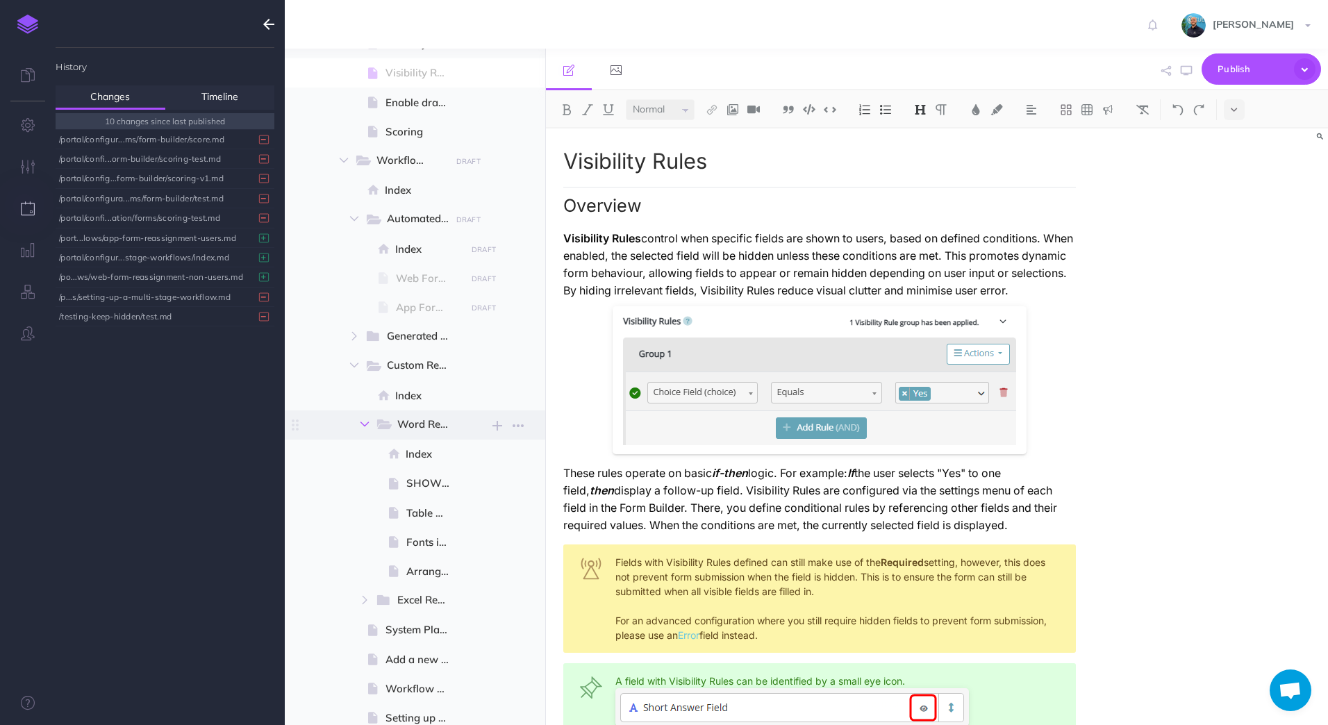
click at [366, 425] on icon "button" at bounding box center [364, 424] width 8 height 8
click at [356, 365] on icon "button" at bounding box center [354, 365] width 8 height 8
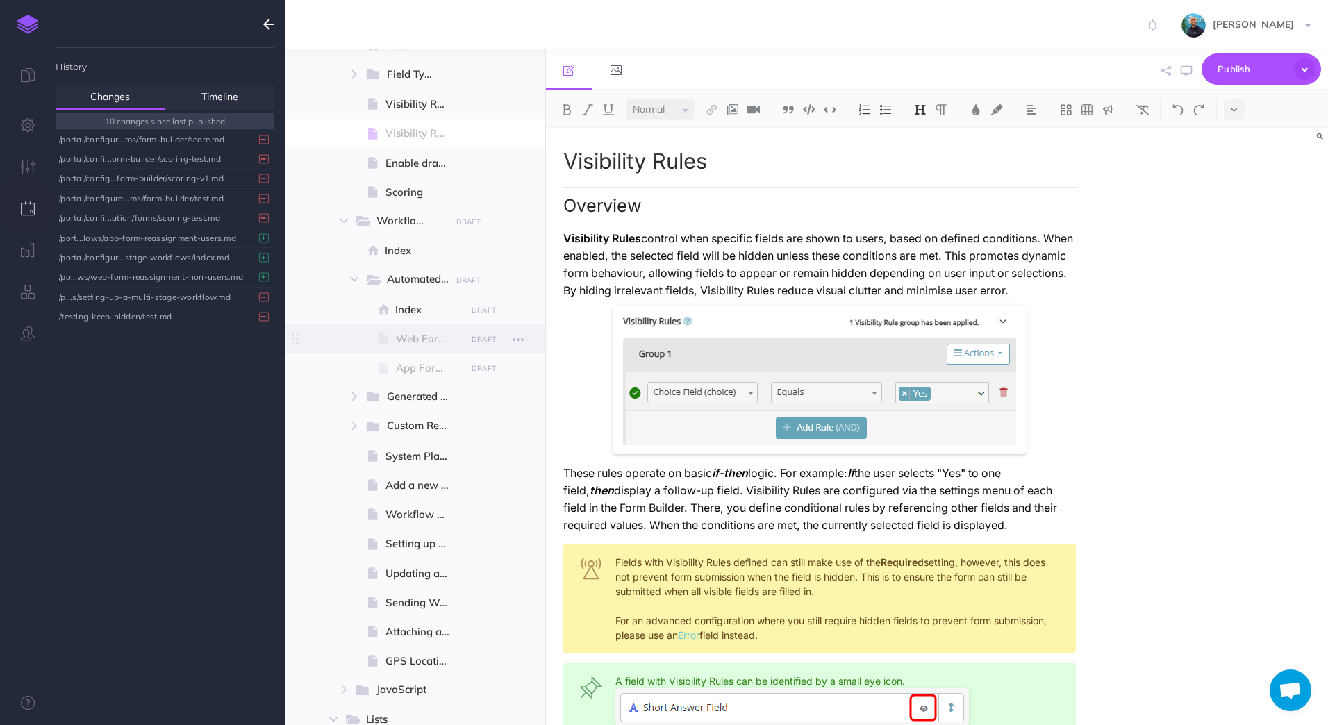
scroll to position [293, 0]
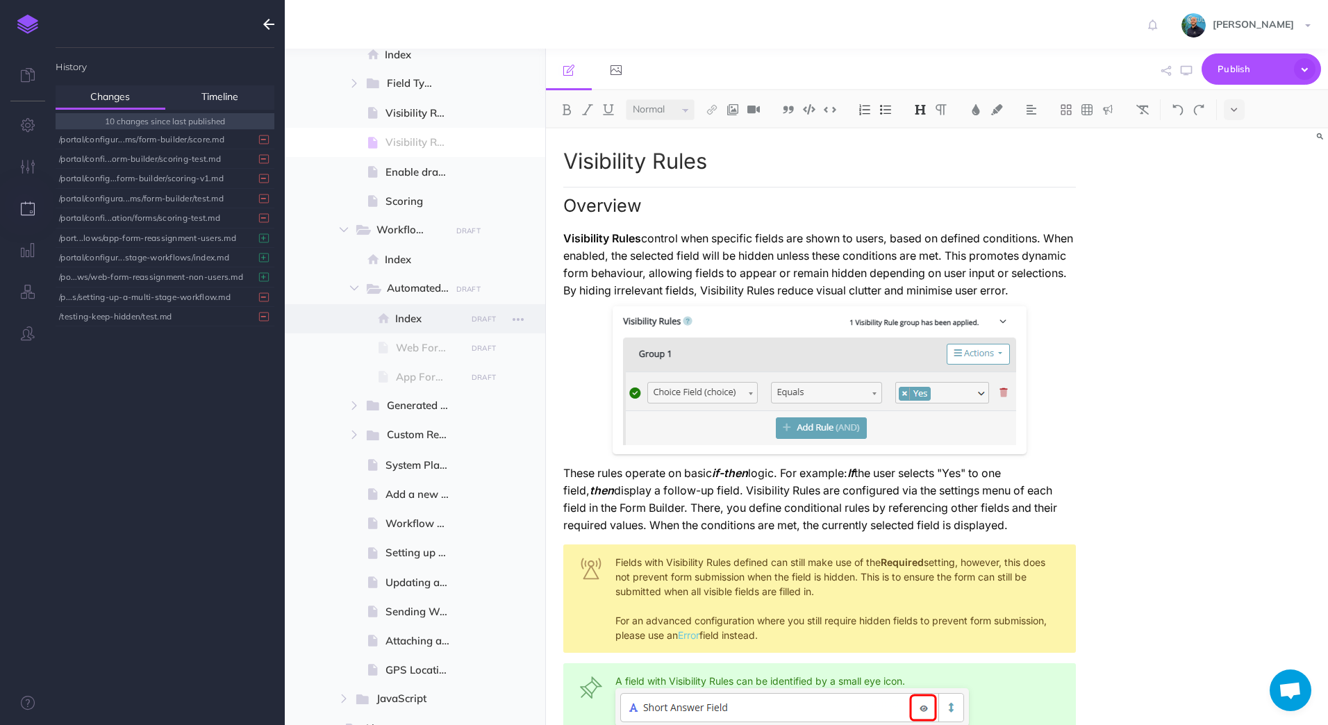
click at [425, 324] on span "Index" at bounding box center [428, 318] width 67 height 17
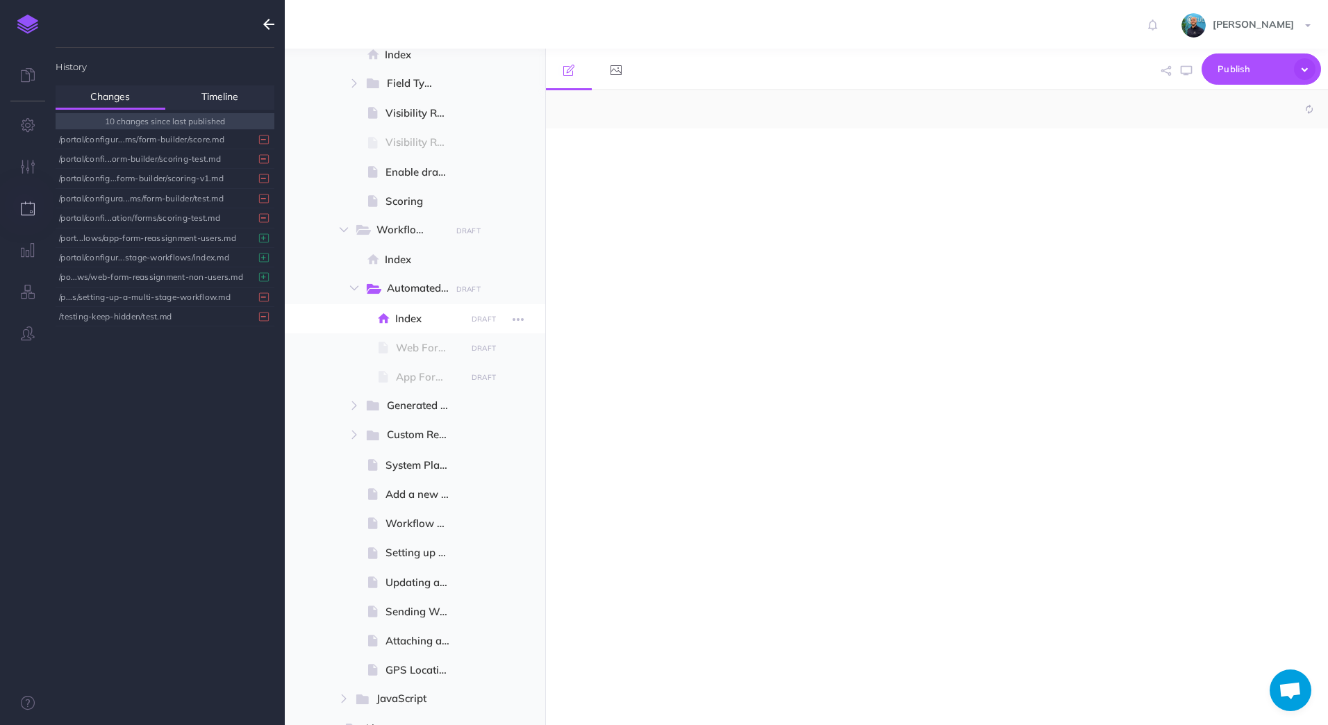
select select "null"
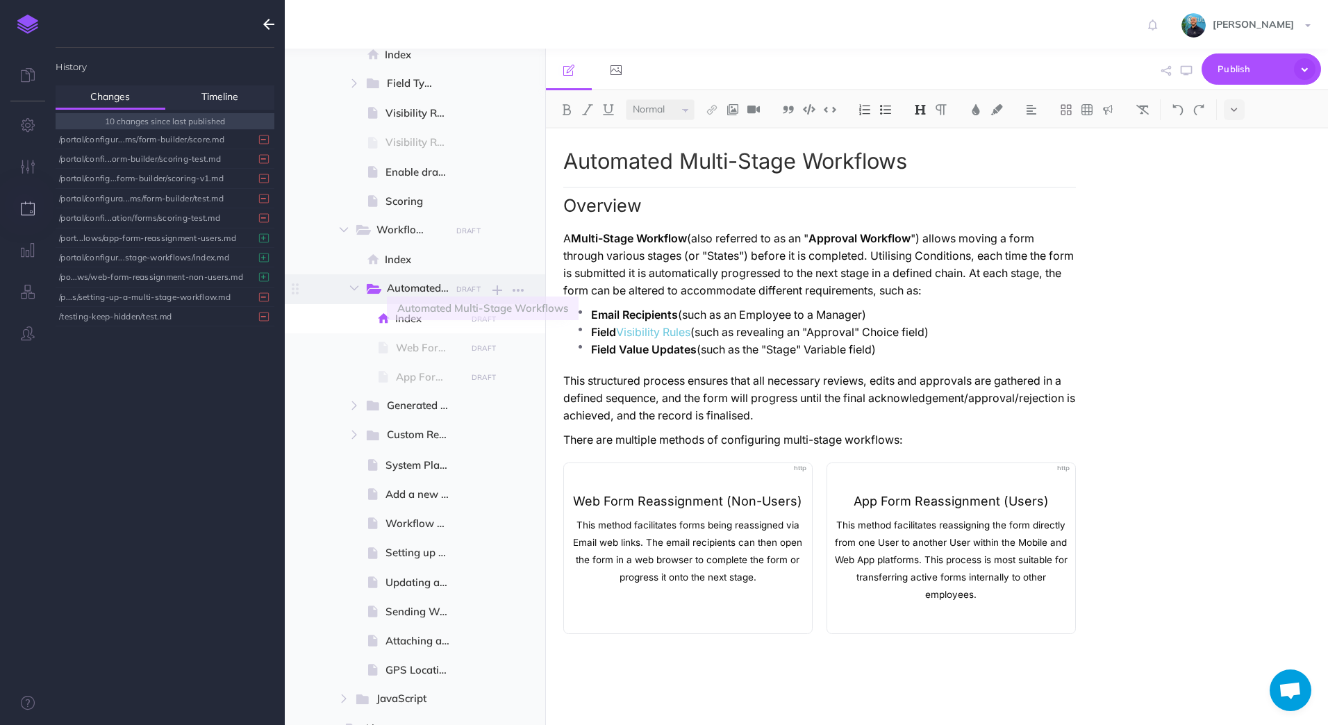
click at [404, 288] on span "Automated Multi-Stage Workflows" at bounding box center [425, 289] width 76 height 18
click at [524, 292] on button "button" at bounding box center [518, 290] width 25 height 18
click at [468, 365] on link "Settings" at bounding box center [479, 360] width 104 height 23
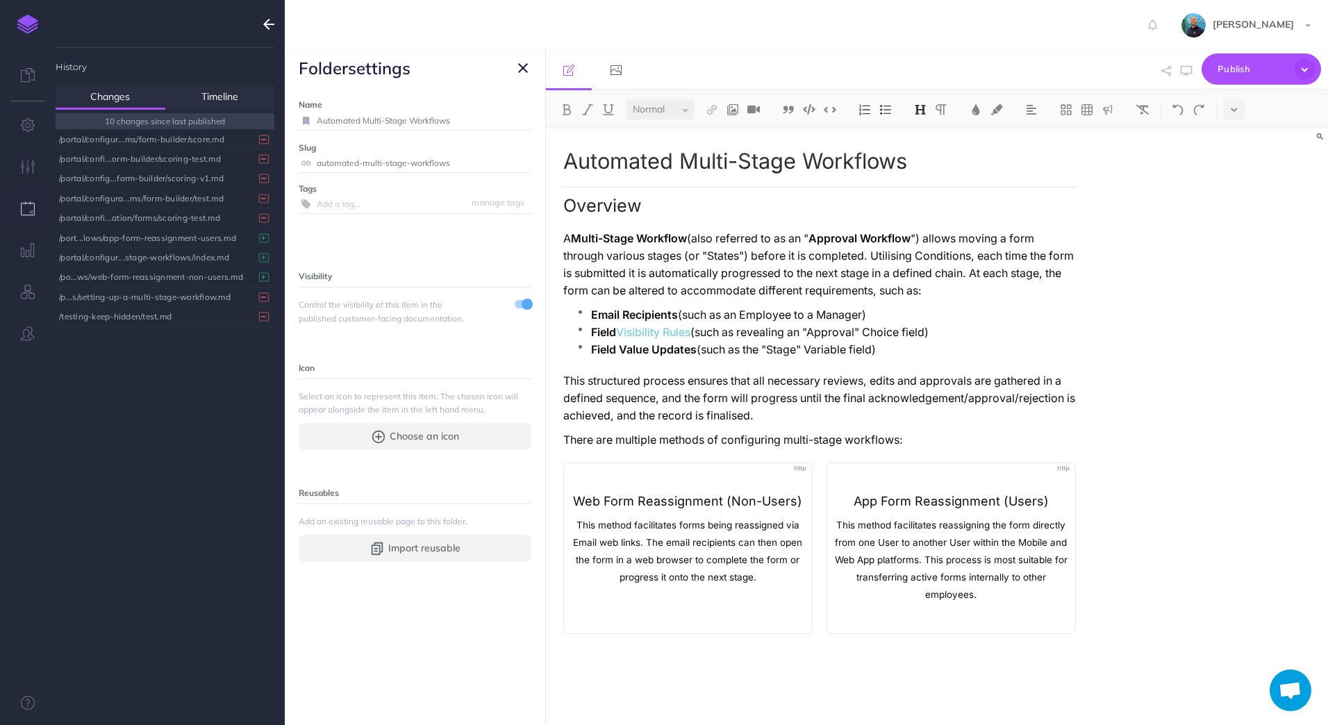
click at [522, 306] on span at bounding box center [527, 304] width 11 height 11
click at [1150, 297] on div "Automated Multi-Stage Workflows Overview A Multi-Stage Workflow (also referred …" at bounding box center [937, 426] width 783 height 597
click at [526, 72] on icon "button" at bounding box center [523, 68] width 10 height 17
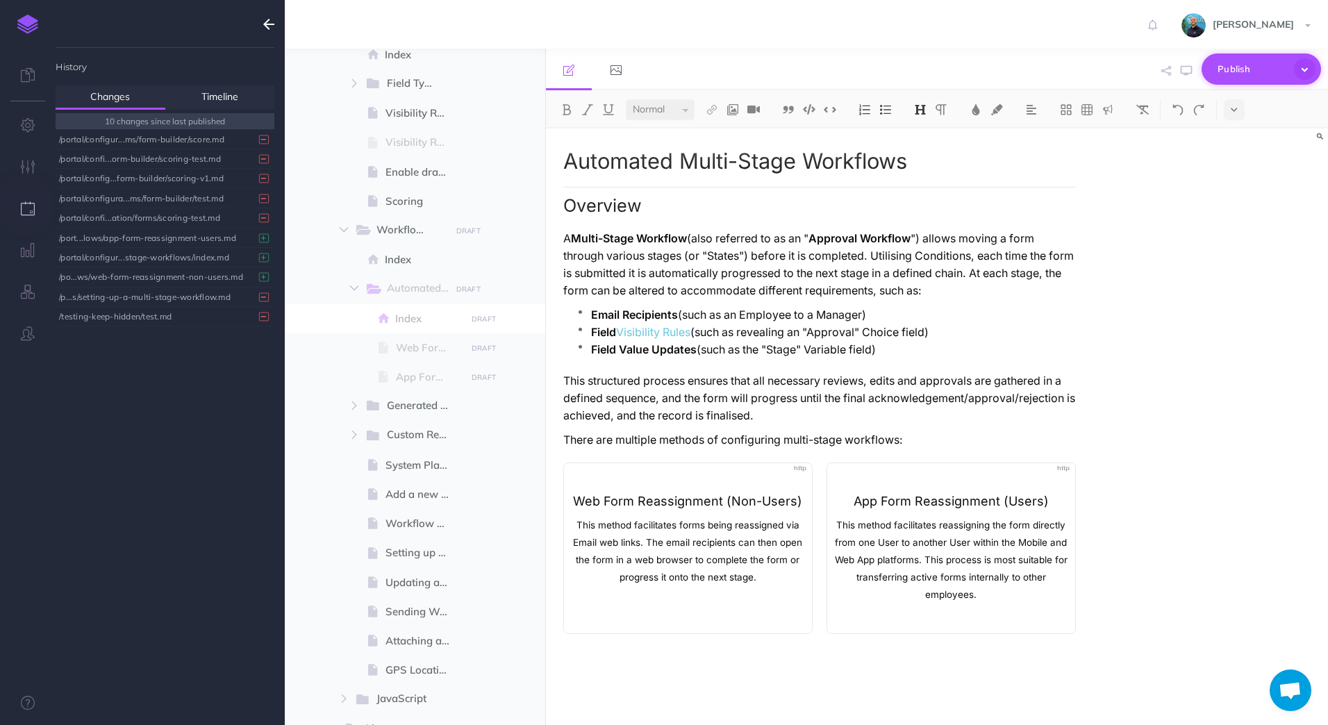
click at [1150, 69] on icon "button" at bounding box center [1305, 69] width 22 height 22
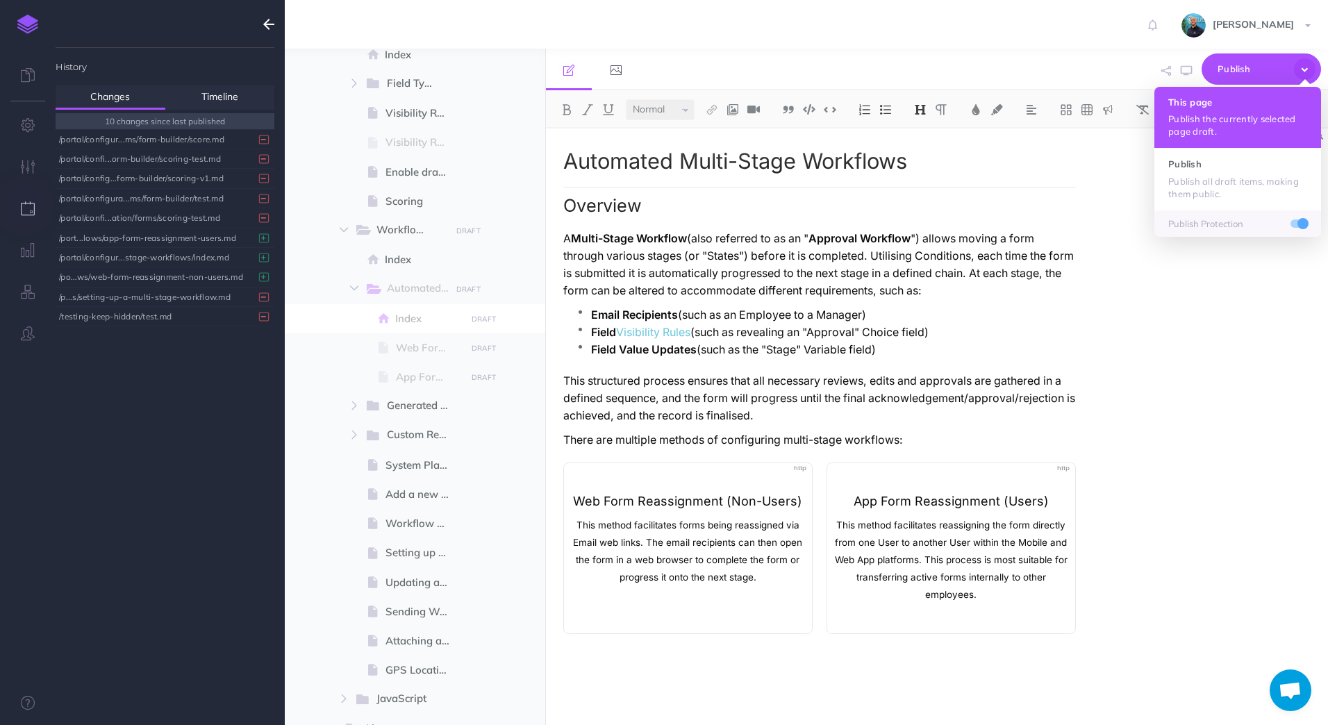
click at [1150, 106] on h4 "This page" at bounding box center [1237, 102] width 139 height 10
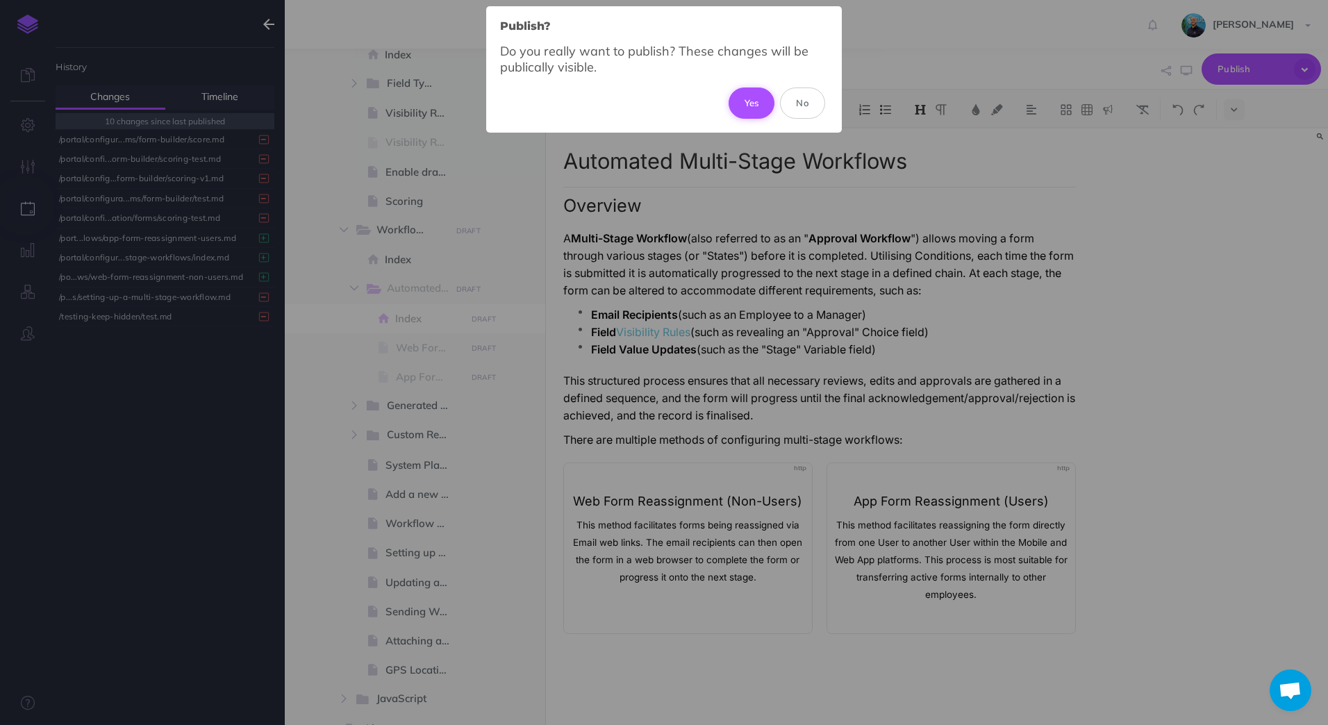
click at [756, 102] on button "Yes" at bounding box center [752, 103] width 47 height 31
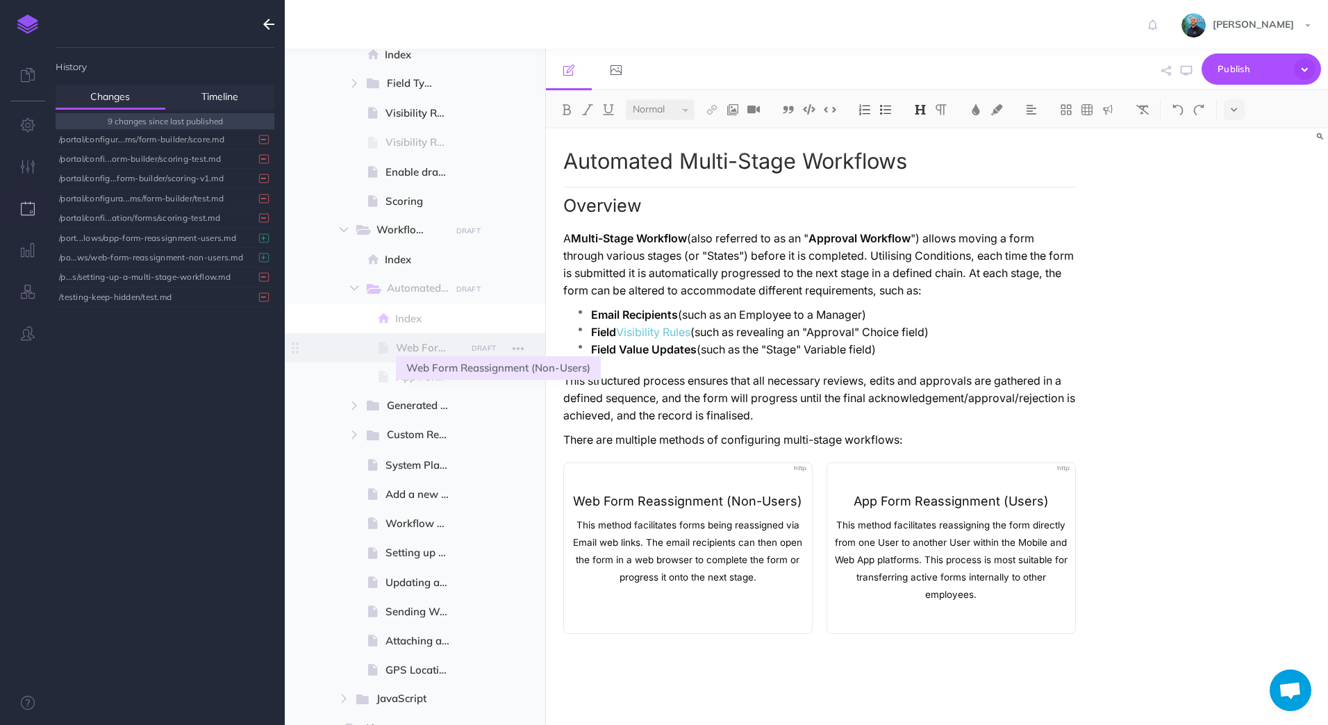
click at [422, 351] on span "Web Form Reassignment (Non-Users)" at bounding box center [429, 348] width 66 height 17
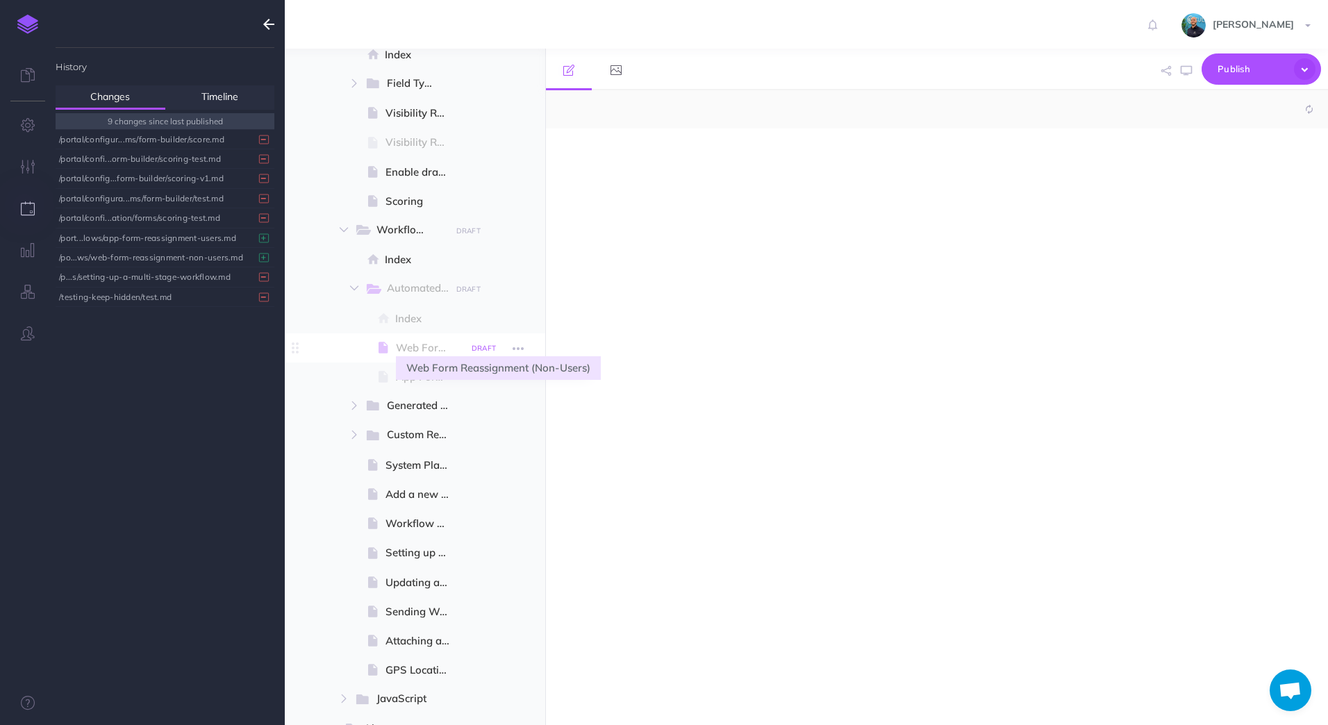
select select "null"
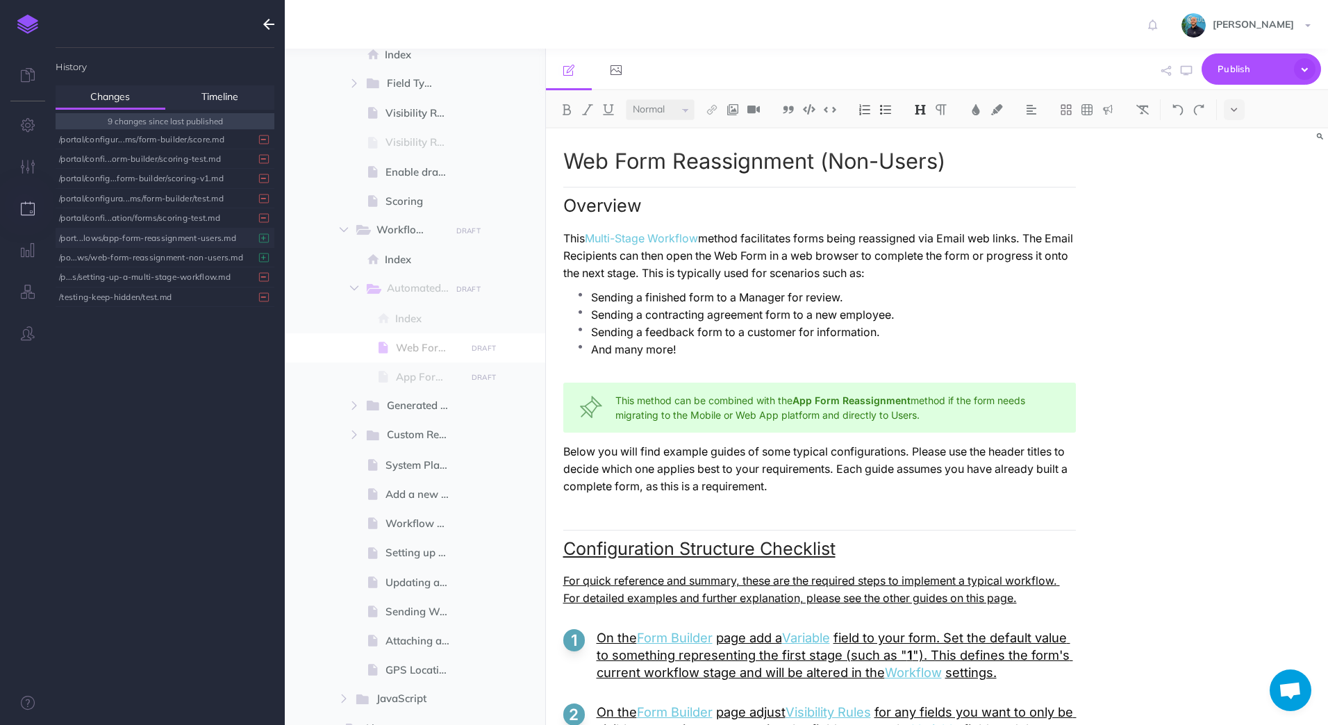
click at [187, 233] on div "/port...lows/app-form-reassignment-users.md" at bounding box center [161, 238] width 205 height 19
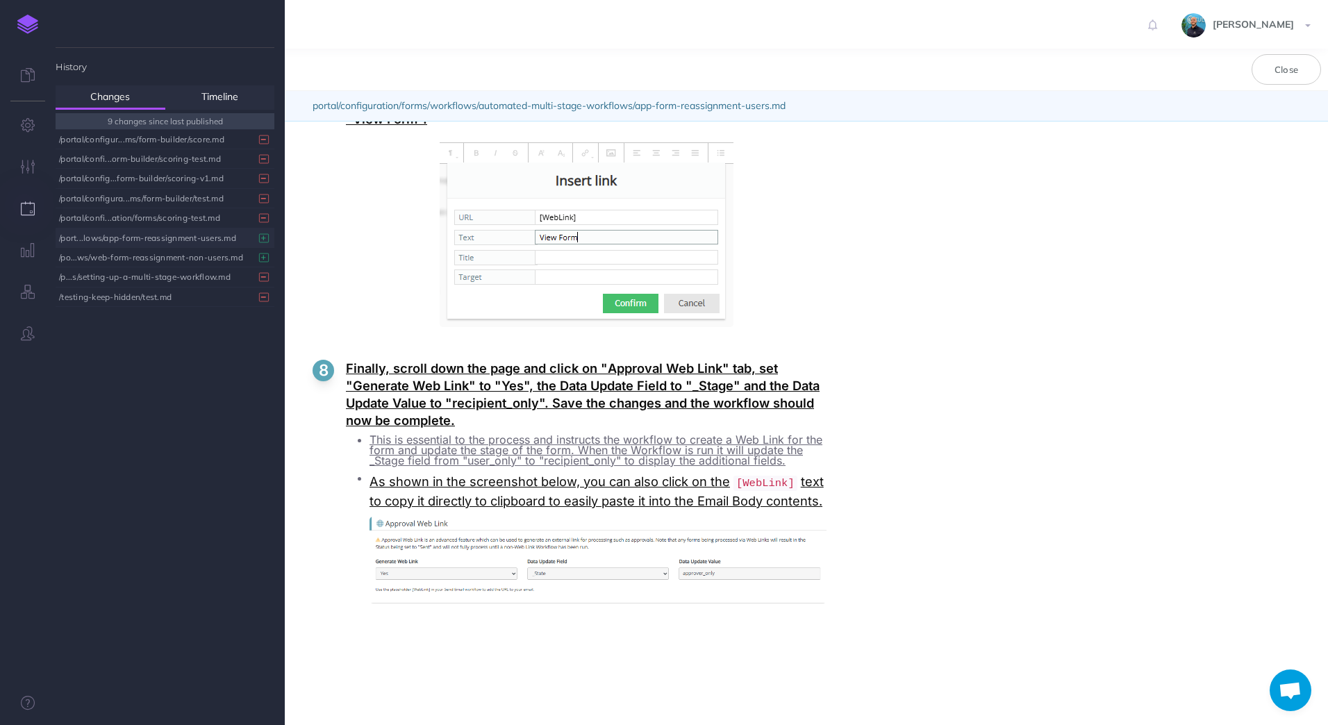
scroll to position [6030, 0]
click at [185, 257] on div "/po...ws/web-form-reassignment-non-users.md" at bounding box center [161, 257] width 205 height 19
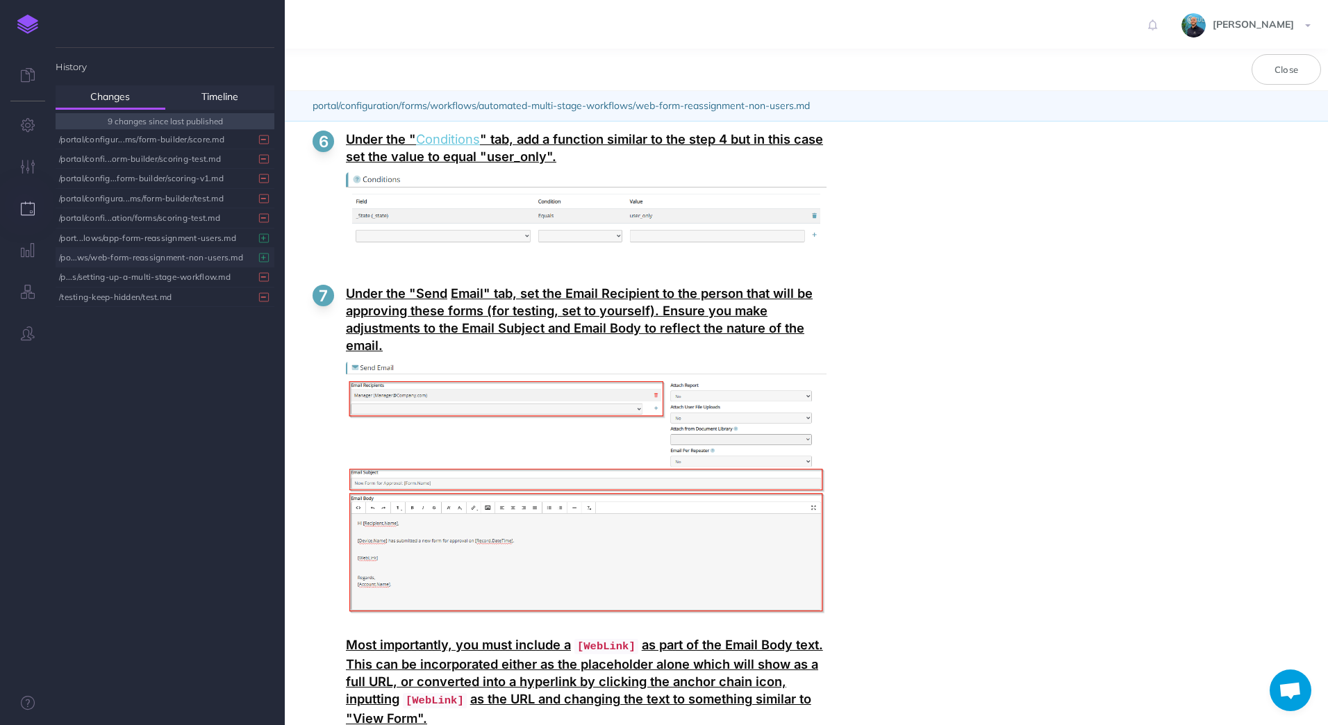
scroll to position [2987, 0]
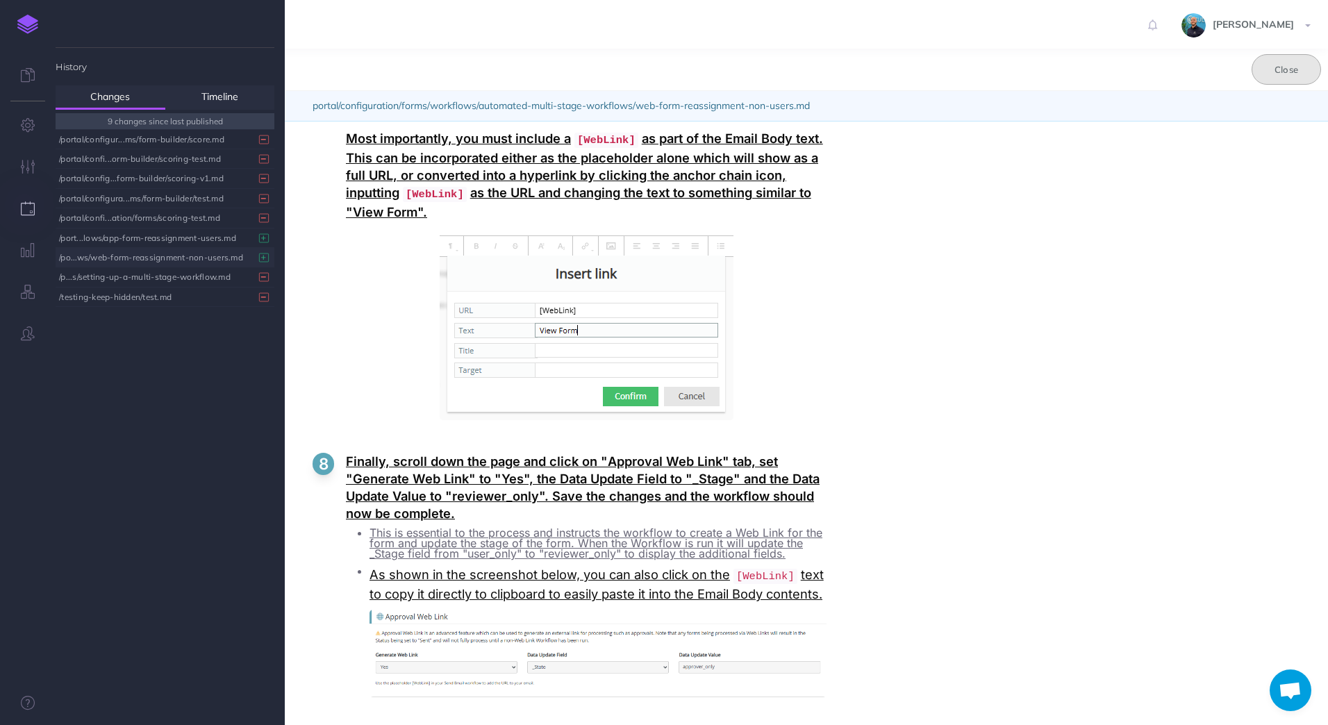
click at [1150, 69] on button "Close" at bounding box center [1286, 69] width 69 height 31
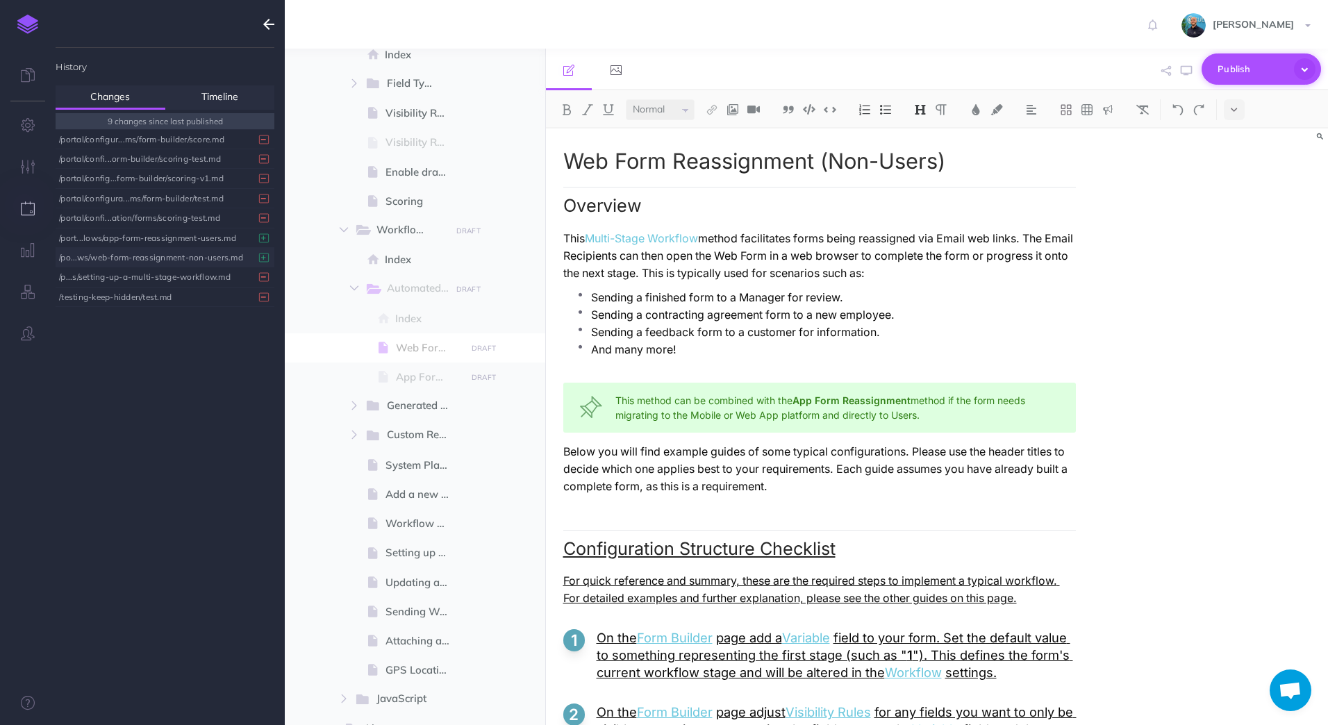
click at [1150, 74] on icon "button" at bounding box center [1305, 69] width 22 height 22
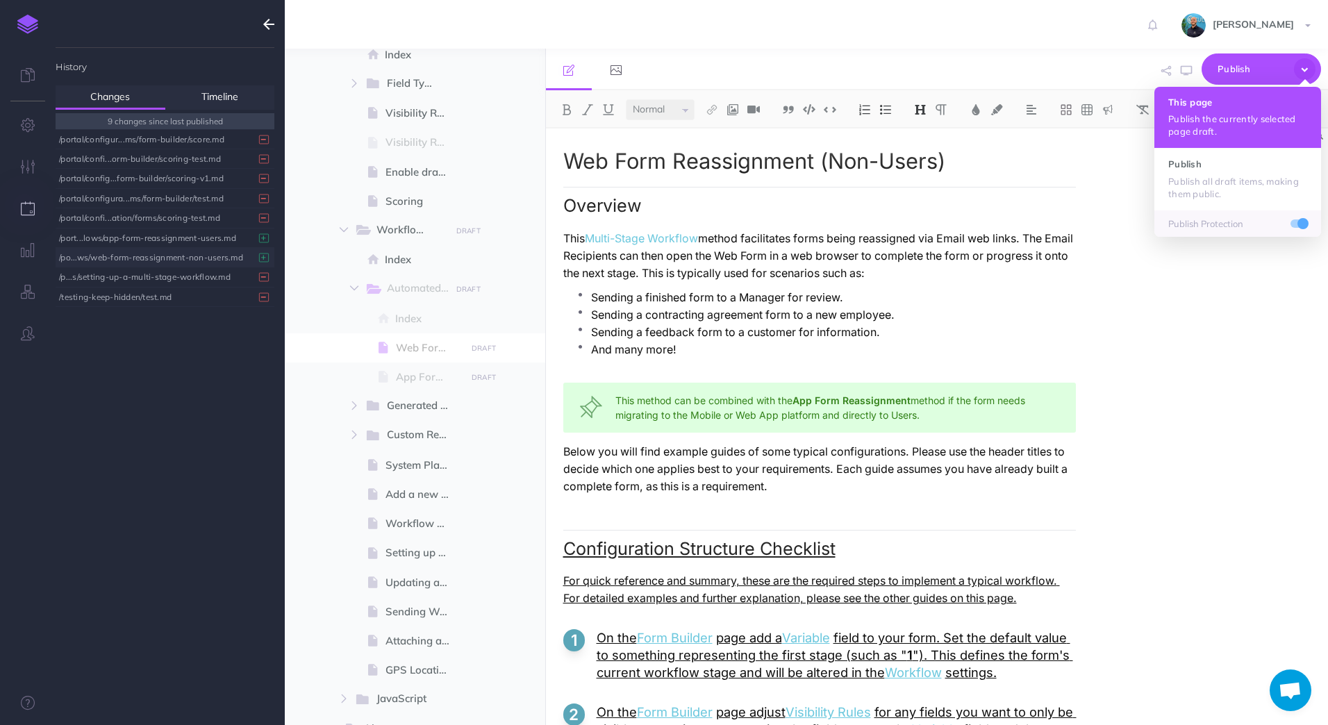
click at [1150, 100] on h4 "This page" at bounding box center [1237, 102] width 139 height 10
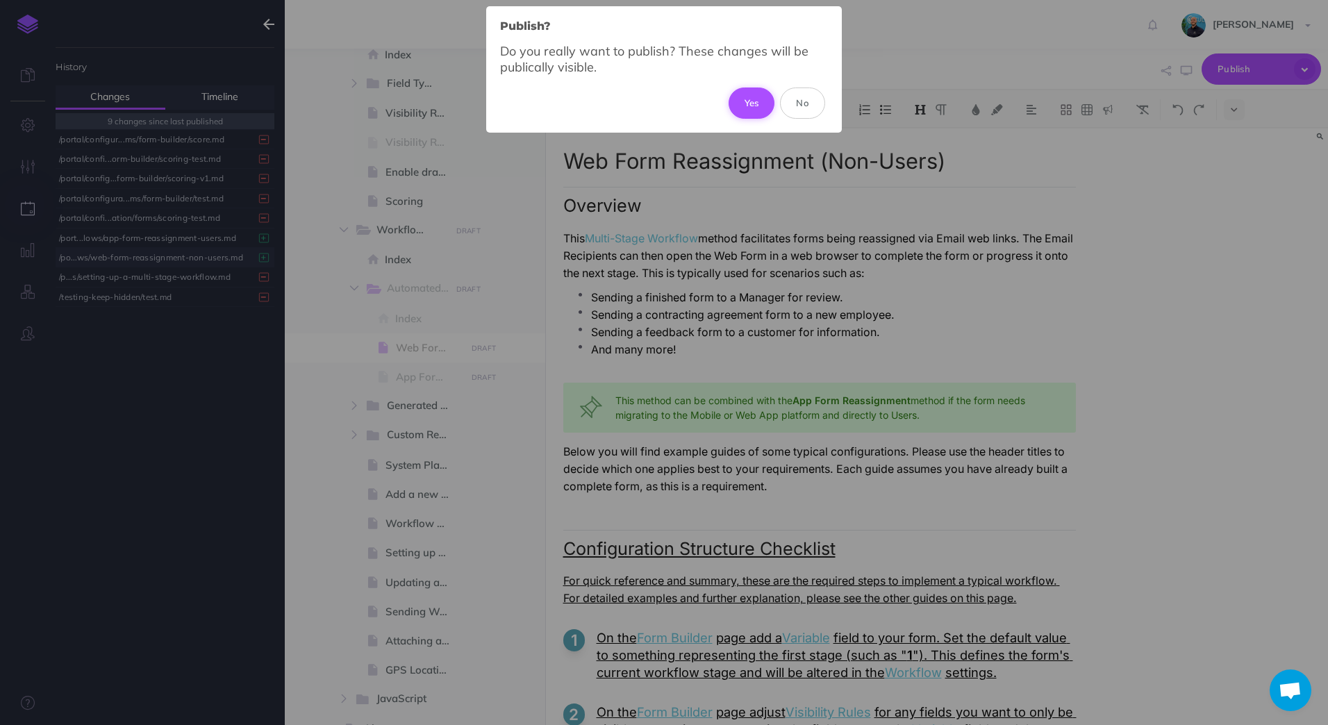
click at [752, 88] on button "Yes" at bounding box center [752, 103] width 47 height 31
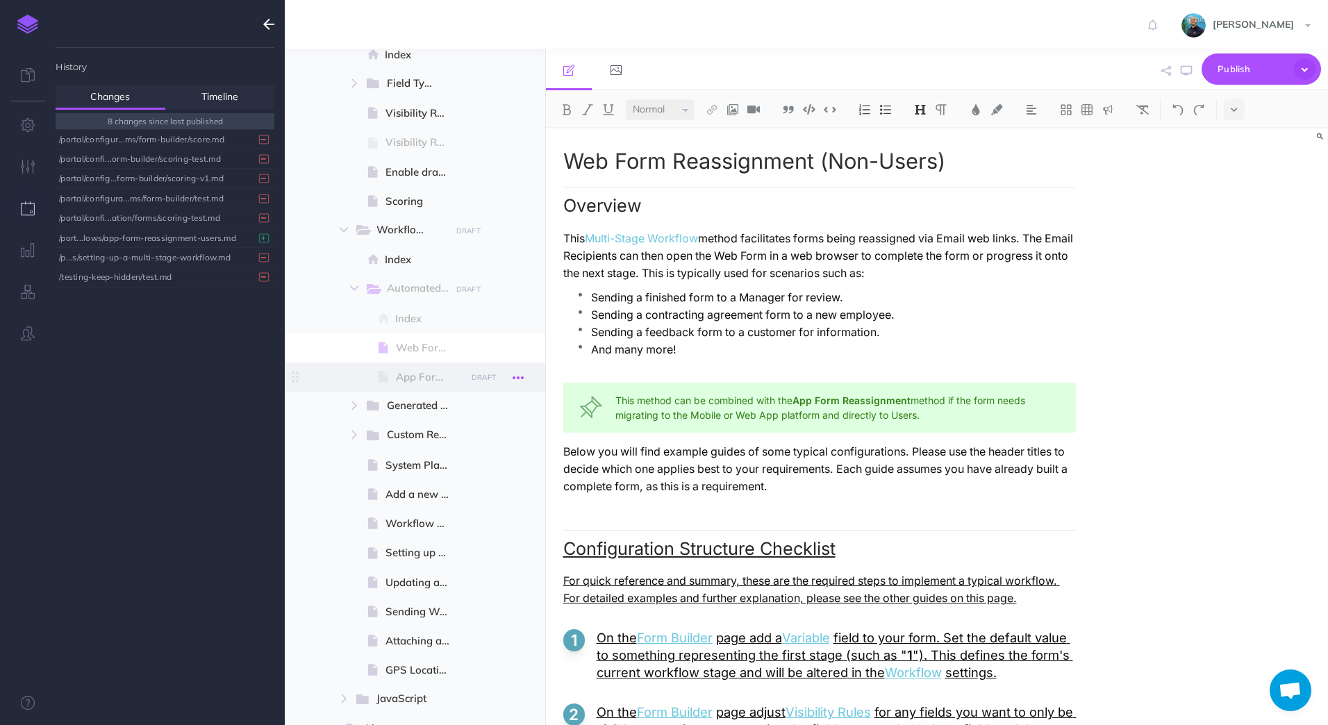
click at [519, 376] on icon "button" at bounding box center [518, 378] width 11 height 17
click at [486, 476] on link "Settings" at bounding box center [479, 471] width 104 height 23
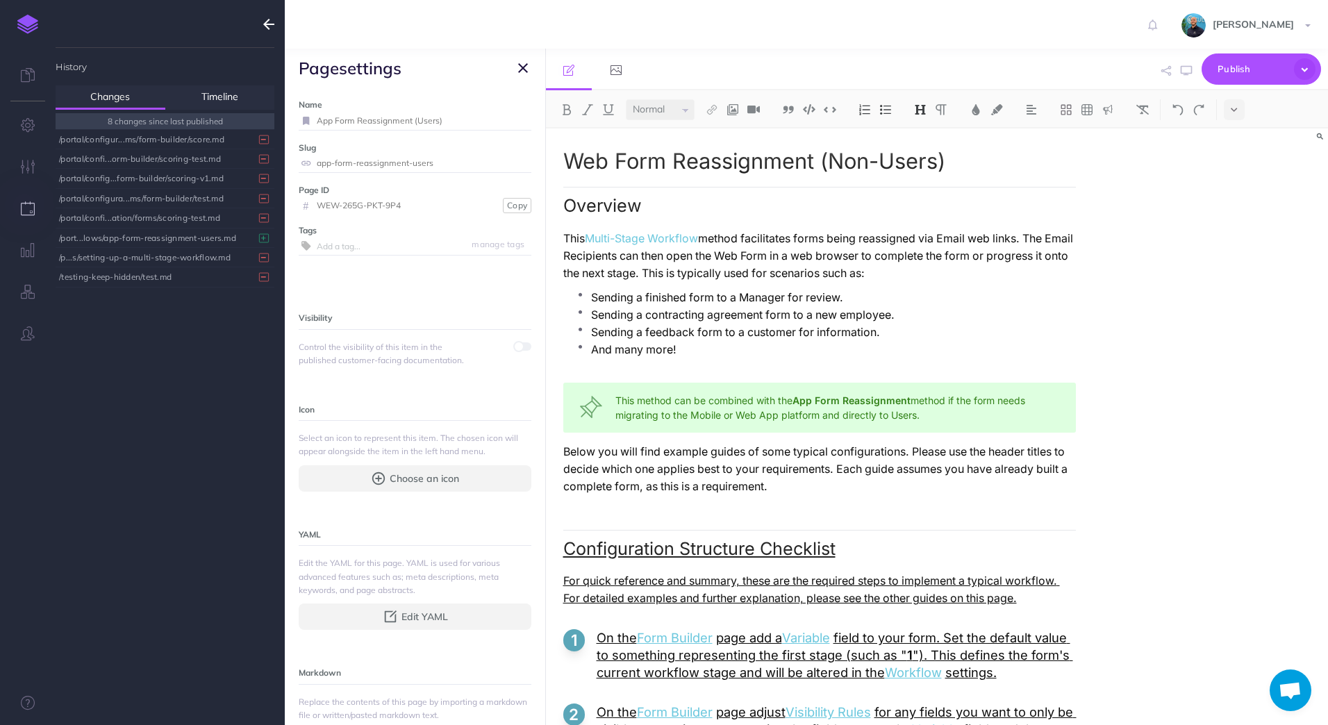
click at [531, 72] on span "page settings" at bounding box center [415, 68] width 260 height 39
click at [524, 68] on icon "button" at bounding box center [523, 68] width 10 height 17
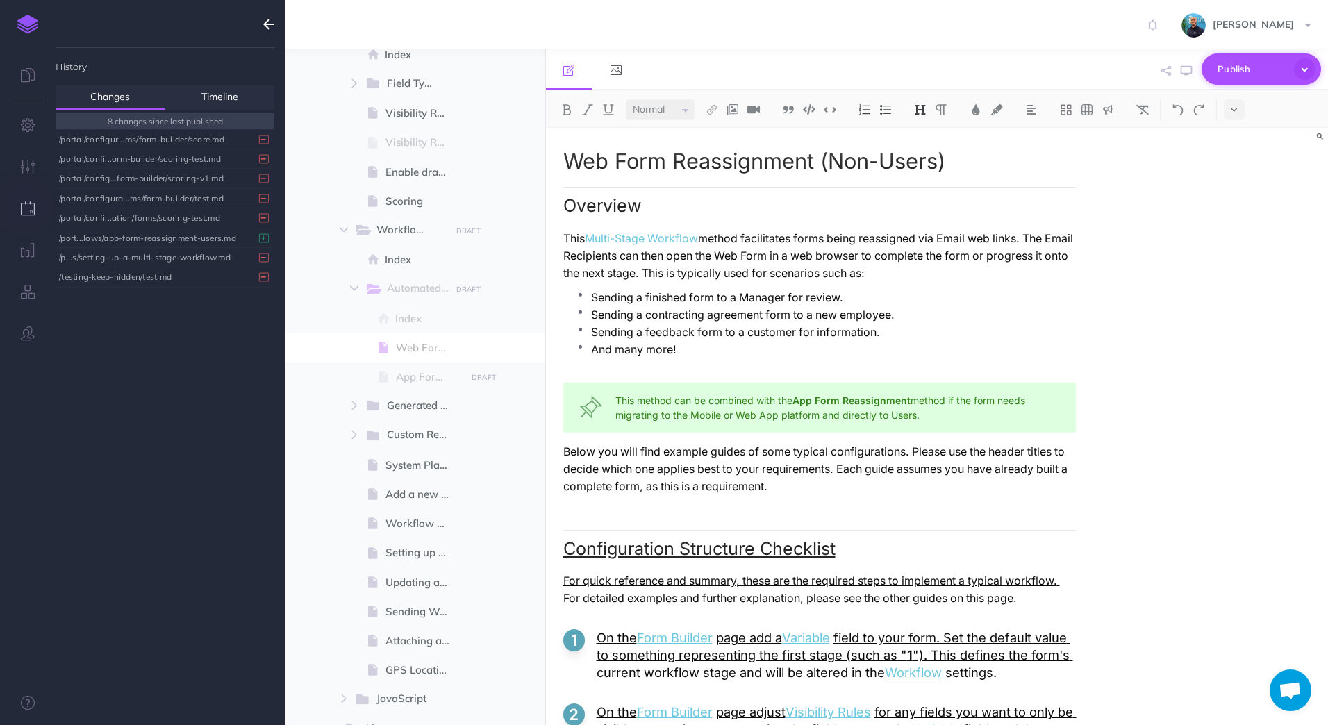
click at [1150, 72] on icon "button" at bounding box center [1305, 69] width 22 height 22
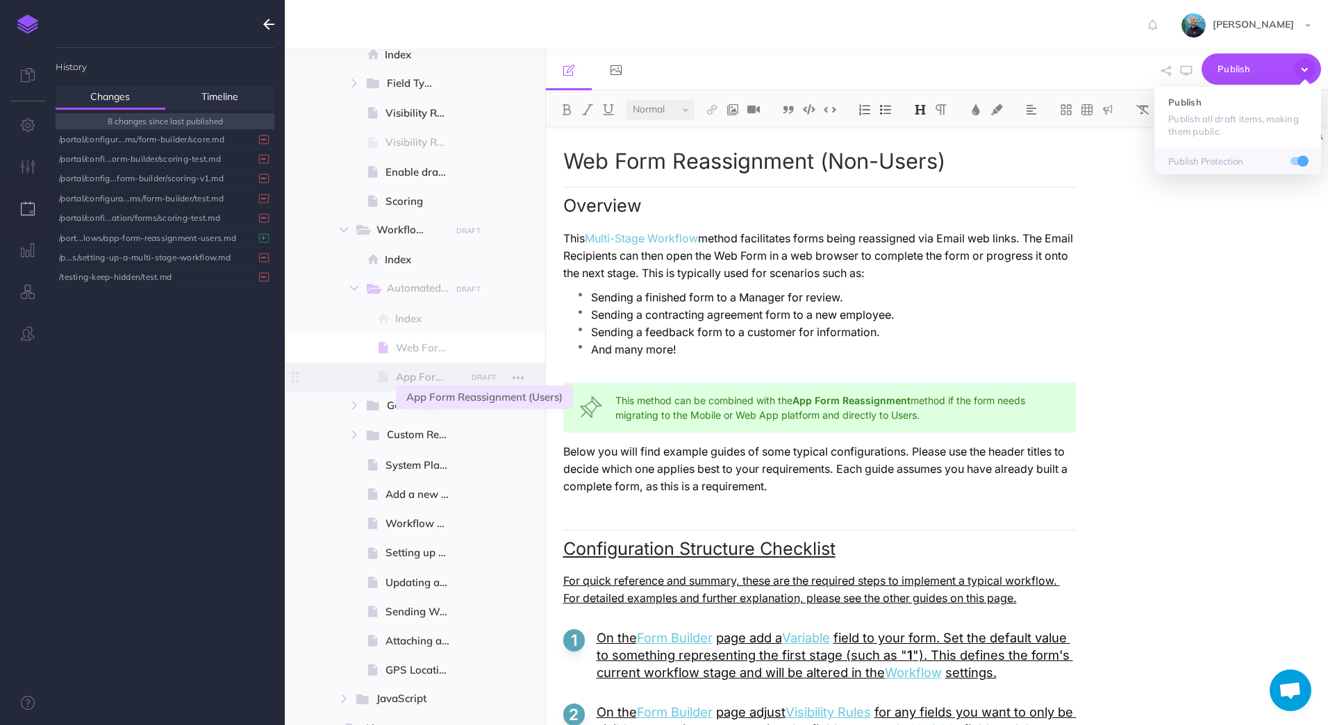
click at [410, 370] on span "App Form Reassignment (Users)" at bounding box center [429, 377] width 66 height 17
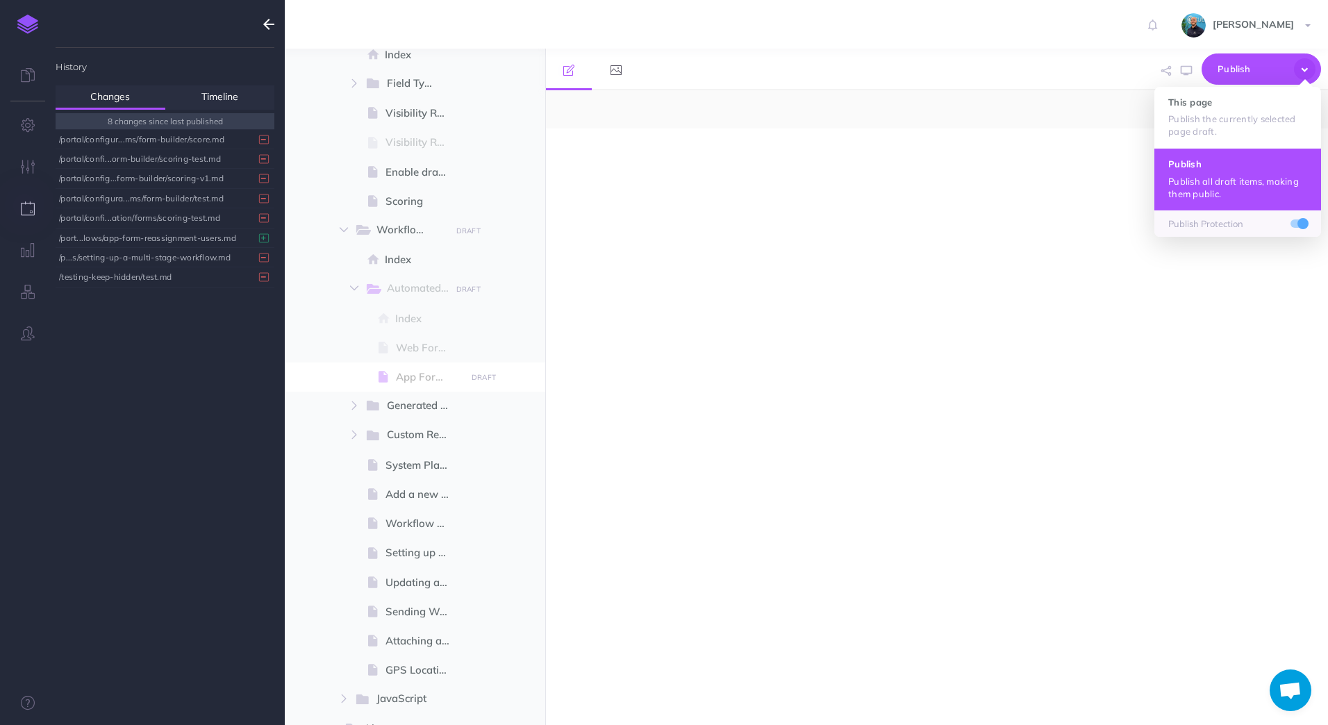
select select "null"
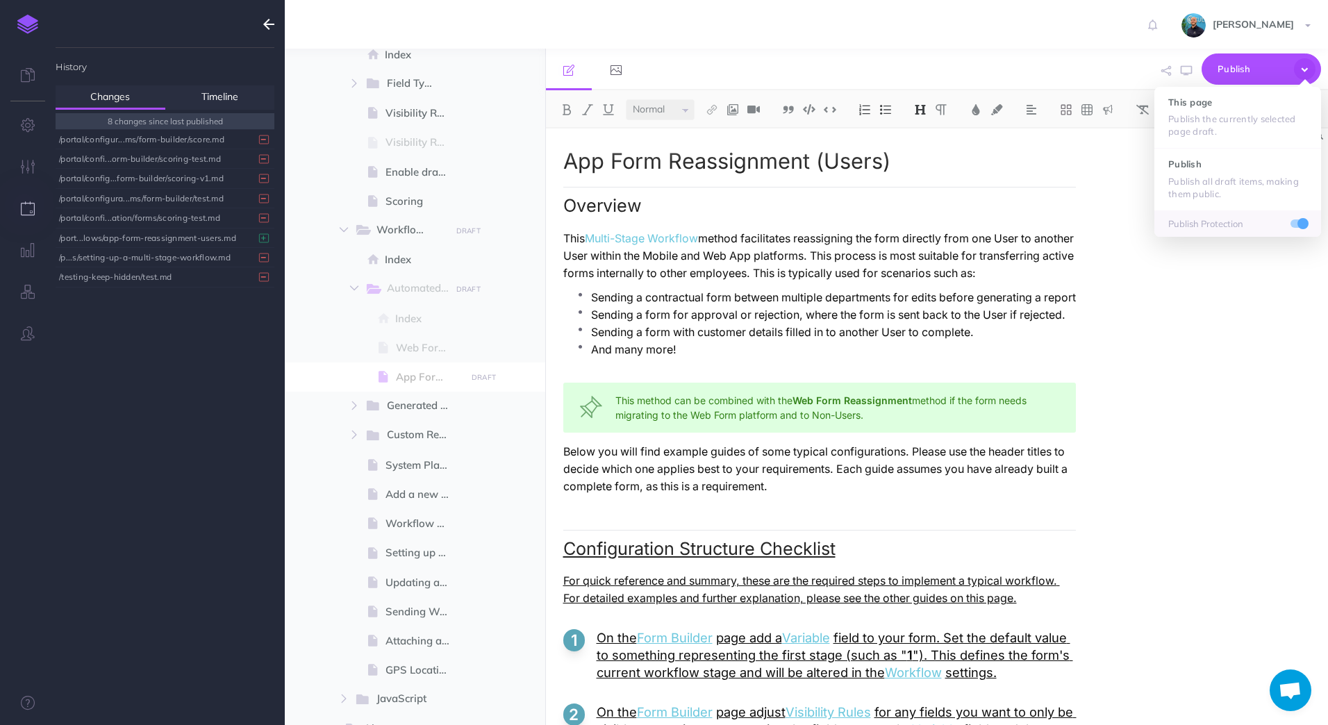
click at [1004, 254] on p "This Multi-Stage Workflow method facilitates reassigning the form directly from…" at bounding box center [819, 256] width 513 height 52
click at [1150, 78] on button "Publish" at bounding box center [1261, 68] width 119 height 31
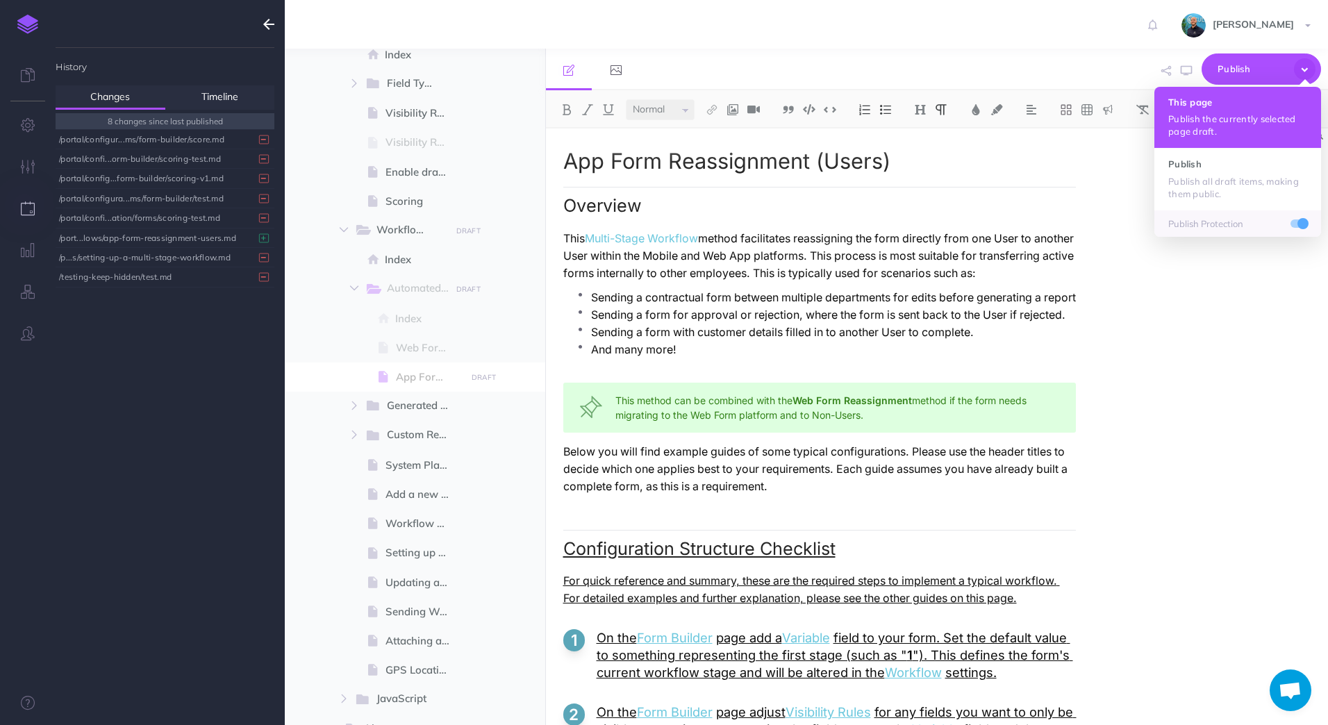
click at [1150, 105] on h4 "This page" at bounding box center [1237, 102] width 139 height 10
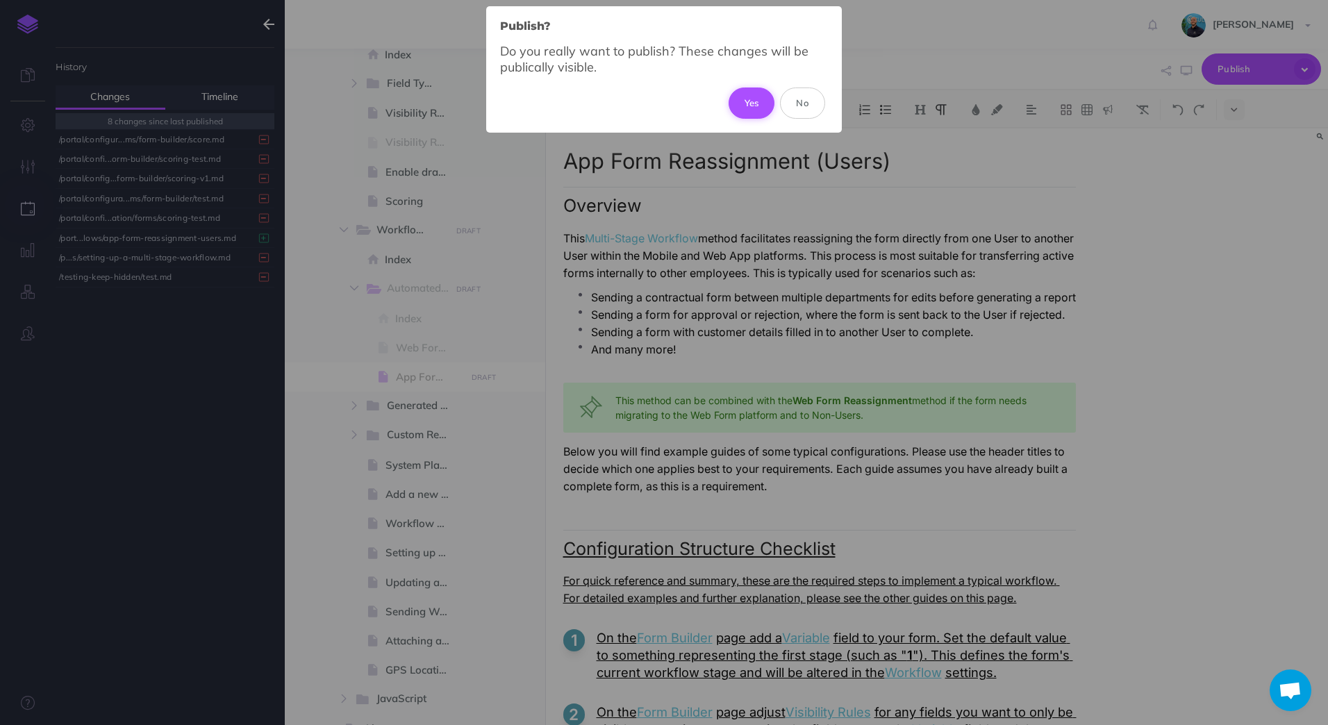
click at [765, 99] on button "Yes" at bounding box center [752, 103] width 47 height 31
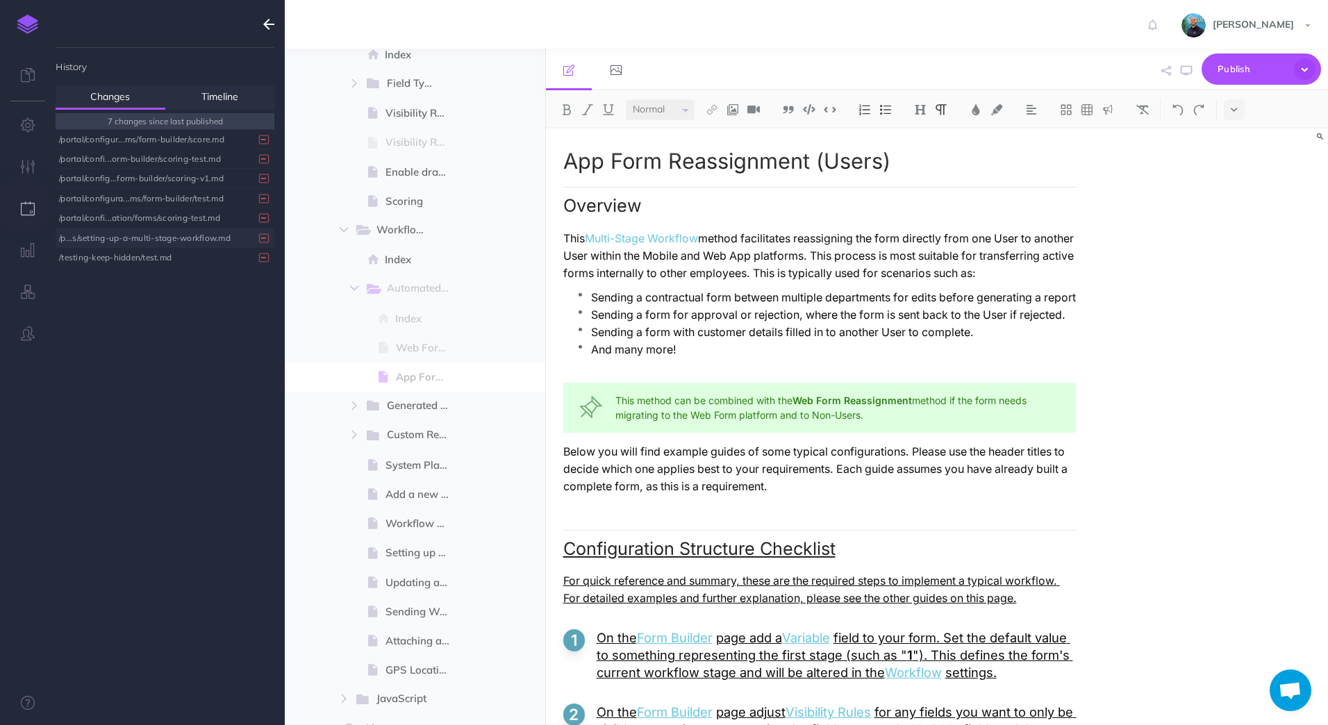
click at [192, 240] on div "/p...s/setting-up-a-multi-stage-workflow.md" at bounding box center [161, 238] width 205 height 19
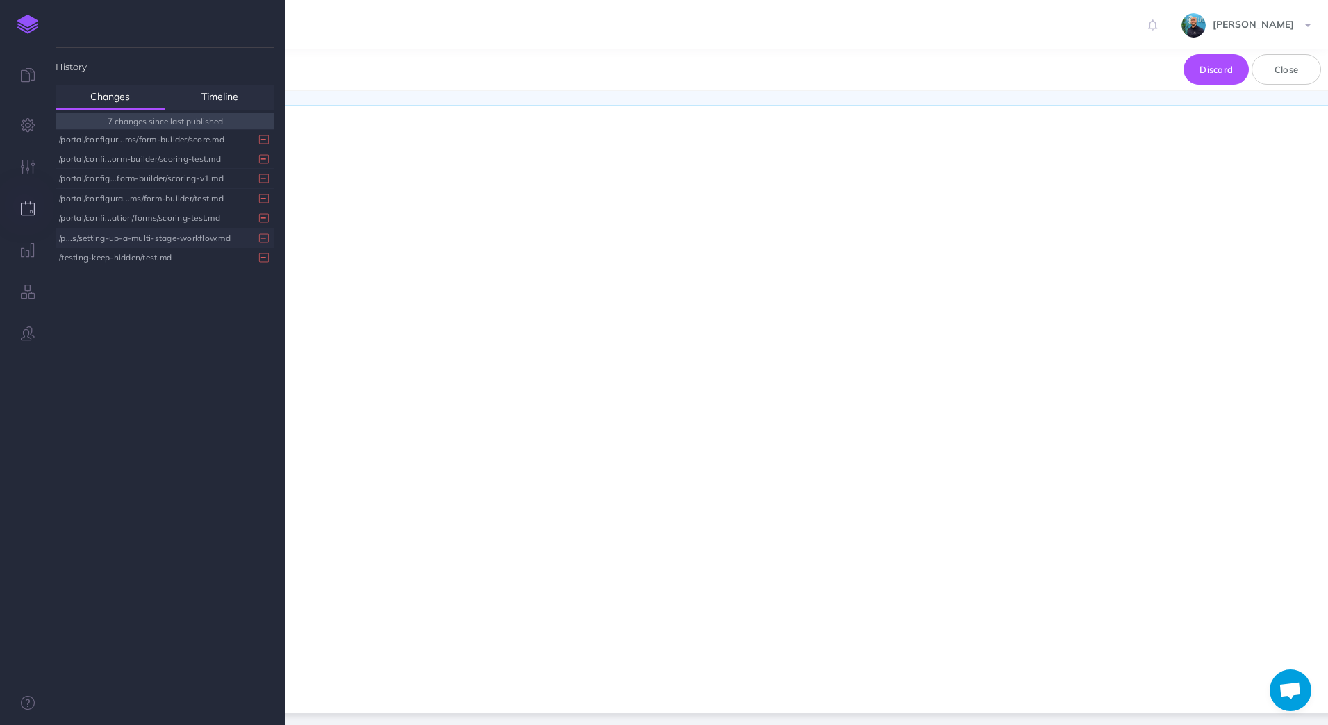
scroll to position [193, 0]
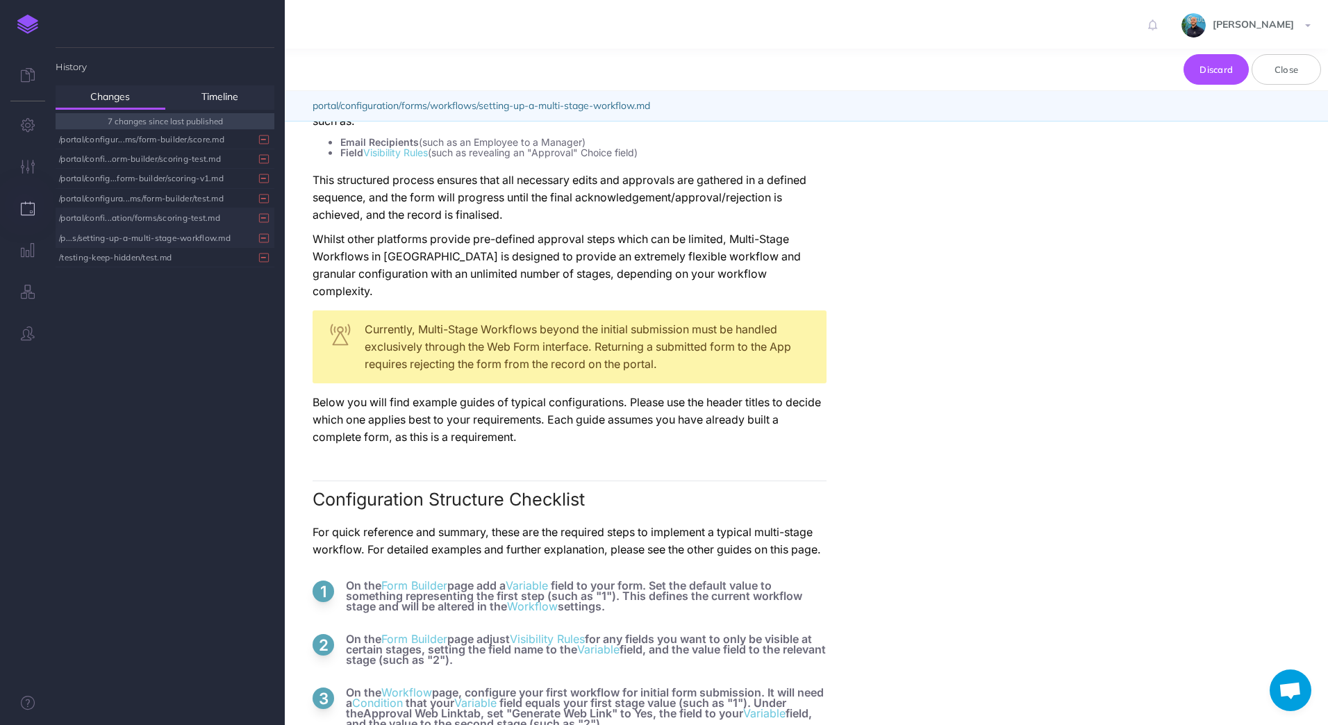
click at [159, 221] on div "/portal/confi...ation/forms/scoring-test.md" at bounding box center [161, 217] width 205 height 19
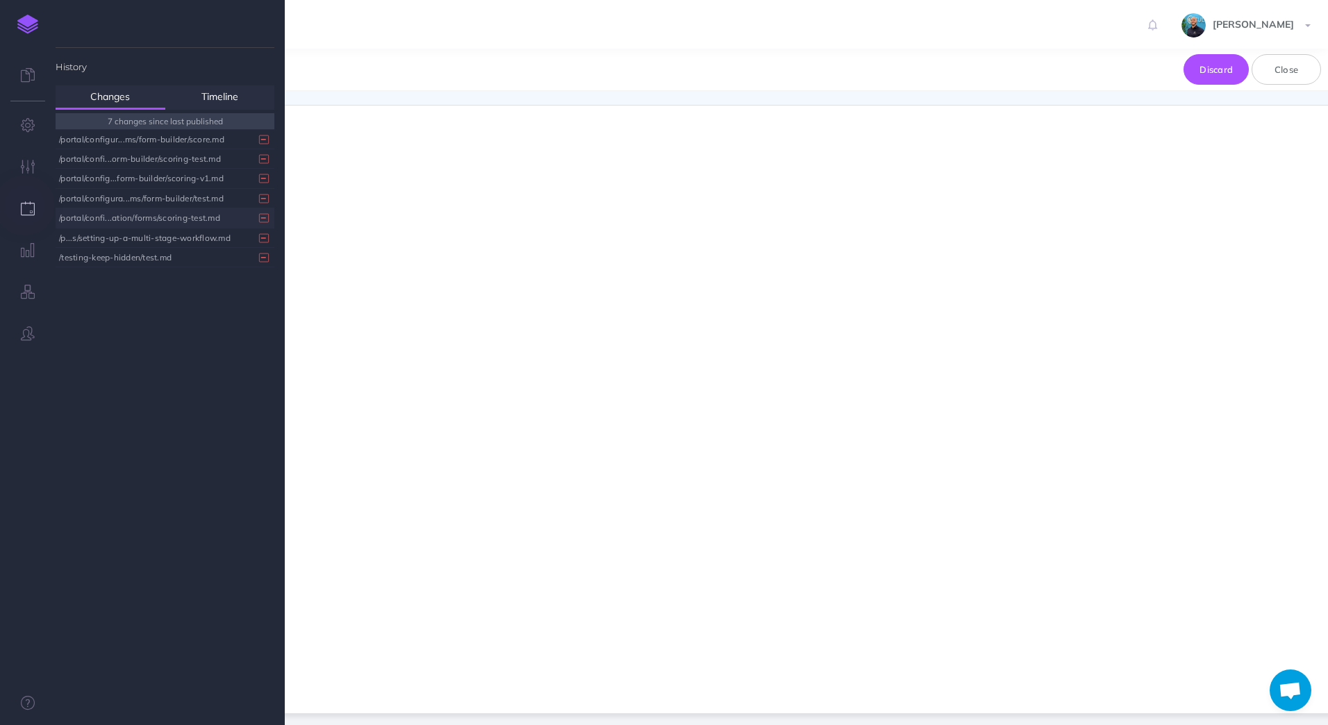
scroll to position [0, 0]
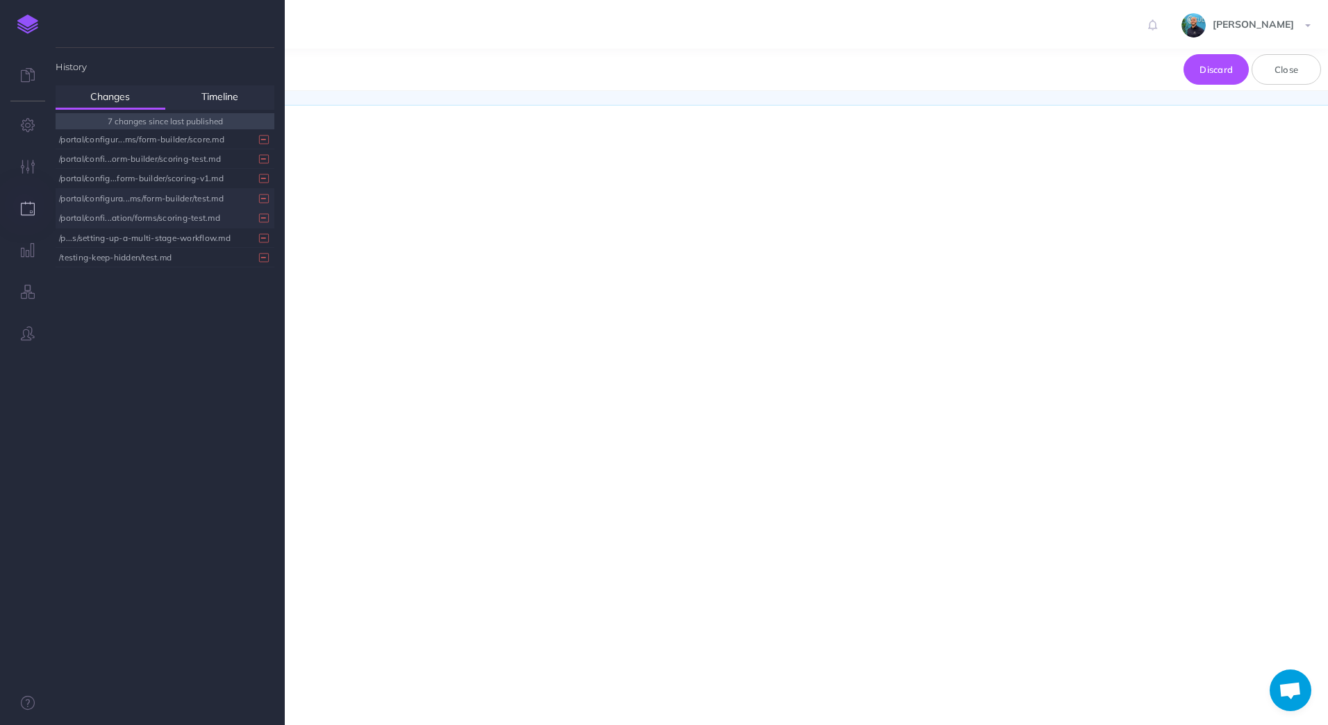
click at [163, 197] on div "/portal/configura...ms/form-builder/test.md" at bounding box center [161, 198] width 205 height 19
click at [165, 181] on div "/portal/config...form-builder/scoring-v1.md" at bounding box center [161, 178] width 205 height 19
click at [181, 160] on div "/portal/confi...orm-builder/scoring-test.md" at bounding box center [161, 158] width 205 height 19
click at [186, 142] on div "/portal/configur...ms/form-builder/score.md" at bounding box center [161, 139] width 205 height 19
click at [198, 240] on div "/p...s/setting-up-a-multi-stage-workflow.md" at bounding box center [161, 238] width 205 height 19
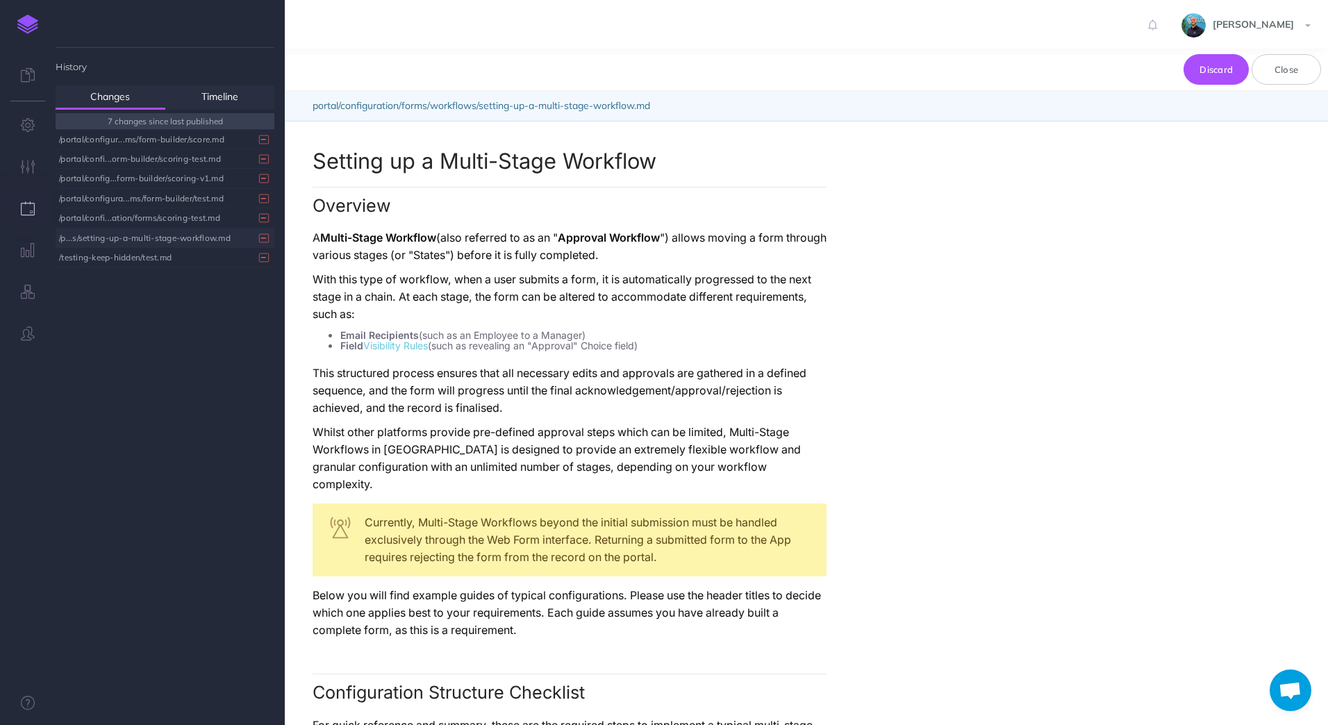
click at [492, 254] on p "A Multi-Stage Workflow (also referred to as an " Approval Workflow ") allows mo…" at bounding box center [570, 246] width 514 height 35
click at [153, 258] on div "/testing-keep-hidden/test.md" at bounding box center [161, 257] width 205 height 19
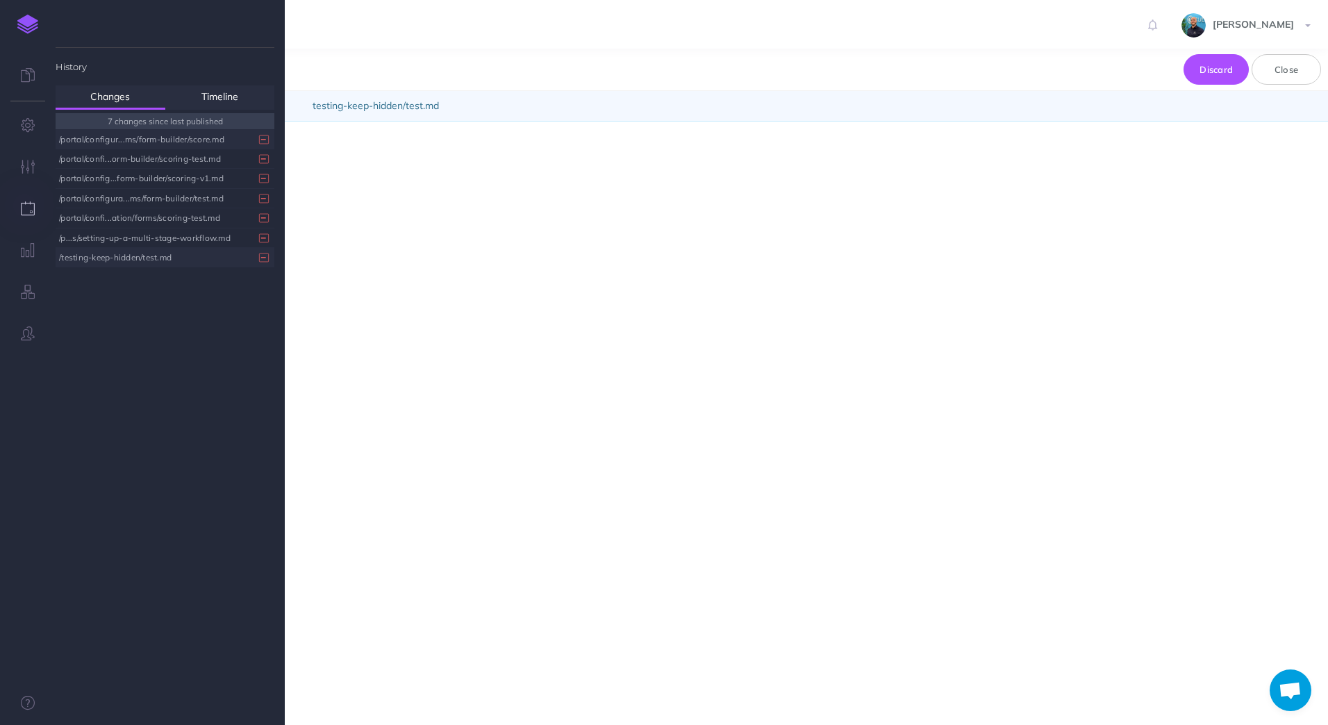
click at [176, 138] on div "/portal/configur...ms/form-builder/score.md" at bounding box center [161, 139] width 205 height 19
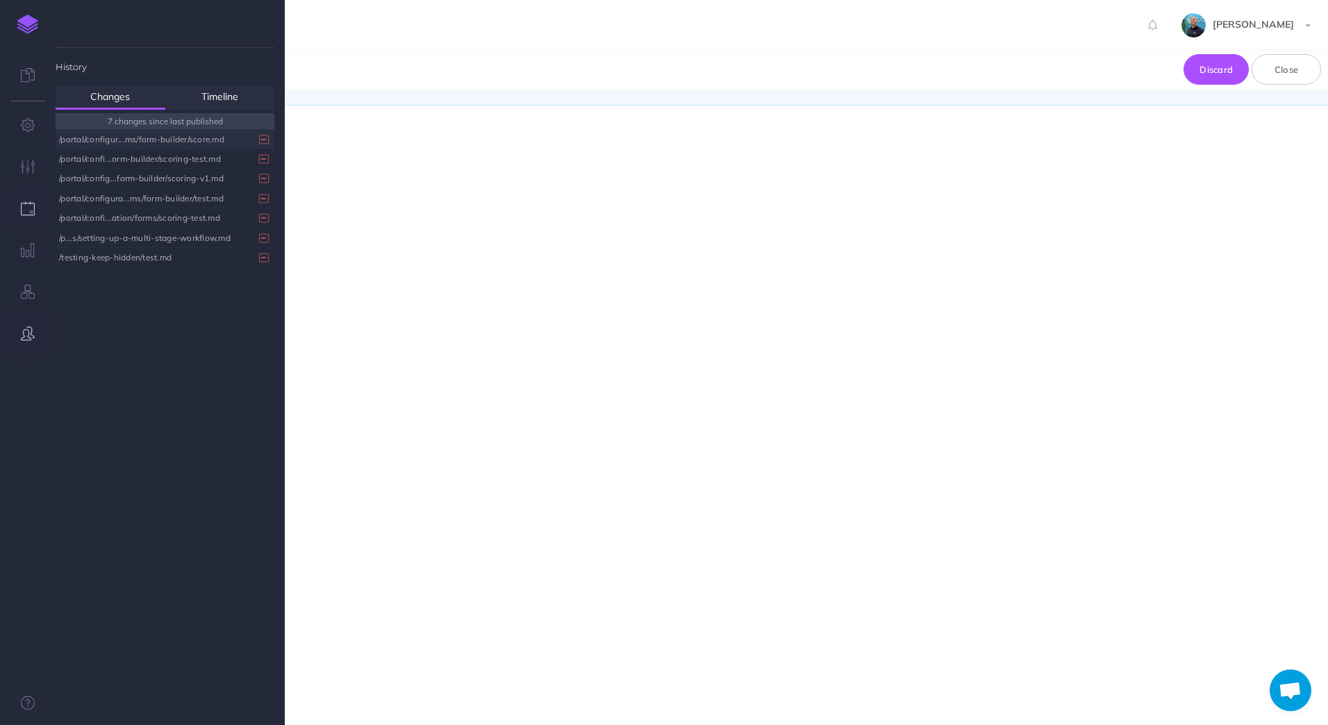
click at [26, 324] on button "button" at bounding box center [28, 334] width 56 height 42
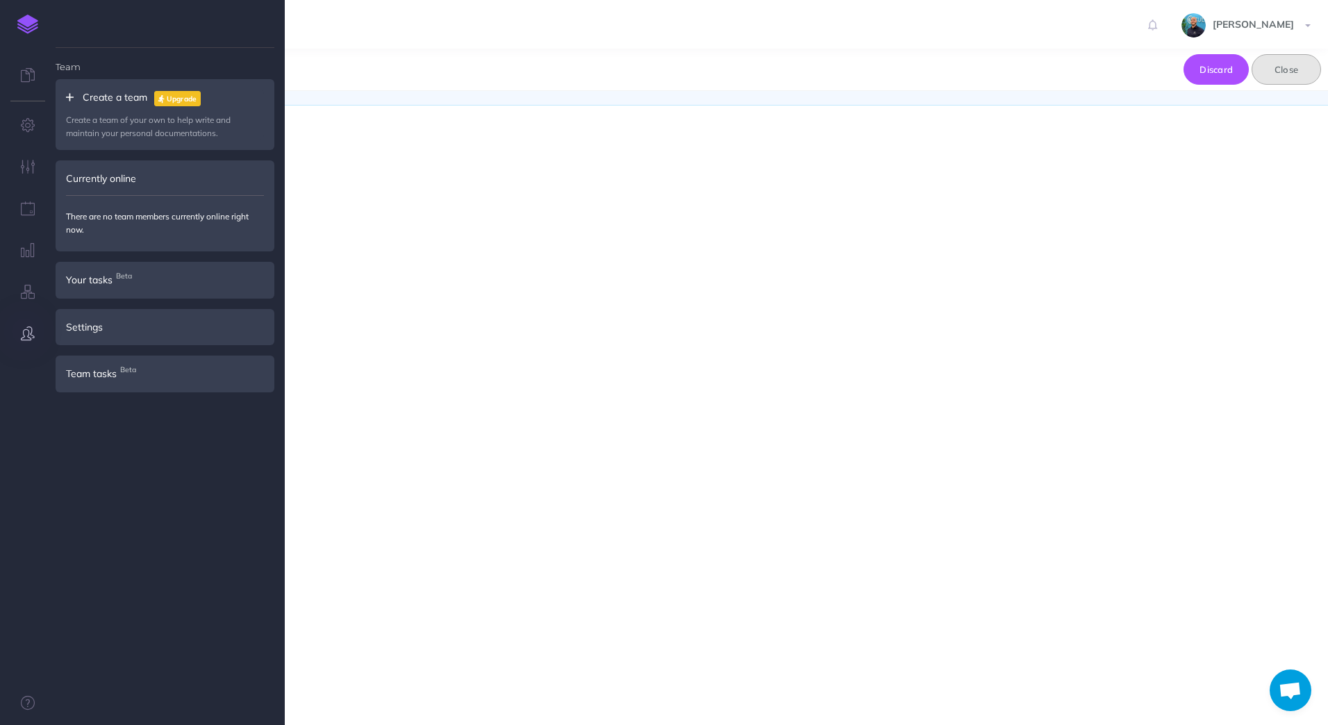
click at [1150, 71] on button "Close" at bounding box center [1286, 69] width 69 height 31
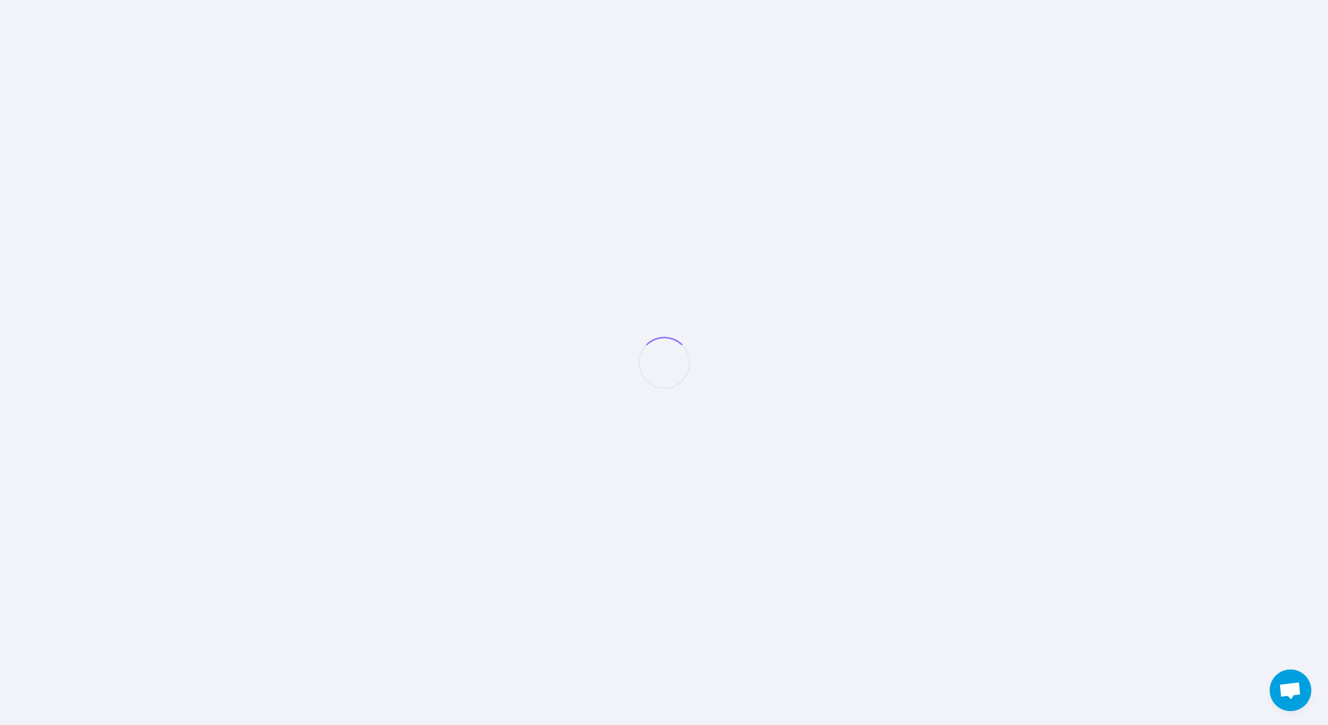
scroll to position [309, 0]
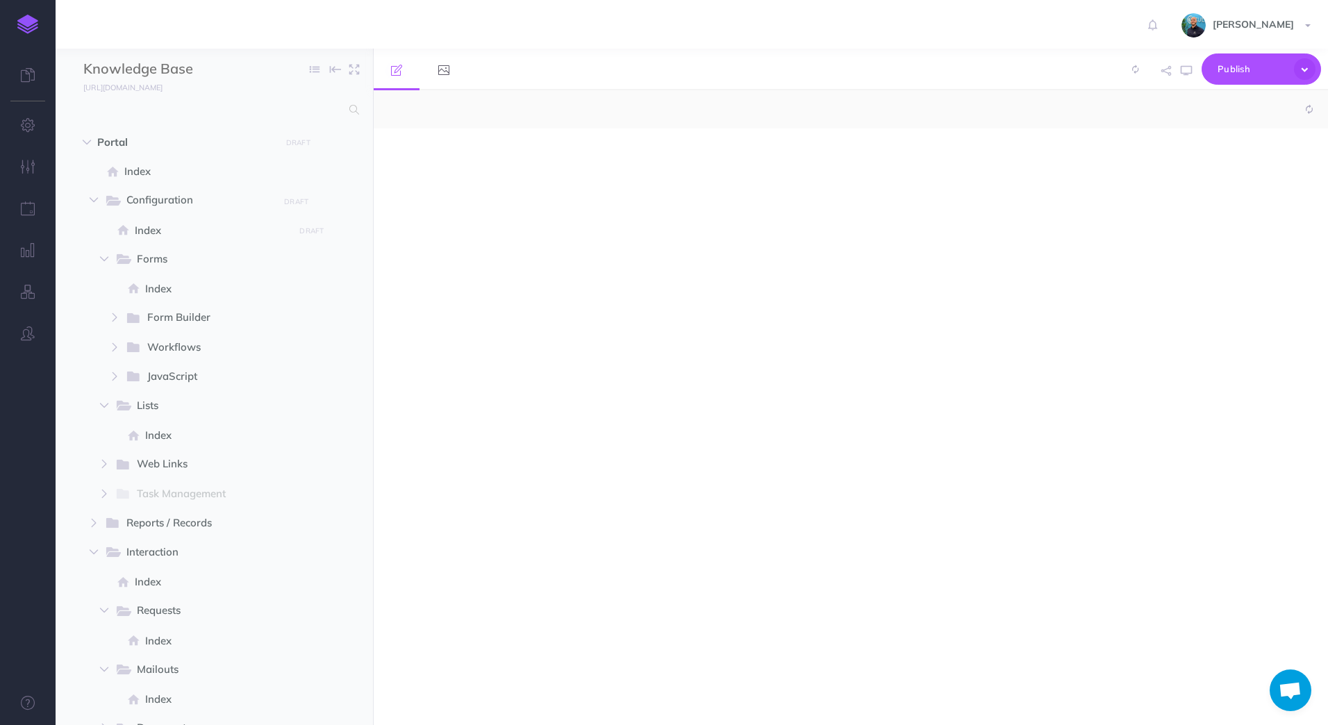
select select "null"
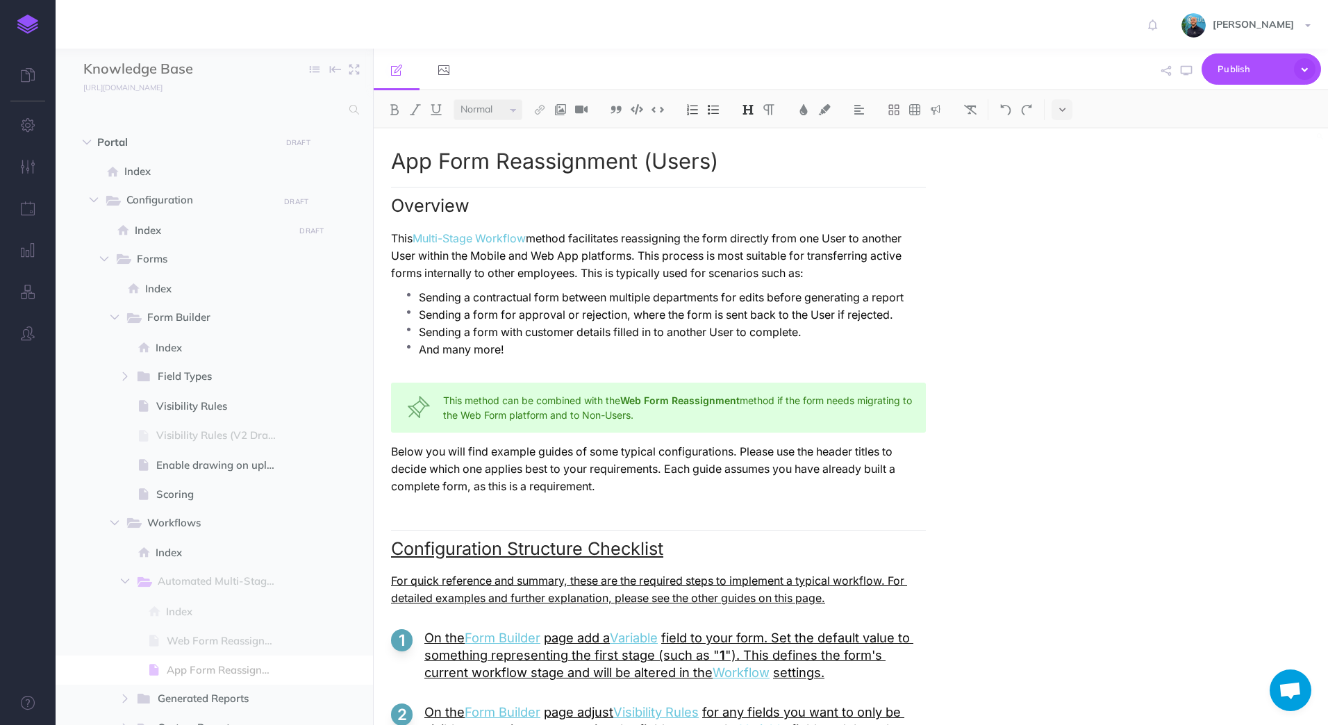
click at [41, 26] on link at bounding box center [28, 24] width 56 height 49
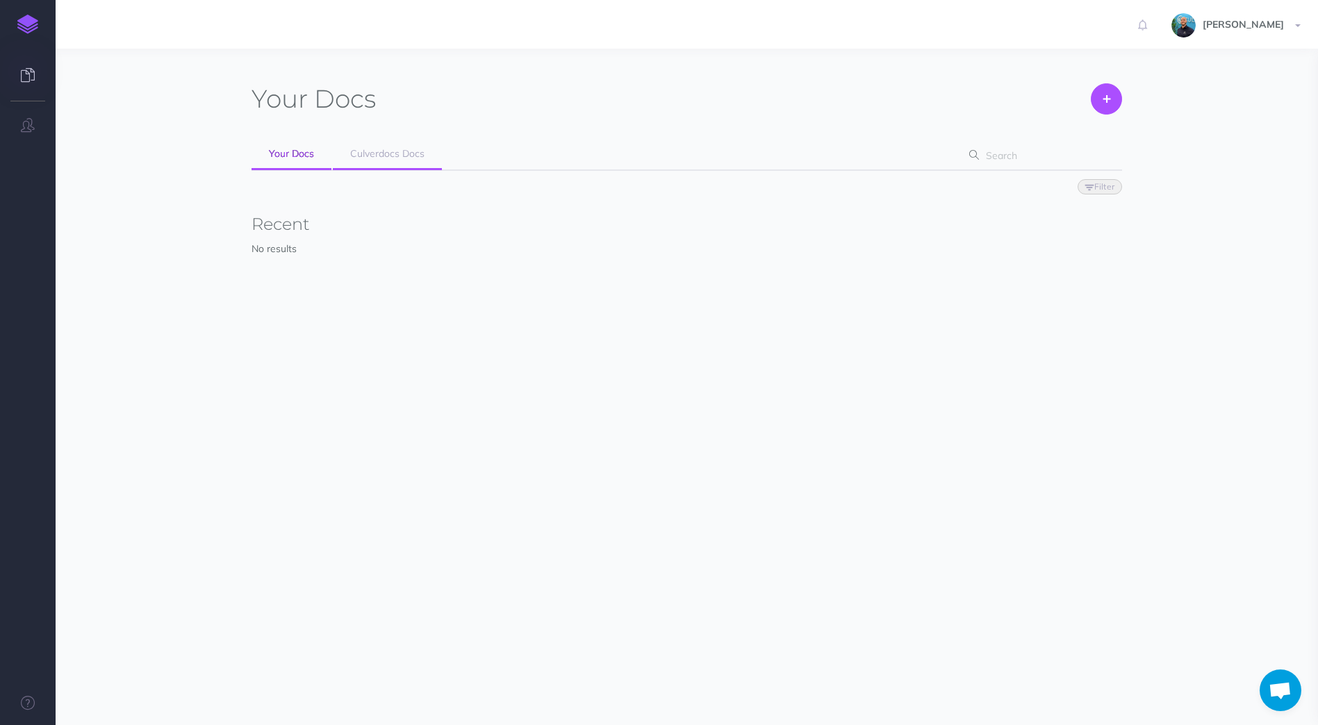
scroll to position [309, 0]
click at [436, 156] on link "Culverdocs Docs" at bounding box center [387, 154] width 109 height 31
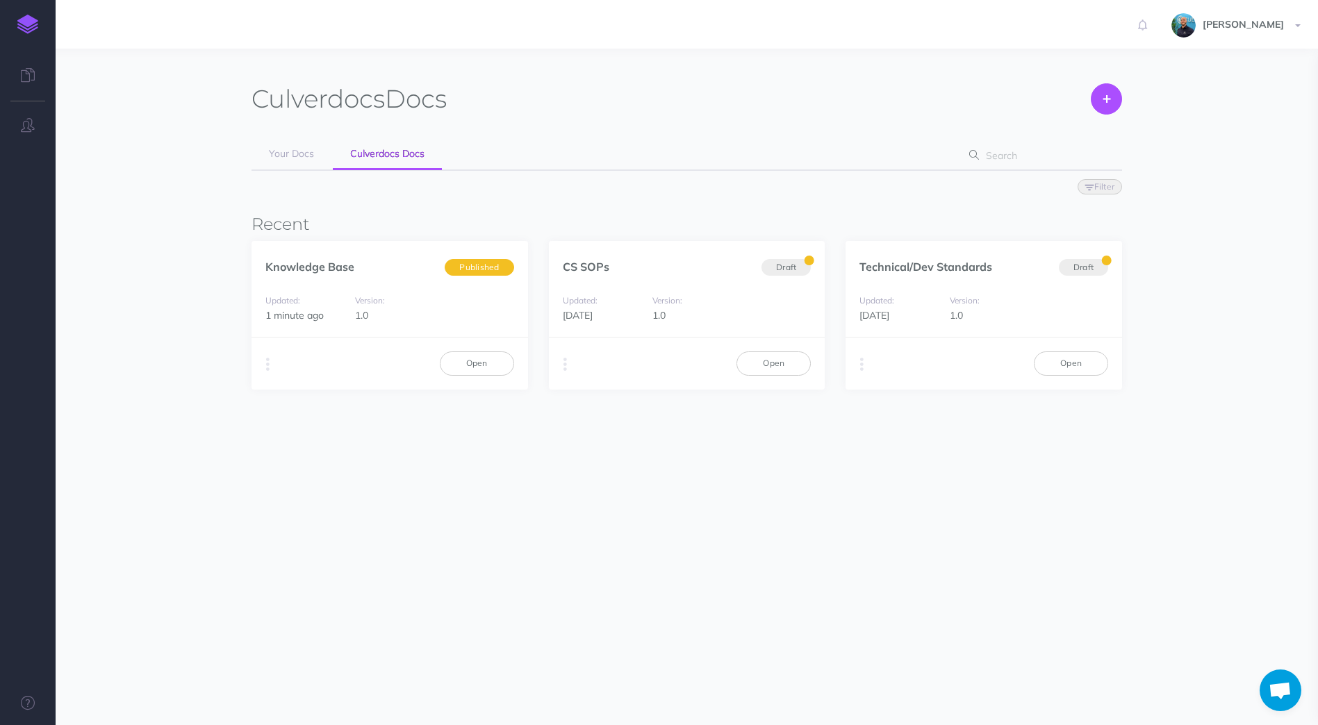
scroll to position [309, 0]
click at [496, 369] on link "Open" at bounding box center [477, 363] width 74 height 24
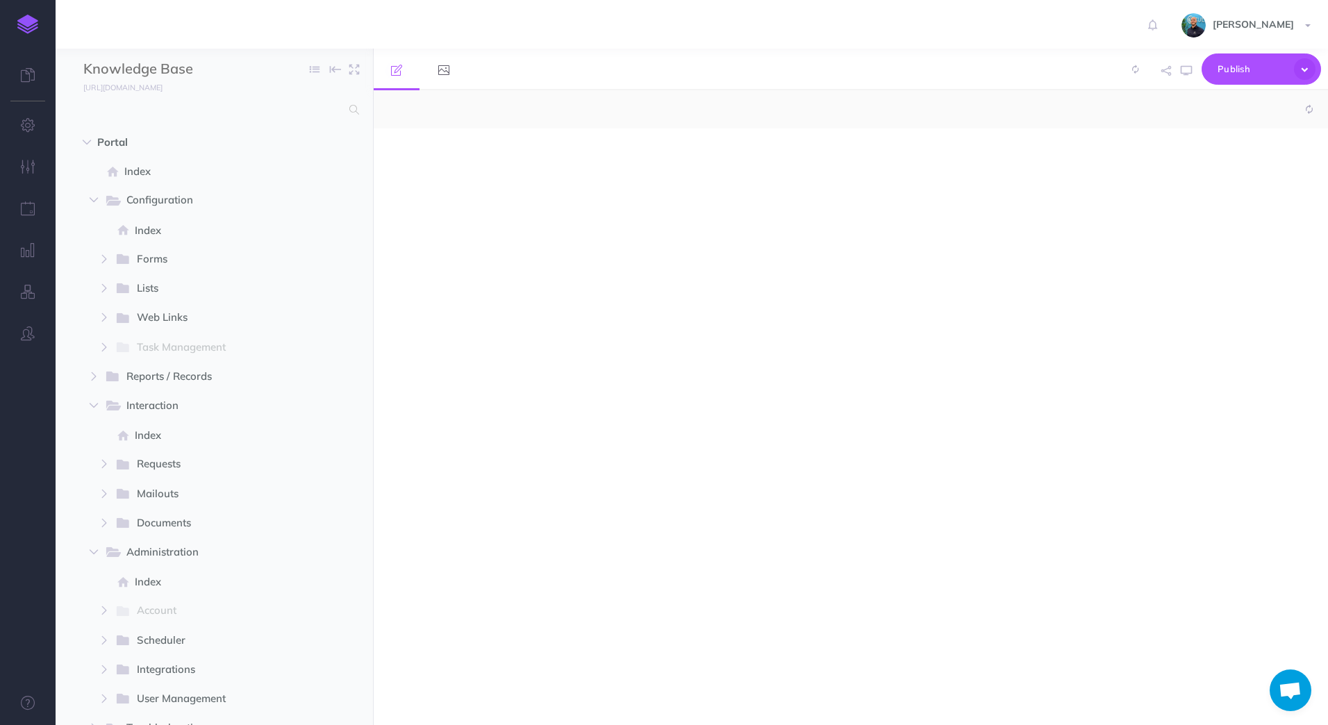
scroll to position [309, 0]
select select "null"
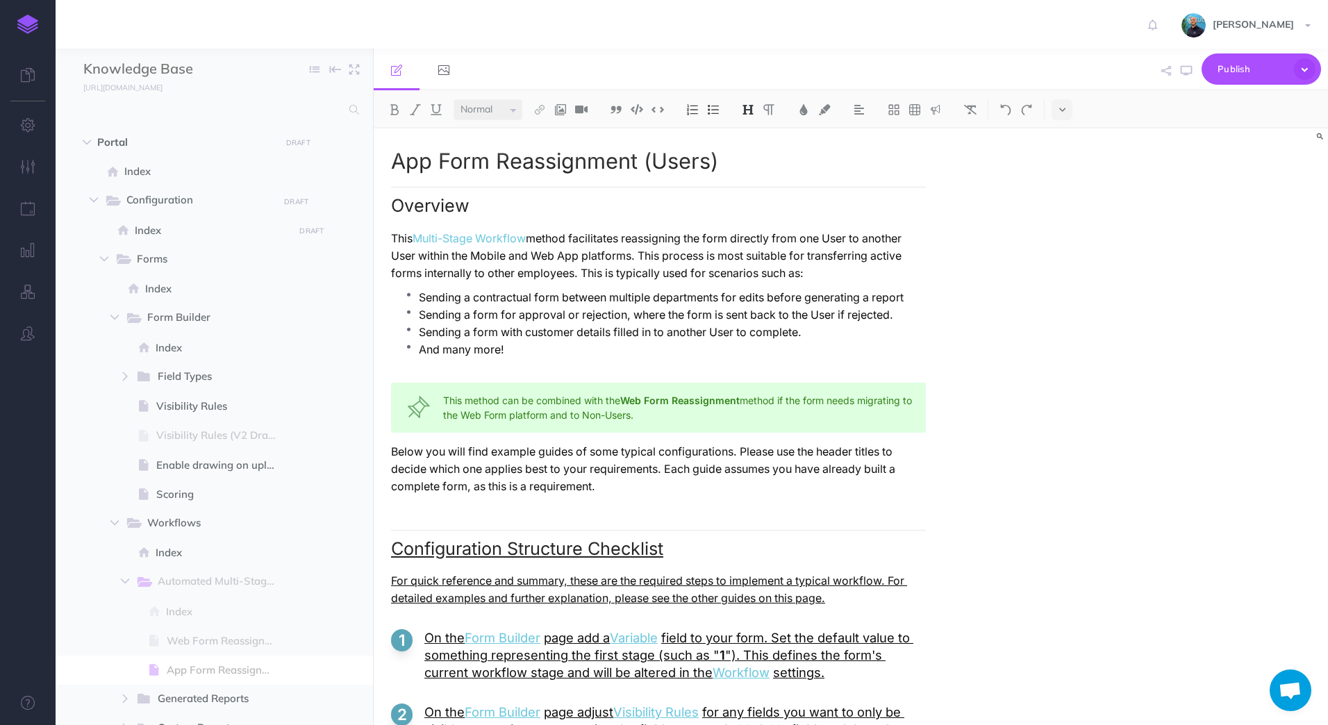
click at [1299, 690] on span "Open chat" at bounding box center [1290, 691] width 23 height 19
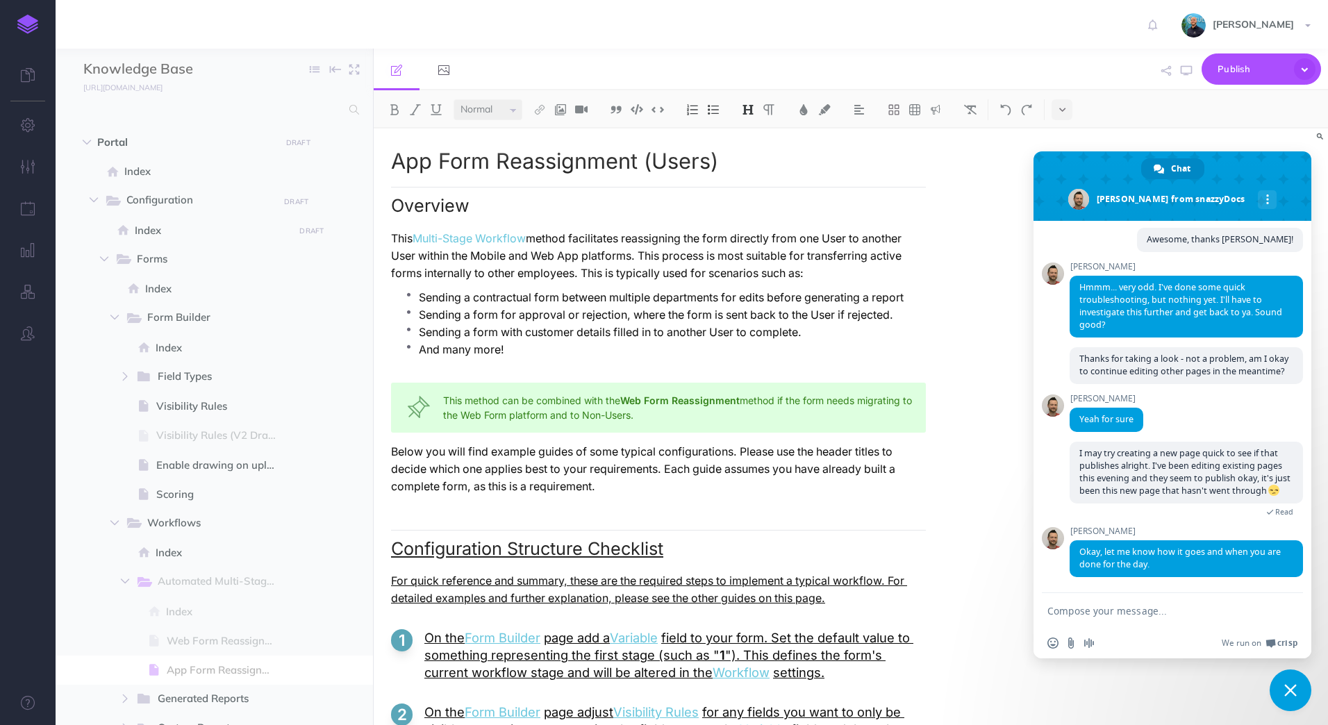
click at [1300, 688] on span "Close chat" at bounding box center [1291, 691] width 42 height 42
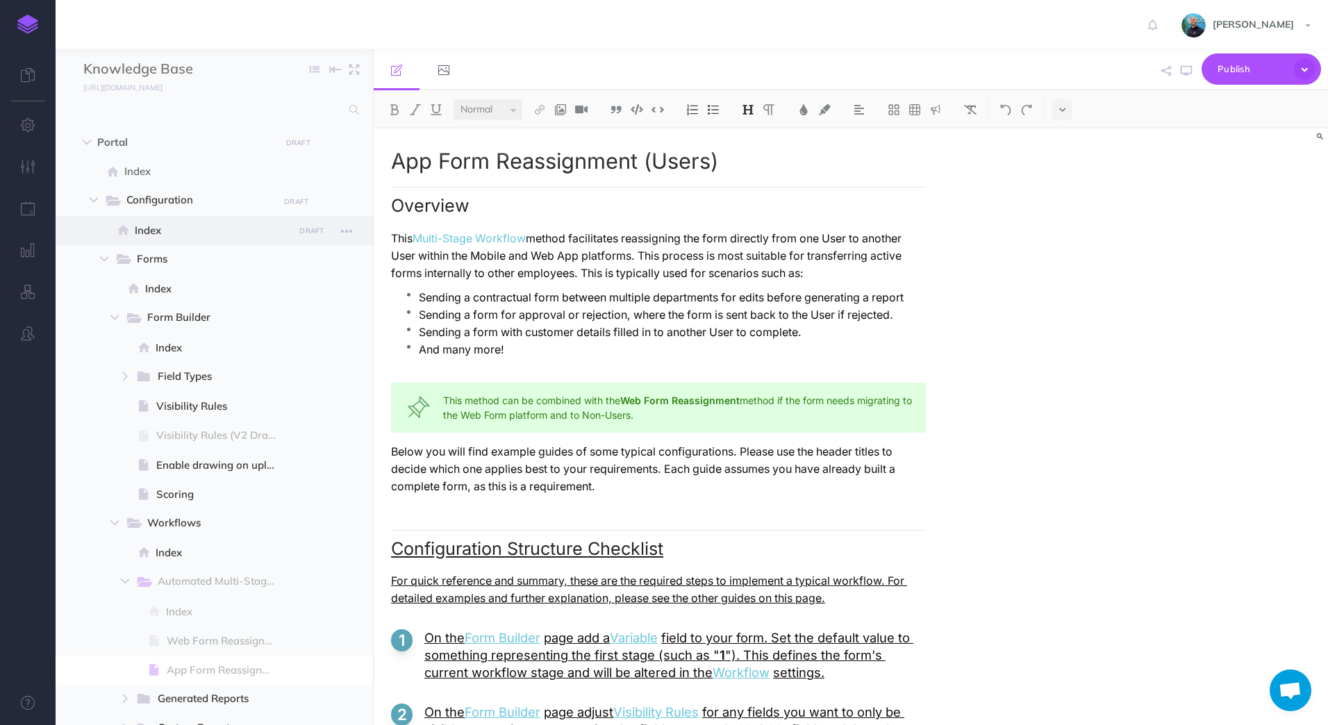
click at [229, 232] on span "Index" at bounding box center [212, 230] width 155 height 17
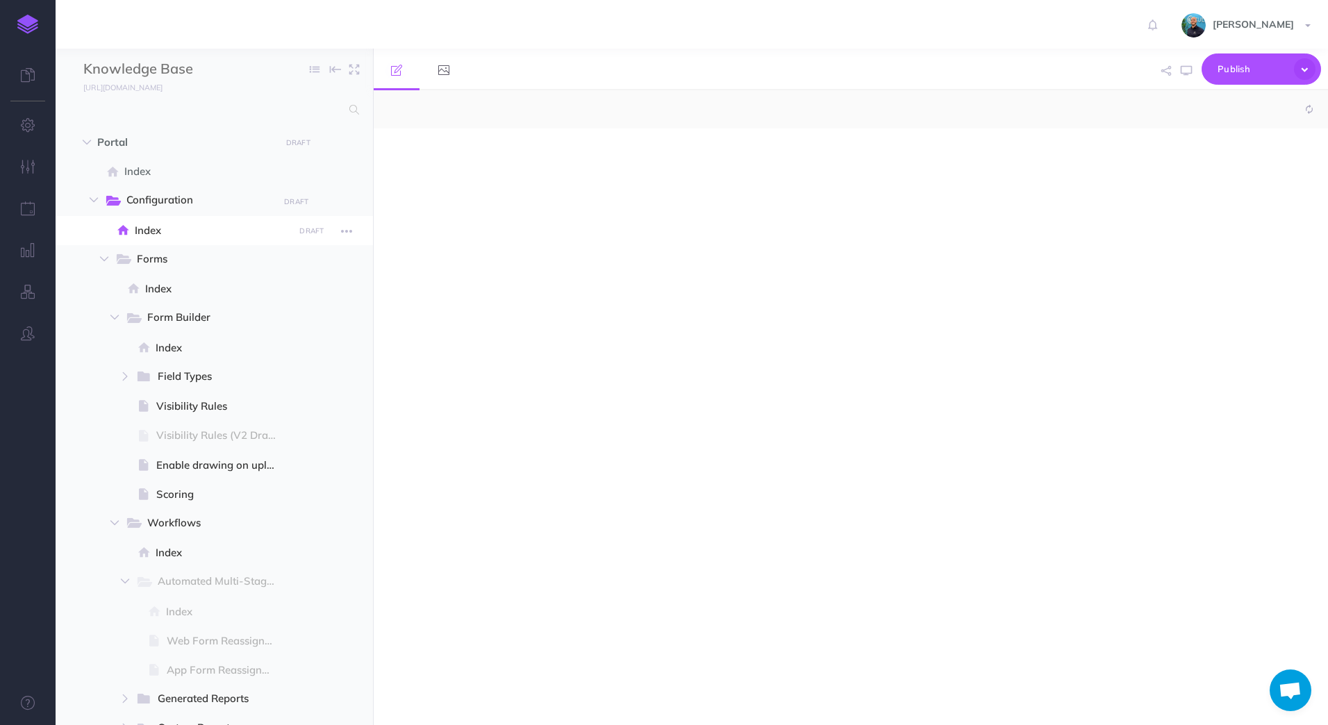
select select "null"
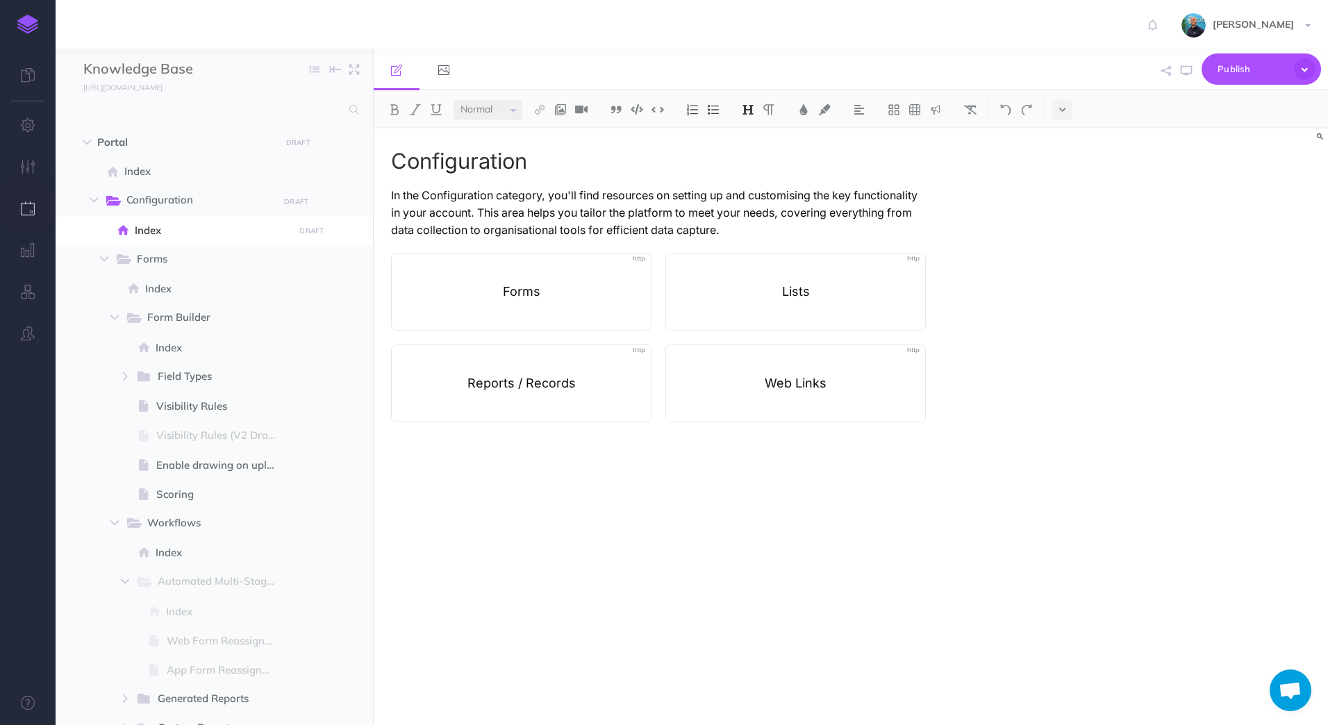
click at [35, 215] on button "button" at bounding box center [28, 209] width 56 height 42
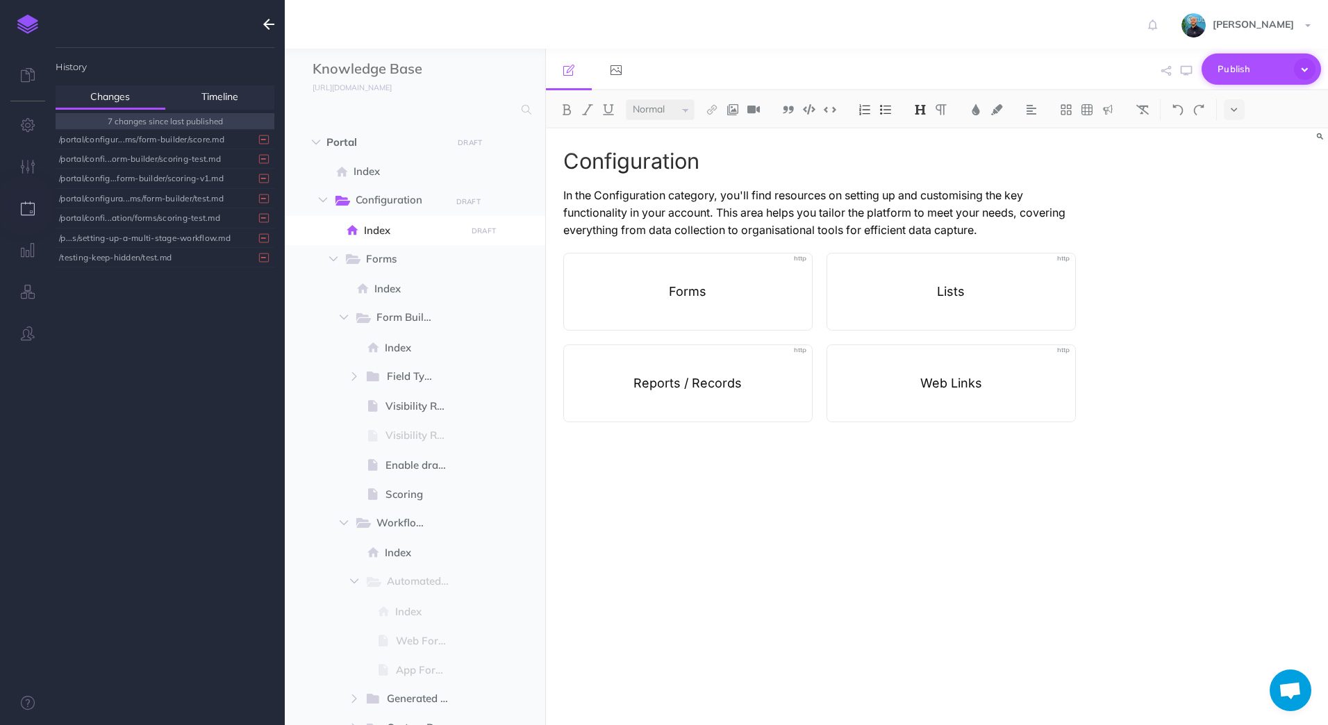
click at [1306, 67] on icon "button" at bounding box center [1305, 69] width 22 height 22
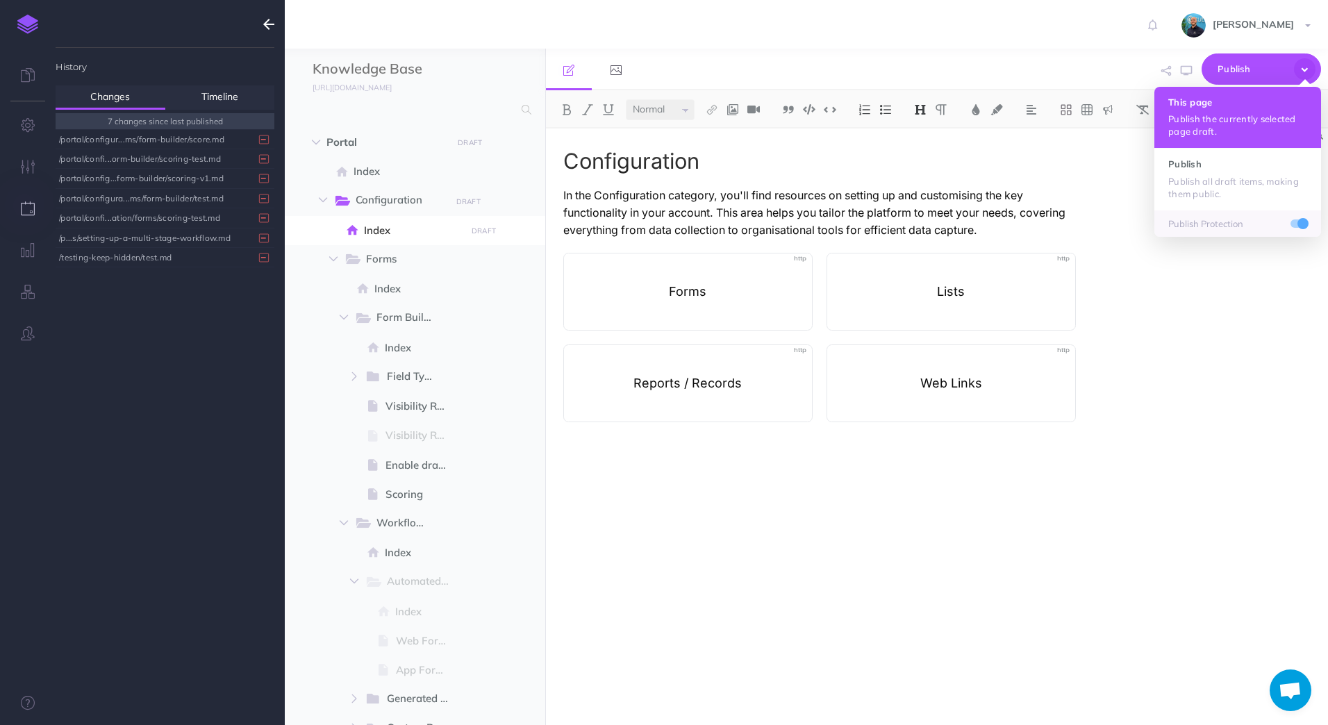
click at [1267, 115] on p "Publish the currently selected page draft." at bounding box center [1237, 125] width 139 height 25
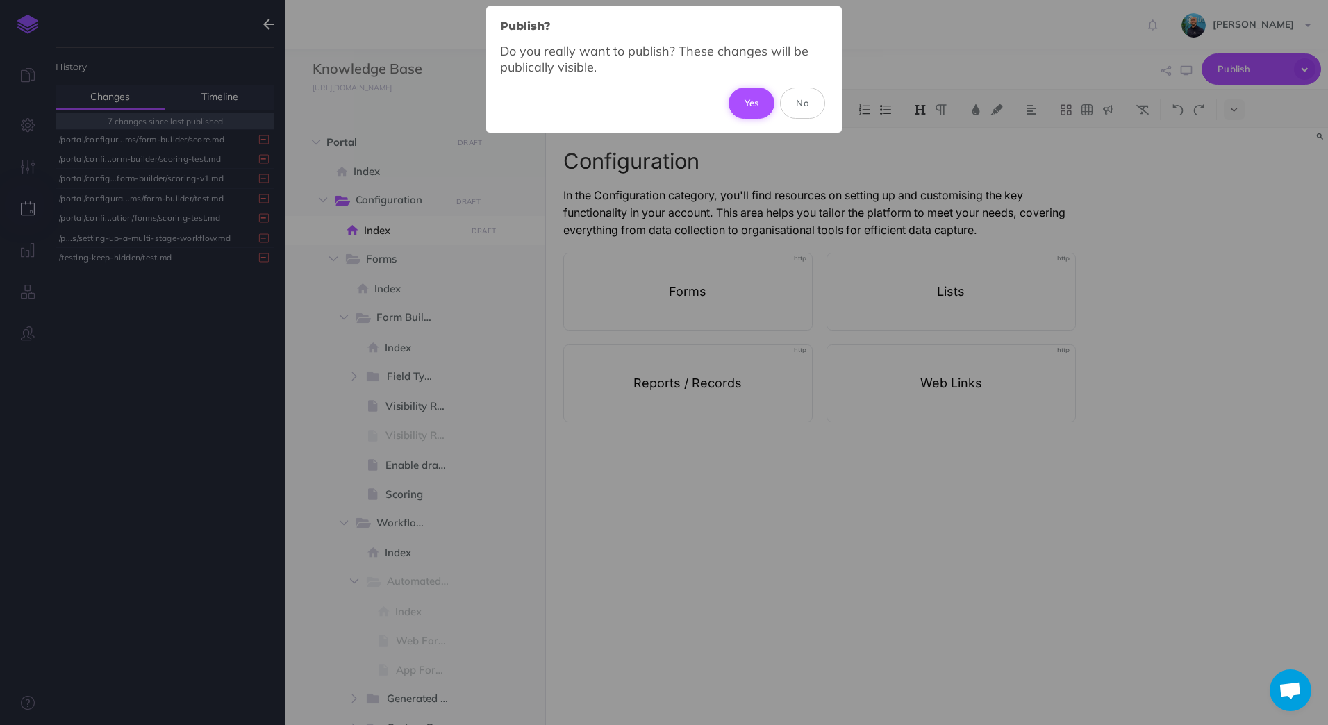
click at [744, 96] on button "Yes" at bounding box center [752, 103] width 47 height 31
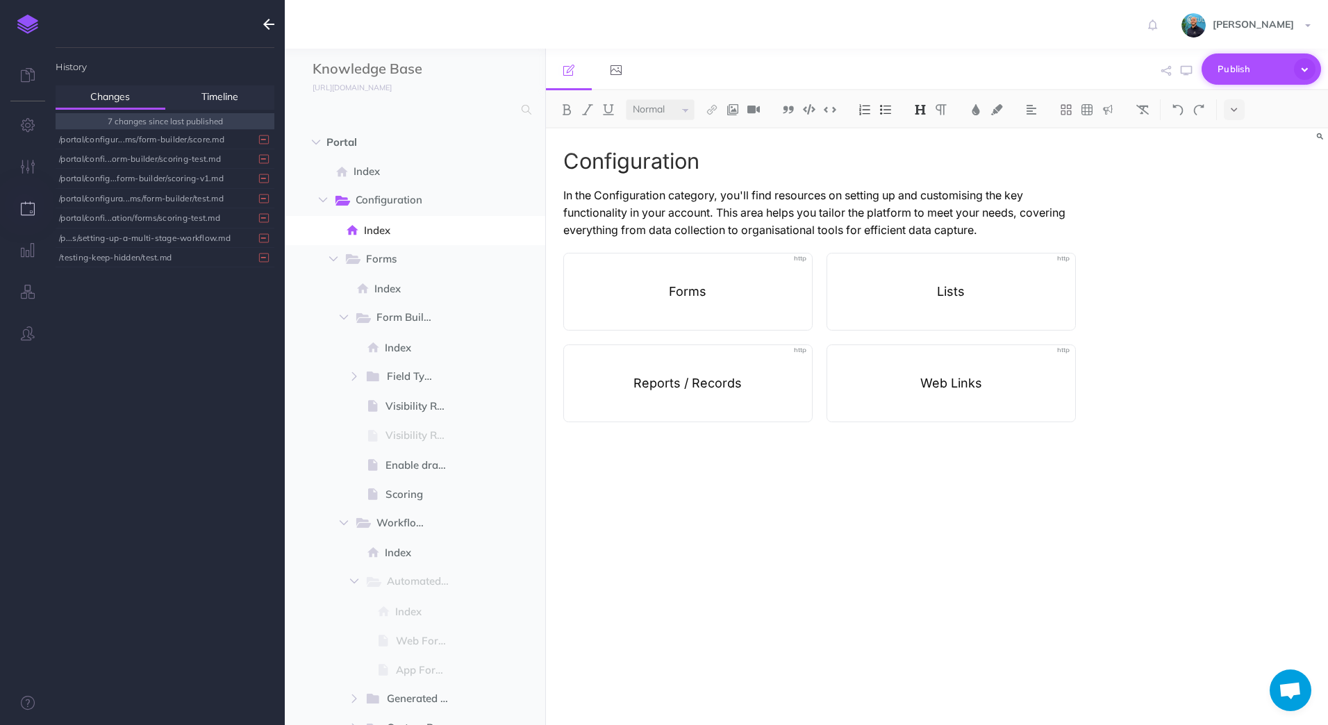
click at [1309, 72] on icon "button" at bounding box center [1305, 69] width 22 height 22
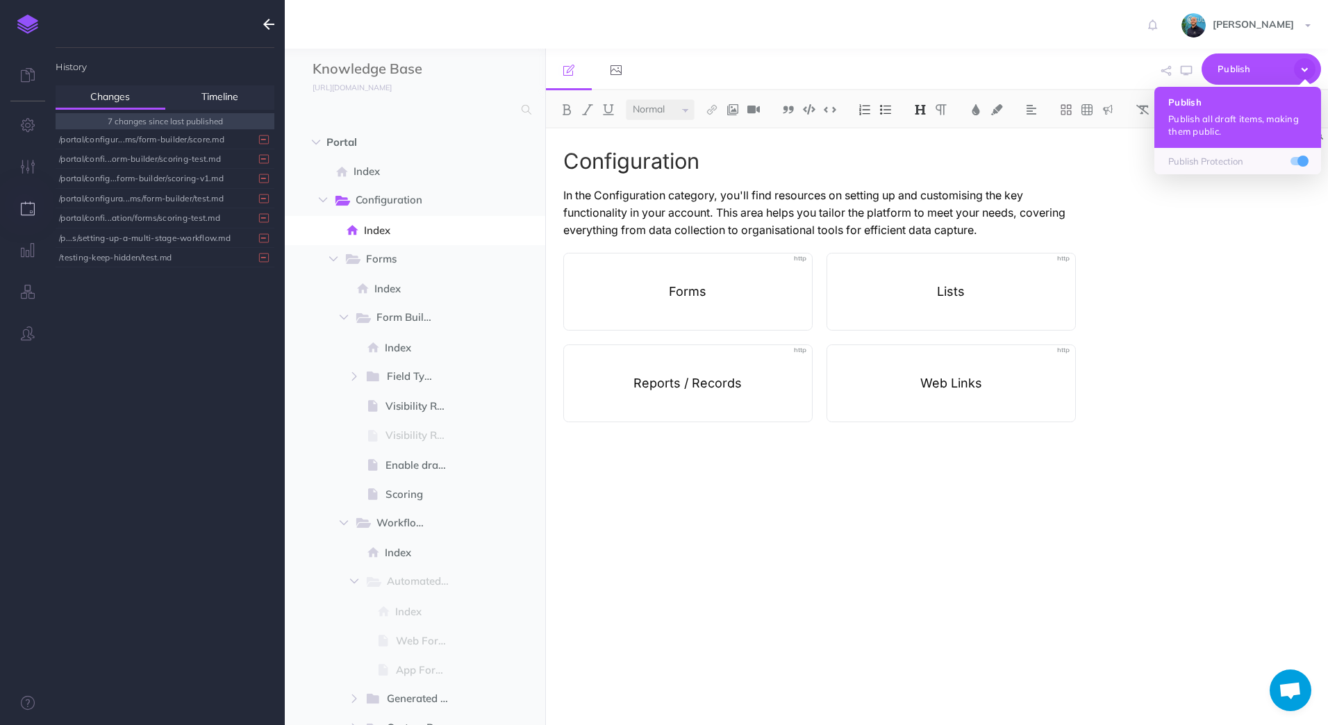
click at [1260, 119] on p "Publish all draft items, making them public." at bounding box center [1237, 125] width 139 height 25
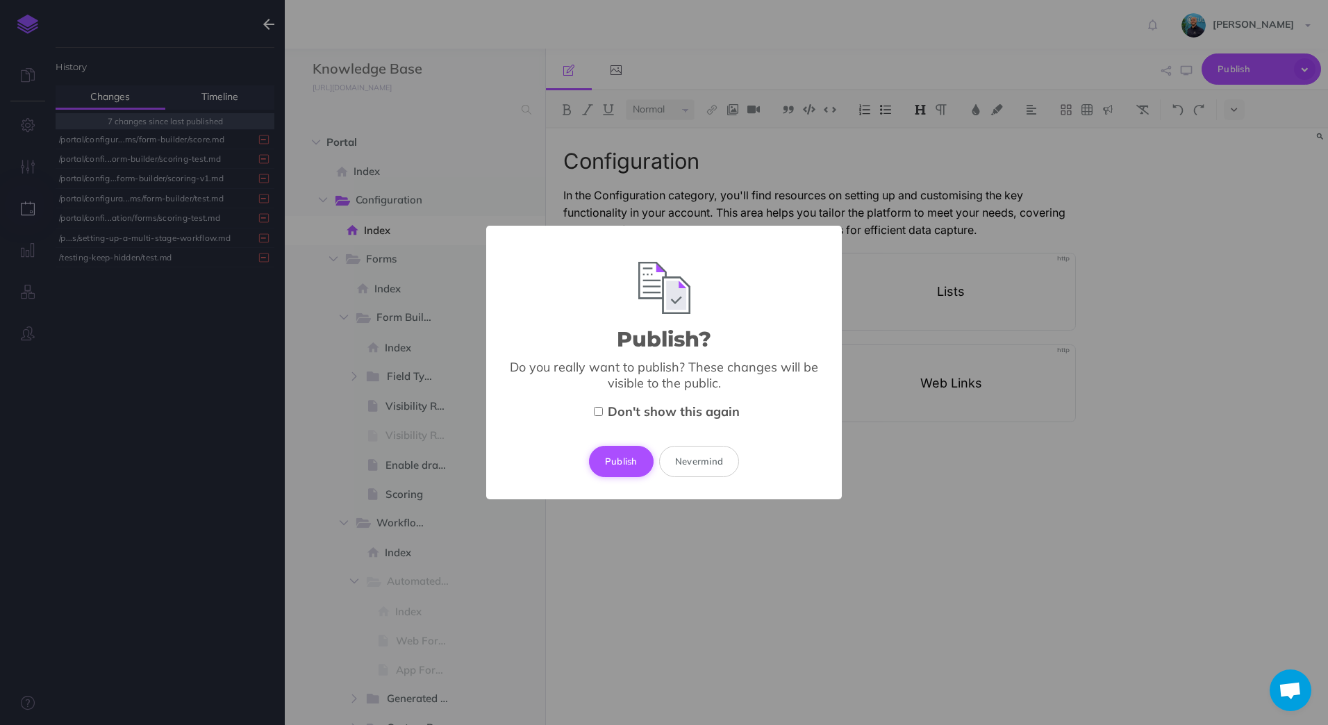
click at [611, 461] on button "Publish" at bounding box center [621, 461] width 65 height 31
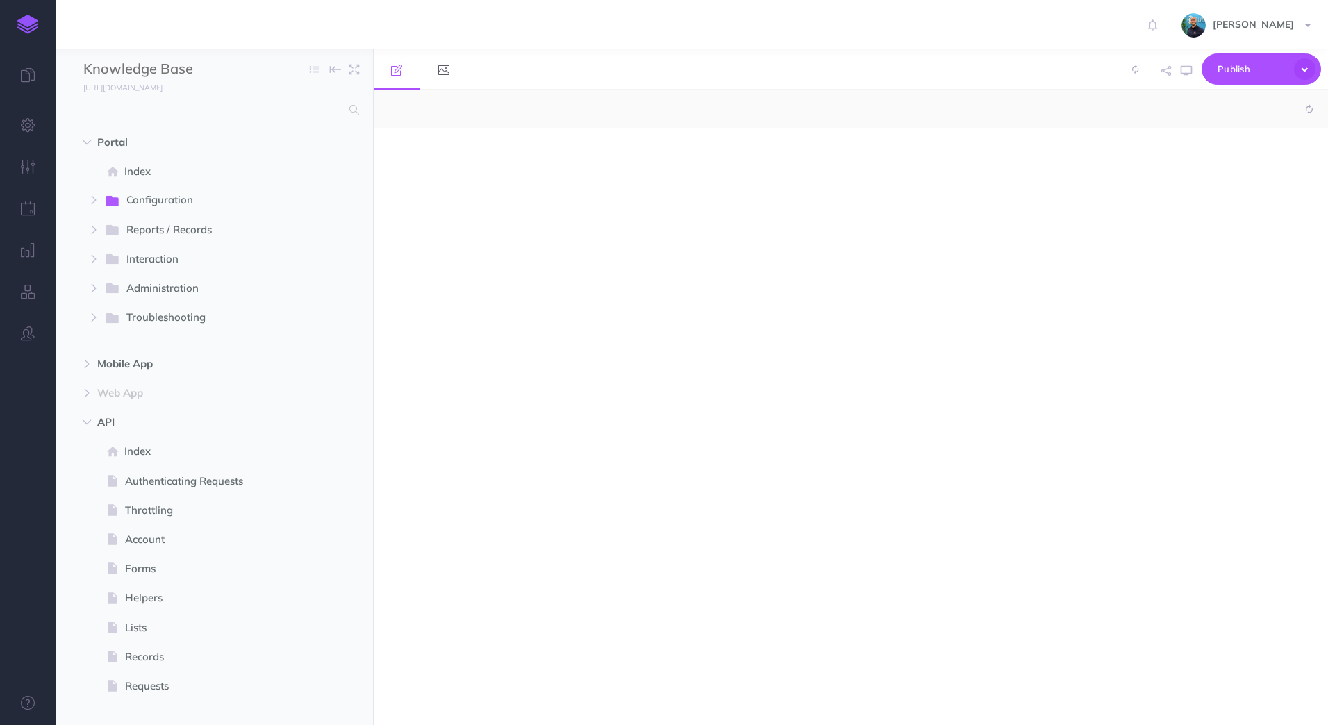
select select "null"
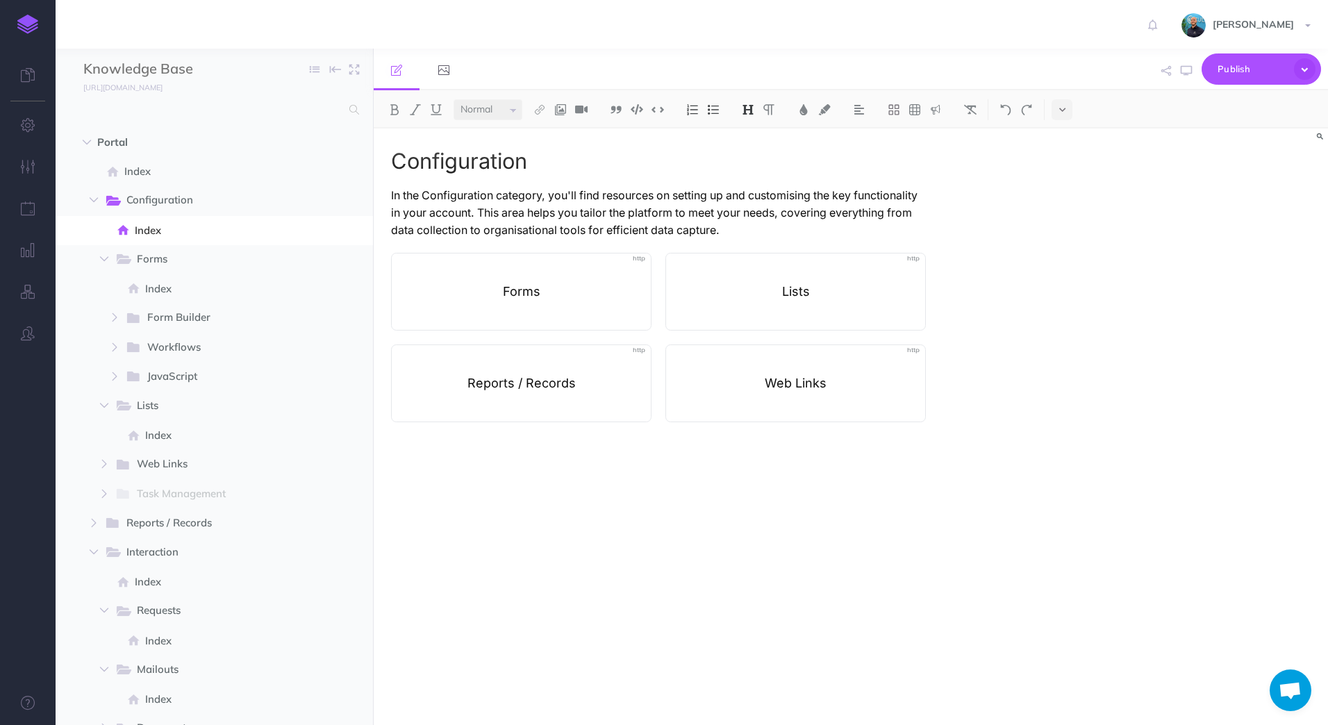
scroll to position [309, 0]
click at [27, 333] on icon "button" at bounding box center [28, 333] width 14 height 14
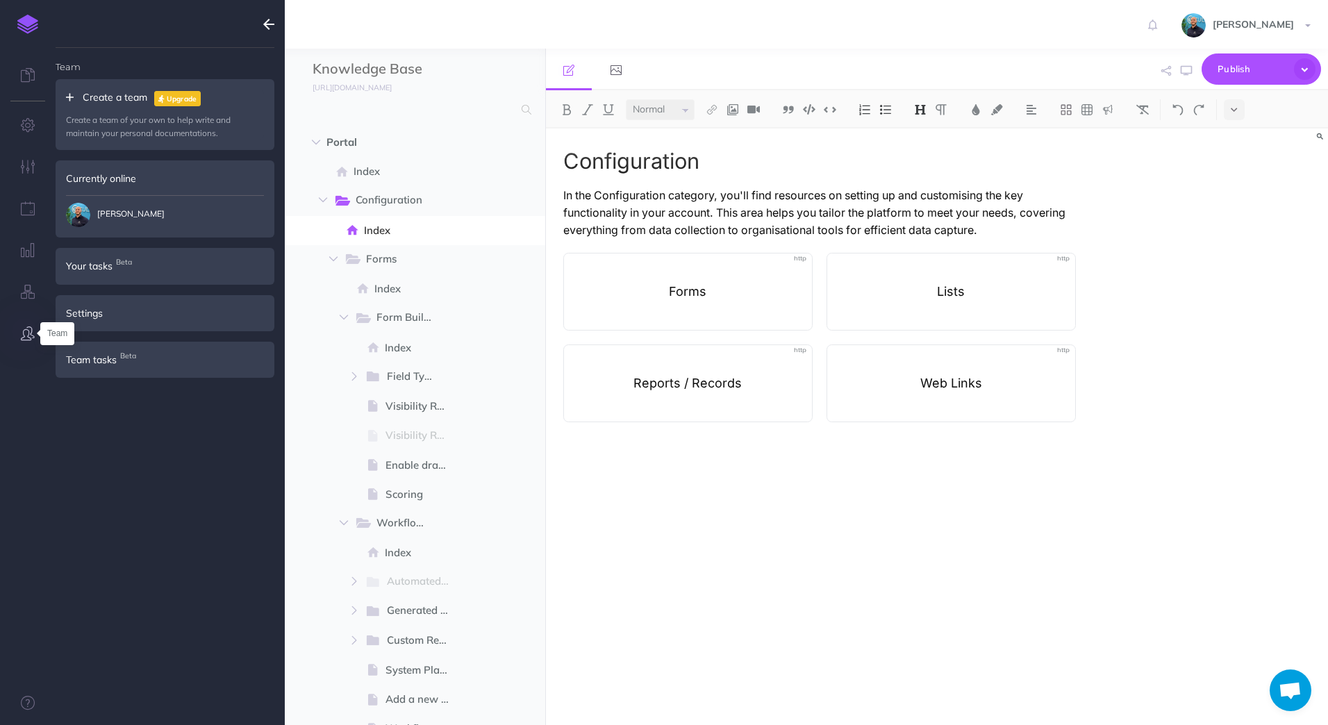
click at [27, 333] on icon "button" at bounding box center [28, 333] width 14 height 14
click at [31, 210] on icon "button" at bounding box center [28, 208] width 15 height 14
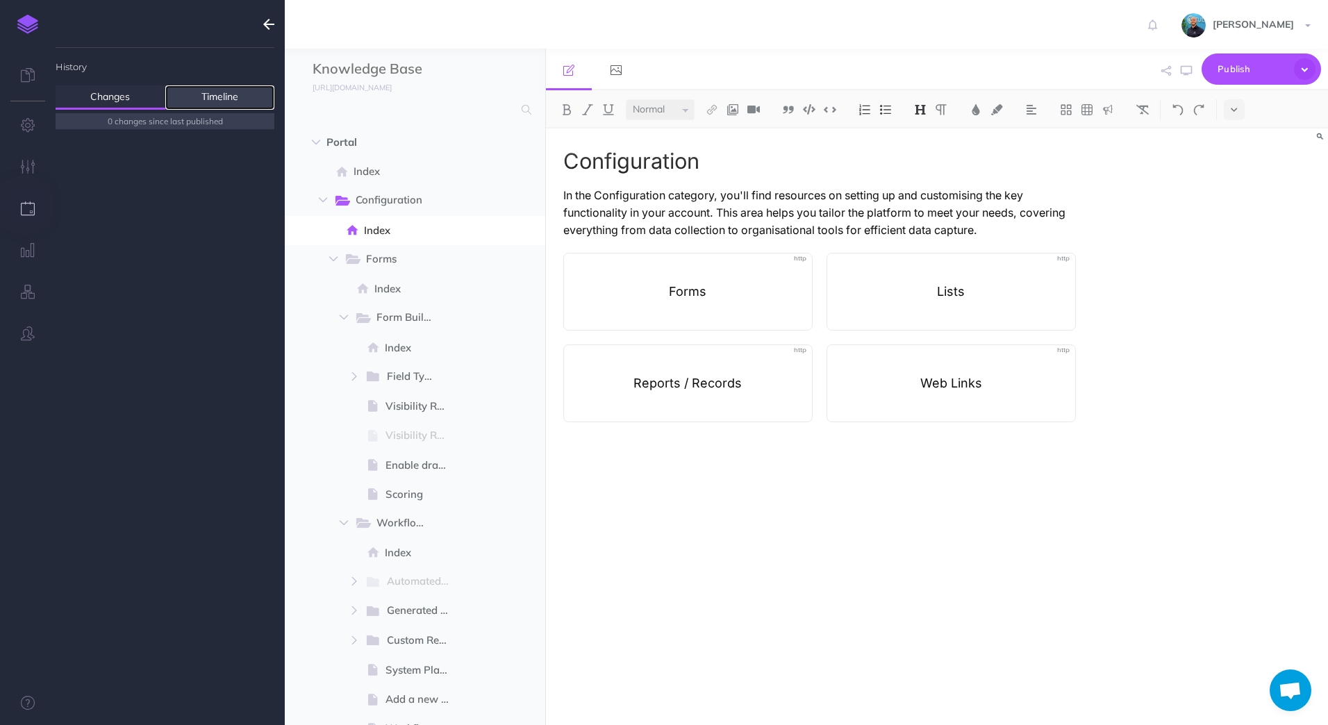
click at [201, 99] on link "Timeline" at bounding box center [220, 97] width 110 height 24
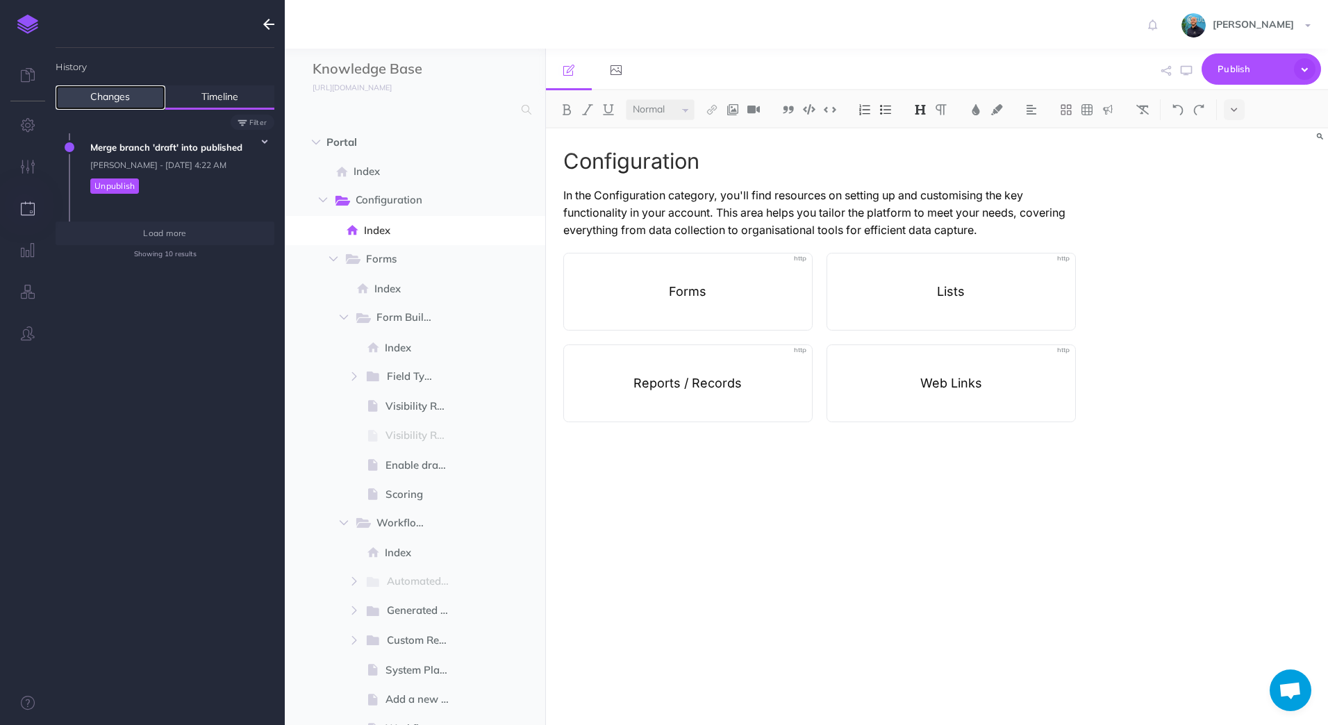
click at [143, 99] on link "Changes" at bounding box center [111, 97] width 110 height 24
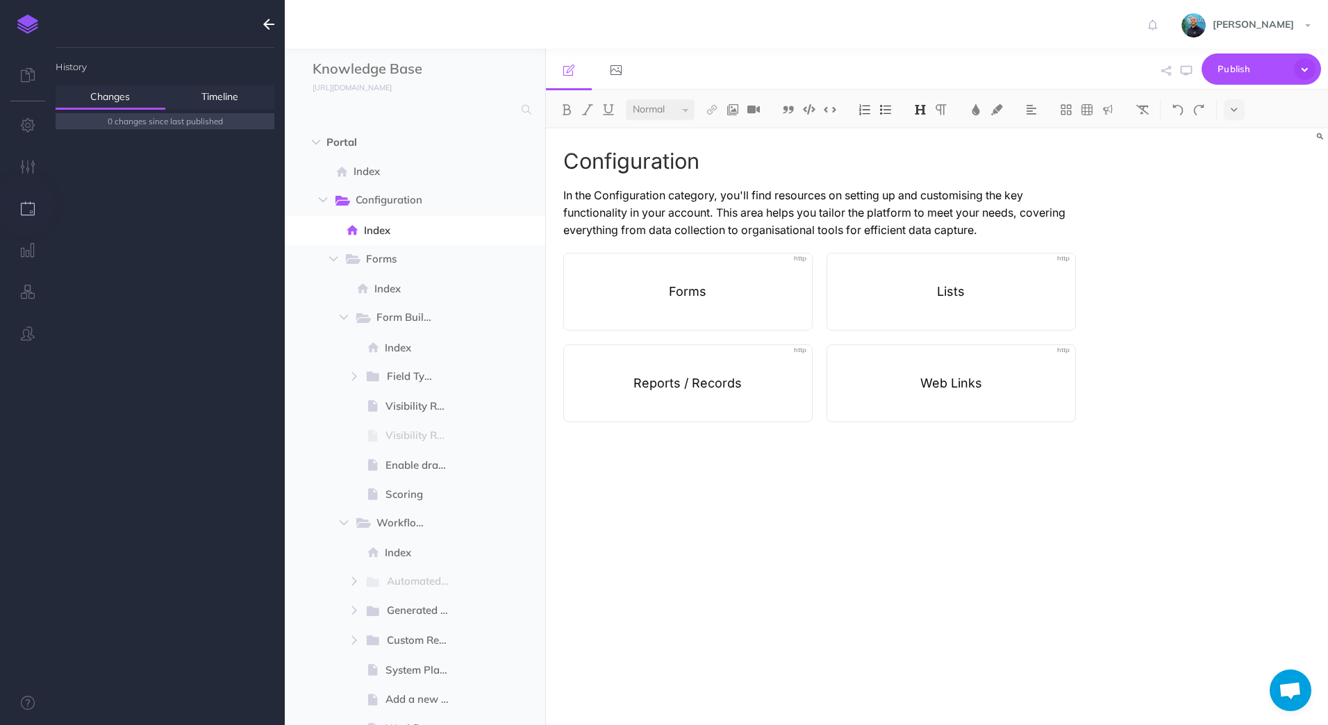
click at [269, 19] on icon "button" at bounding box center [268, 24] width 11 height 17
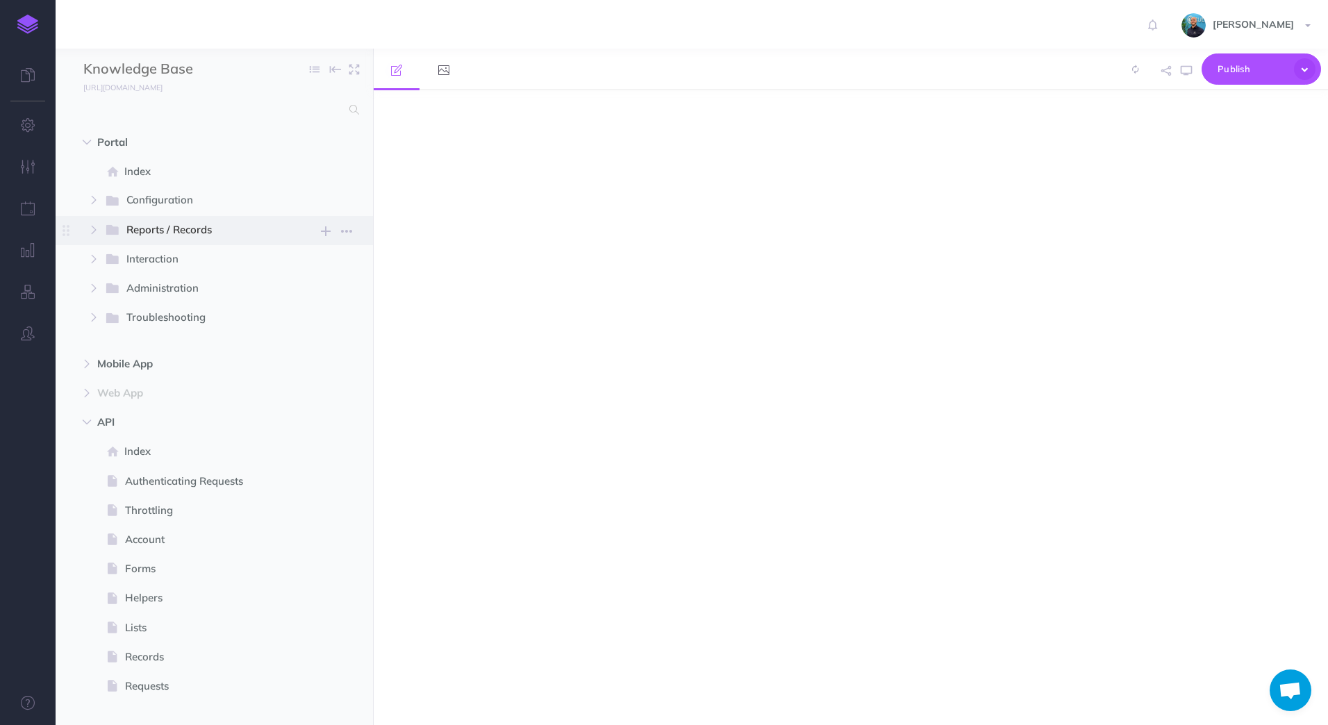
scroll to position [309, 0]
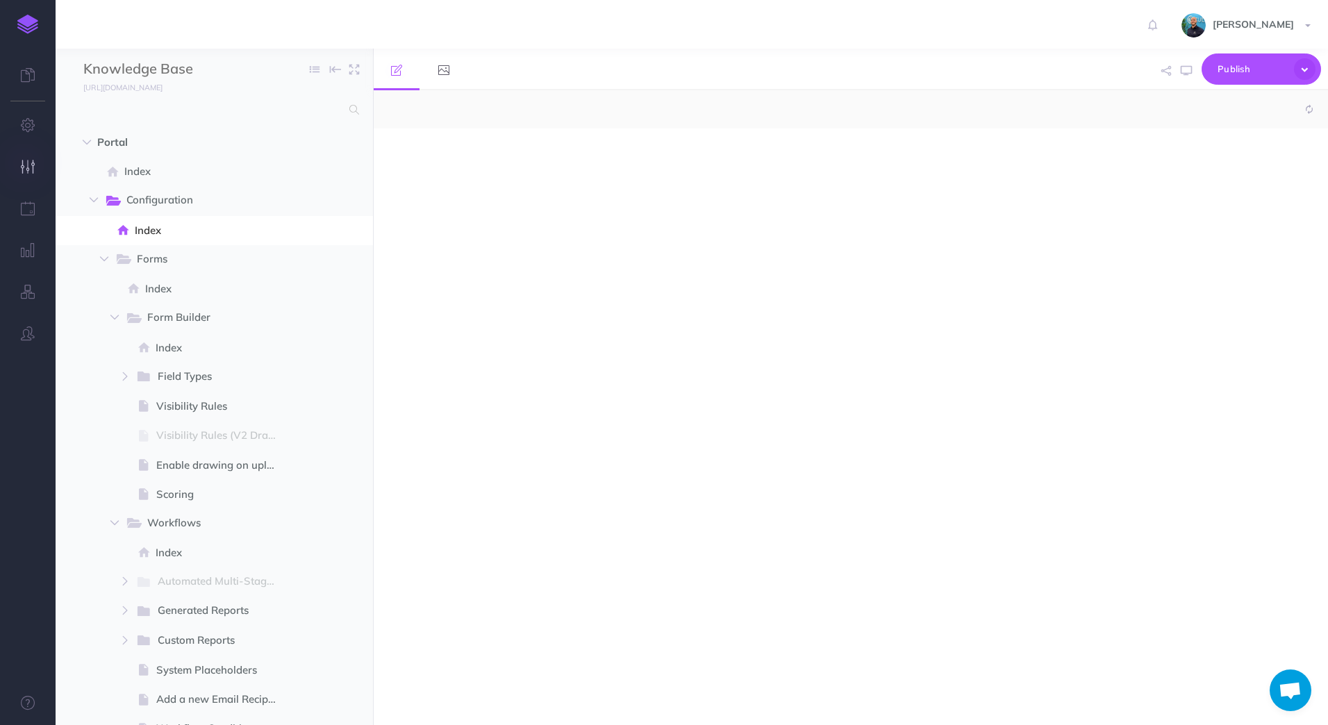
select select "null"
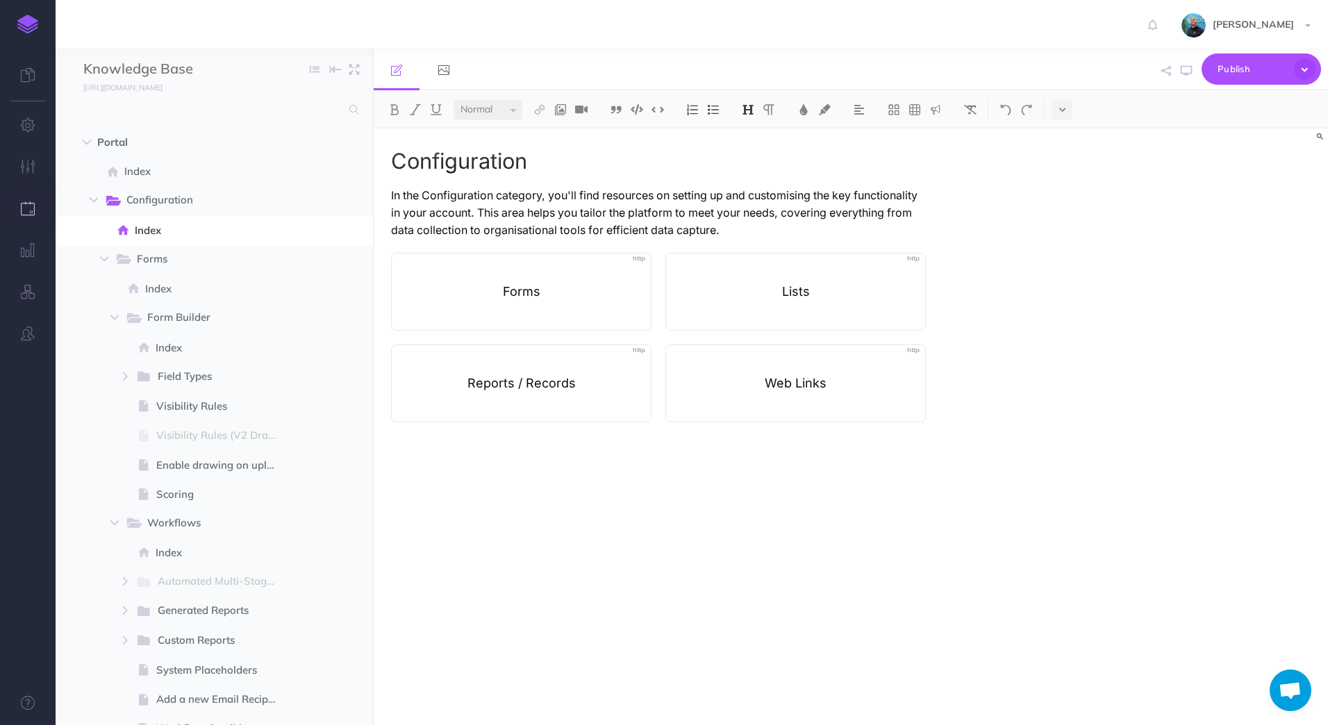
click at [33, 204] on icon "button" at bounding box center [28, 208] width 15 height 14
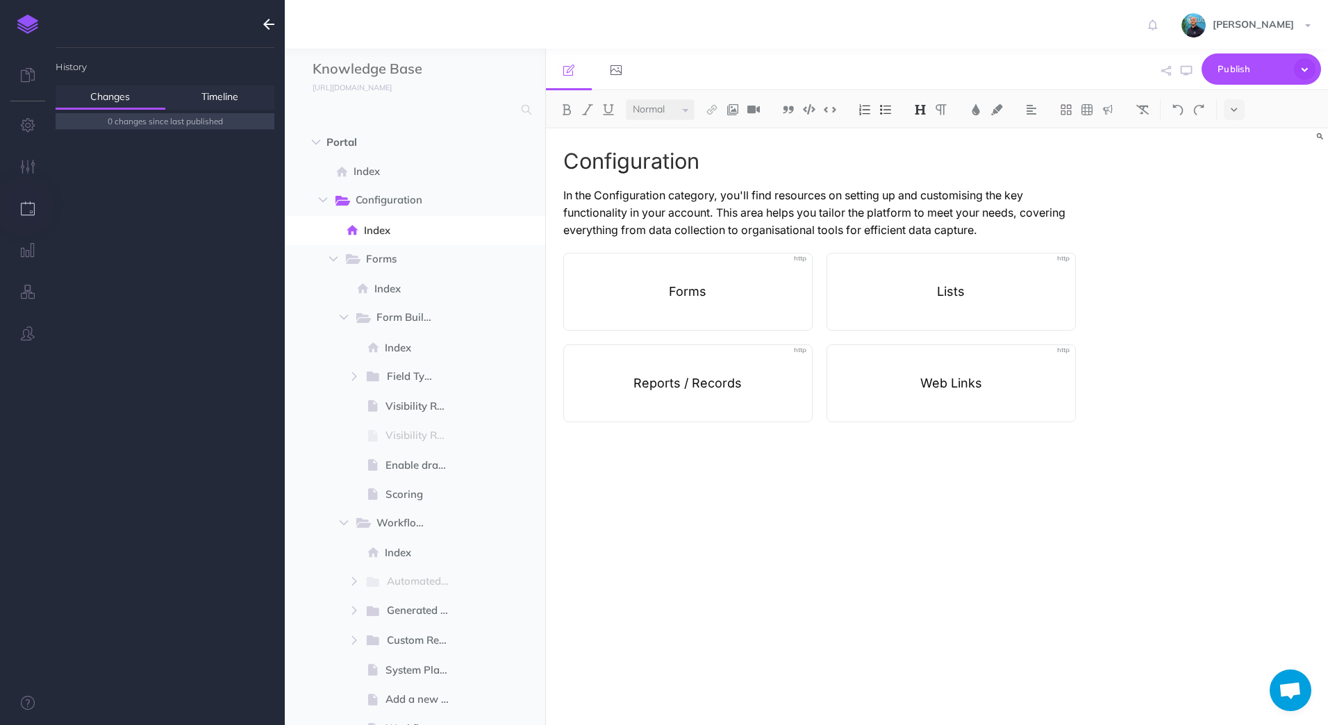
click at [1288, 692] on span "Open chat" at bounding box center [1290, 691] width 23 height 19
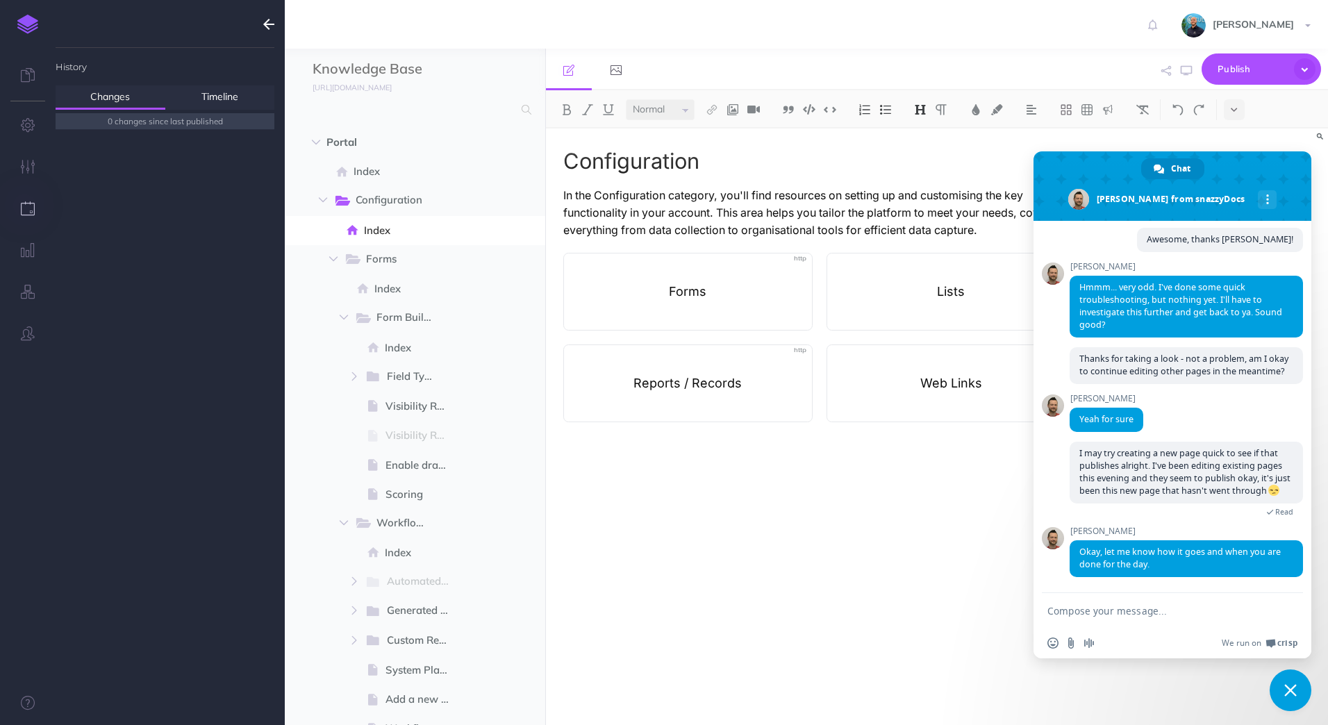
click at [1137, 607] on textarea "Compose your message..." at bounding box center [1156, 611] width 219 height 13
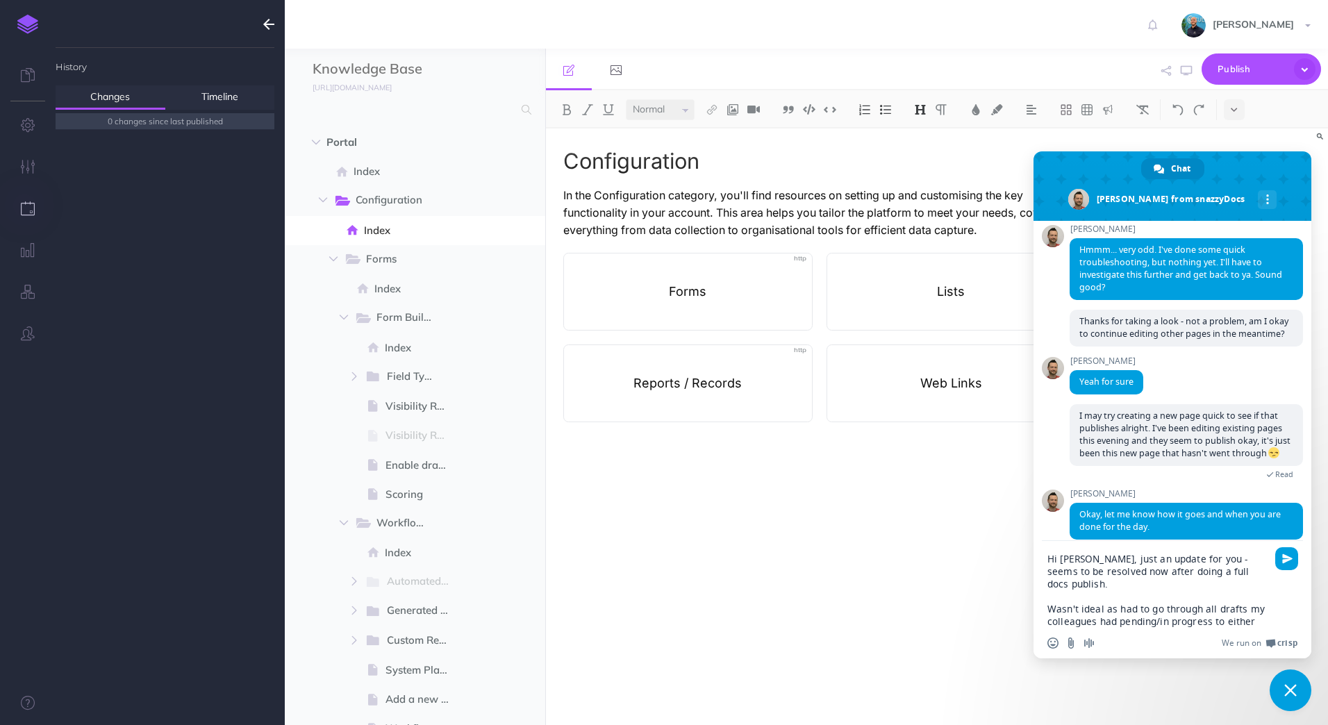
click at [1266, 574] on textarea "Hi Roger, just an update for you - seems to be resolved now after doing a full …" at bounding box center [1156, 590] width 219 height 75
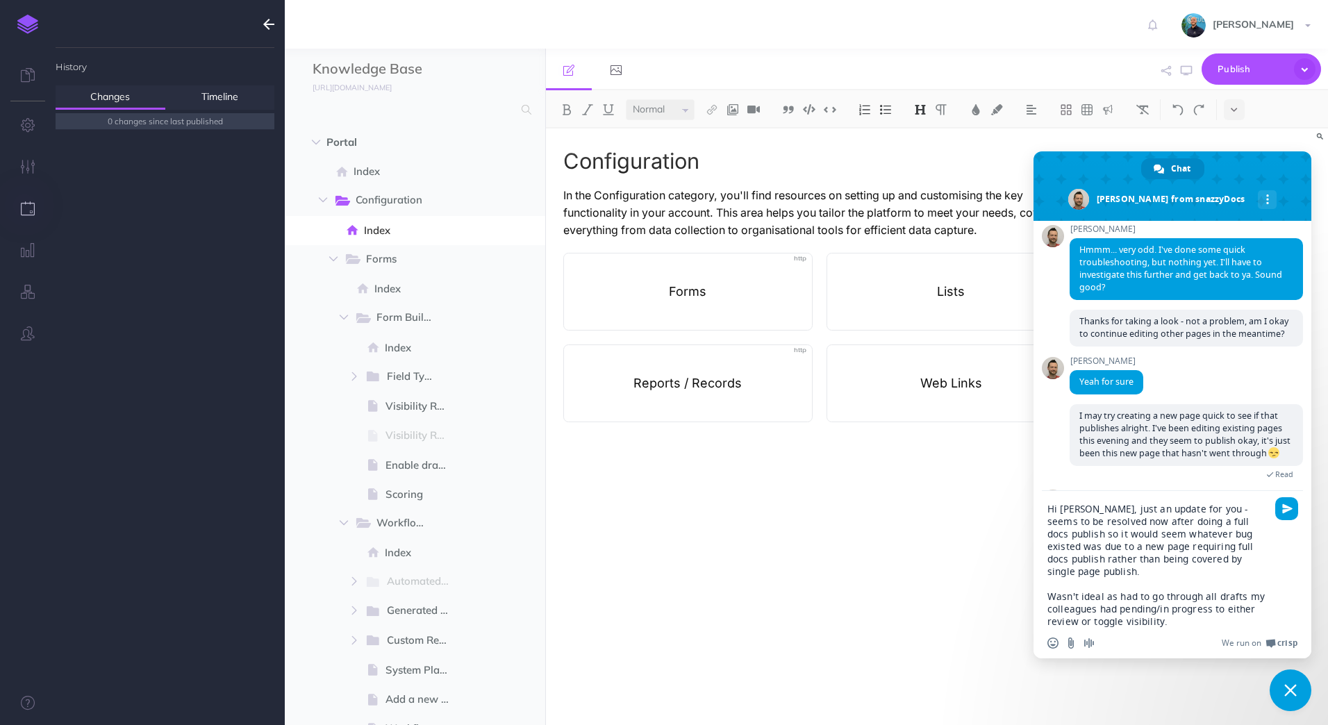
click at [1195, 614] on textarea "Hi Roger, just an update for you - seems to be resolved now after doing a full …" at bounding box center [1156, 565] width 219 height 125
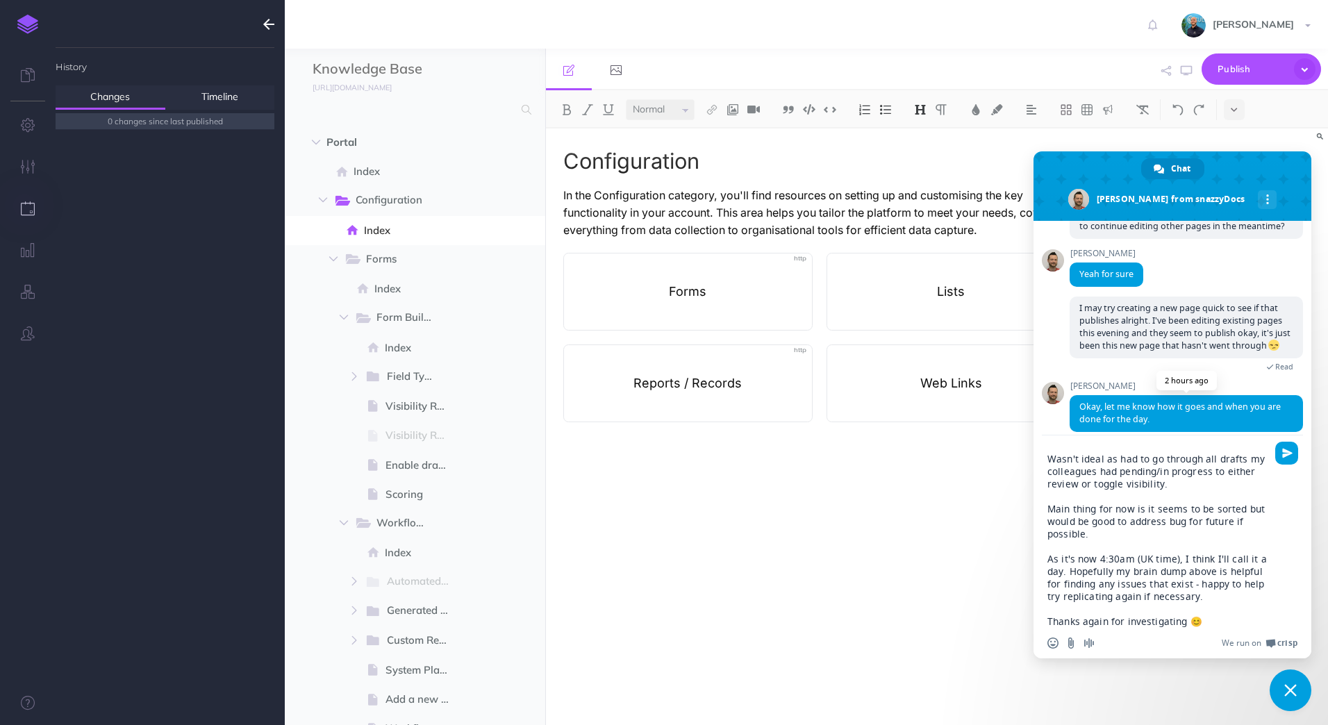
scroll to position [467, 0]
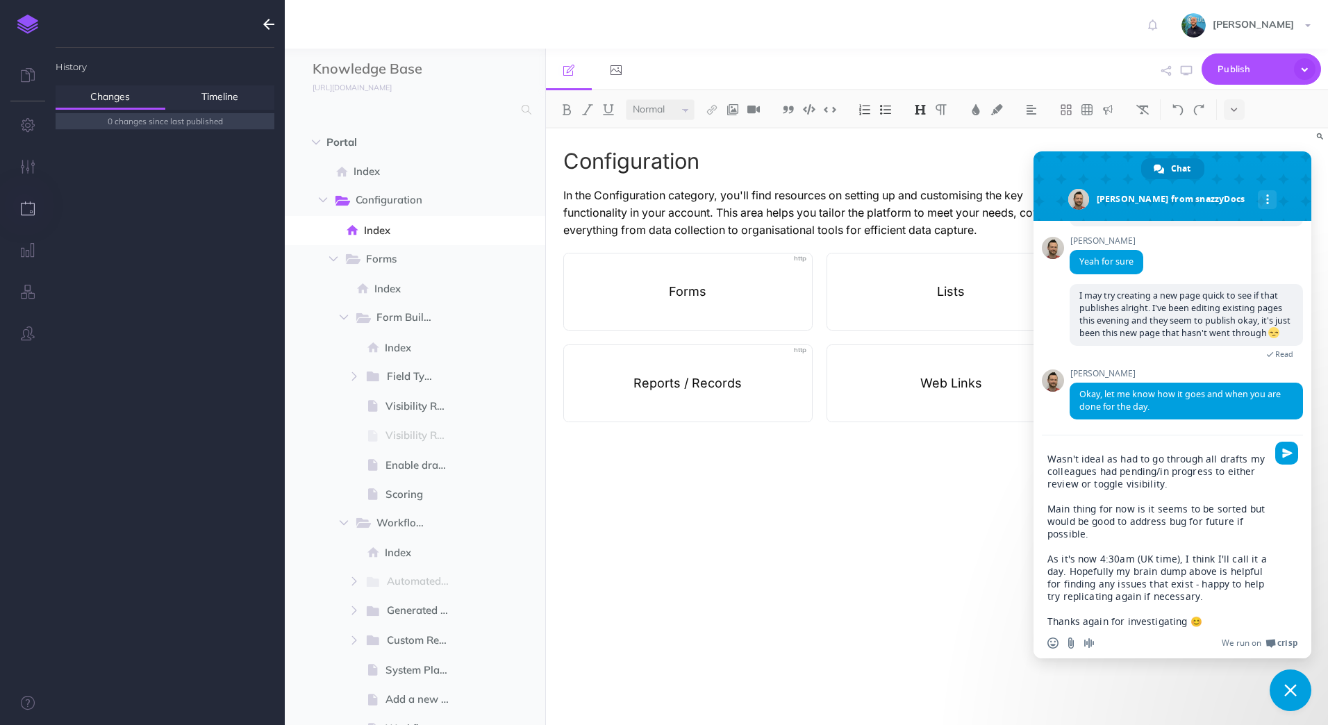
type textarea "Hi Roger, just an update for you - seems to be resolved now after doing a full …"
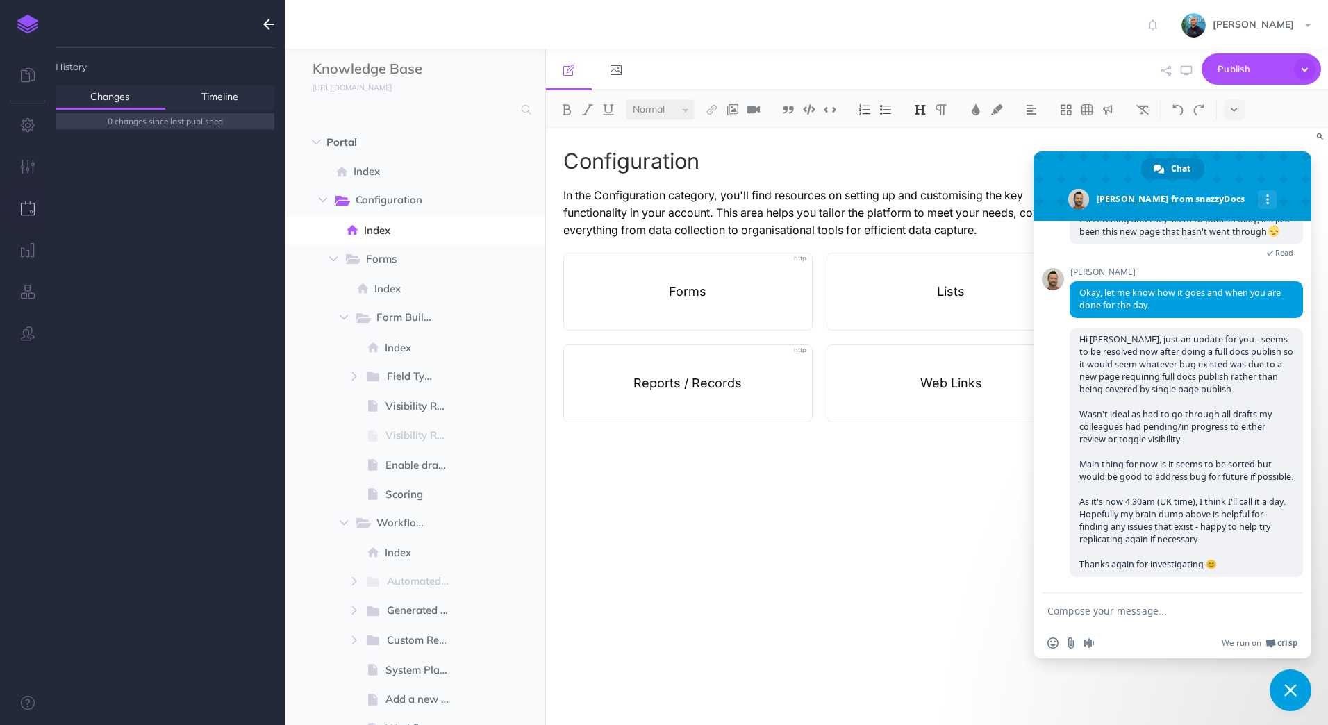
scroll to position [608, 0]
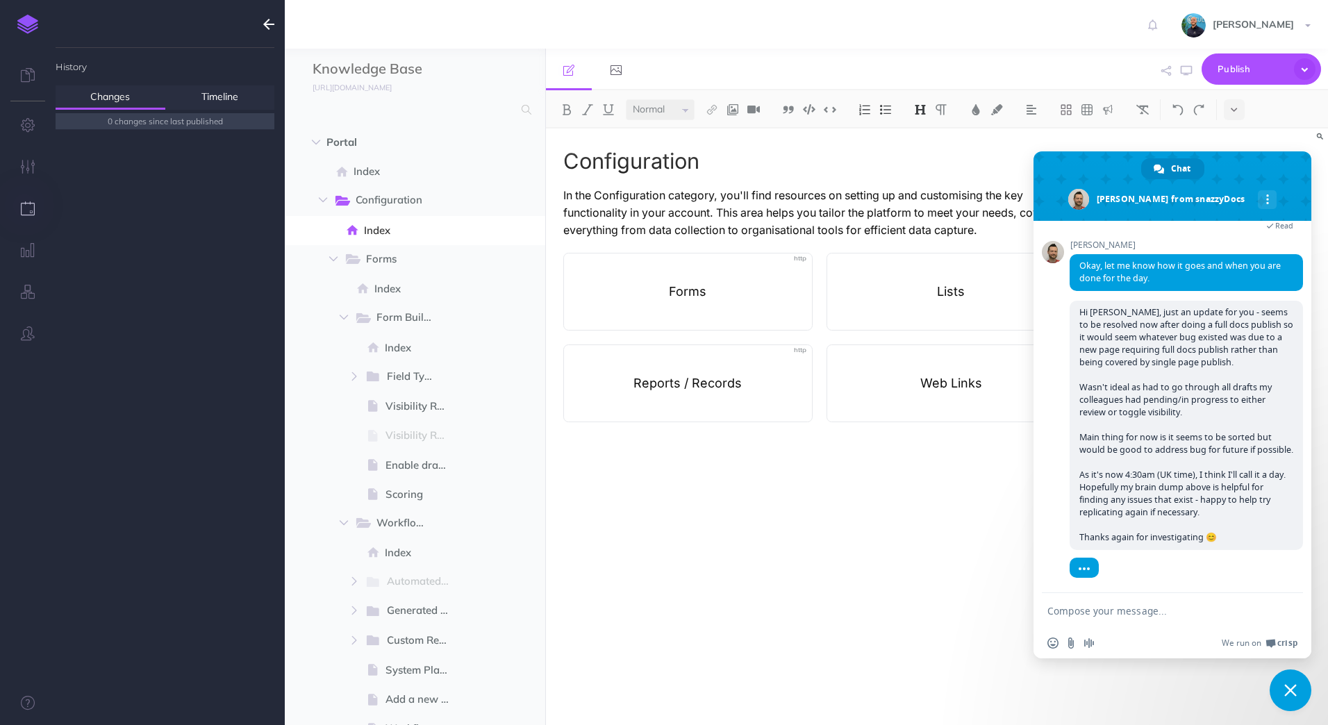
click at [1297, 684] on span "Close chat" at bounding box center [1291, 691] width 42 height 42
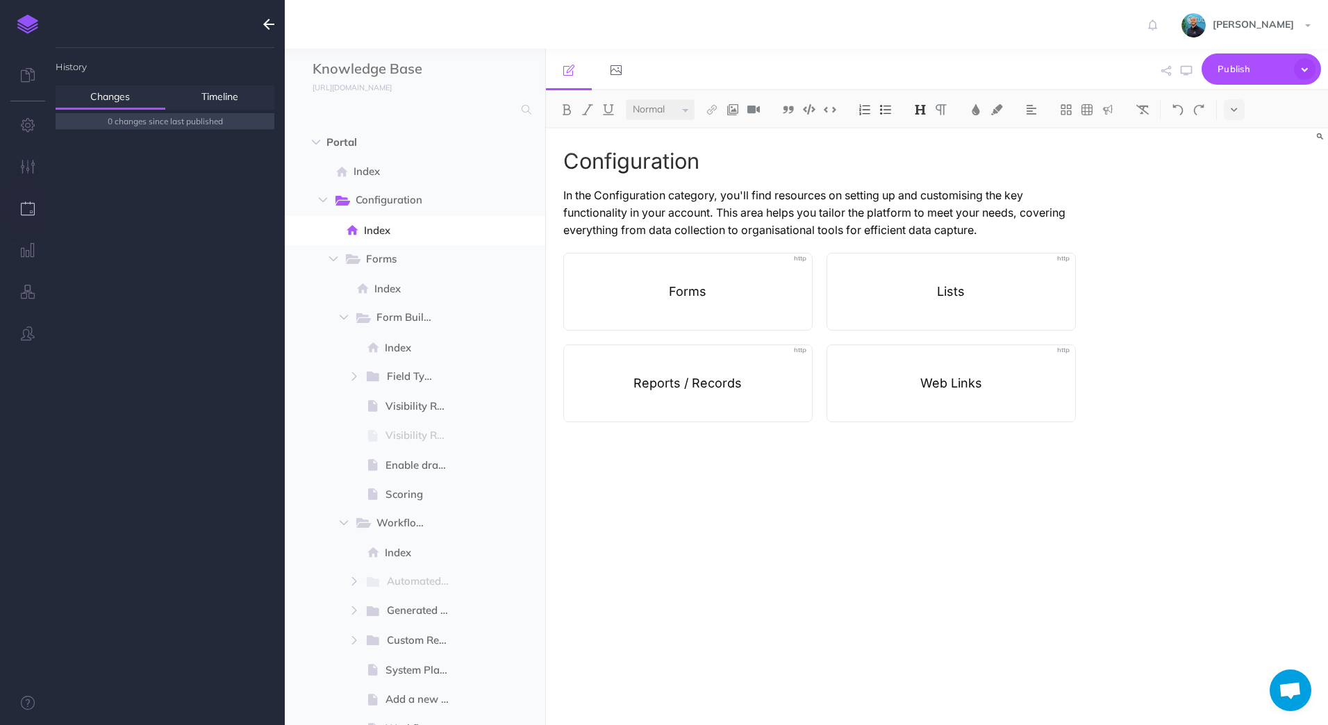
click at [24, 18] on img at bounding box center [27, 24] width 21 height 19
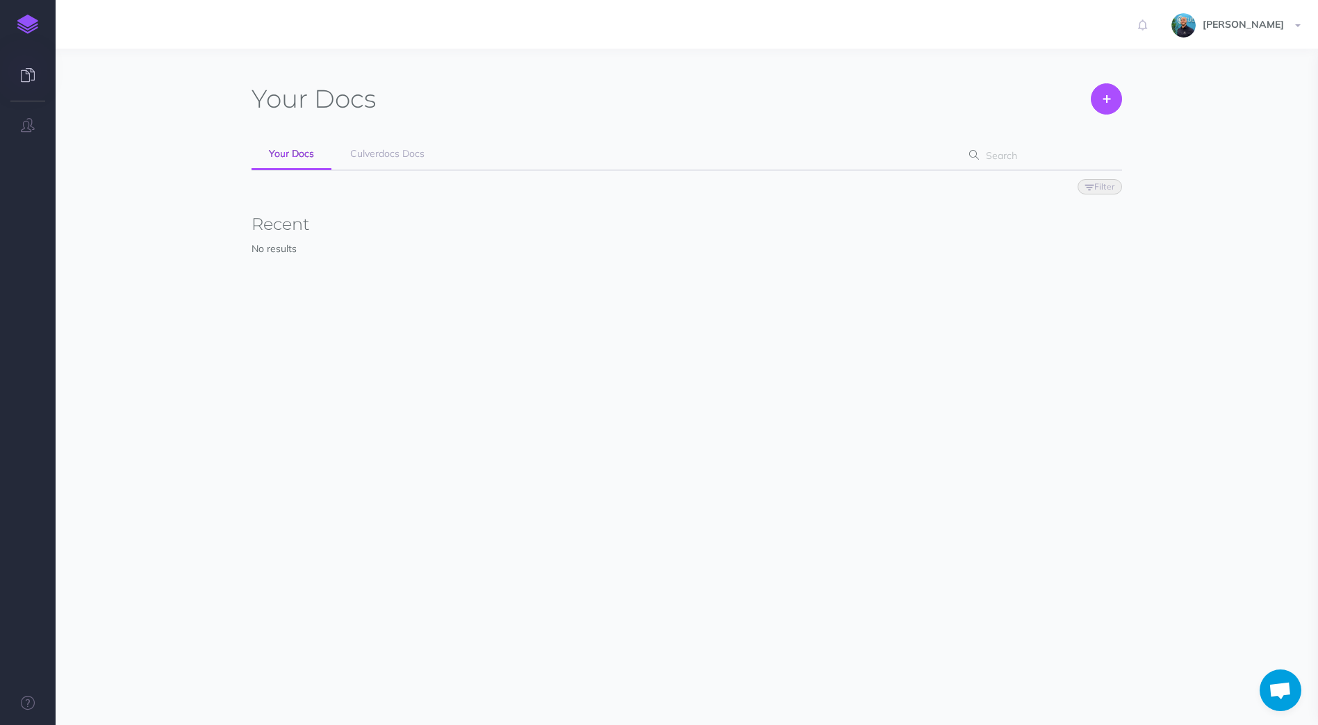
scroll to position [608, 0]
click at [356, 153] on span "Culverdocs Docs" at bounding box center [387, 153] width 74 height 13
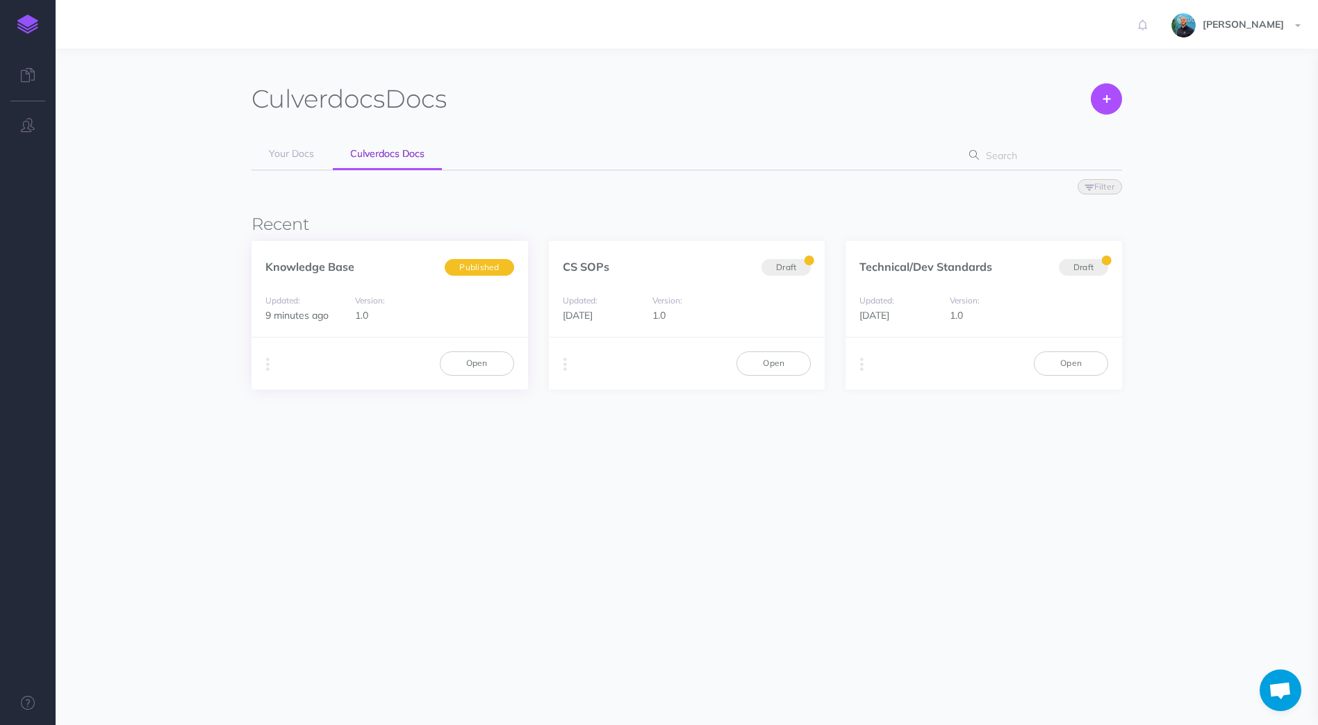
scroll to position [608, 0]
click at [476, 370] on link "Open" at bounding box center [477, 363] width 74 height 24
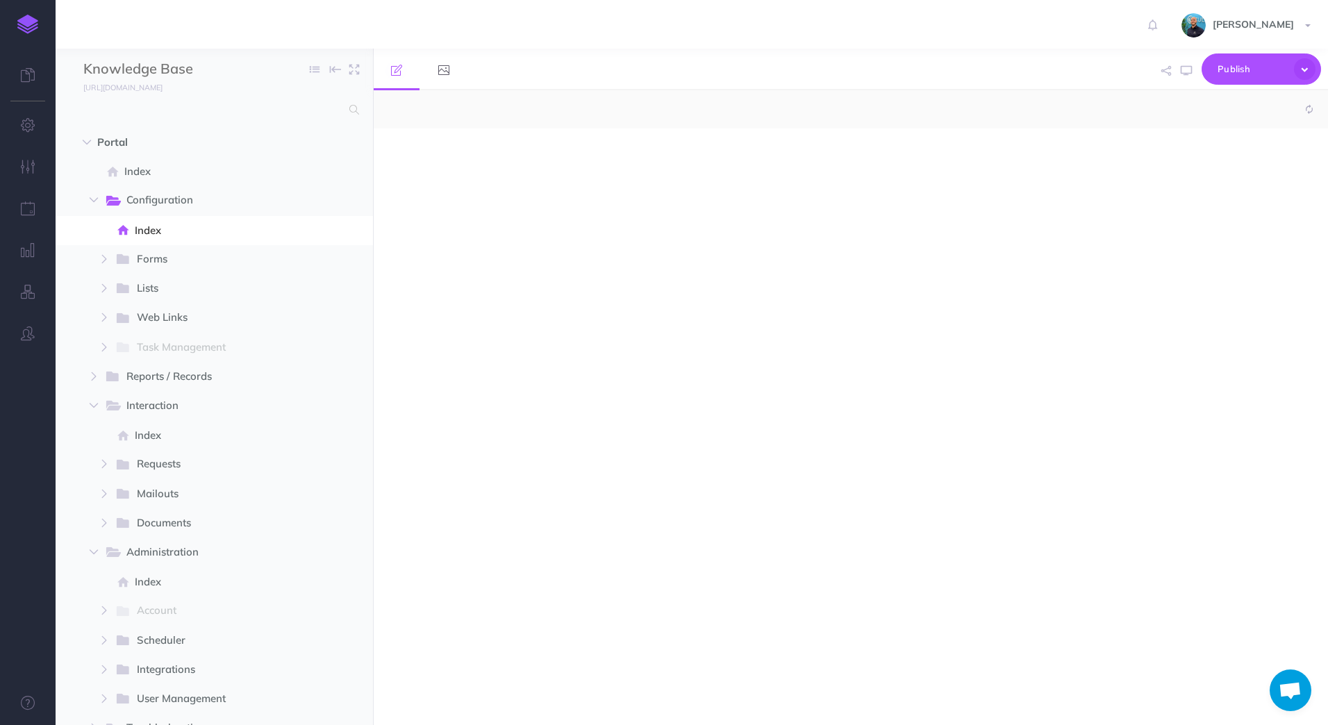
scroll to position [608, 0]
select select "null"
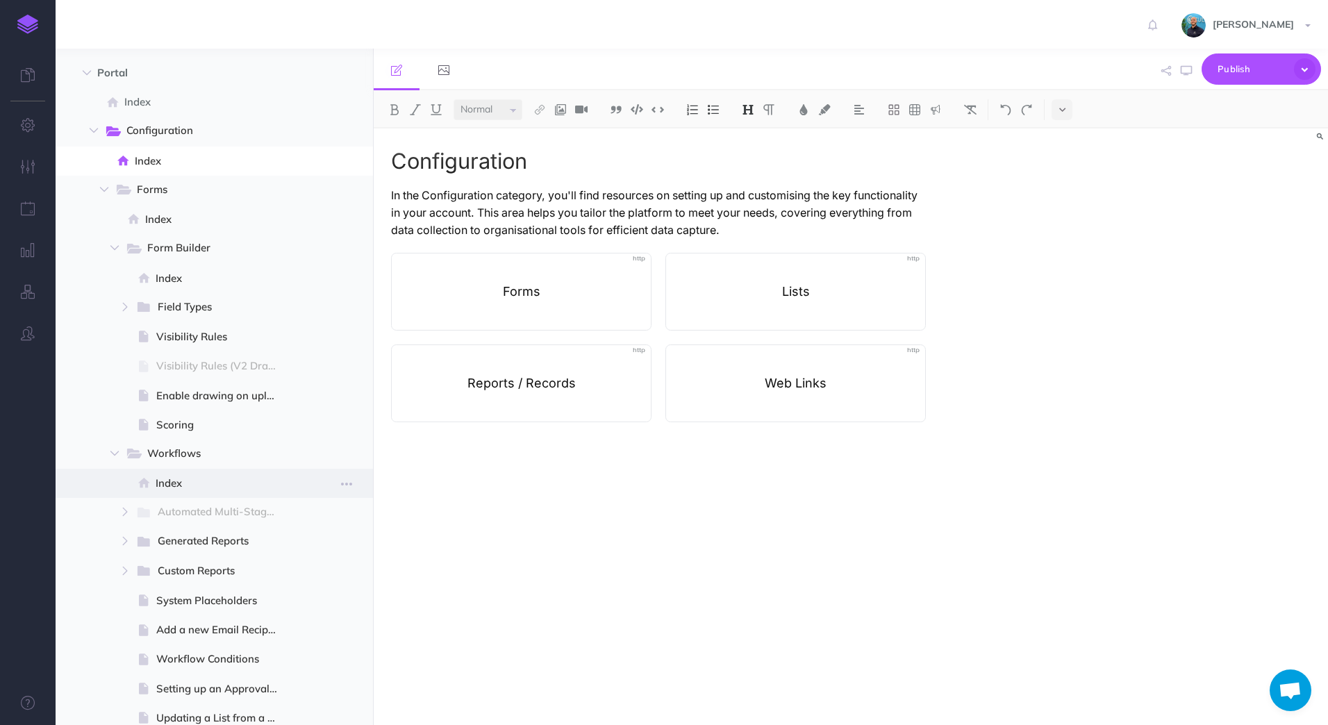
scroll to position [0, 0]
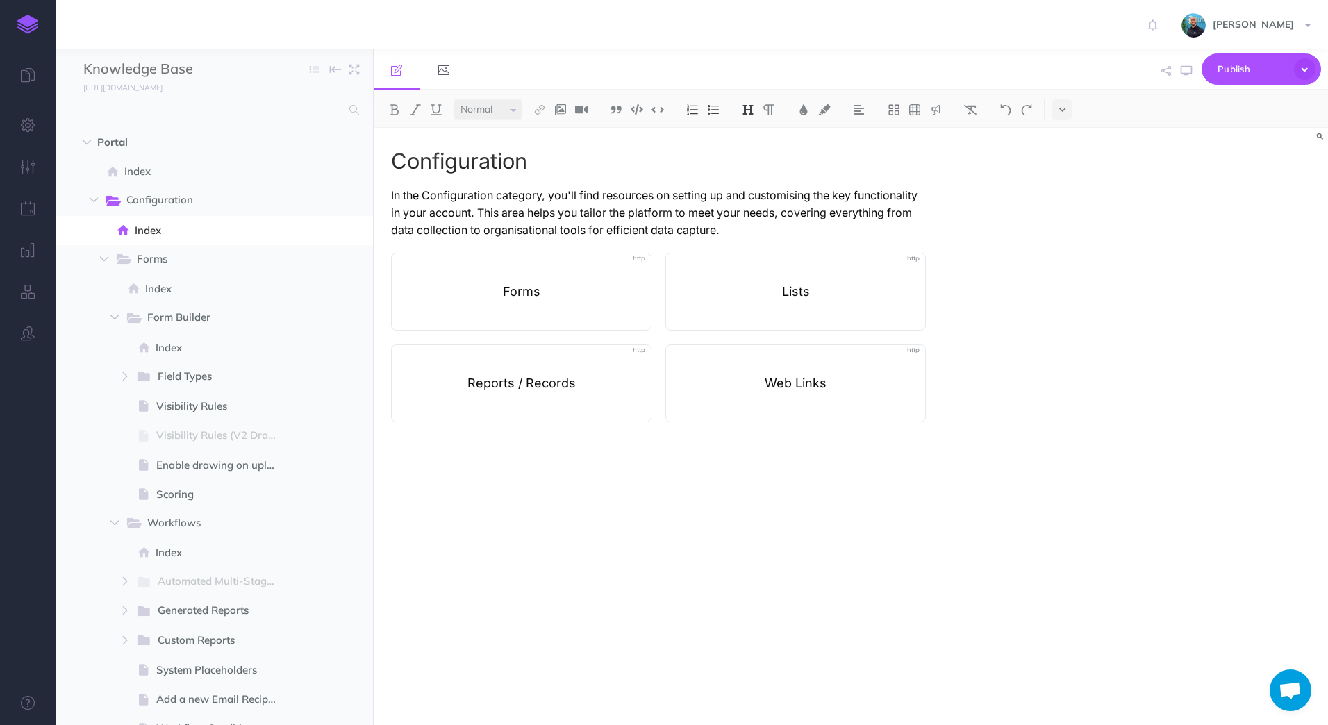
click at [25, 35] on link at bounding box center [28, 24] width 56 height 49
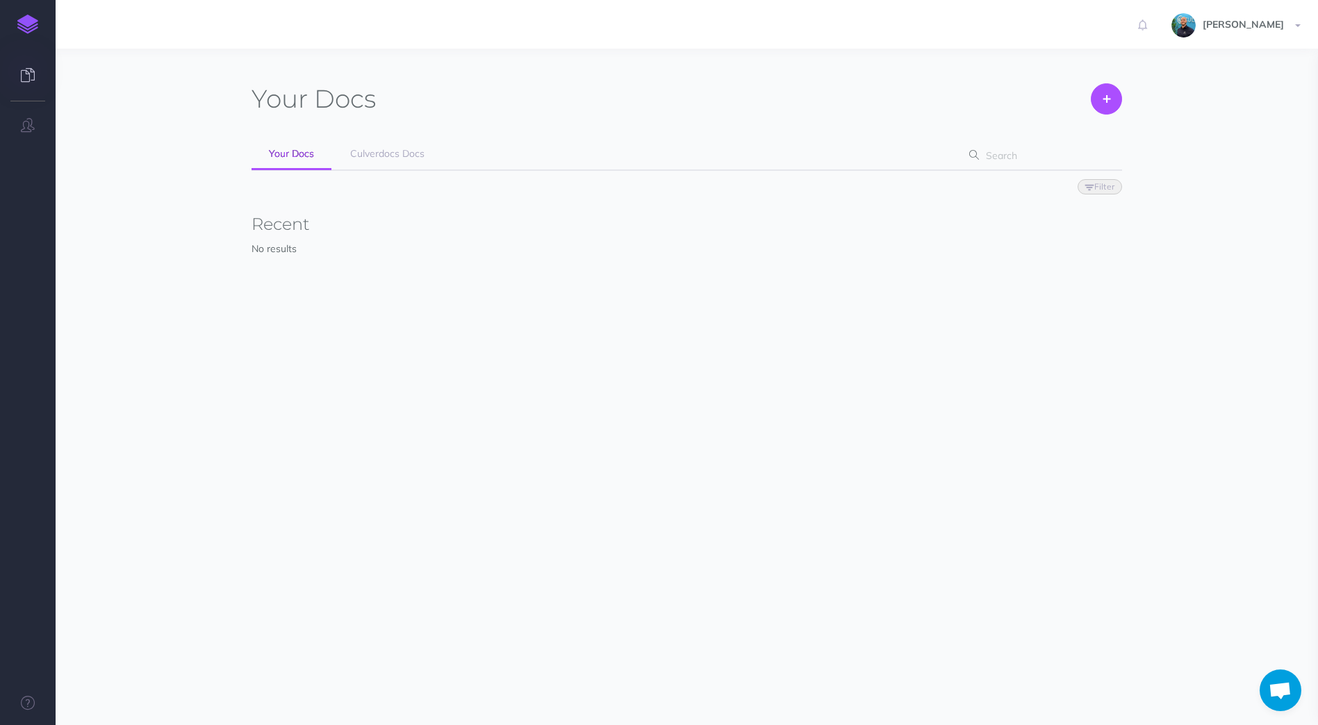
scroll to position [608, 0]
click at [371, 152] on span "Culverdocs Docs" at bounding box center [387, 153] width 74 height 13
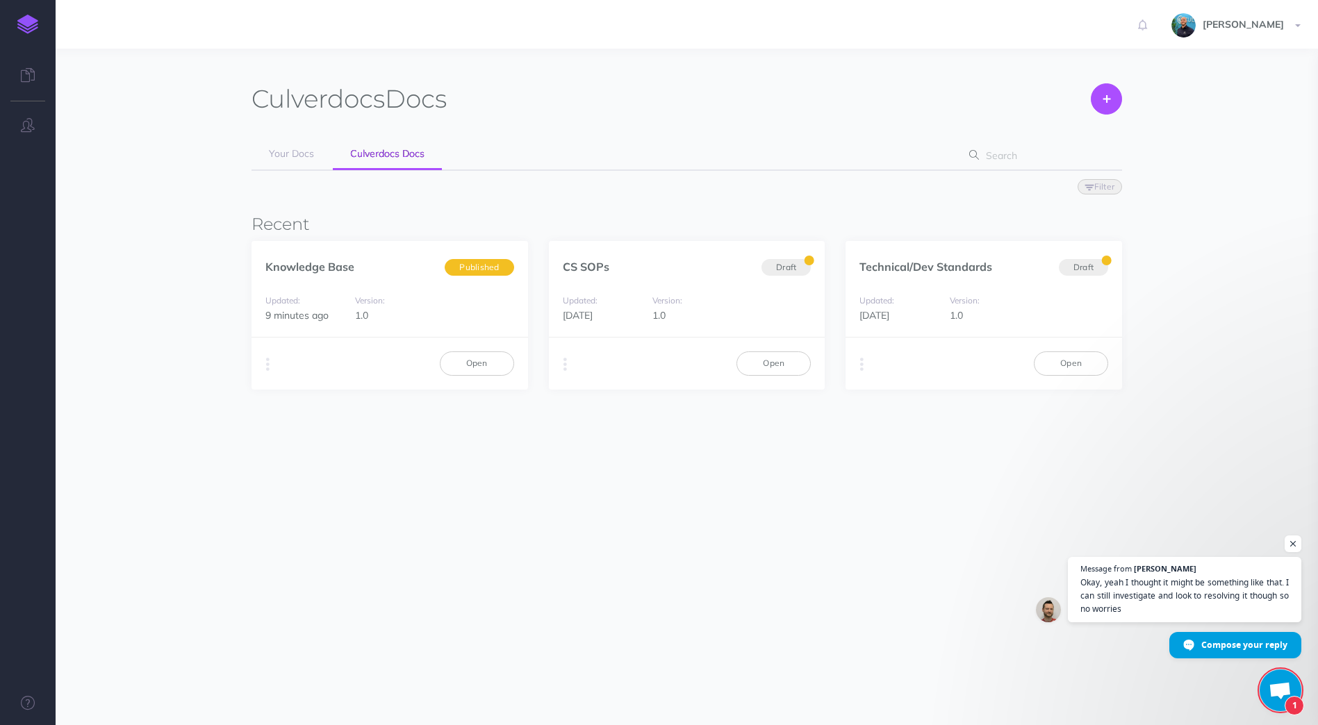
scroll to position [654, 0]
click at [487, 367] on link "Open" at bounding box center [477, 363] width 74 height 24
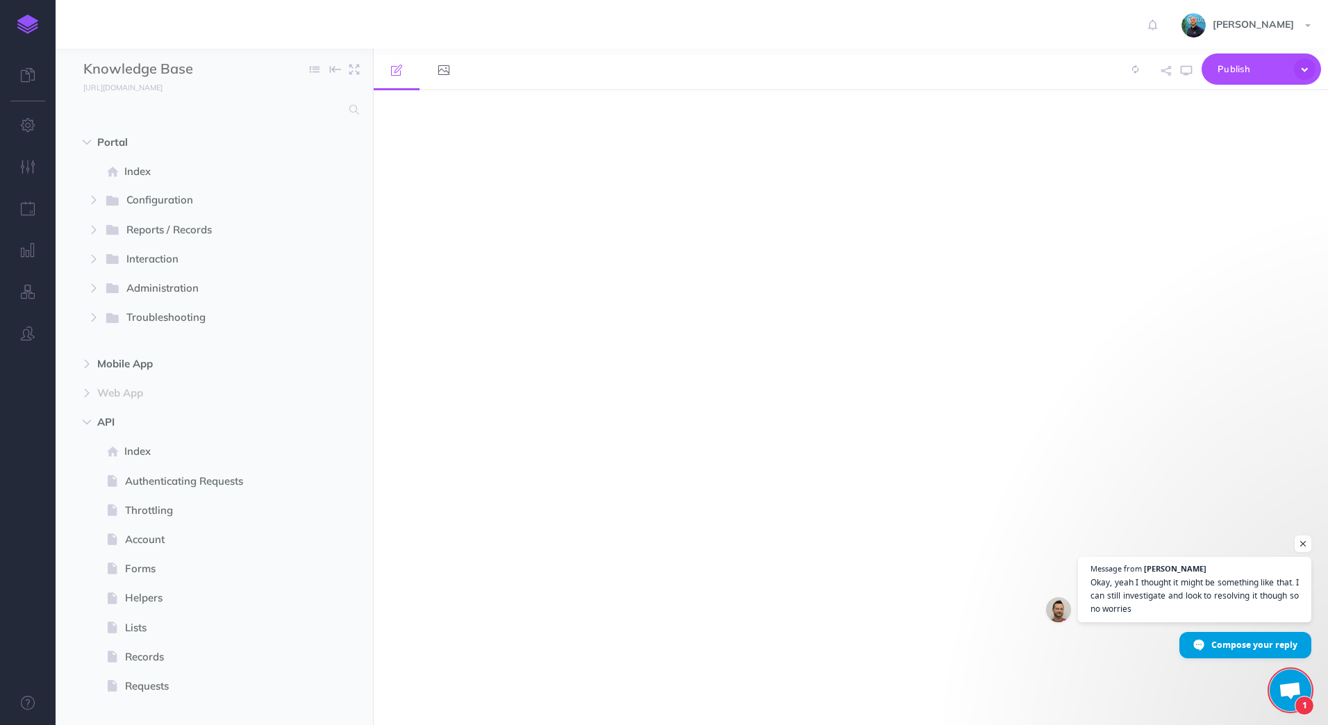
scroll to position [640, 0]
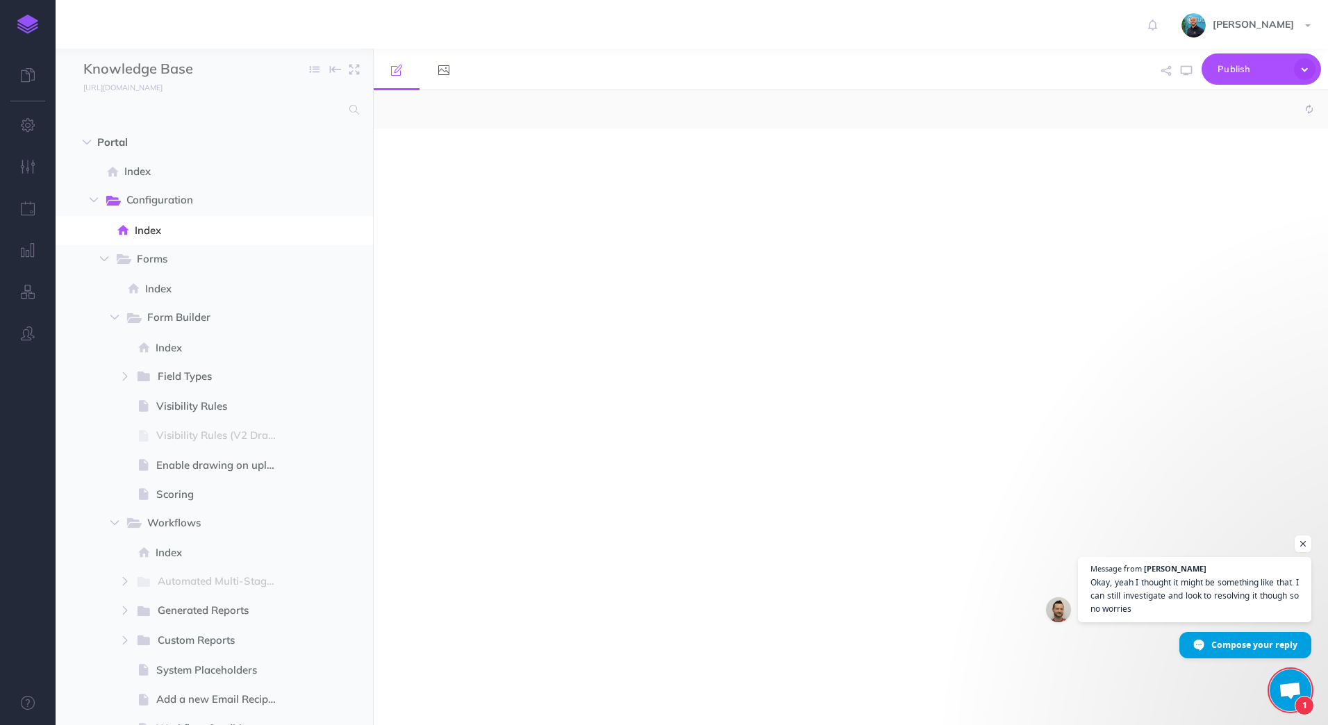
select select "null"
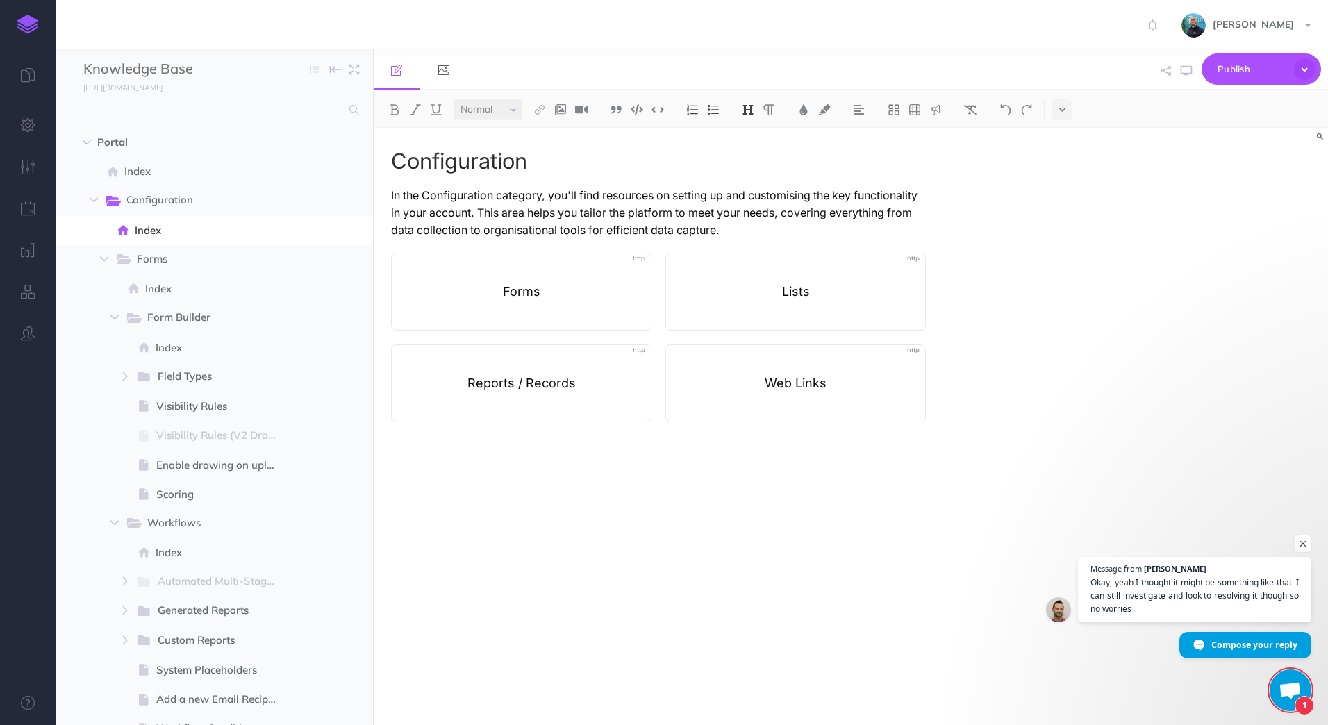
click at [1271, 680] on div "Configuration In the Configuration category, you'll find resources on setting u…" at bounding box center [851, 426] width 954 height 597
click at [1275, 679] on span "1" at bounding box center [1291, 691] width 42 height 42
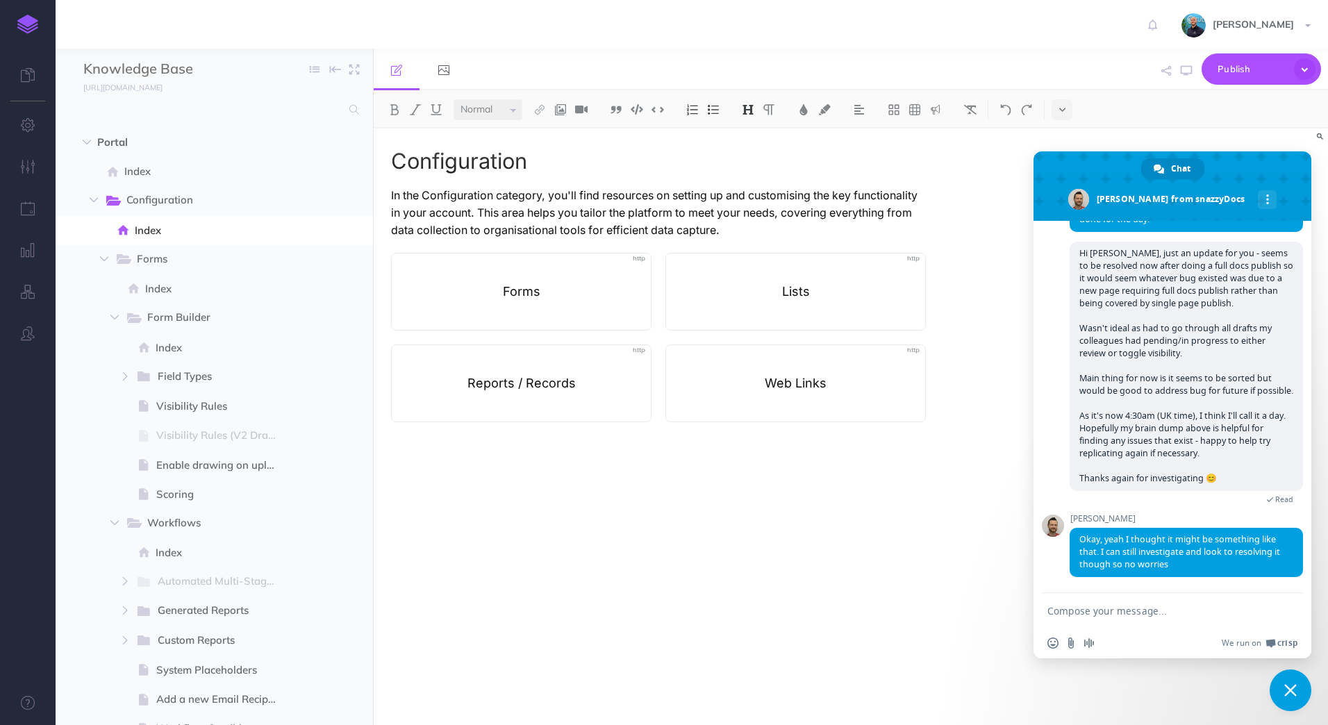
scroll to position [654, 0]
click at [1296, 683] on span "Close chat" at bounding box center [1291, 691] width 42 height 42
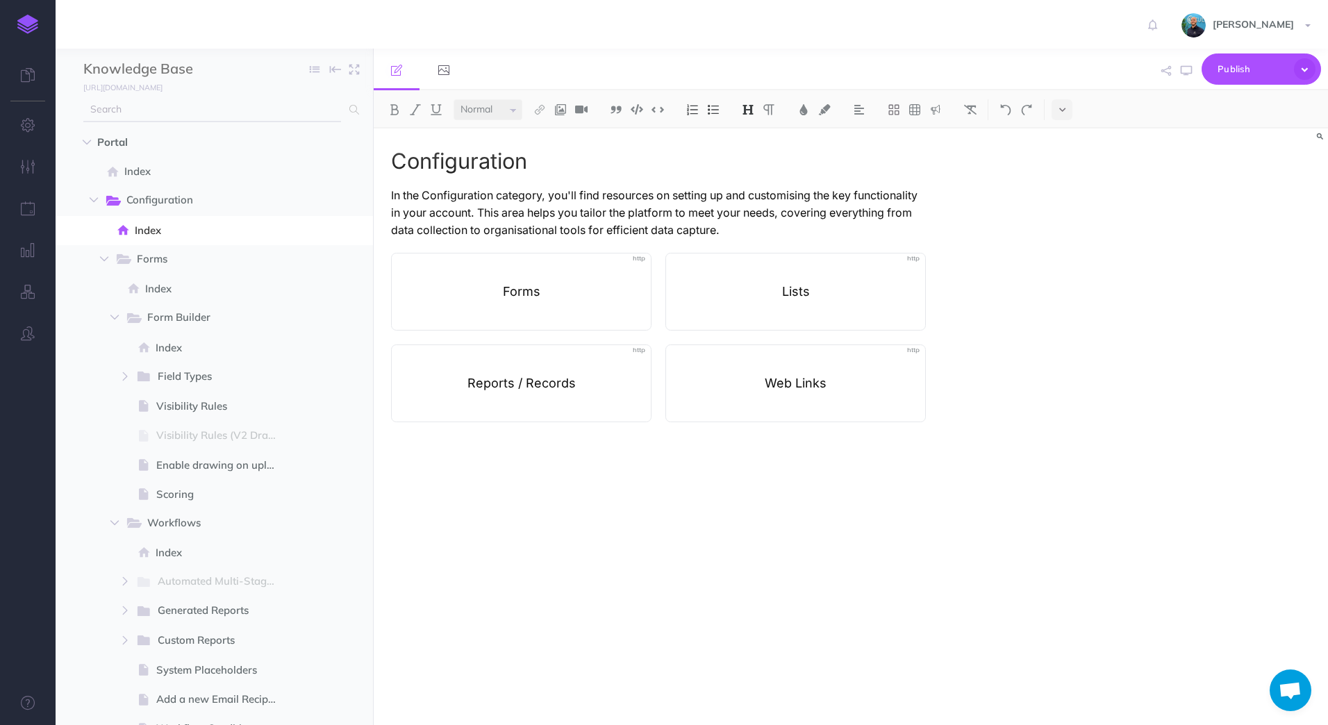
click at [190, 113] on input "text" at bounding box center [212, 109] width 258 height 25
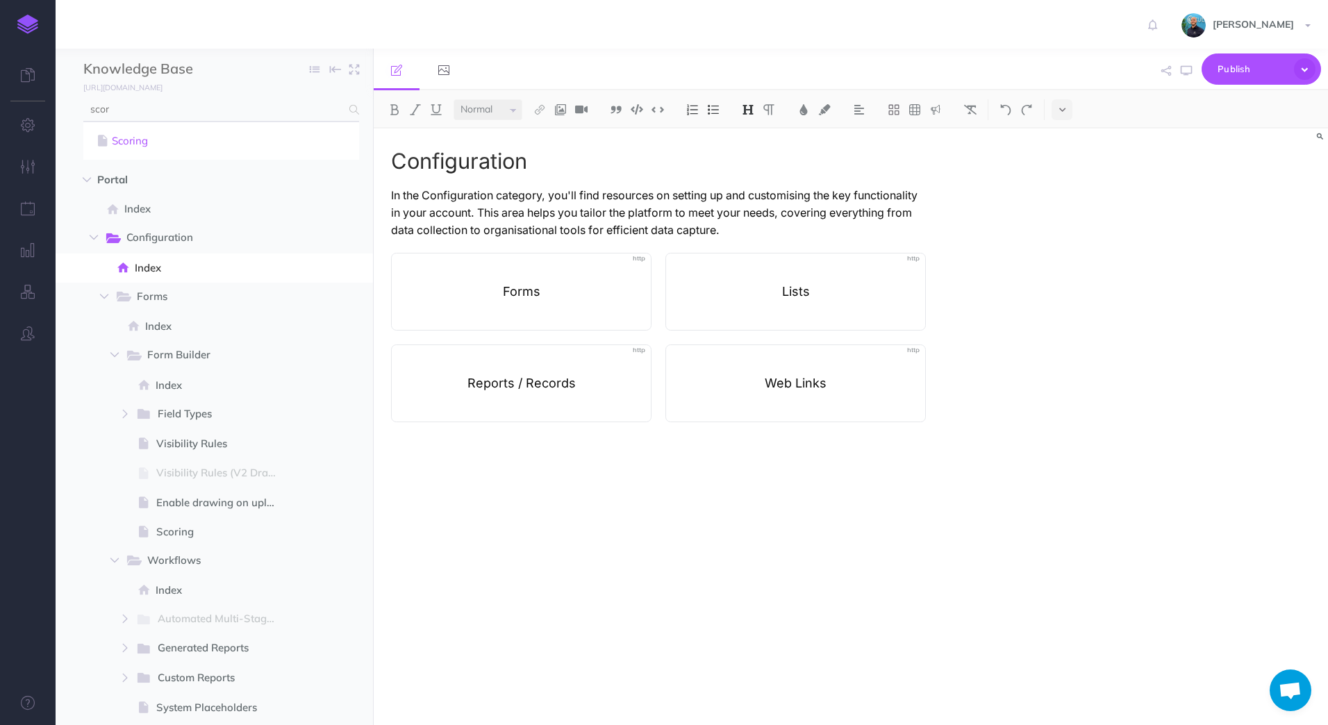
type input "scor"
click at [196, 141] on link "Scoring" at bounding box center [221, 141] width 255 height 17
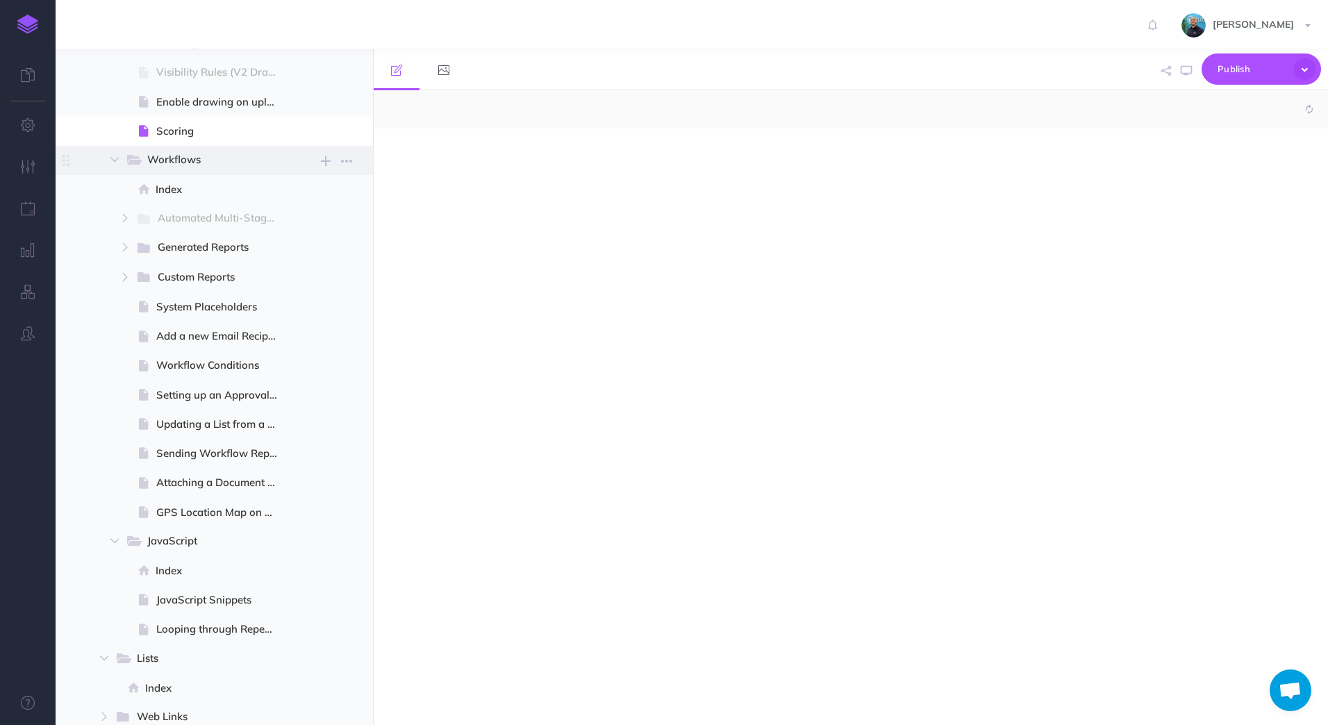
scroll to position [369, 0]
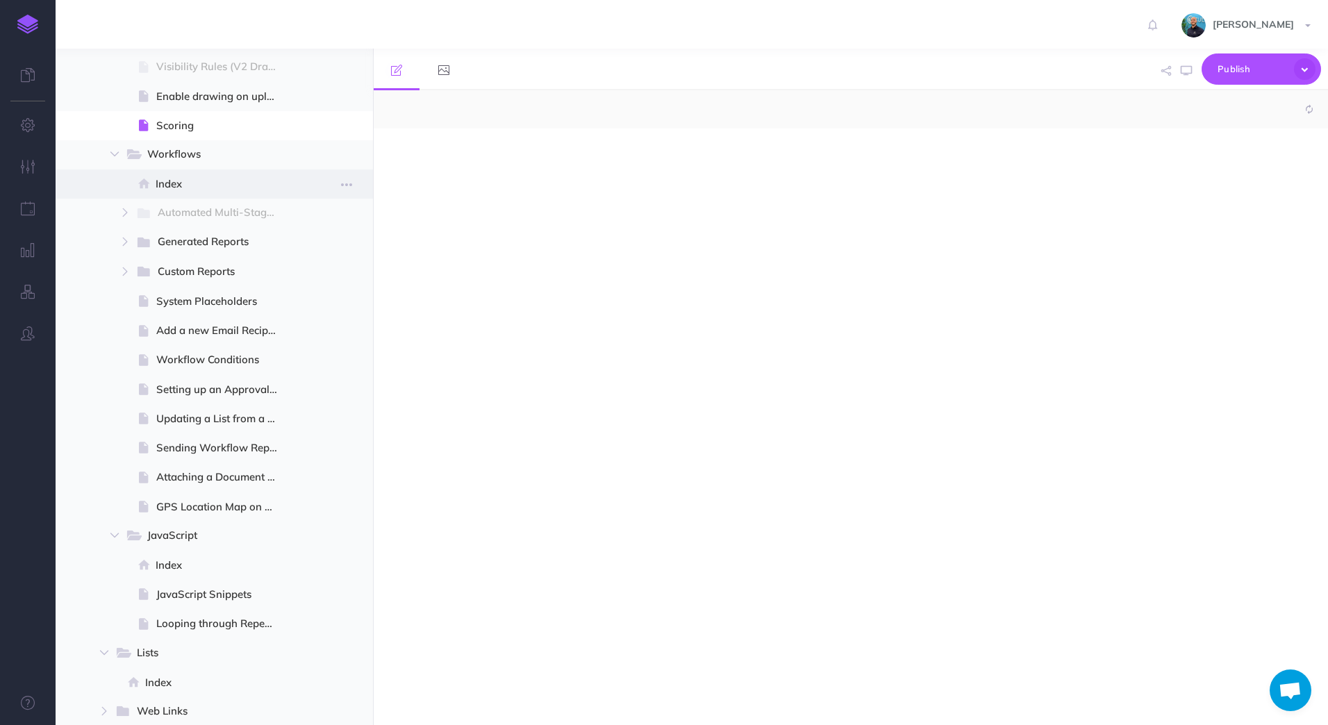
select select "null"
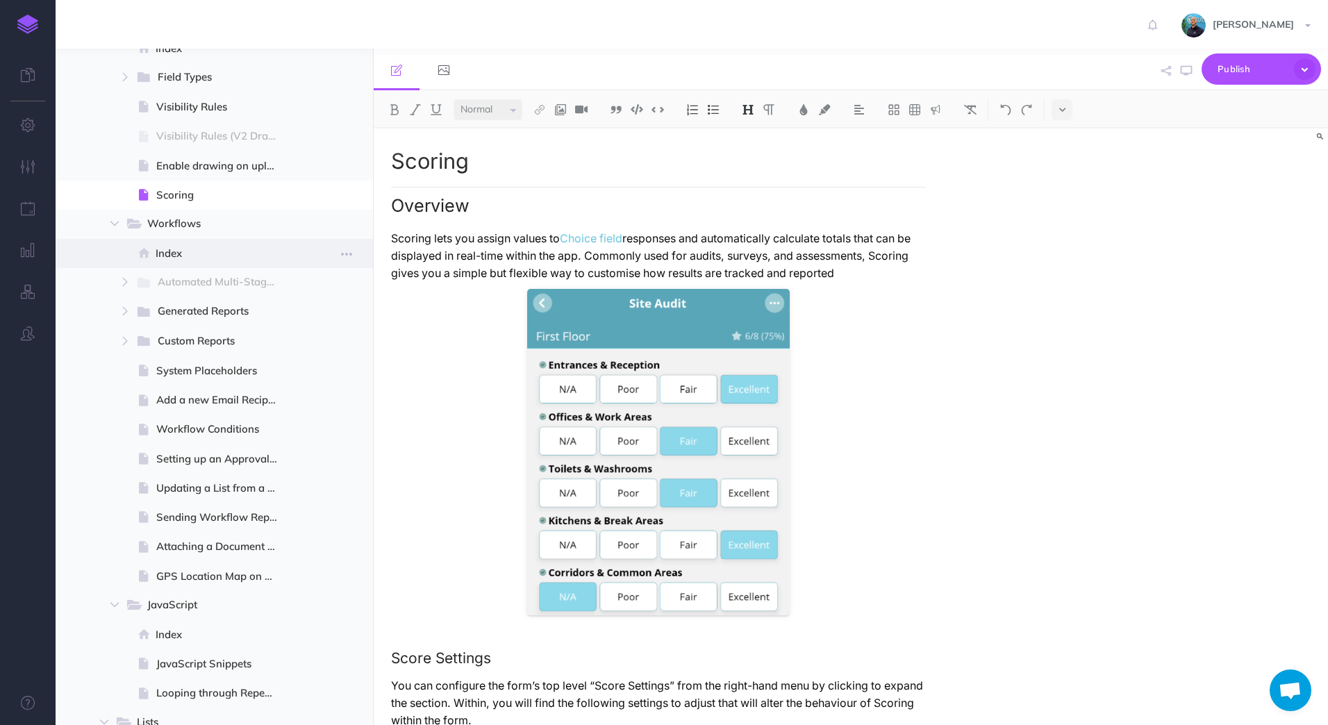
scroll to position [230, 0]
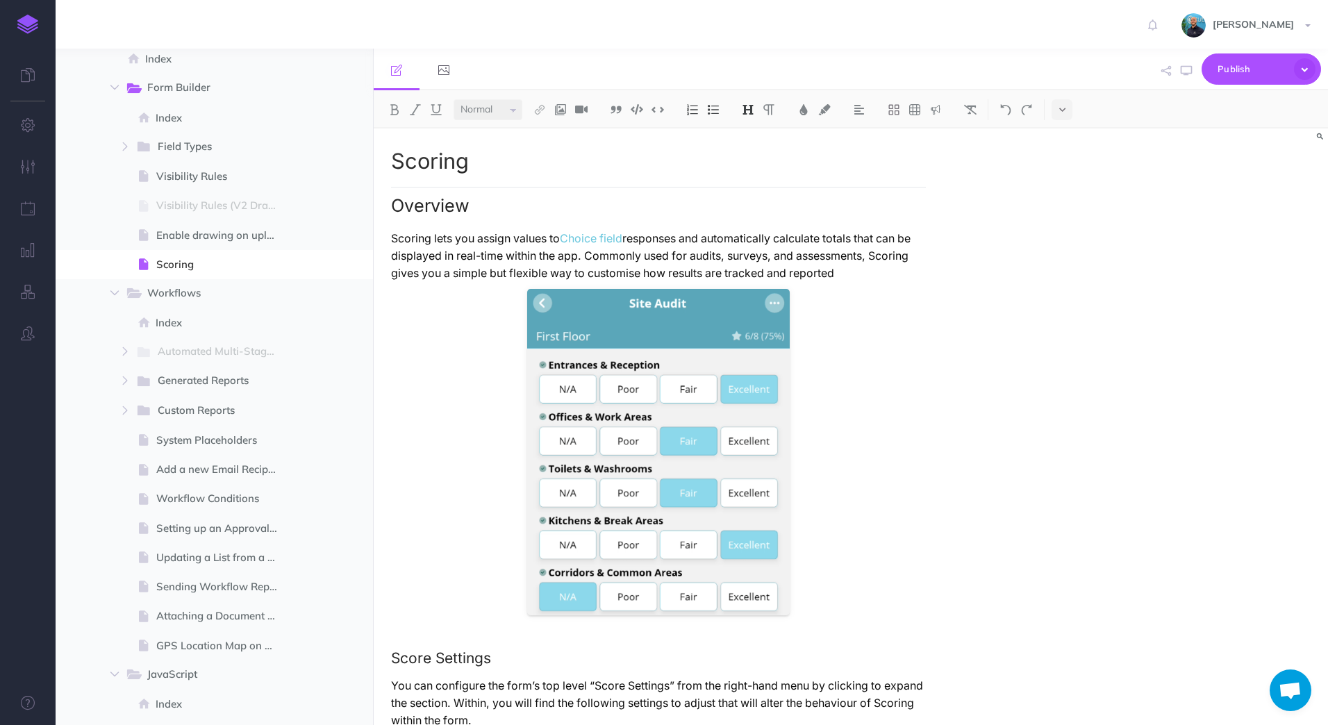
click at [870, 267] on p "Scoring lets you assign values to Choice field responses and automatically calc…" at bounding box center [658, 256] width 535 height 52
click at [1291, 76] on button "Publish" at bounding box center [1261, 68] width 119 height 31
click at [42, 208] on button "button" at bounding box center [28, 209] width 56 height 42
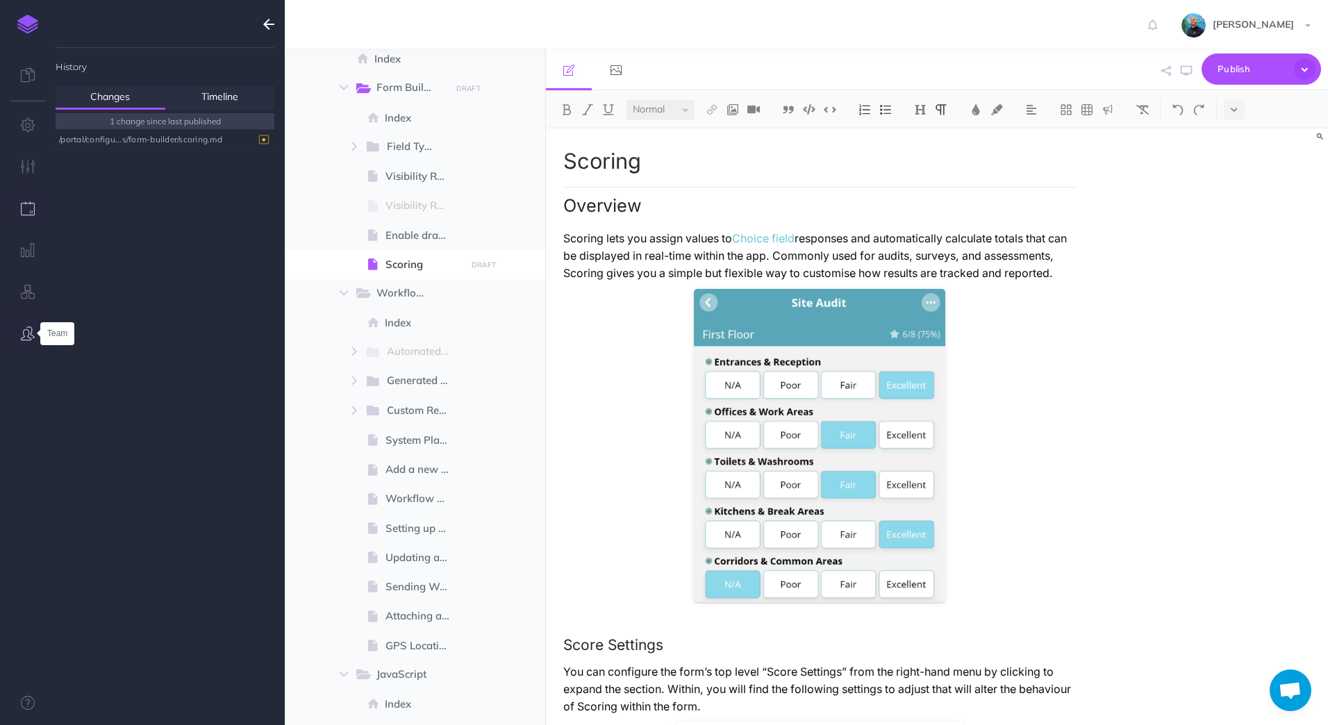
click at [33, 335] on icon "button" at bounding box center [28, 333] width 14 height 14
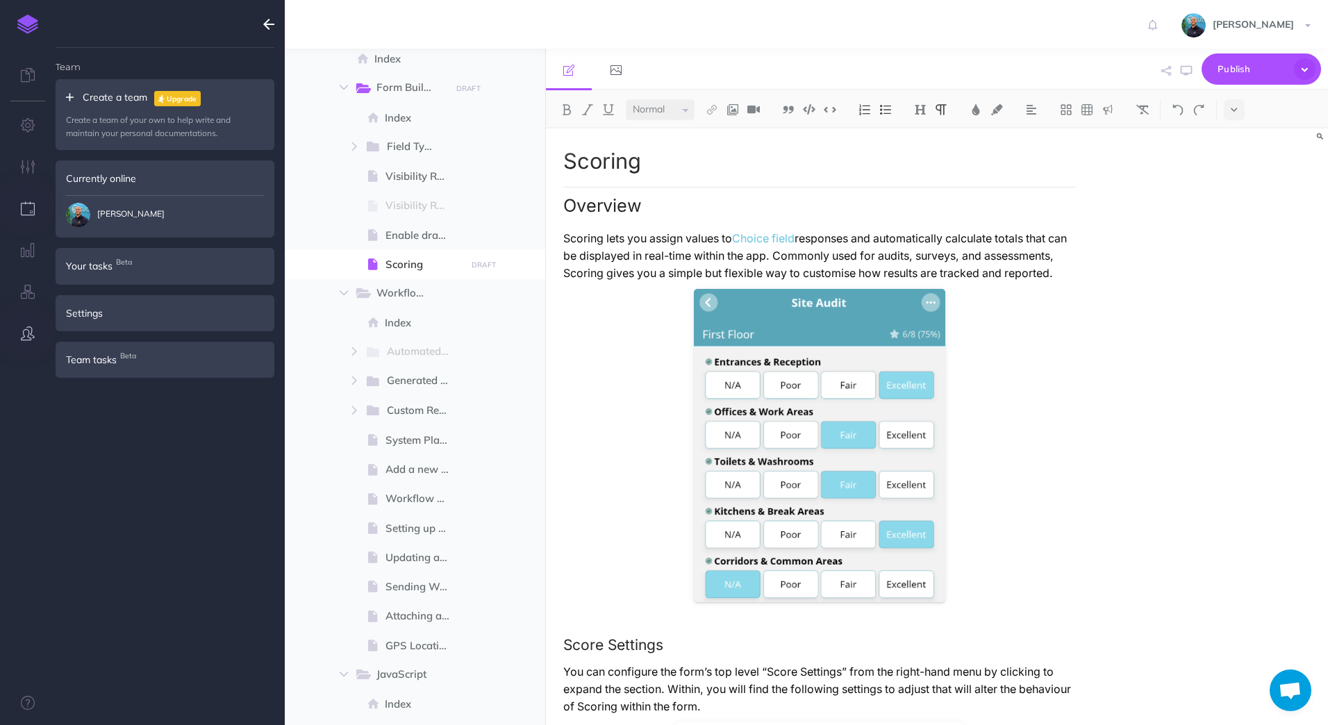
click at [30, 199] on button "button" at bounding box center [28, 209] width 56 height 42
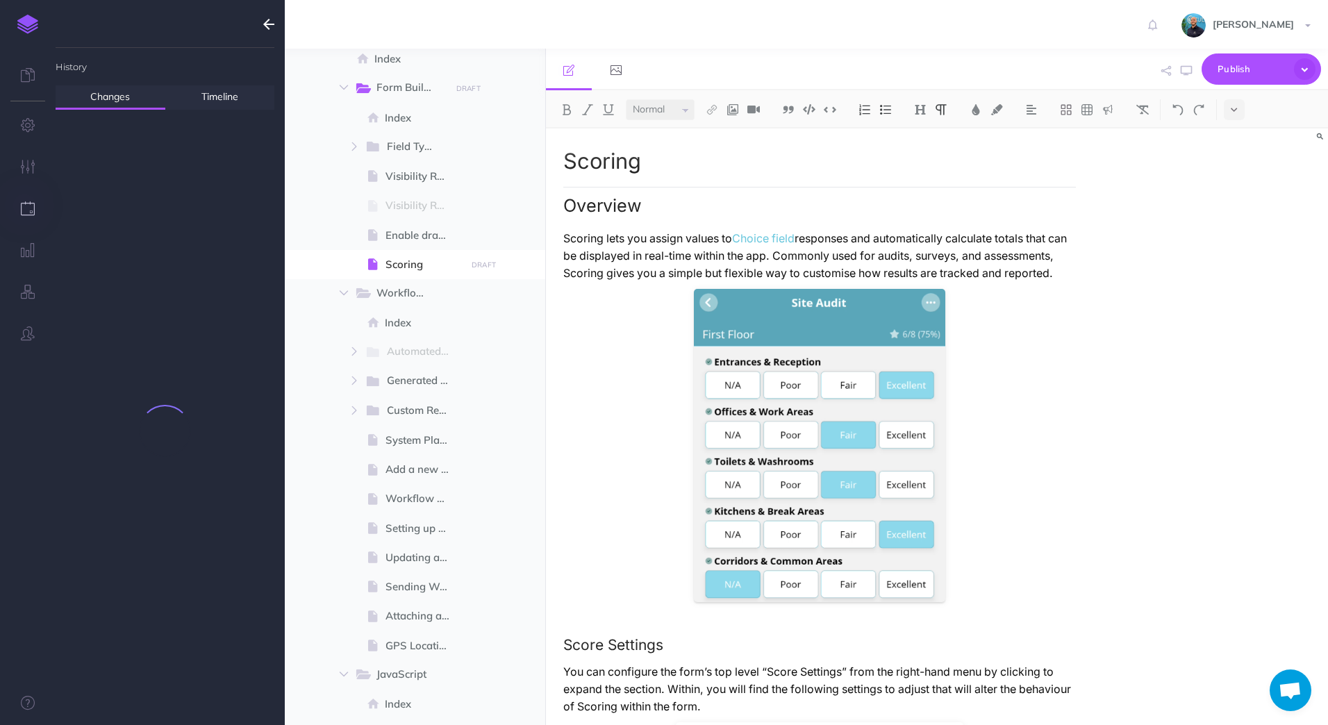
click at [107, 141] on ul "History Changes Timeline Discard all changes..." at bounding box center [165, 392] width 219 height 689
click at [106, 144] on div "/portal/configu...s/form-builder/scoring.md" at bounding box center [161, 139] width 205 height 19
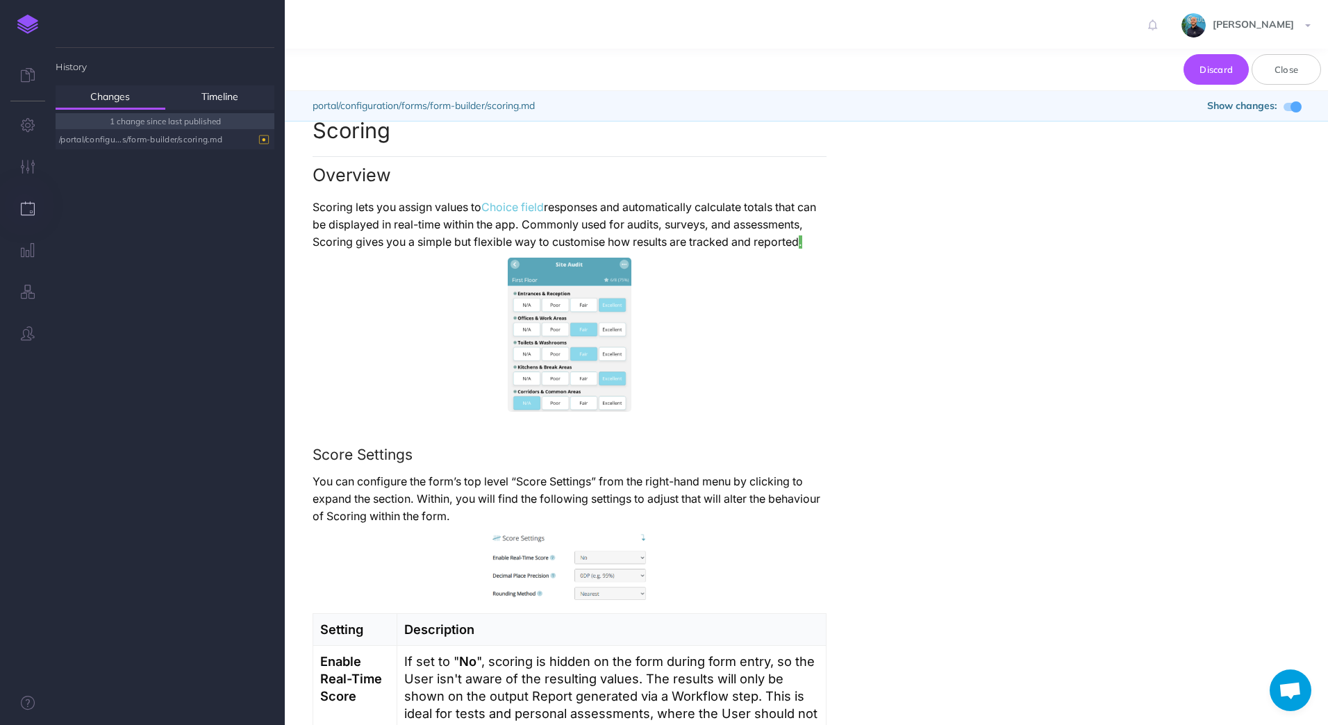
scroll to position [0, 0]
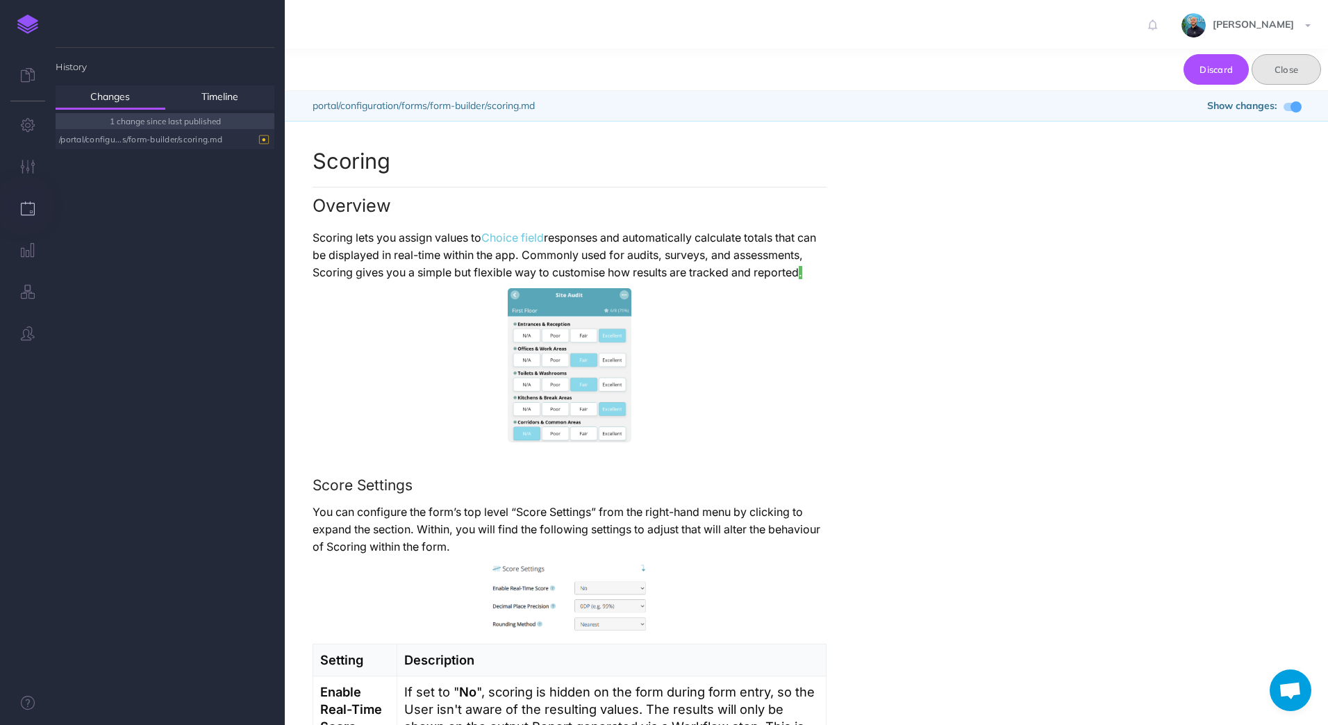
click at [1298, 72] on button "Close" at bounding box center [1286, 69] width 69 height 31
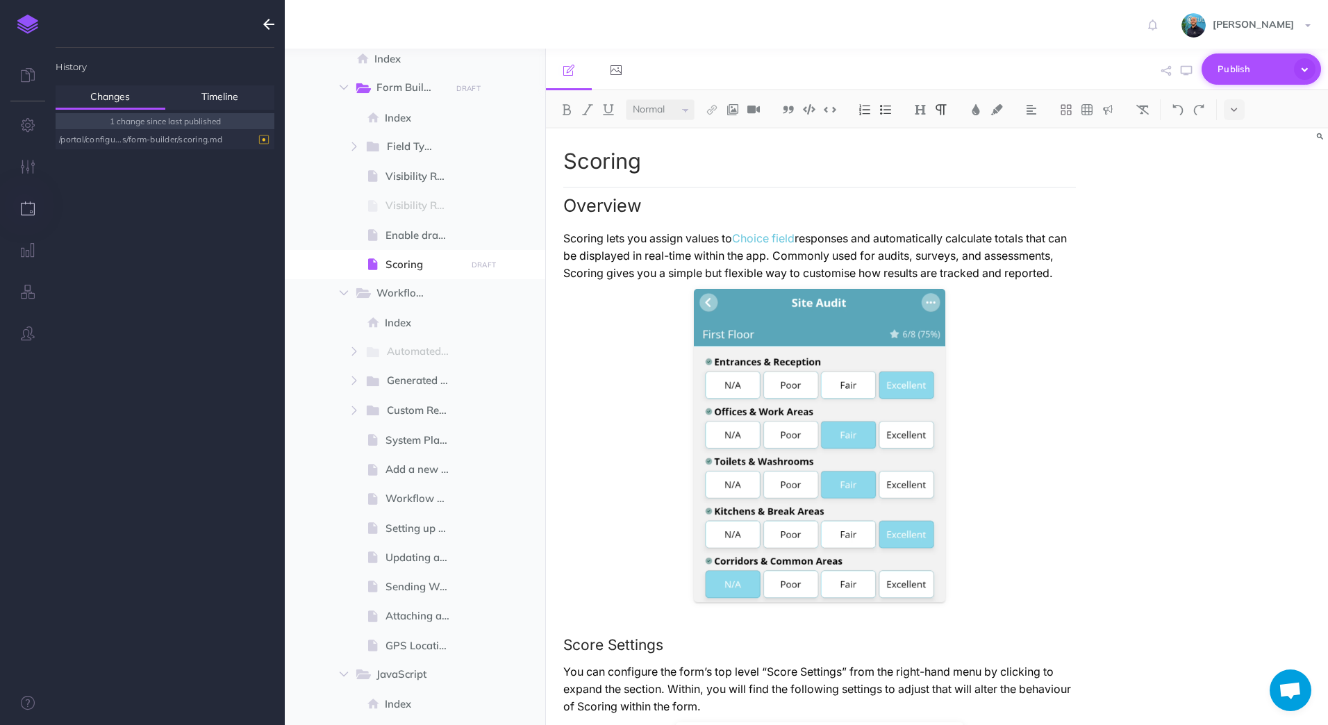
click at [1243, 75] on span "Publish" at bounding box center [1252, 69] width 69 height 22
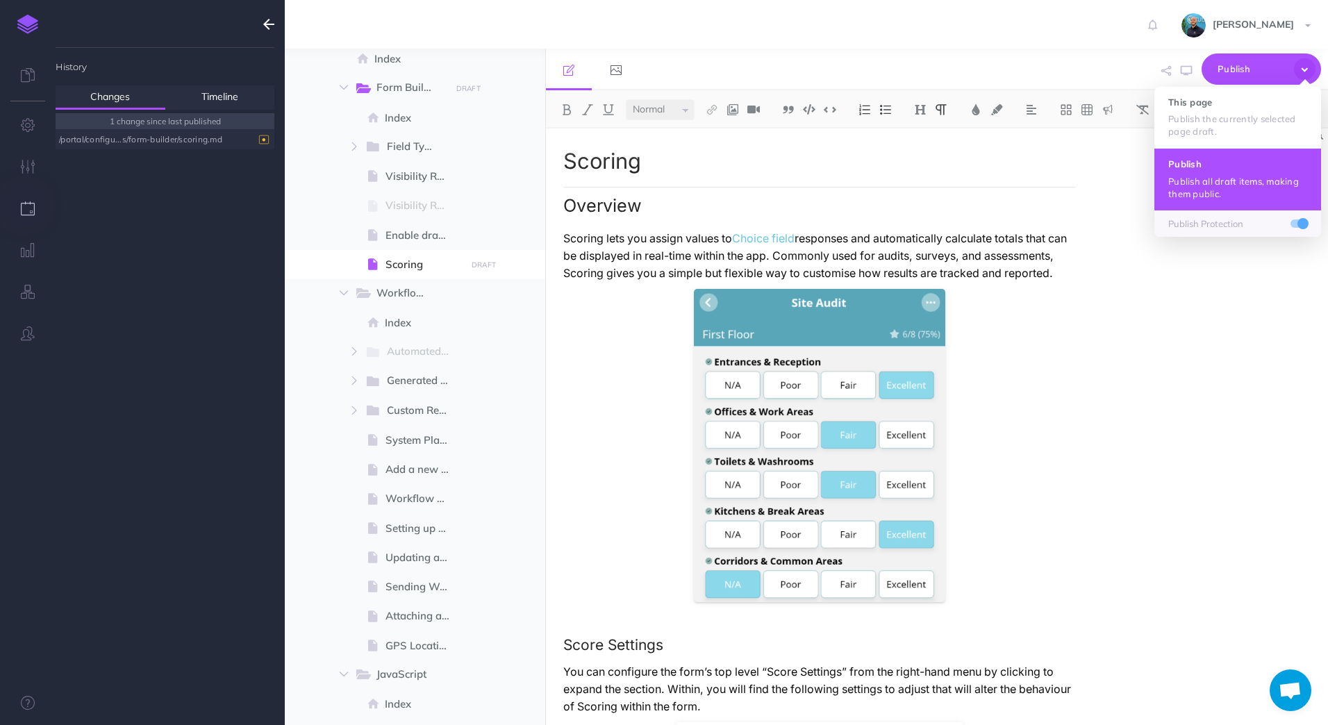
click at [1250, 181] on p "Publish all draft items, making them public." at bounding box center [1237, 187] width 139 height 25
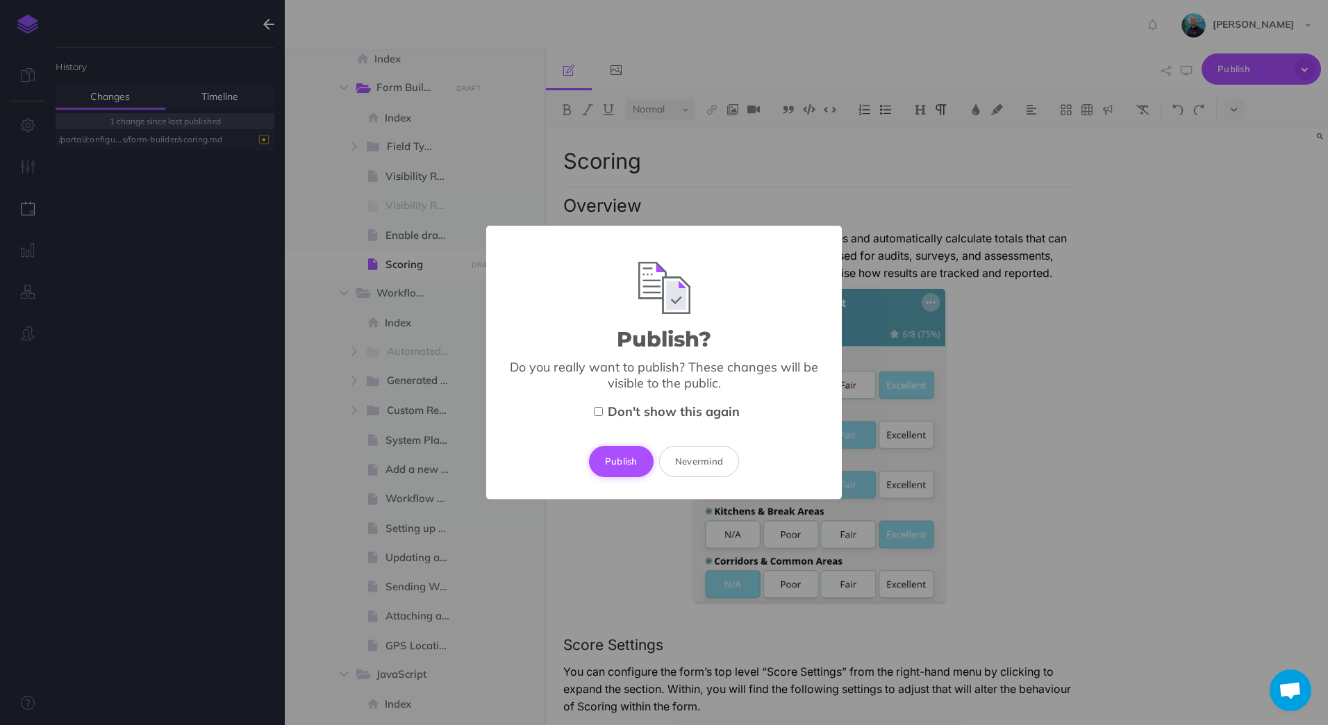
click at [615, 452] on button "Publish" at bounding box center [621, 461] width 65 height 31
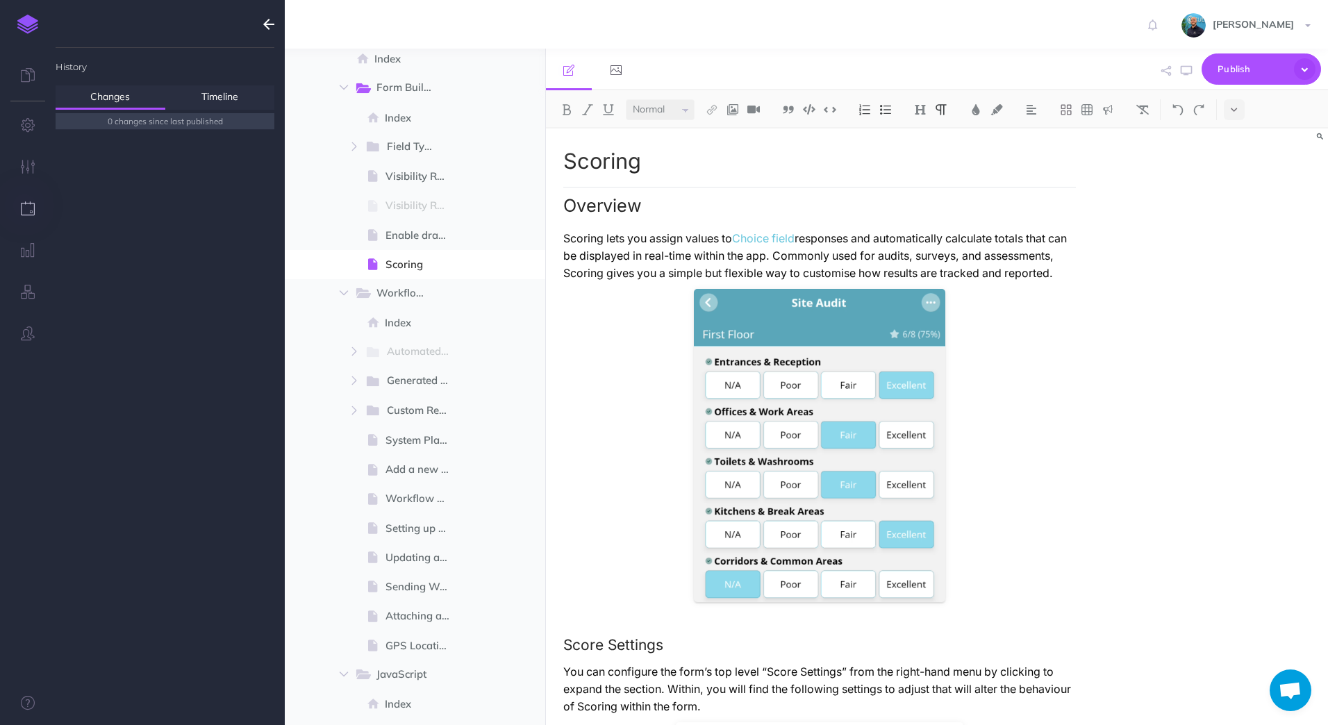
click at [262, 25] on button "button" at bounding box center [269, 24] width 32 height 49
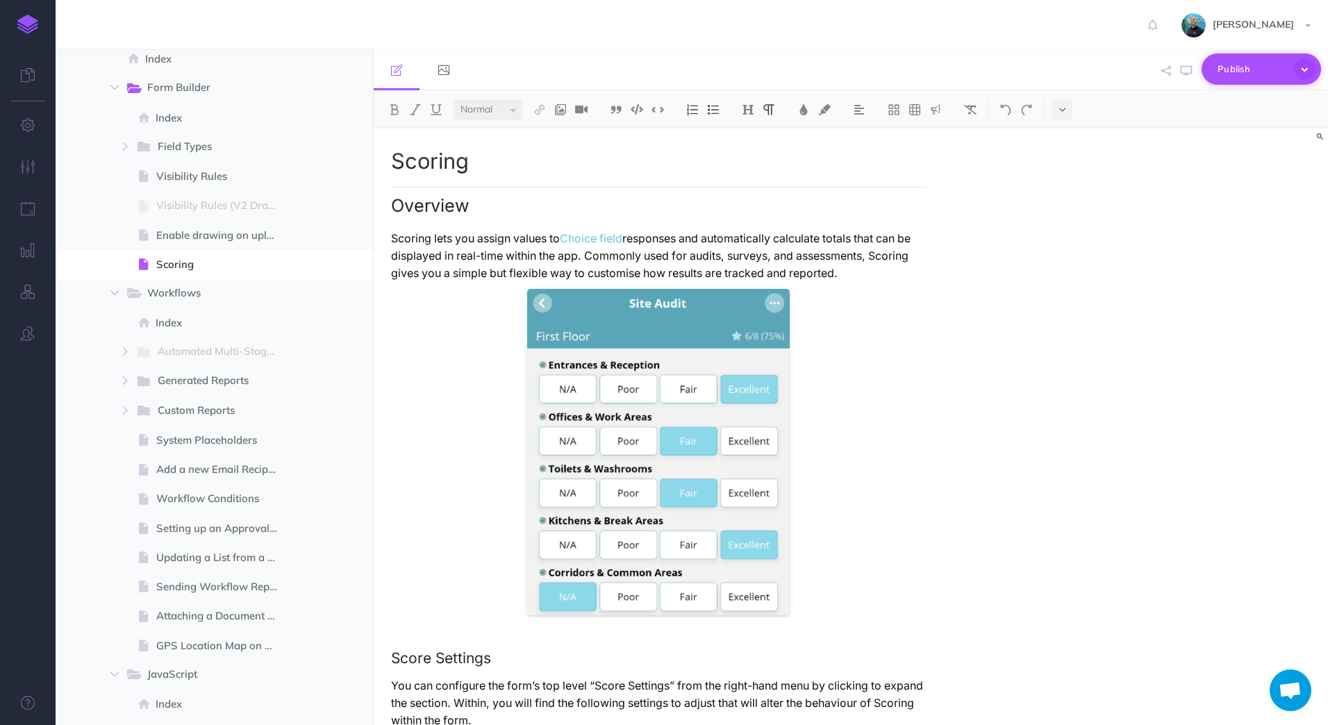
click at [1284, 65] on span "Publish" at bounding box center [1252, 69] width 69 height 22
click at [1165, 483] on div "Scoring Overview Scoring lets you assign values to Choice field responses and a…" at bounding box center [851, 426] width 954 height 597
click at [29, 26] on img at bounding box center [27, 24] width 21 height 19
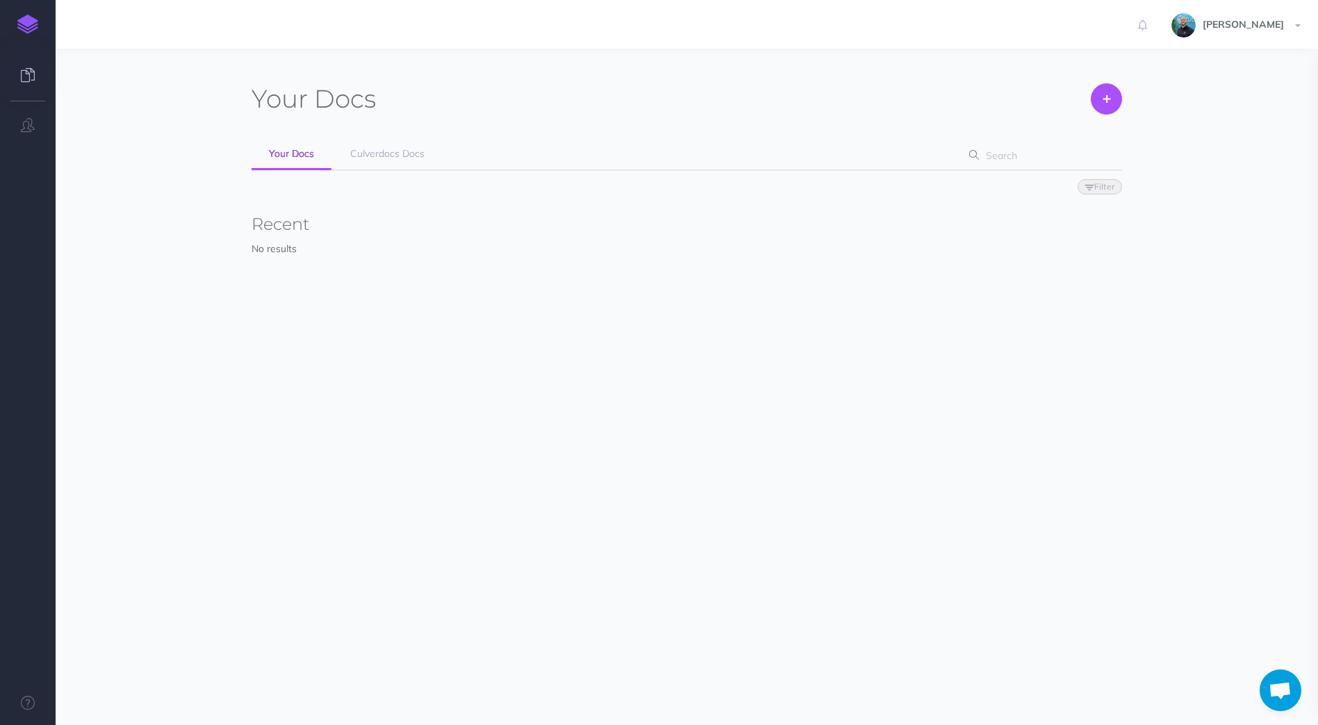
scroll to position [654, 0]
click at [395, 156] on span "Culverdocs Docs" at bounding box center [387, 153] width 74 height 13
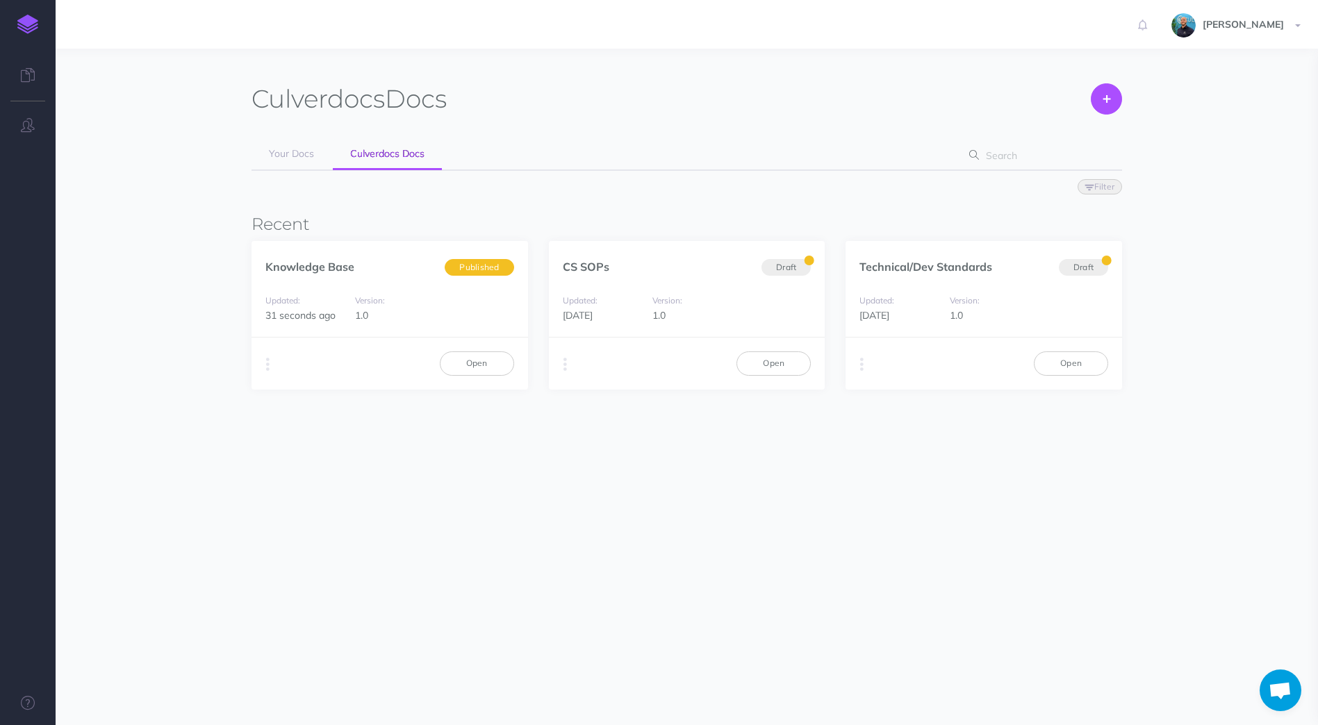
scroll to position [654, 0]
click at [497, 362] on link "Open" at bounding box center [477, 363] width 74 height 24
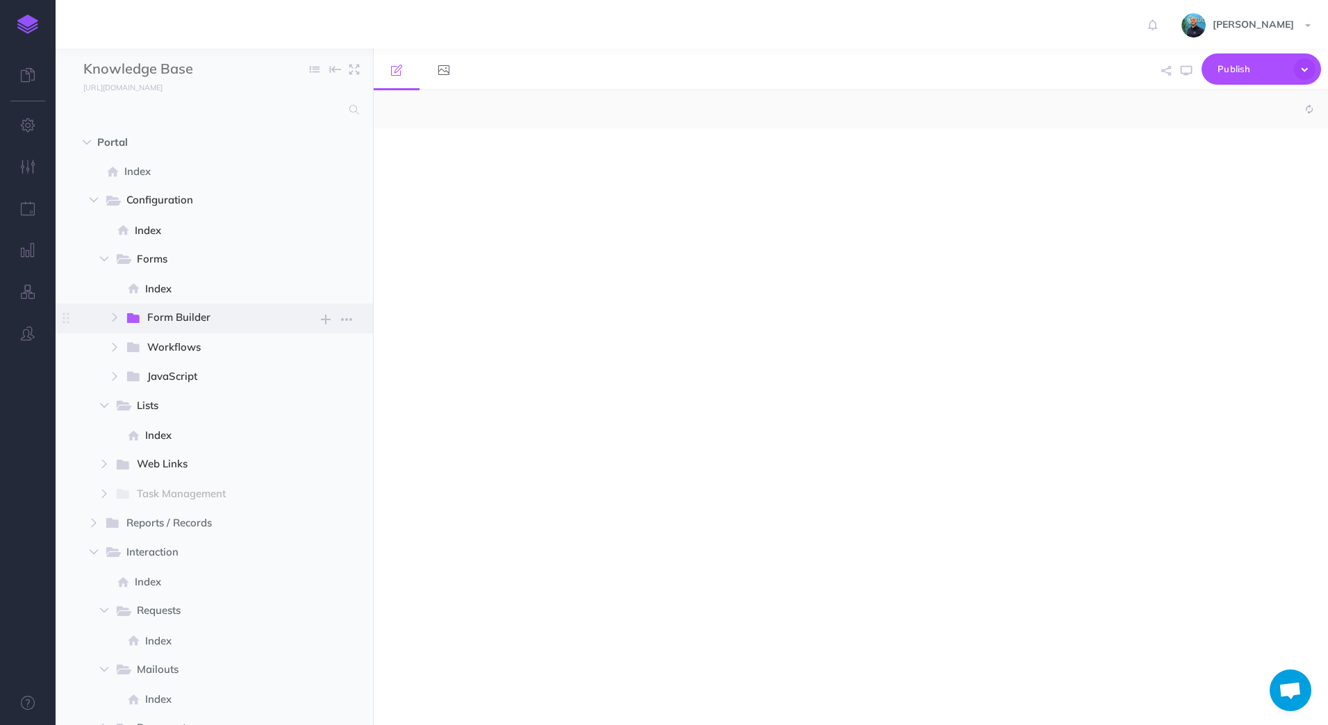
scroll to position [654, 0]
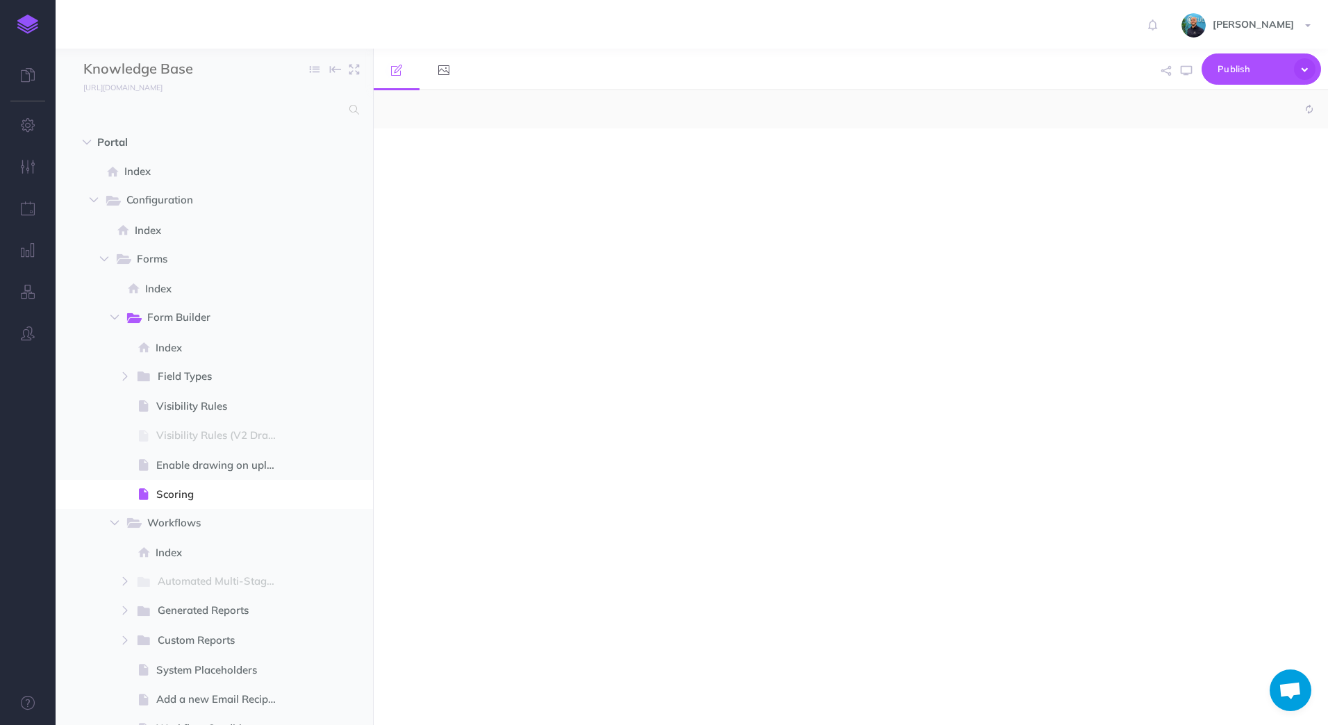
select select "null"
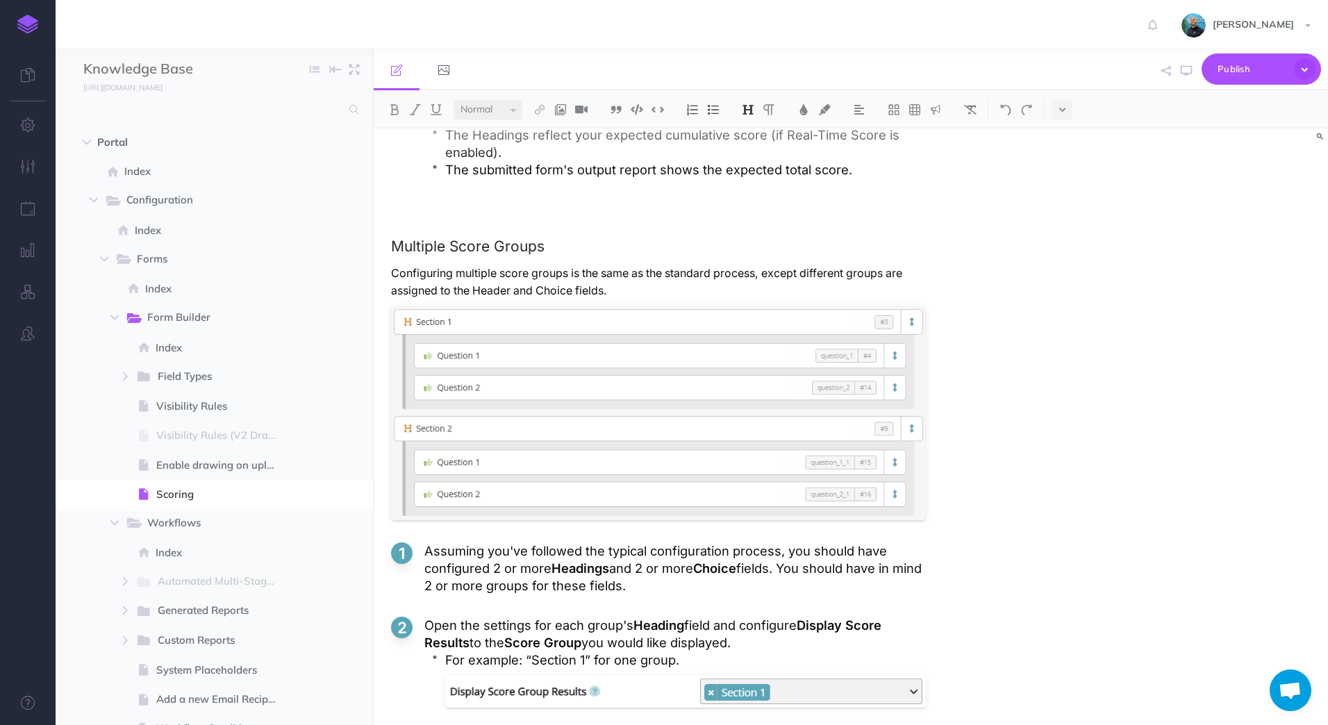
scroll to position [4109, 0]
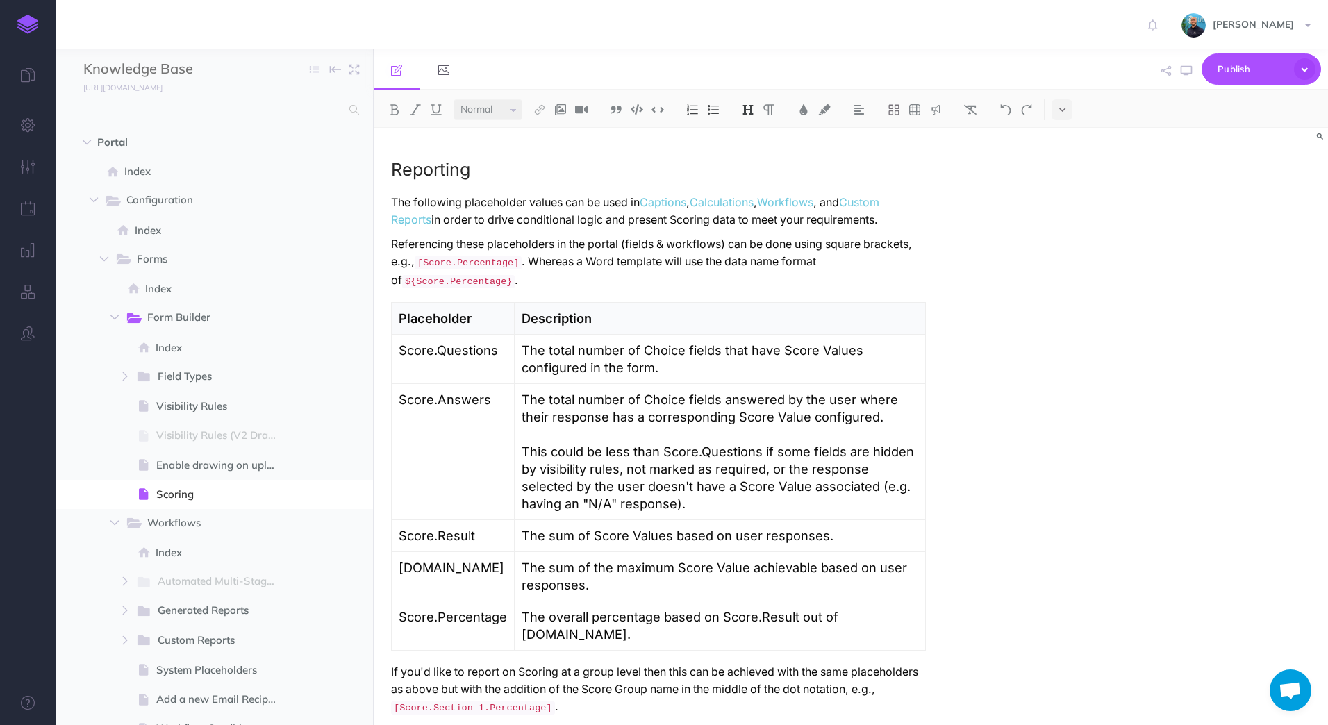
click at [679, 683] on p "If you'd like to report on Scoring at a group level then this can be achieved w…" at bounding box center [658, 689] width 535 height 53
click at [1282, 74] on span "Publish" at bounding box center [1252, 69] width 69 height 22
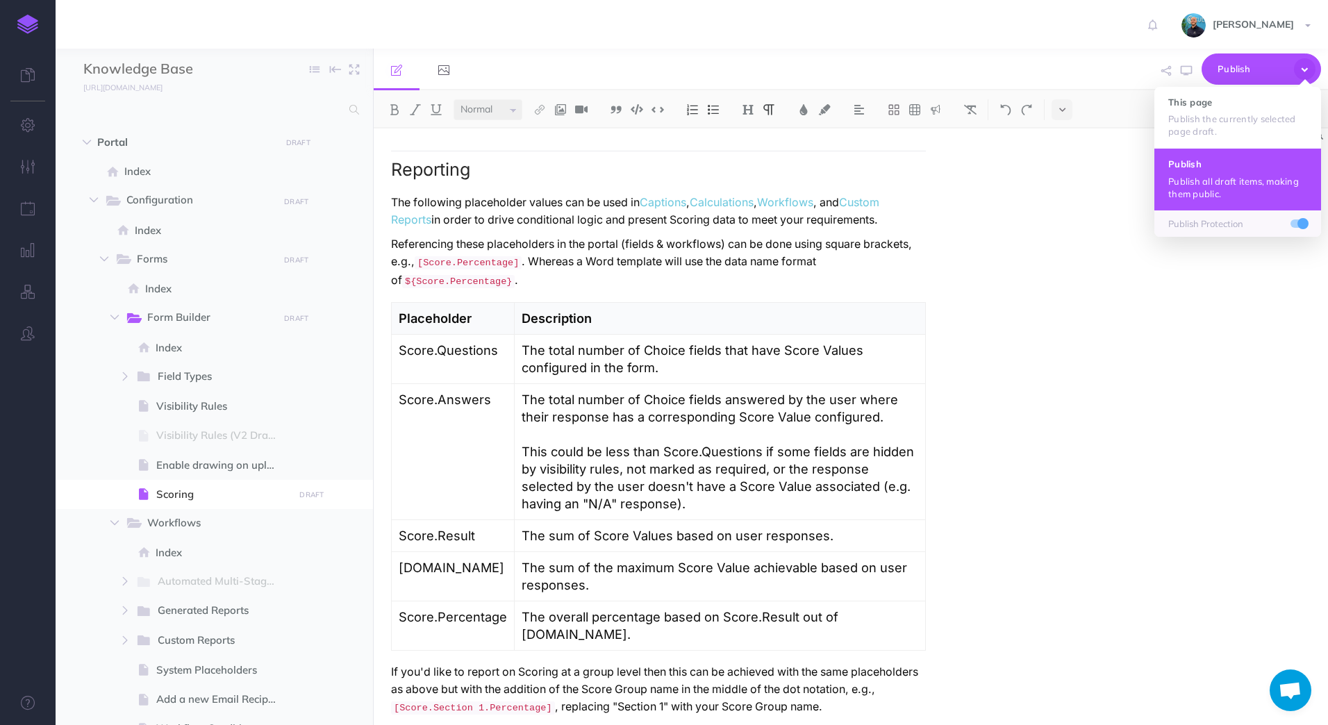
click at [1253, 181] on p "Publish all draft items, making them public." at bounding box center [1237, 187] width 139 height 25
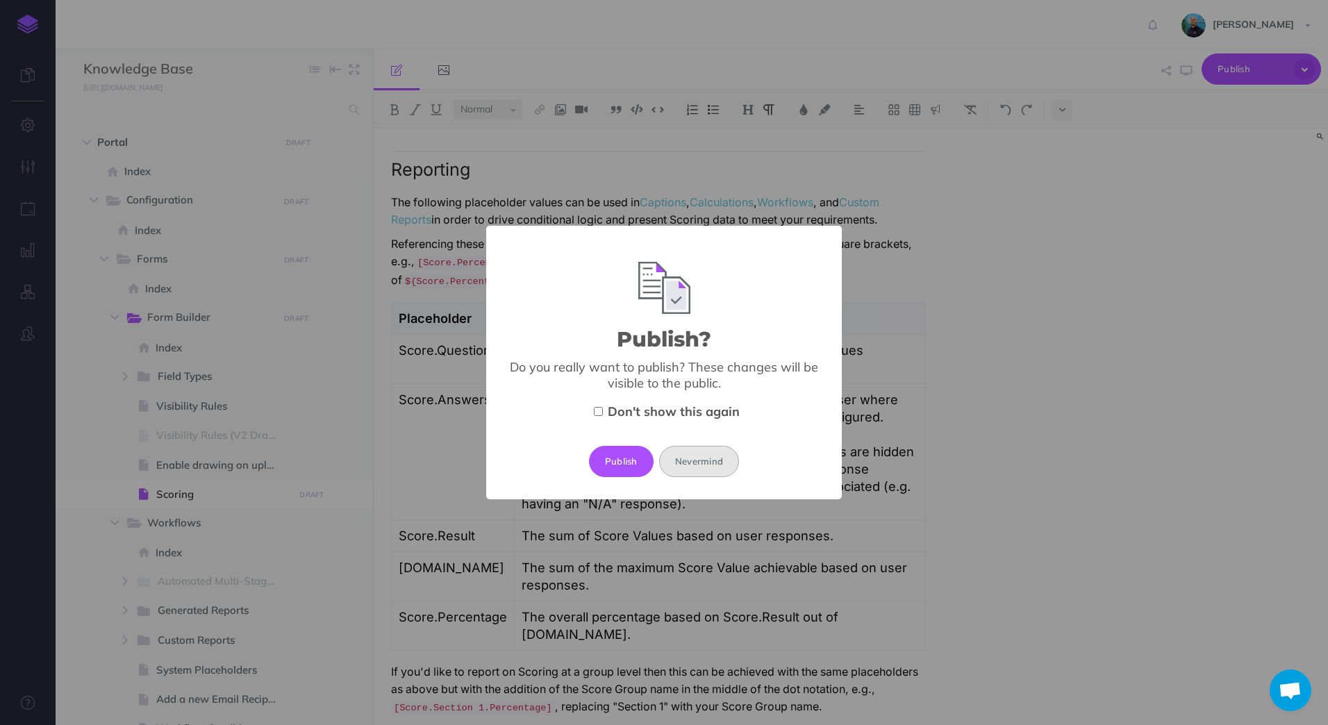
click at [706, 456] on button "Nevermind" at bounding box center [699, 461] width 80 height 31
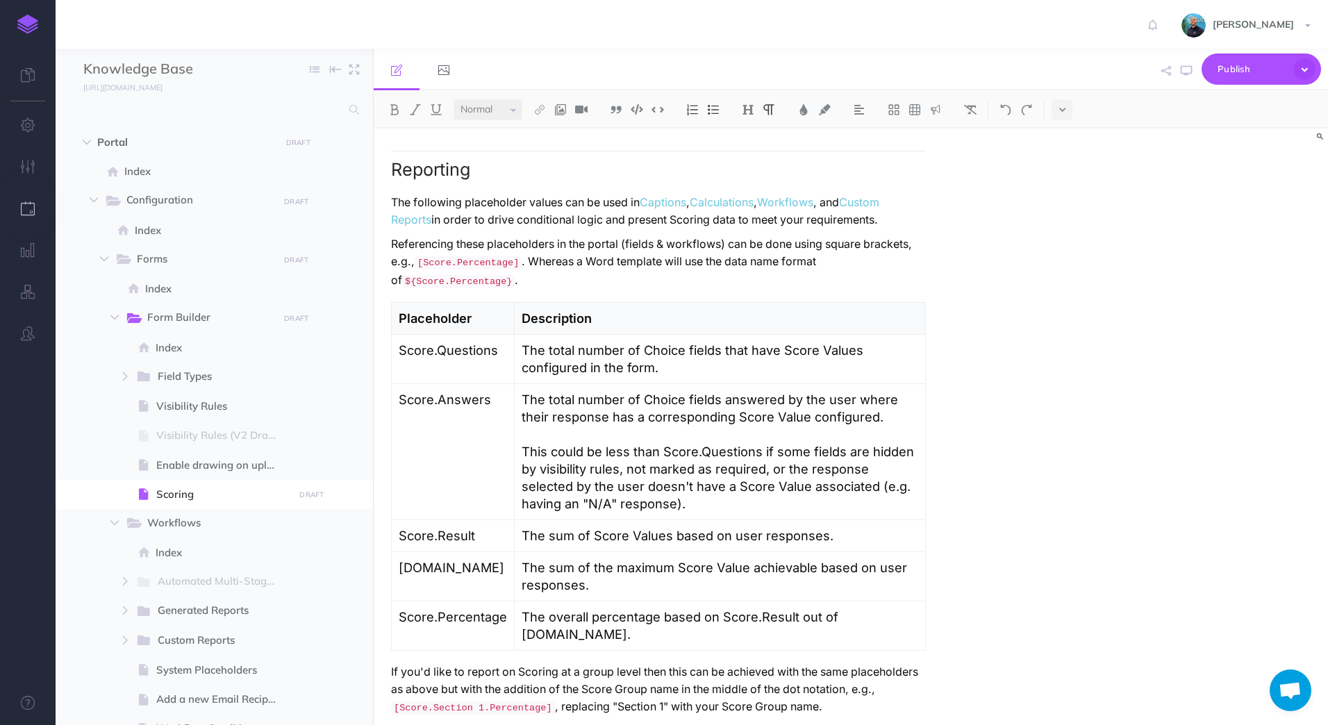
click at [20, 203] on button "button" at bounding box center [28, 209] width 56 height 42
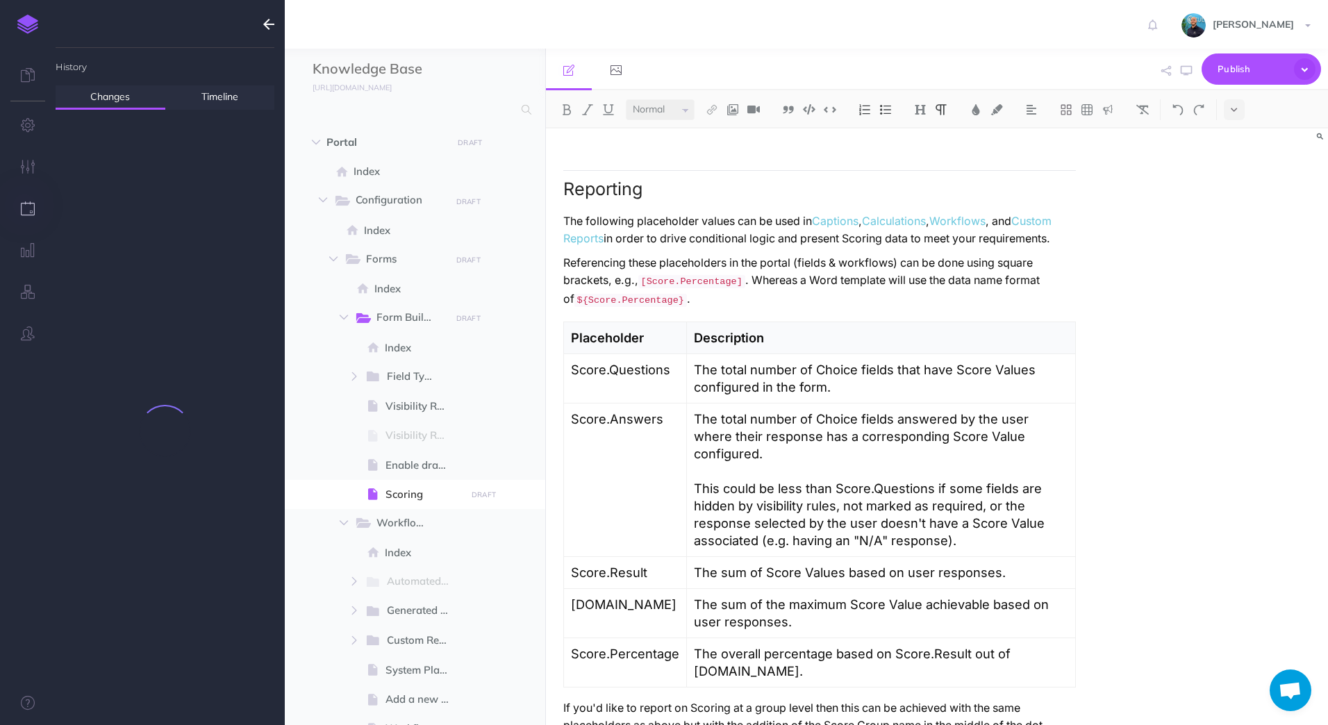
scroll to position [4146, 0]
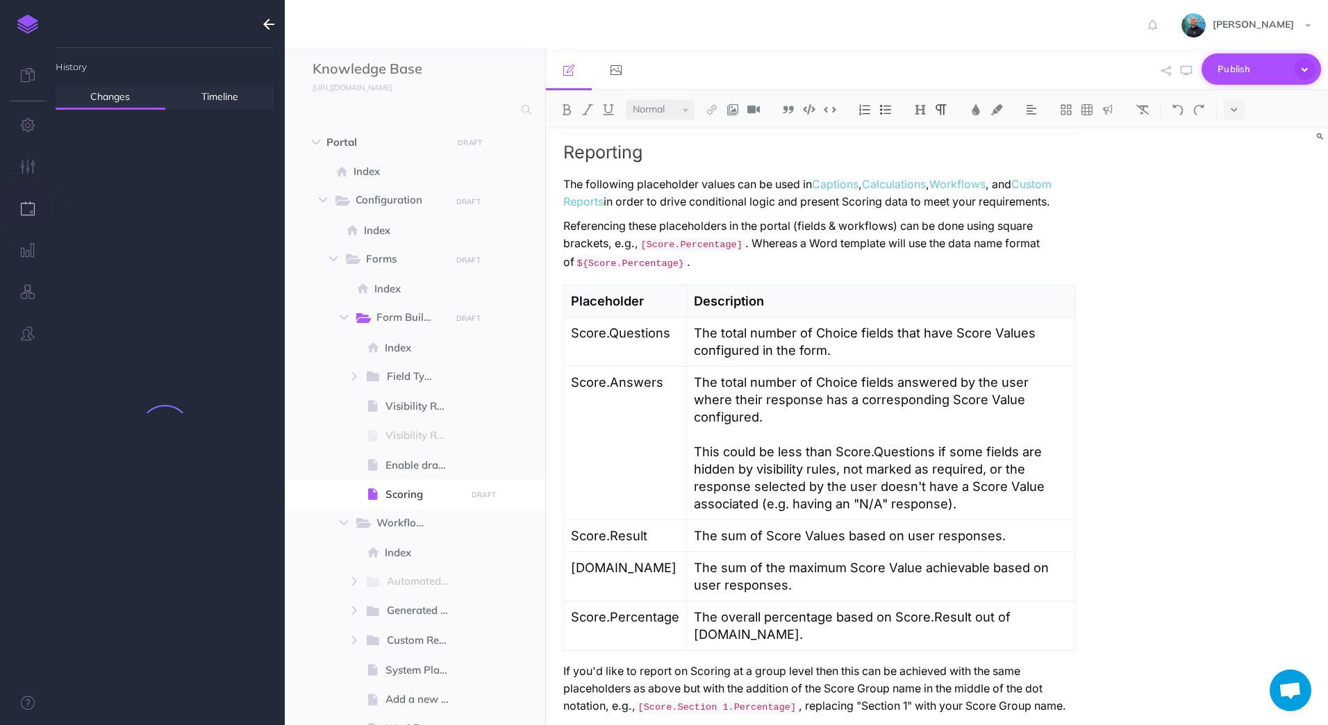
click at [1288, 71] on button "Publish" at bounding box center [1261, 68] width 119 height 31
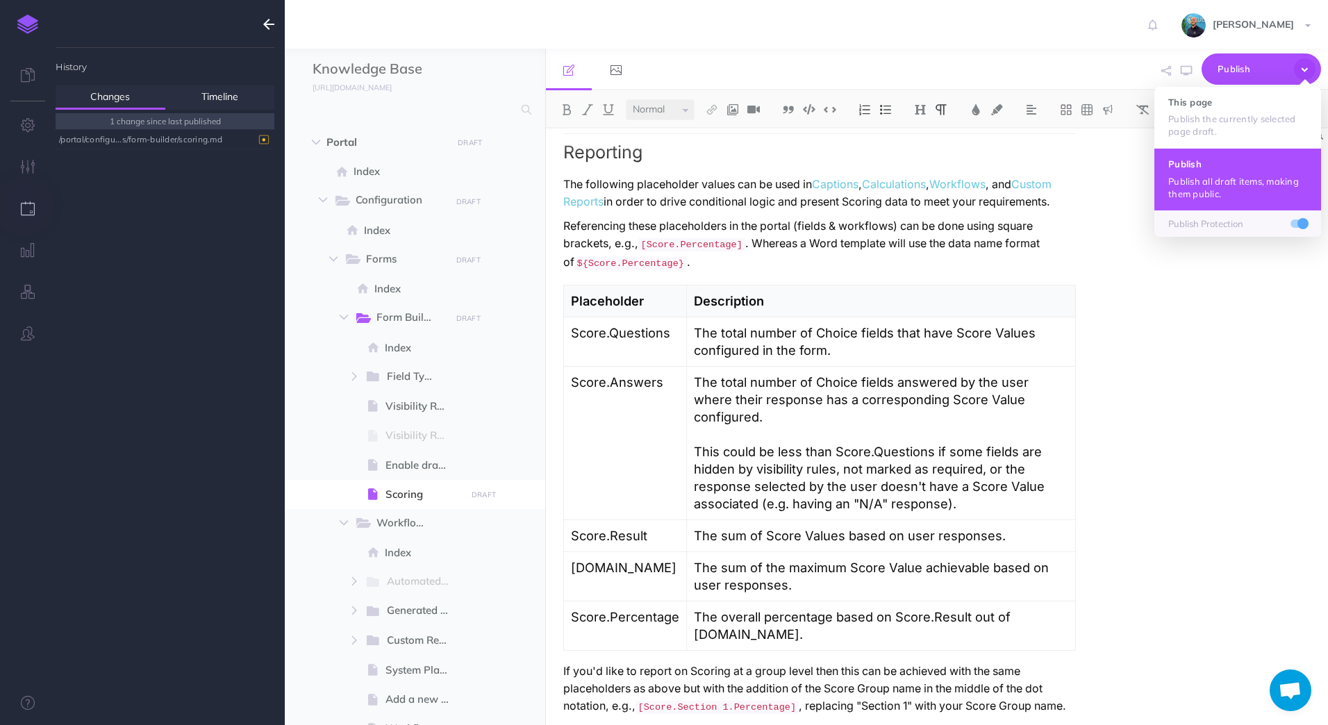
click at [1222, 183] on p "Publish all draft items, making them public." at bounding box center [1237, 187] width 139 height 25
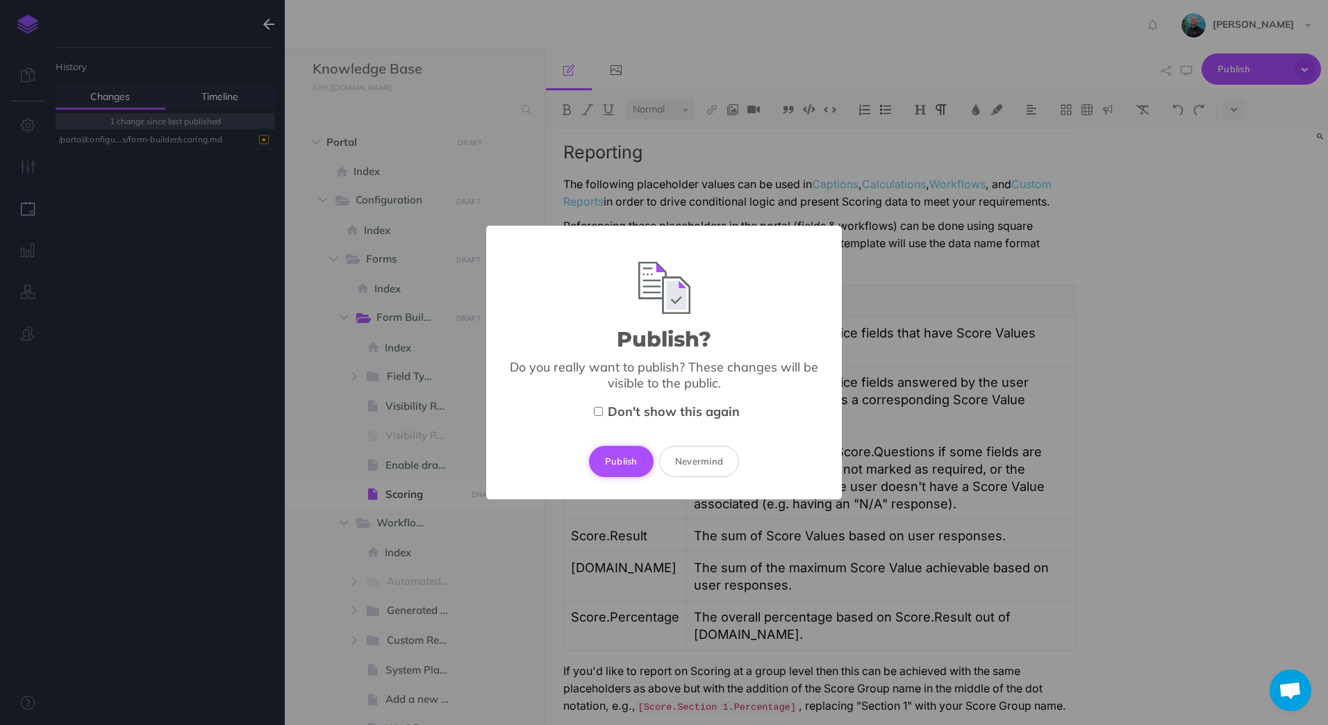
click at [635, 451] on button "Publish" at bounding box center [621, 461] width 65 height 31
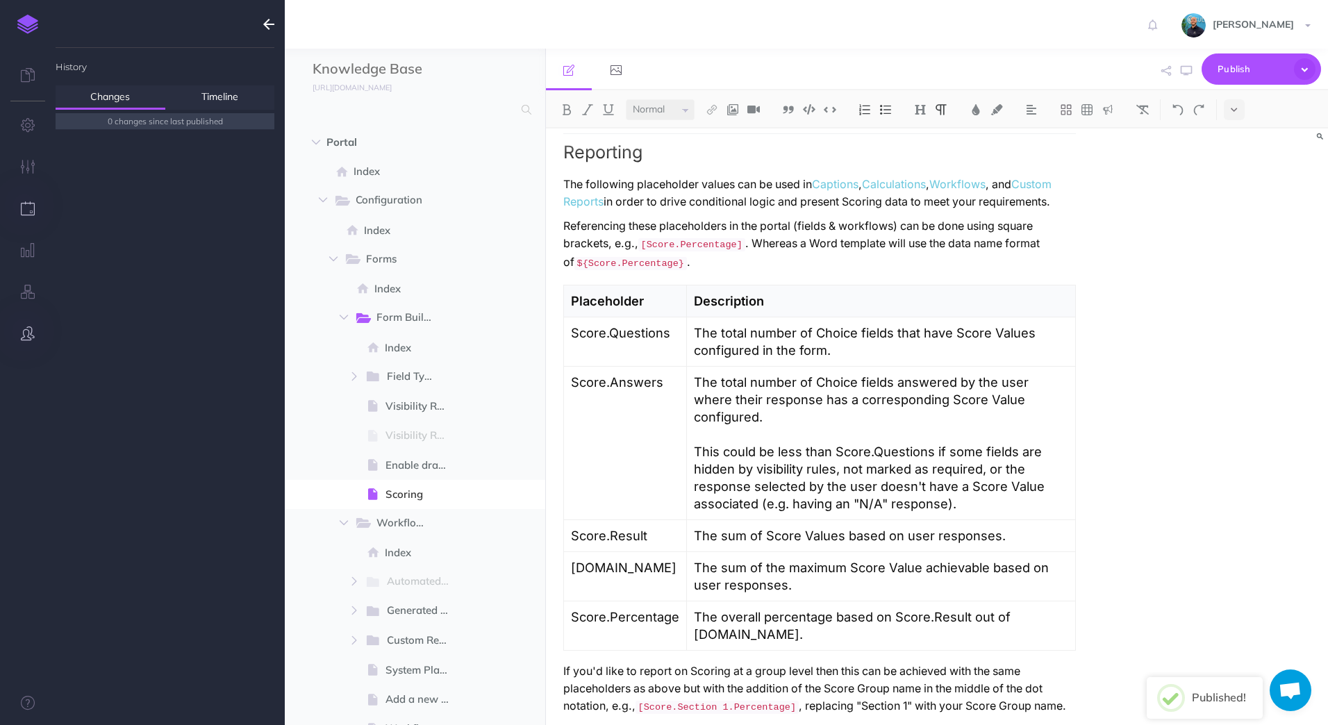
click at [32, 338] on icon "button" at bounding box center [28, 333] width 14 height 14
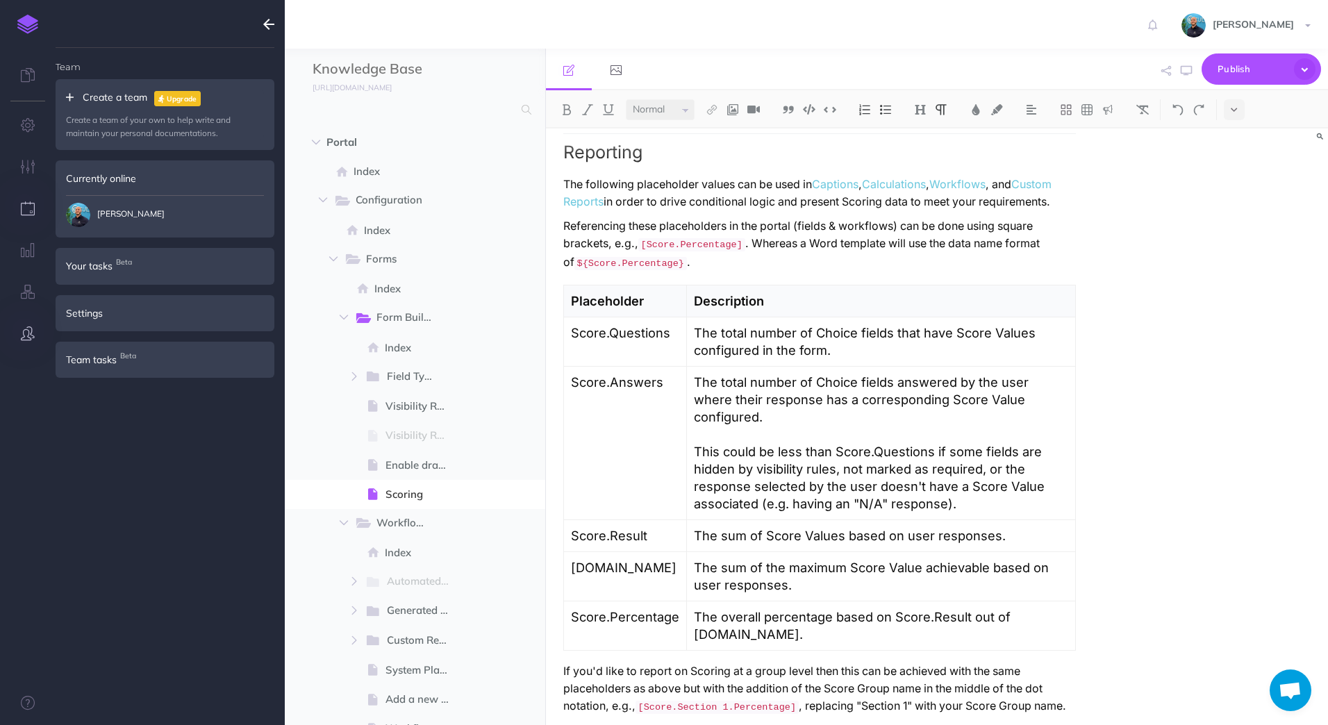
click at [34, 211] on icon "button" at bounding box center [28, 208] width 15 height 14
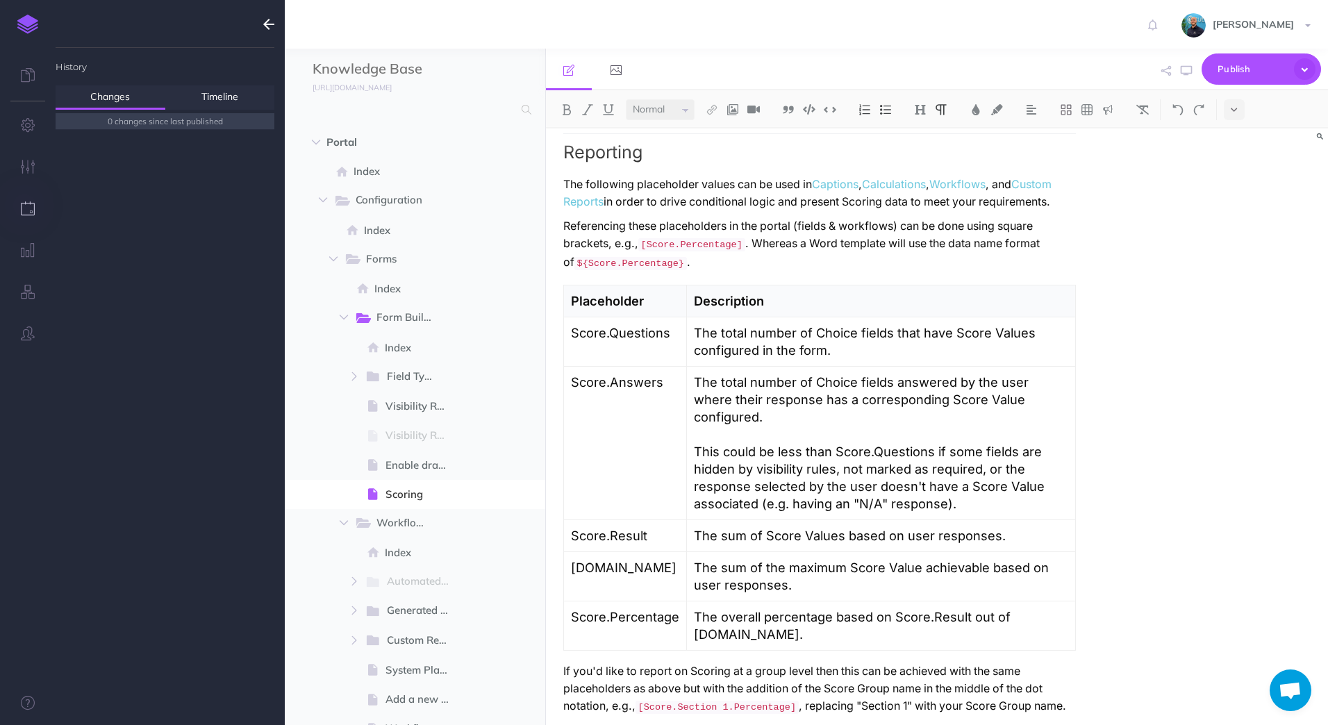
click at [263, 25] on icon "button" at bounding box center [268, 24] width 11 height 17
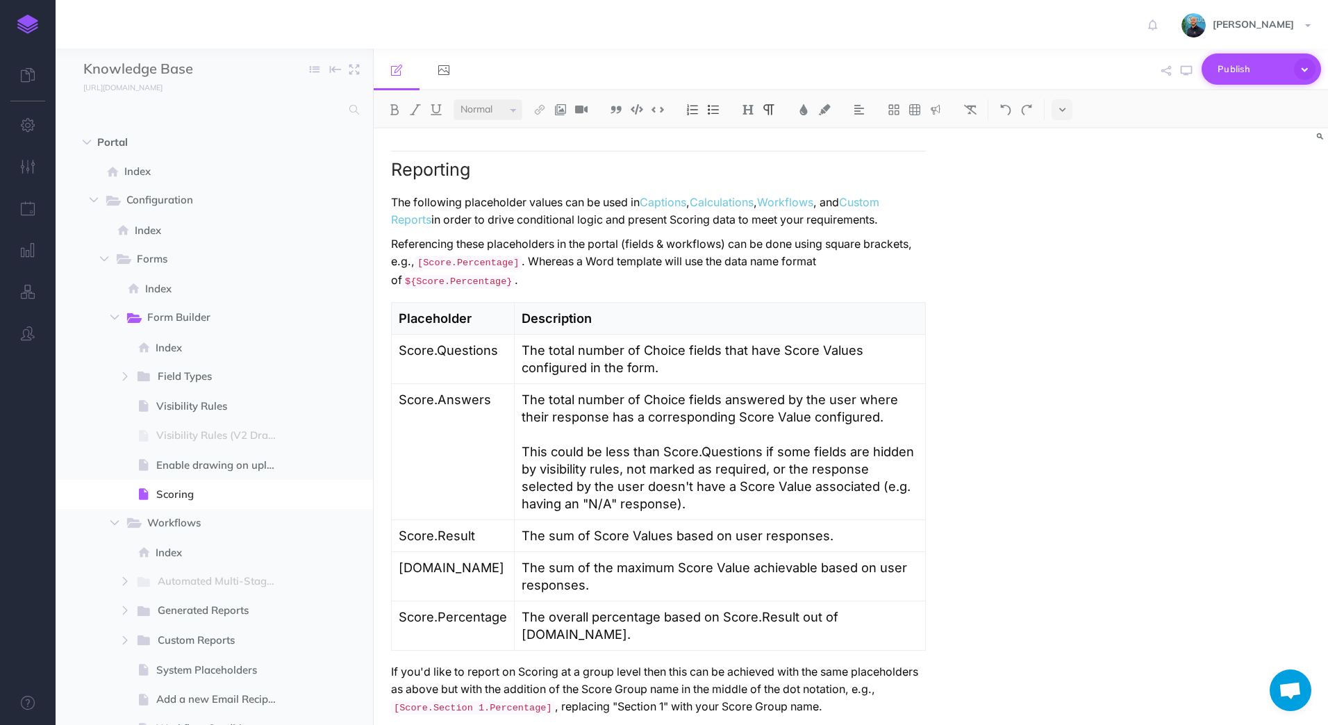
click at [1263, 64] on span "Publish" at bounding box center [1252, 69] width 69 height 22
click at [1050, 318] on div "Scoring Overview Scoring lets you assign values to Choice field responses and a…" at bounding box center [851, 426] width 954 height 597
click at [31, 206] on icon "button" at bounding box center [28, 208] width 15 height 14
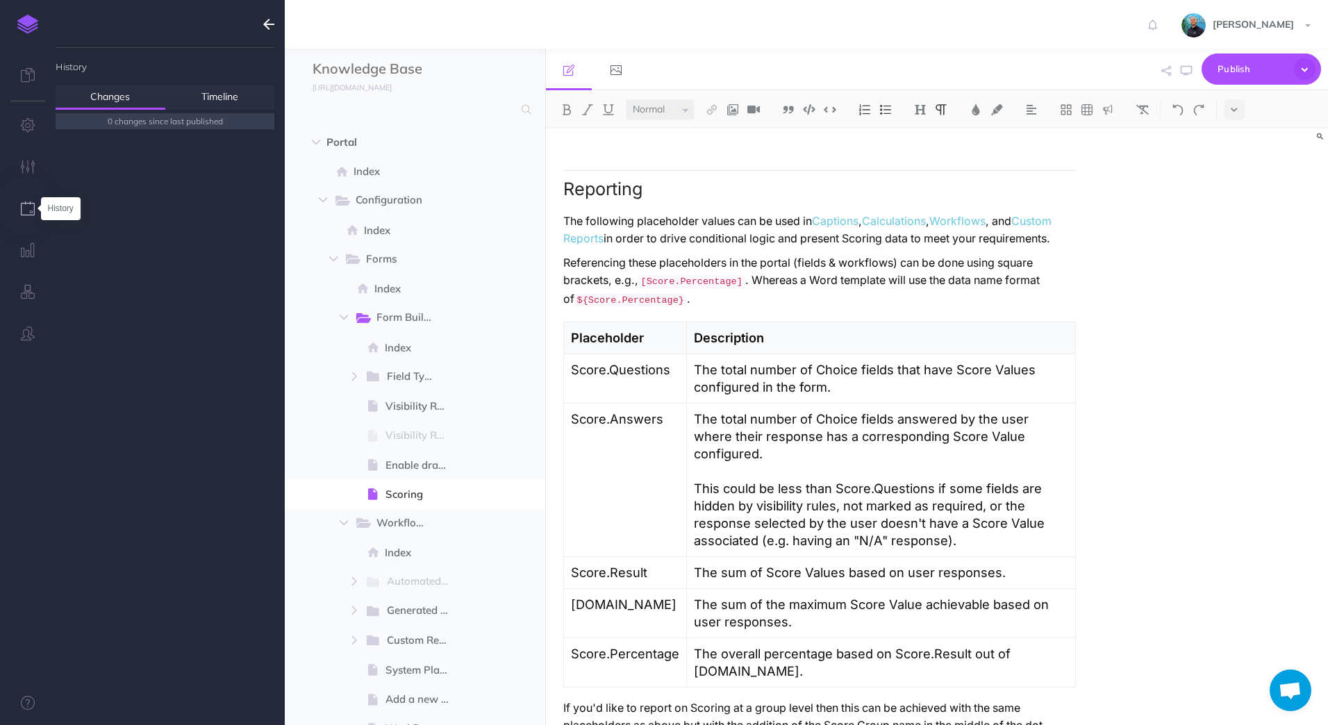
scroll to position [4146, 0]
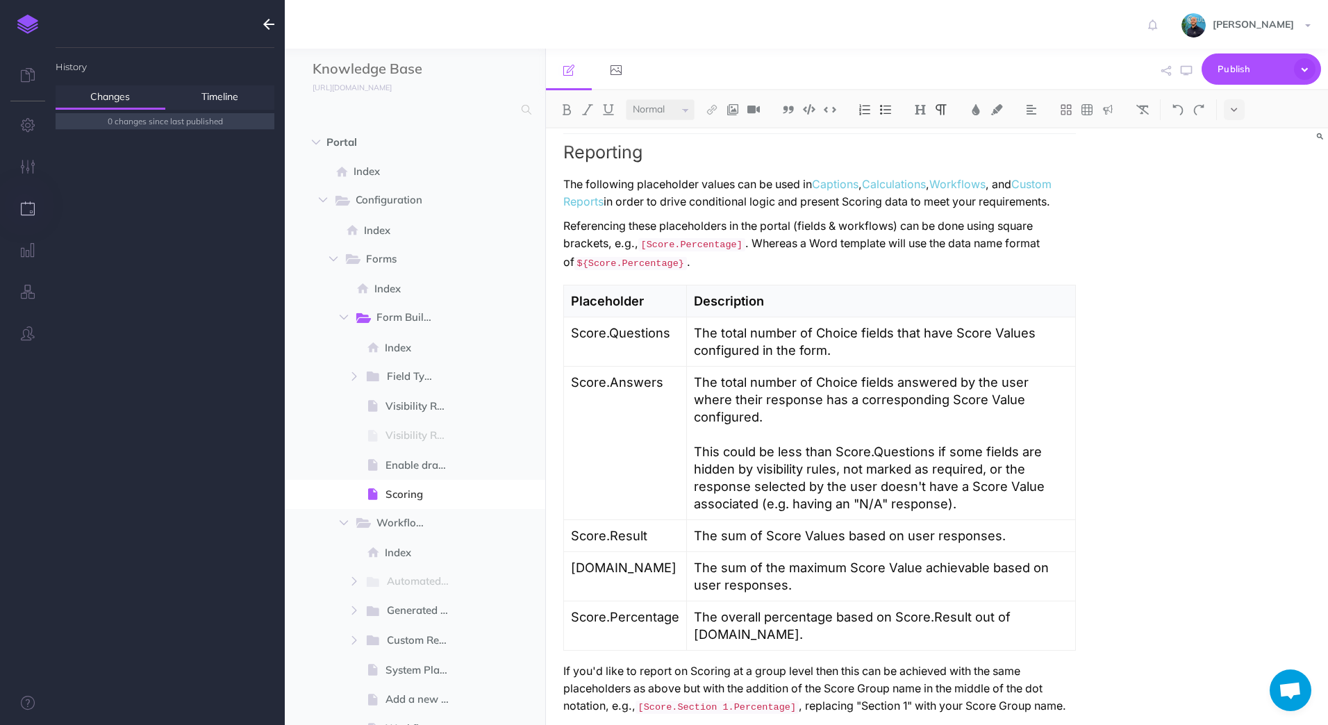
click at [21, 201] on button "button" at bounding box center [28, 209] width 56 height 42
click at [264, 20] on icon "button" at bounding box center [268, 24] width 11 height 17
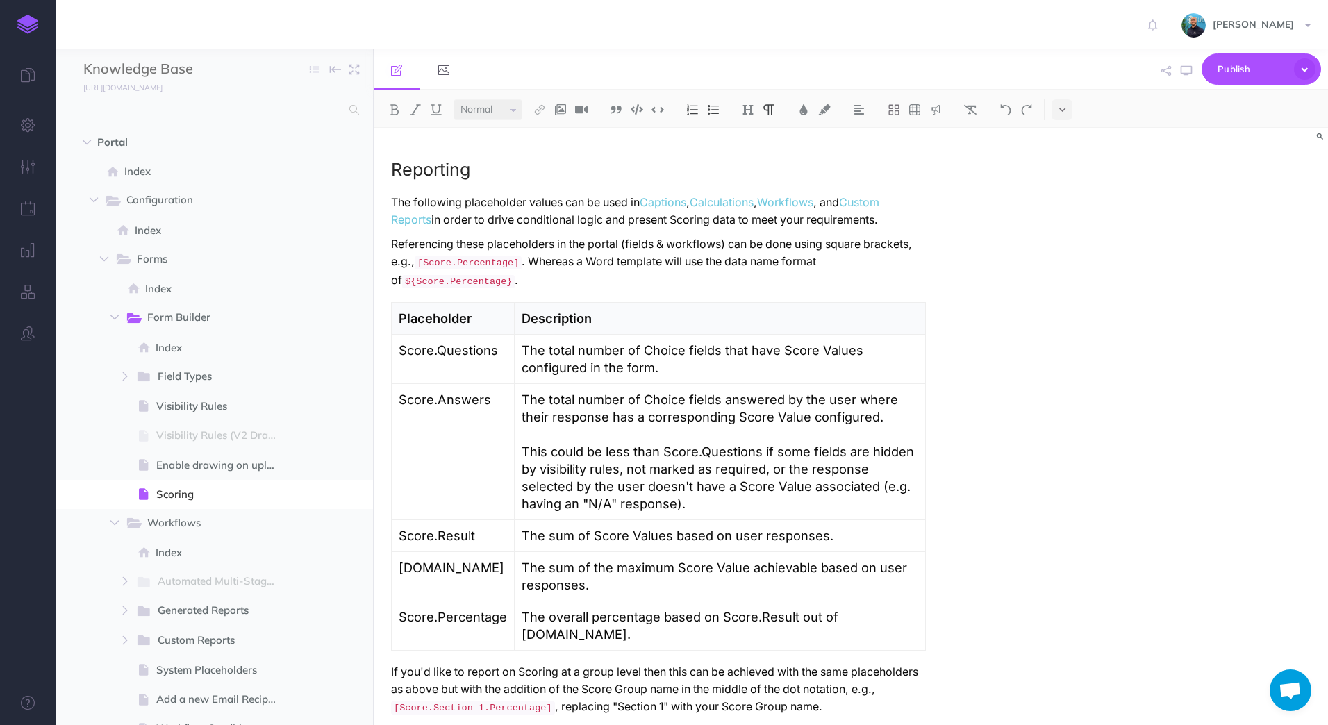
click at [38, 29] on img at bounding box center [27, 24] width 21 height 19
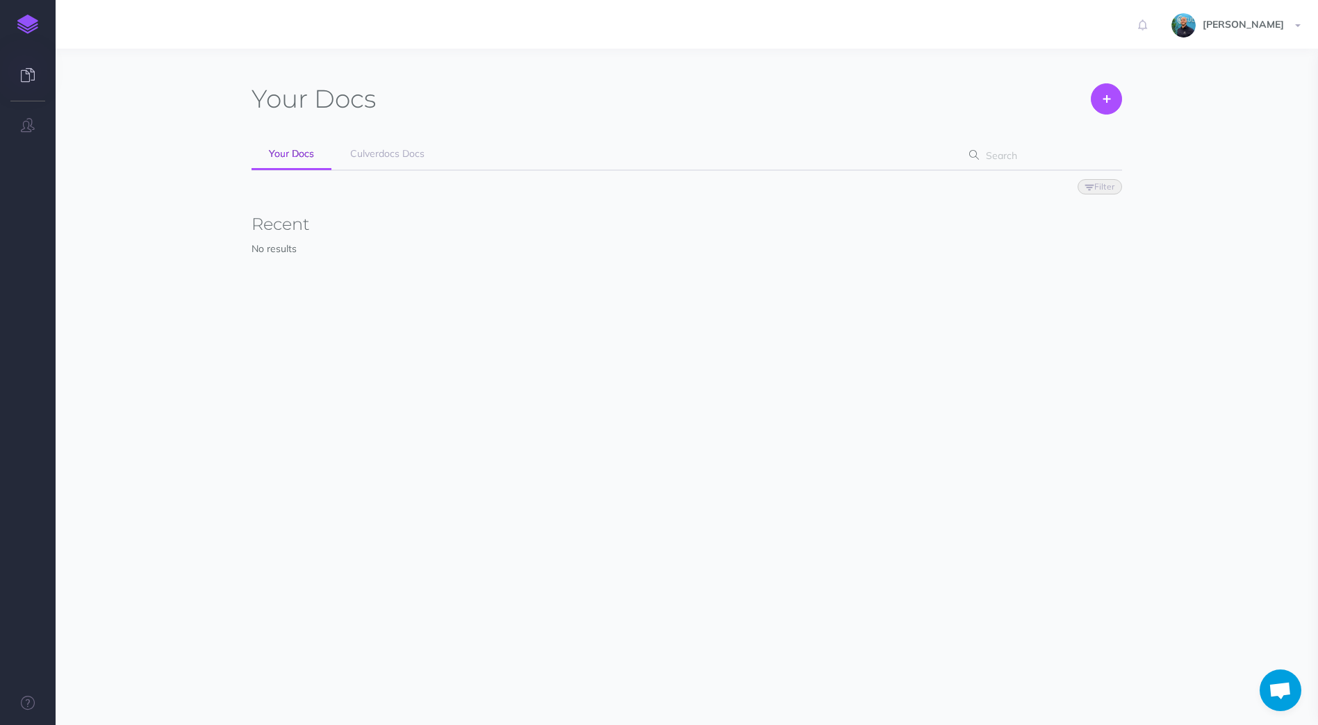
scroll to position [654, 0]
click at [360, 163] on link "Culverdocs Docs" at bounding box center [387, 154] width 109 height 31
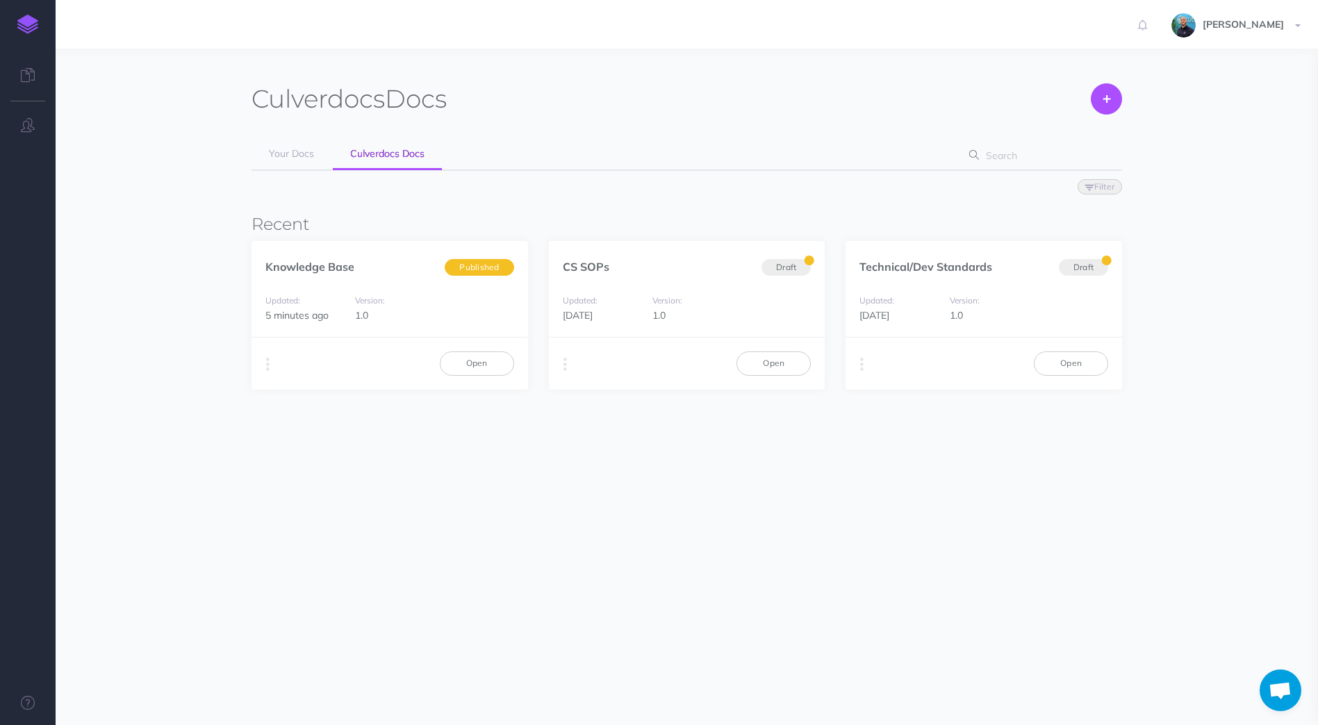
scroll to position [654, 0]
click at [480, 357] on link "Open" at bounding box center [477, 363] width 74 height 24
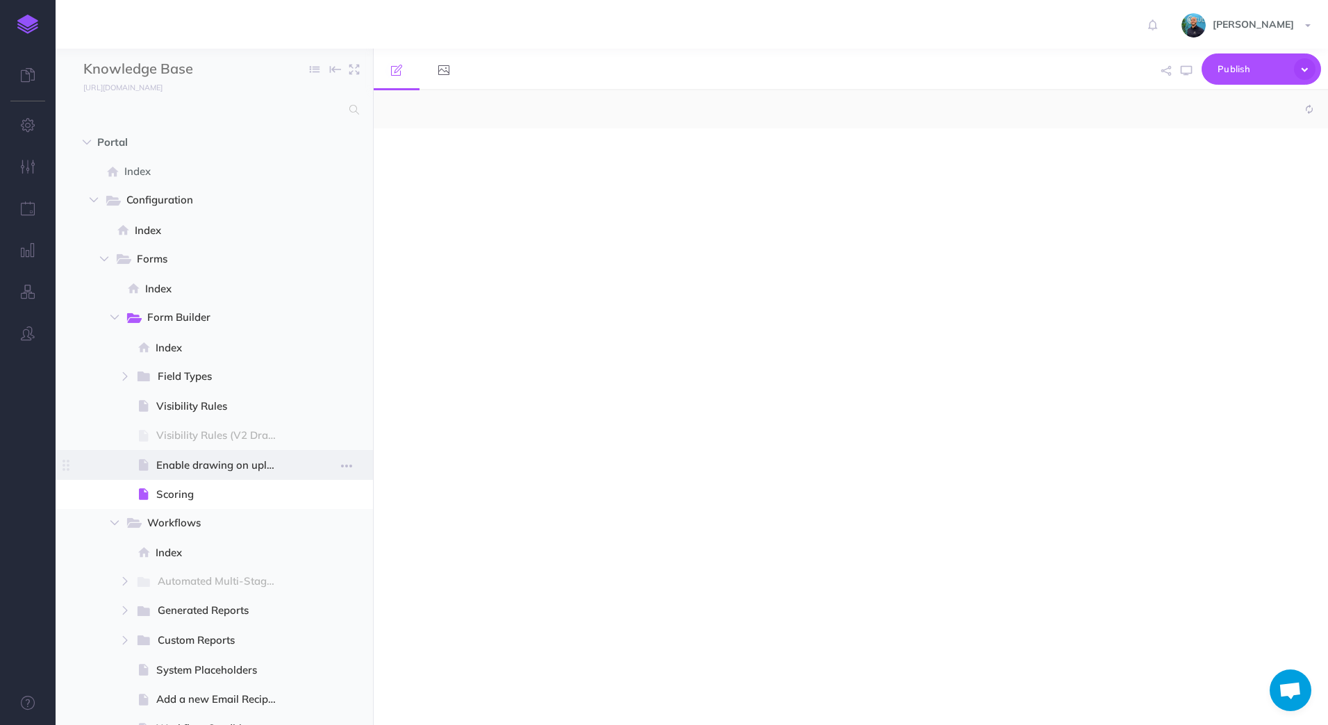
scroll to position [654, 0]
select select "null"
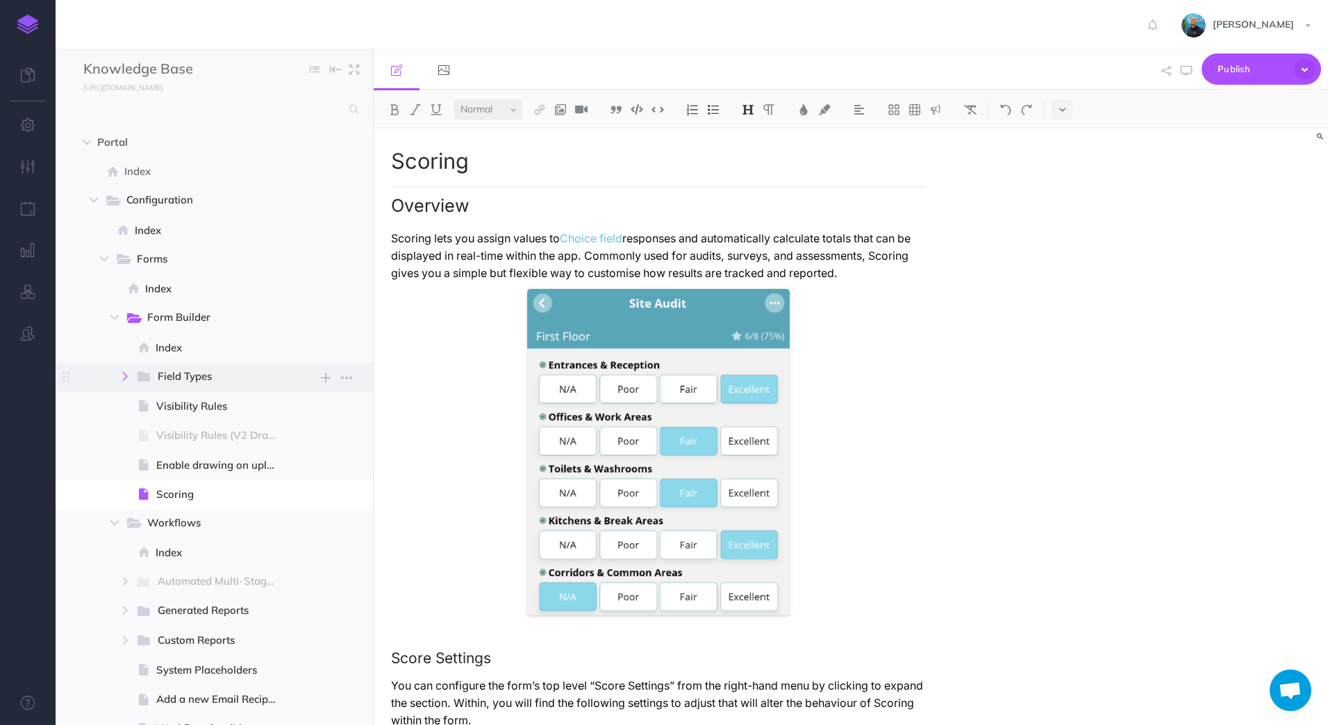
click at [129, 377] on icon "button" at bounding box center [125, 376] width 8 height 8
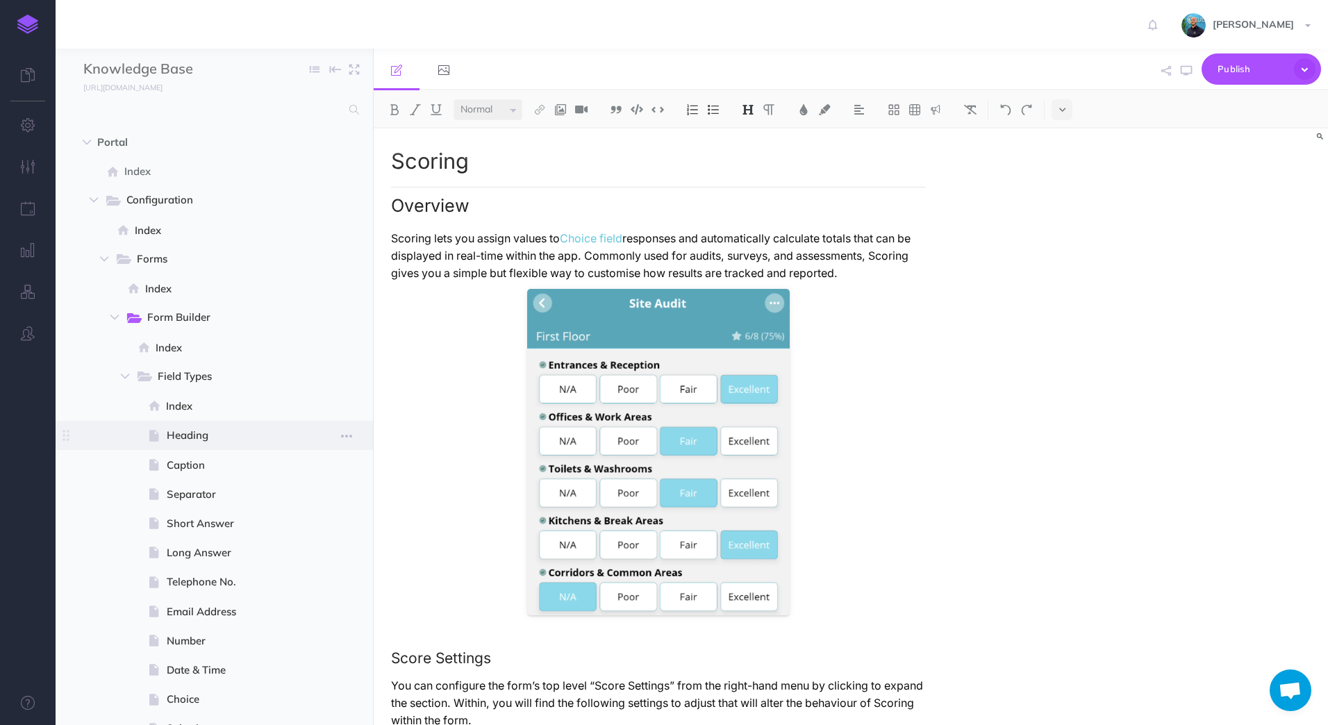
click at [189, 431] on span "Heading" at bounding box center [228, 435] width 123 height 17
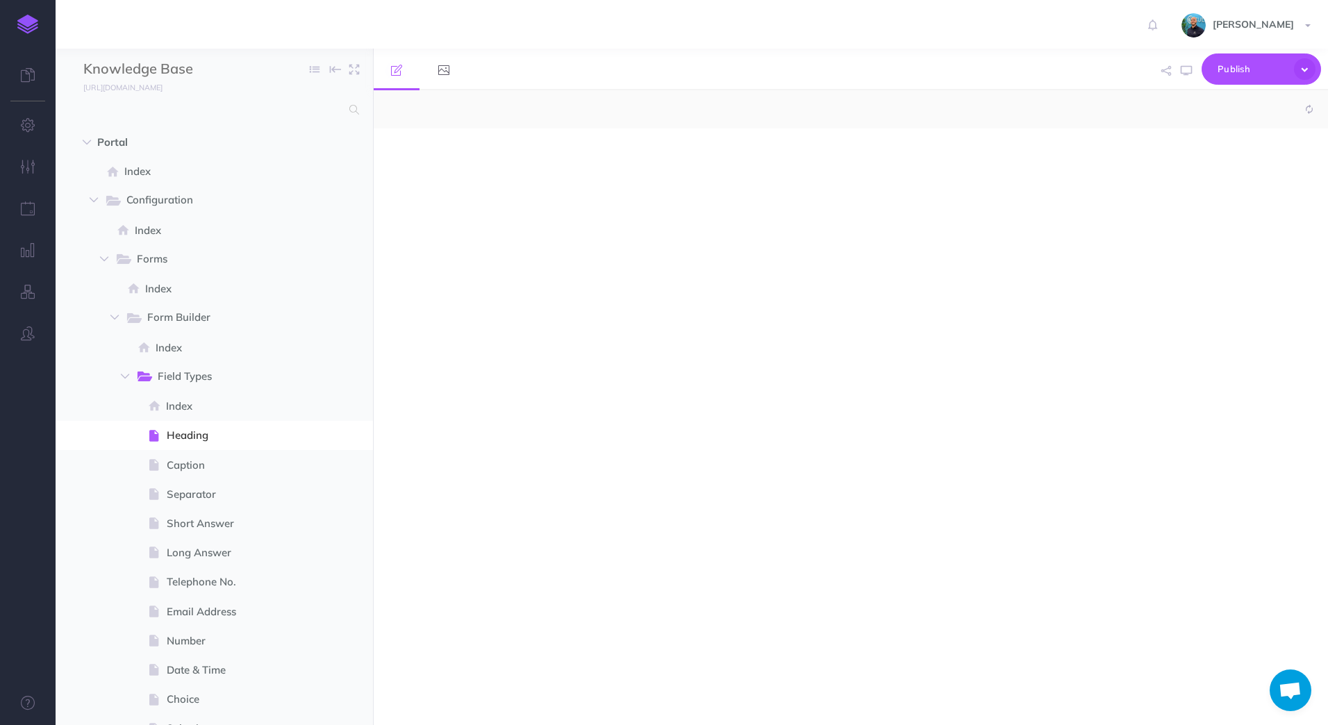
select select "null"
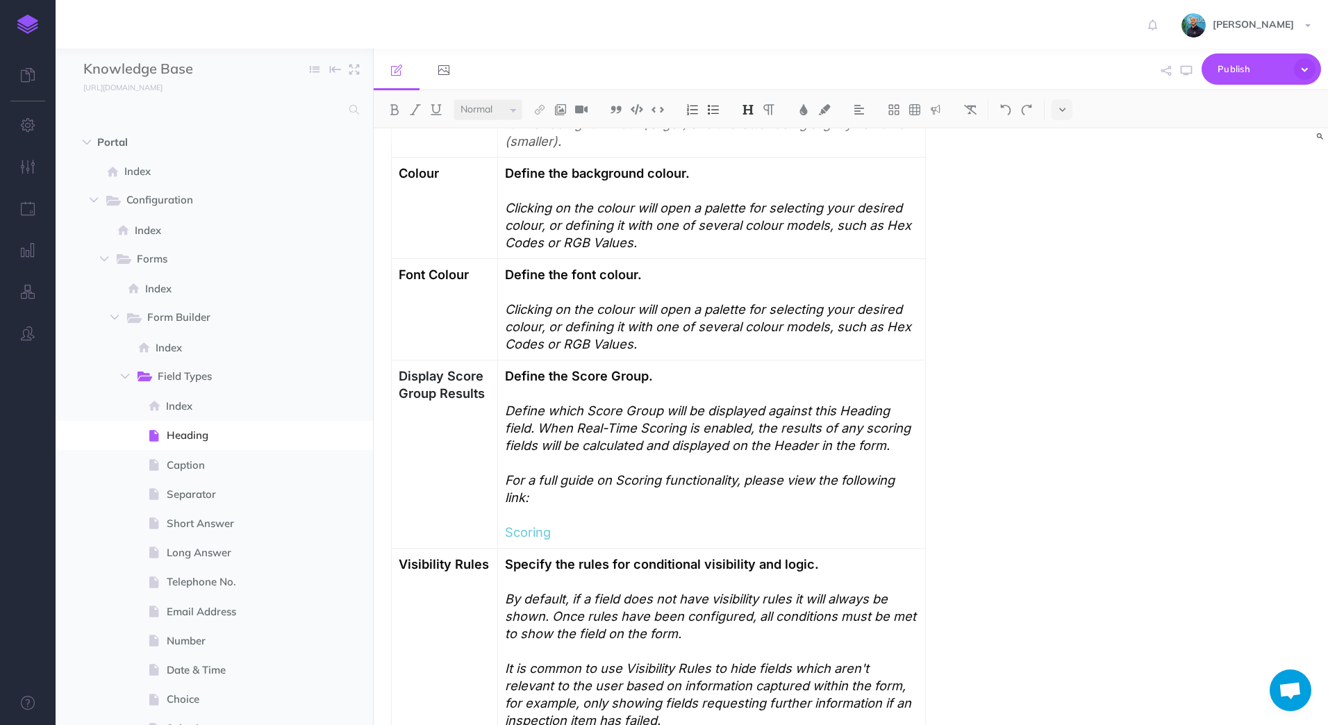
scroll to position [833, 0]
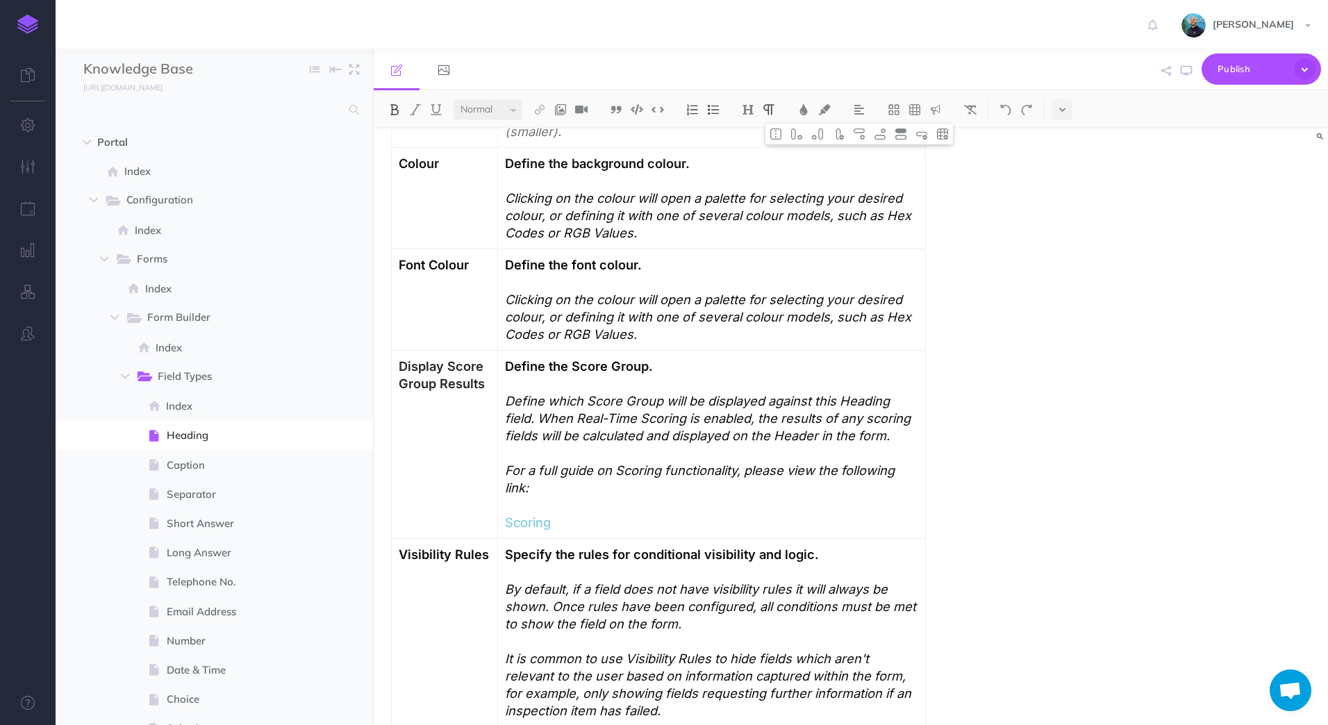
click at [423, 268] on strong "Font Colour" at bounding box center [434, 264] width 70 height 15
click at [423, 269] on strong "Font Colour" at bounding box center [434, 264] width 70 height 15
click at [445, 395] on td "Display Score Group Results" at bounding box center [445, 445] width 106 height 188
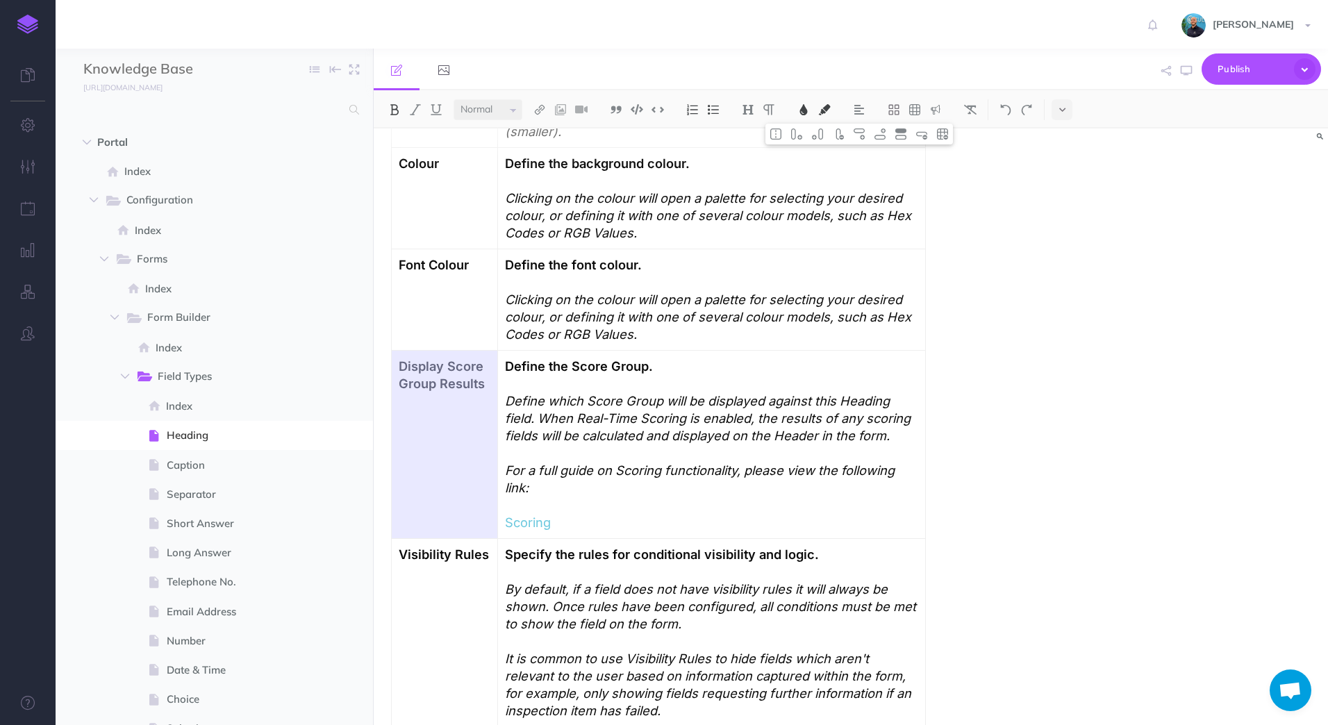
click at [445, 395] on td "Display Score Group Results" at bounding box center [445, 445] width 106 height 188
click at [426, 279] on td "Font Colour" at bounding box center [445, 299] width 106 height 101
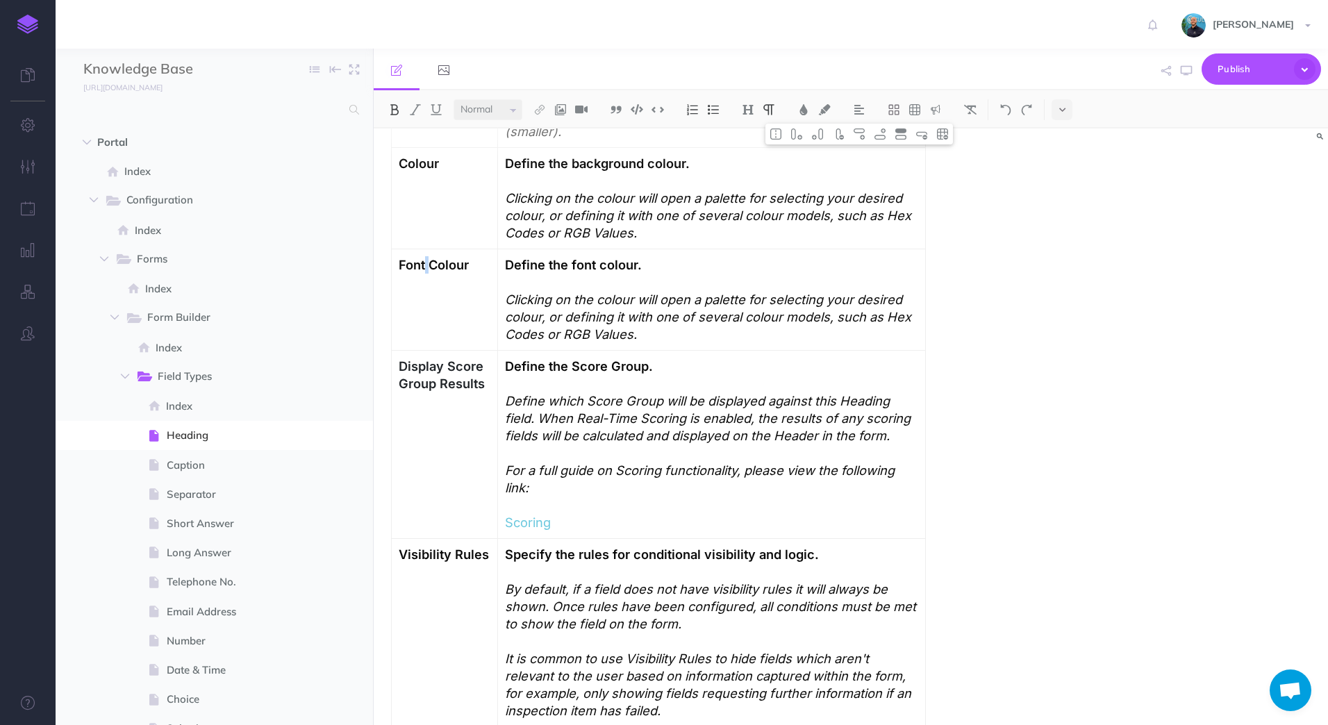
click at [426, 279] on td "Font Colour" at bounding box center [445, 299] width 106 height 101
click at [426, 385] on span "Display Score Group Results" at bounding box center [443, 374] width 88 height 33
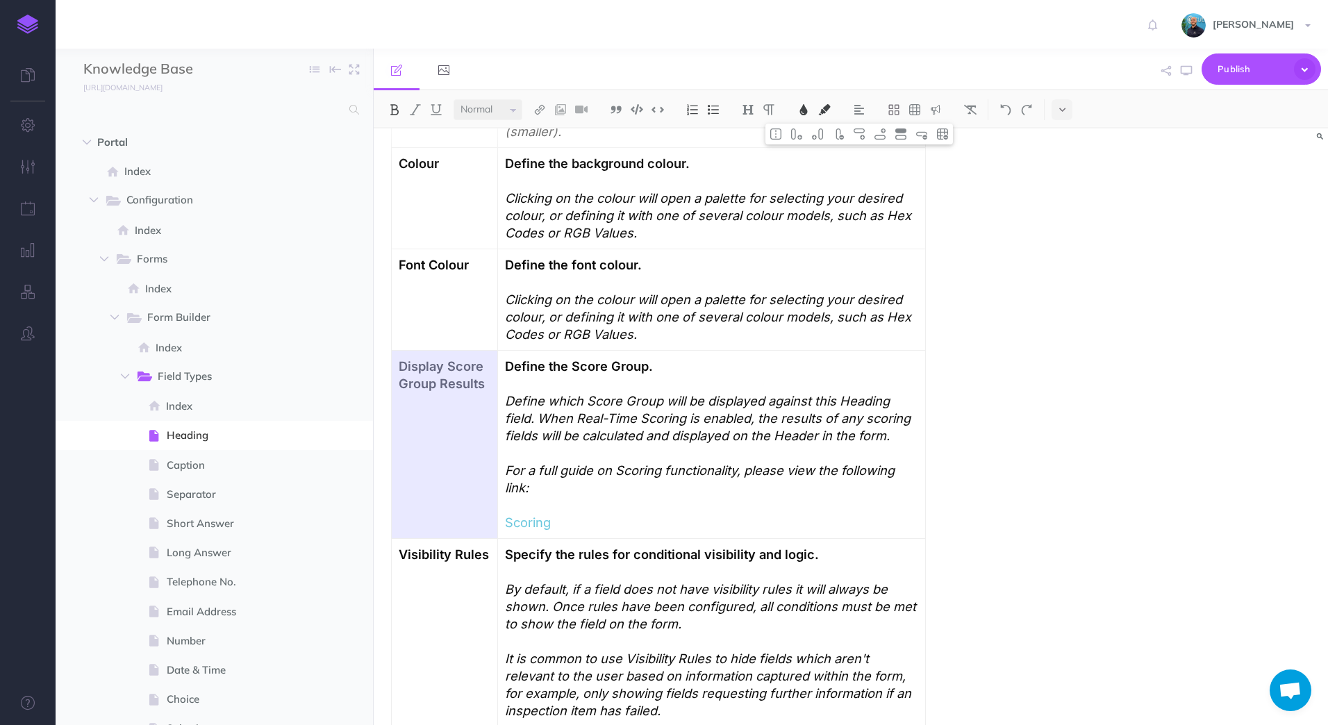
paste div
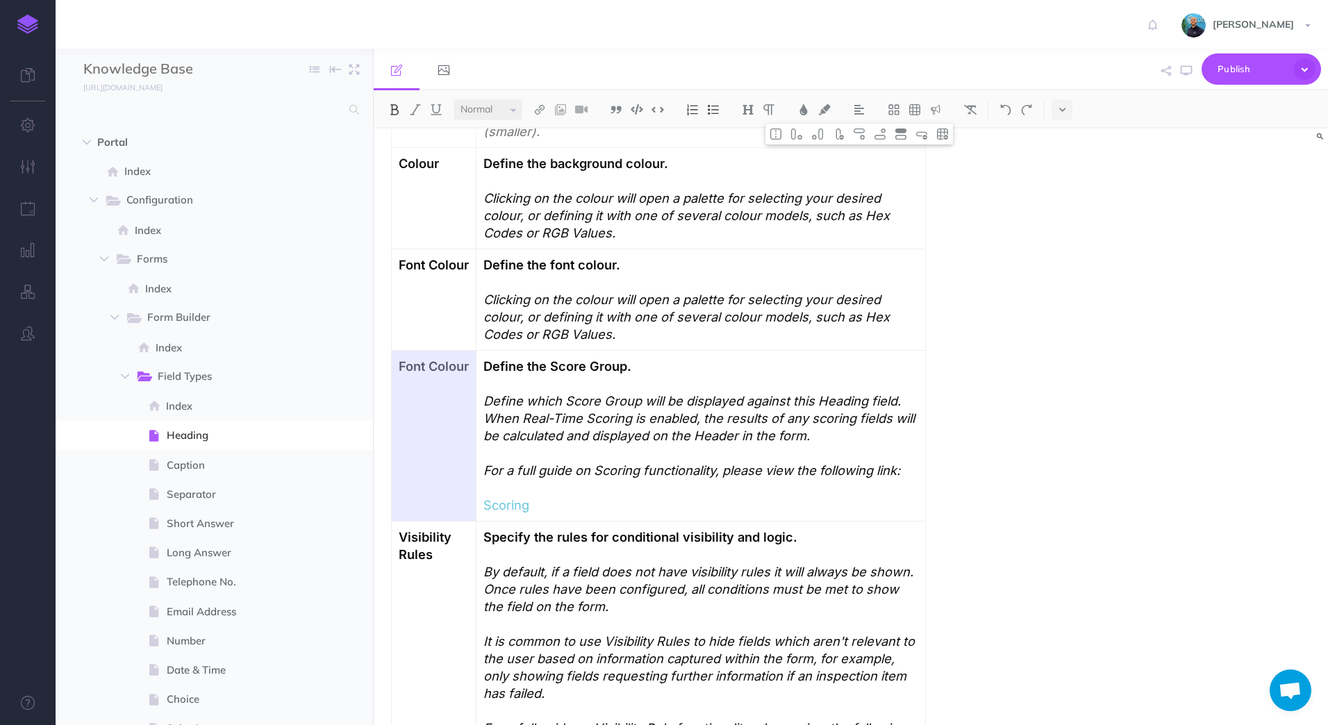
click at [423, 375] on p "Font Colour" at bounding box center [434, 366] width 70 height 17
click at [409, 370] on strong "Font Colour" at bounding box center [434, 365] width 70 height 15
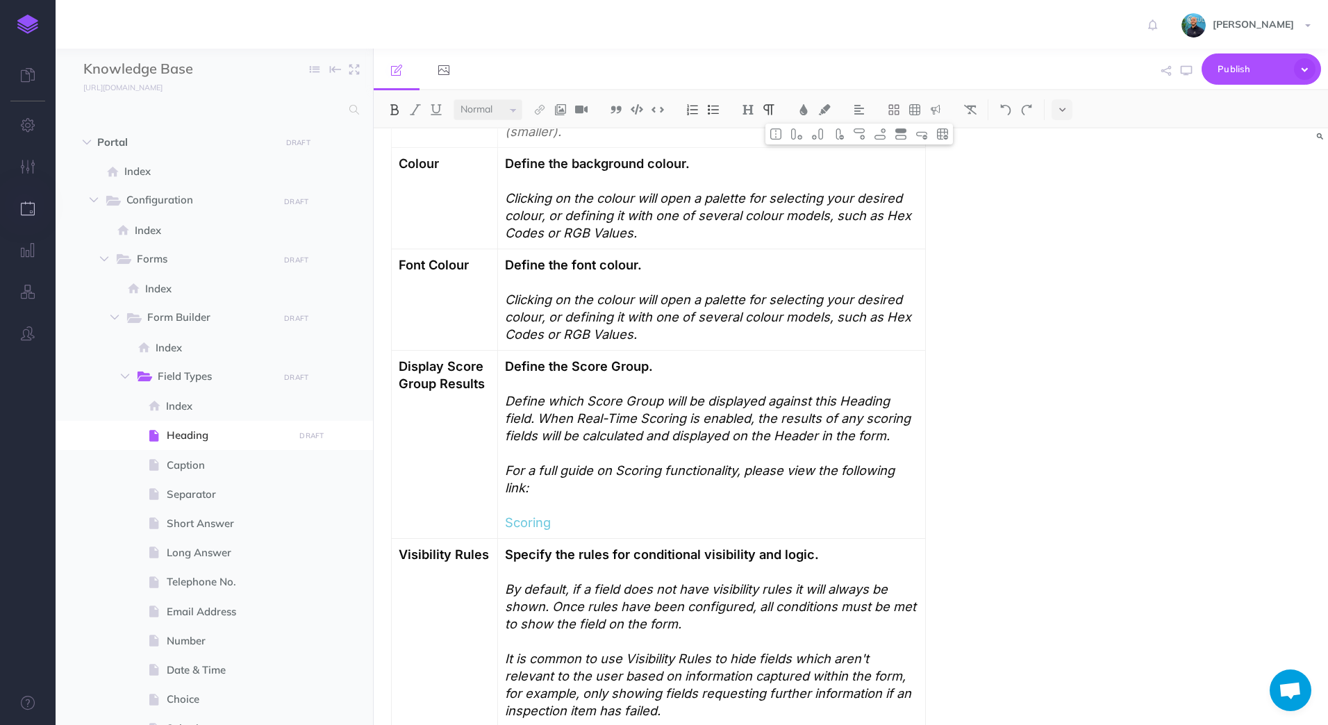
click at [28, 208] on icon "button" at bounding box center [28, 208] width 15 height 14
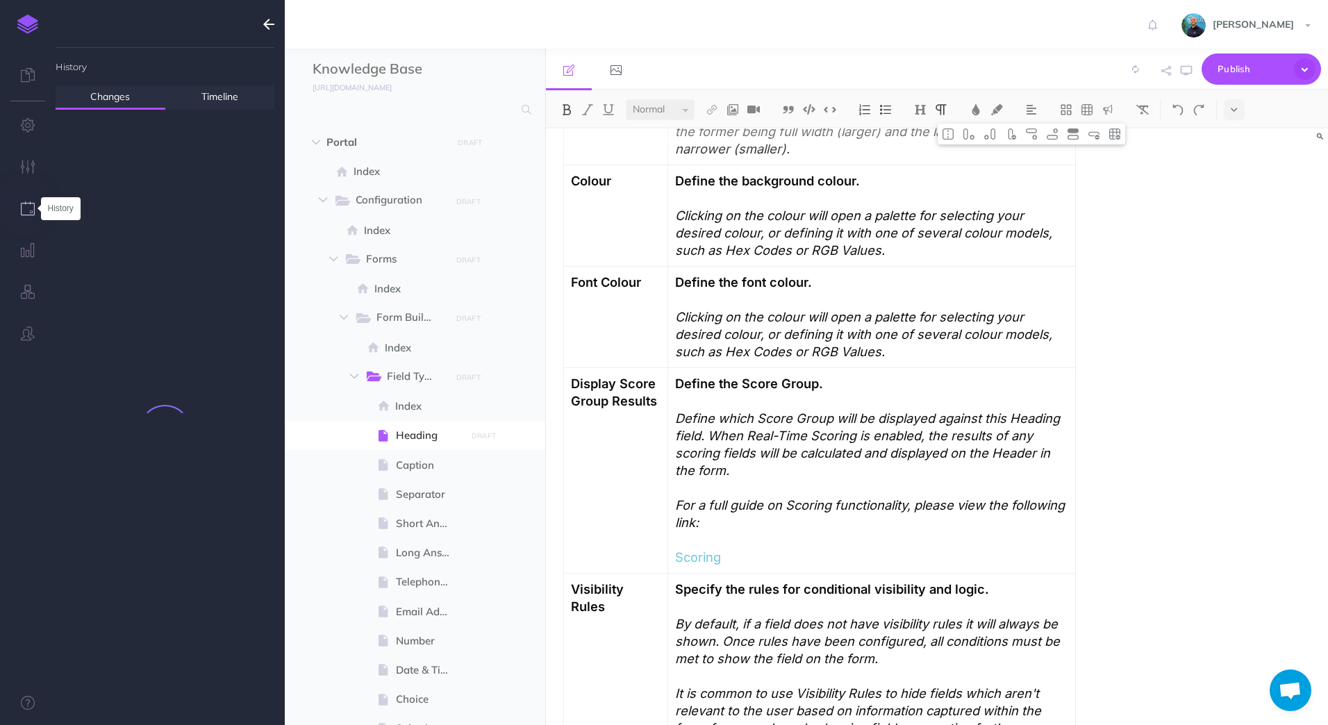
scroll to position [851, 0]
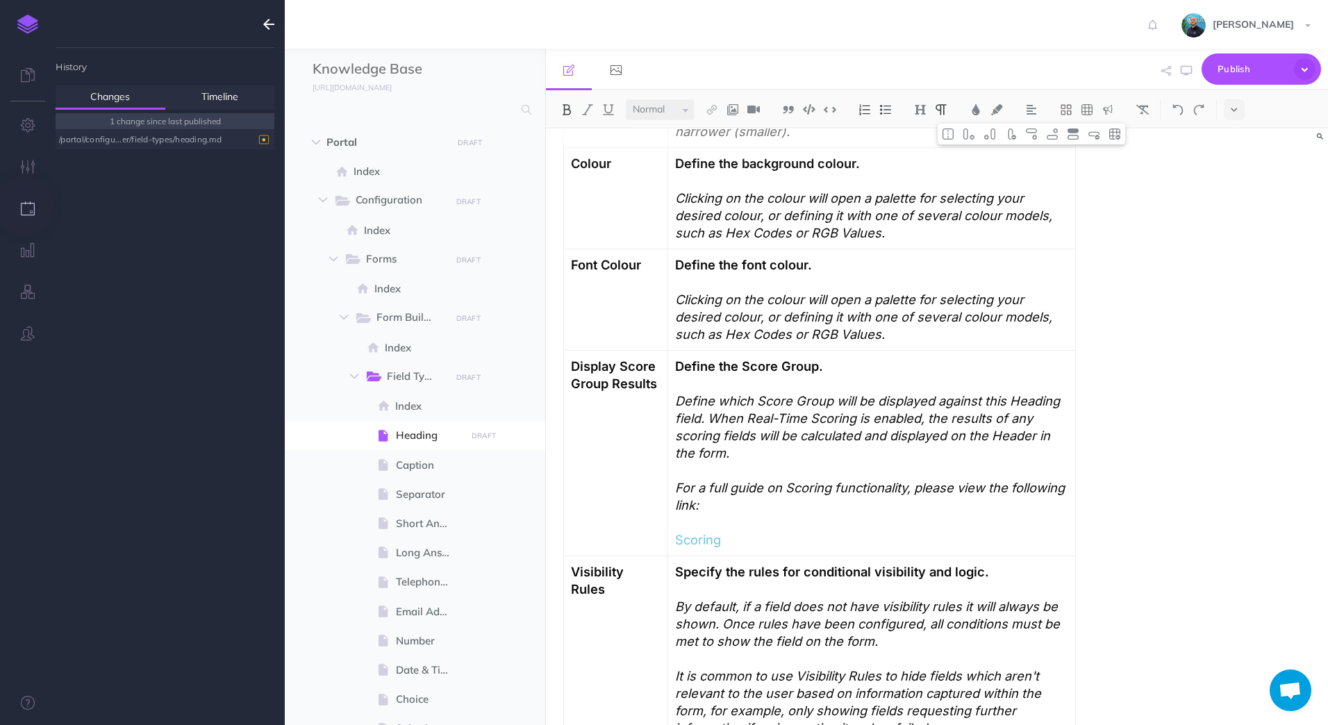
click at [112, 147] on div "/portal/configu...er/field-types/heading.md" at bounding box center [161, 139] width 205 height 19
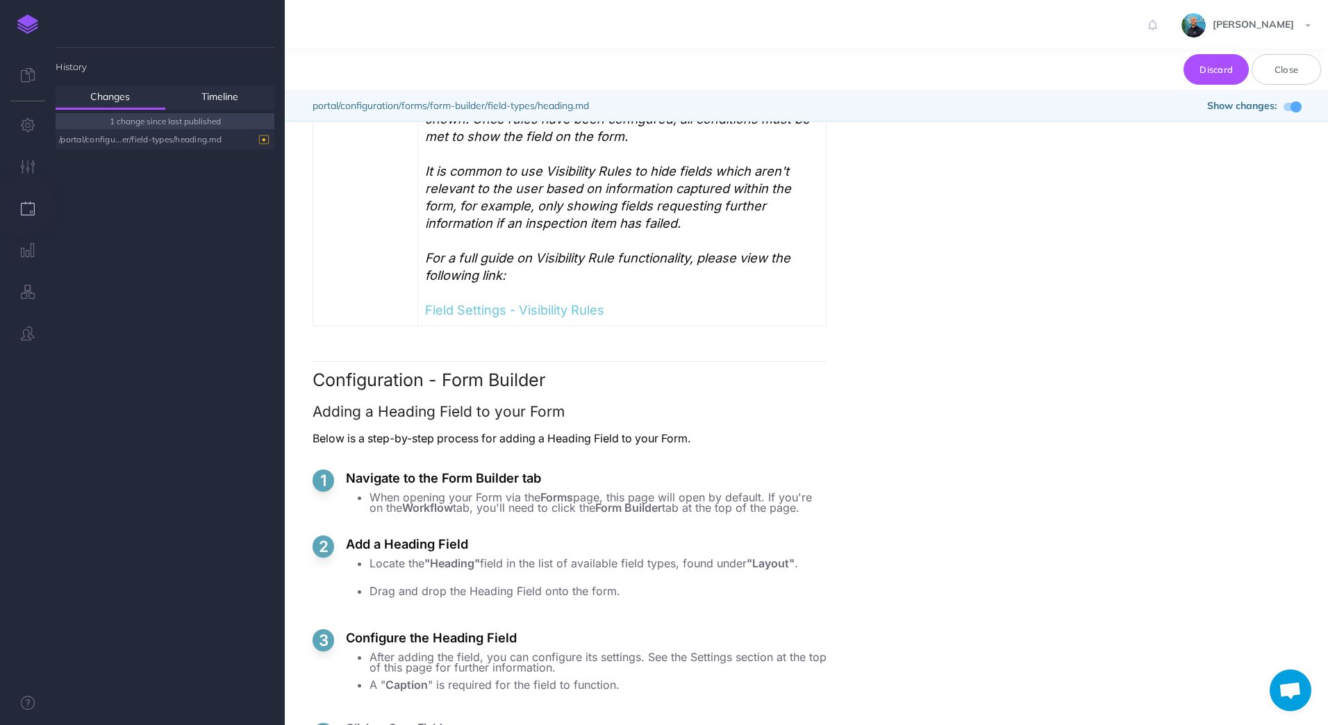
scroll to position [1786, 0]
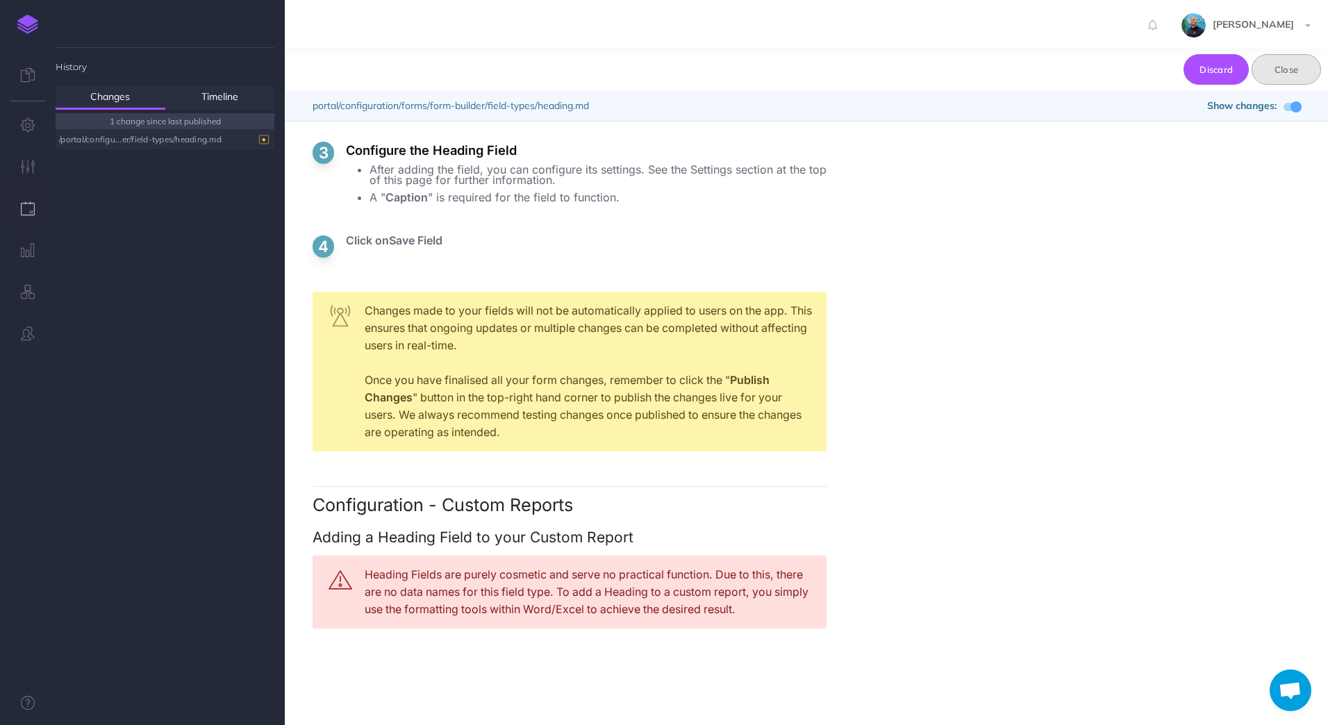
click at [1268, 77] on button "Close" at bounding box center [1286, 69] width 69 height 31
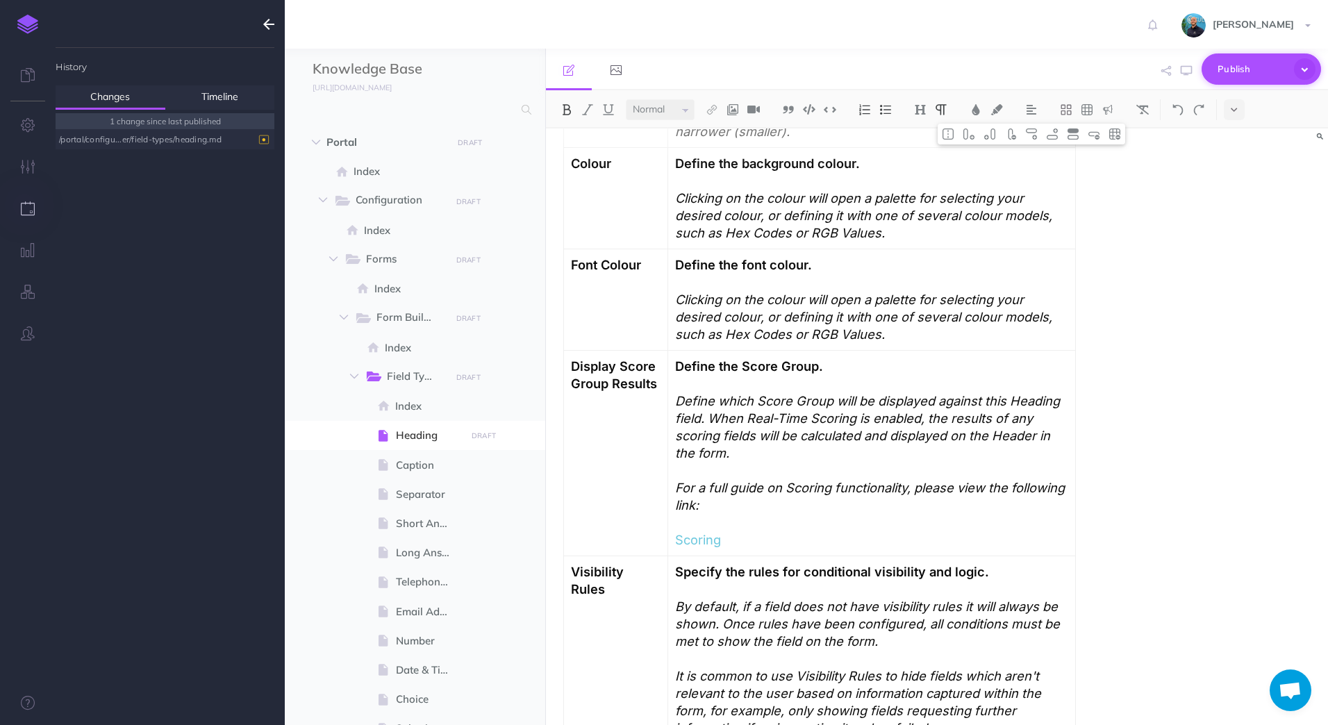
click at [1247, 76] on span "Publish" at bounding box center [1252, 69] width 69 height 22
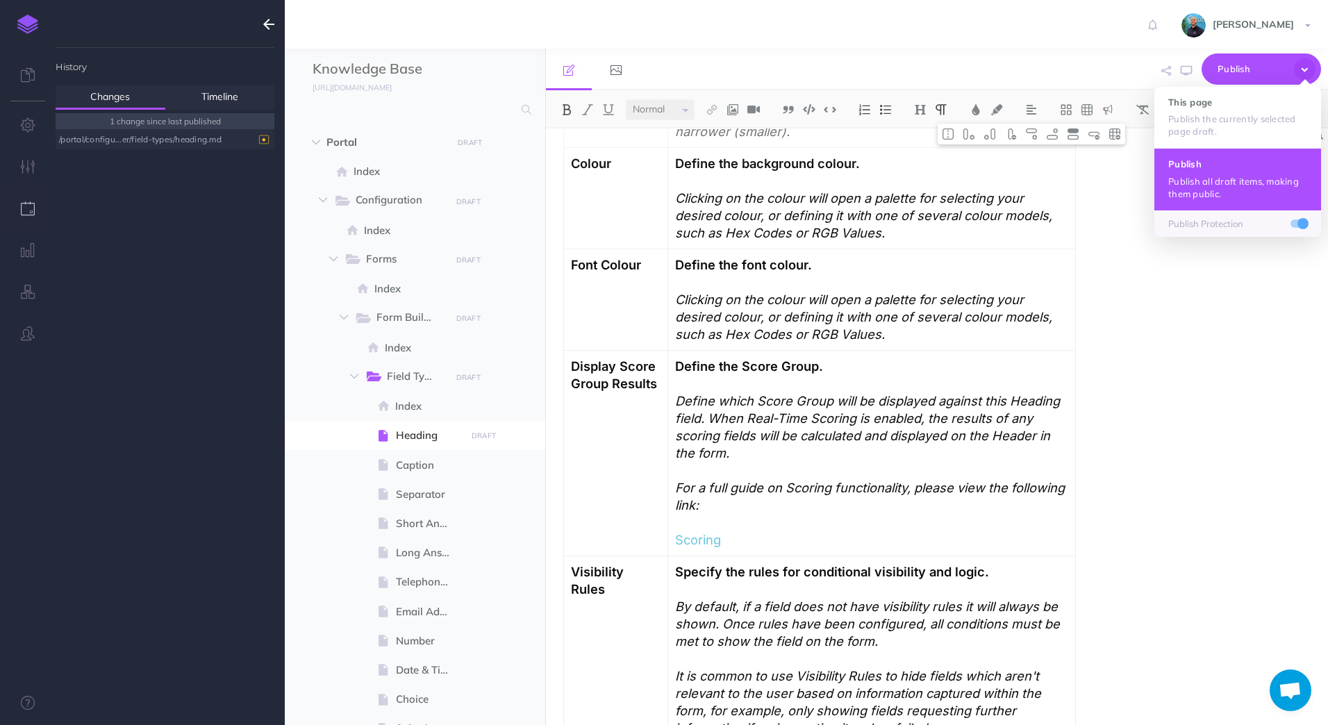
click at [1243, 173] on button "Publish Publish all draft items, making them public." at bounding box center [1237, 179] width 167 height 62
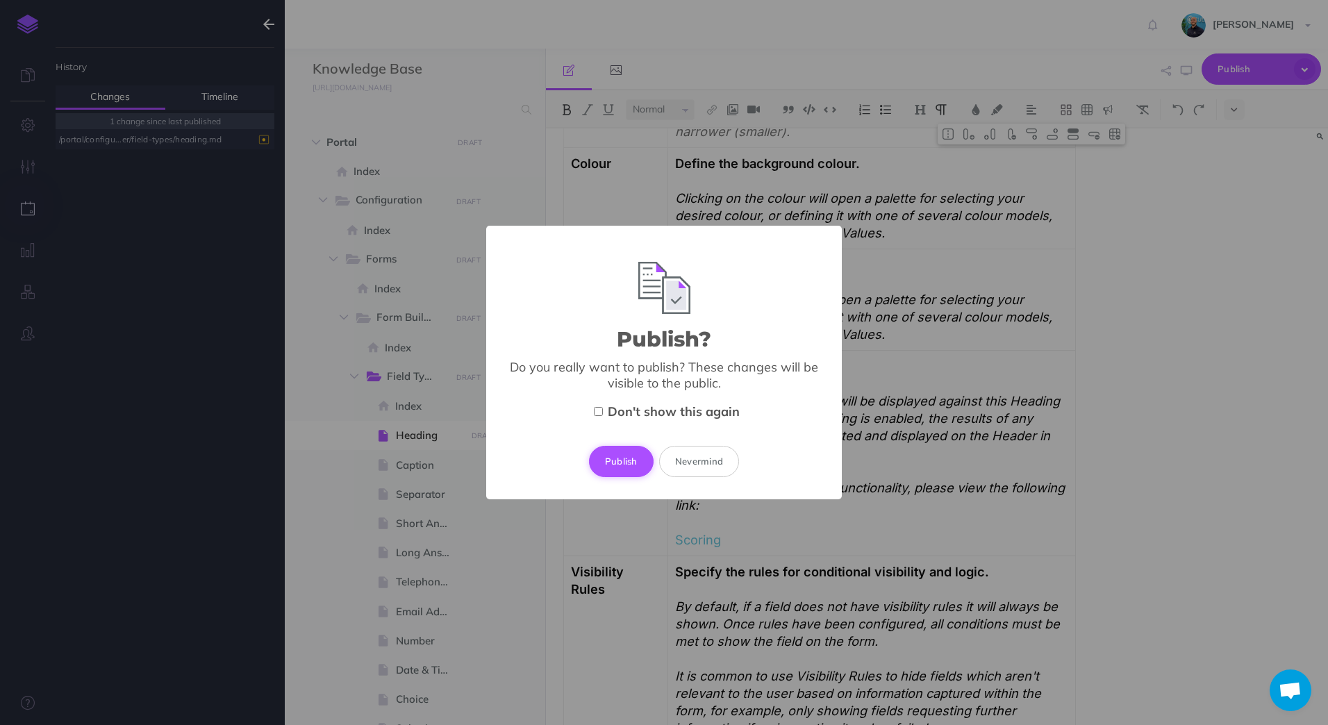
click at [635, 463] on button "Publish" at bounding box center [621, 461] width 65 height 31
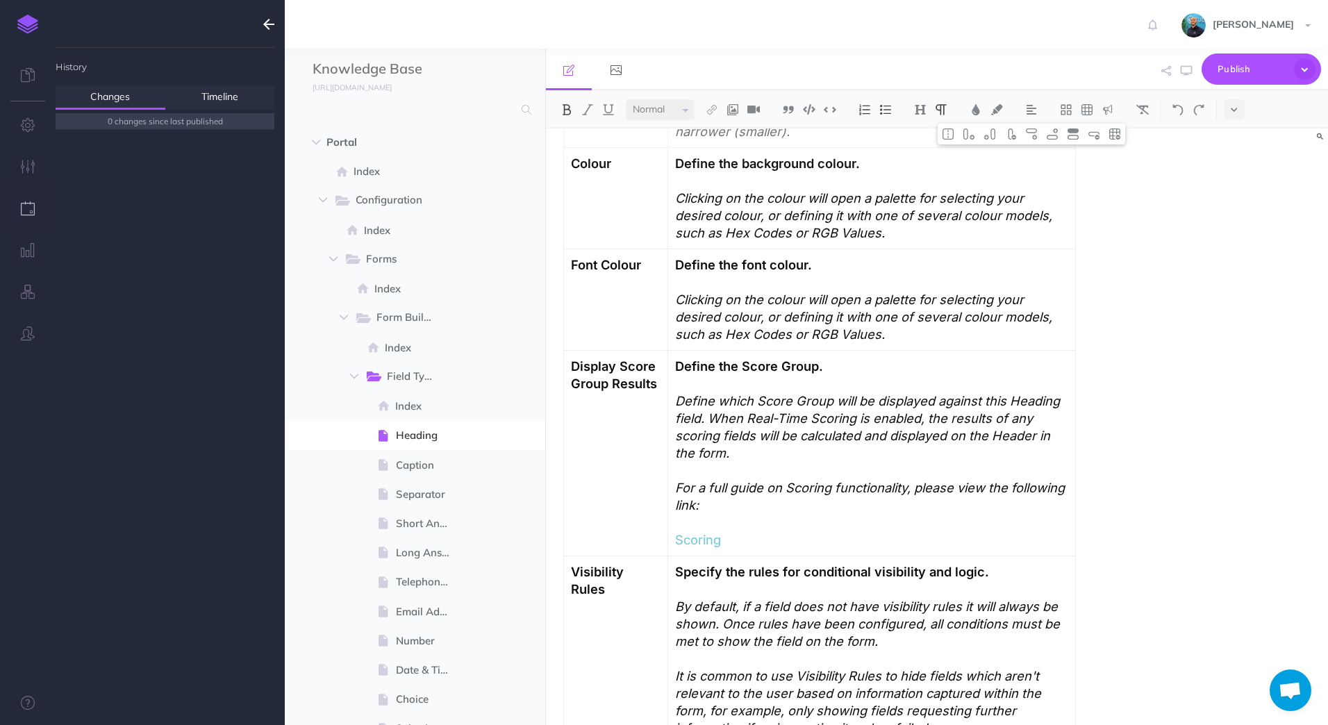
click at [30, 26] on img at bounding box center [27, 24] width 21 height 19
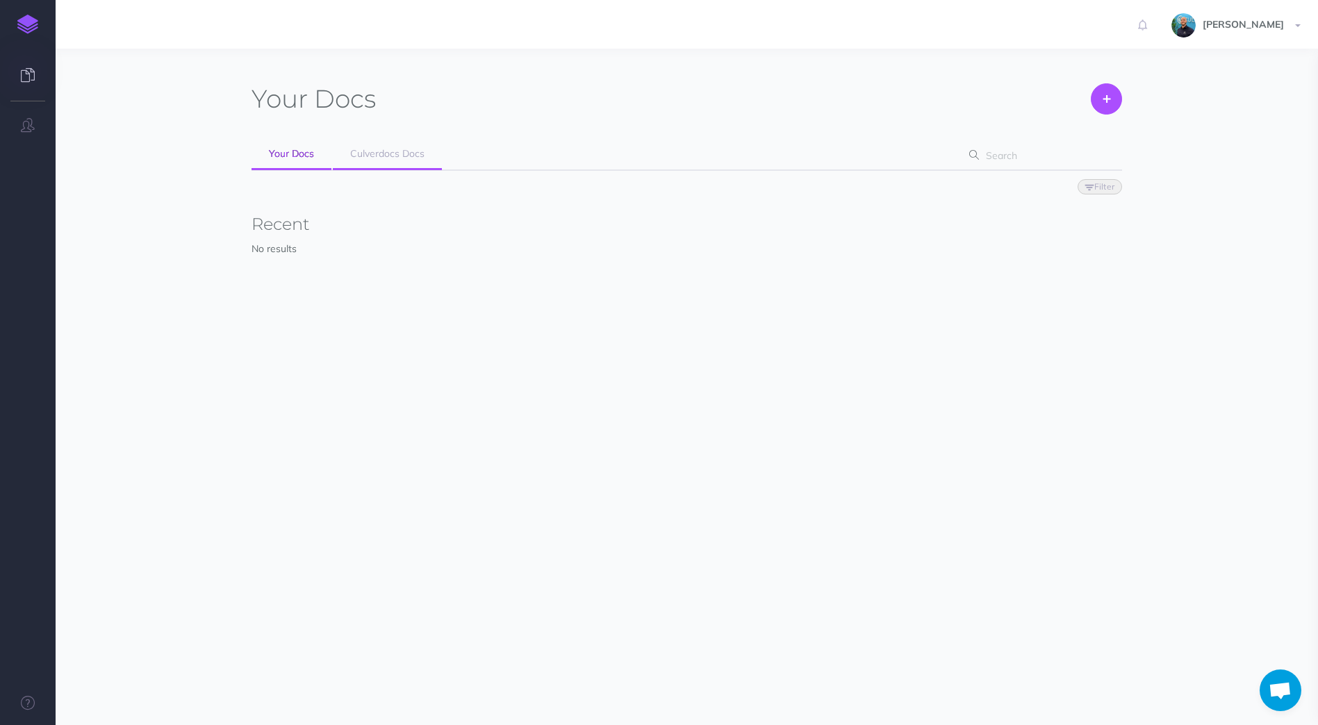
scroll to position [640, 0]
click at [388, 144] on link "Culverdocs Docs" at bounding box center [387, 154] width 109 height 31
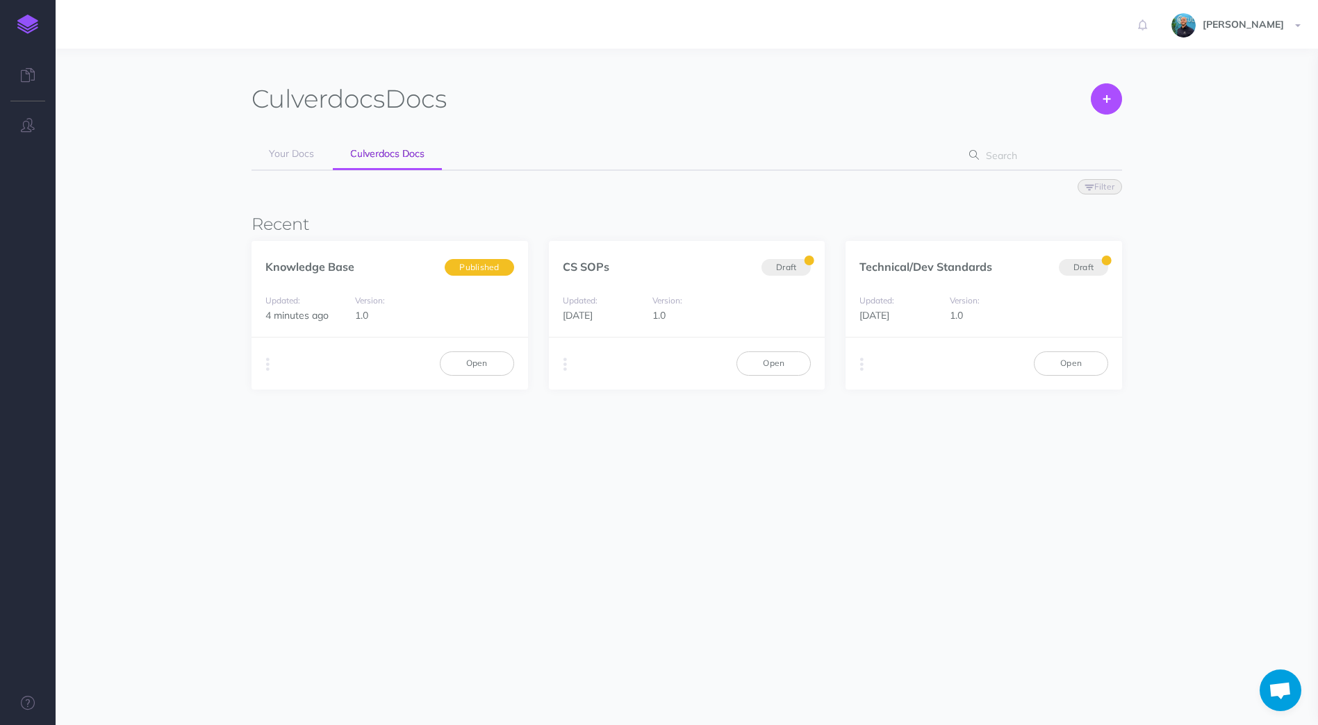
scroll to position [654, 0]
click at [590, 65] on section "Culverdocs Docs Create Your Docs Culverdocs Docs Filter Status Published Drafts…" at bounding box center [687, 332] width 1262 height 567
click at [264, 370] on button "button" at bounding box center [267, 364] width 13 height 21
click at [311, 561] on section "Culverdocs Docs Create Your Docs Culverdocs Docs Filter Status Published Drafts…" at bounding box center [687, 332] width 1262 height 567
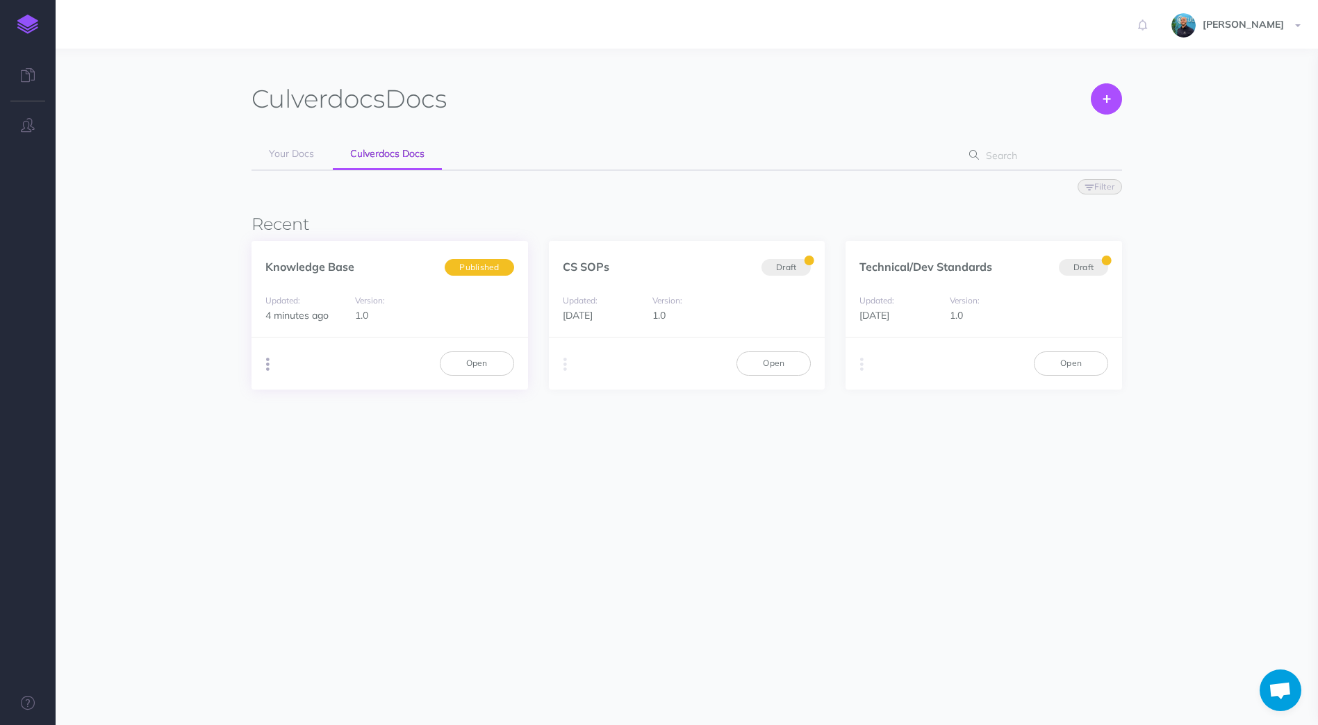
click at [270, 365] on button "button" at bounding box center [267, 364] width 13 height 21
click at [480, 441] on button "Markdown Beta" at bounding box center [512, 441] width 174 height 24
click at [1254, 82] on button "Download" at bounding box center [1267, 79] width 56 height 24
click at [629, 466] on div "Culverdocs Docs Create Your Docs Culverdocs Docs Filter Status Published Drafts…" at bounding box center [686, 271] width 891 height 404
click at [681, 500] on section "Culverdocs Docs Create Your Docs Culverdocs Docs Filter Status Published Drafts…" at bounding box center [687, 332] width 1262 height 567
